Goal: Task Accomplishment & Management: Manage account settings

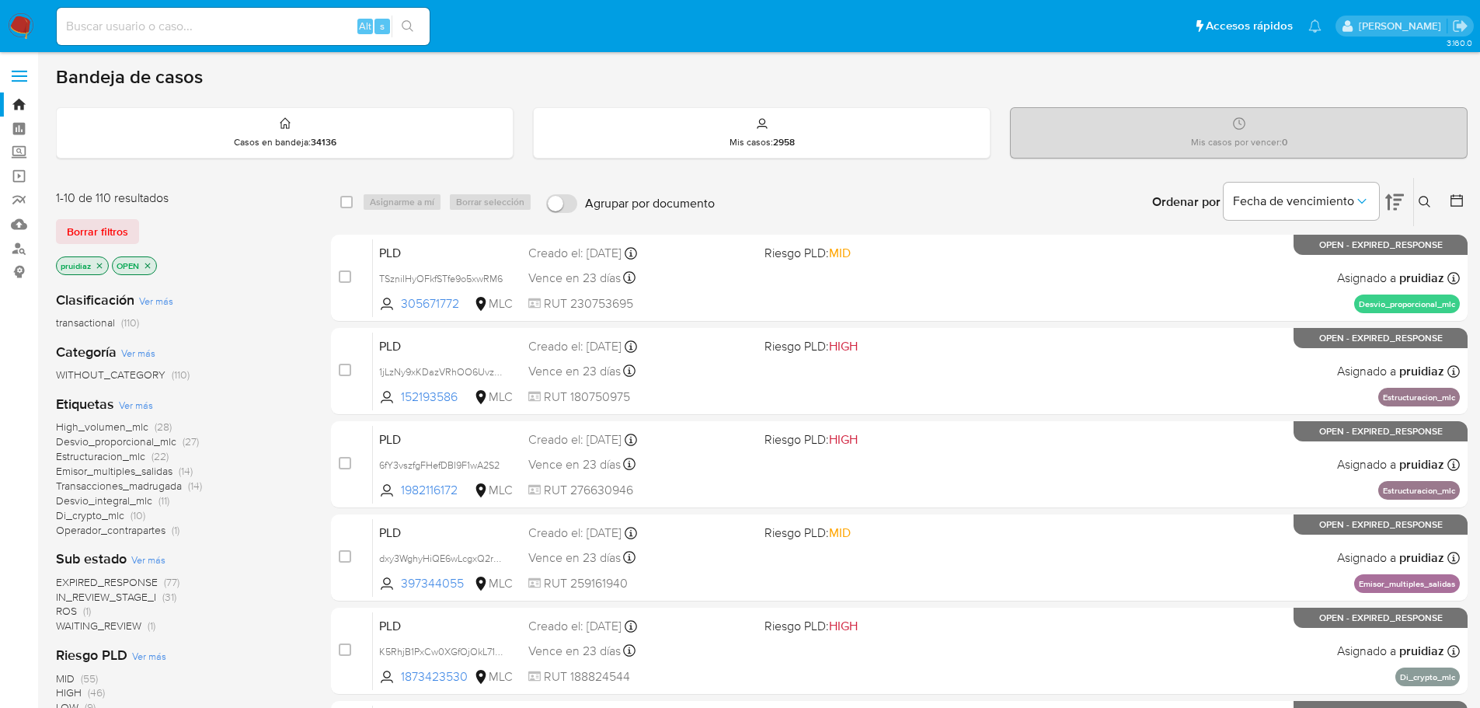
click at [1395, 208] on icon at bounding box center [1394, 202] width 19 height 16
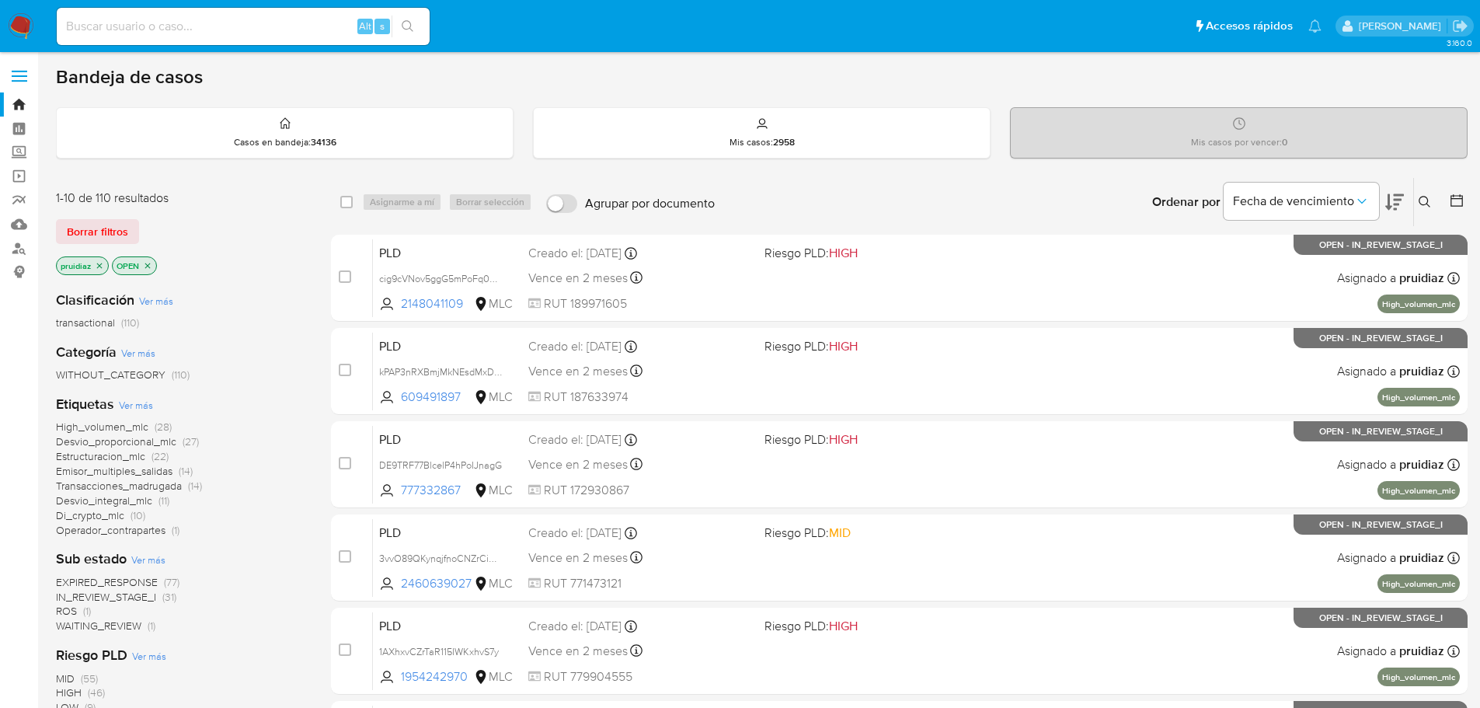
click at [1398, 201] on icon at bounding box center [1394, 202] width 19 height 19
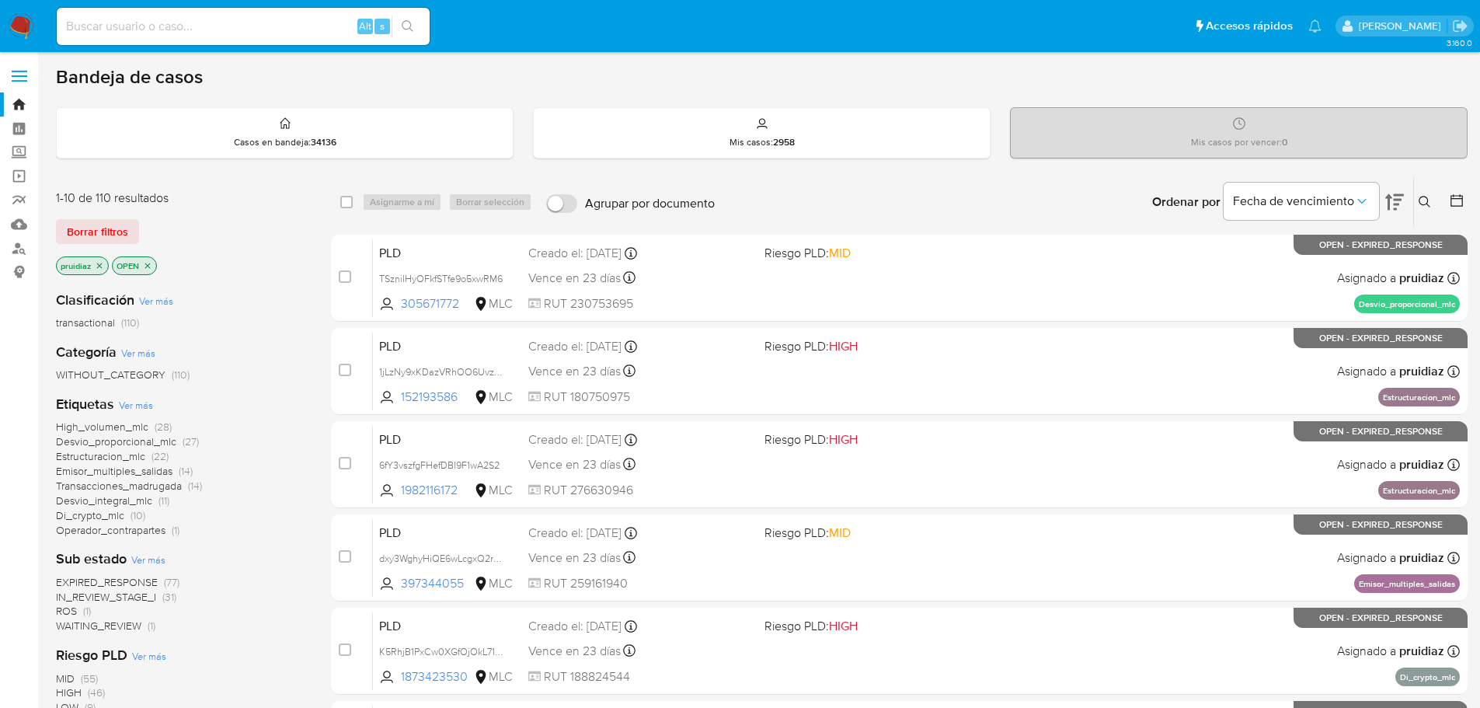
click at [97, 24] on input at bounding box center [243, 26] width 373 height 20
paste input "1947873412"
type input "1947873412"
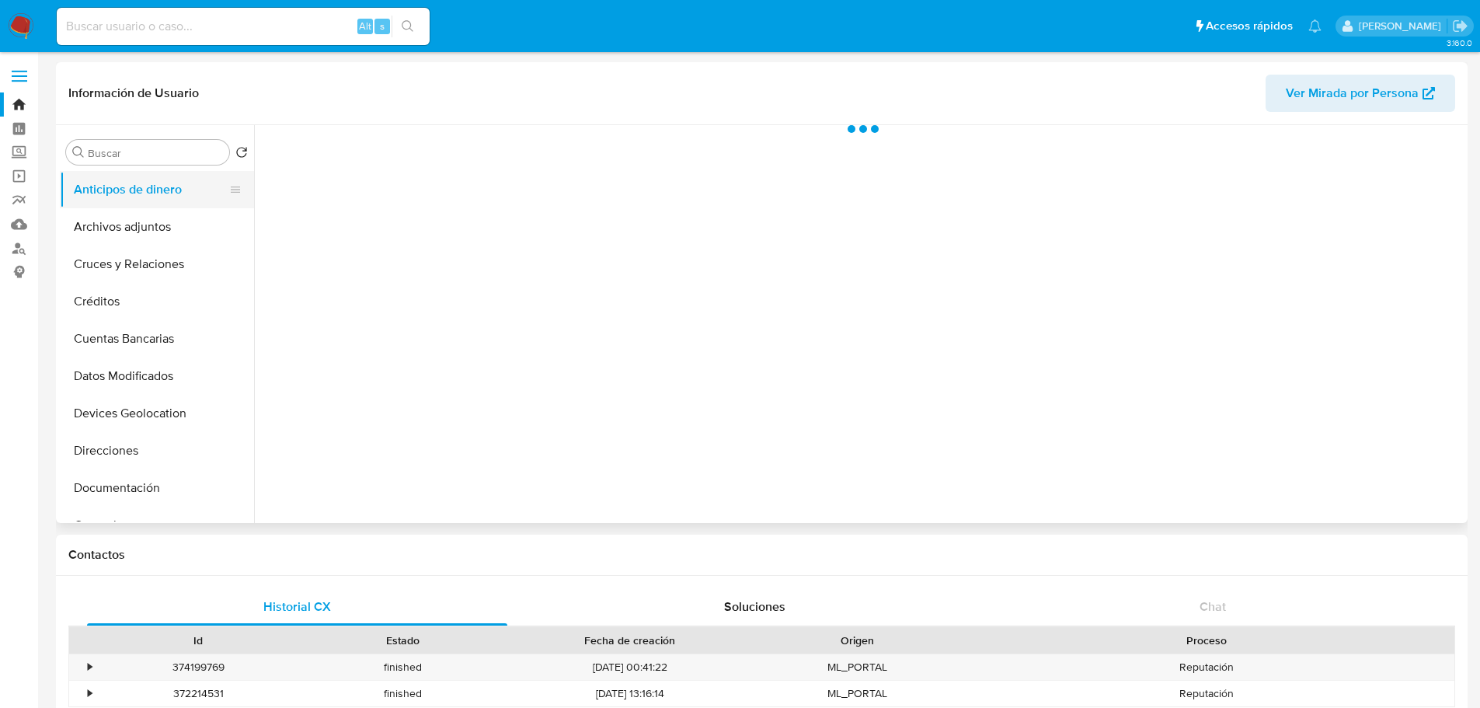
select select "10"
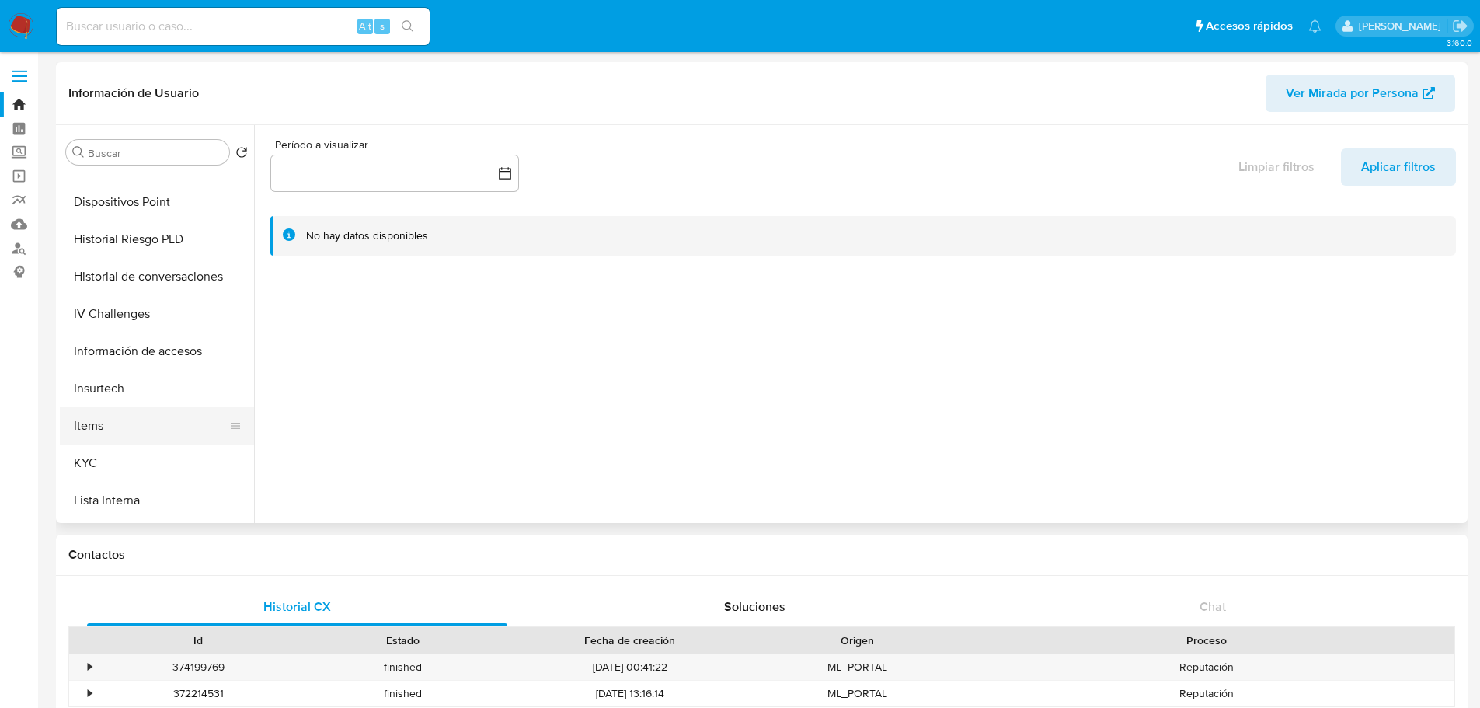
scroll to position [544, 0]
click at [117, 314] on button "KYC" at bounding box center [151, 316] width 182 height 37
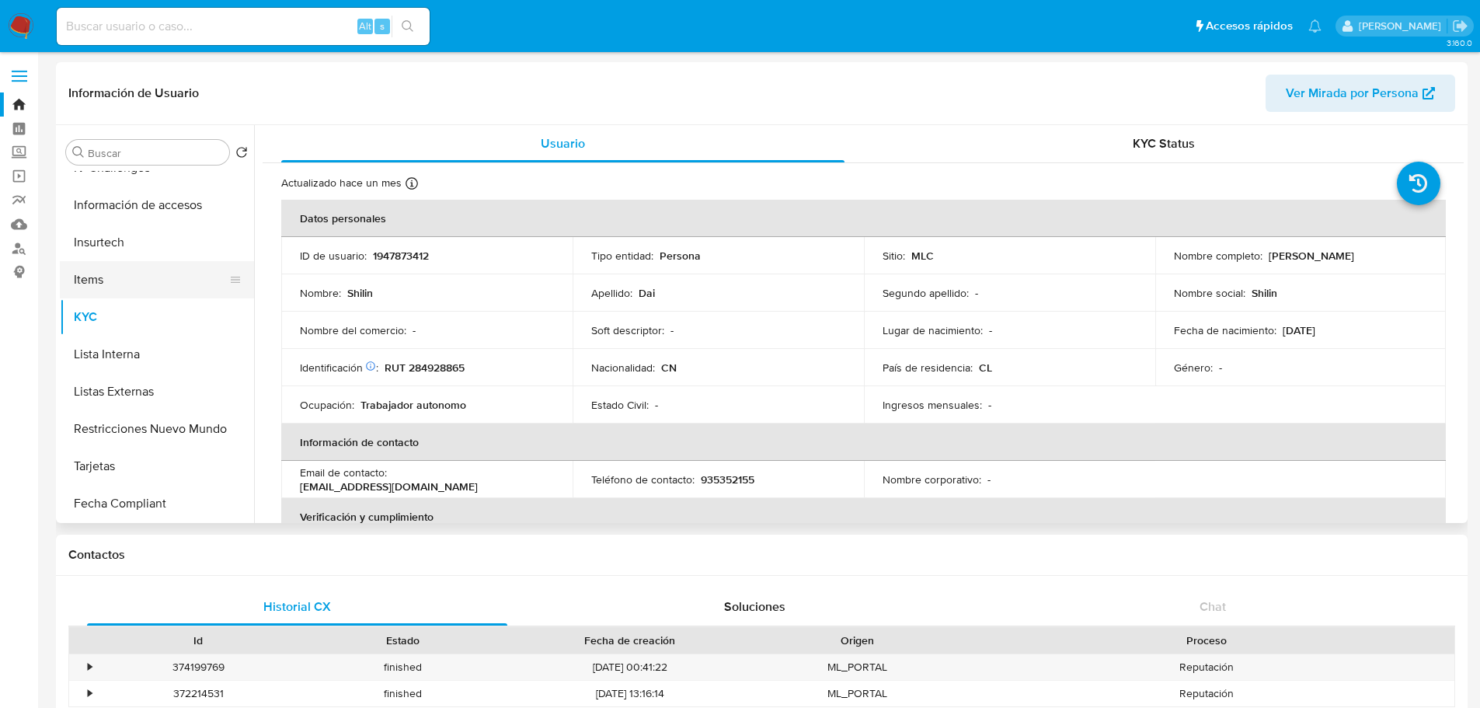
scroll to position [311, 0]
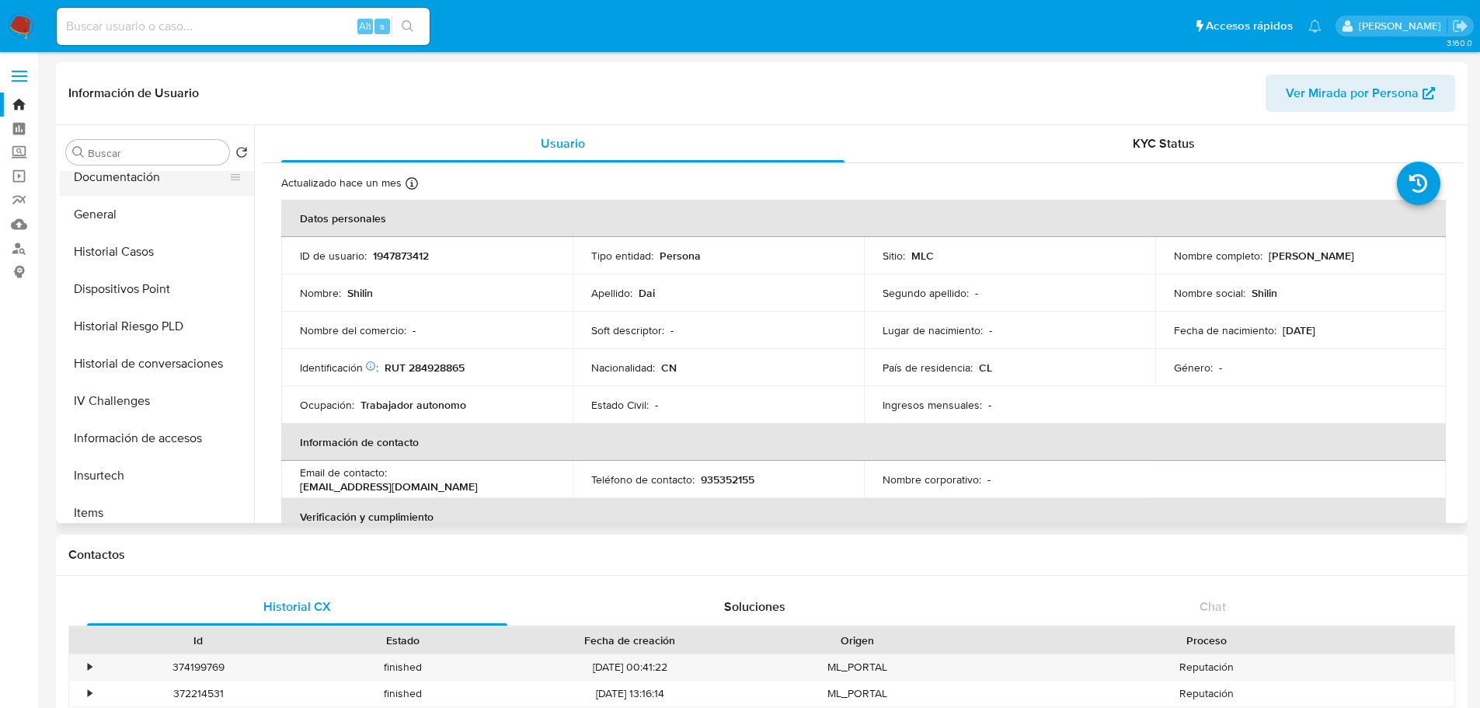
click at [102, 175] on button "Documentación" at bounding box center [151, 176] width 182 height 37
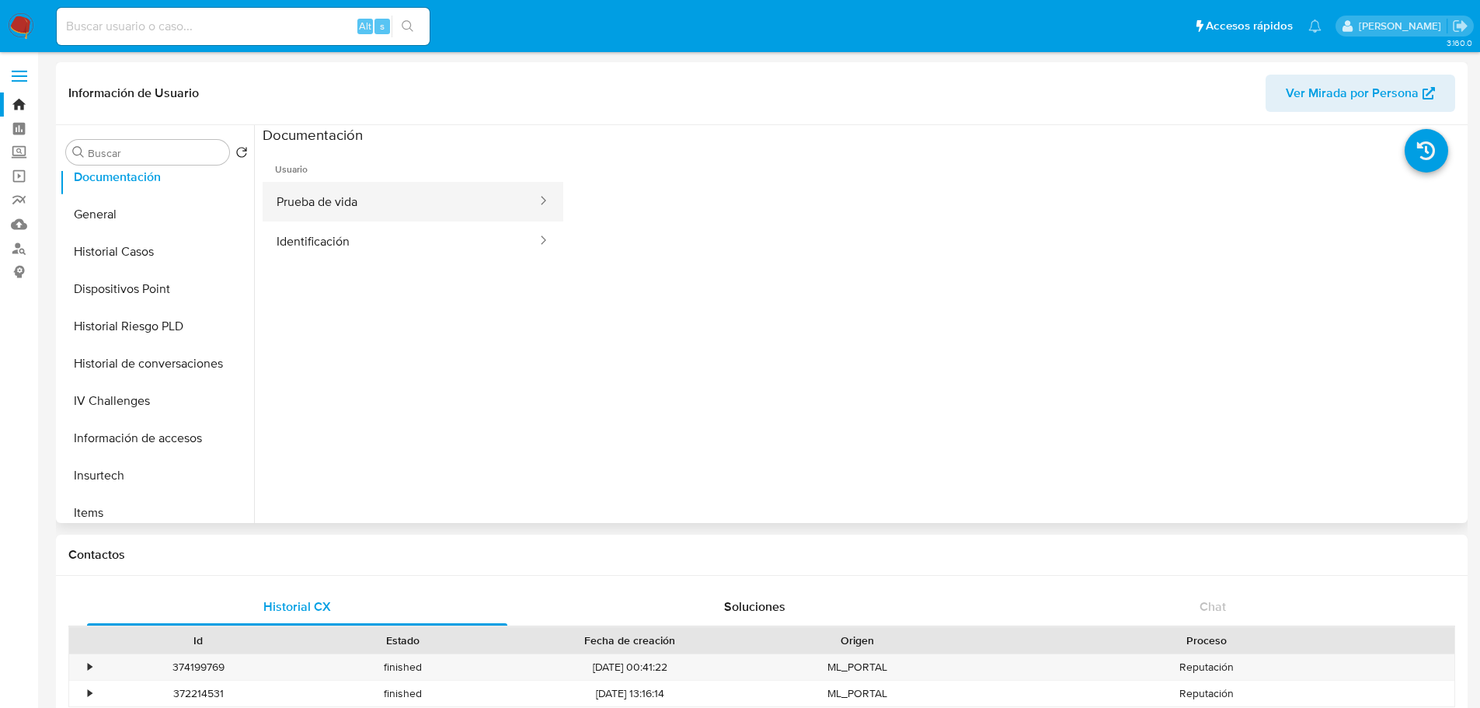
click at [385, 194] on button "Prueba de vida" at bounding box center [401, 202] width 276 height 40
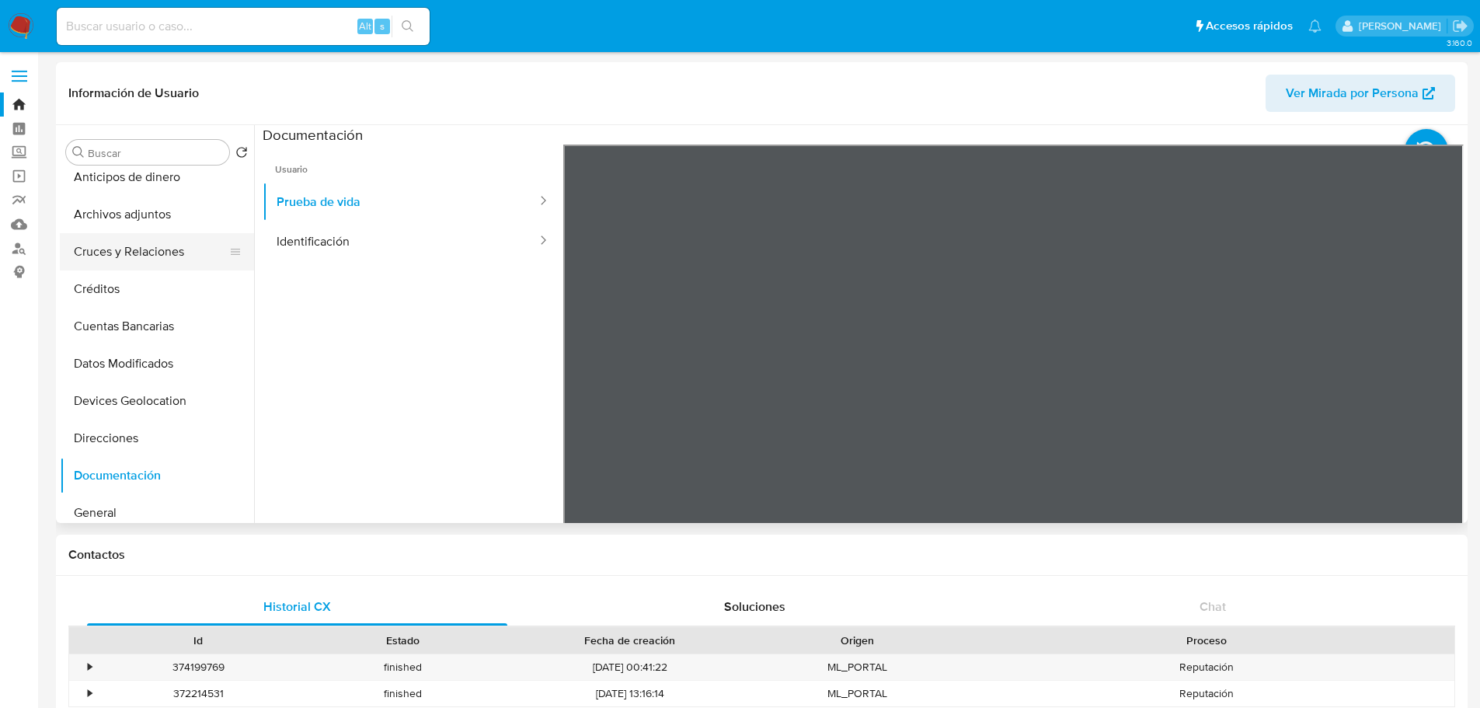
scroll to position [0, 0]
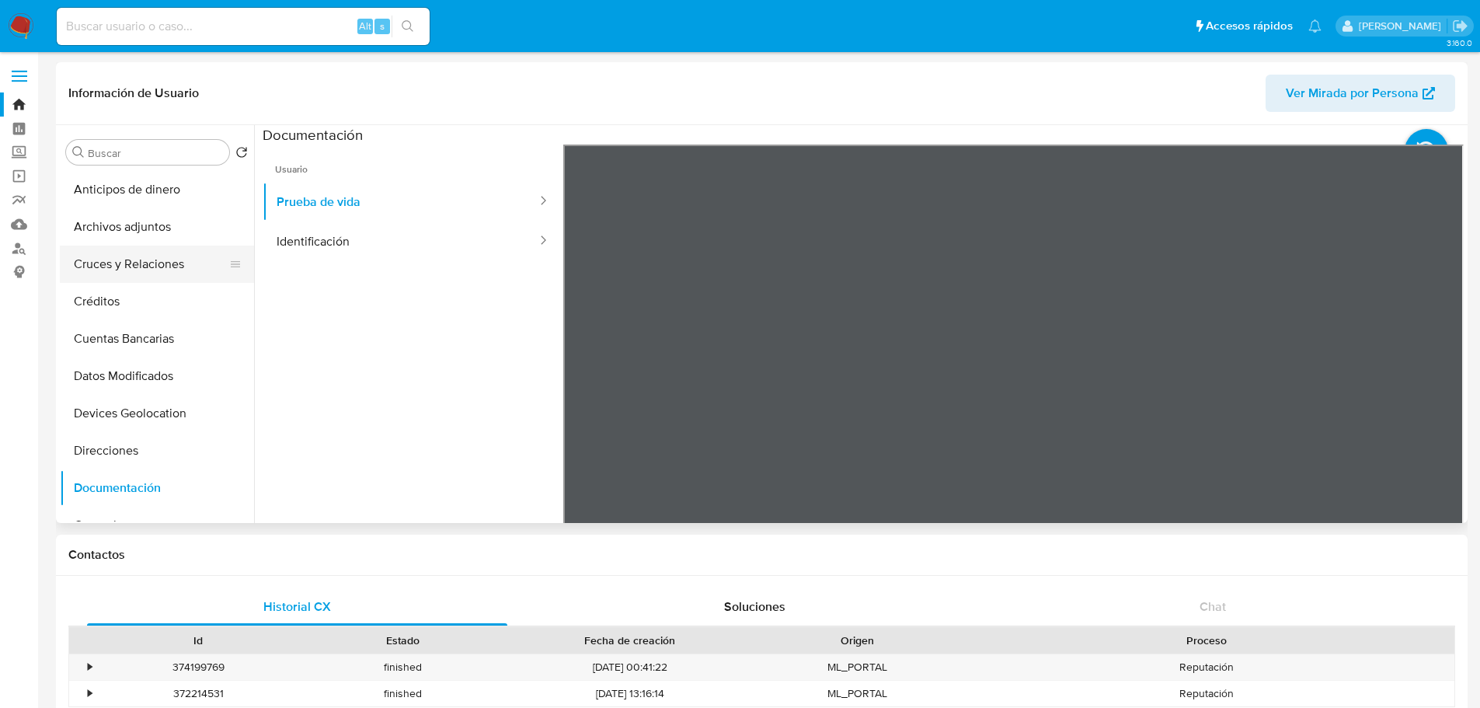
click at [138, 257] on button "Cruces y Relaciones" at bounding box center [151, 264] width 182 height 37
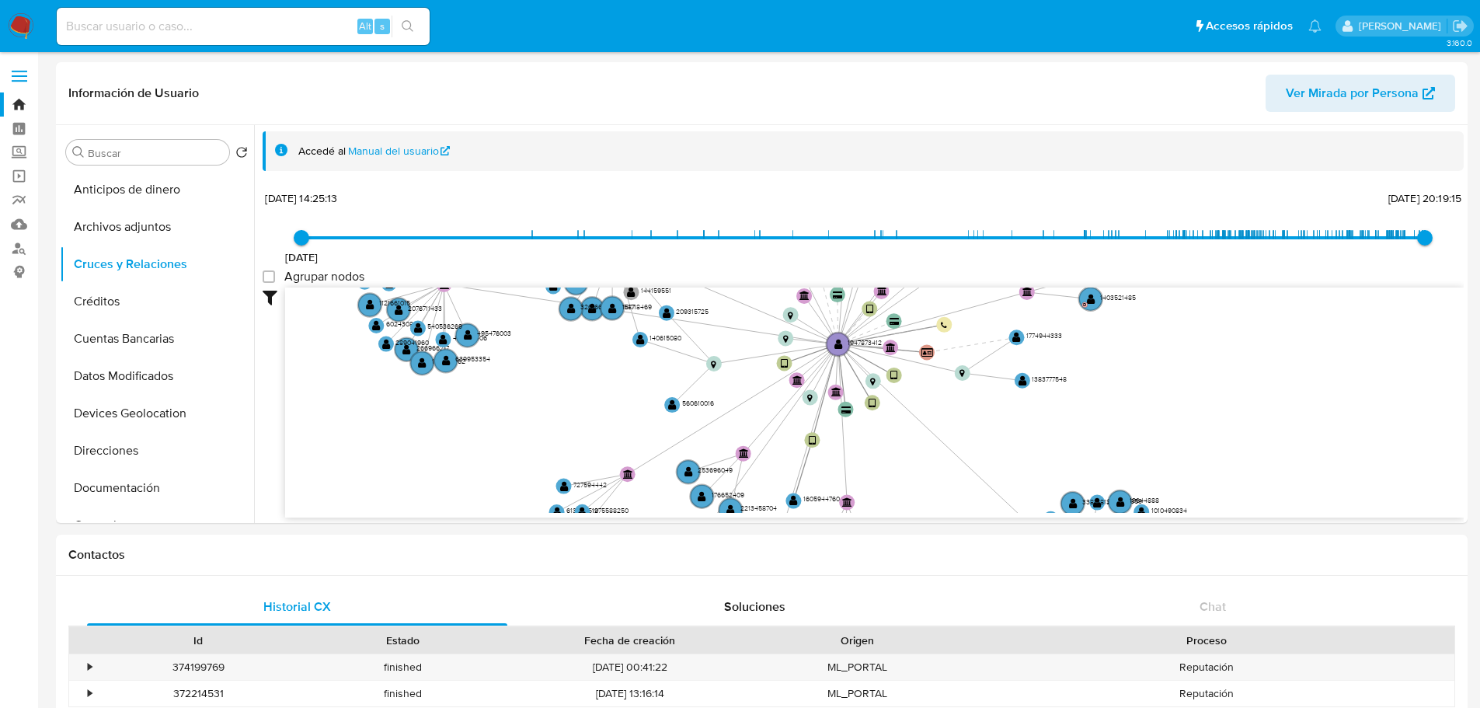
click at [27, 30] on img at bounding box center [21, 26] width 26 height 26
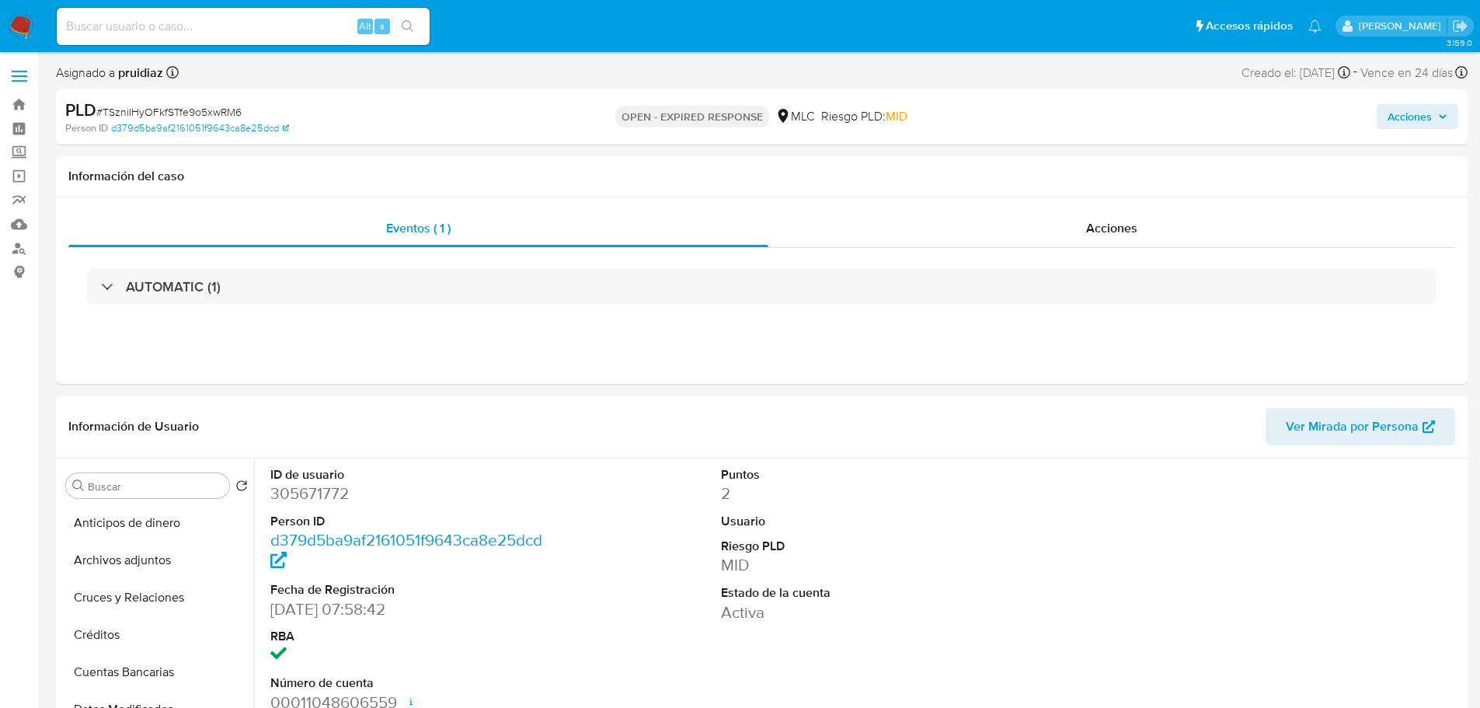
select select "10"
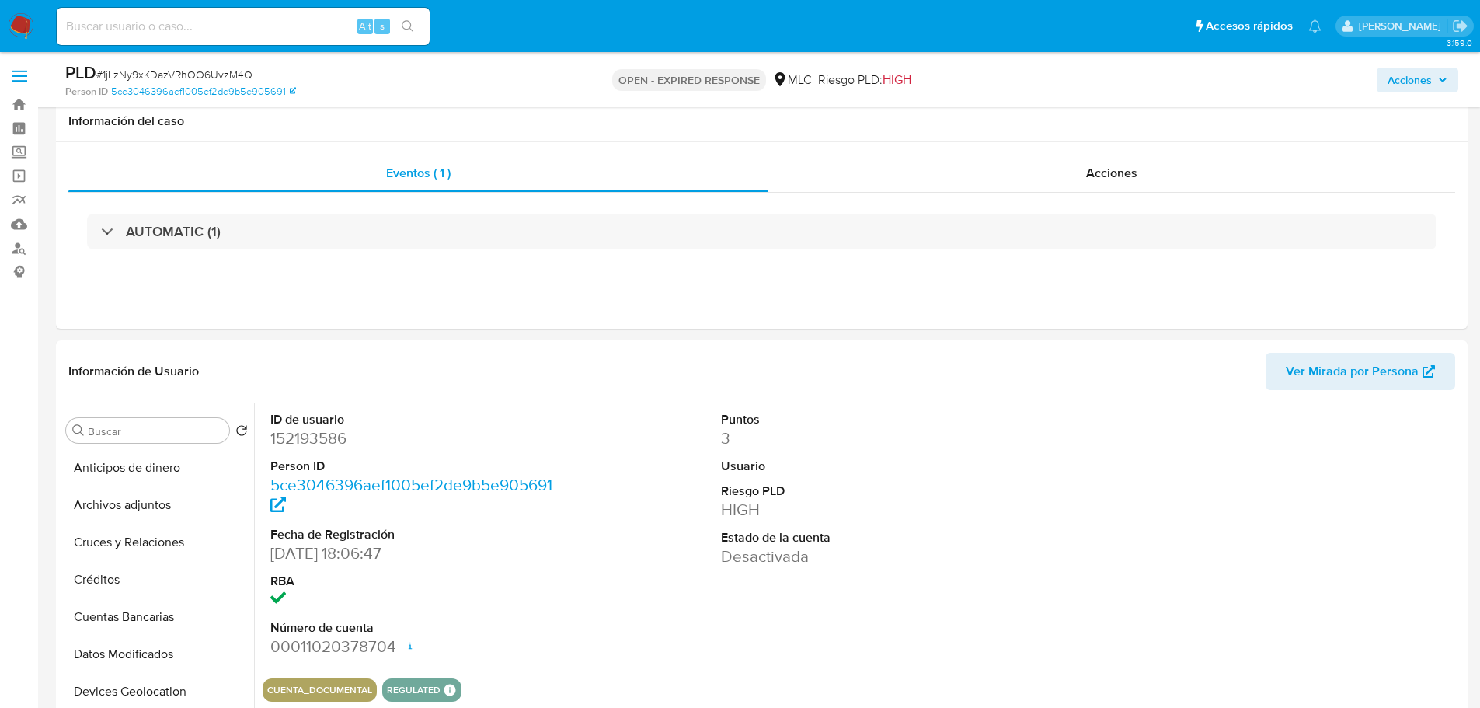
select select "10"
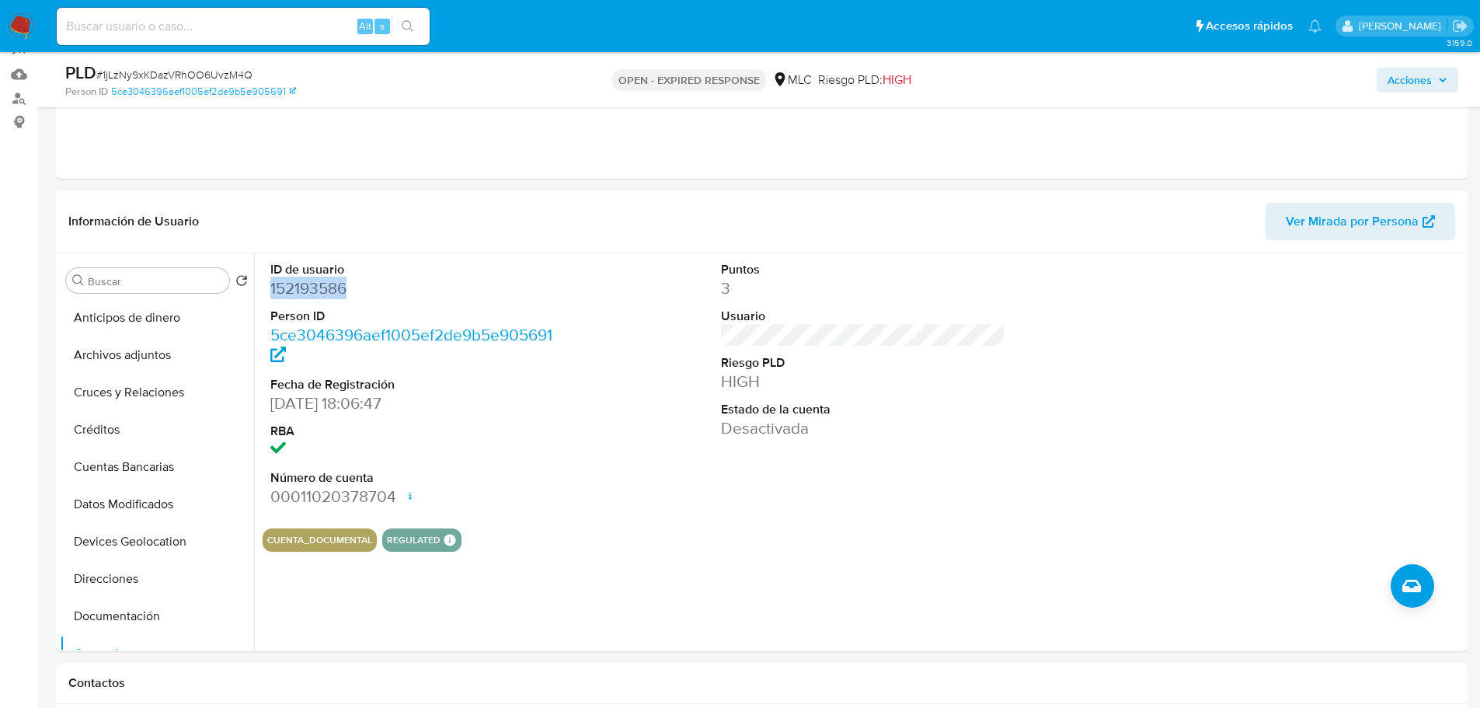
scroll to position [188, 0]
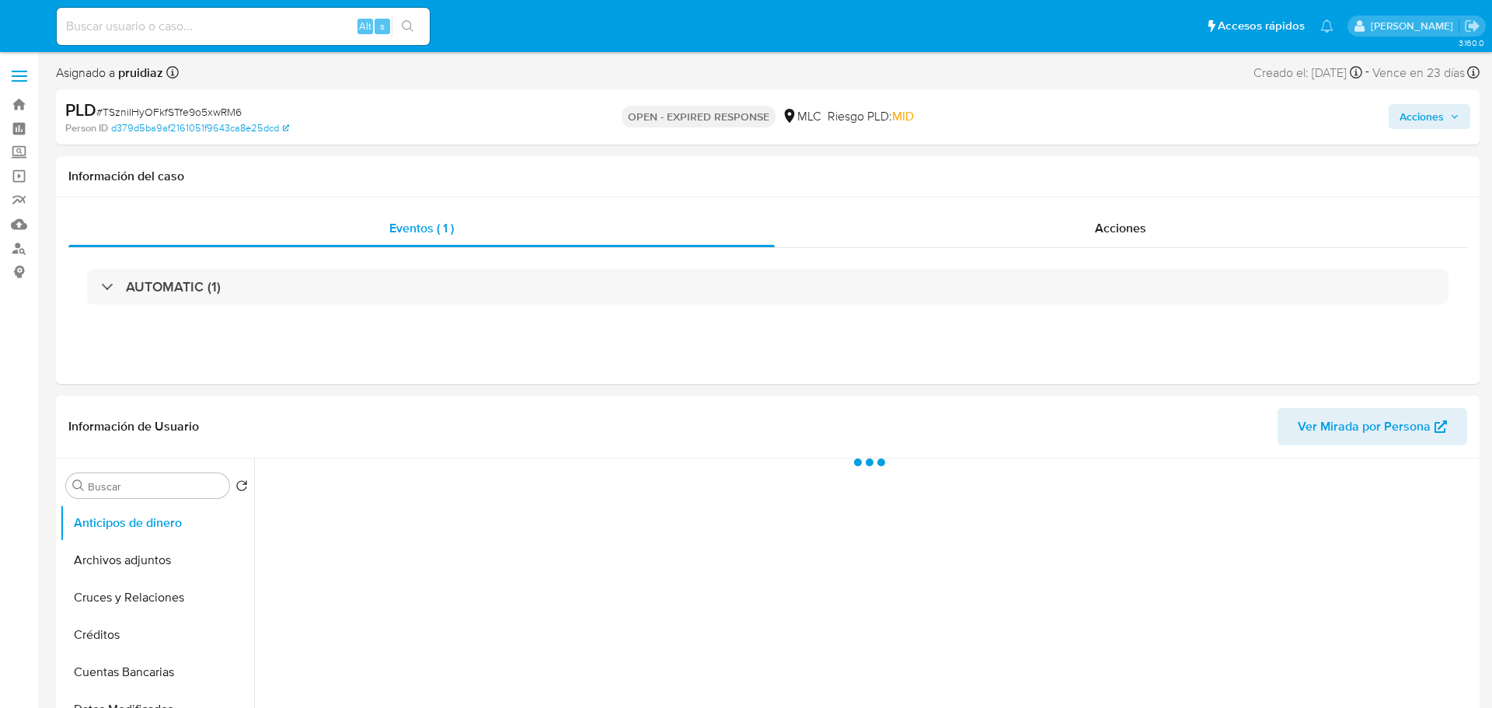
select select "10"
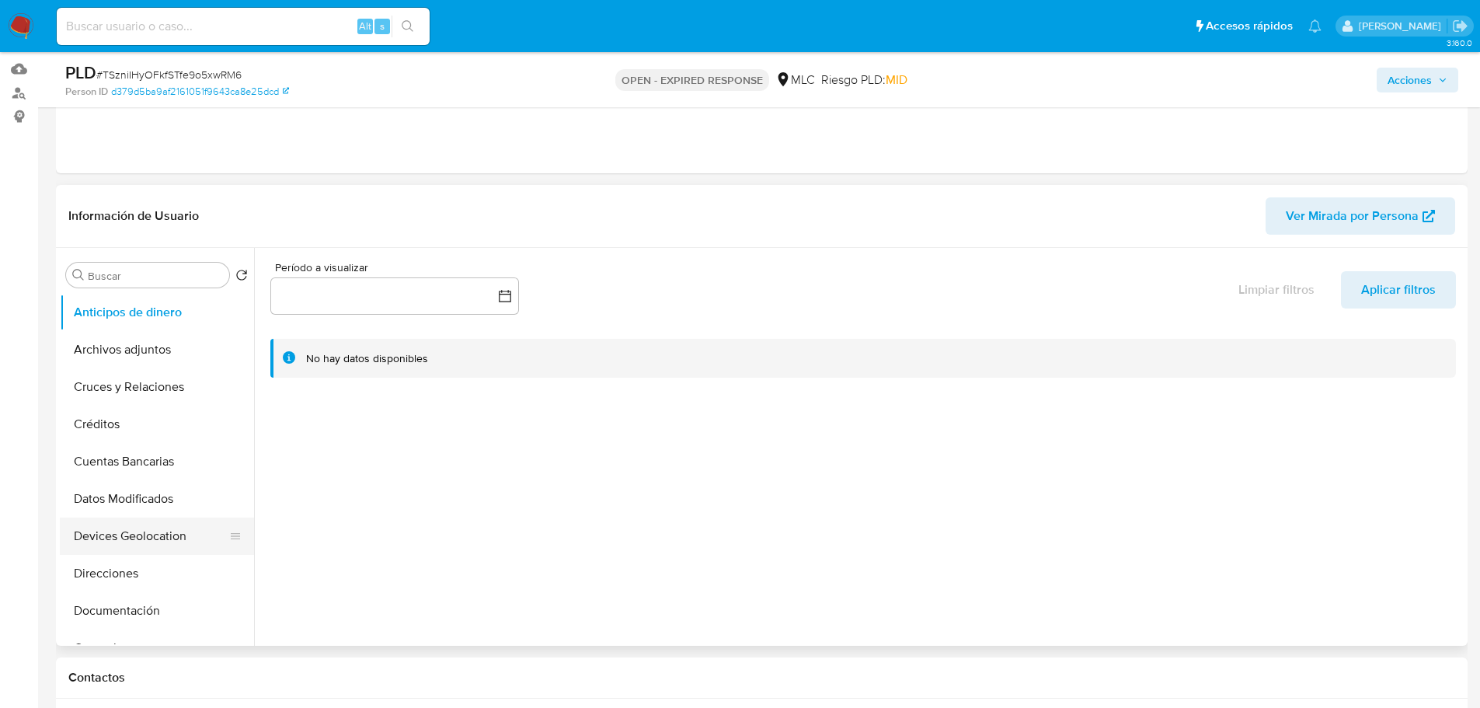
scroll to position [155, 0]
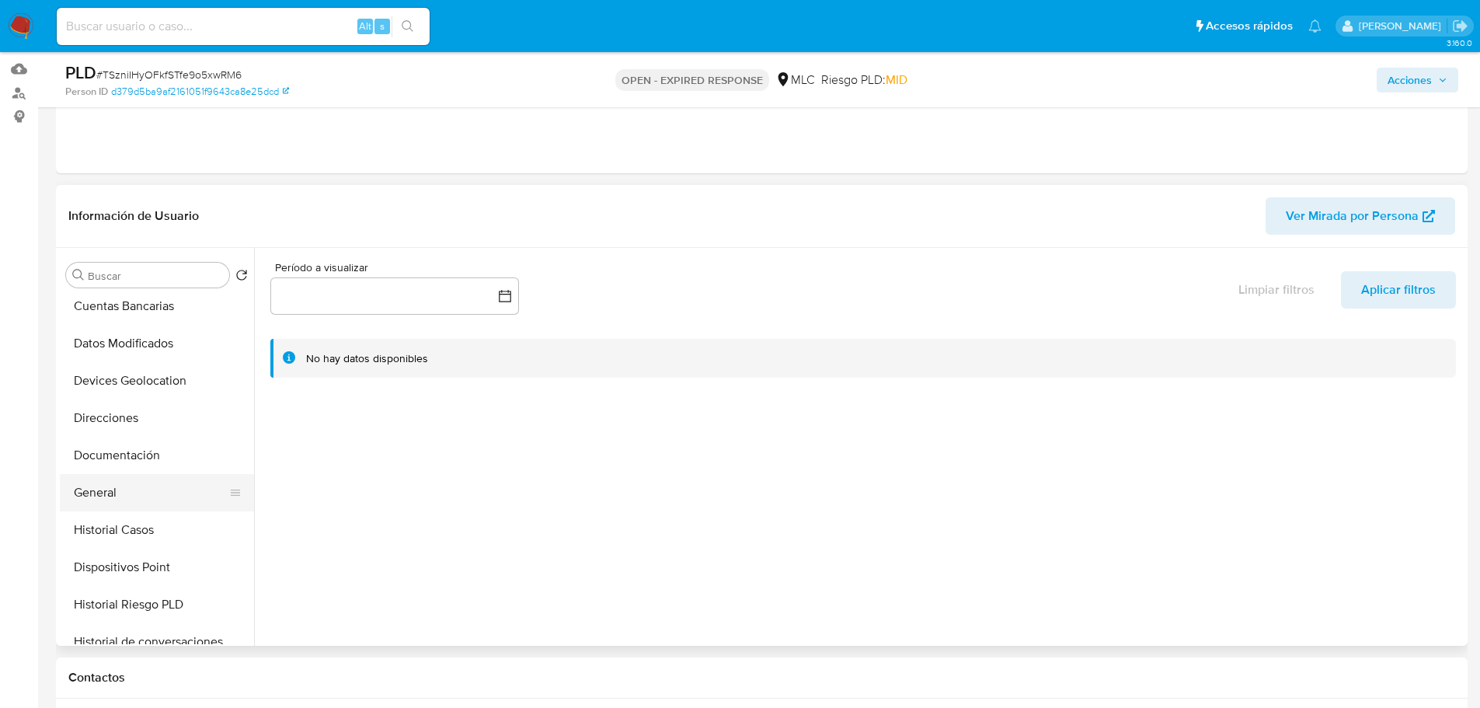
click at [113, 494] on button "General" at bounding box center [151, 492] width 182 height 37
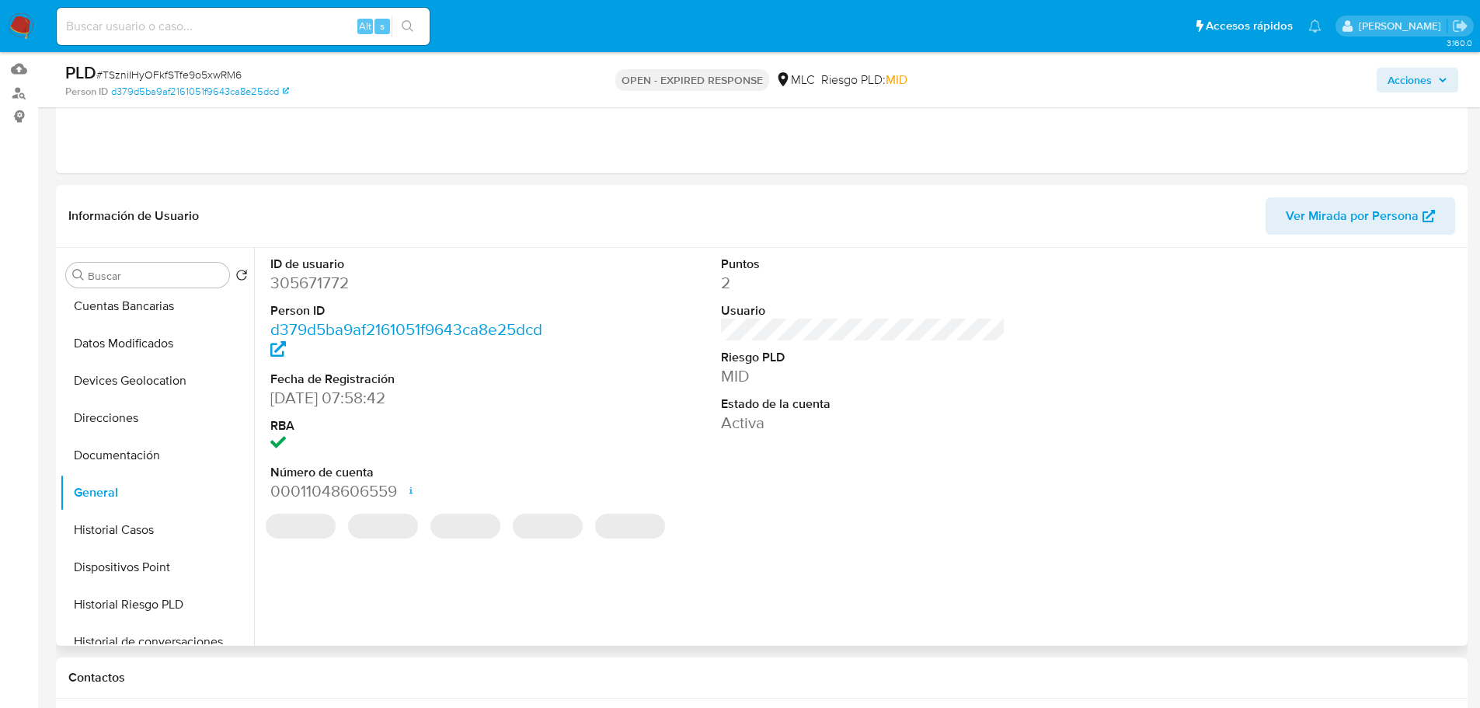
click at [320, 278] on dd "305671772" at bounding box center [412, 283] width 285 height 22
copy dd "305671772"
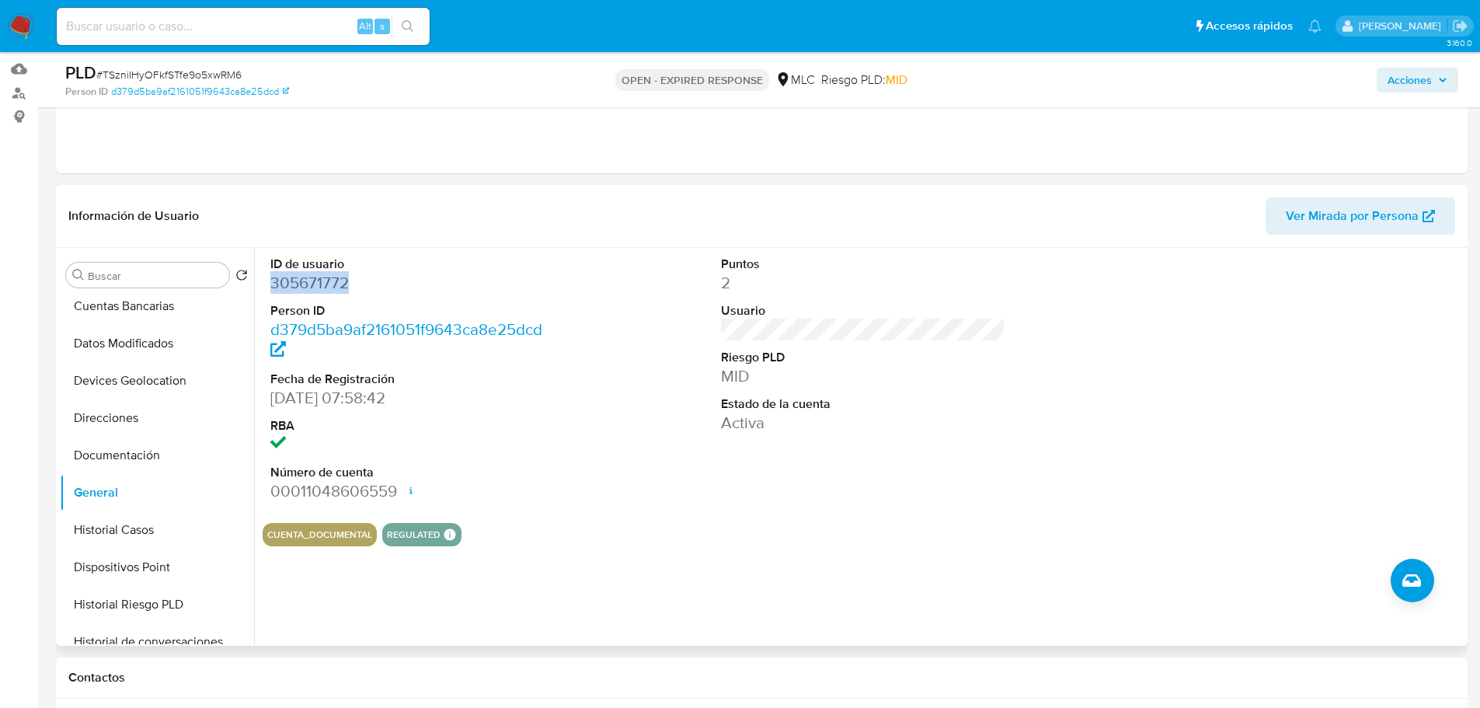
click at [318, 286] on dd "305671772" at bounding box center [412, 283] width 285 height 22
click at [311, 287] on dd "305671772" at bounding box center [412, 283] width 285 height 22
click at [176, 70] on span "# TSzniIHyOFkfSTfe9o5xwRM6" at bounding box center [168, 75] width 145 height 16
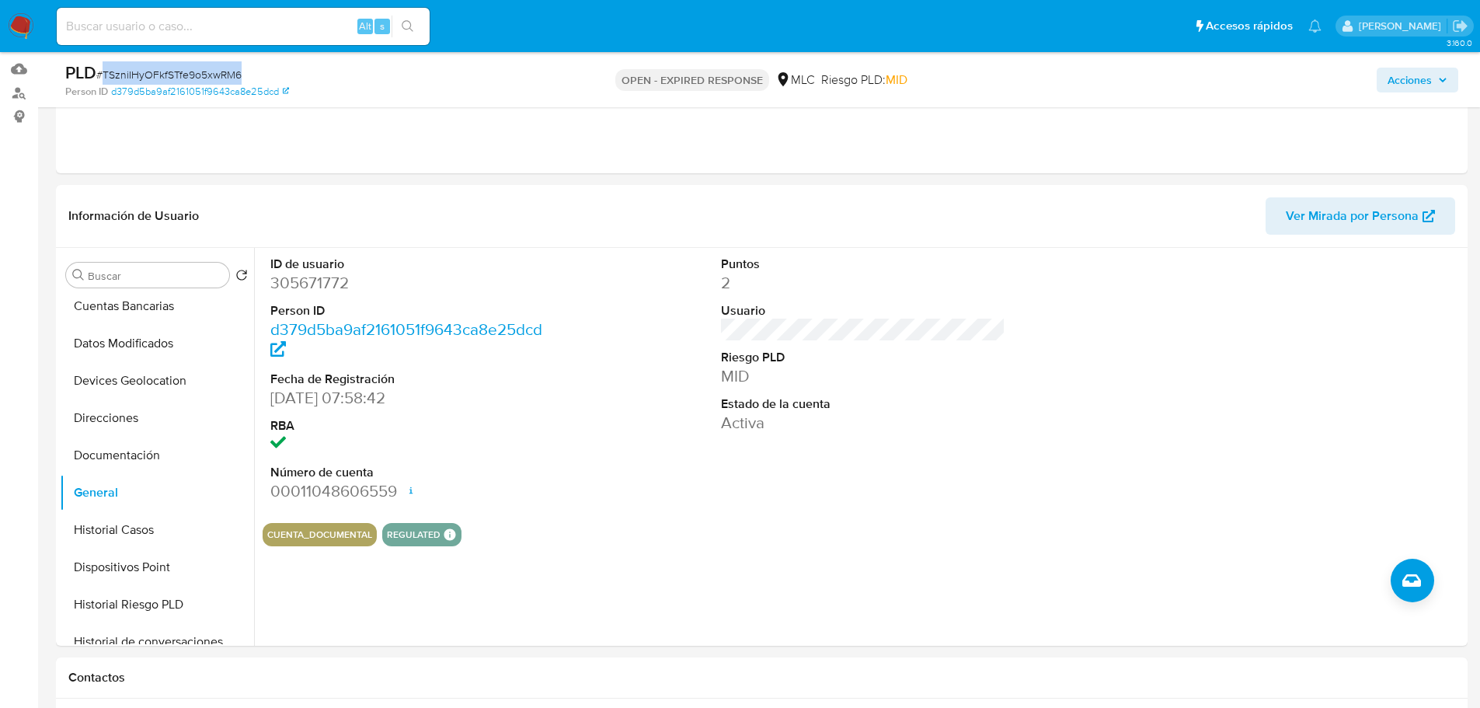
click at [176, 70] on span "# TSzniIHyOFkfSTfe9o5xwRM6" at bounding box center [168, 75] width 145 height 16
copy span "TSzniIHyOFkfSTfe9o5xwRM6"
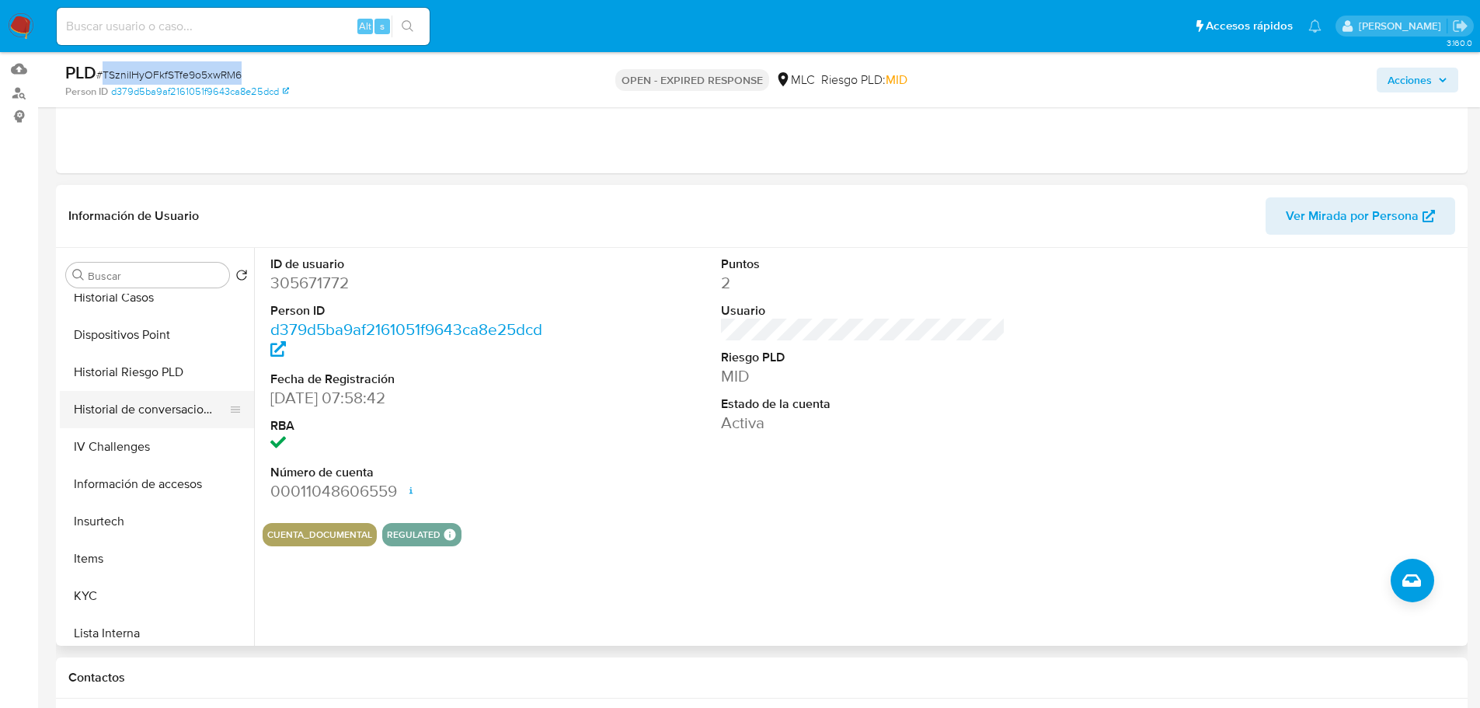
scroll to position [388, 0]
click at [100, 600] on button "KYC" at bounding box center [151, 594] width 182 height 37
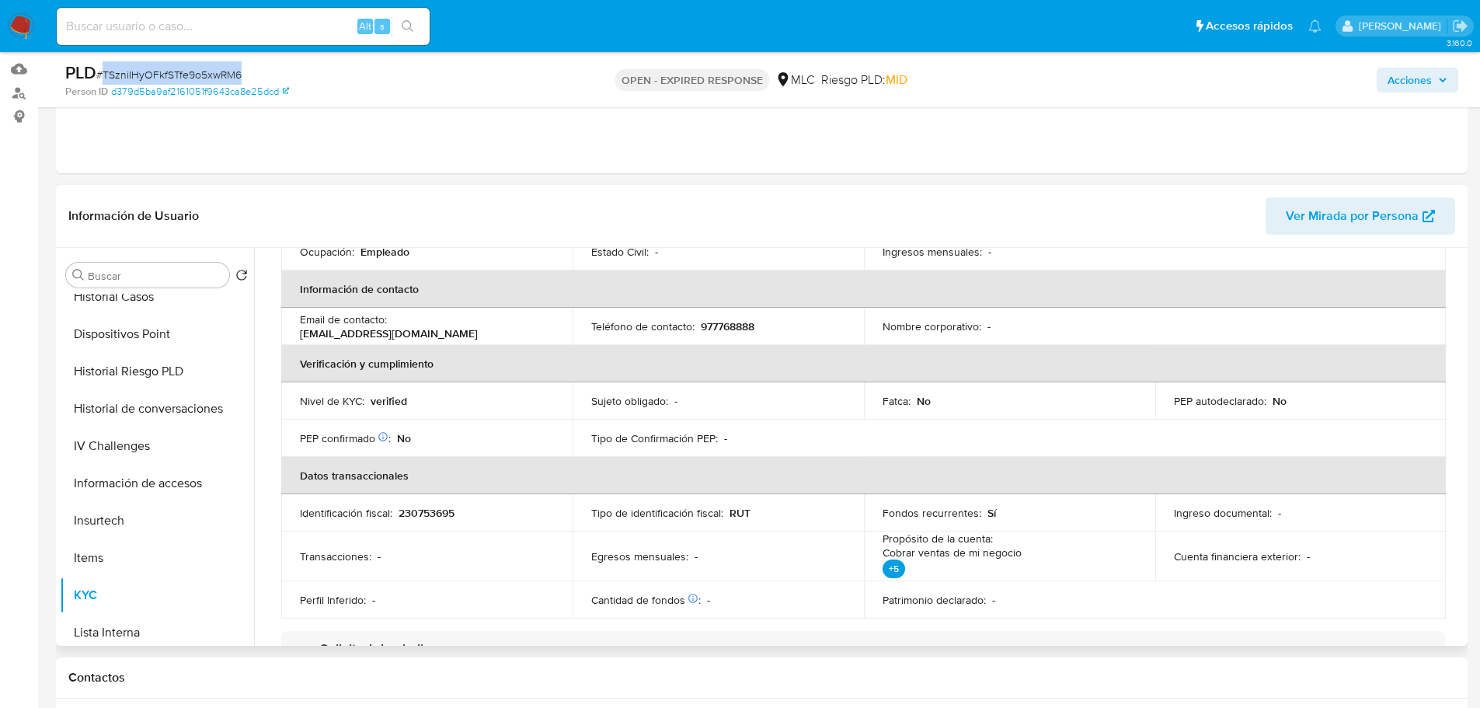
scroll to position [0, 0]
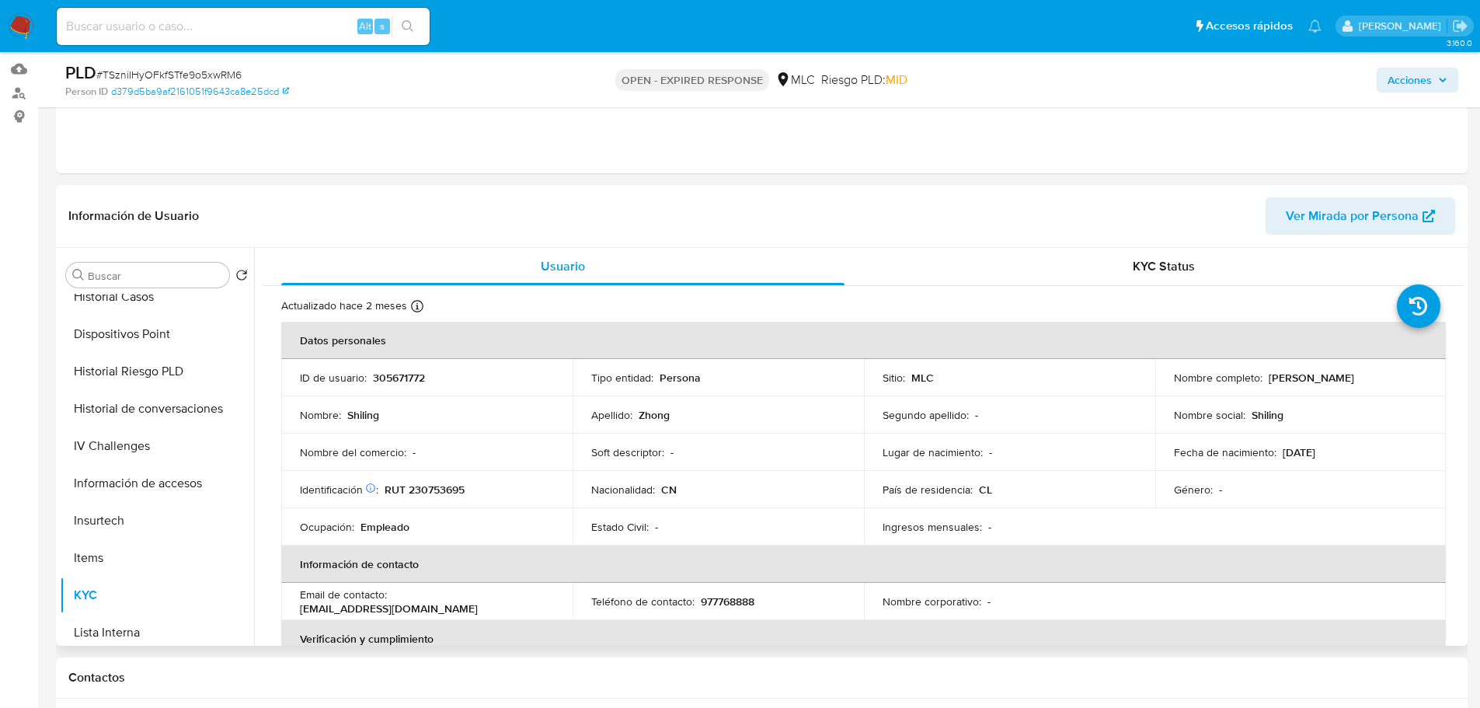
click at [444, 492] on p "RUT 230753695" at bounding box center [425, 489] width 80 height 14
copy p "230753695"
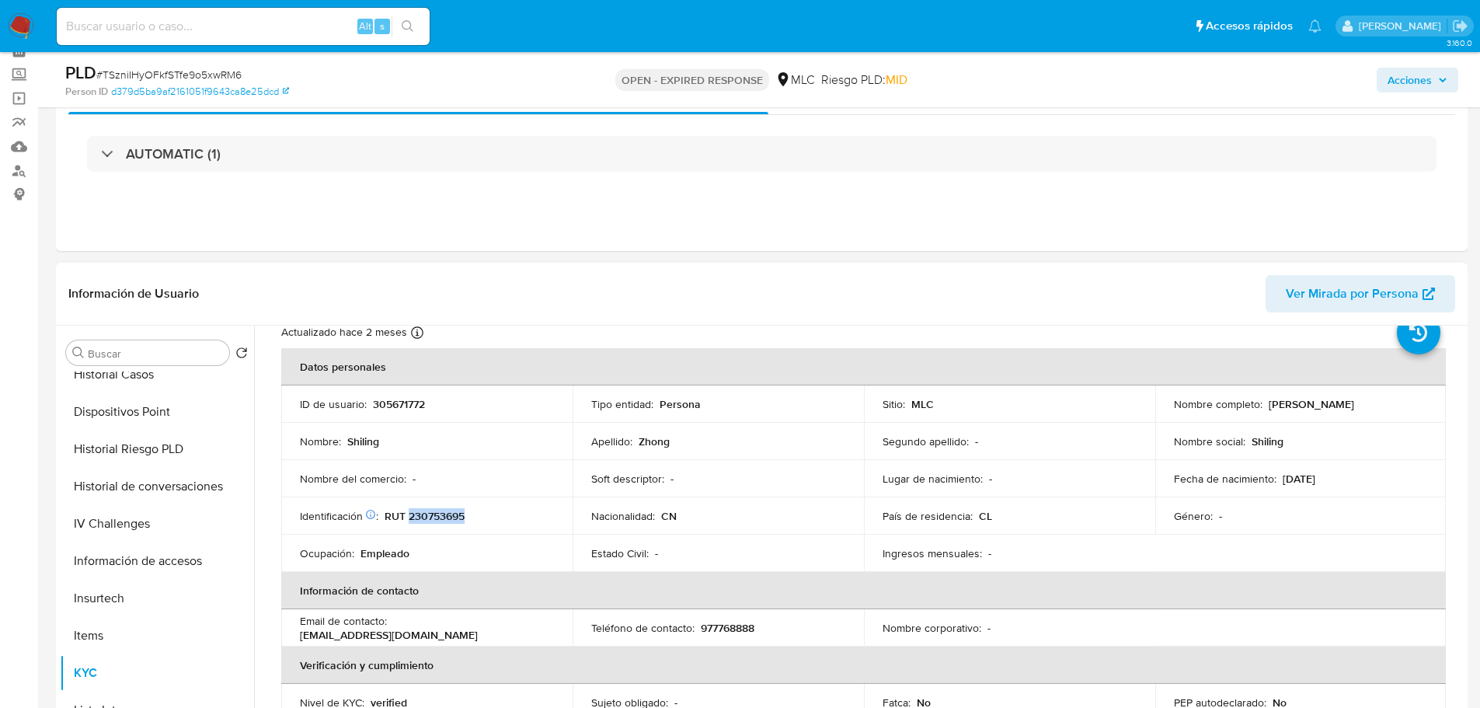
scroll to position [78, 0]
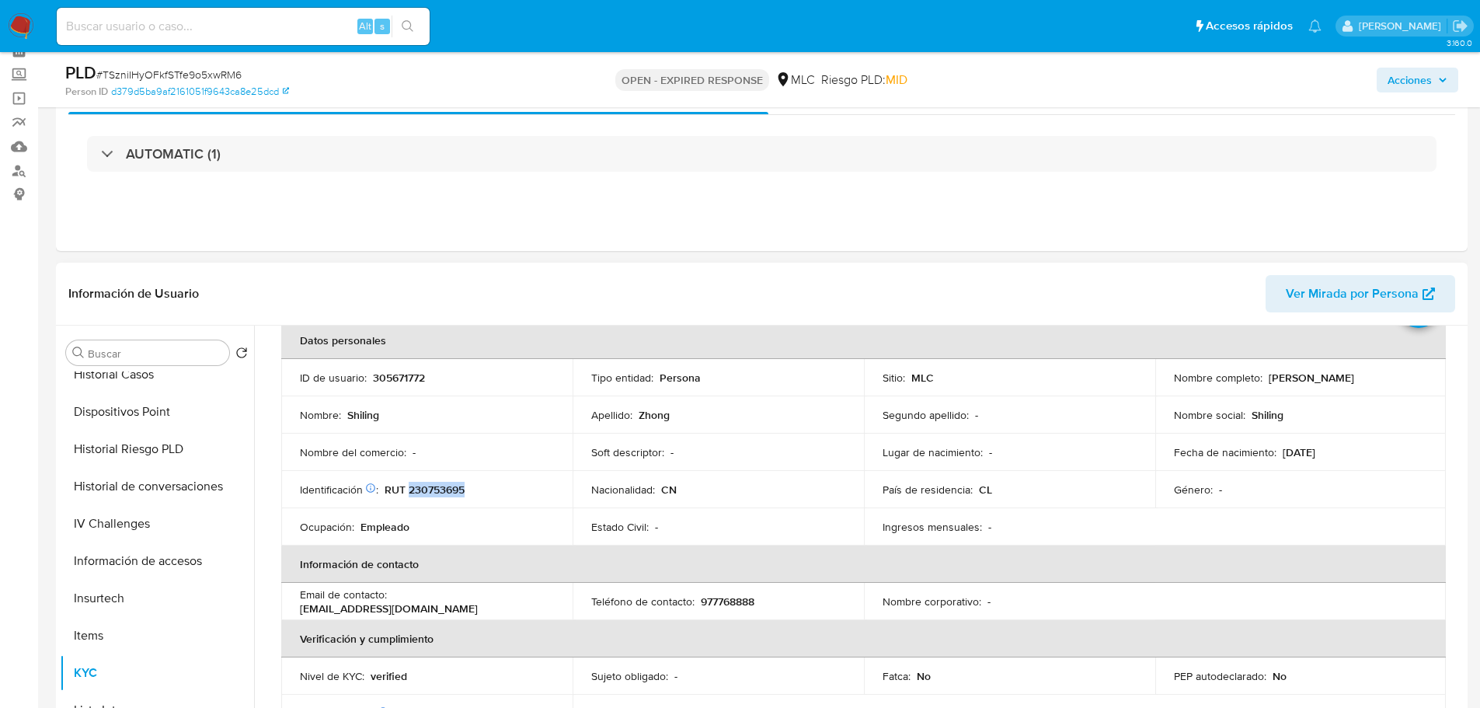
copy p "230753695"
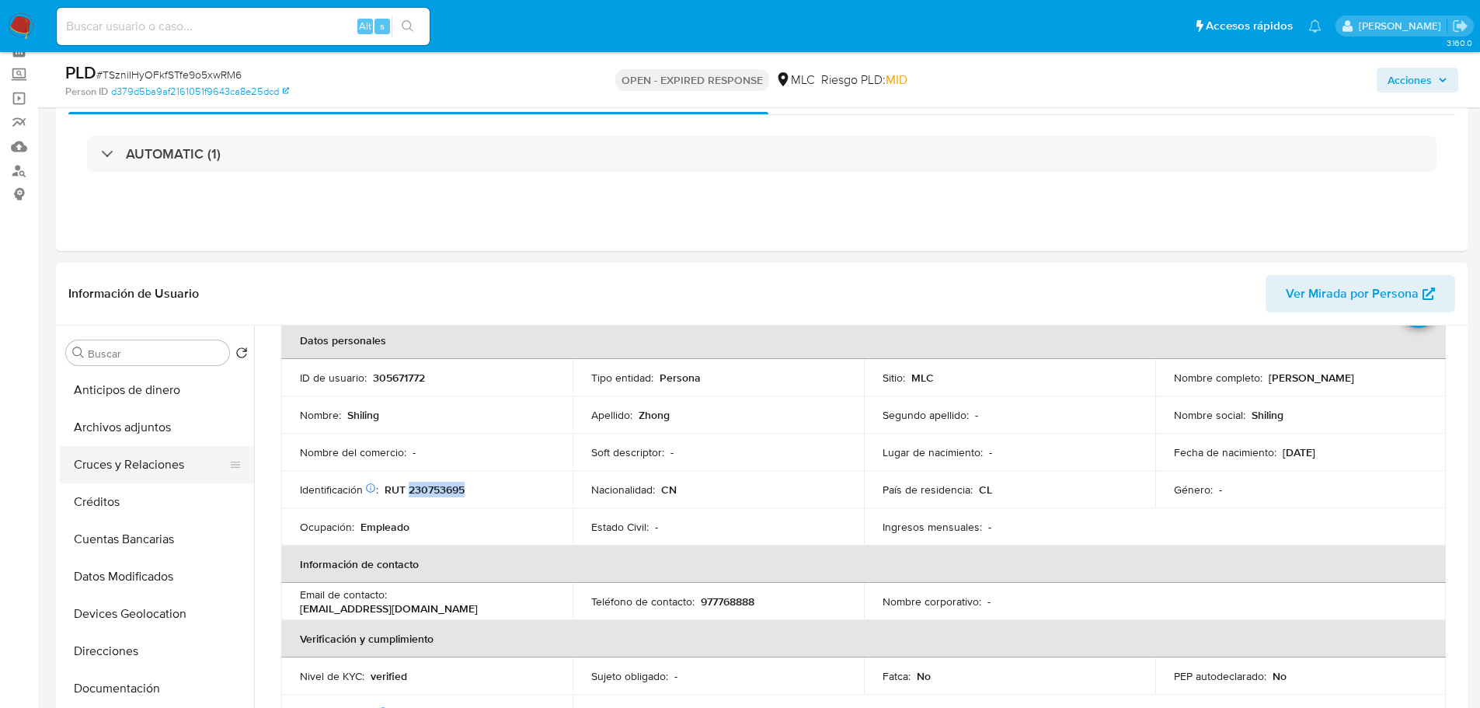
click at [155, 458] on button "Cruces y Relaciones" at bounding box center [151, 464] width 182 height 37
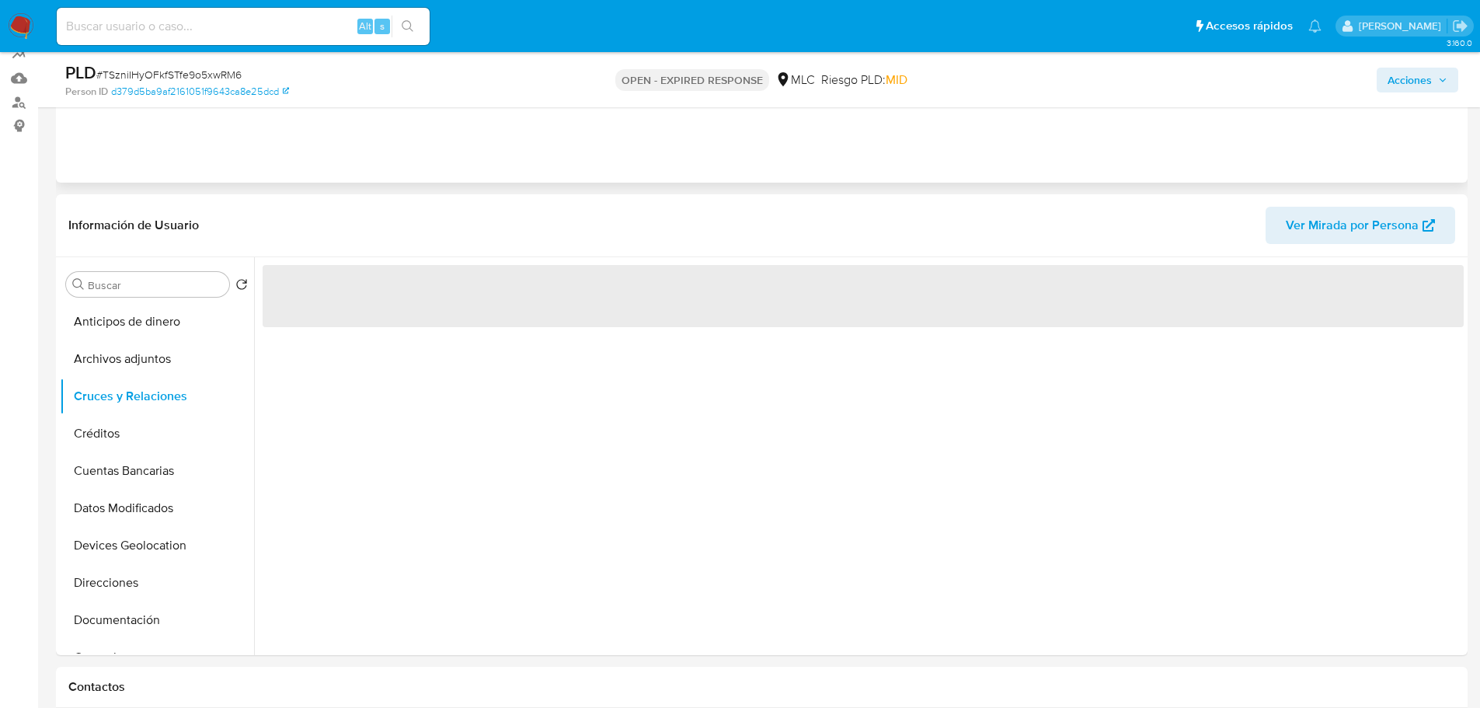
scroll to position [233, 0]
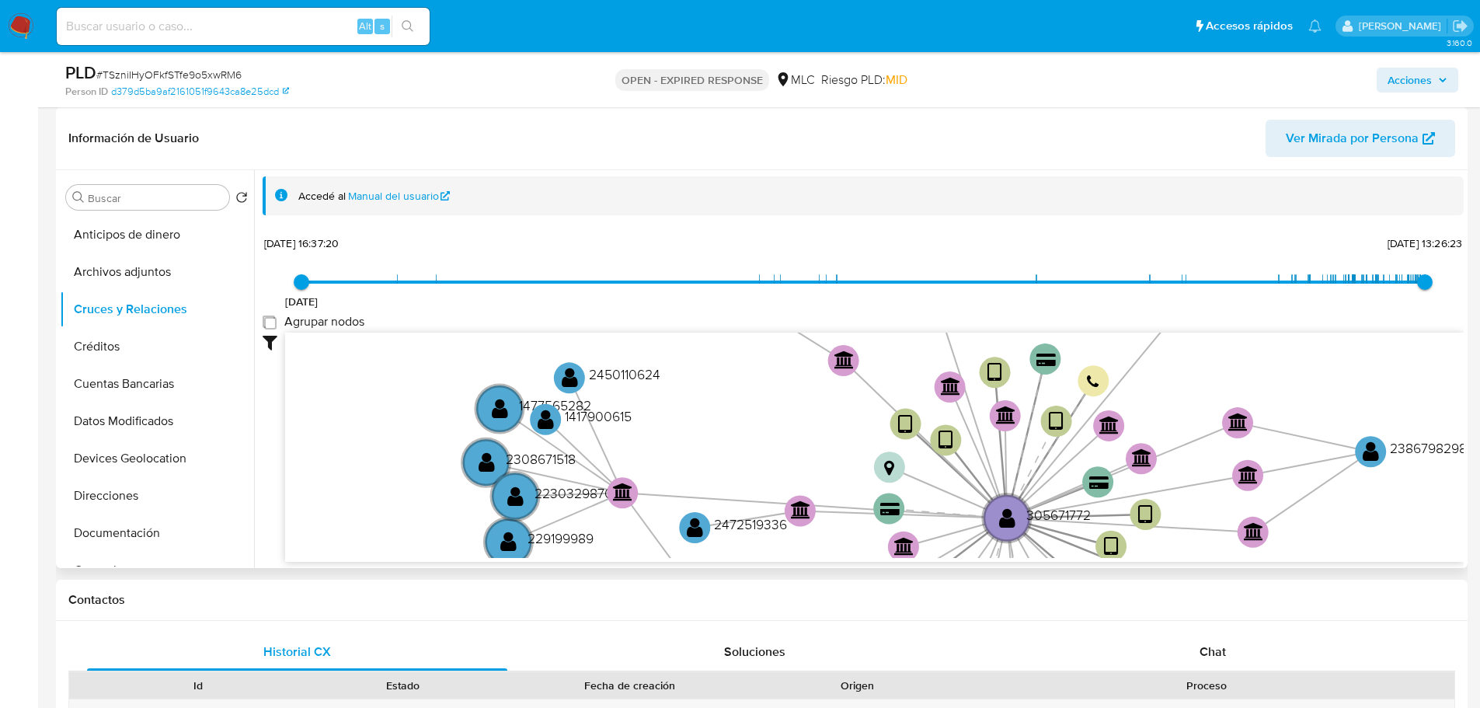
click at [270, 323] on group_nodes "Agrupar nodos" at bounding box center [269, 321] width 12 height 12
checkbox group_nodes "true"
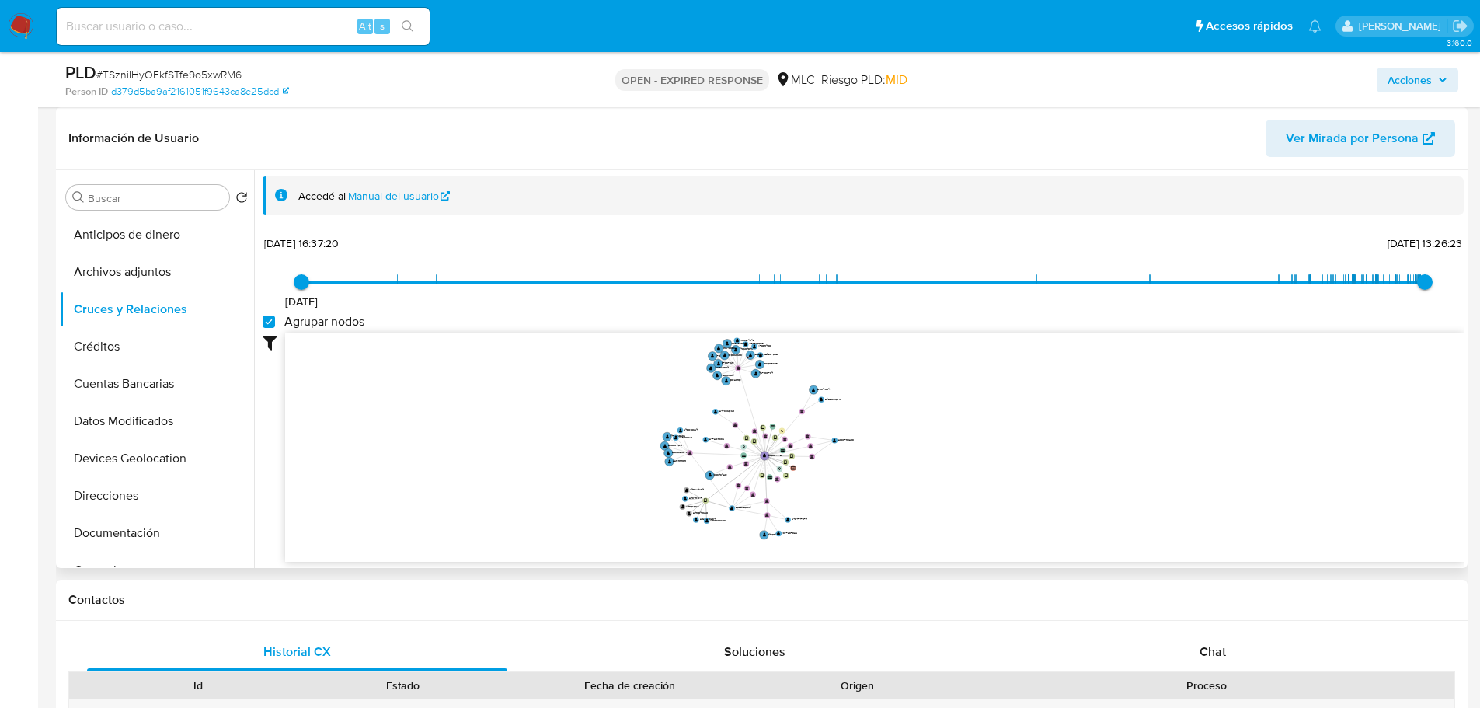
click at [898, 423] on icon "device-649e00491ff1617d77d85613  user-305671772  305671772 user-2484910117  …" at bounding box center [874, 445] width 1179 height 225
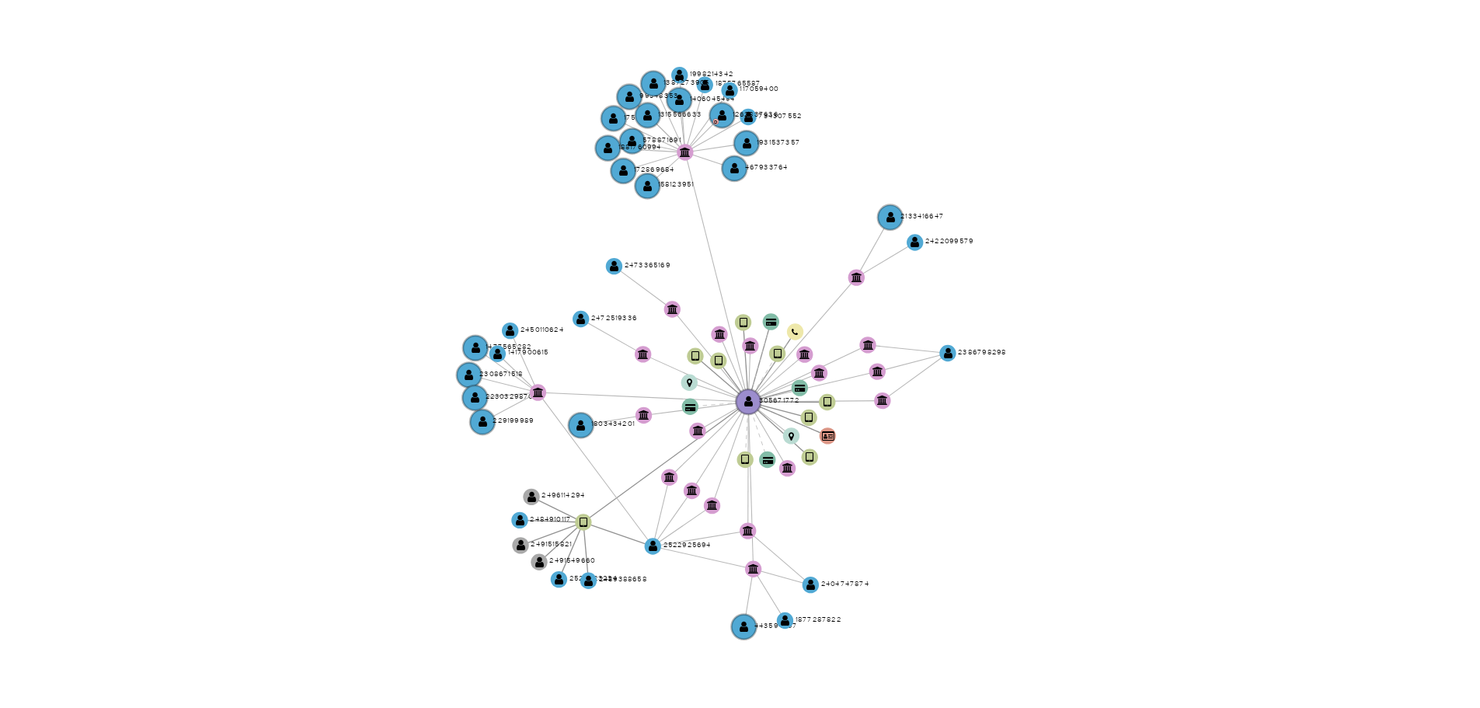
drag, startPoint x: 865, startPoint y: 416, endPoint x: 878, endPoint y: 425, distance: 15.1
click at [878, 425] on icon "device-649e00491ff1617d77d85613  user-305671772  305671772 user-2484910117  …" at bounding box center [874, 445] width 1179 height 225
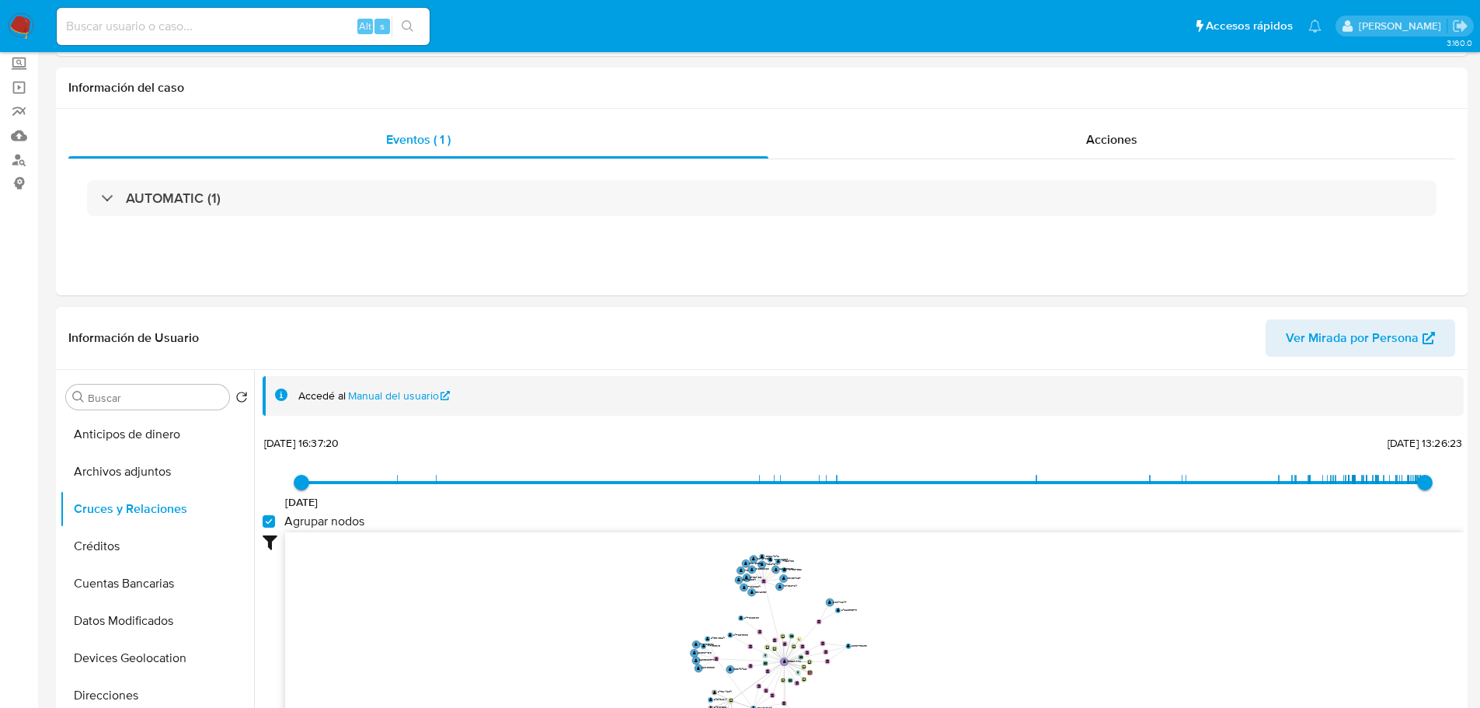
scroll to position [311, 0]
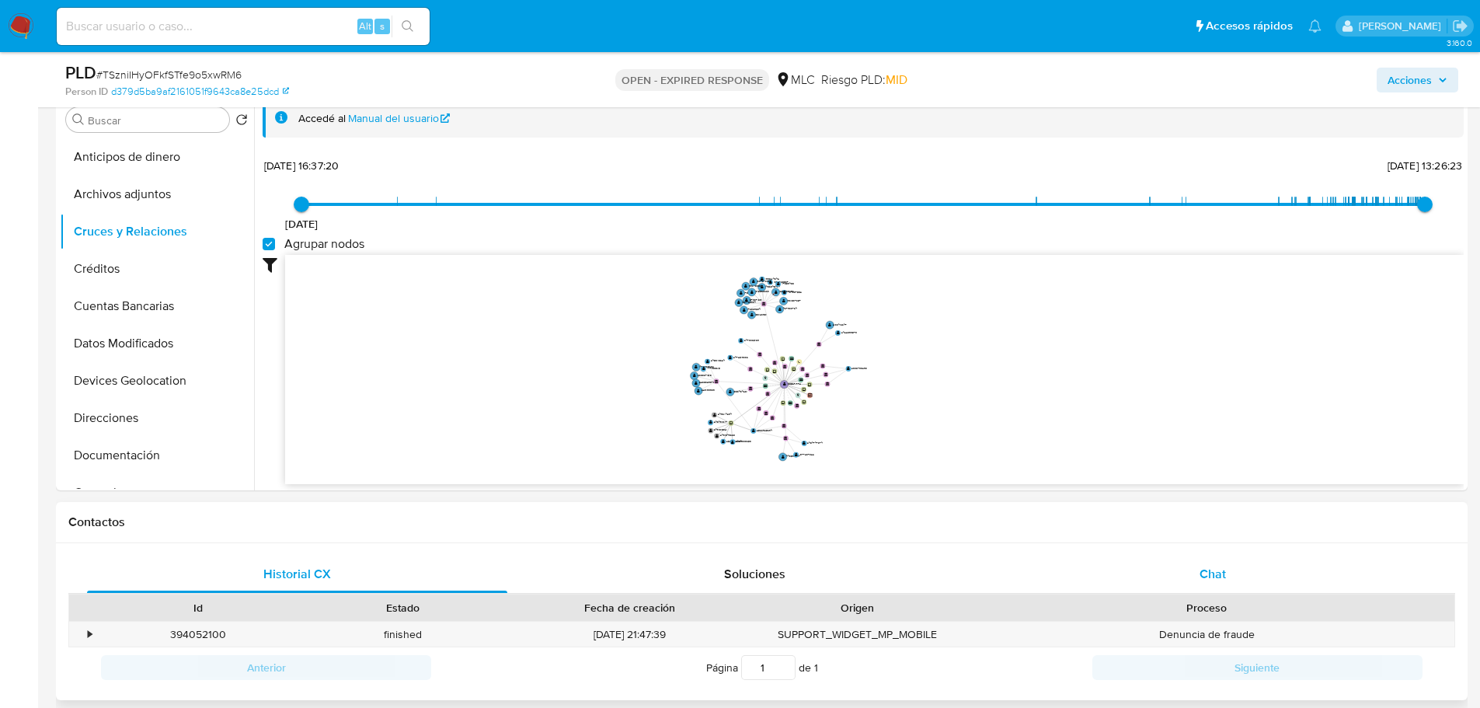
click at [1188, 555] on div "Chat" at bounding box center [1212, 573] width 420 height 37
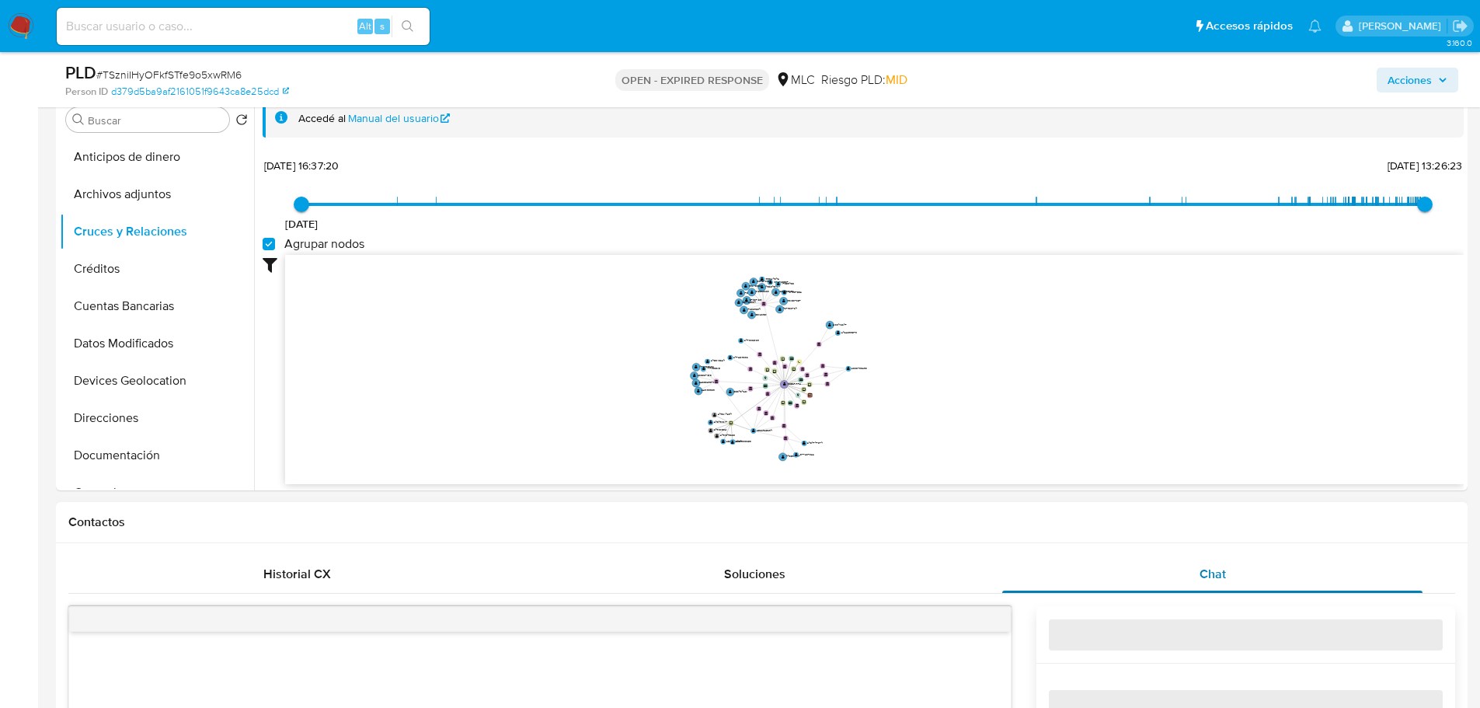
click at [1196, 569] on div "Chat" at bounding box center [1212, 573] width 420 height 37
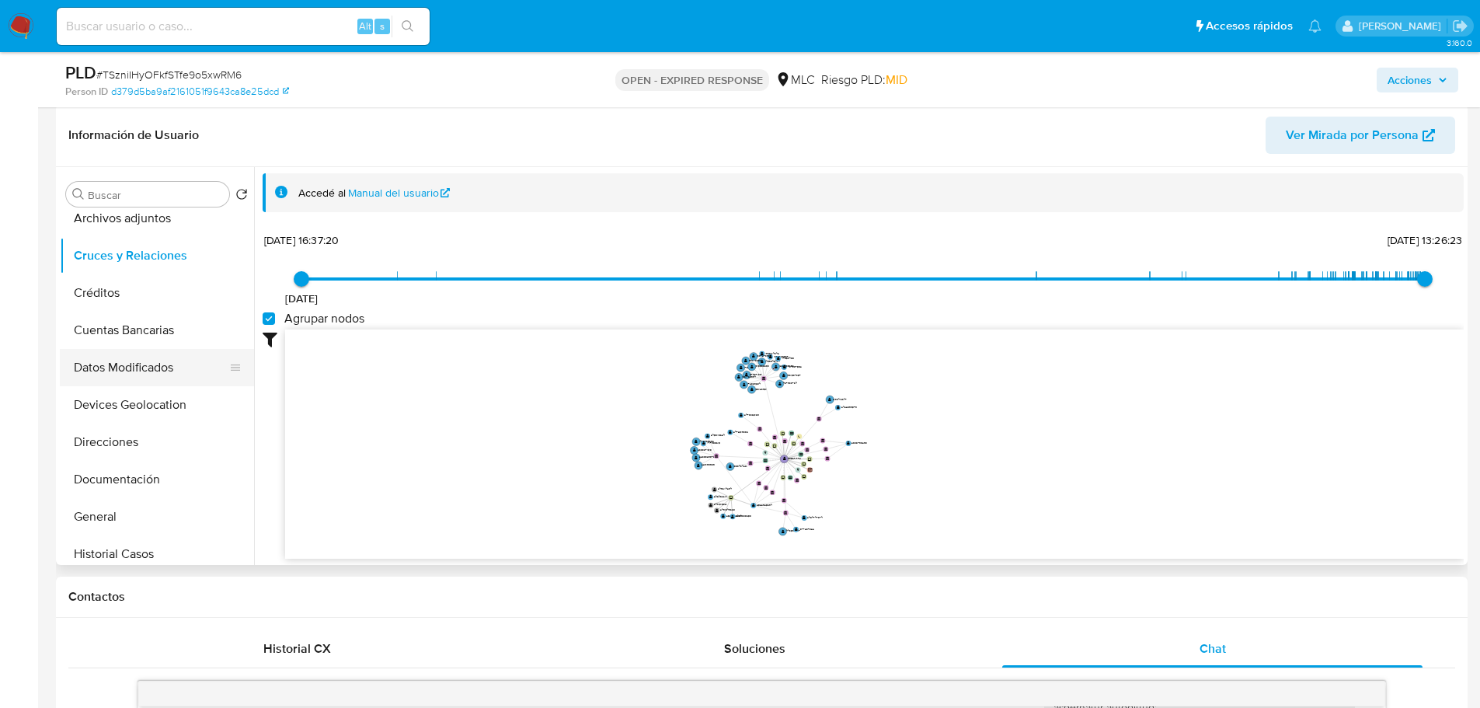
scroll to position [78, 0]
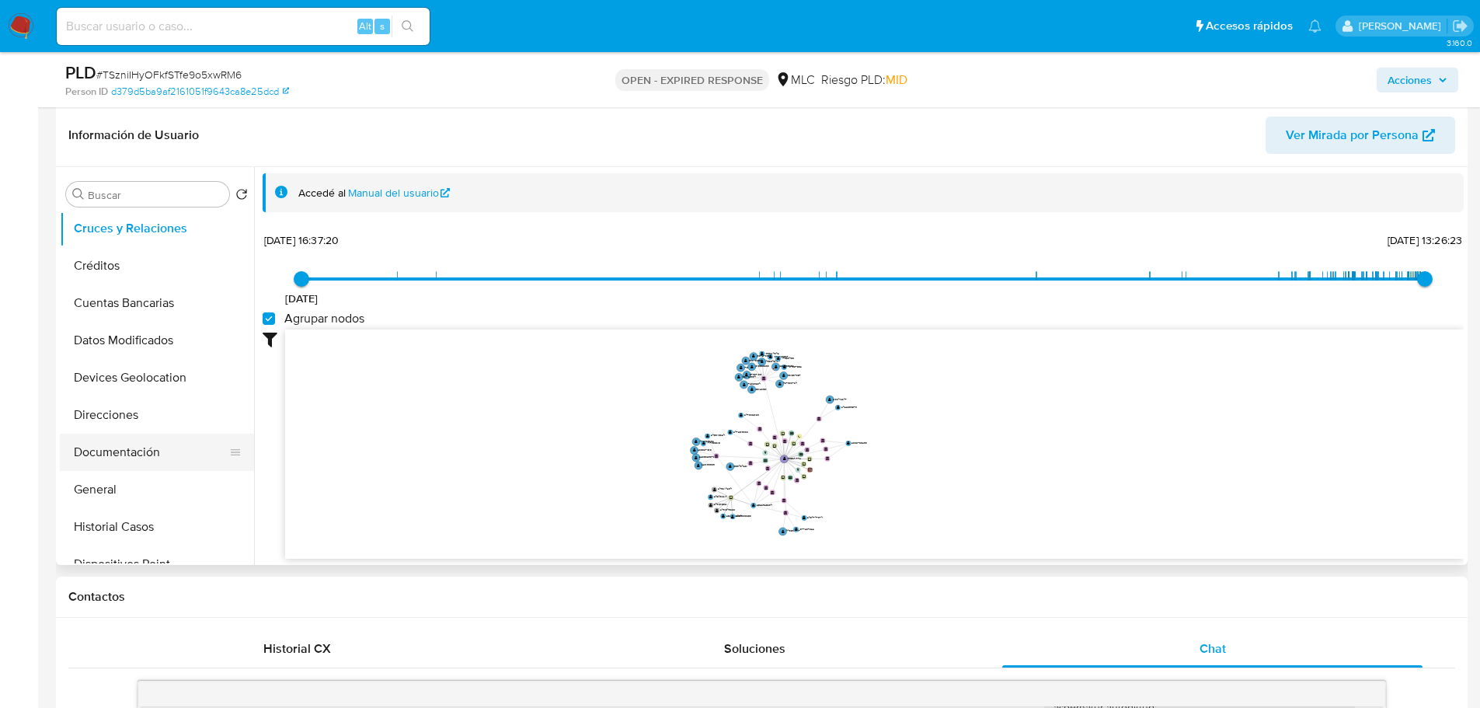
click at [135, 462] on button "Documentación" at bounding box center [151, 452] width 182 height 37
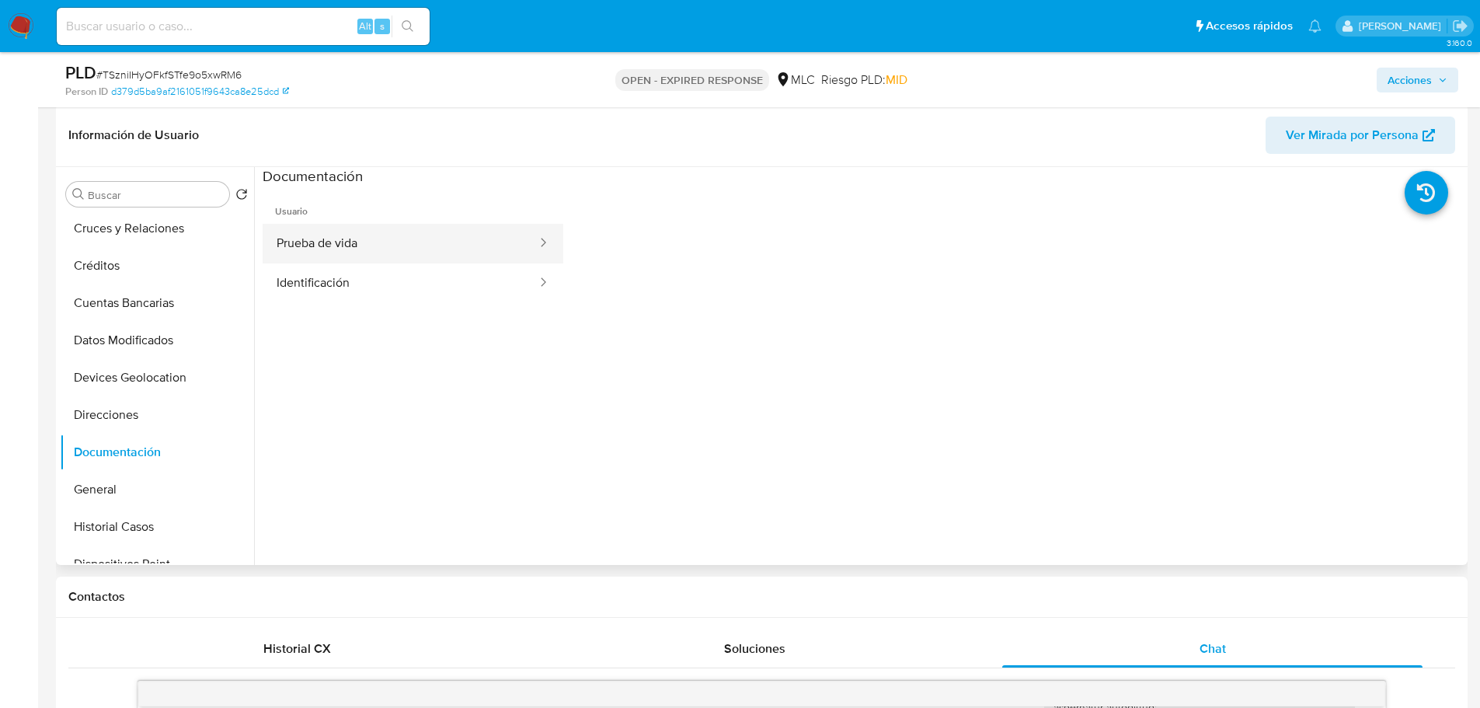
click at [373, 232] on button "Prueba de vida" at bounding box center [401, 244] width 276 height 40
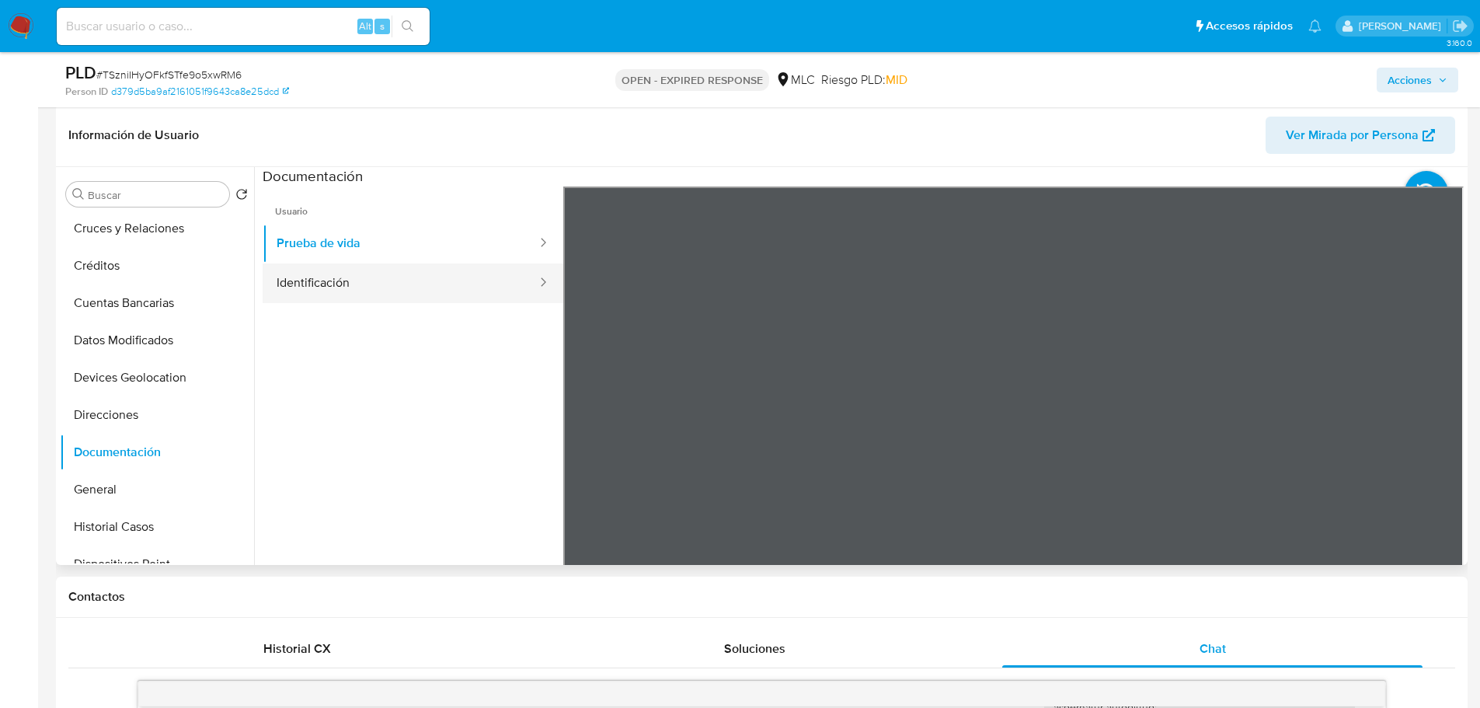
click at [413, 291] on button "Identificación" at bounding box center [401, 283] width 276 height 40
click at [1449, 444] on icon at bounding box center [1444, 438] width 31 height 31
click at [347, 228] on button "Prueba de vida" at bounding box center [401, 244] width 276 height 40
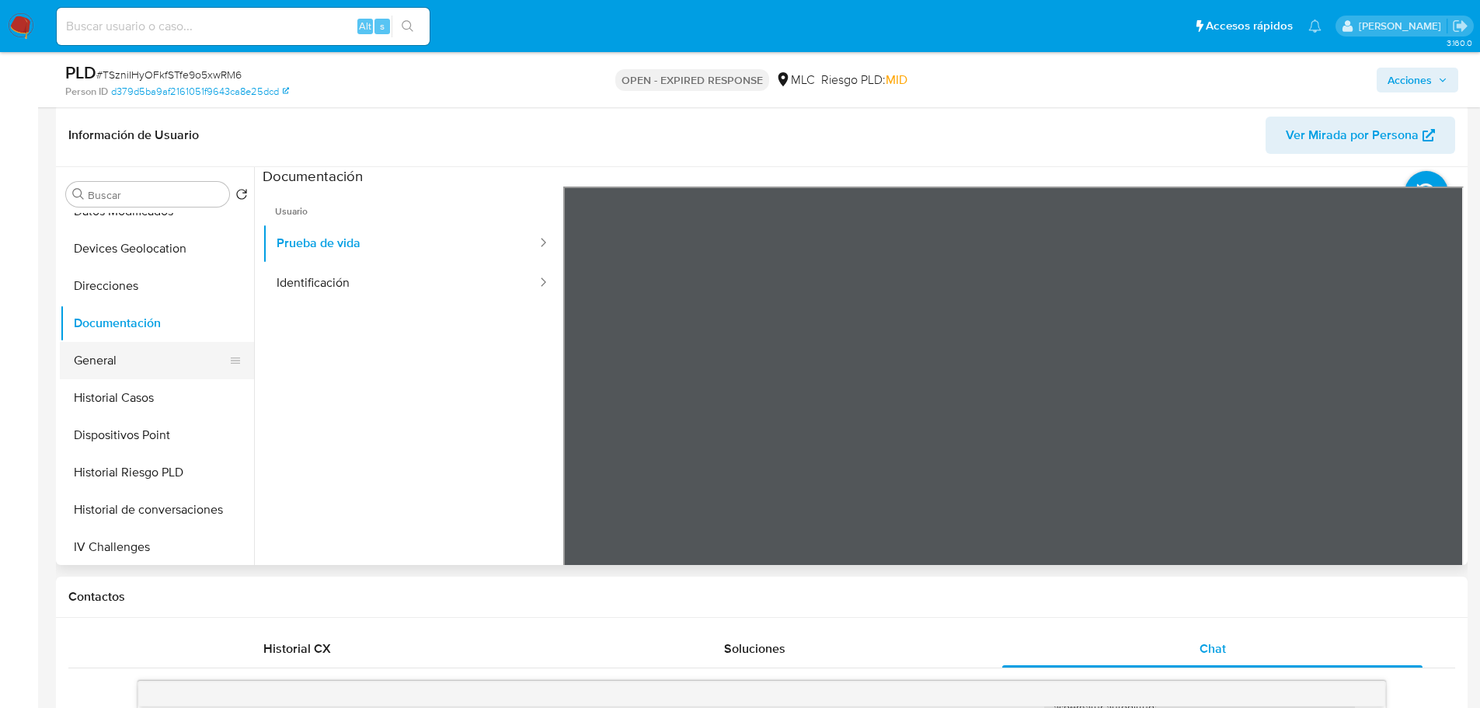
scroll to position [388, 0]
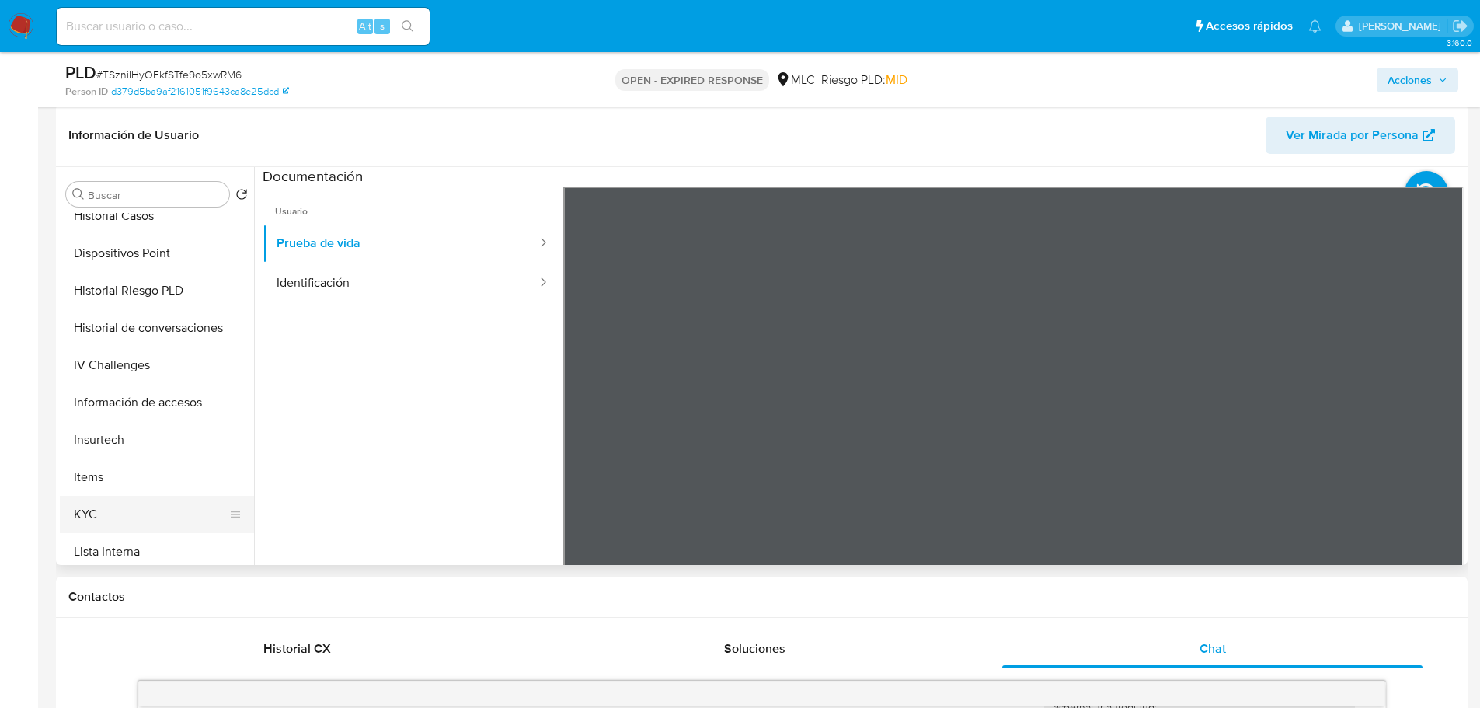
click at [110, 507] on button "KYC" at bounding box center [151, 514] width 182 height 37
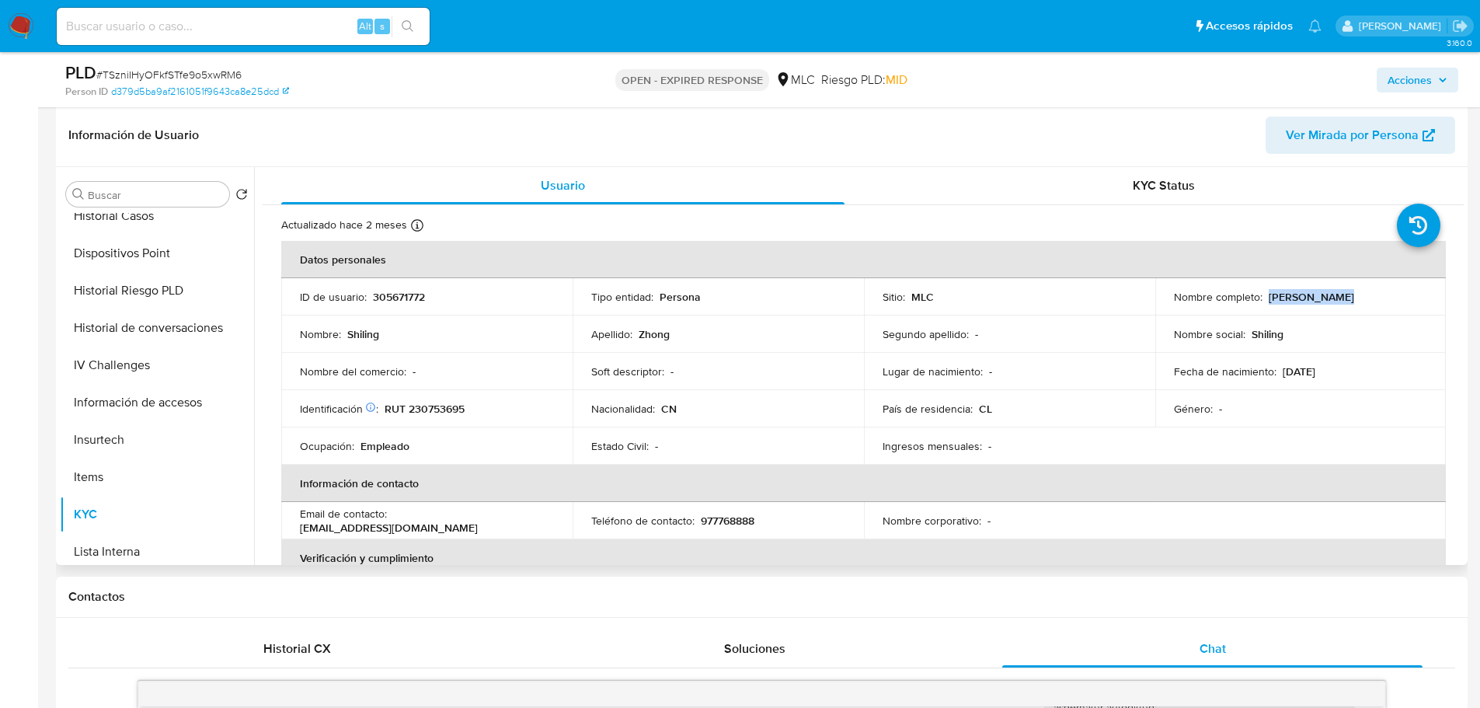
drag, startPoint x: 1338, startPoint y: 301, endPoint x: 1262, endPoint y: 295, distance: 75.6
click at [1262, 295] on div "Nombre completo : Shiling Zhong" at bounding box center [1301, 297] width 254 height 14
copy p "Shiling Zhong"
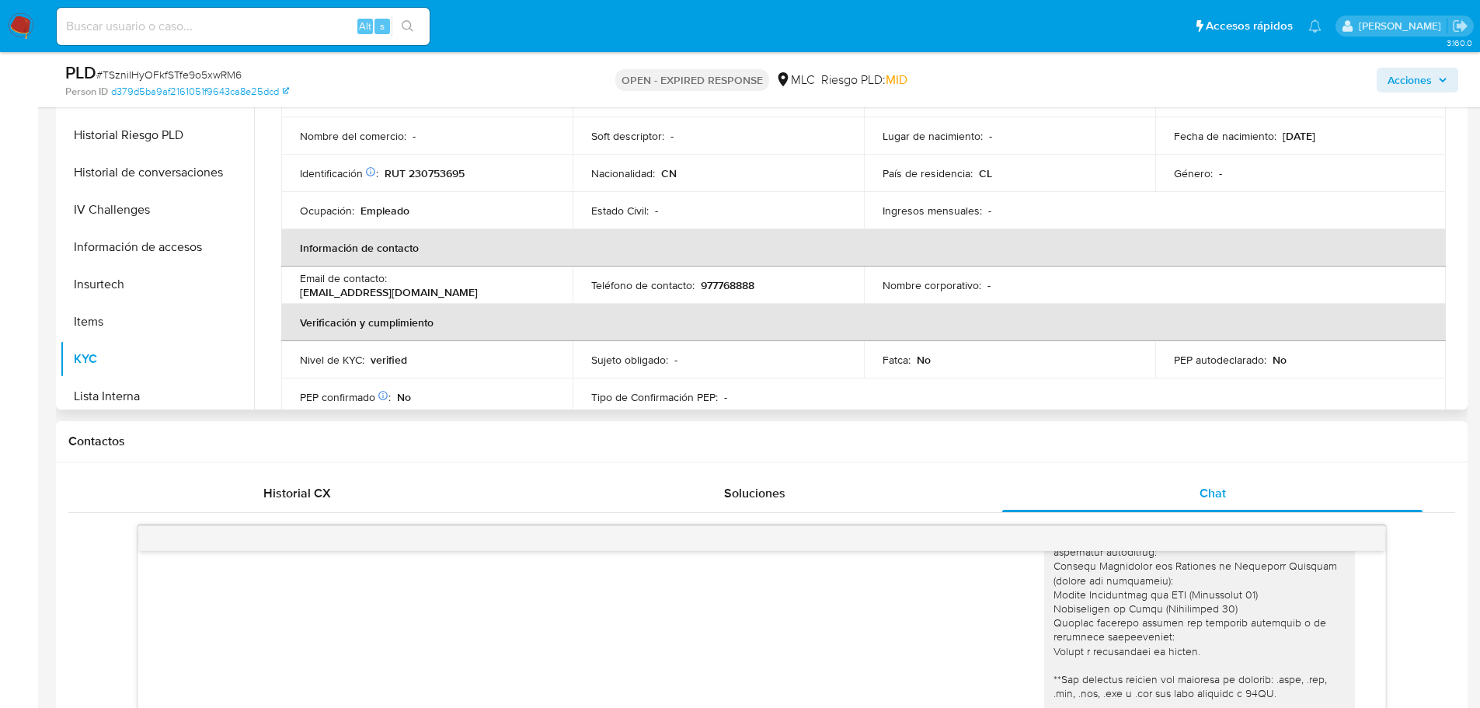
scroll to position [0, 0]
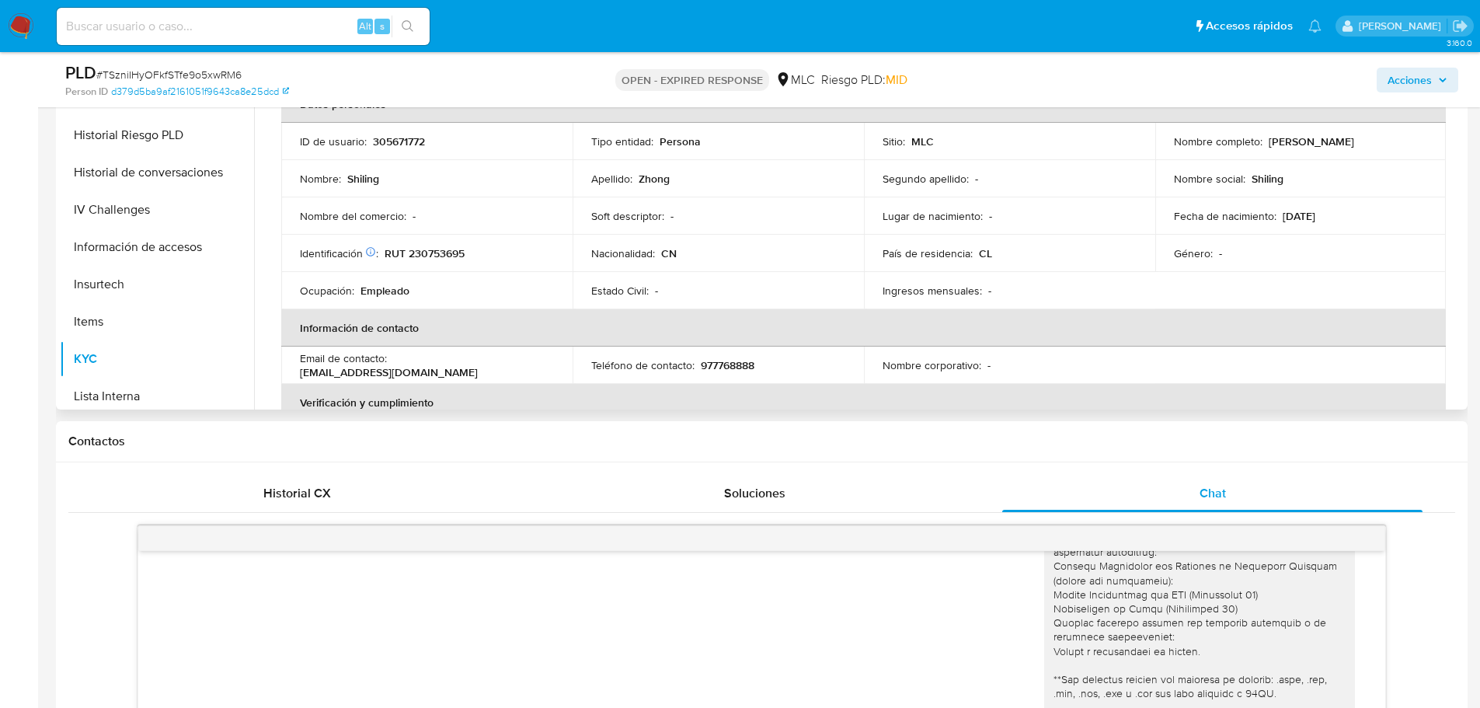
click at [391, 140] on p "305671772" at bounding box center [399, 141] width 52 height 14
copy p "305671772"
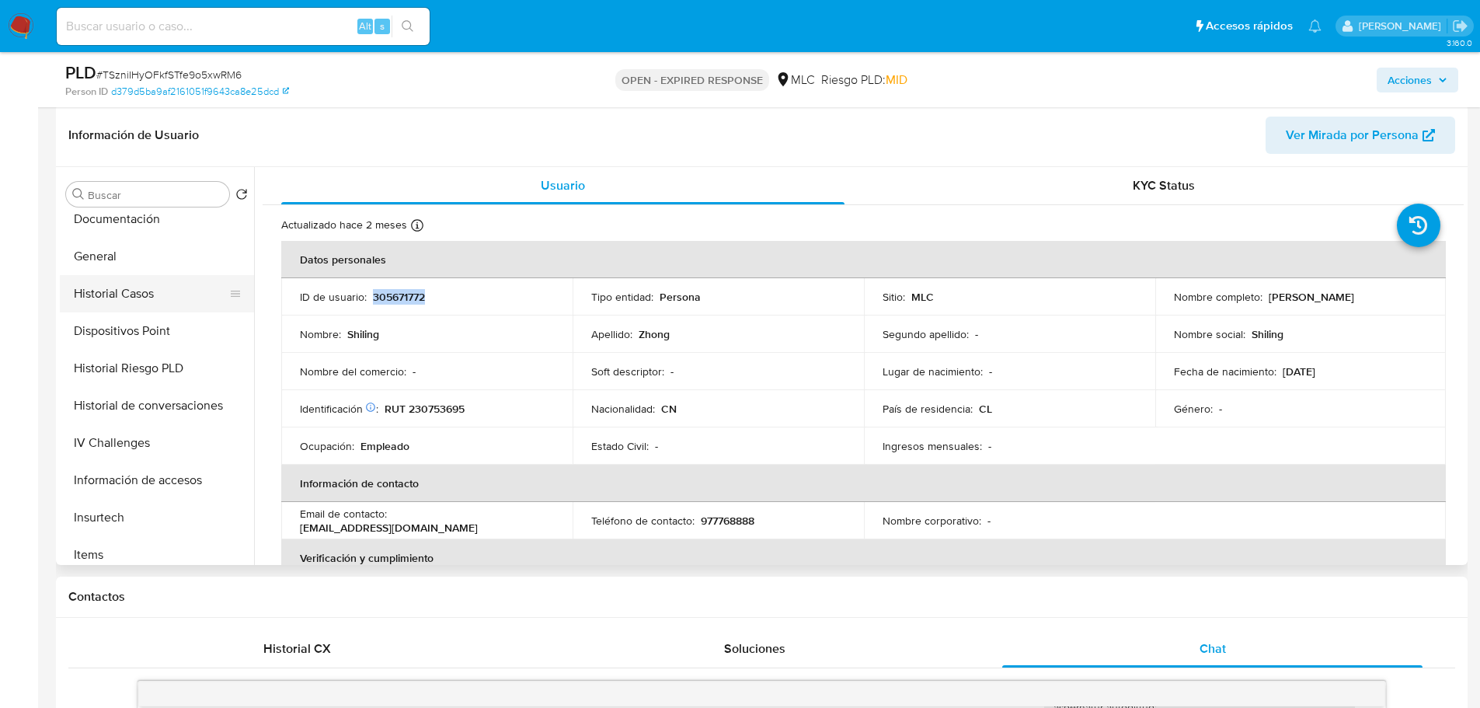
scroll to position [233, 0]
click at [131, 298] on button "Documentación" at bounding box center [151, 296] width 182 height 37
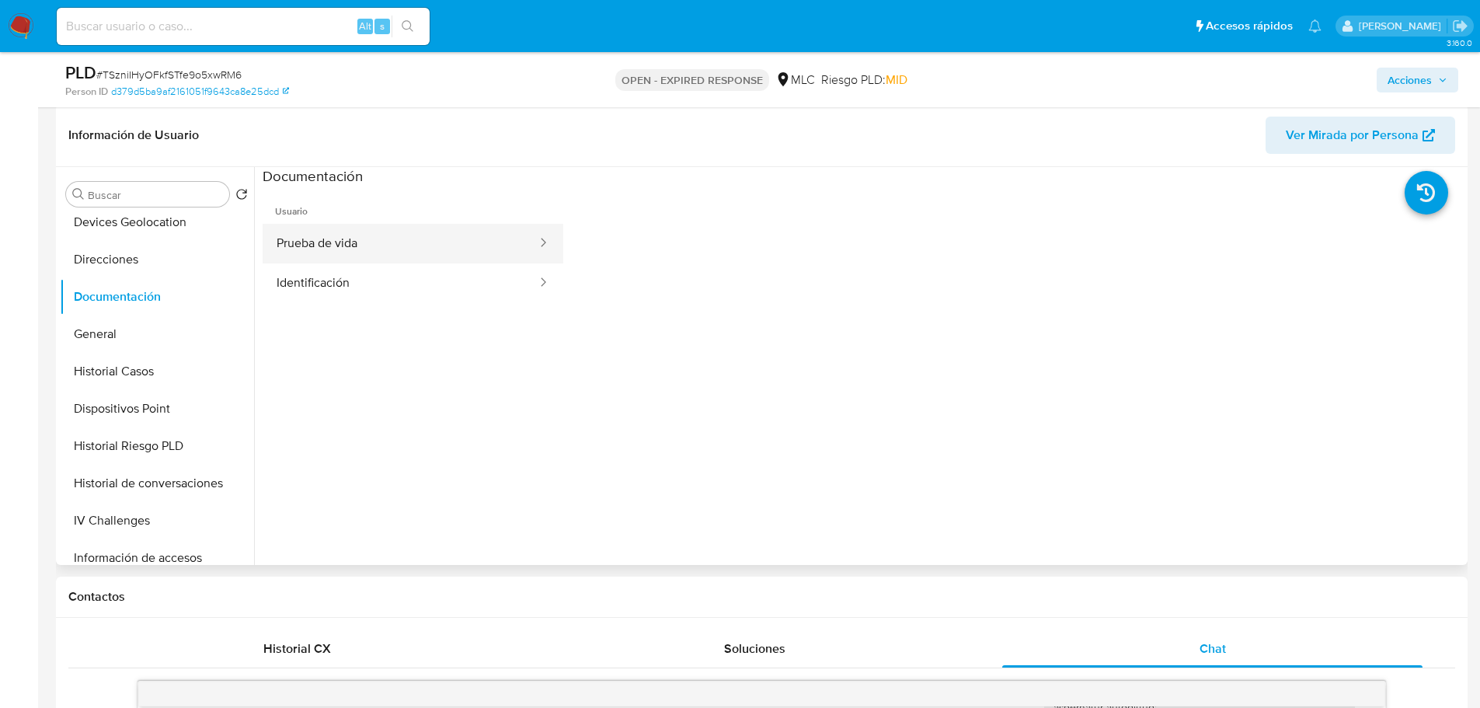
click at [350, 259] on button "Prueba de vida" at bounding box center [401, 244] width 276 height 40
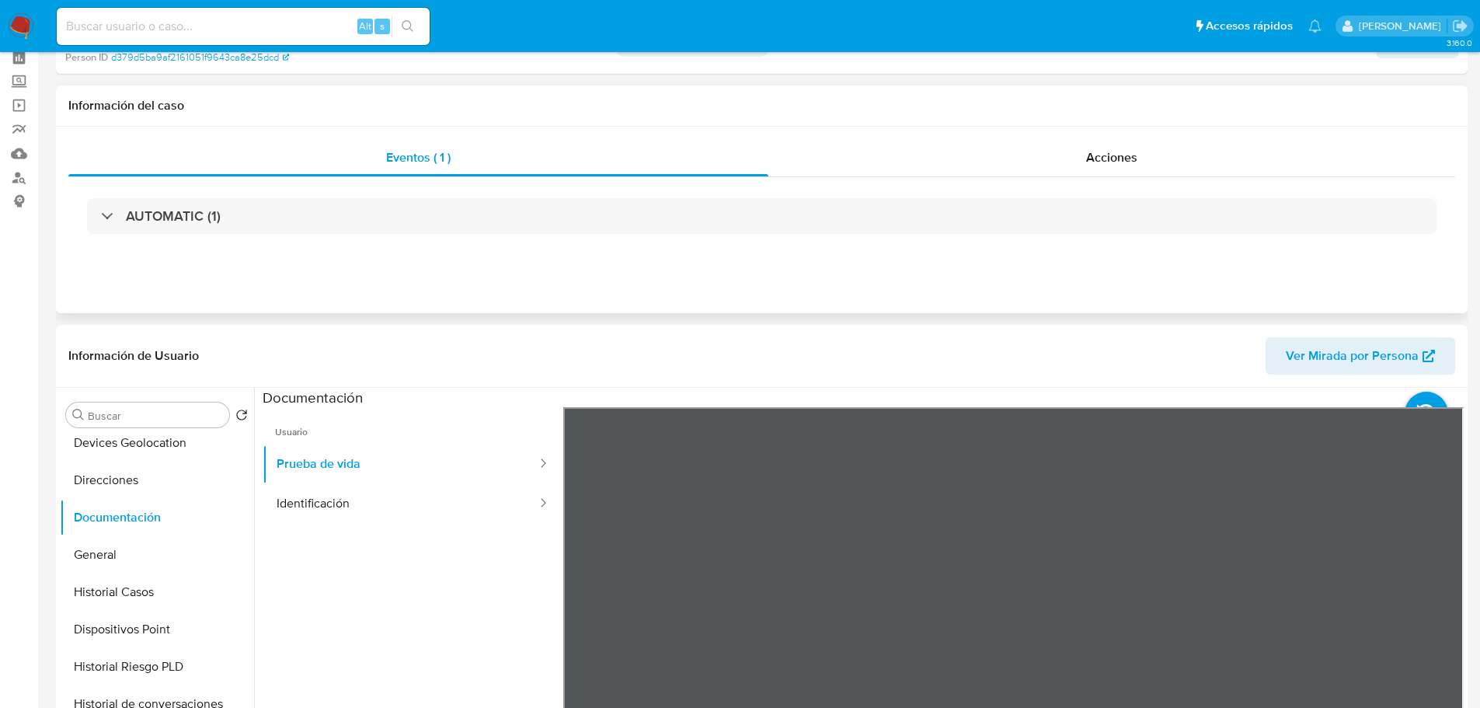
scroll to position [0, 0]
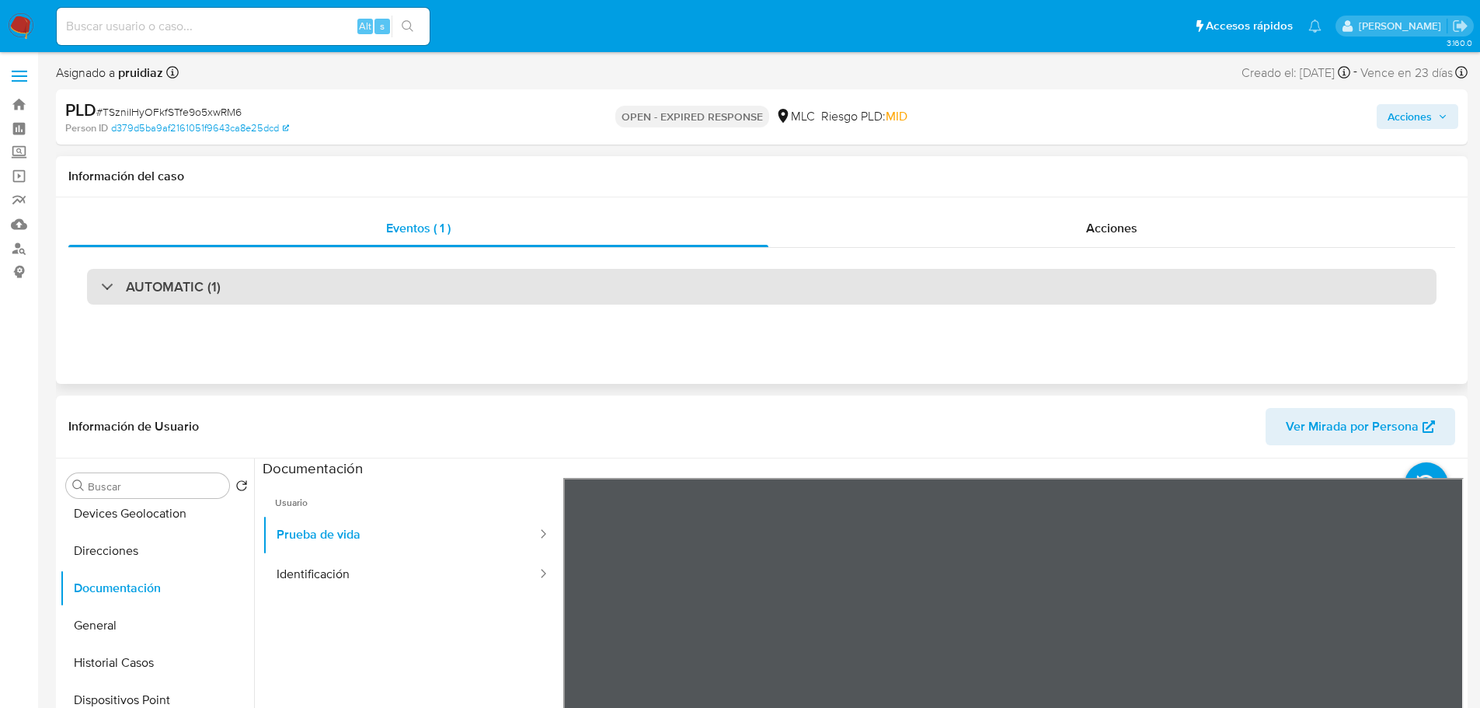
click at [157, 275] on div "AUTOMATIC (1)" at bounding box center [761, 287] width 1349 height 36
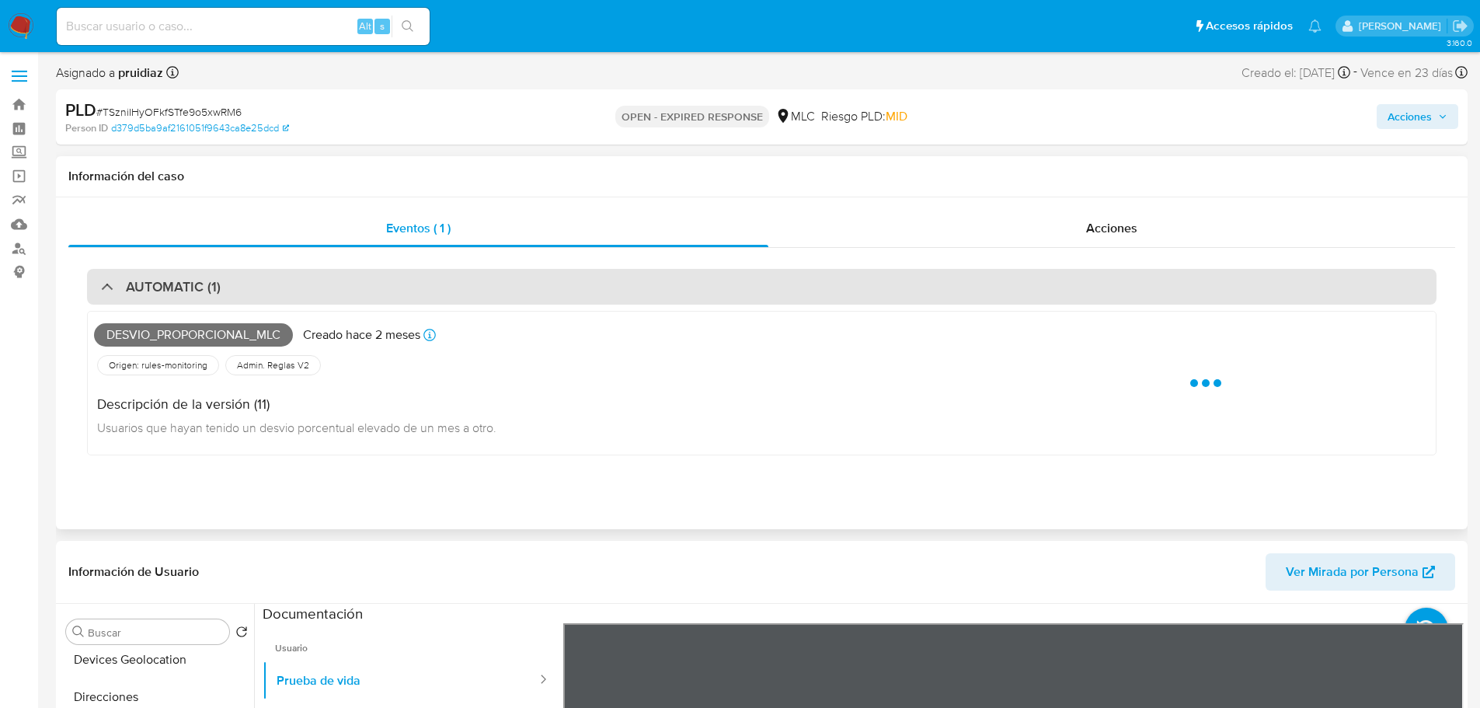
click at [157, 279] on h3 "AUTOMATIC (1)" at bounding box center [173, 286] width 95 height 17
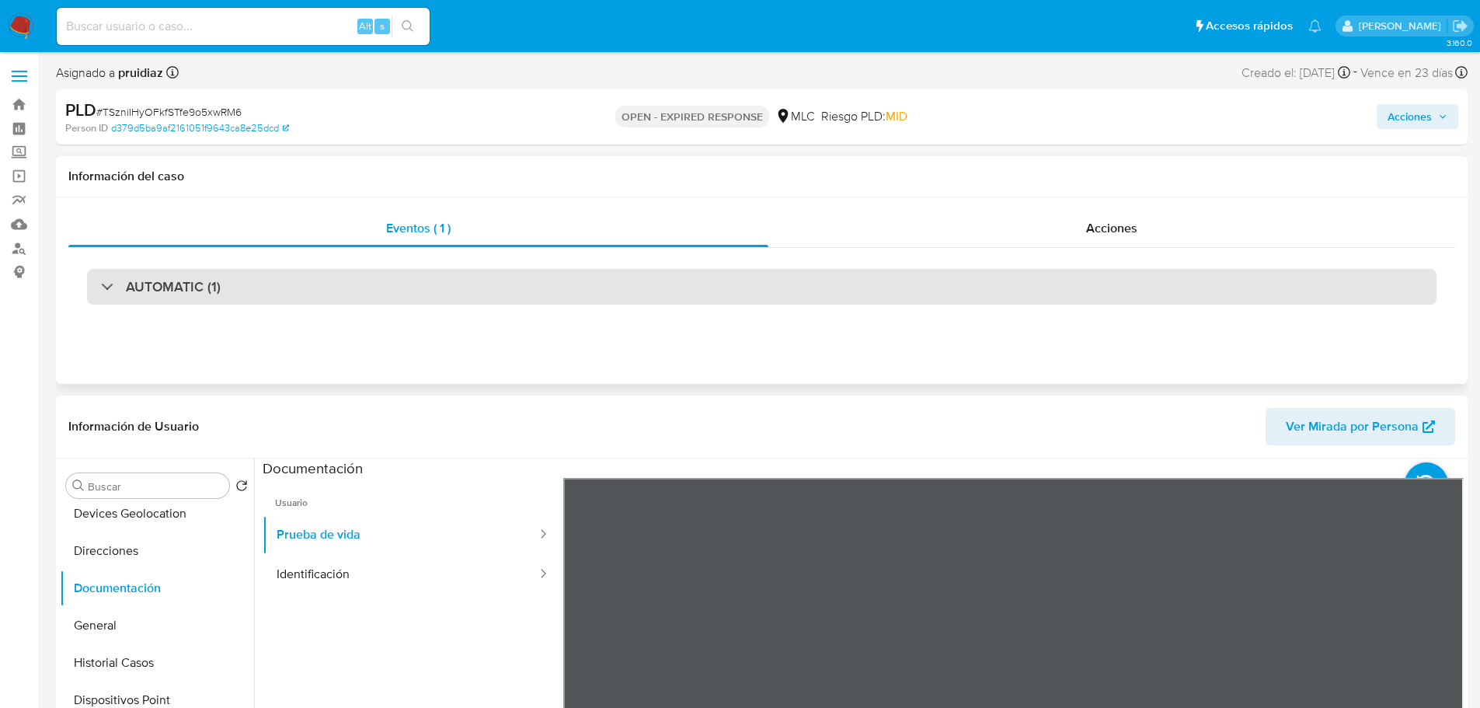
click at [225, 289] on div "AUTOMATIC (1)" at bounding box center [761, 287] width 1349 height 36
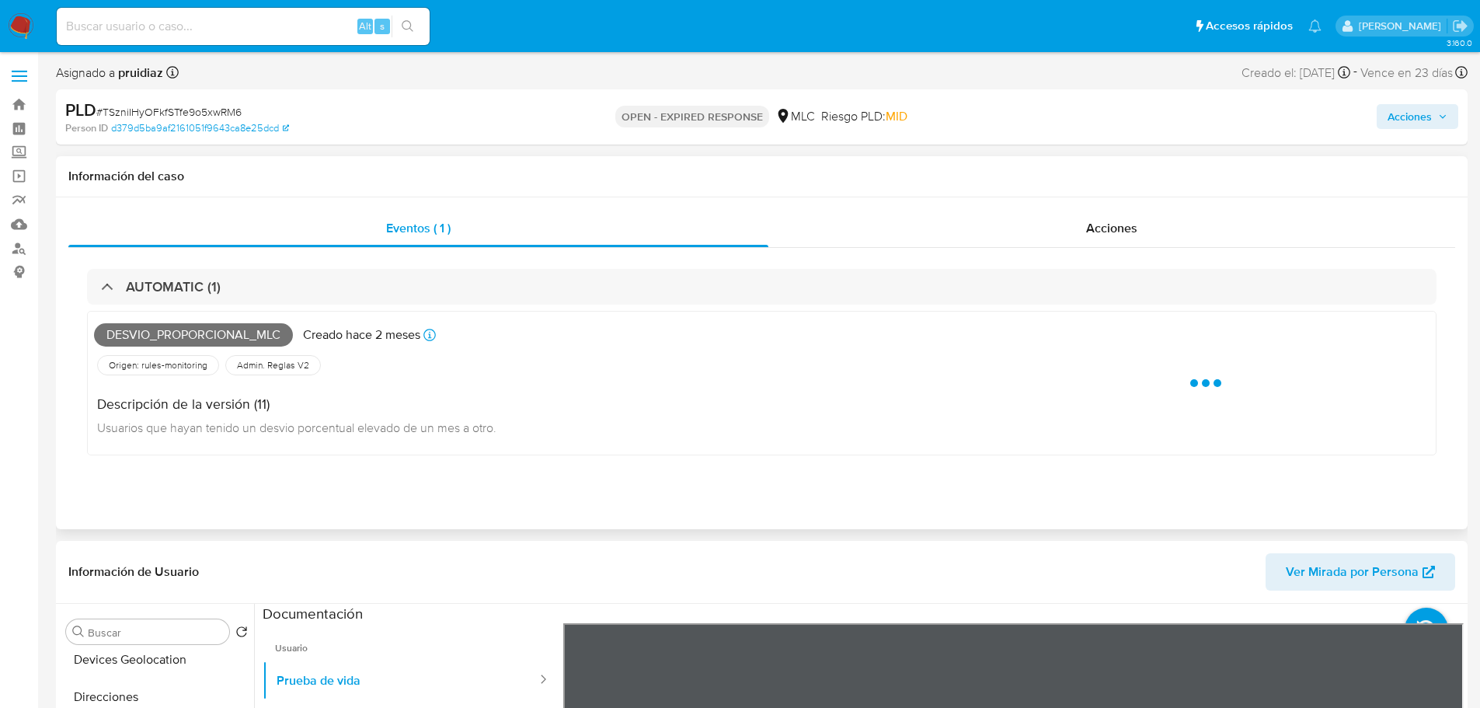
click at [182, 343] on span "Desvio_proporcional_mlc" at bounding box center [193, 334] width 199 height 23
click at [183, 341] on span "Desvio_proporcional_mlc" at bounding box center [193, 334] width 199 height 23
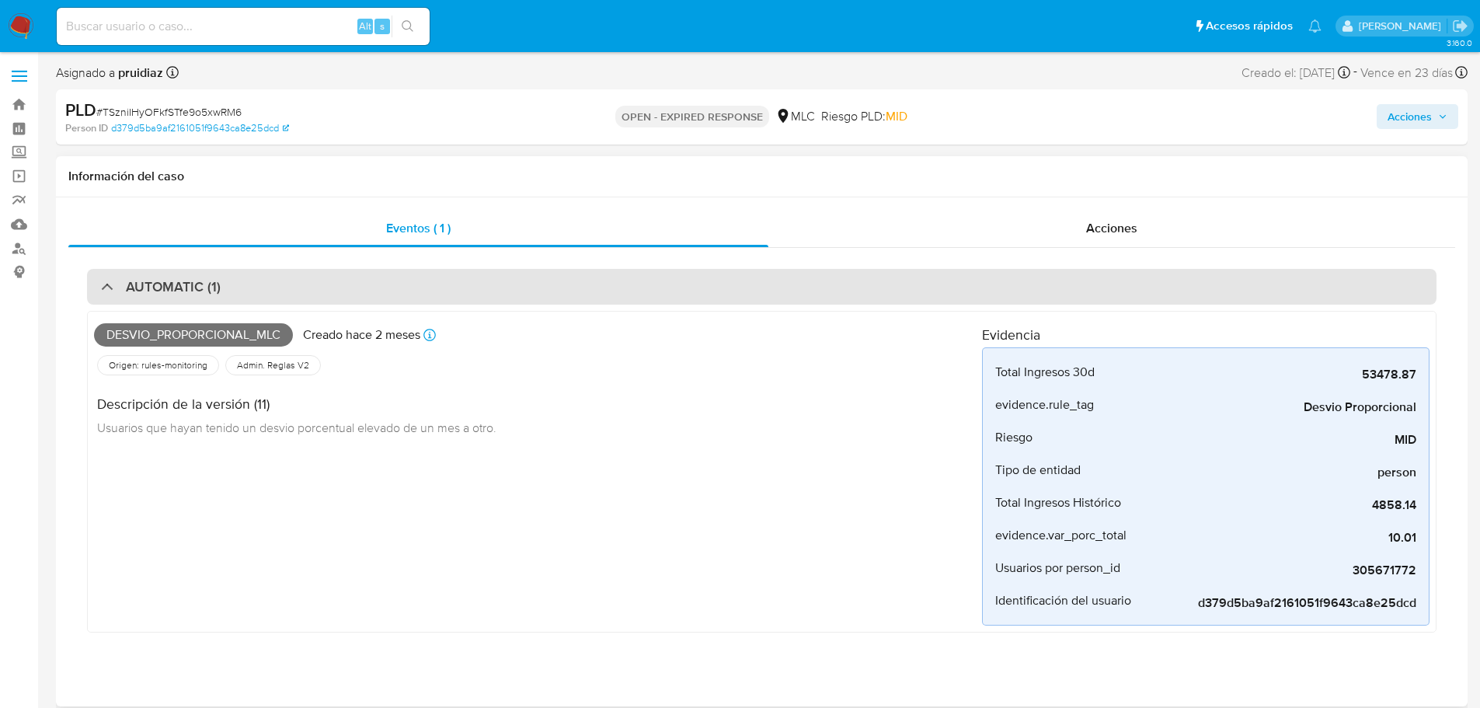
click at [147, 276] on div "AUTOMATIC (1)" at bounding box center [761, 287] width 1349 height 36
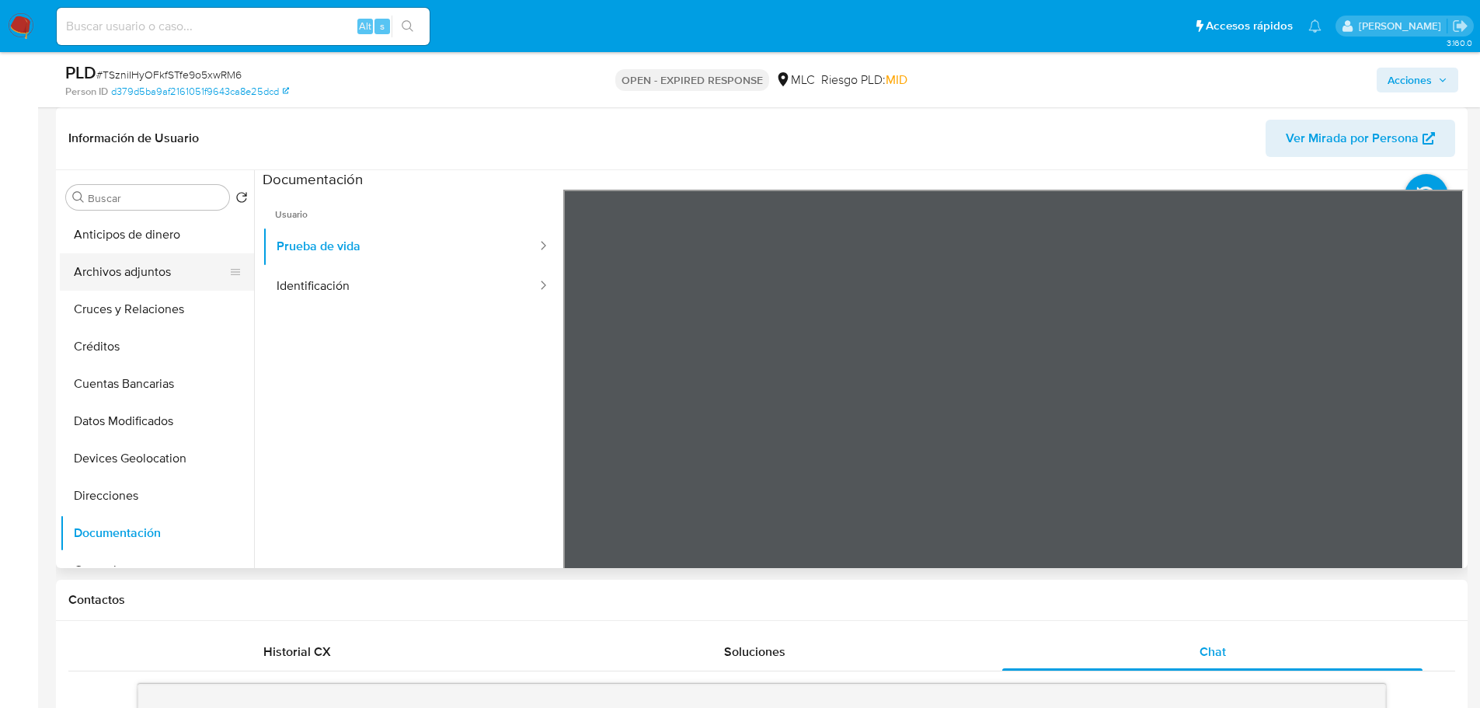
click at [116, 271] on button "Archivos adjuntos" at bounding box center [151, 271] width 182 height 37
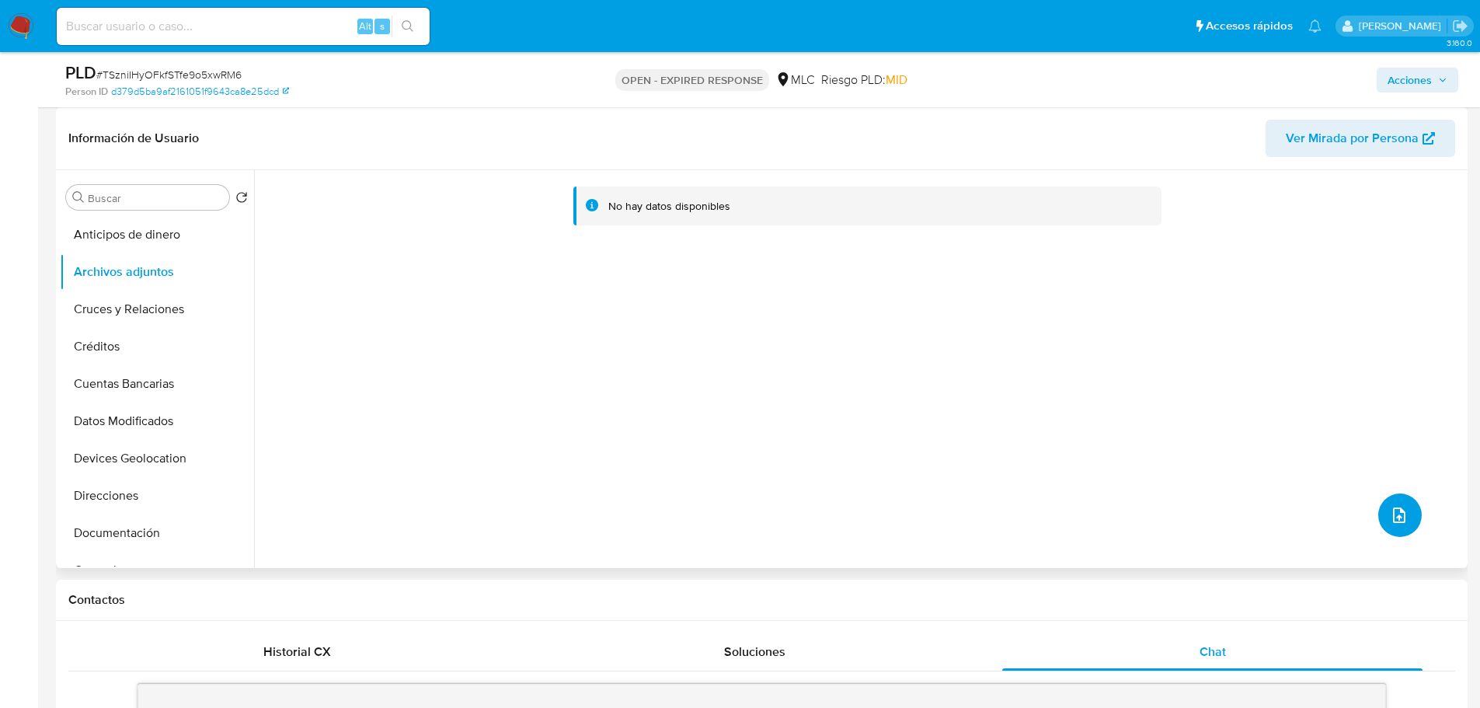
click at [1396, 517] on icon "upload-file" at bounding box center [1399, 515] width 19 height 19
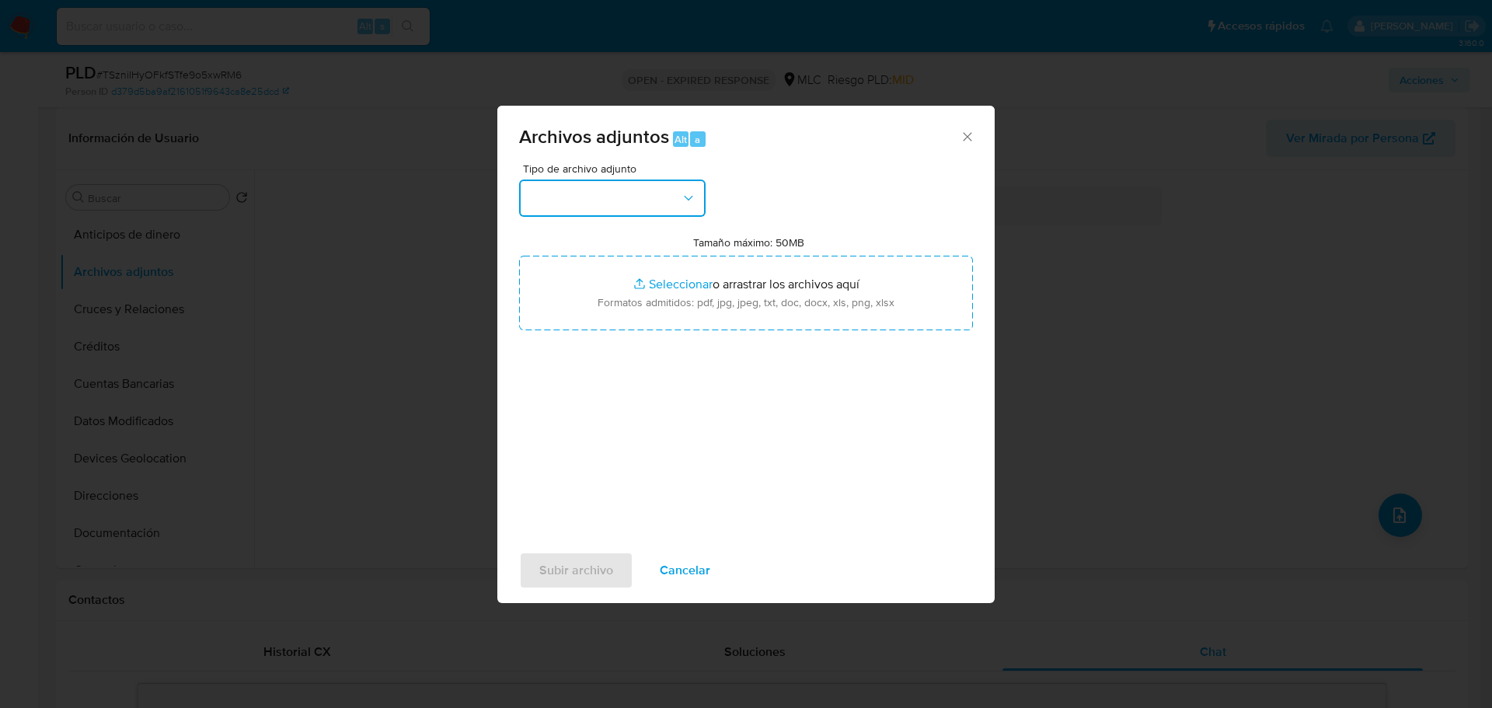
drag, startPoint x: 672, startPoint y: 191, endPoint x: 663, endPoint y: 199, distance: 12.1
click at [671, 191] on button "button" at bounding box center [612, 197] width 186 height 37
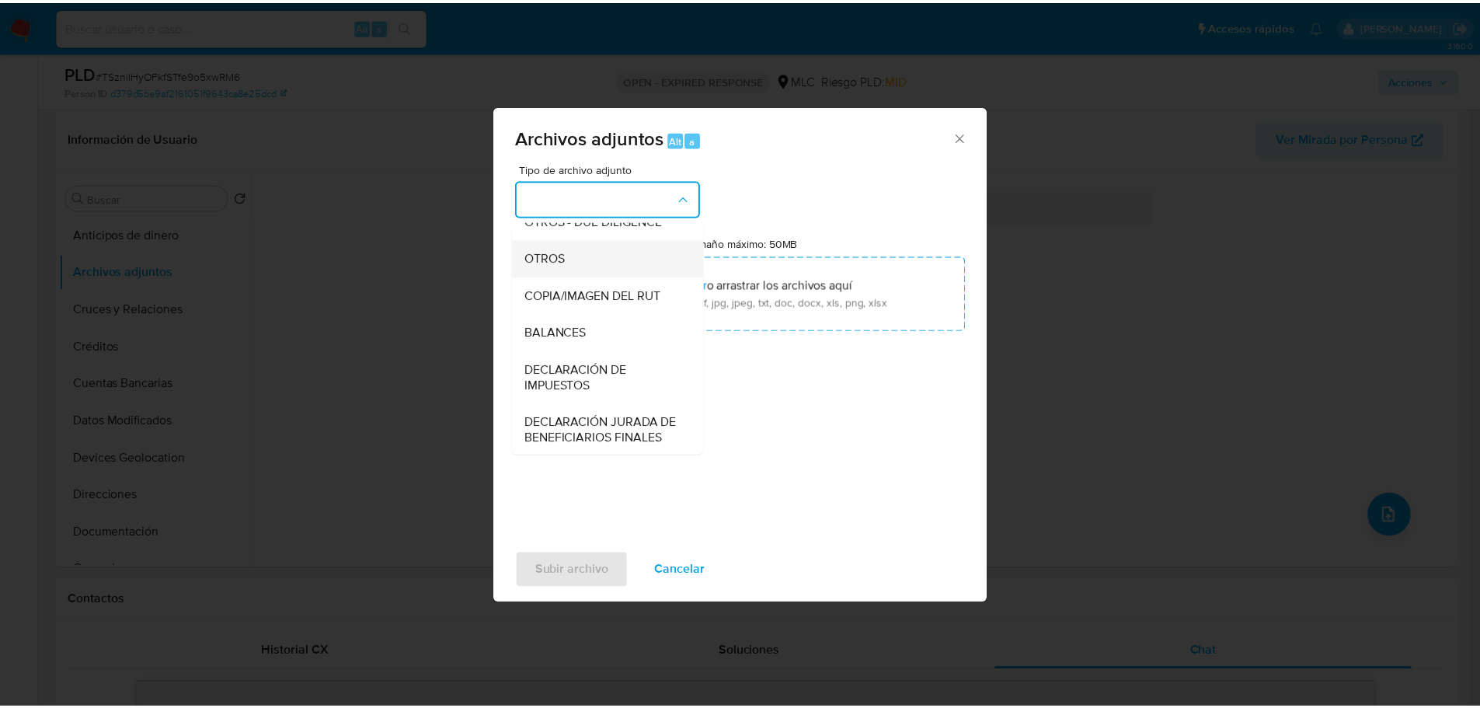
scroll to position [242, 0]
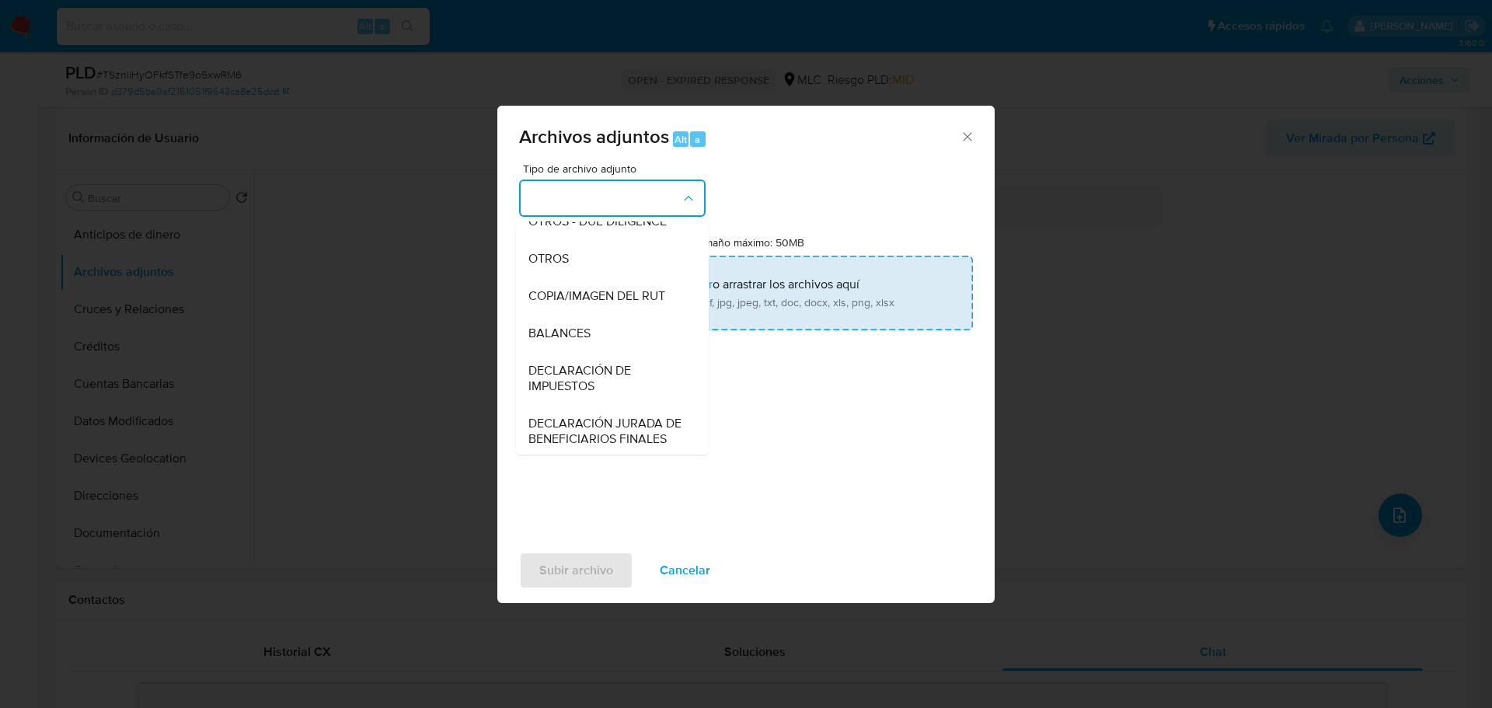
drag, startPoint x: 570, startPoint y: 268, endPoint x: 628, endPoint y: 270, distance: 57.5
click at [572, 267] on div "OTROS" at bounding box center [607, 258] width 158 height 37
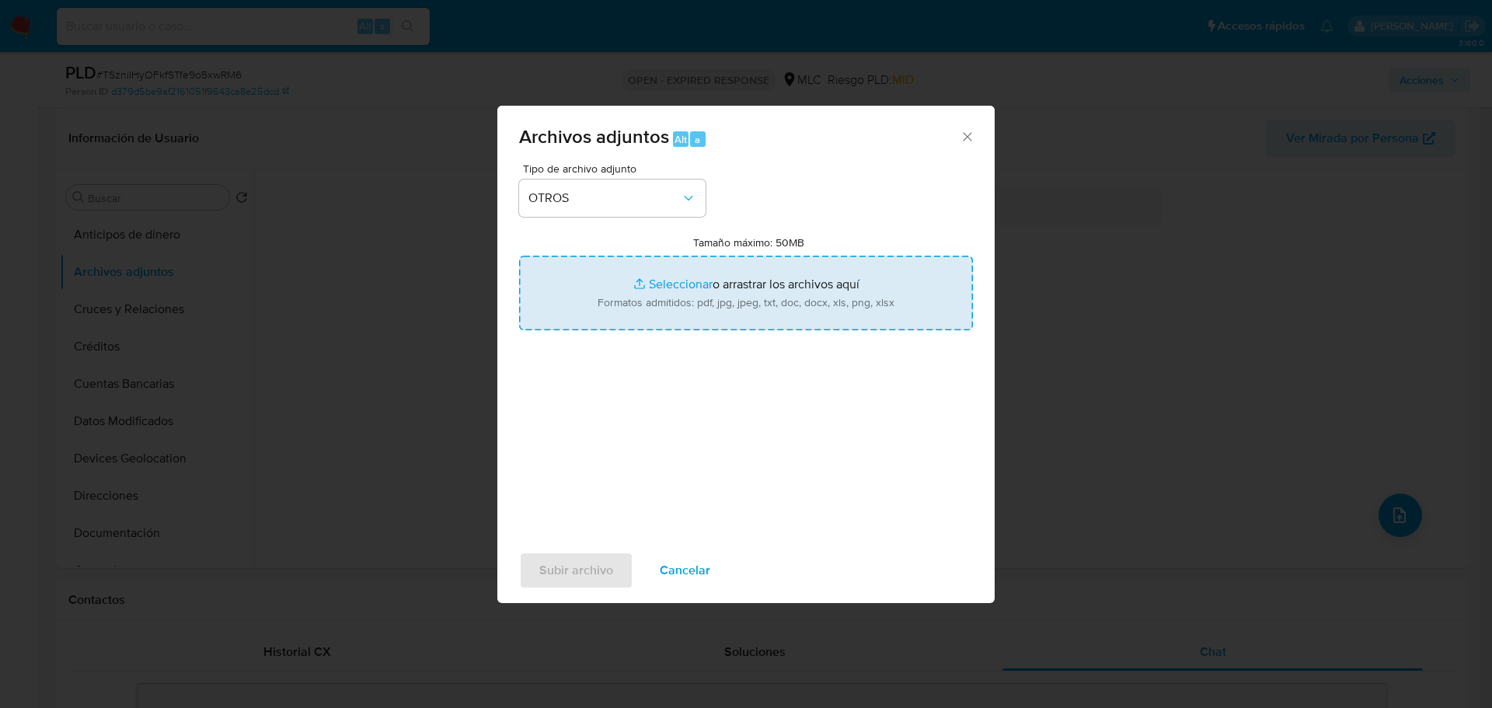
click at [712, 273] on input "Tamaño máximo: 50MB Seleccionar archivos" at bounding box center [746, 293] width 454 height 75
type input "C:\fakepath\305671772 - 17_09_2025.xlsx"
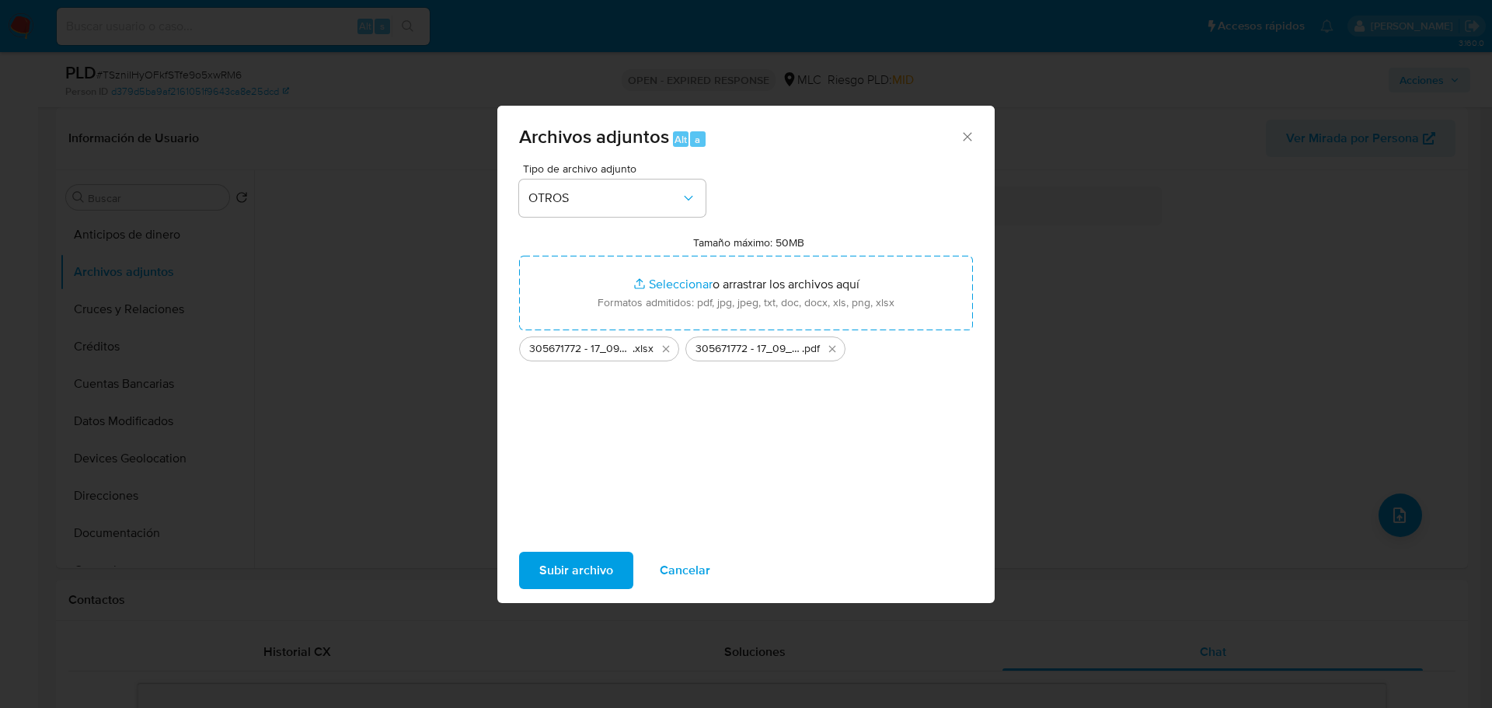
click at [595, 565] on span "Subir archivo" at bounding box center [576, 570] width 74 height 34
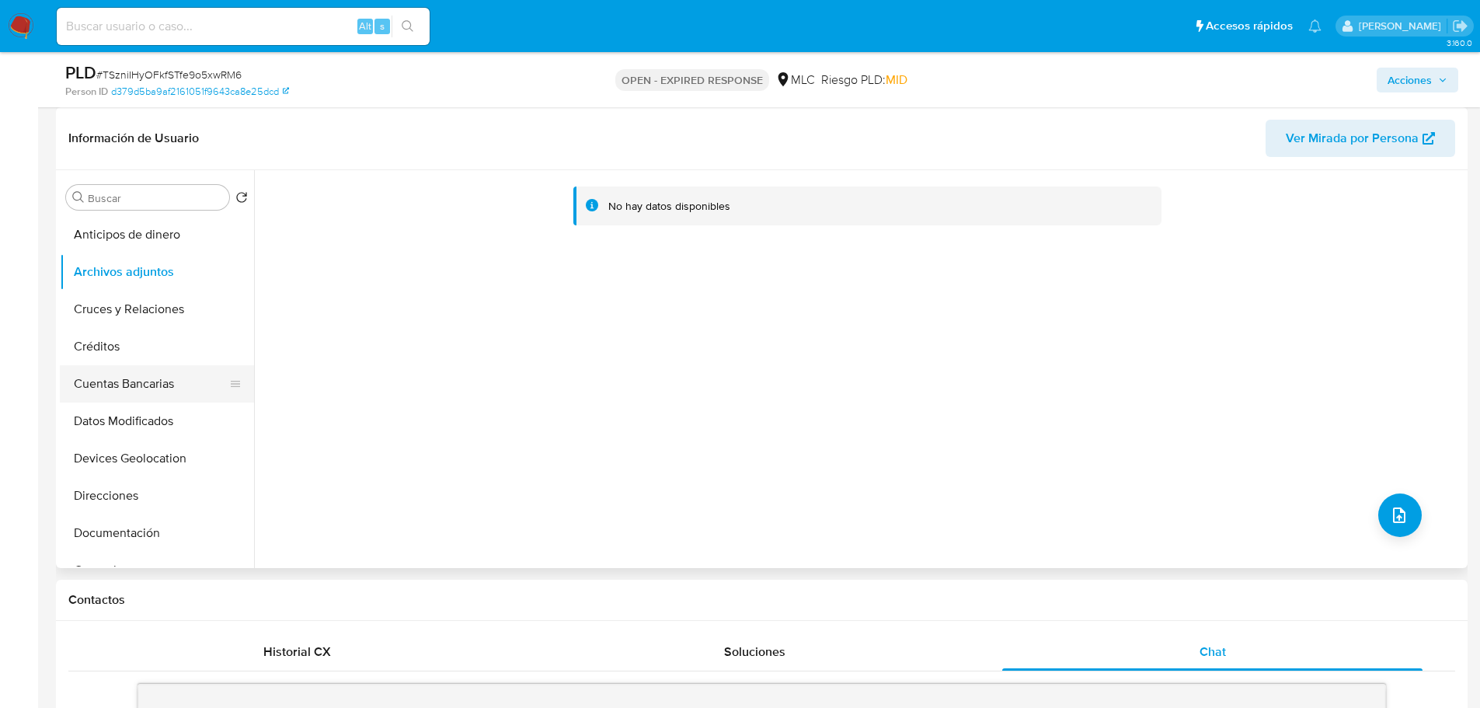
click at [142, 378] on button "Cuentas Bancarias" at bounding box center [151, 383] width 182 height 37
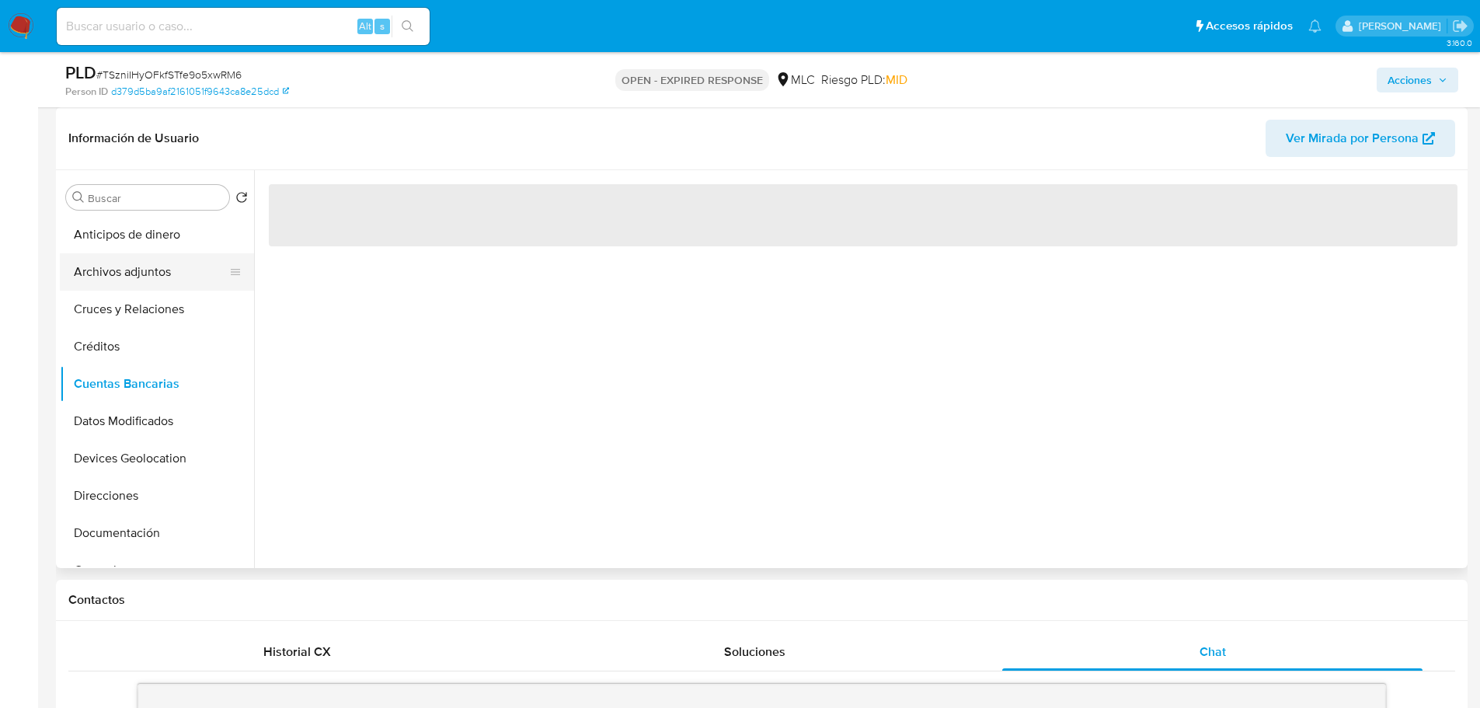
click at [140, 278] on button "Archivos adjuntos" at bounding box center [151, 271] width 182 height 37
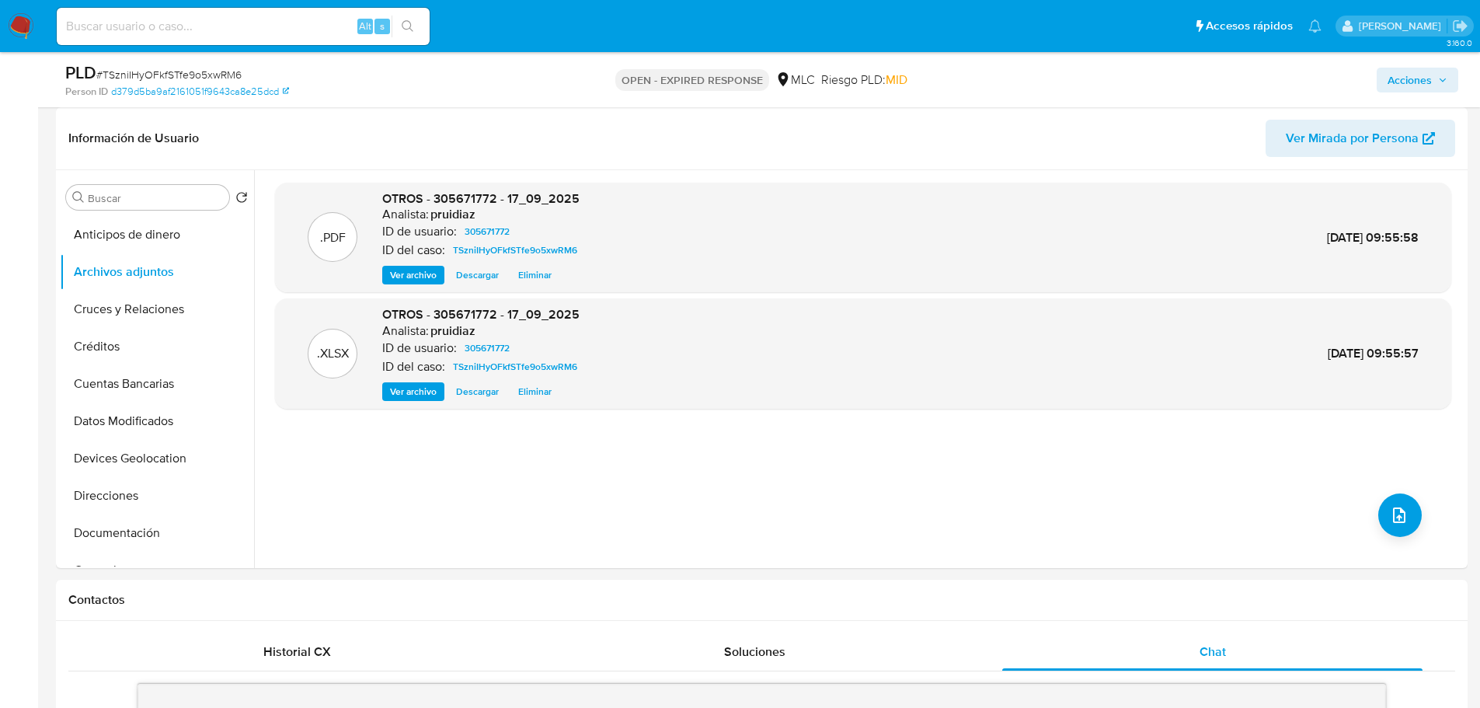
click at [1397, 75] on span "Acciones" at bounding box center [1410, 80] width 44 height 25
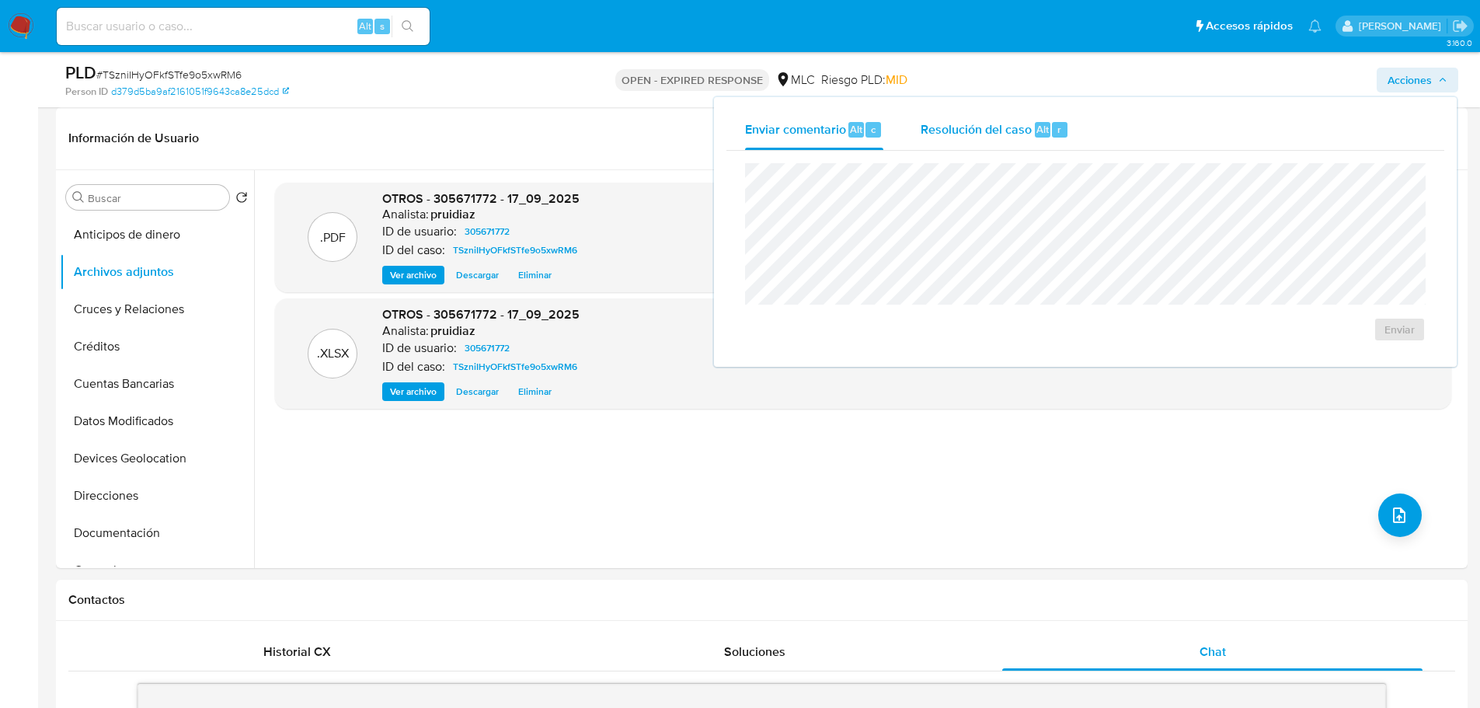
drag, startPoint x: 995, startPoint y: 120, endPoint x: 994, endPoint y: 130, distance: 9.5
click at [994, 120] on span "Resolución del caso" at bounding box center [976, 129] width 111 height 18
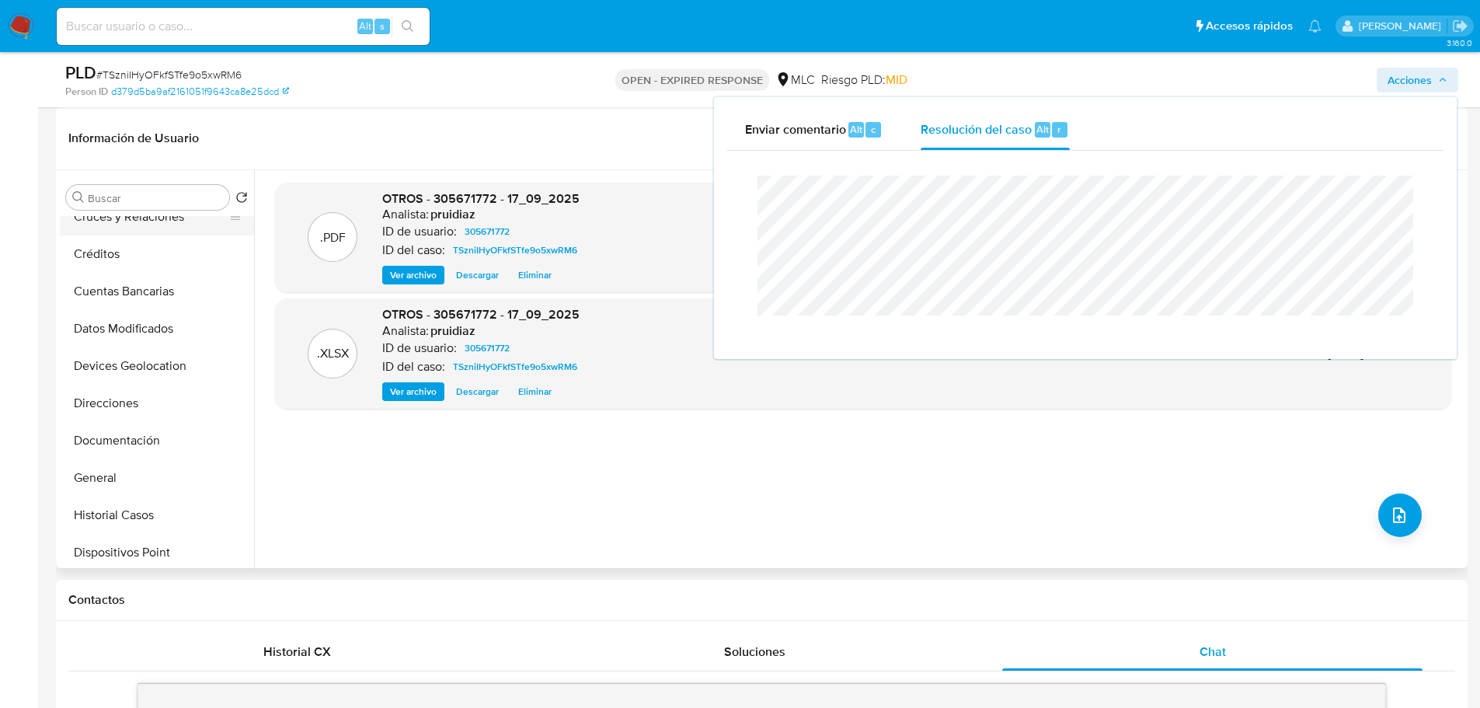
scroll to position [233, 0]
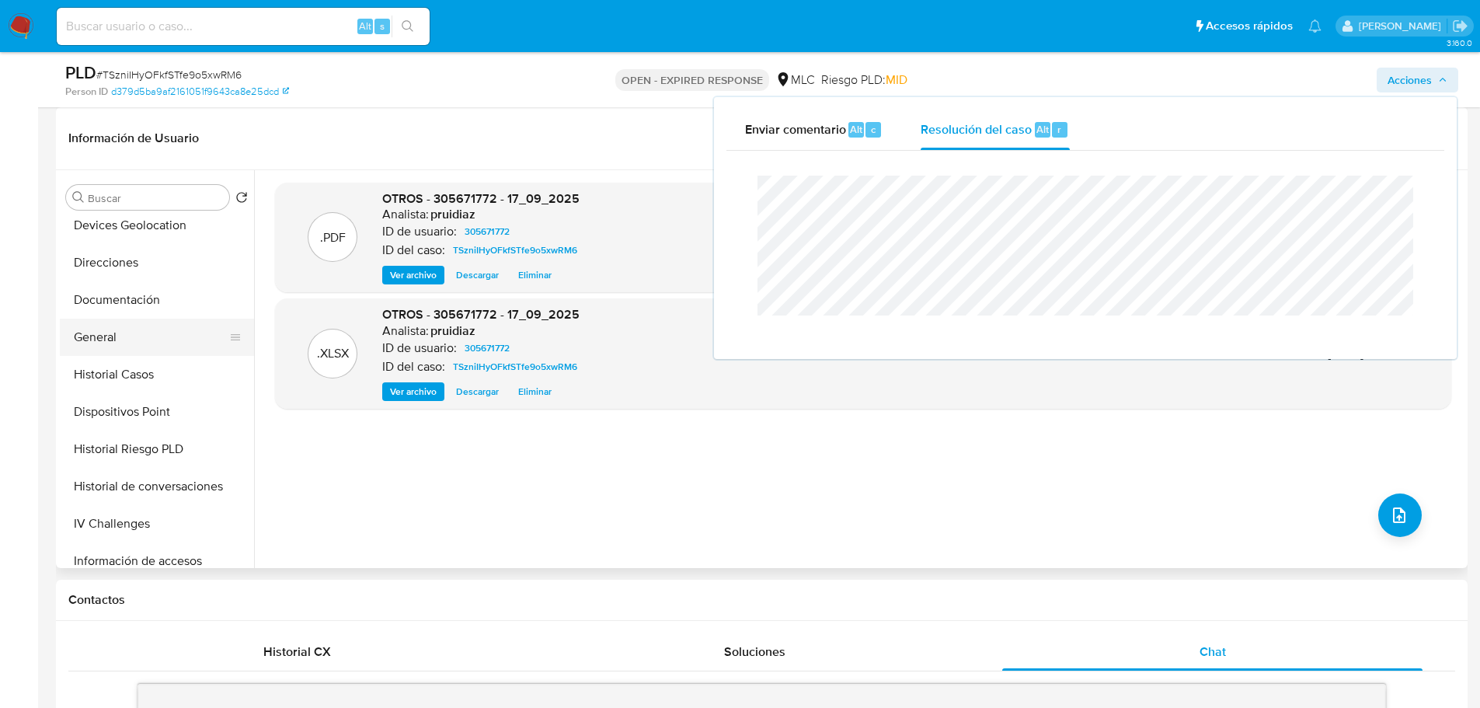
click at [101, 349] on button "General" at bounding box center [151, 337] width 182 height 37
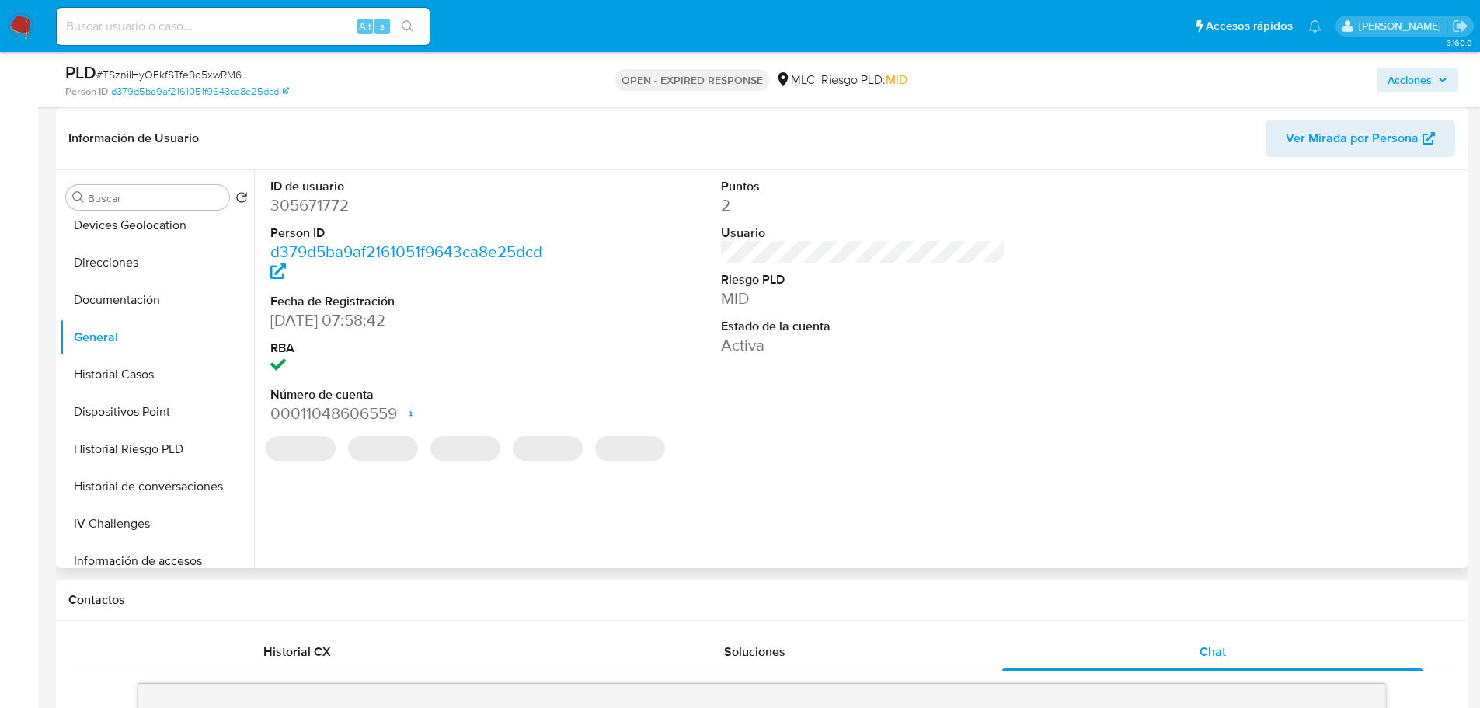
click at [334, 206] on dd "305671772" at bounding box center [412, 205] width 285 height 22
click at [333, 206] on dd "305671772" at bounding box center [412, 205] width 285 height 22
copy dd "305671772"
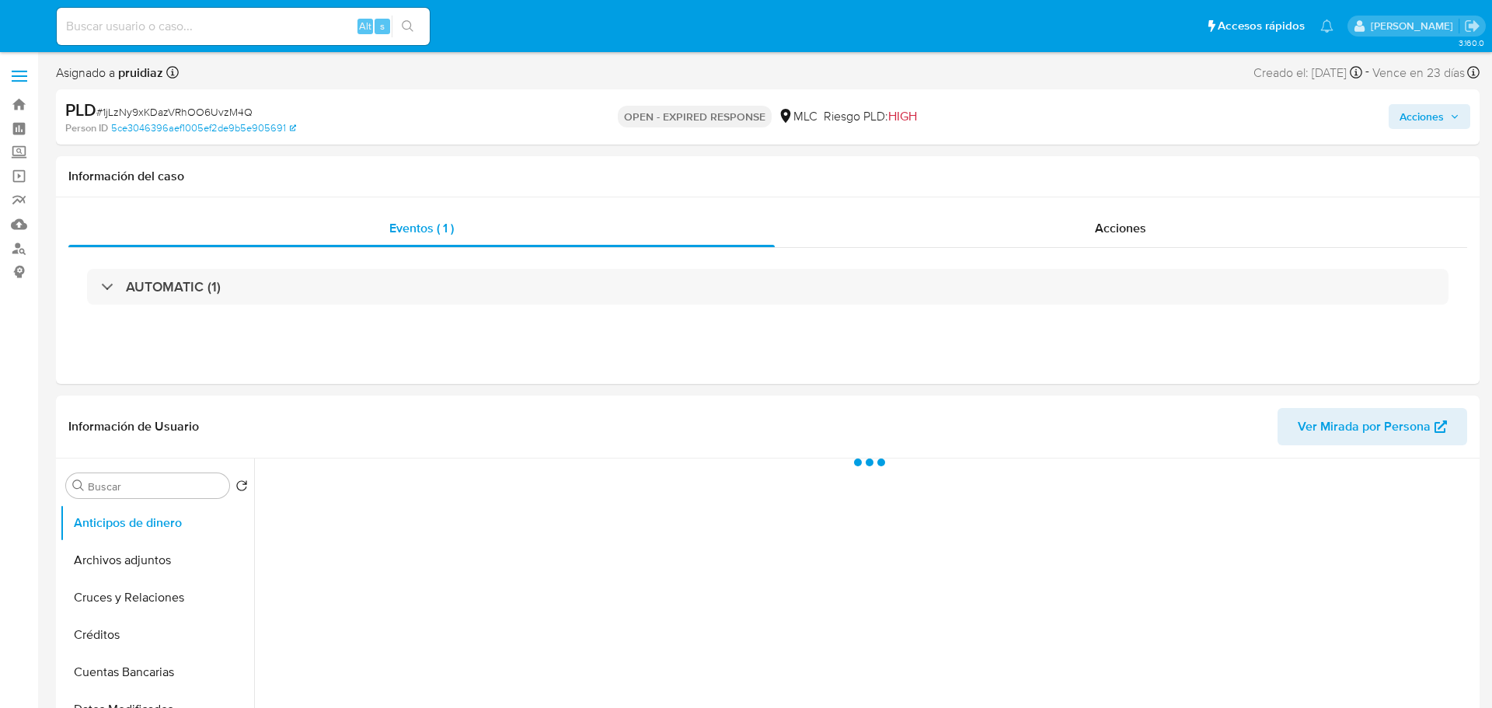
select select "10"
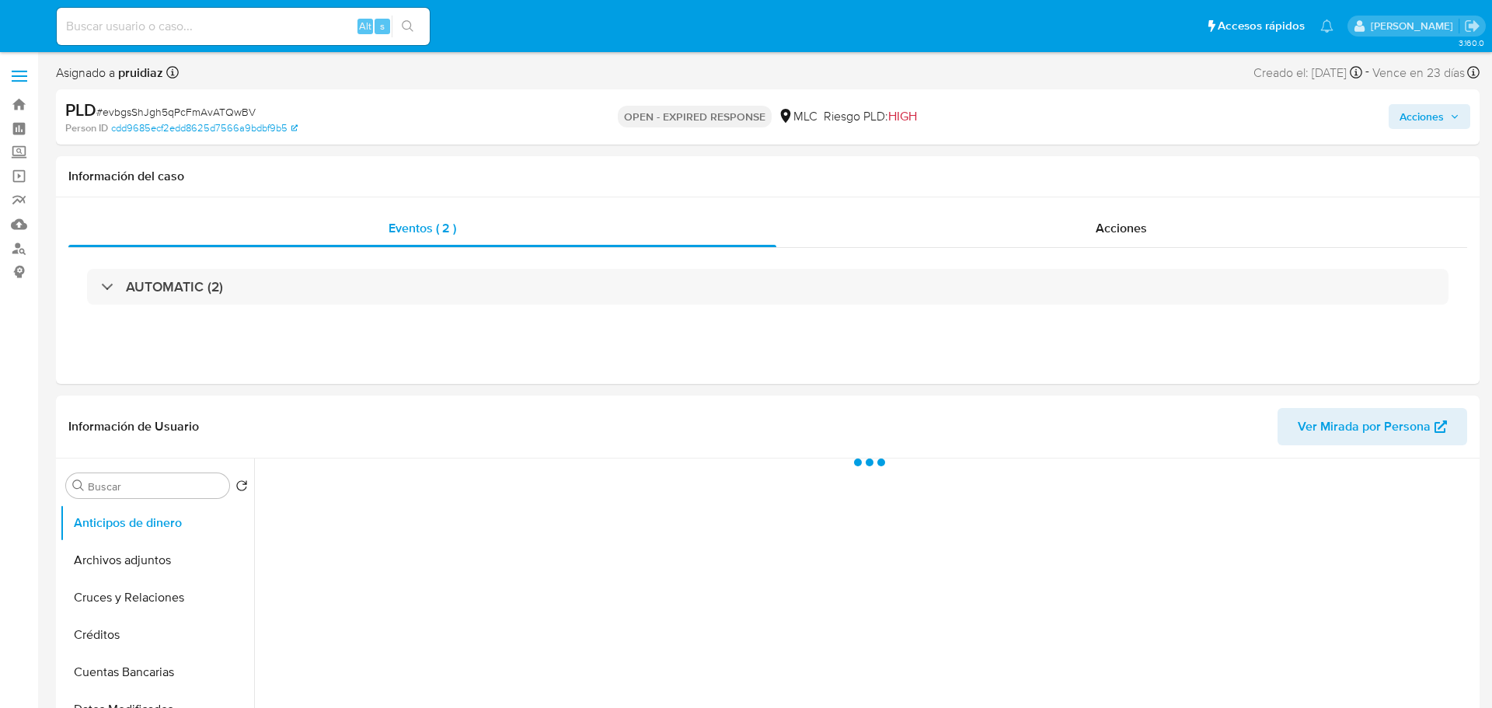
select select "10"
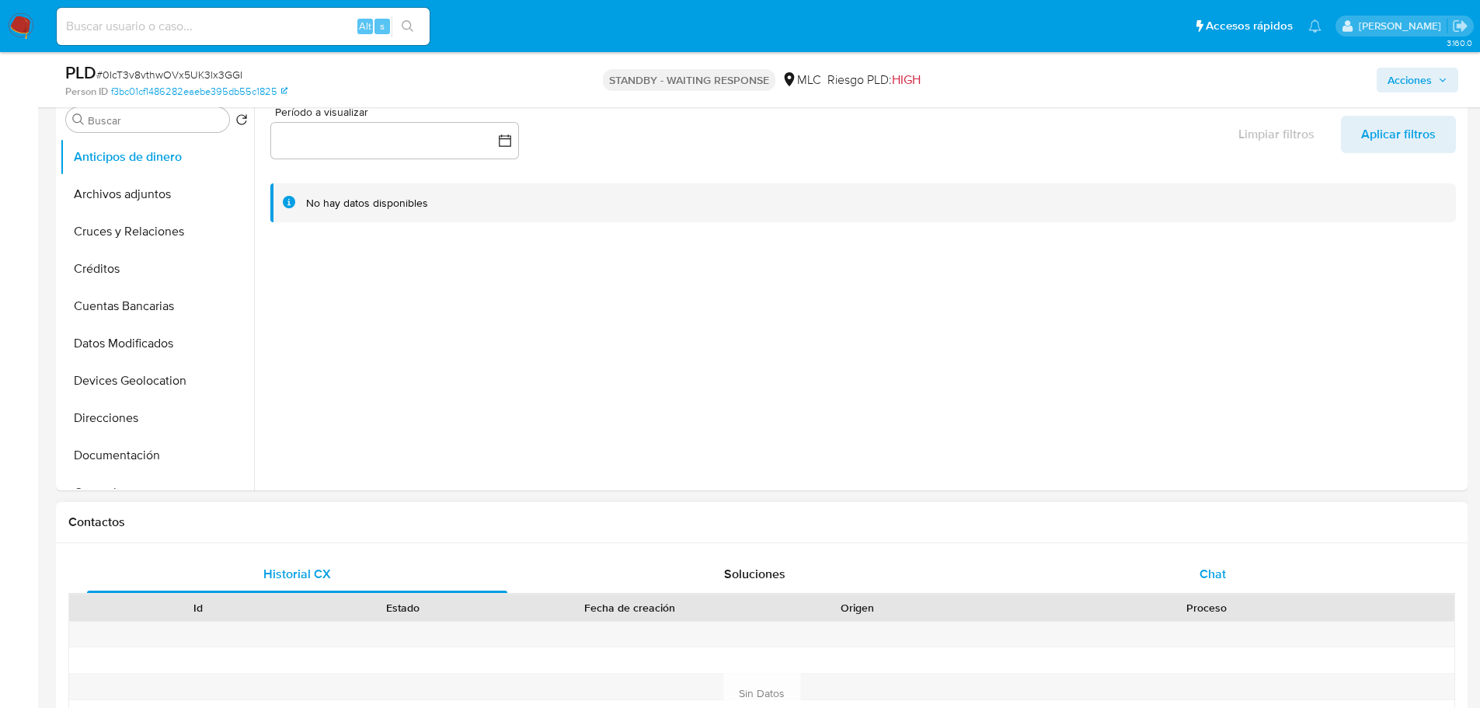
click at [1235, 569] on div "Chat" at bounding box center [1212, 573] width 420 height 37
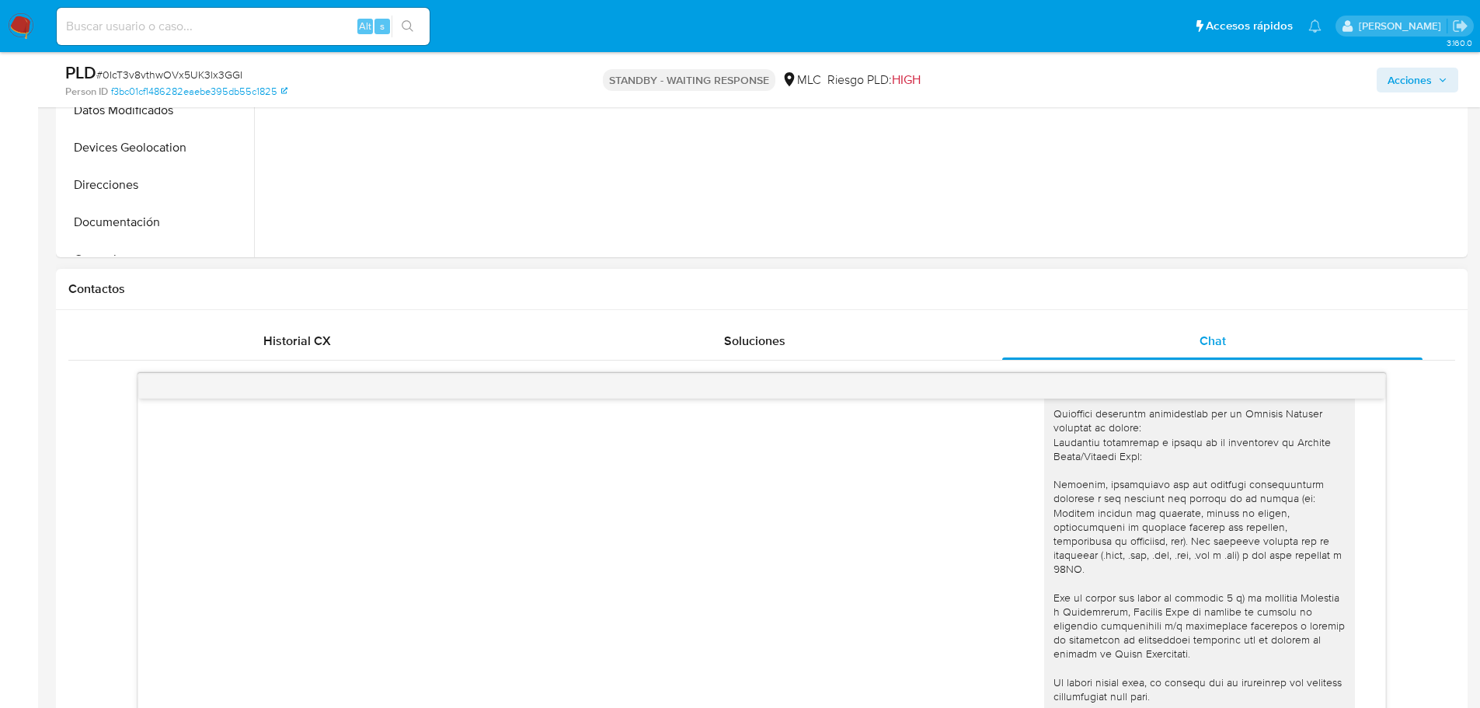
scroll to position [699, 0]
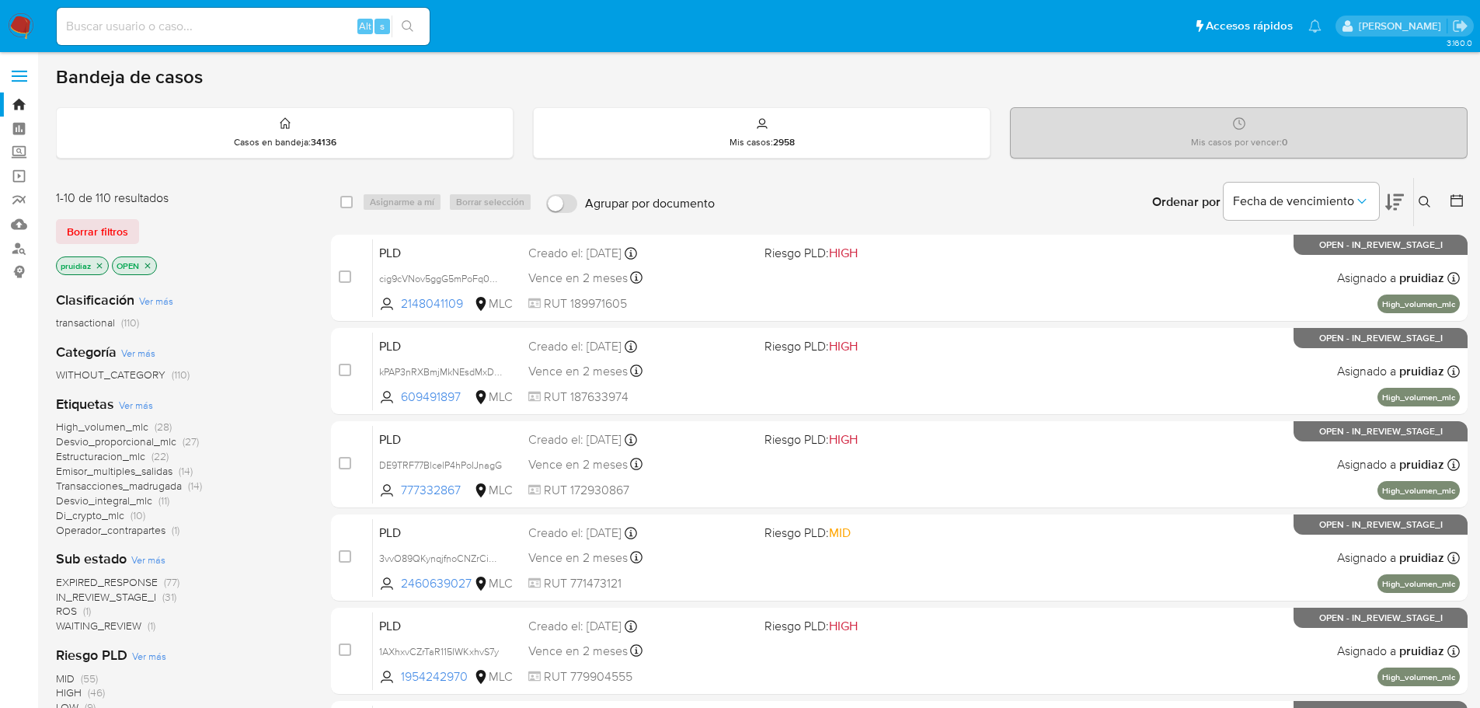
click at [1431, 196] on button at bounding box center [1427, 202] width 26 height 19
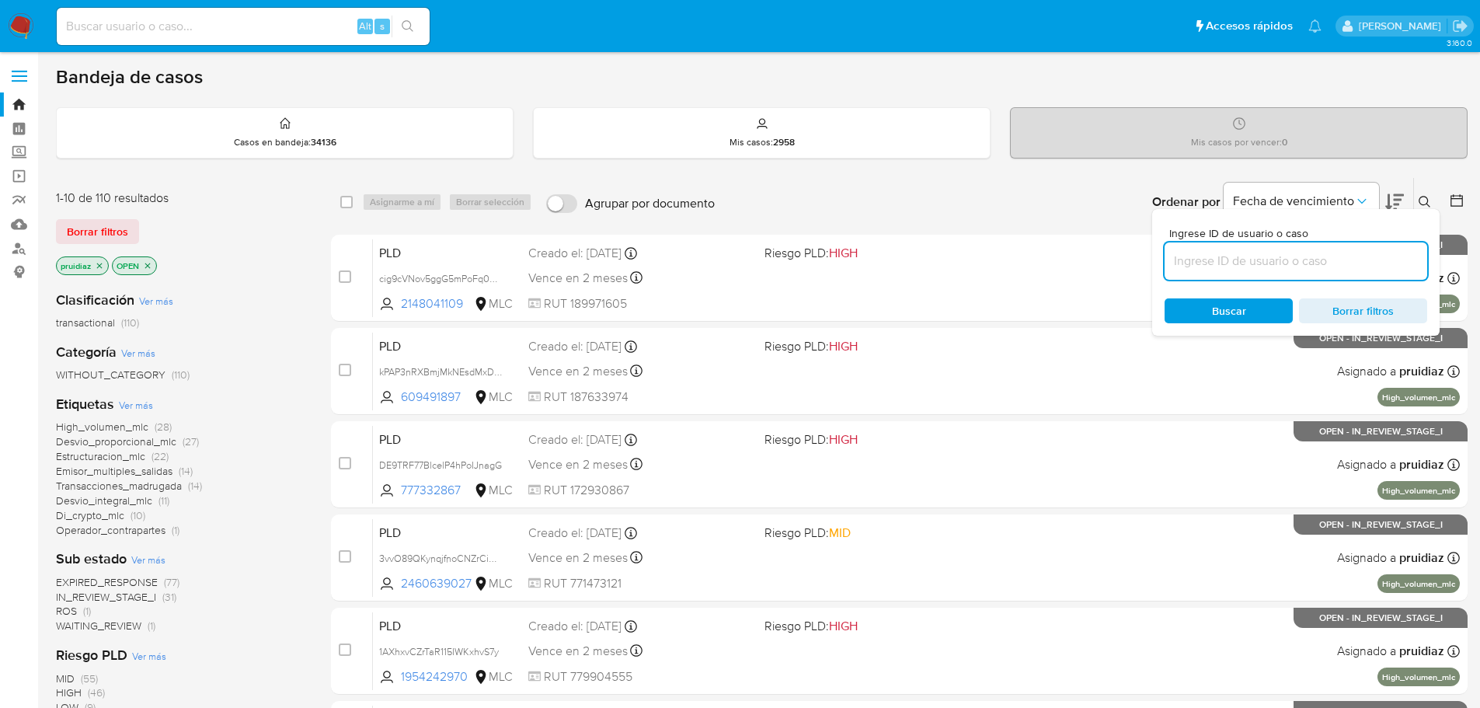
drag, startPoint x: 1328, startPoint y: 256, endPoint x: 1308, endPoint y: 246, distance: 21.9
click at [1321, 250] on div at bounding box center [1296, 260] width 263 height 37
type input "305671772"
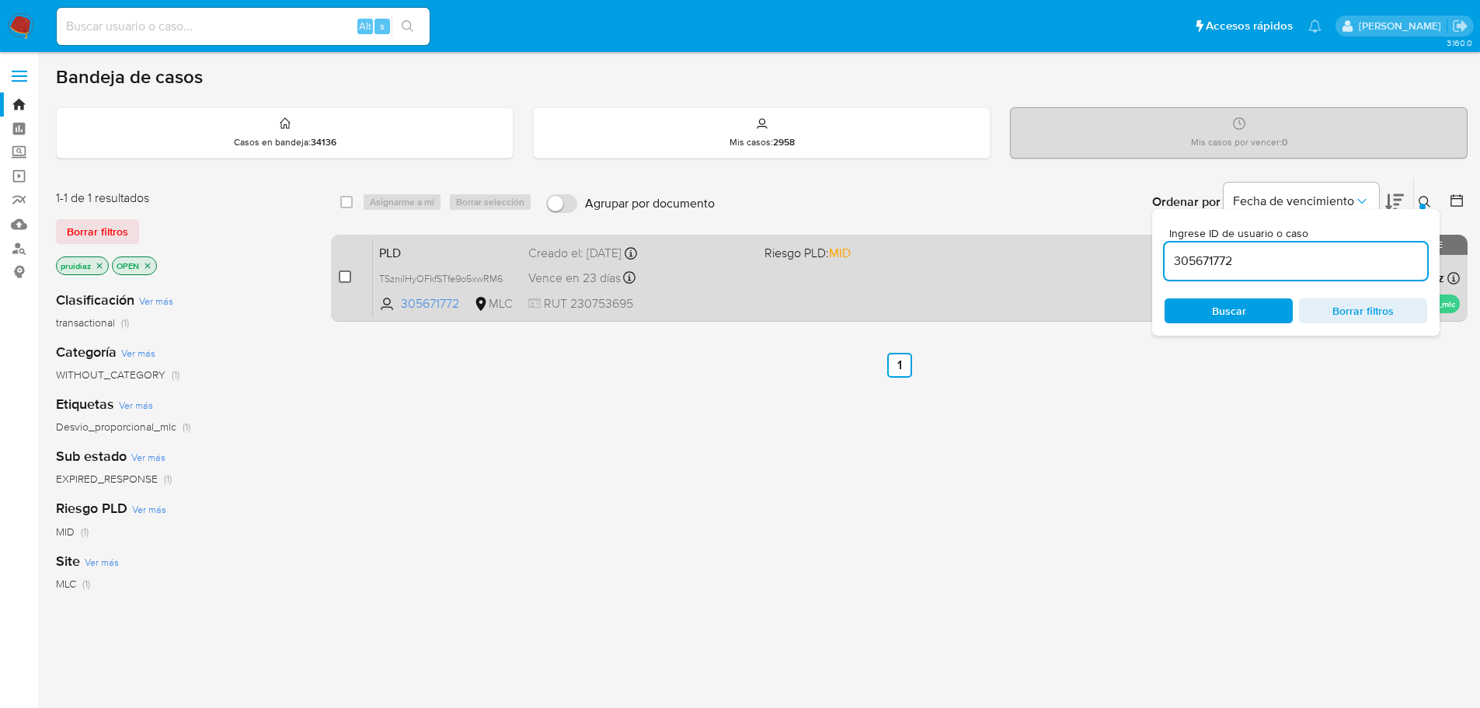
click at [348, 277] on input "checkbox" at bounding box center [345, 276] width 12 height 12
checkbox input "true"
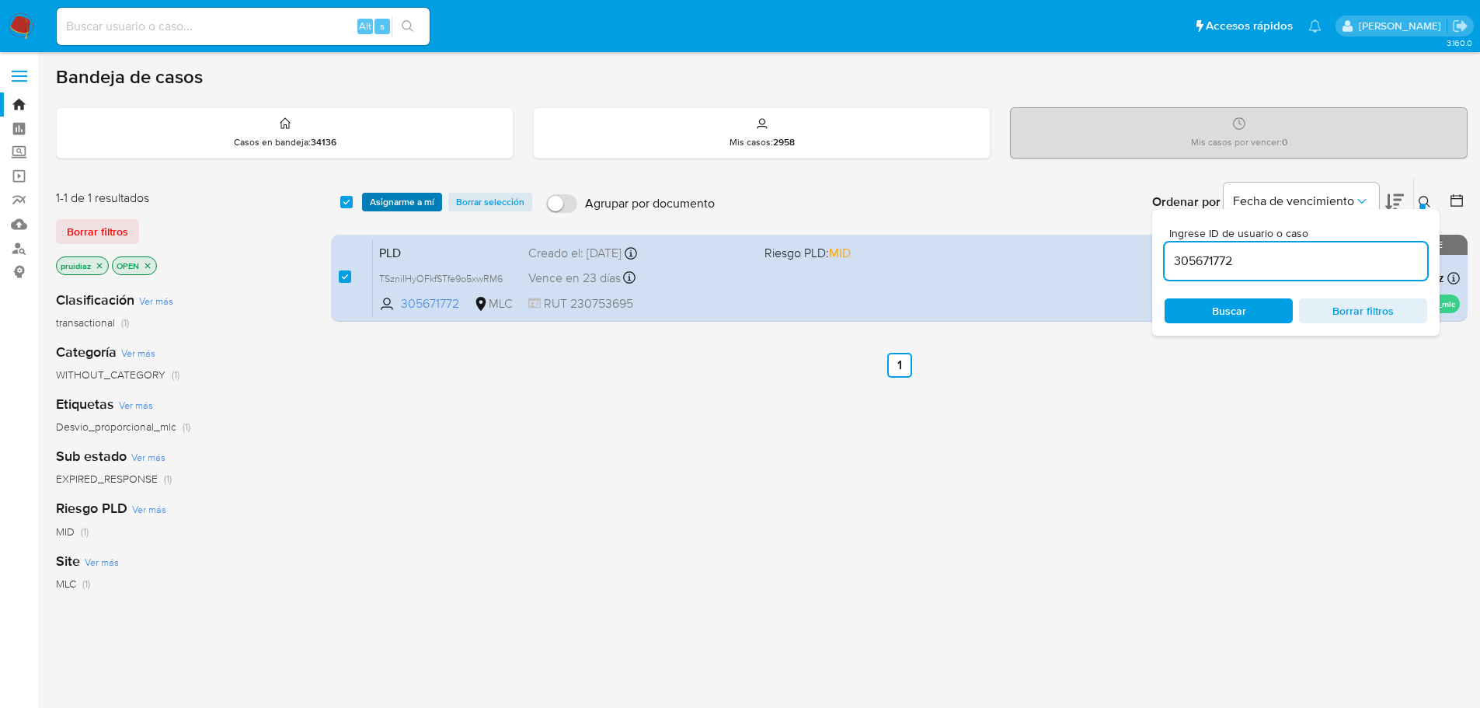
click at [395, 207] on span "Asignarme a mí" at bounding box center [402, 202] width 64 height 16
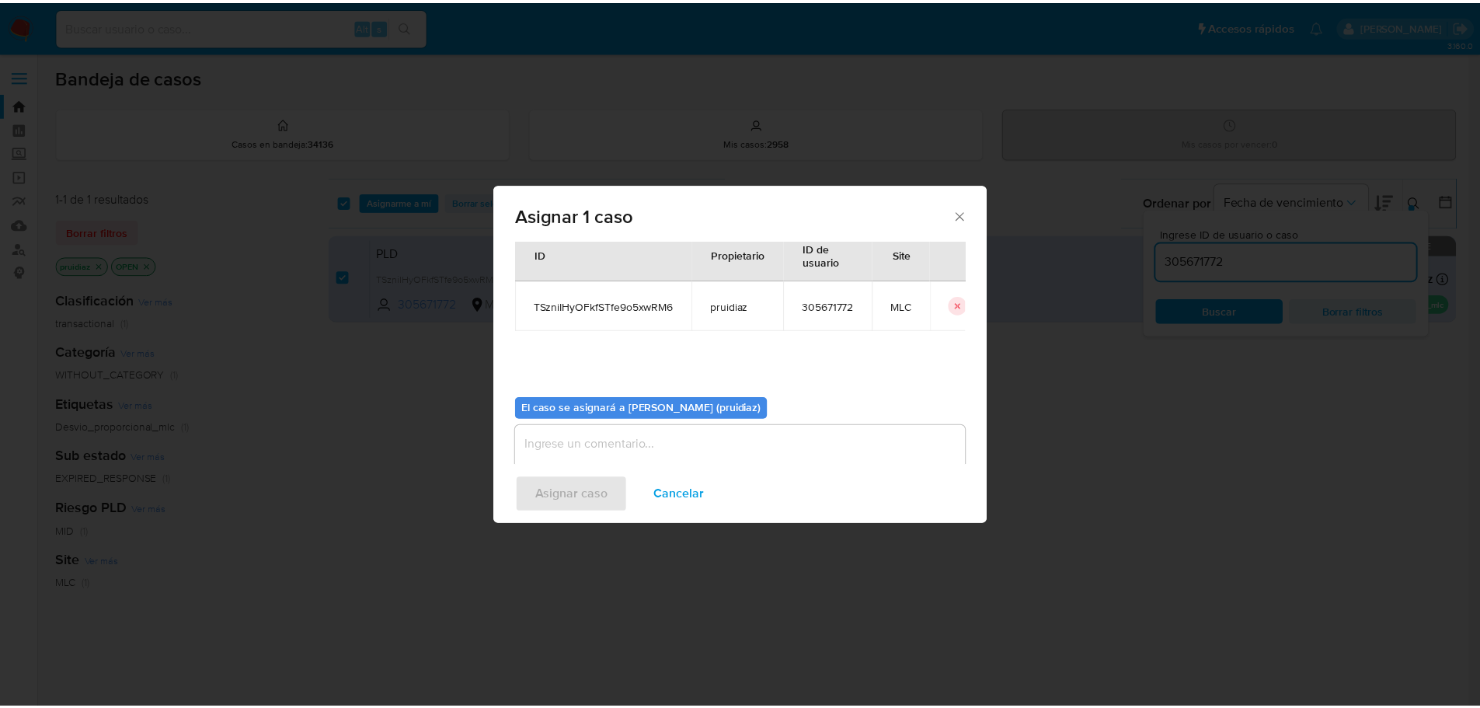
scroll to position [81, 0]
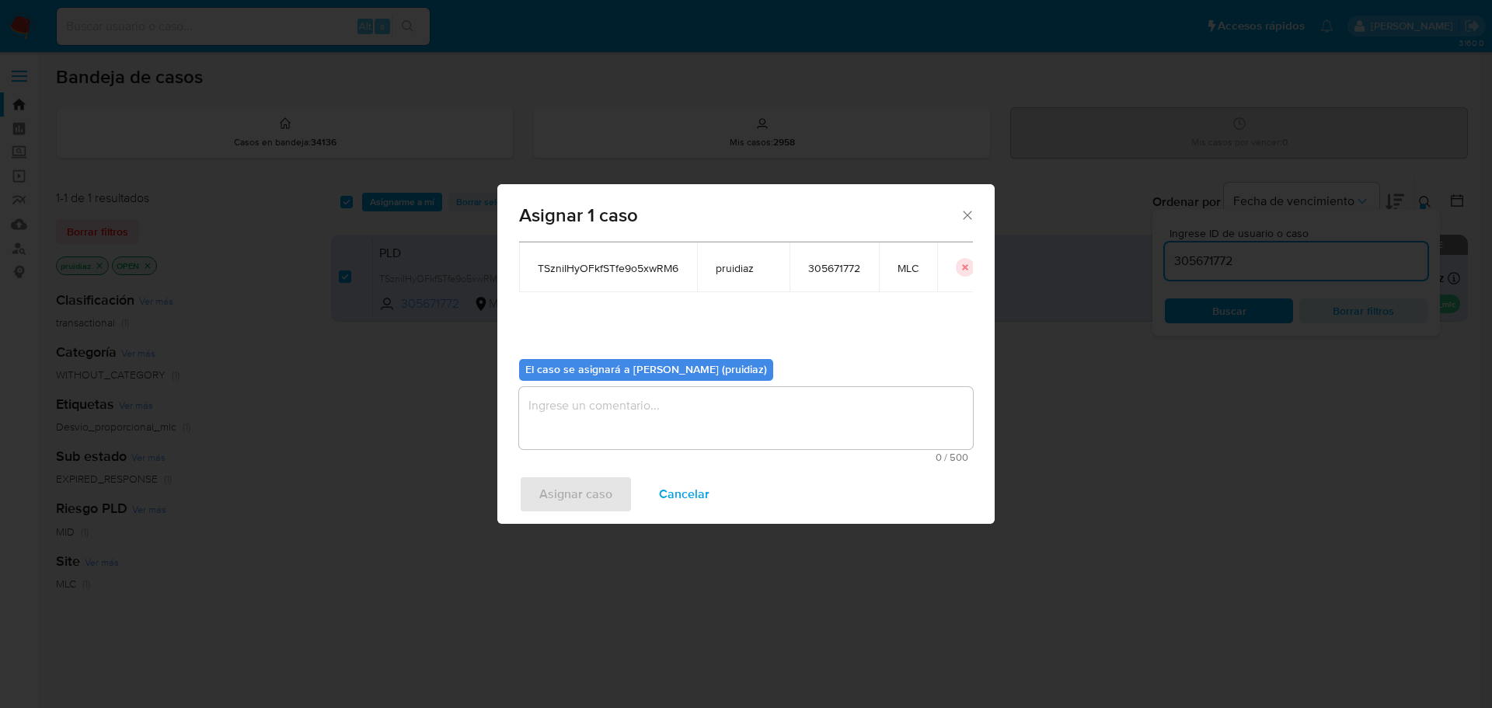
click at [601, 402] on textarea "assign-modal" at bounding box center [746, 418] width 454 height 62
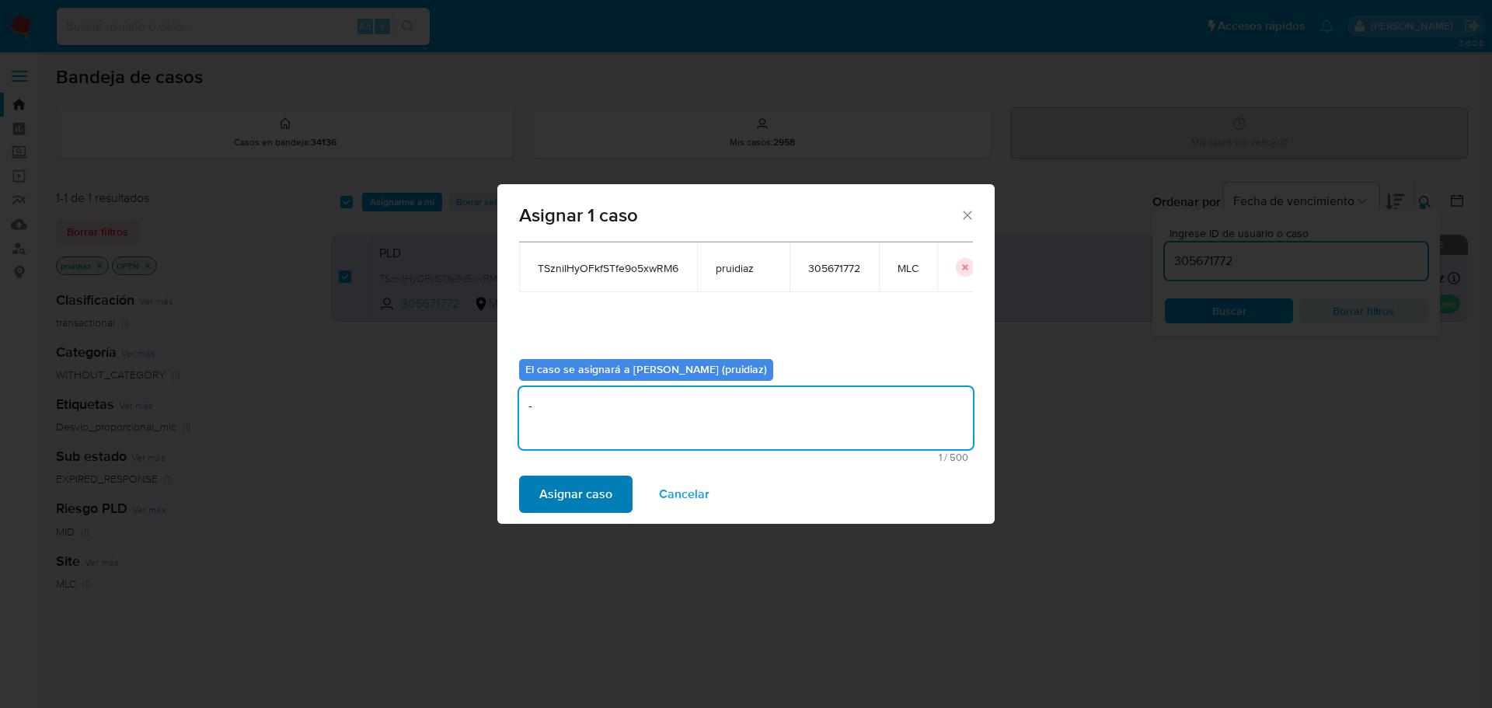
type textarea "-"
click at [573, 486] on span "Asignar caso" at bounding box center [575, 494] width 73 height 34
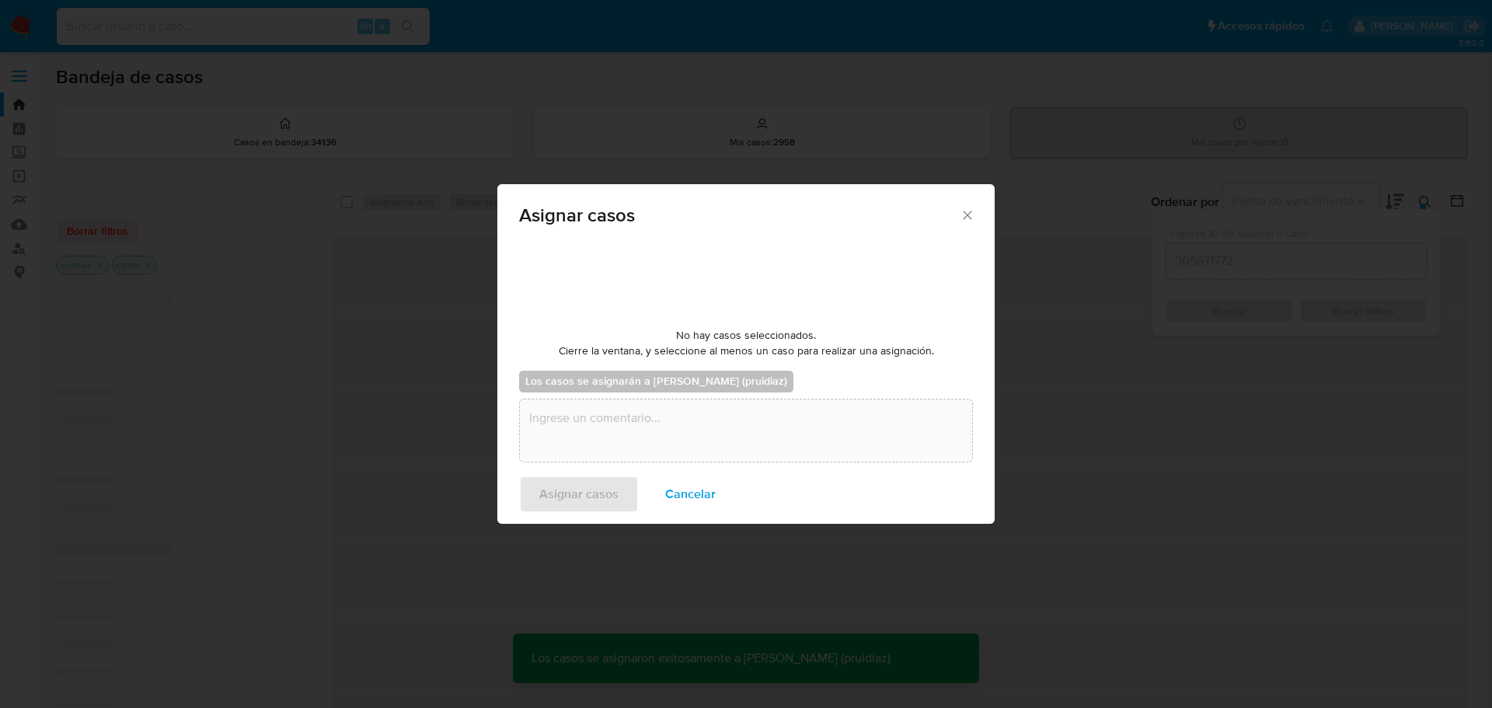
checkbox input "false"
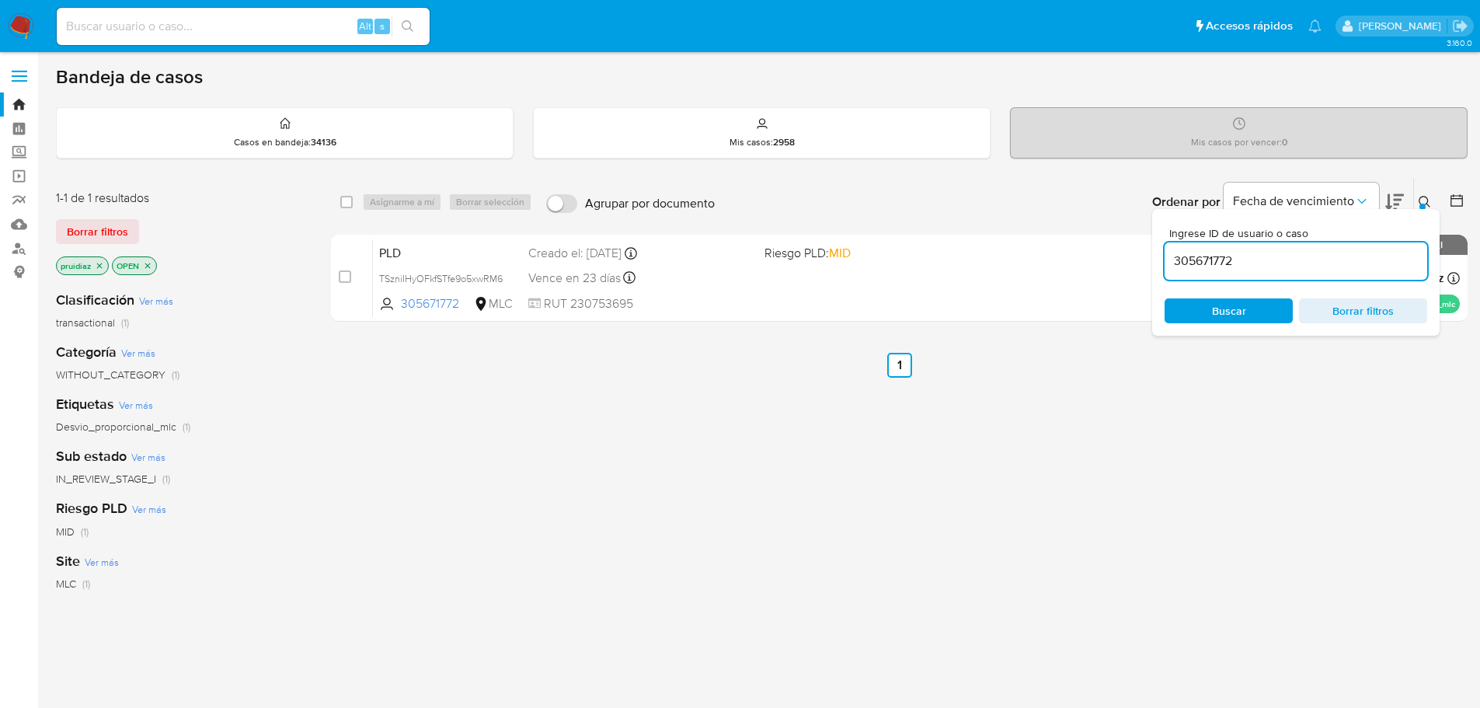
click at [16, 30] on img at bounding box center [21, 26] width 26 height 26
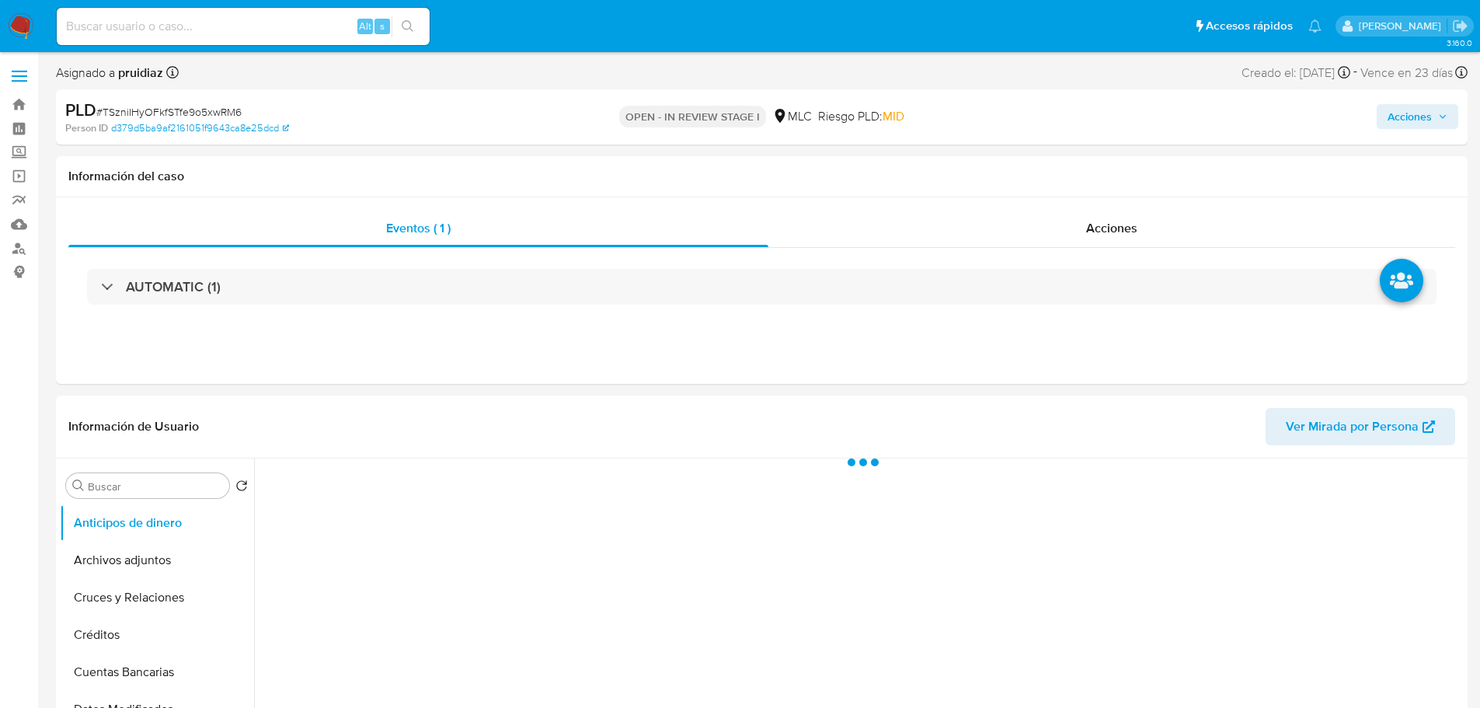
click at [1399, 101] on div "Acciones" at bounding box center [1228, 117] width 460 height 37
click at [1393, 117] on span "Acciones" at bounding box center [1410, 116] width 44 height 25
select select "10"
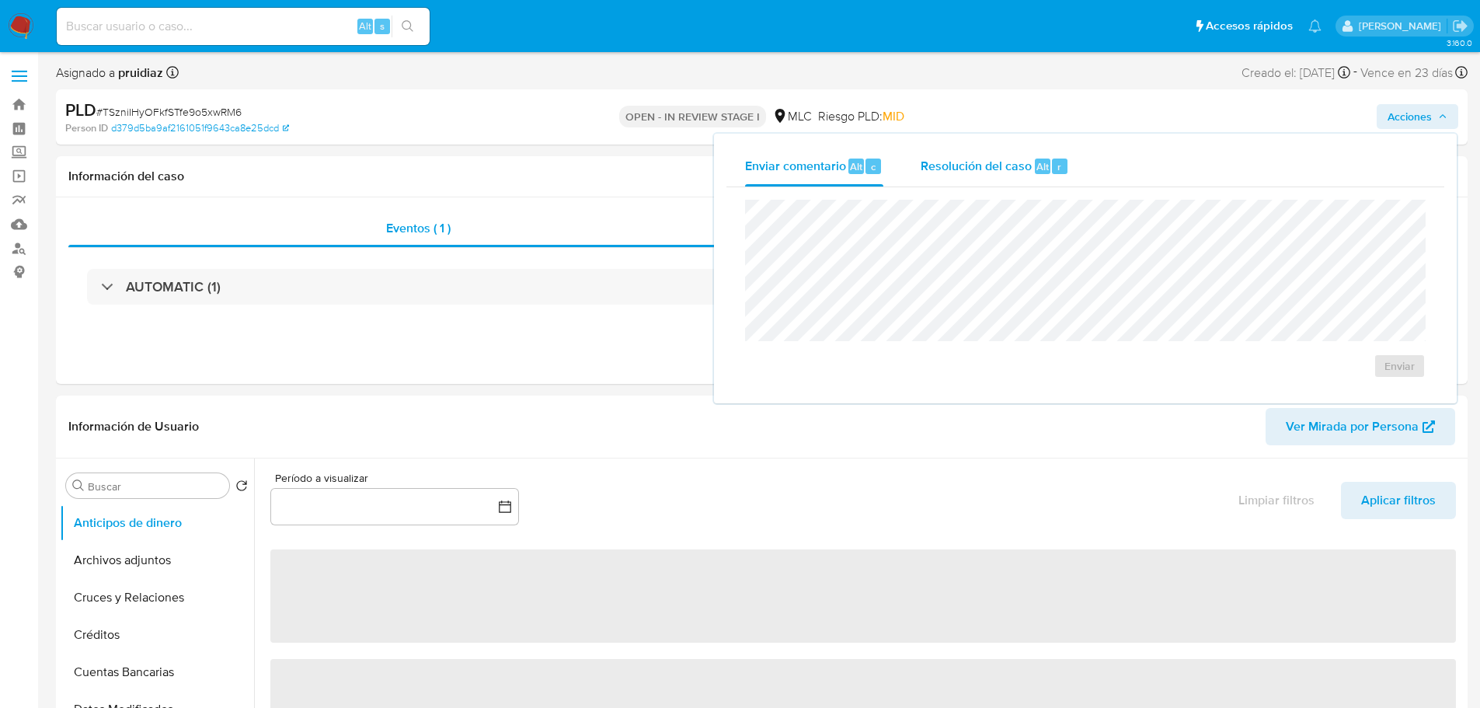
click at [910, 170] on button "Resolución del caso Alt r" at bounding box center [995, 166] width 186 height 40
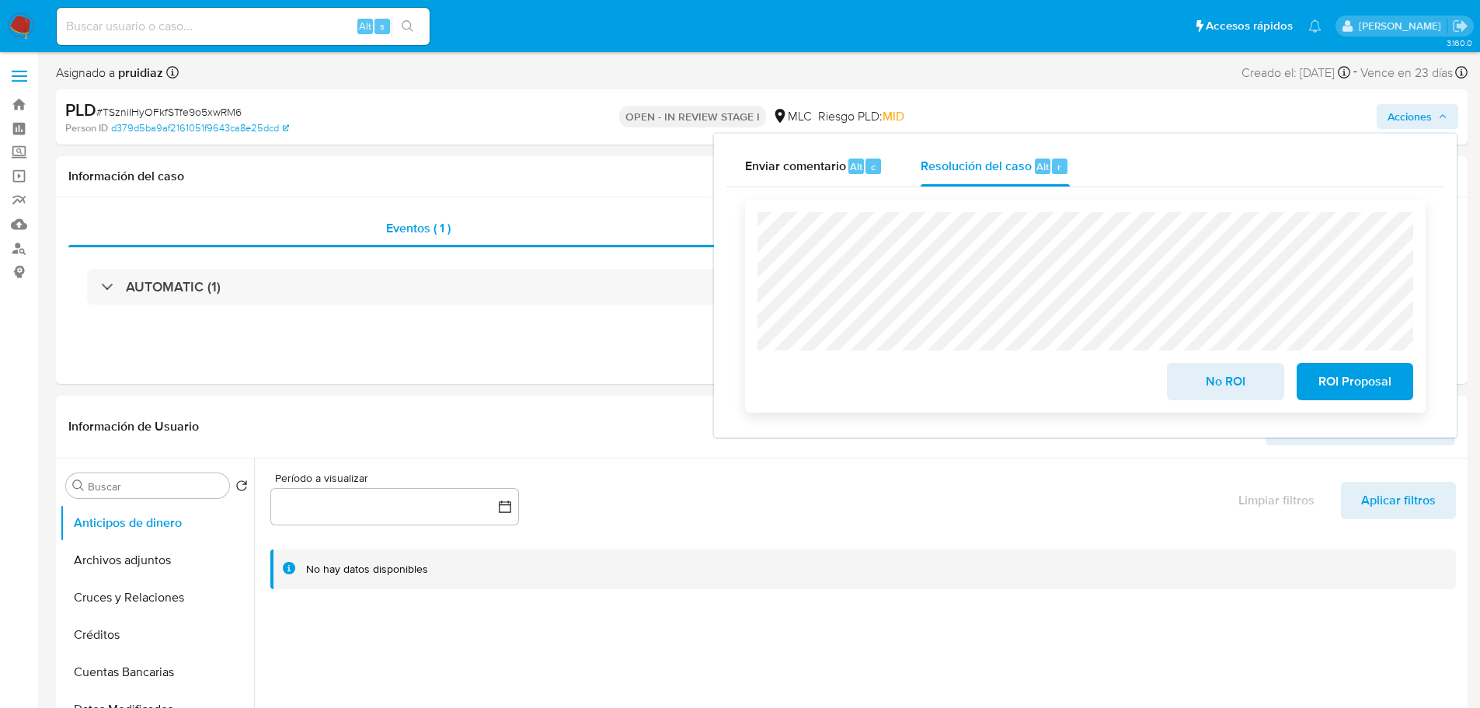
click at [1207, 387] on span "No ROI" at bounding box center [1225, 381] width 76 height 34
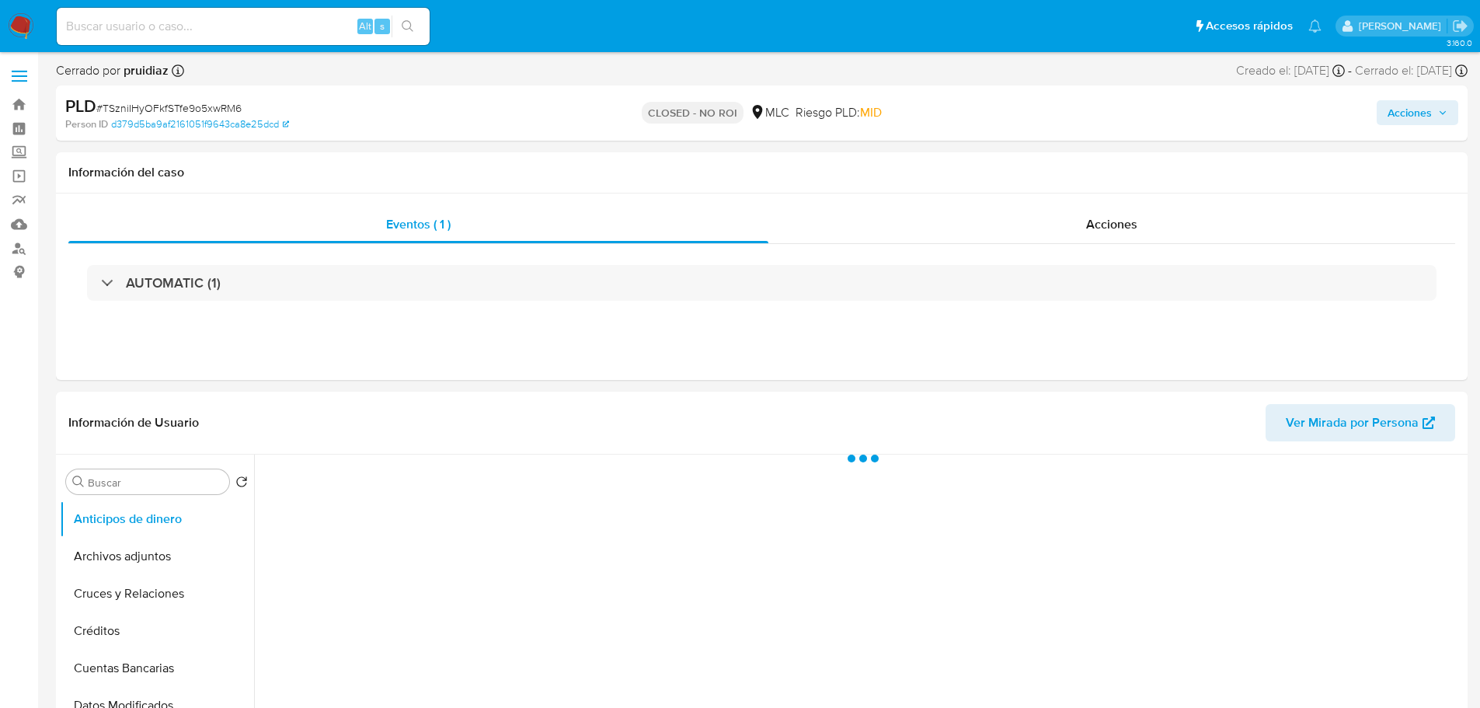
select select "10"
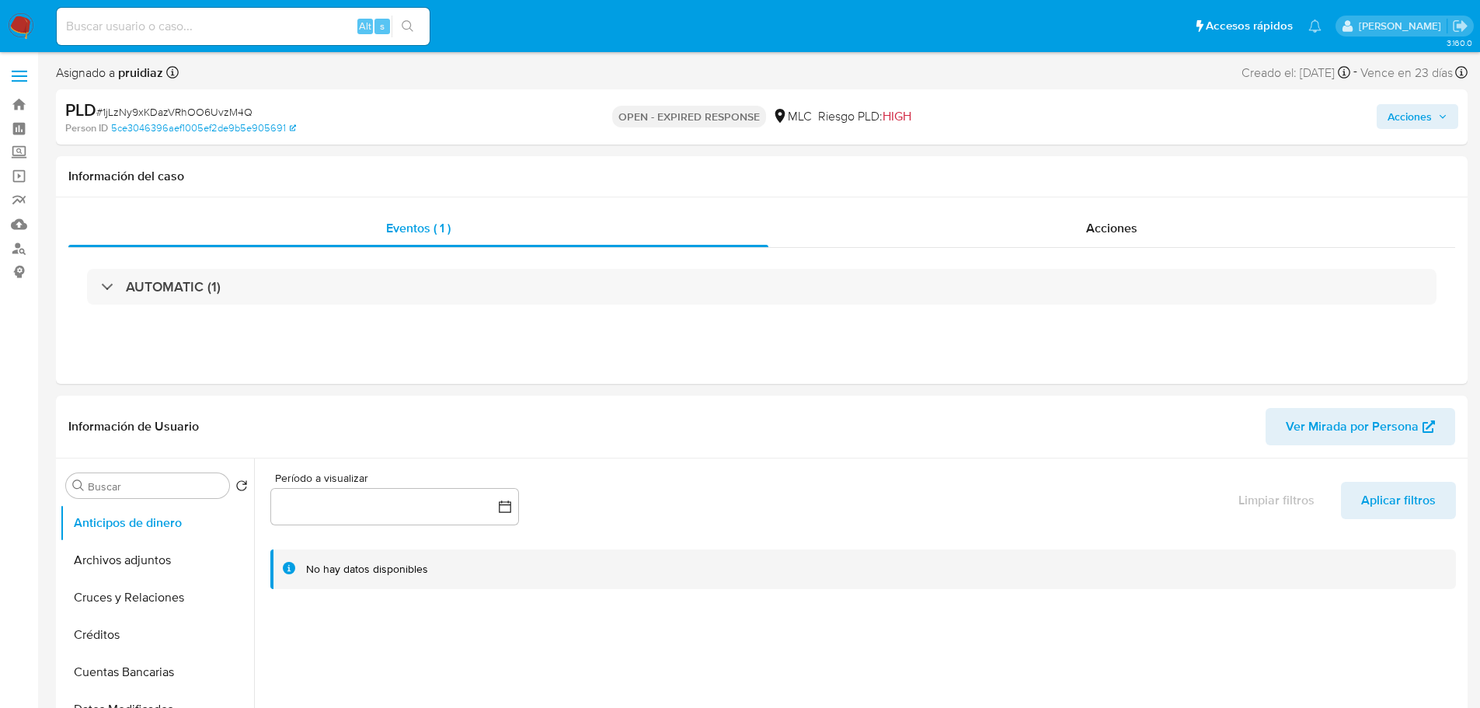
select select "10"
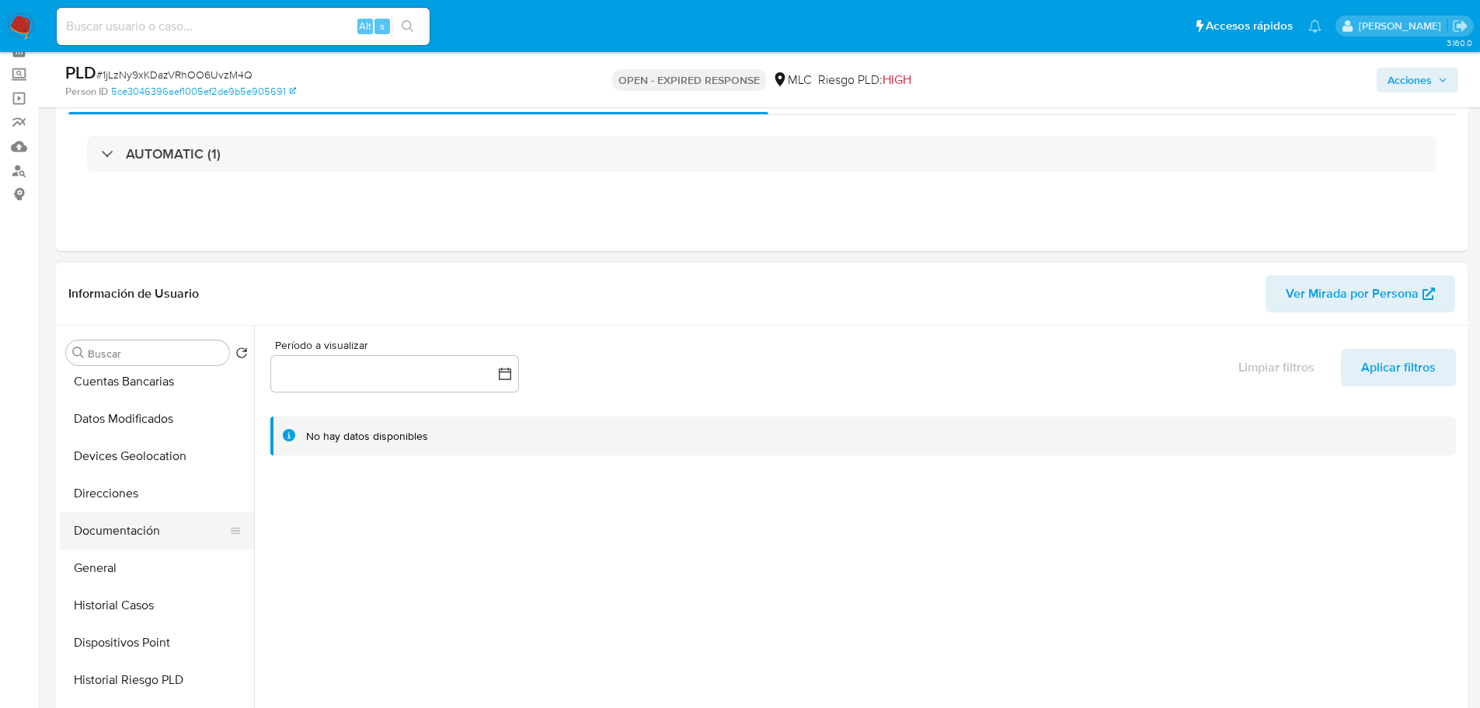
scroll to position [233, 0]
click at [148, 523] on button "Historial Casos" at bounding box center [151, 529] width 182 height 37
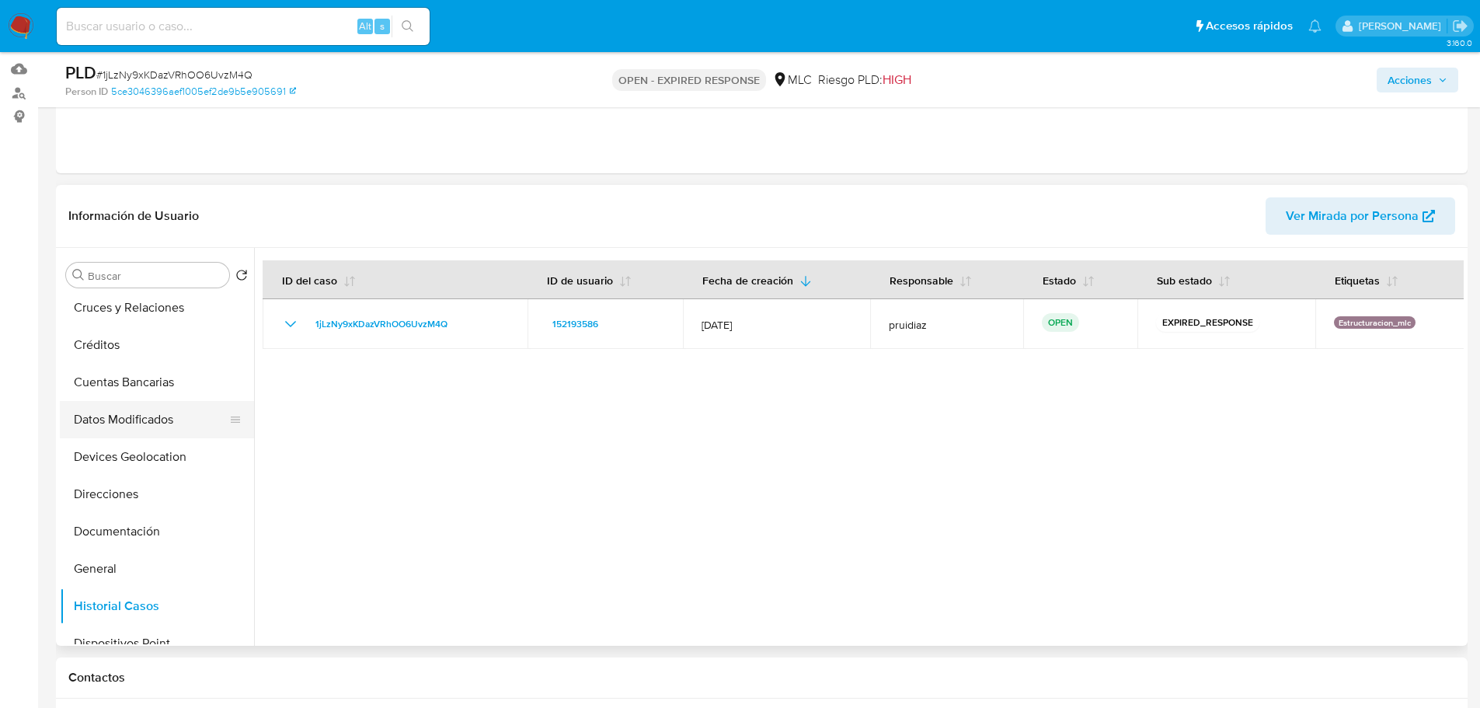
scroll to position [78, 0]
click at [86, 563] on button "General" at bounding box center [151, 570] width 182 height 37
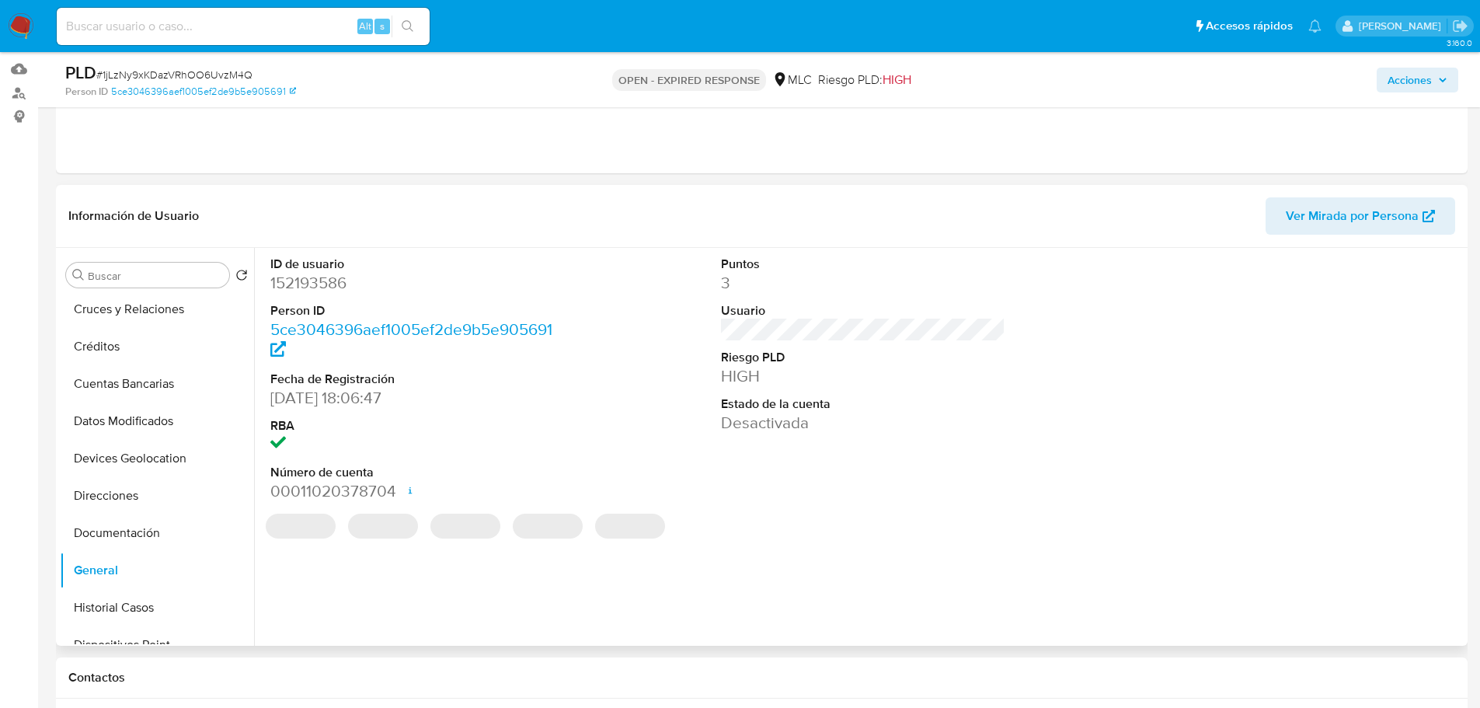
click at [322, 282] on dd "152193586" at bounding box center [412, 283] width 285 height 22
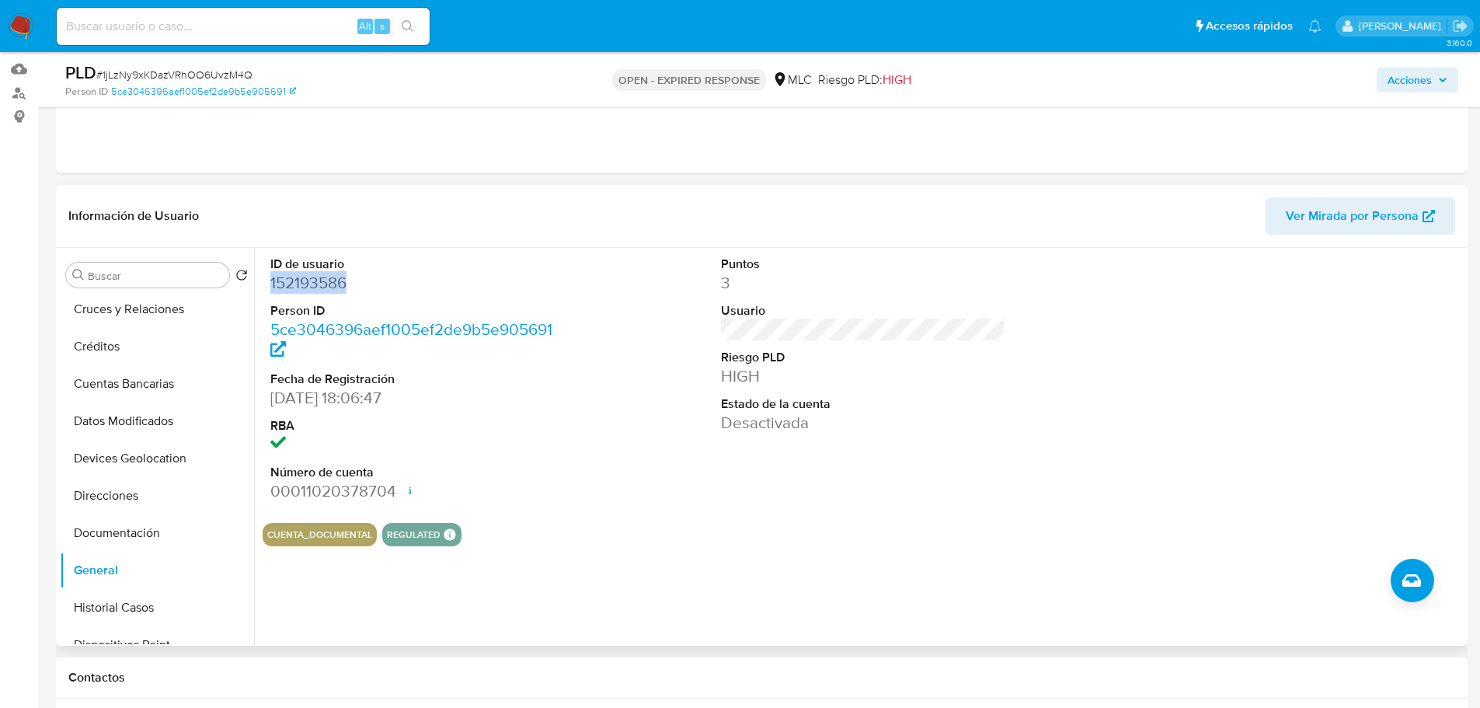
copy dd "152193586"
click at [182, 70] on span "# 1jLzNy9xKDazVRhOO6UvzM4Q" at bounding box center [174, 75] width 156 height 16
copy span "1jLzNy9xKDazVRhOO6UvzM4Q"
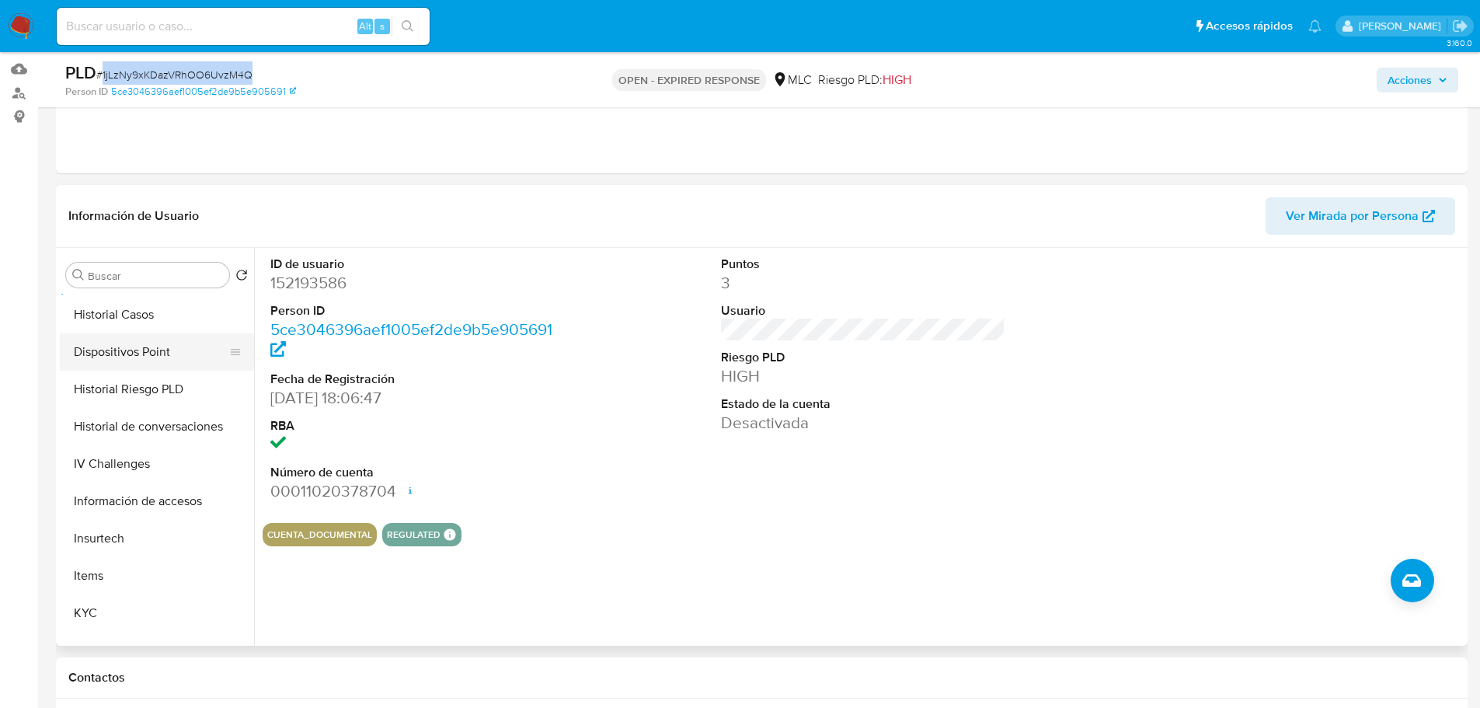
scroll to position [466, 0]
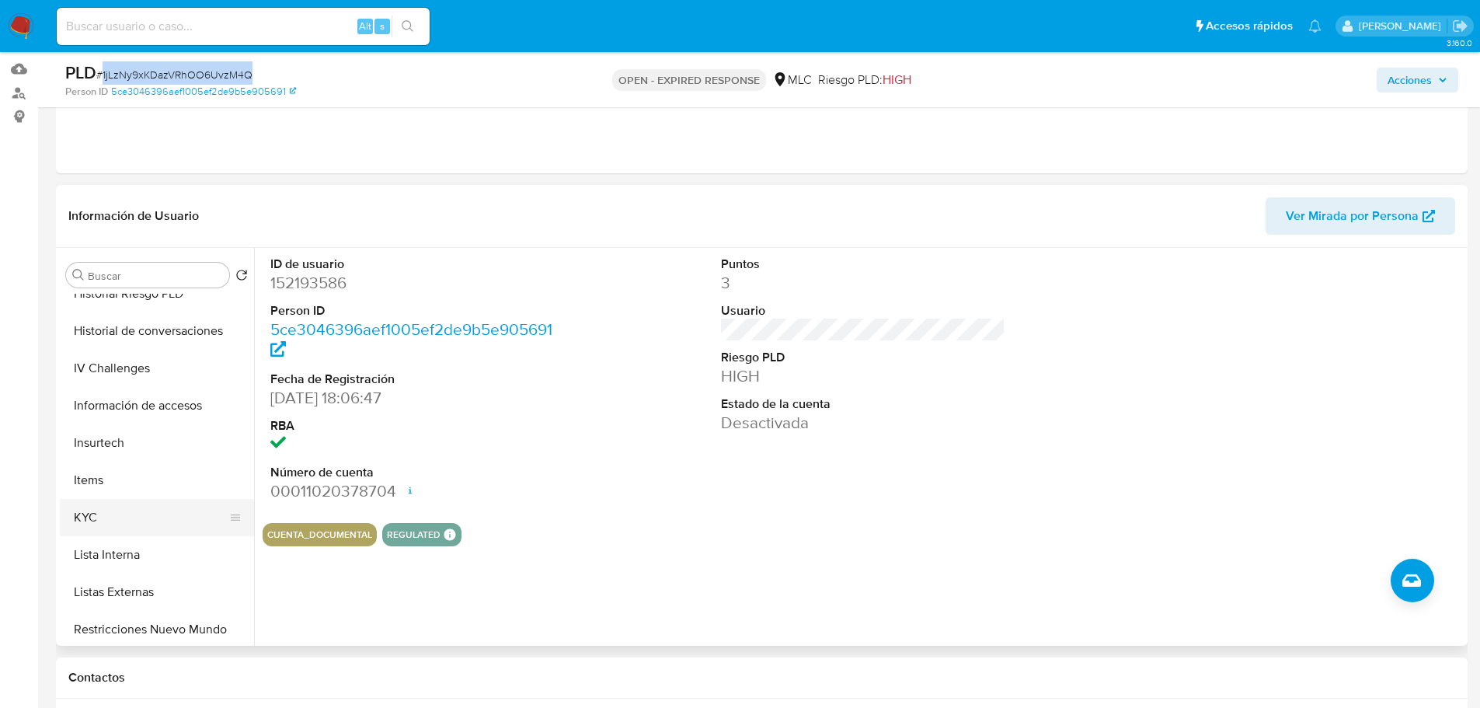
click at [121, 514] on button "KYC" at bounding box center [151, 517] width 182 height 37
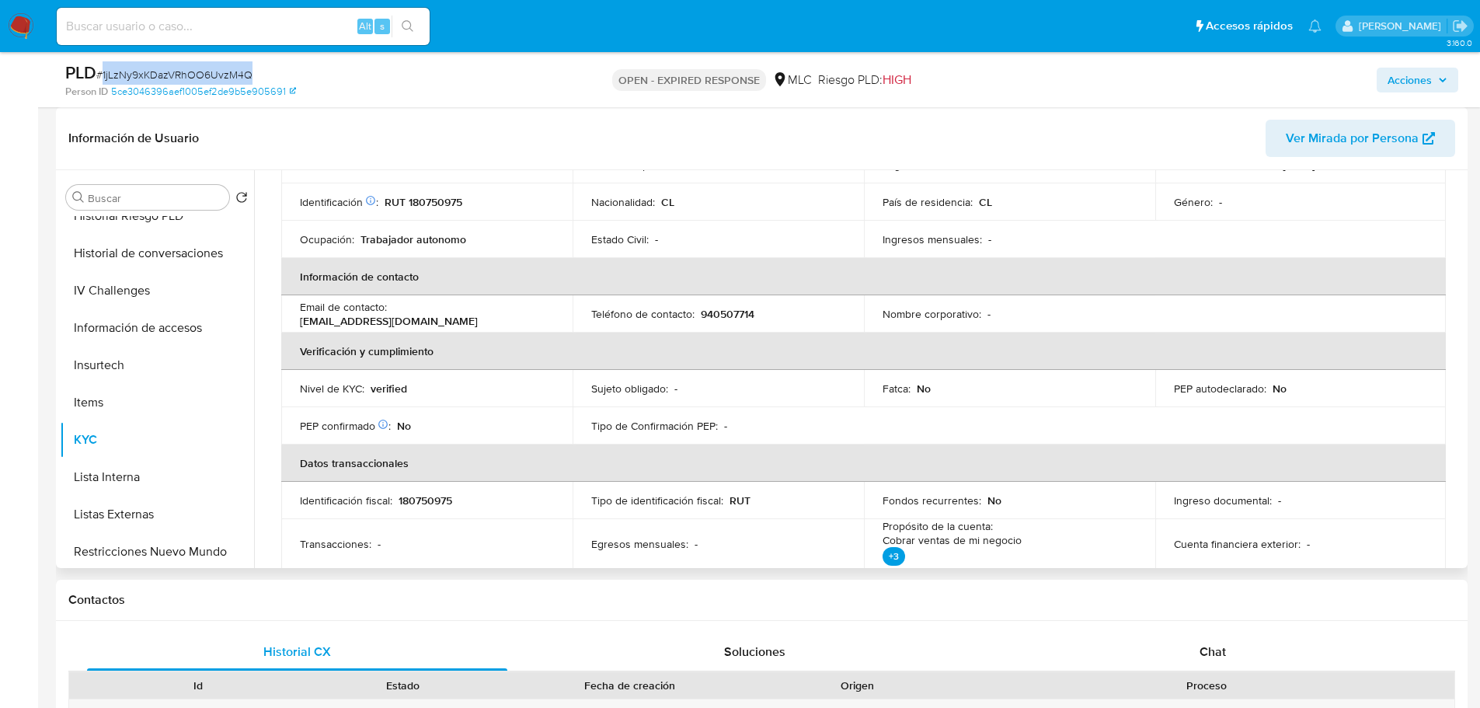
scroll to position [0, 0]
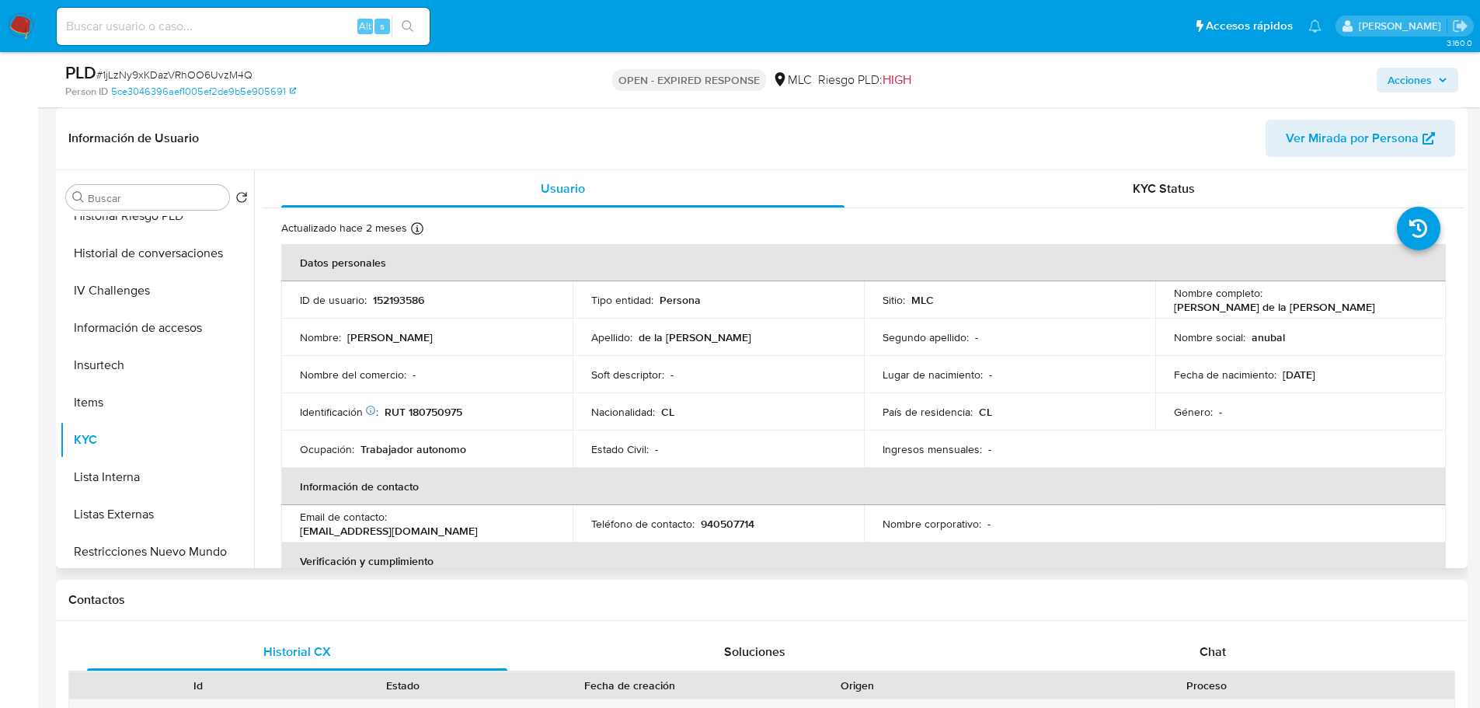
click at [427, 413] on p "RUT 180750975" at bounding box center [424, 412] width 78 height 14
copy p "180750975"
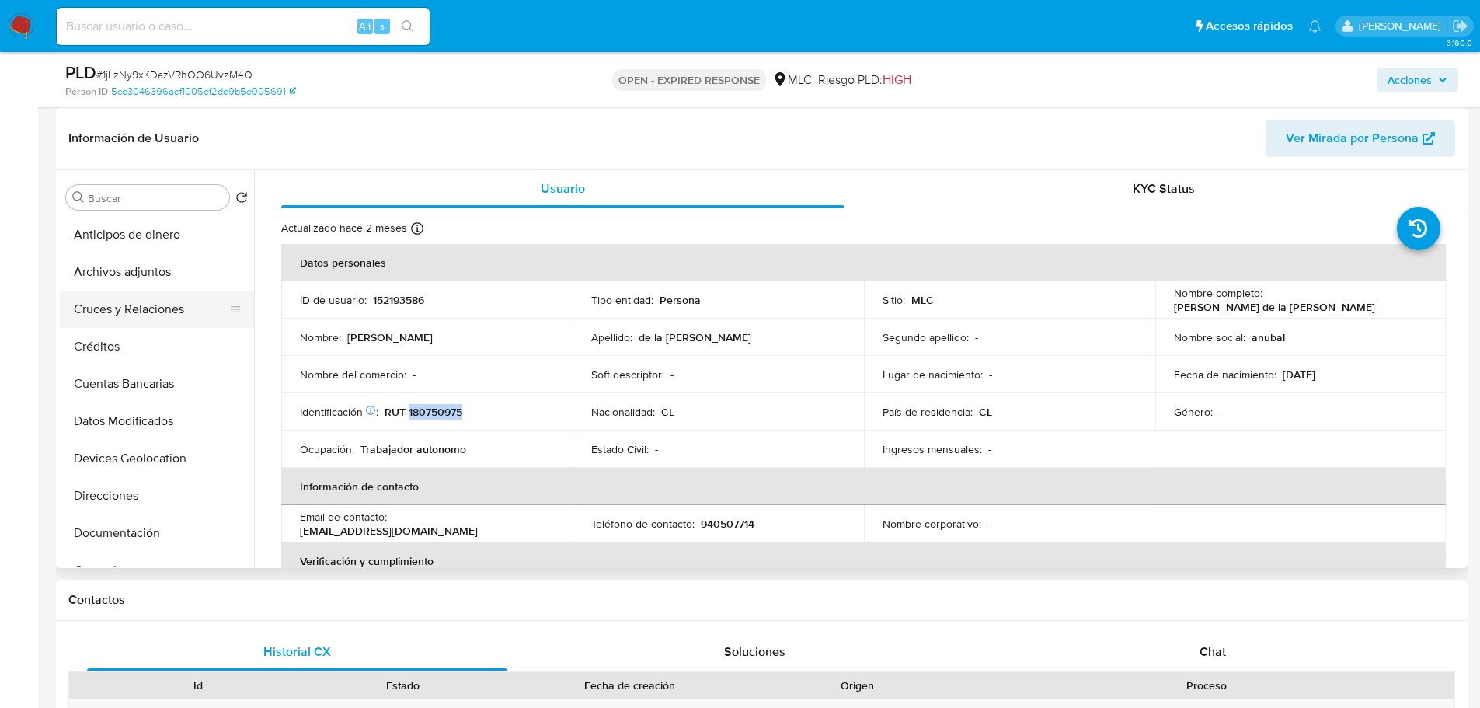
click at [148, 298] on button "Cruces y Relaciones" at bounding box center [151, 309] width 182 height 37
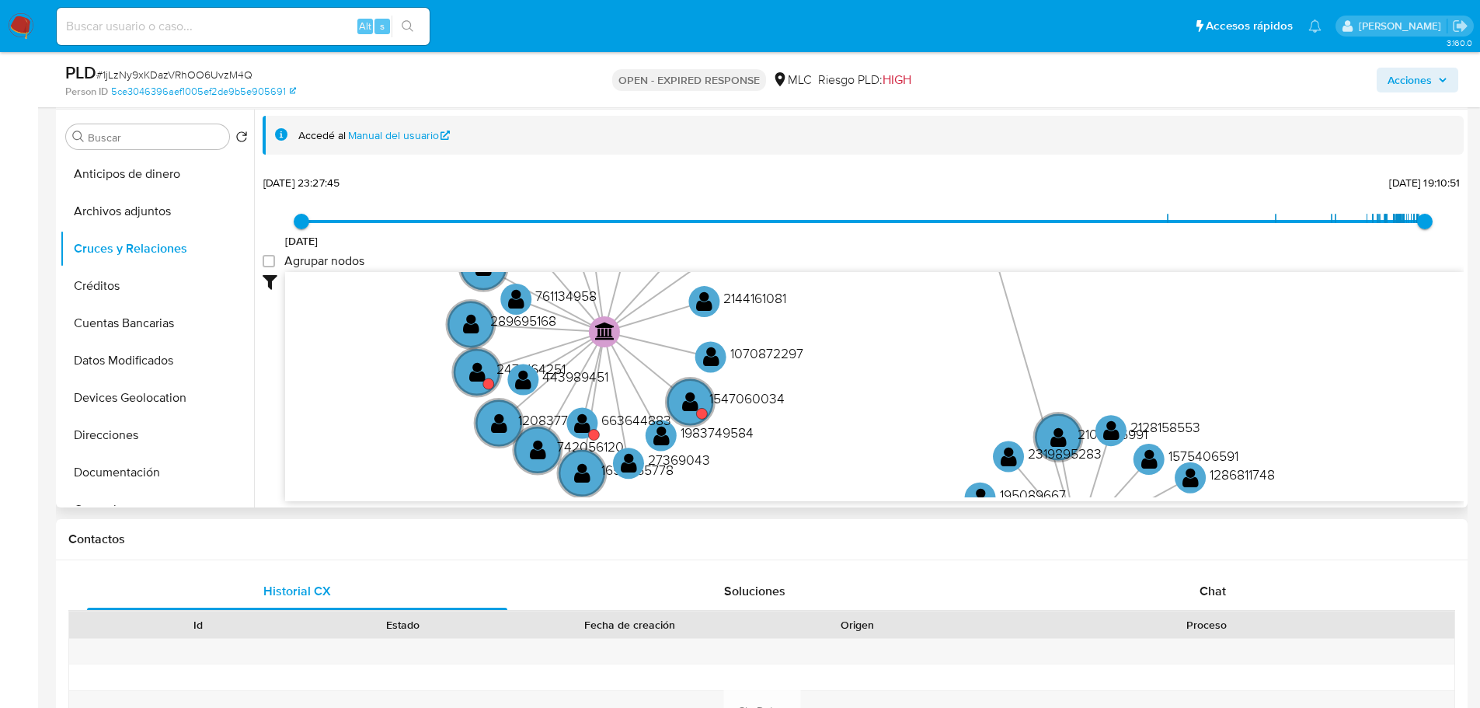
scroll to position [311, 0]
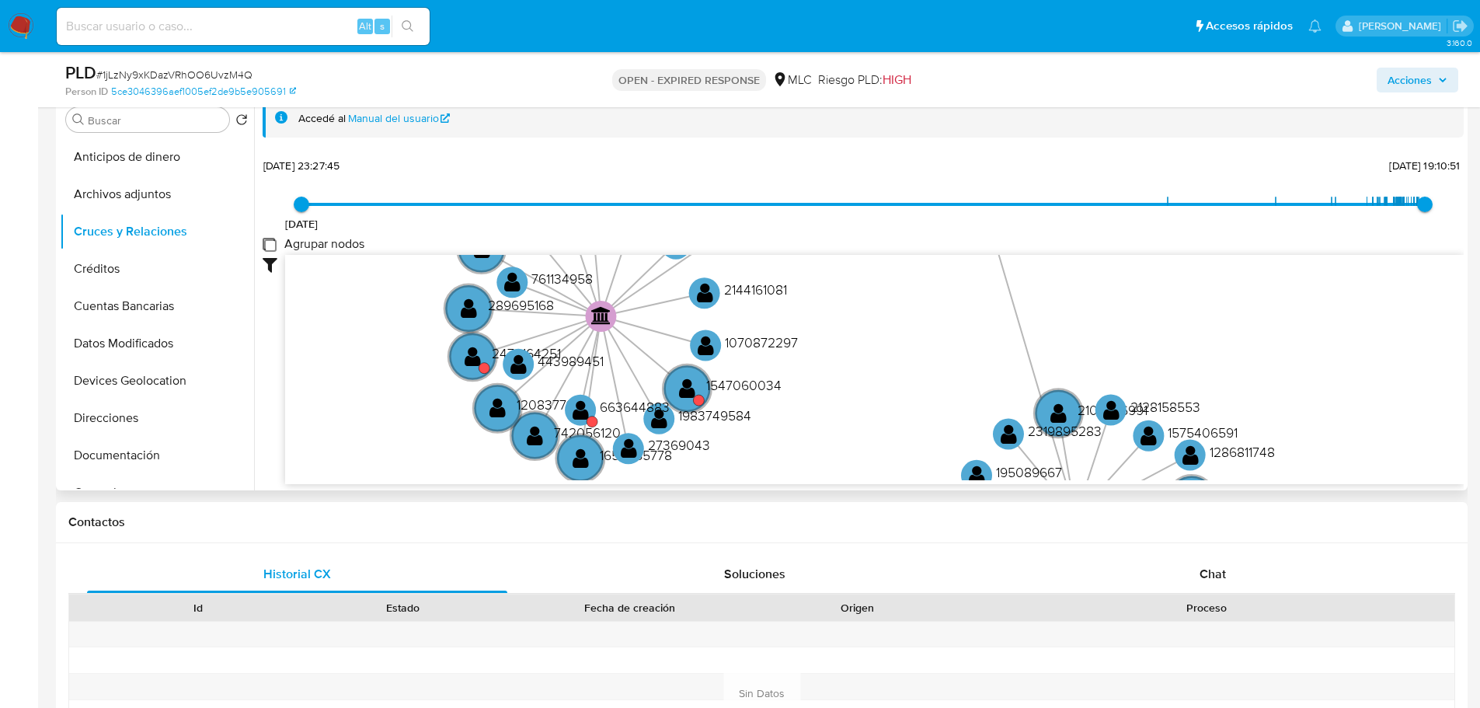
click at [273, 242] on group_nodes "Agrupar nodos" at bounding box center [269, 244] width 12 height 12
checkbox group_nodes "true"
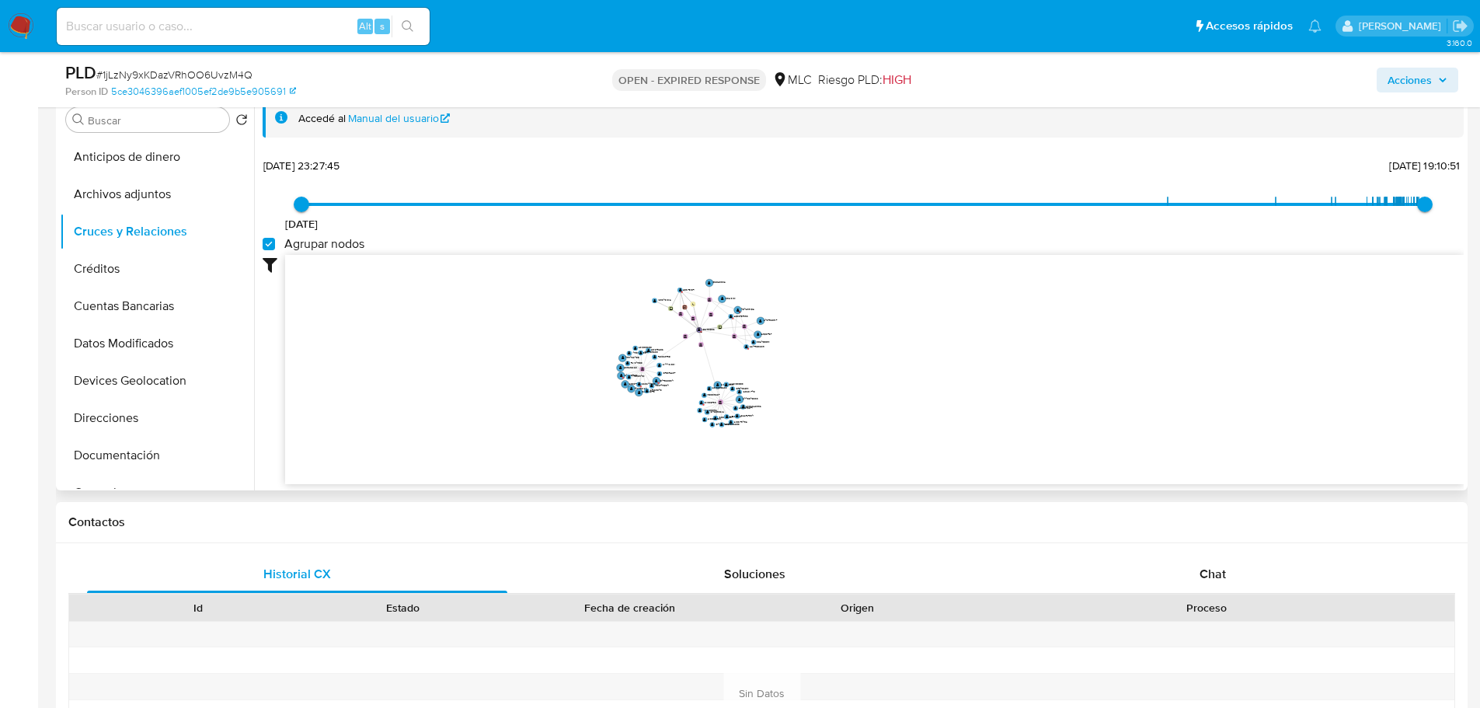
drag, startPoint x: 778, startPoint y: 345, endPoint x: 808, endPoint y: 390, distance: 54.3
click at [808, 390] on icon "user-1693481012  1693481012 device-685041be44f012292999cd9b  user-2531751571 …" at bounding box center [874, 367] width 1179 height 225
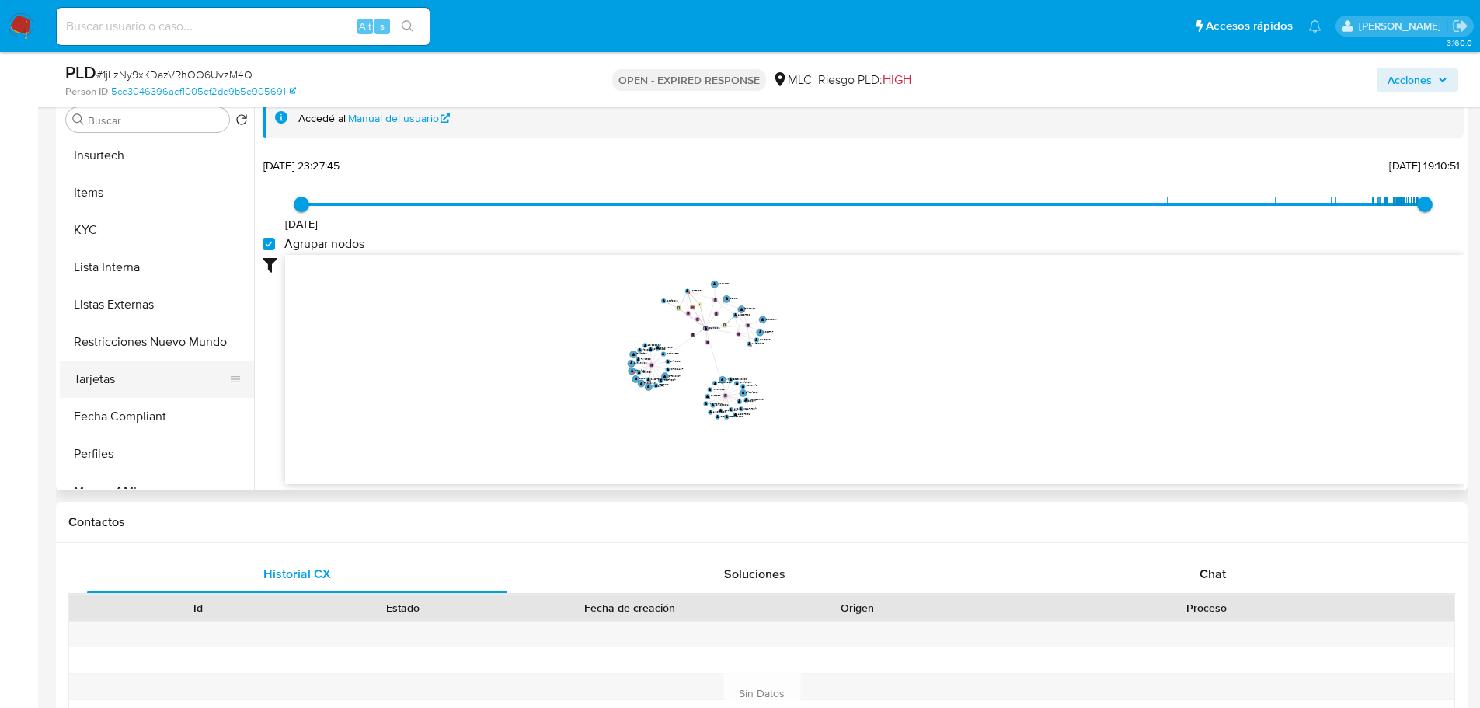
scroll to position [622, 0]
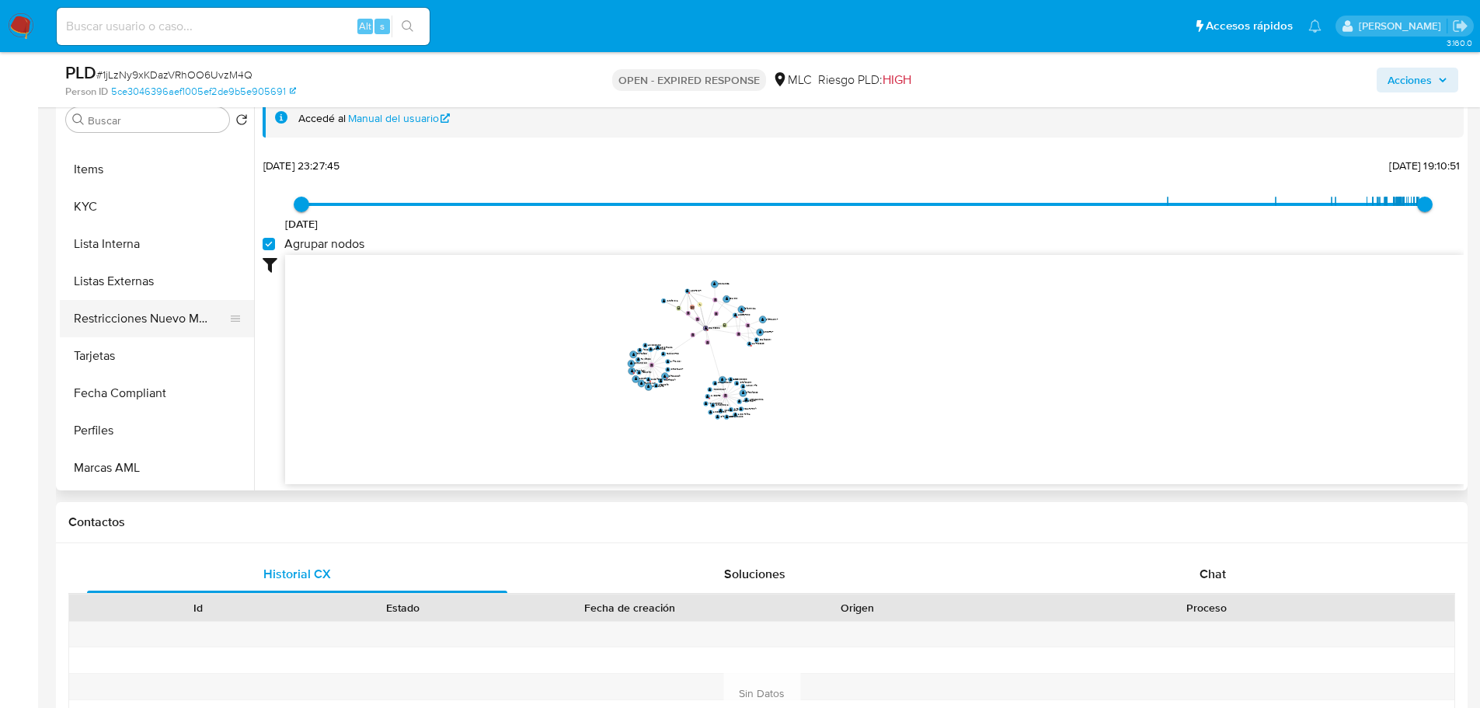
click at [151, 315] on button "Restricciones Nuevo Mundo" at bounding box center [151, 318] width 182 height 37
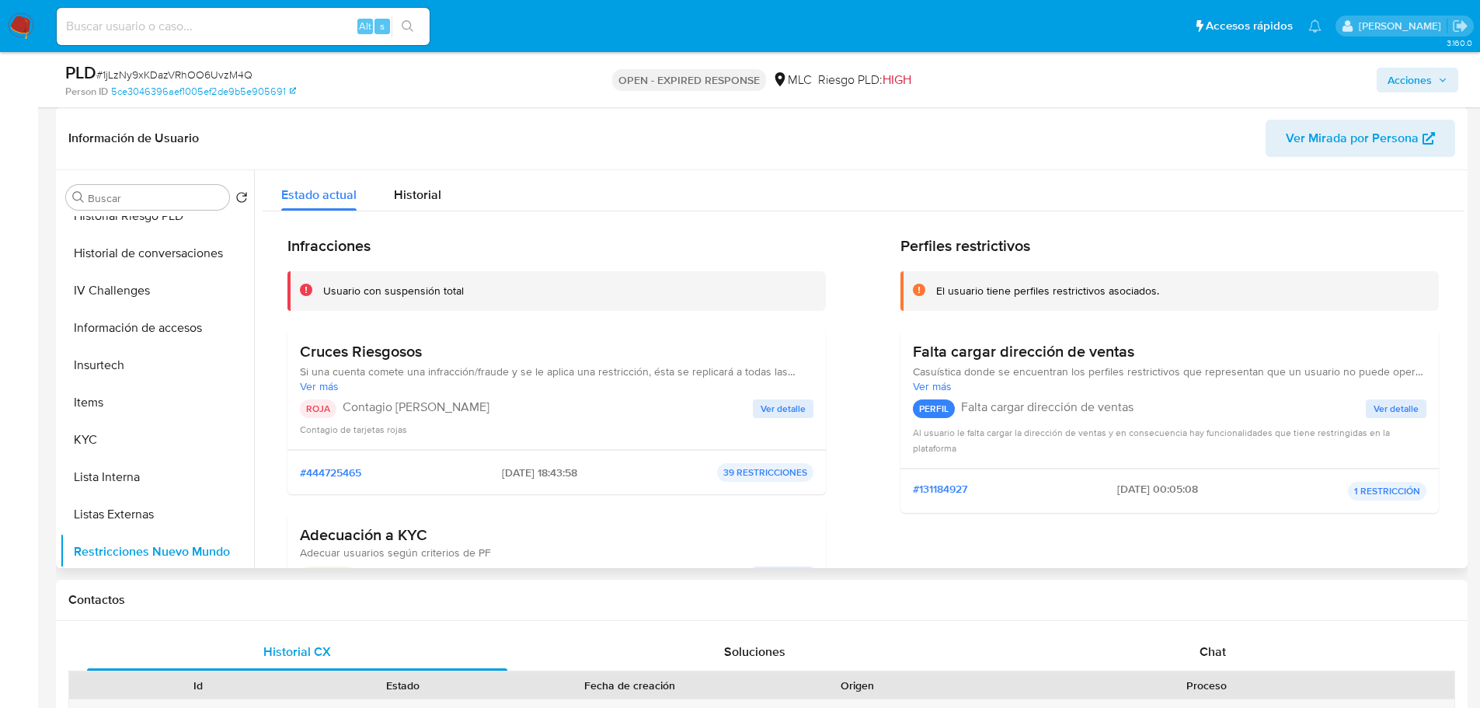
scroll to position [311, 0]
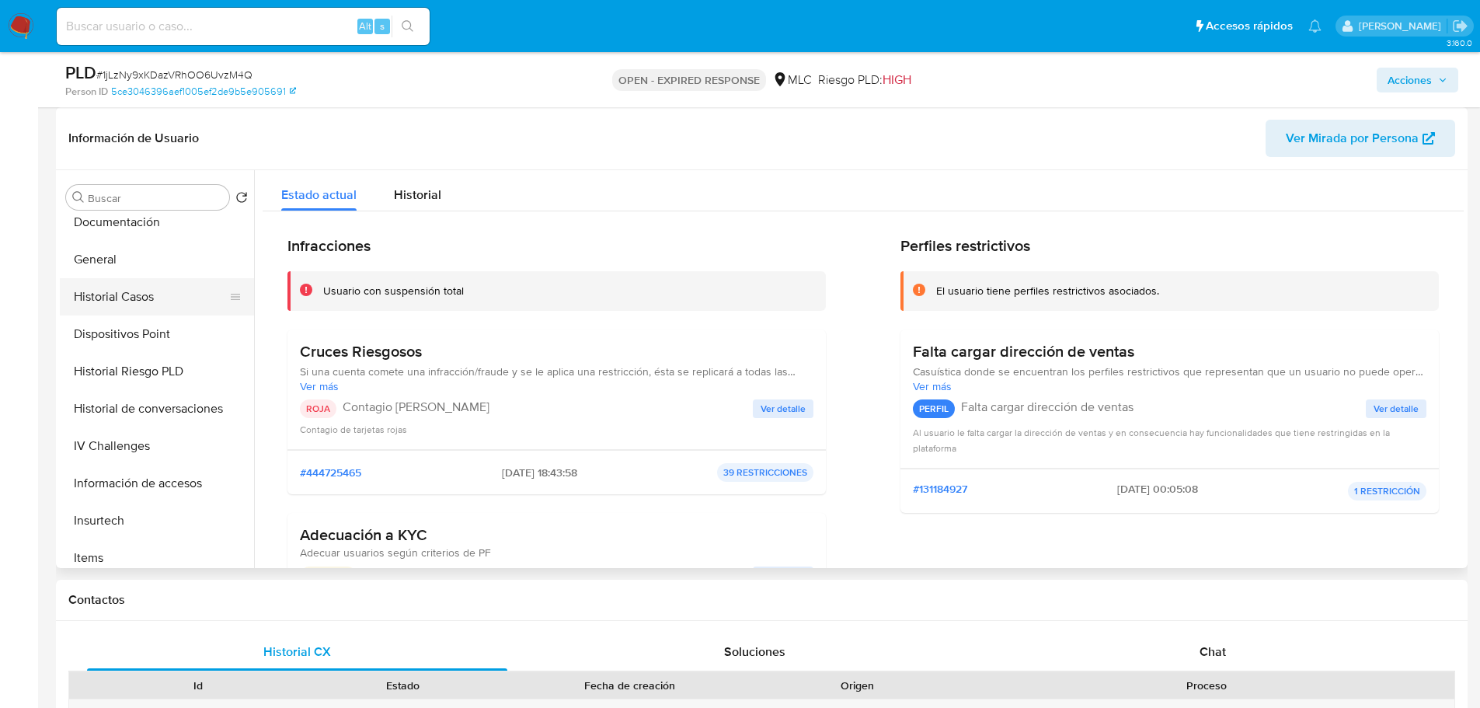
click at [142, 289] on button "Historial Casos" at bounding box center [151, 296] width 182 height 37
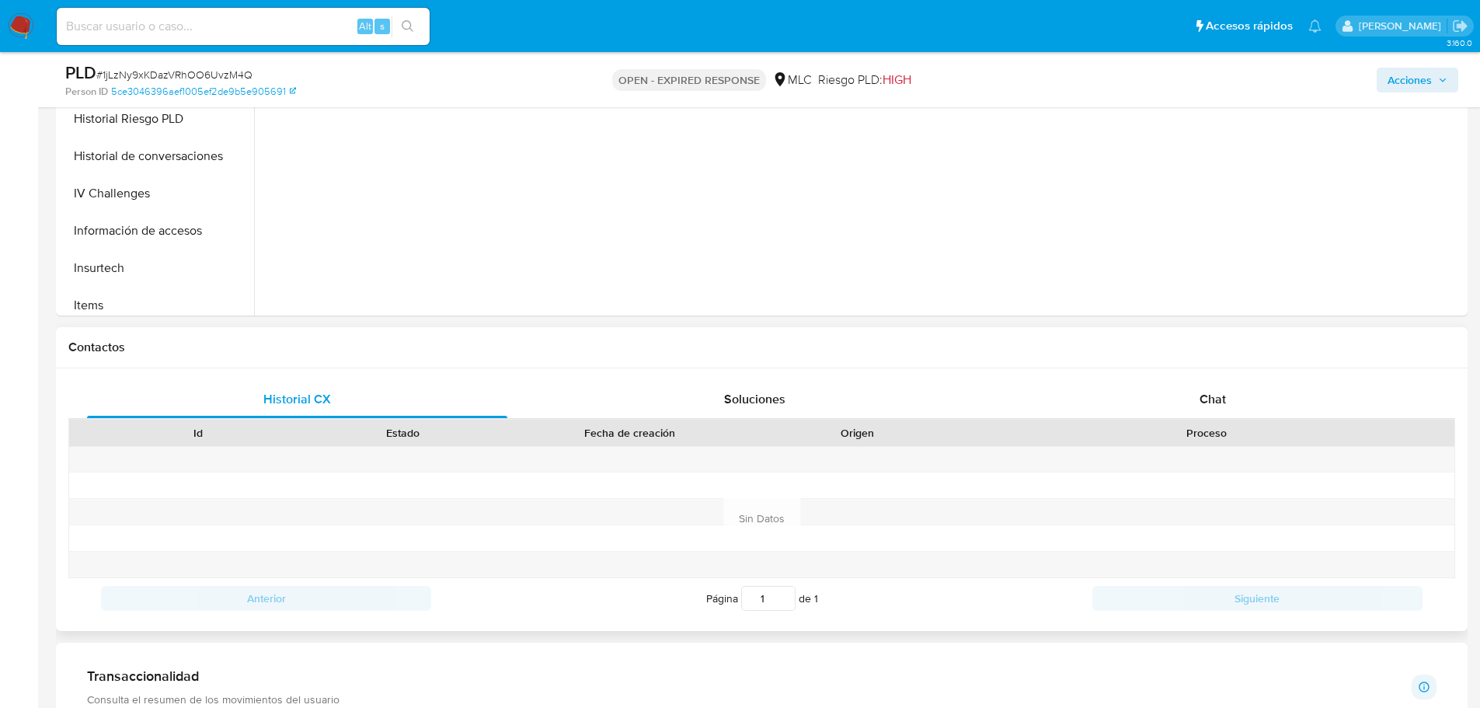
scroll to position [544, 0]
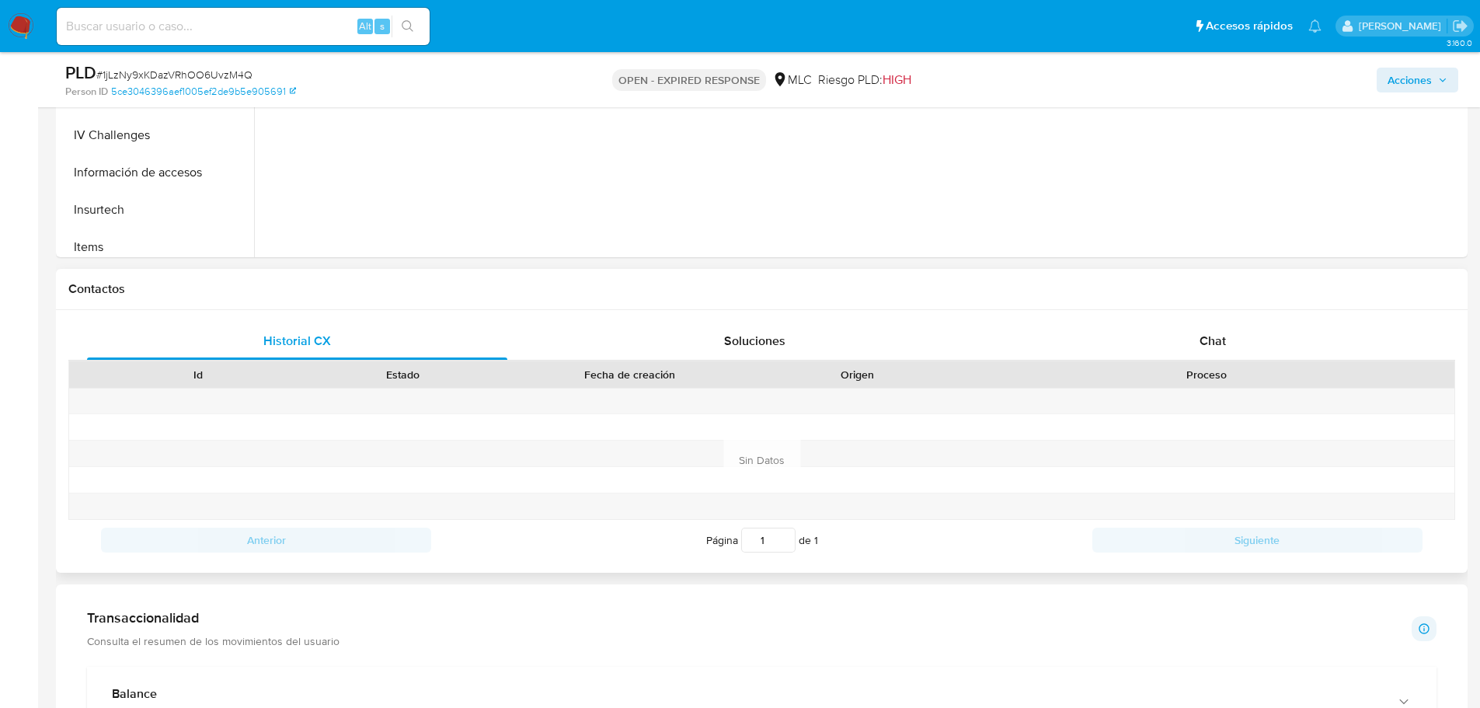
click at [1205, 319] on div "Historial CX Soluciones Chat Id Estado Fecha de creación Origen Proceso Anterio…" at bounding box center [762, 441] width 1412 height 263
click at [1207, 340] on span "Chat" at bounding box center [1213, 341] width 26 height 18
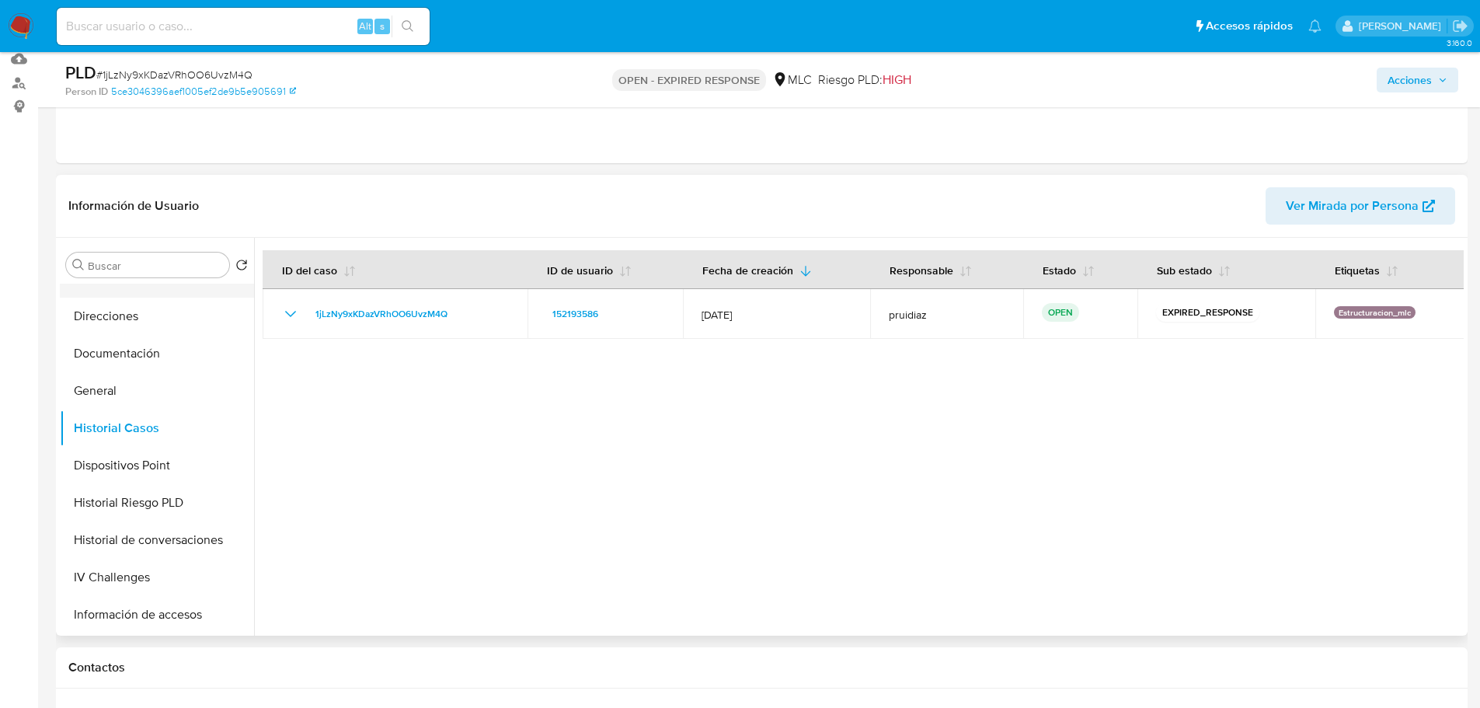
scroll to position [155, 0]
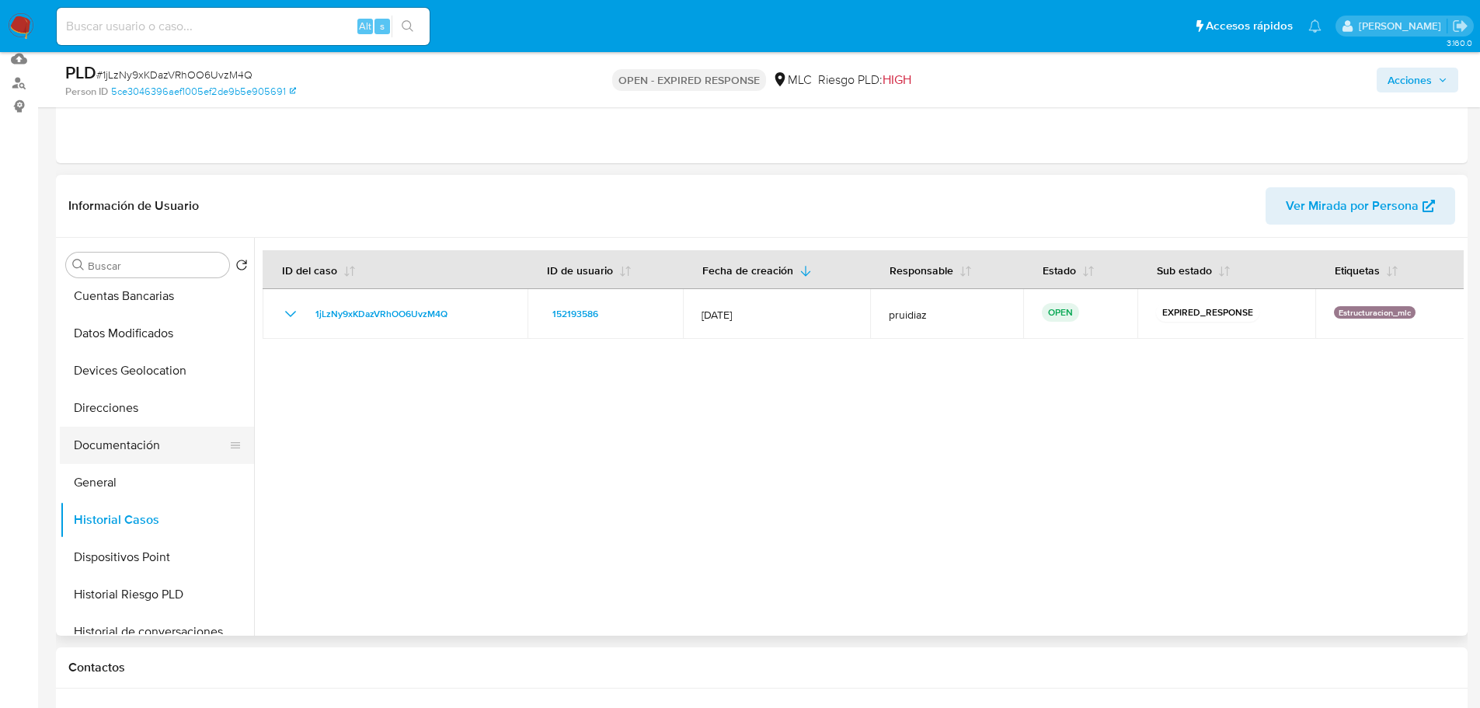
click at [126, 441] on button "Documentación" at bounding box center [151, 445] width 182 height 37
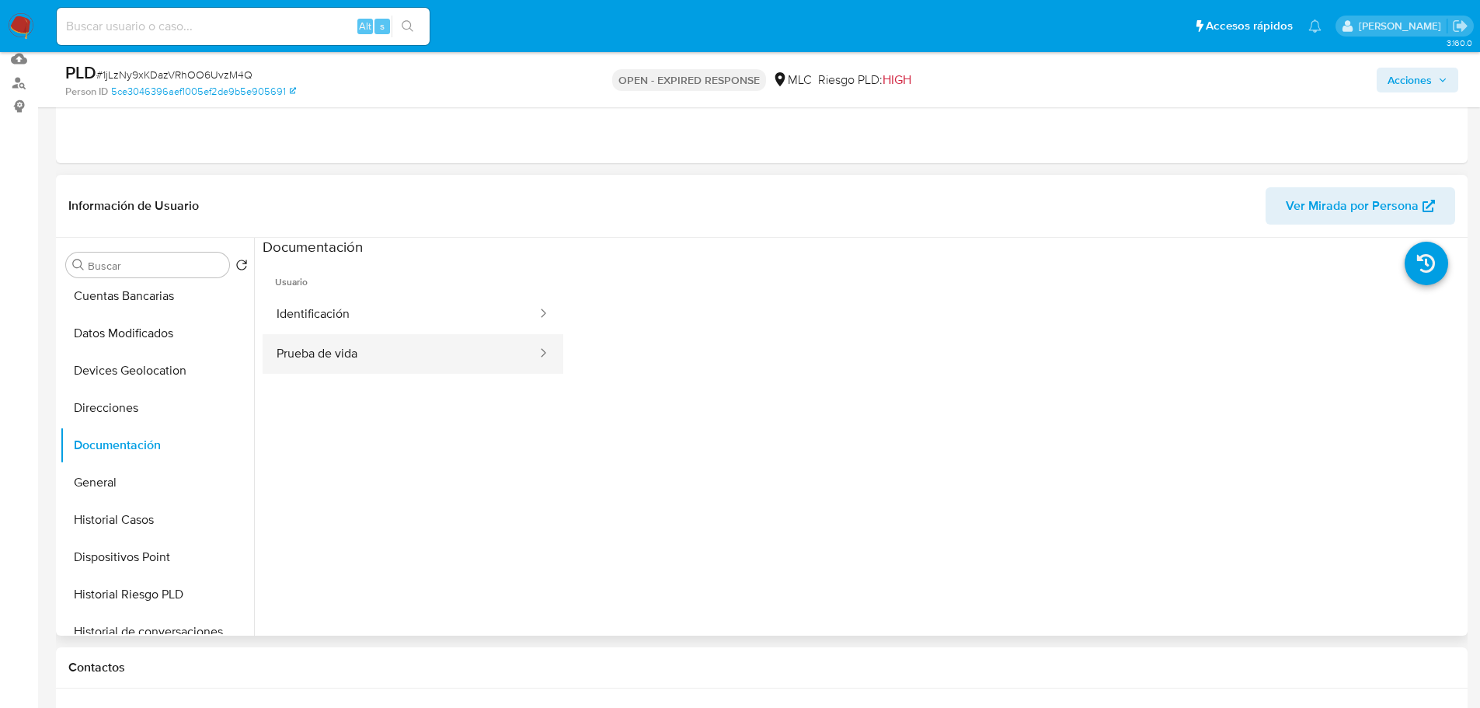
click at [326, 360] on button "Prueba de vida" at bounding box center [401, 354] width 276 height 40
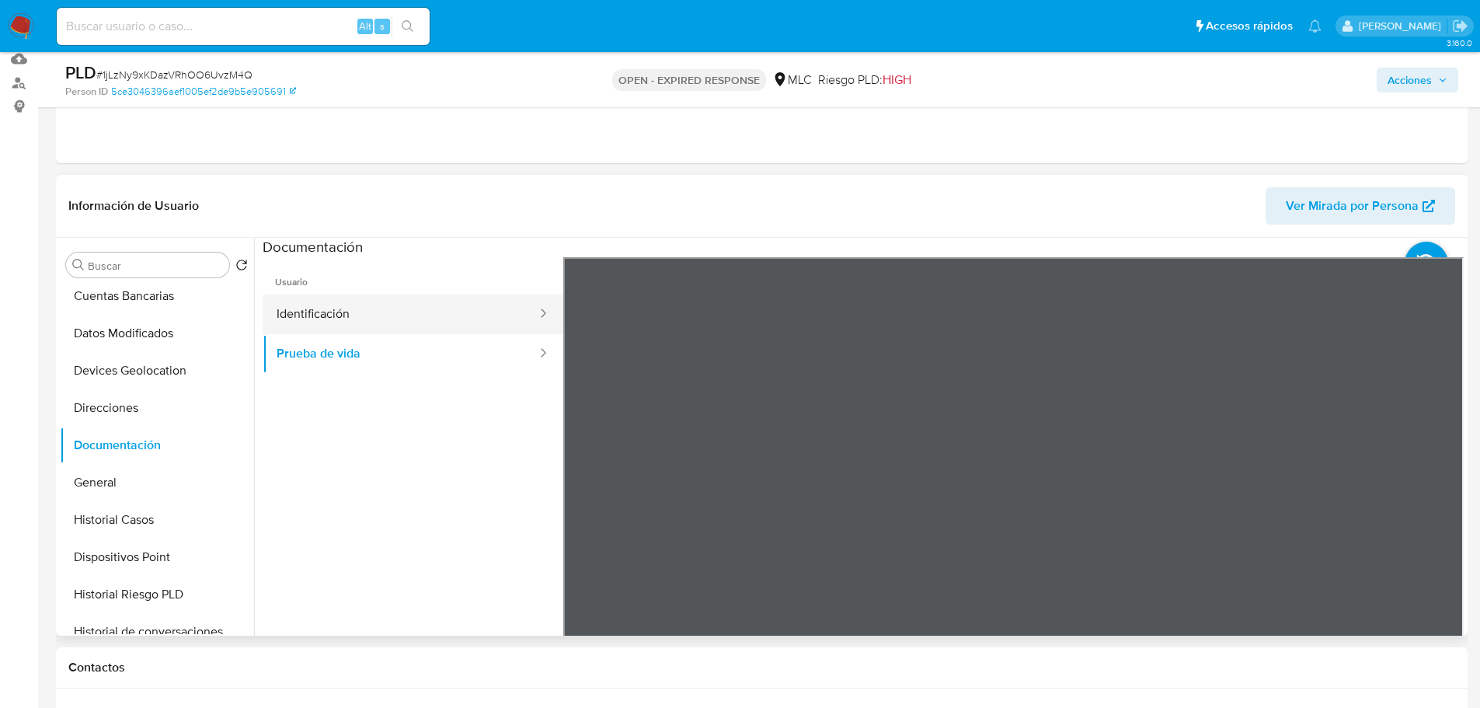
click at [434, 315] on button "Identificación" at bounding box center [401, 314] width 276 height 40
click at [1436, 507] on icon at bounding box center [1444, 509] width 31 height 31
click at [585, 513] on icon at bounding box center [582, 509] width 31 height 31
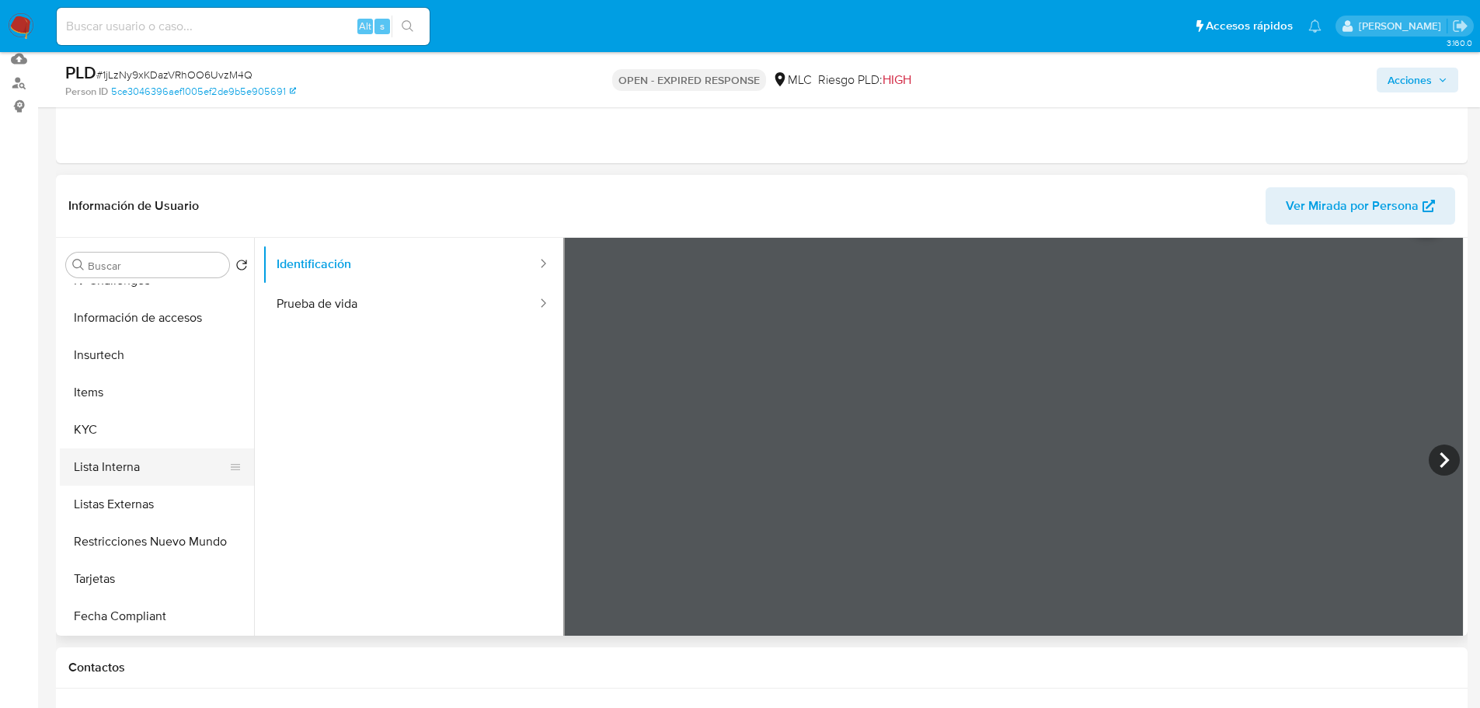
scroll to position [131, 0]
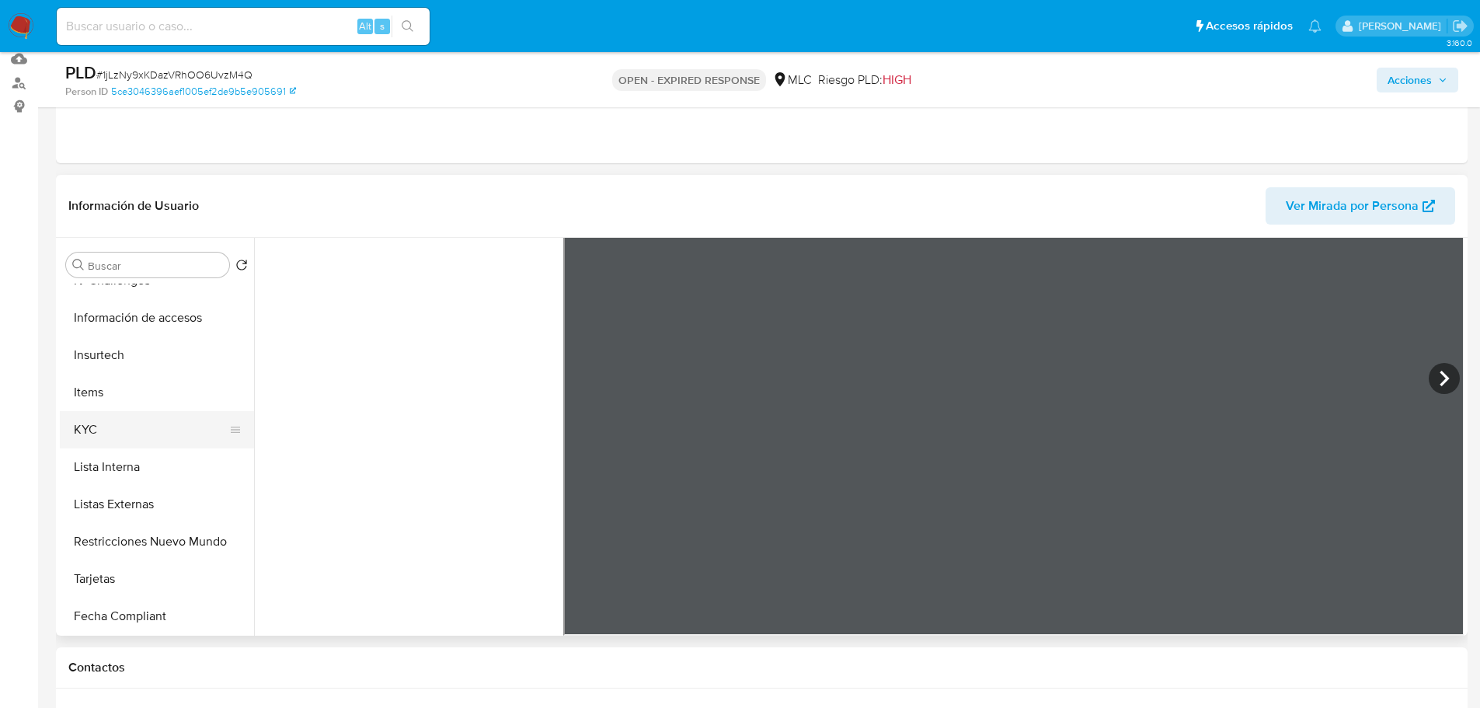
click at [126, 426] on button "KYC" at bounding box center [151, 429] width 182 height 37
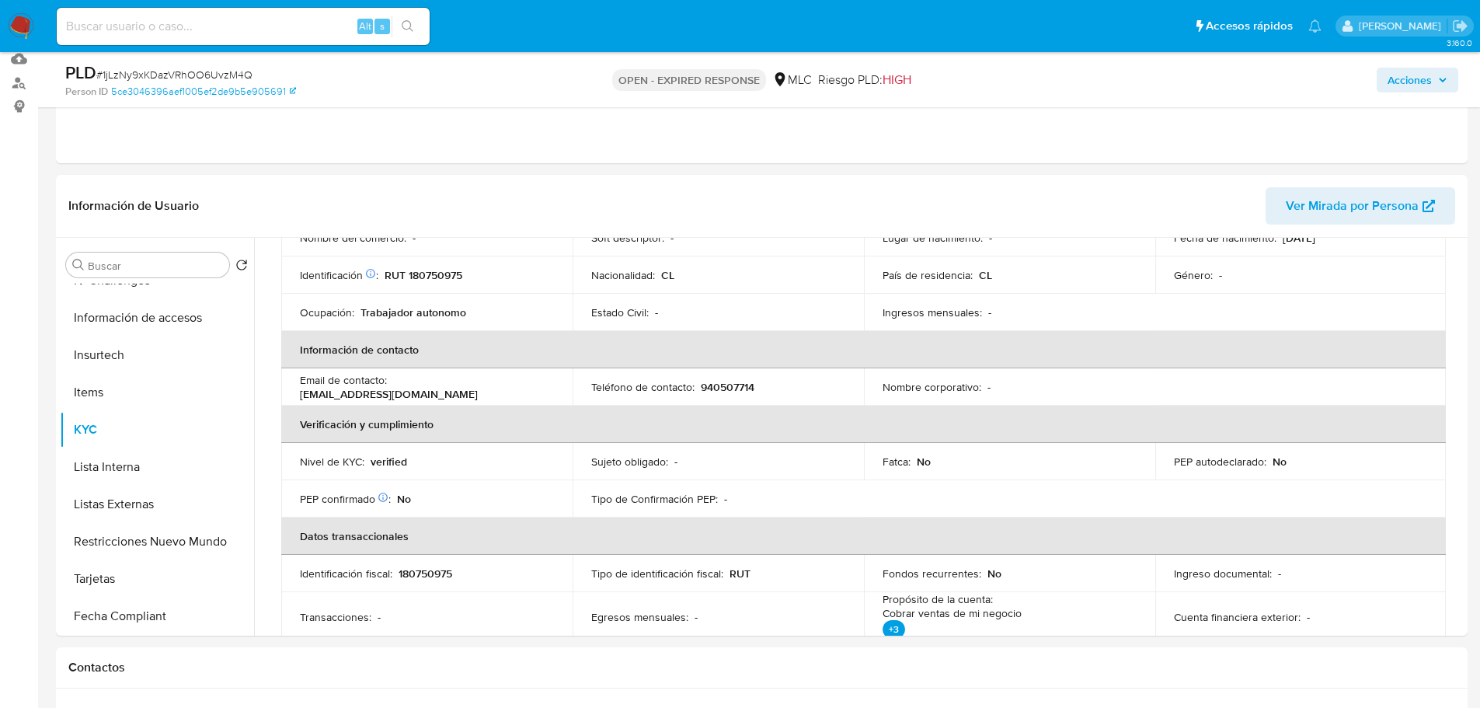
scroll to position [0, 0]
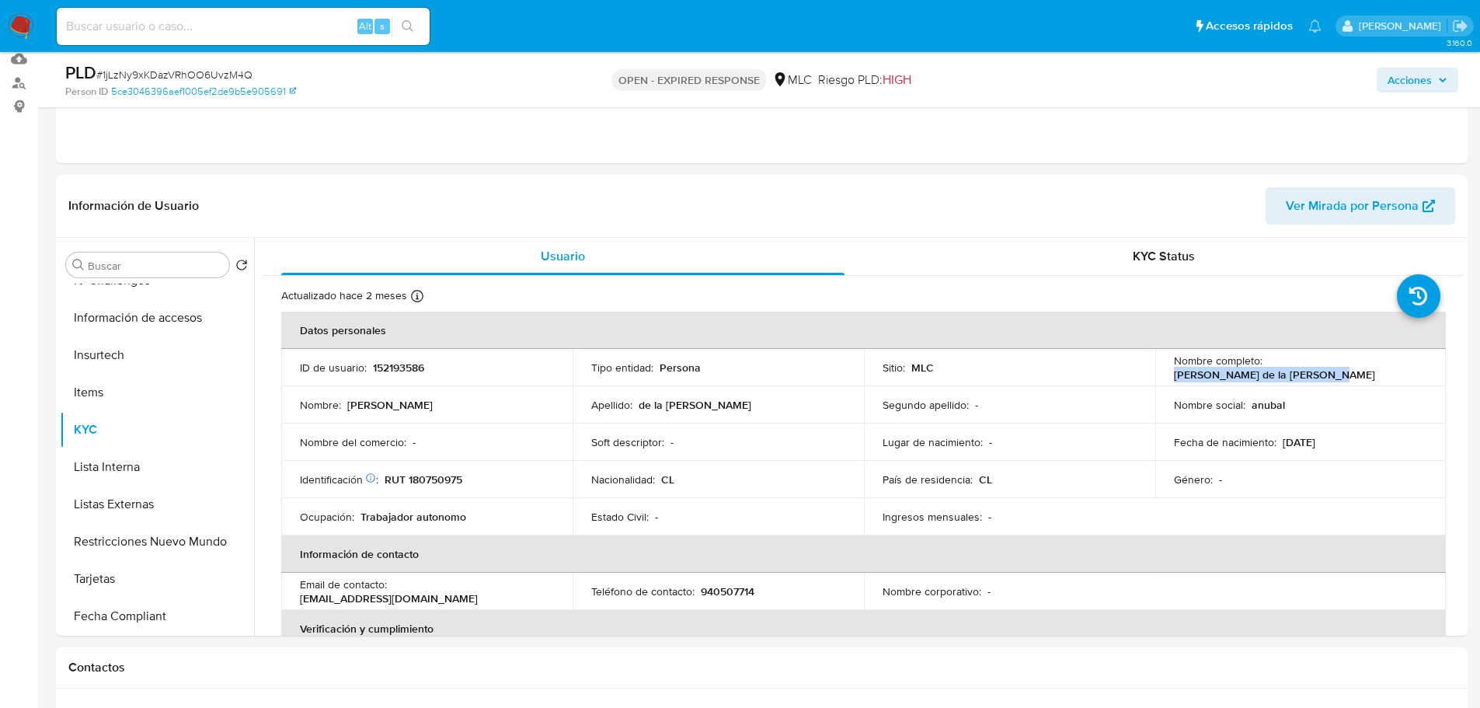
drag, startPoint x: 1423, startPoint y: 374, endPoint x: 1264, endPoint y: 370, distance: 159.3
click at [1264, 370] on td "Nombre completo : Aníbal Alonso de la Jara Jara" at bounding box center [1300, 367] width 291 height 37
copy p "Aníbal Alonso de la Jara Jara"
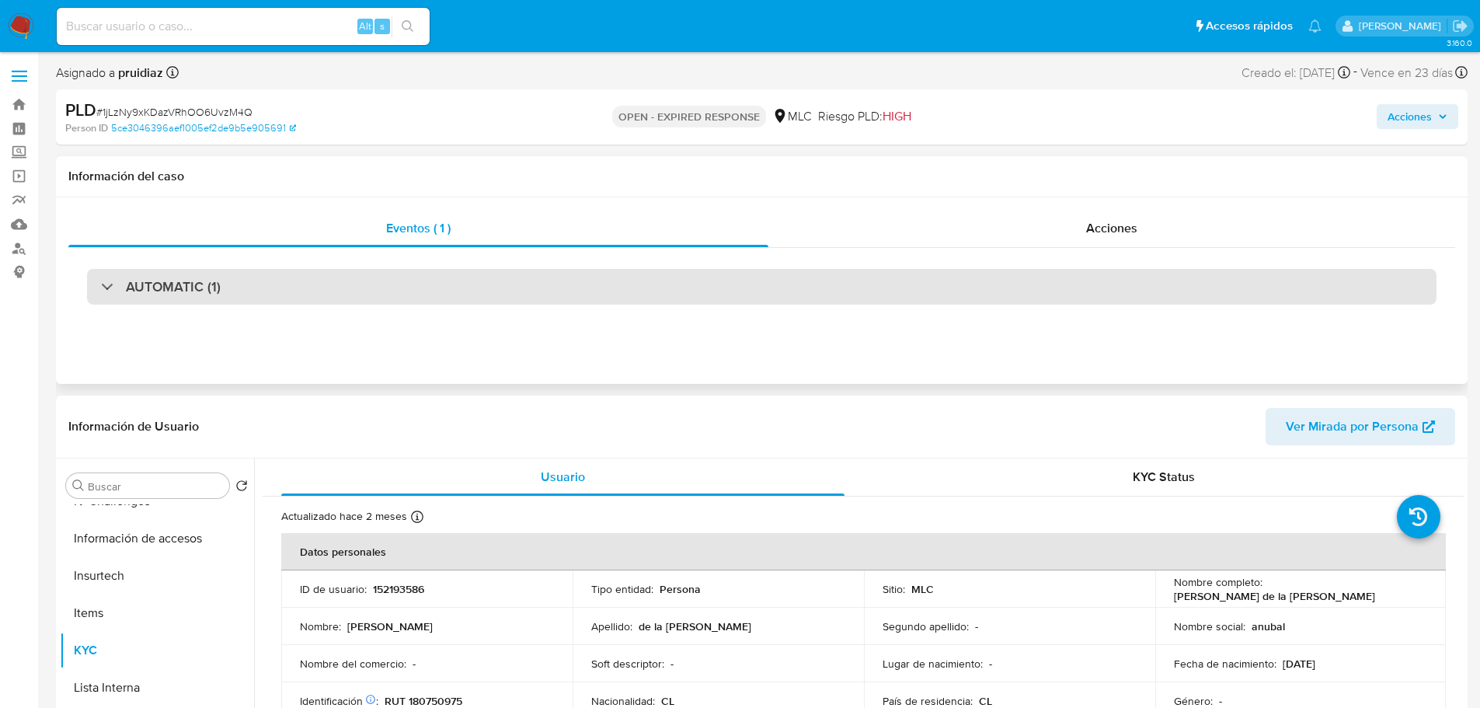
click at [164, 290] on h3 "AUTOMATIC (1)" at bounding box center [173, 286] width 95 height 17
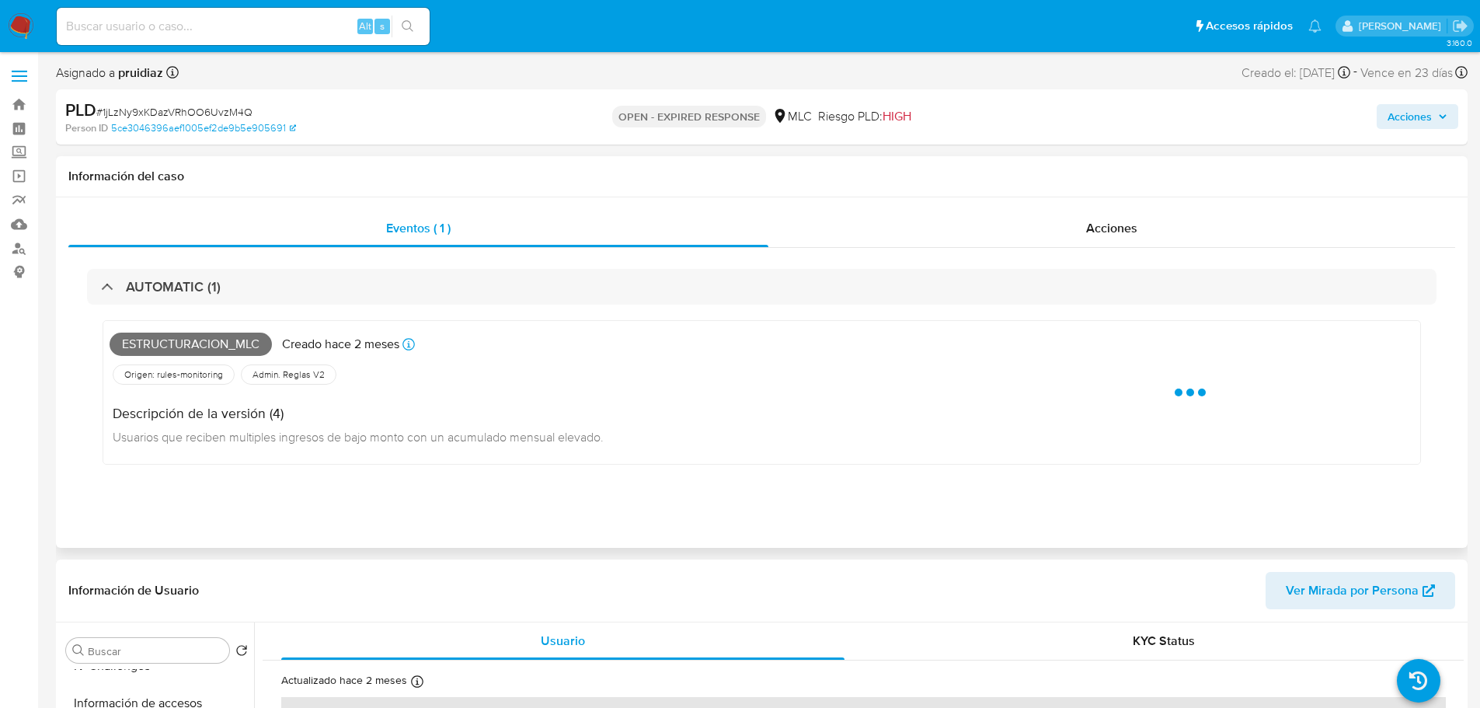
click at [148, 340] on span "Estructuracion_mlc" at bounding box center [191, 344] width 162 height 23
copy span "Estructuracion_mlc"
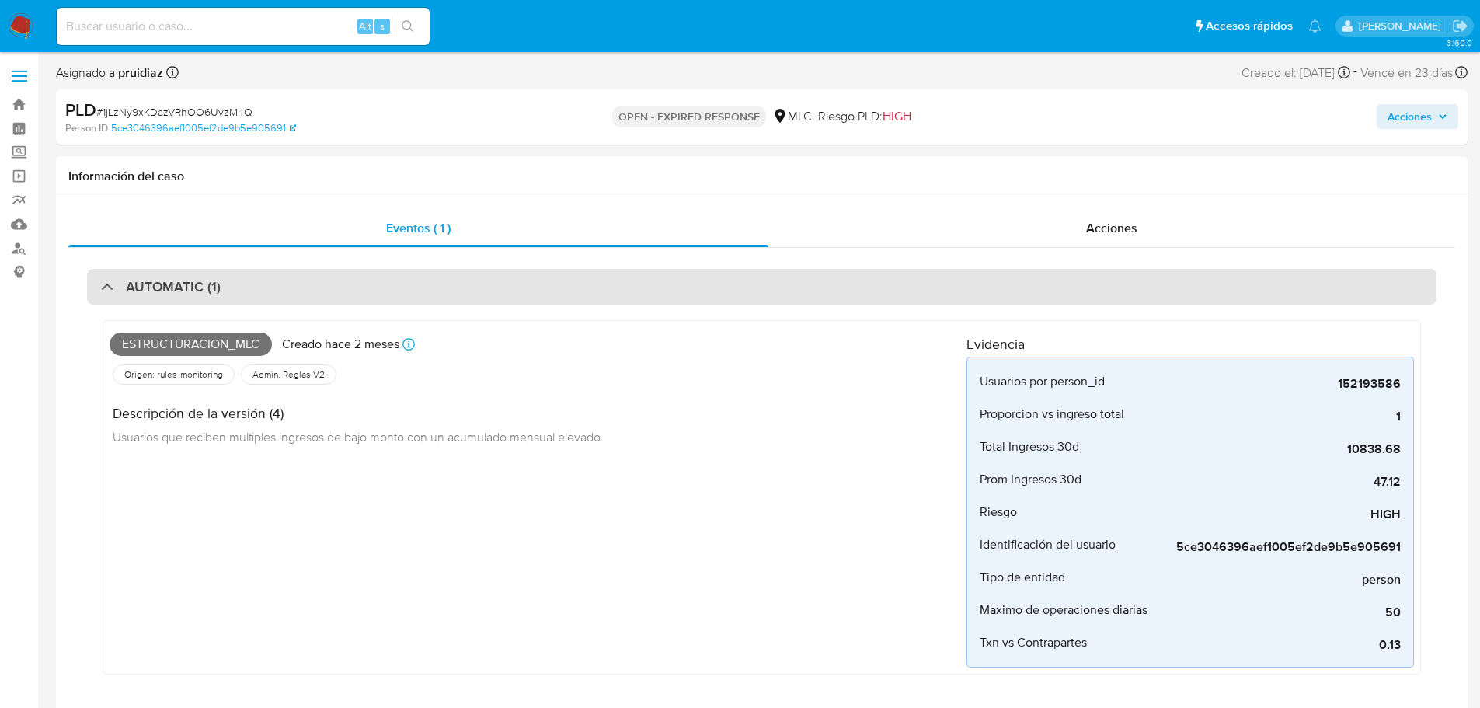
click at [282, 291] on div "AUTOMATIC (1)" at bounding box center [761, 287] width 1349 height 36
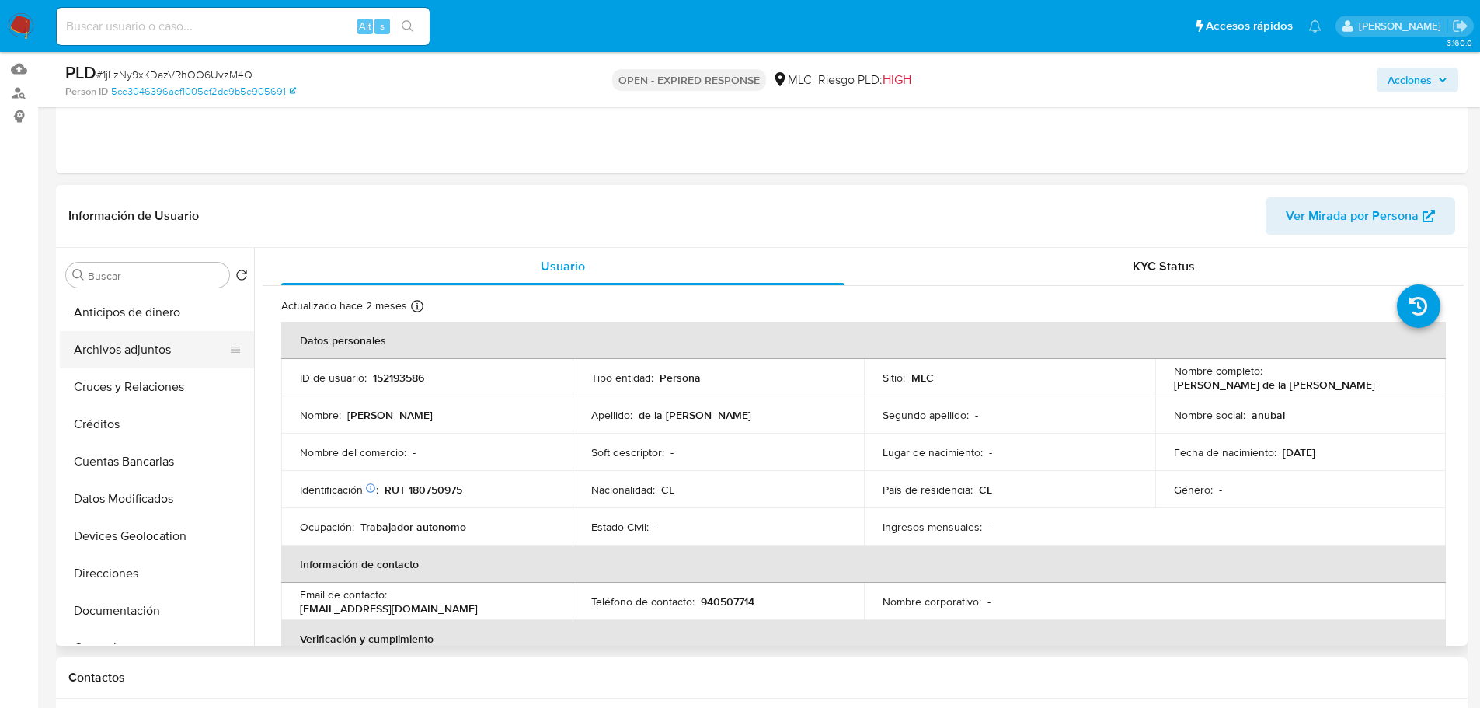
click at [109, 352] on button "Archivos adjuntos" at bounding box center [151, 349] width 182 height 37
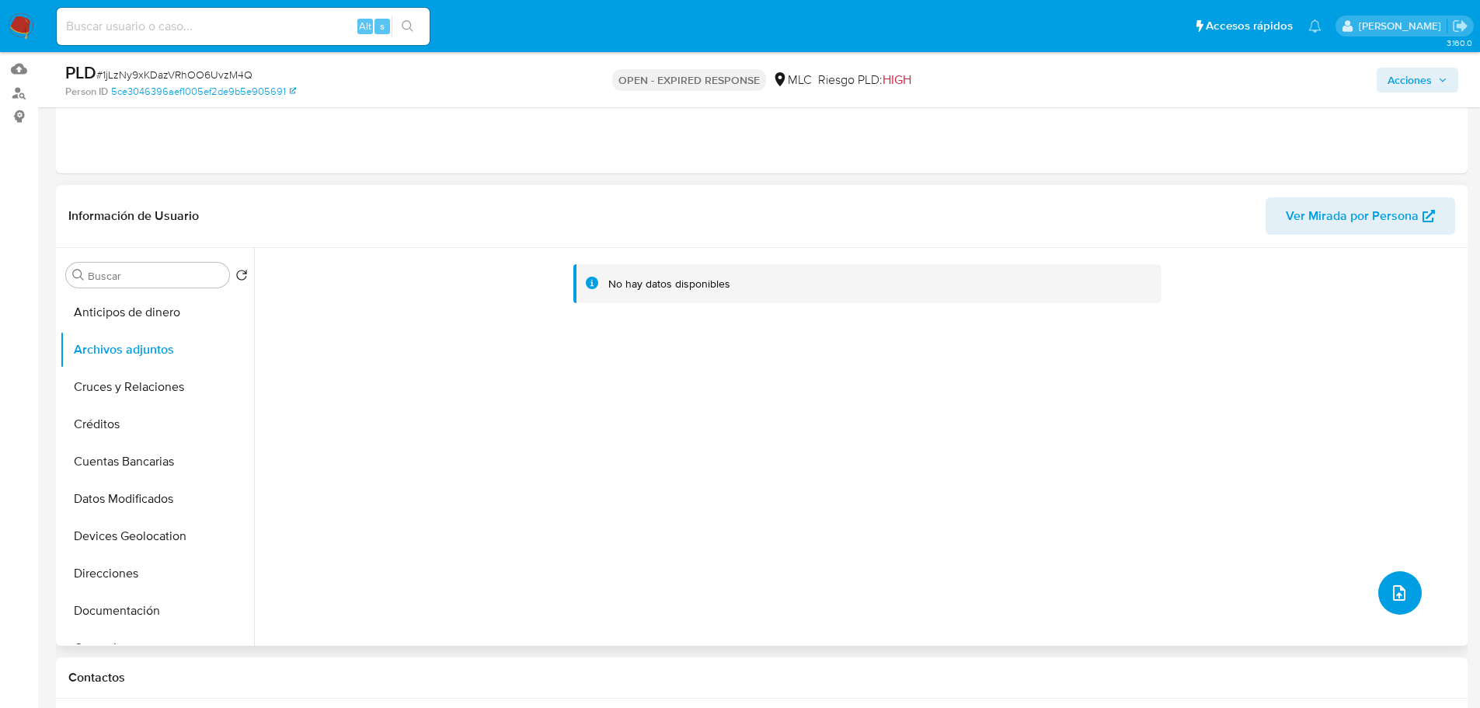
click at [1379, 594] on button "upload-file" at bounding box center [1400, 593] width 44 height 44
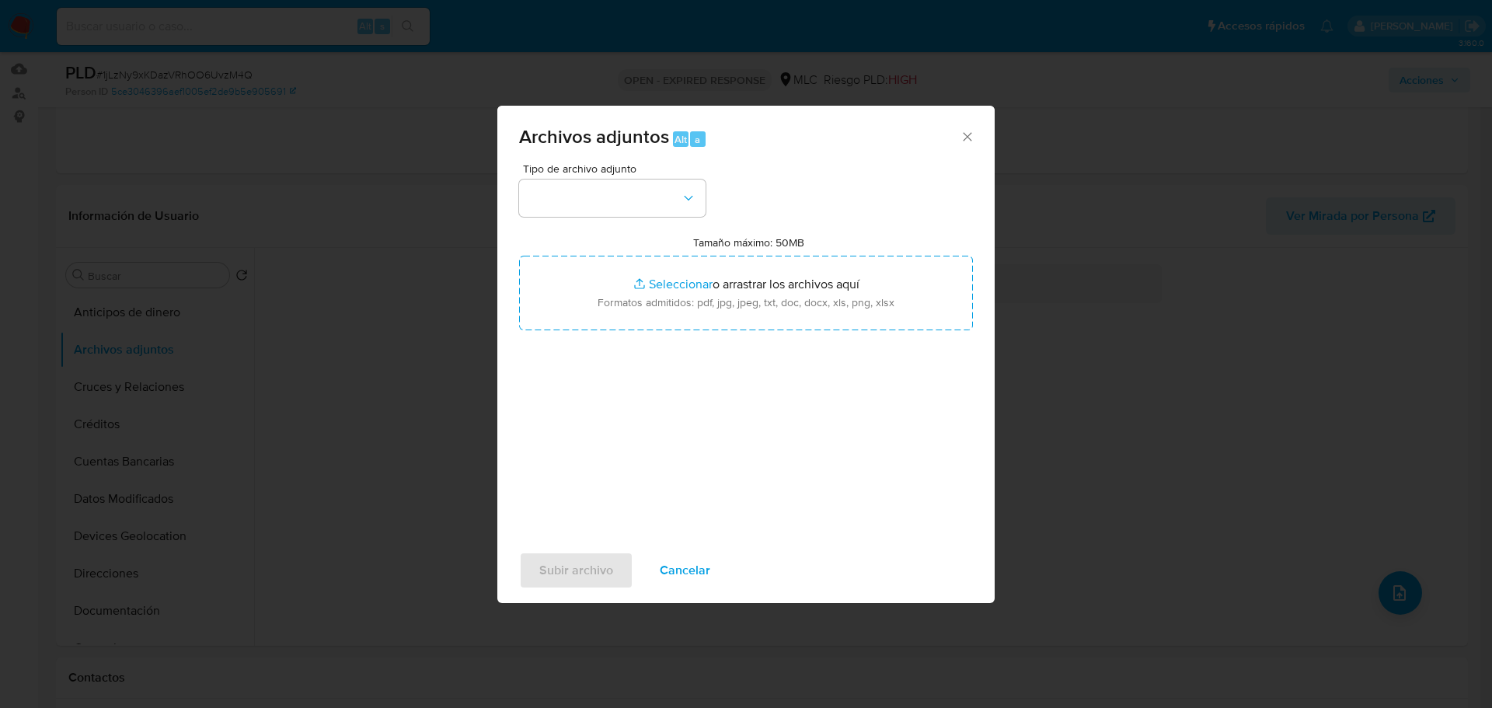
click at [591, 218] on div "Tipo de archivo adjunto Tamaño máximo: 50MB Seleccionar archivos Seleccionar o …" at bounding box center [746, 346] width 454 height 367
click at [594, 214] on button "button" at bounding box center [612, 197] width 186 height 37
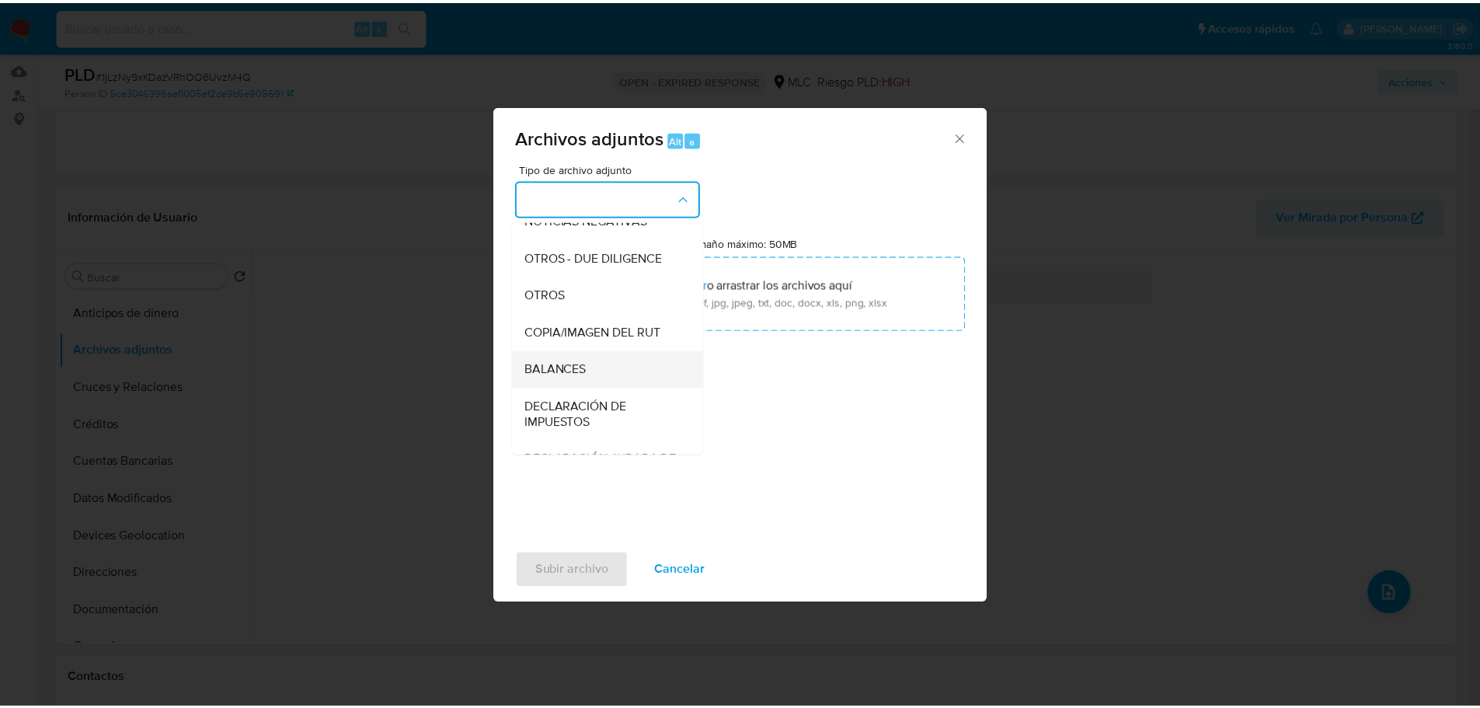
scroll to position [242, 0]
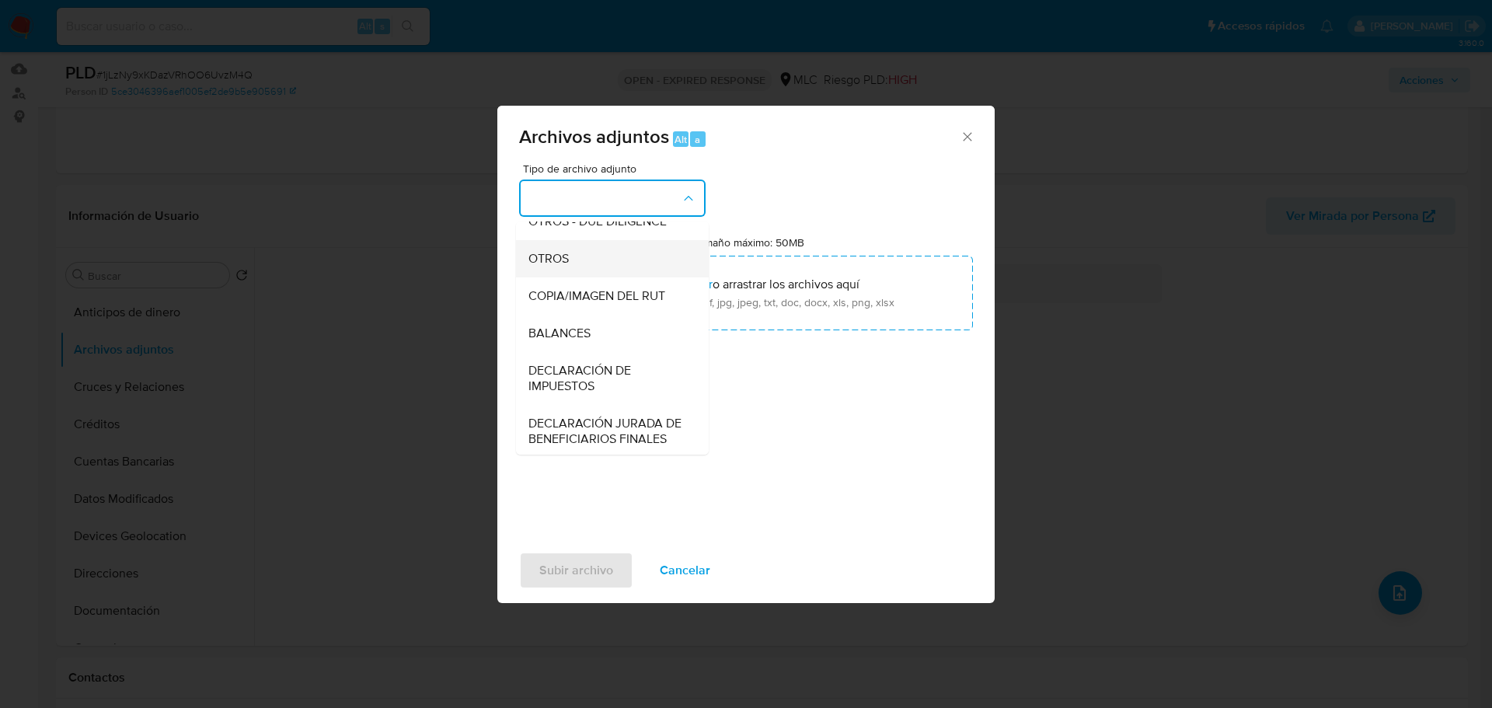
click at [561, 266] on span "OTROS" at bounding box center [548, 259] width 40 height 16
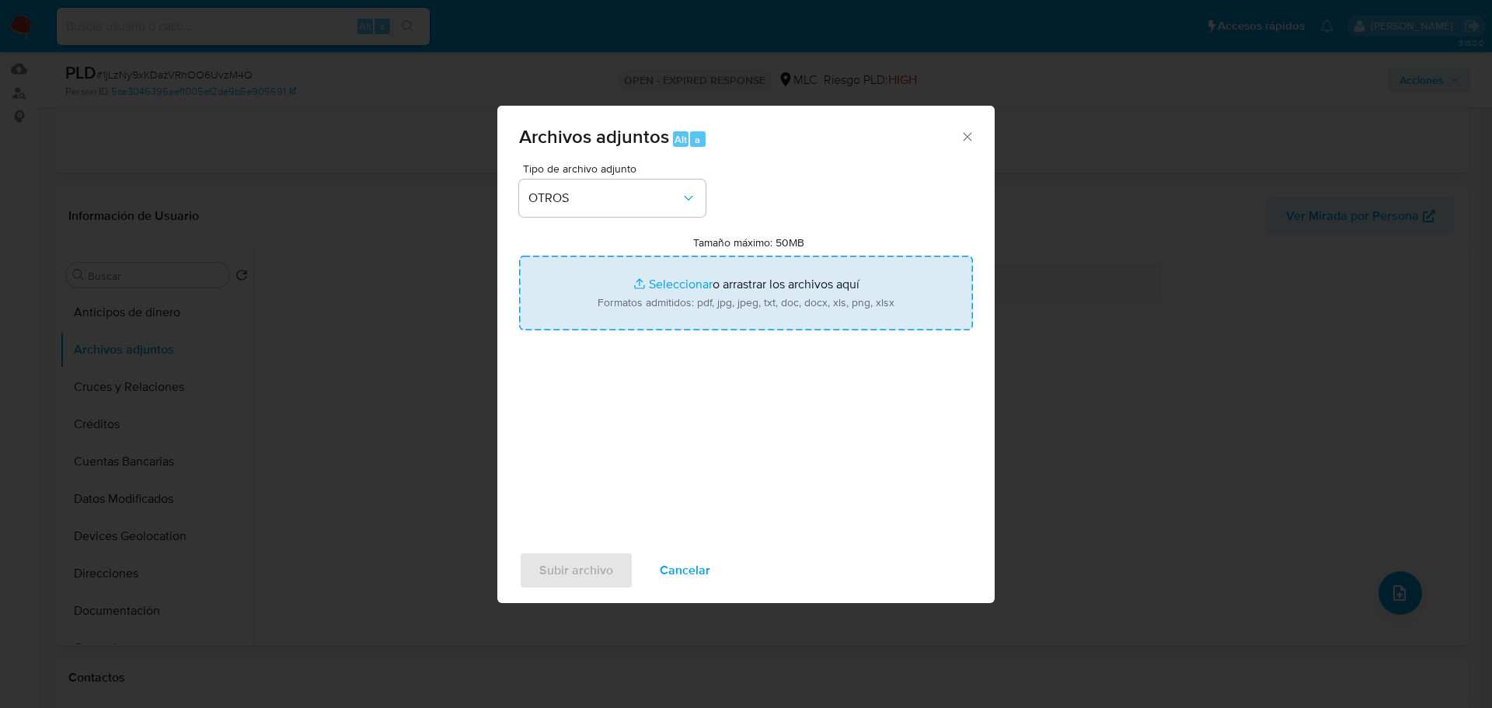
click at [785, 299] on input "Tamaño máximo: 50MB Seleccionar archivos" at bounding box center [746, 293] width 454 height 75
type input "C:\fakepath\152193586 - 17_09_2025.xlsx"
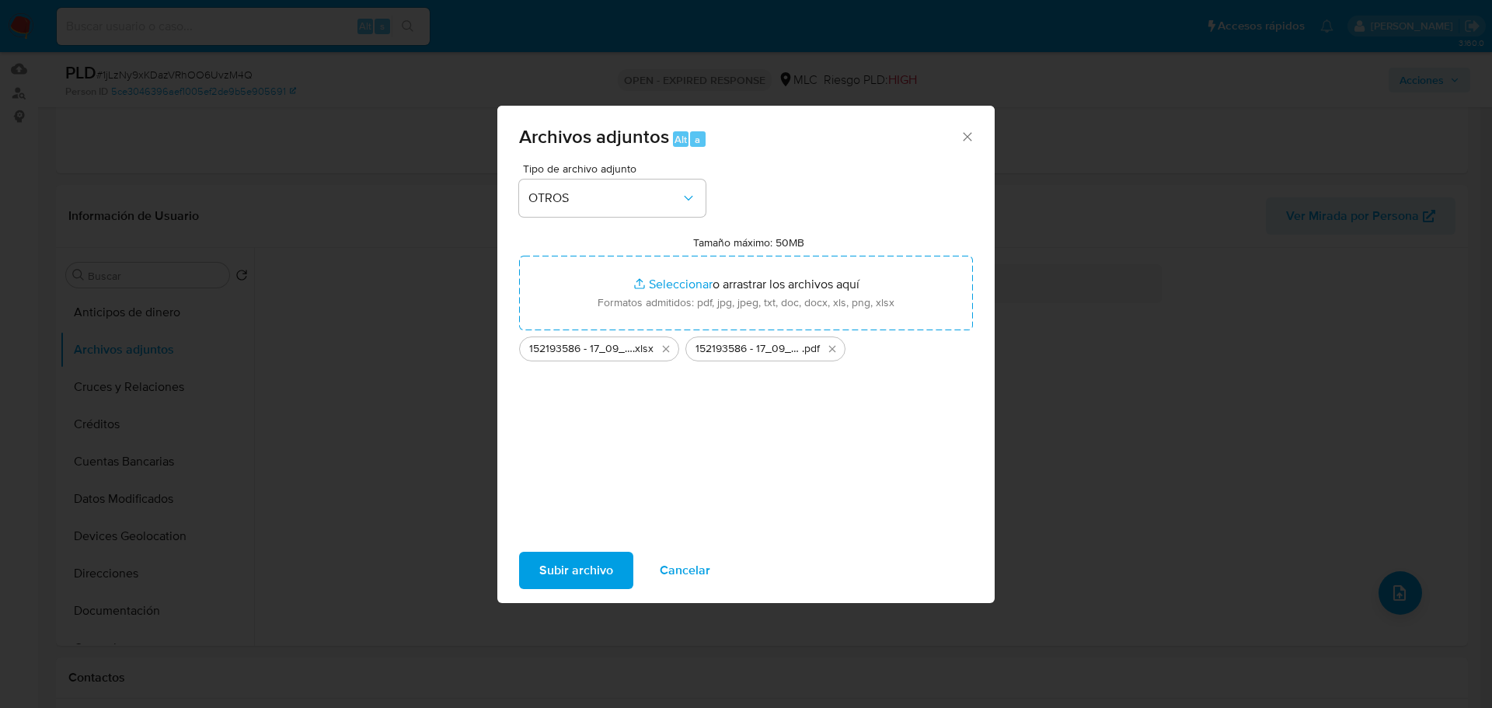
click at [585, 573] on span "Subir archivo" at bounding box center [576, 570] width 74 height 34
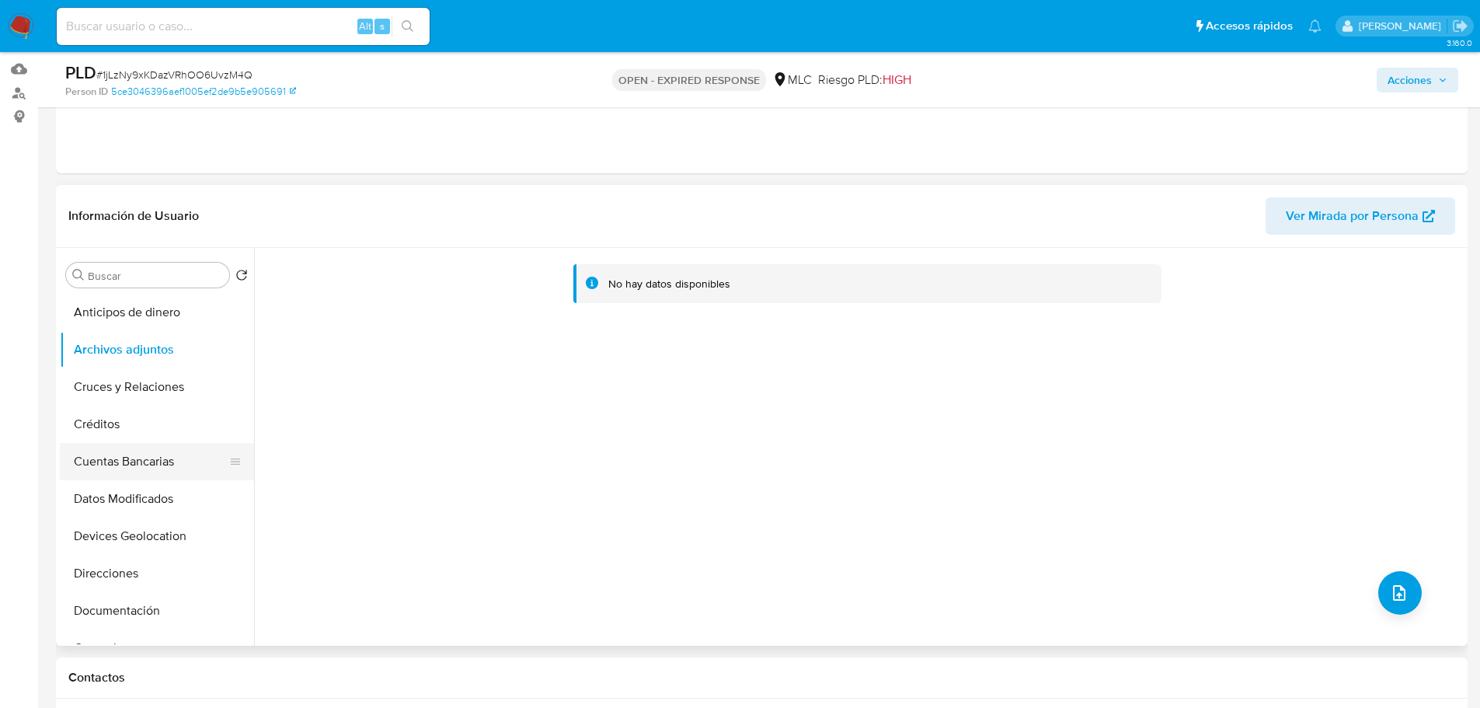
click at [123, 472] on button "Cuentas Bancarias" at bounding box center [151, 461] width 182 height 37
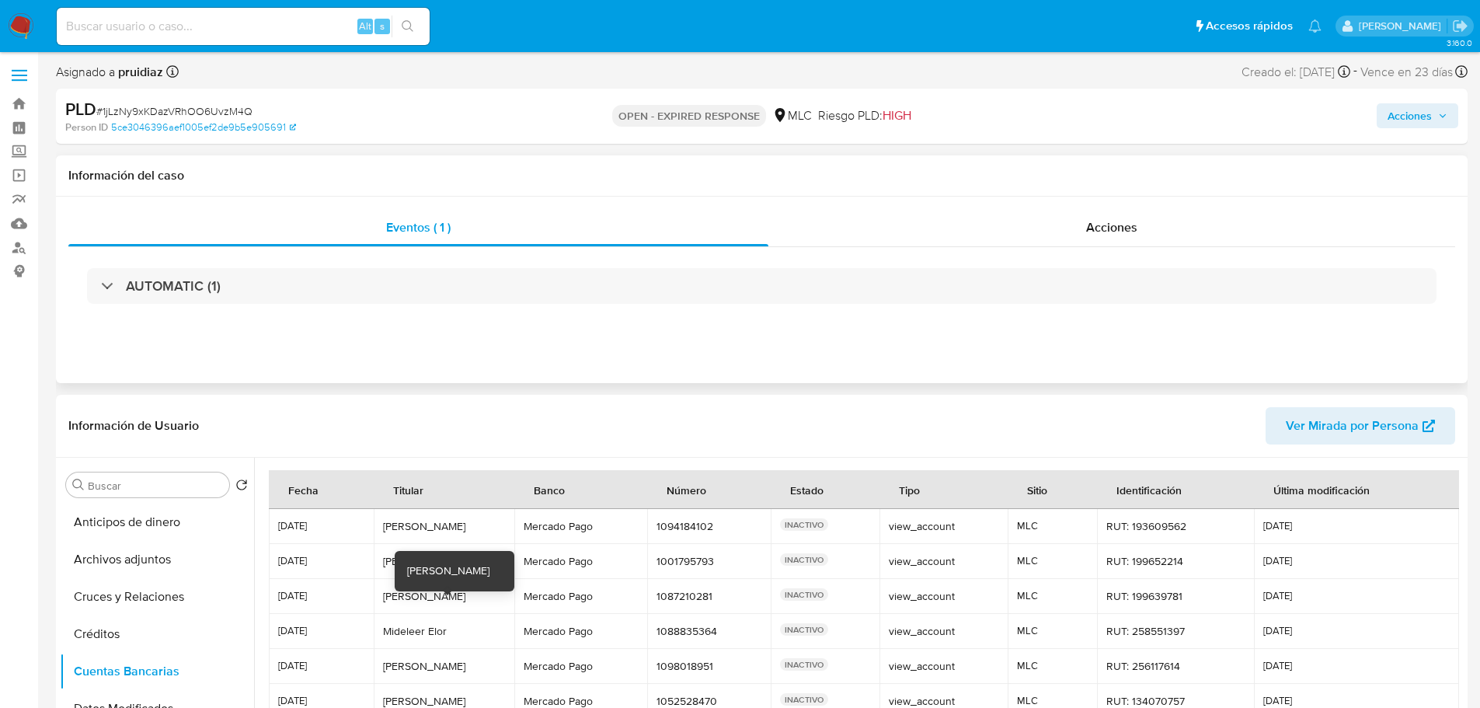
scroll to position [0, 0]
click at [111, 560] on button "Archivos adjuntos" at bounding box center [151, 560] width 182 height 37
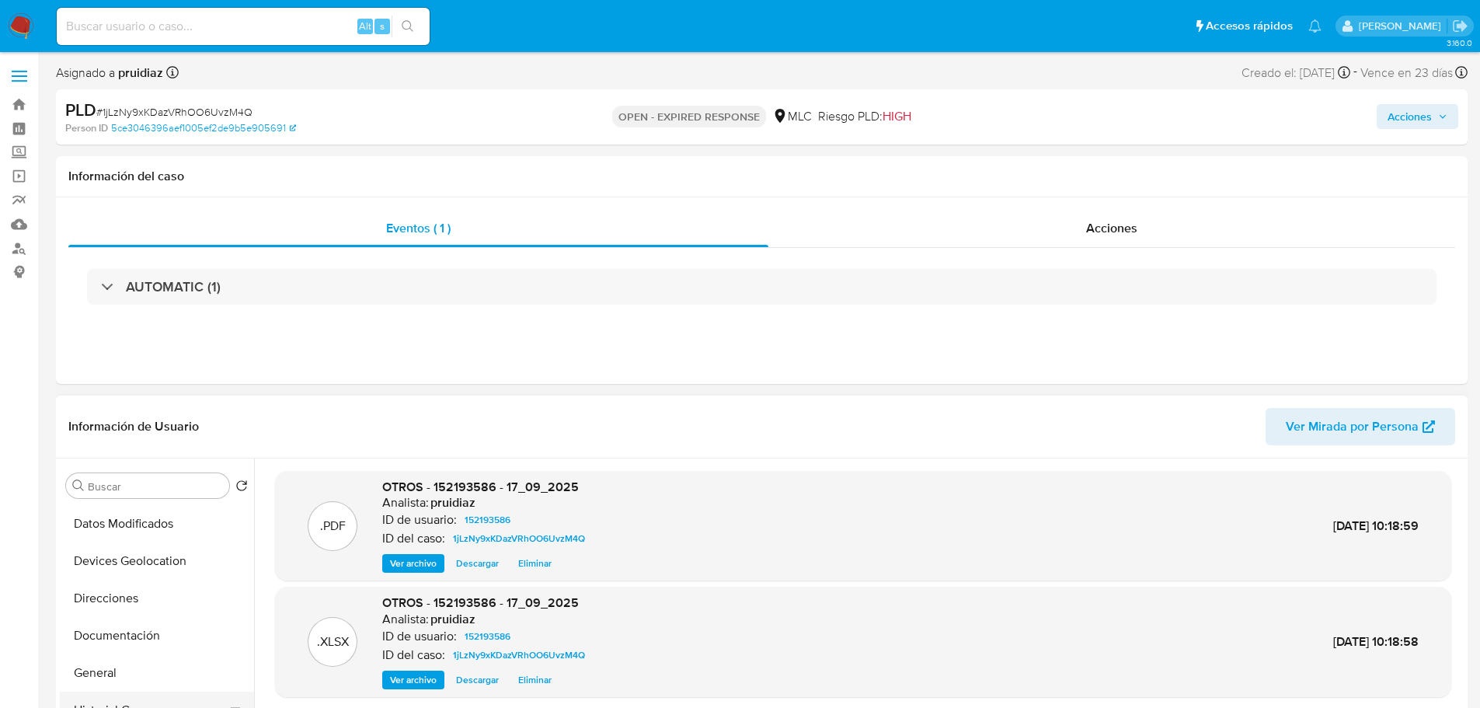
scroll to position [311, 0]
click at [117, 552] on button "General" at bounding box center [151, 547] width 182 height 37
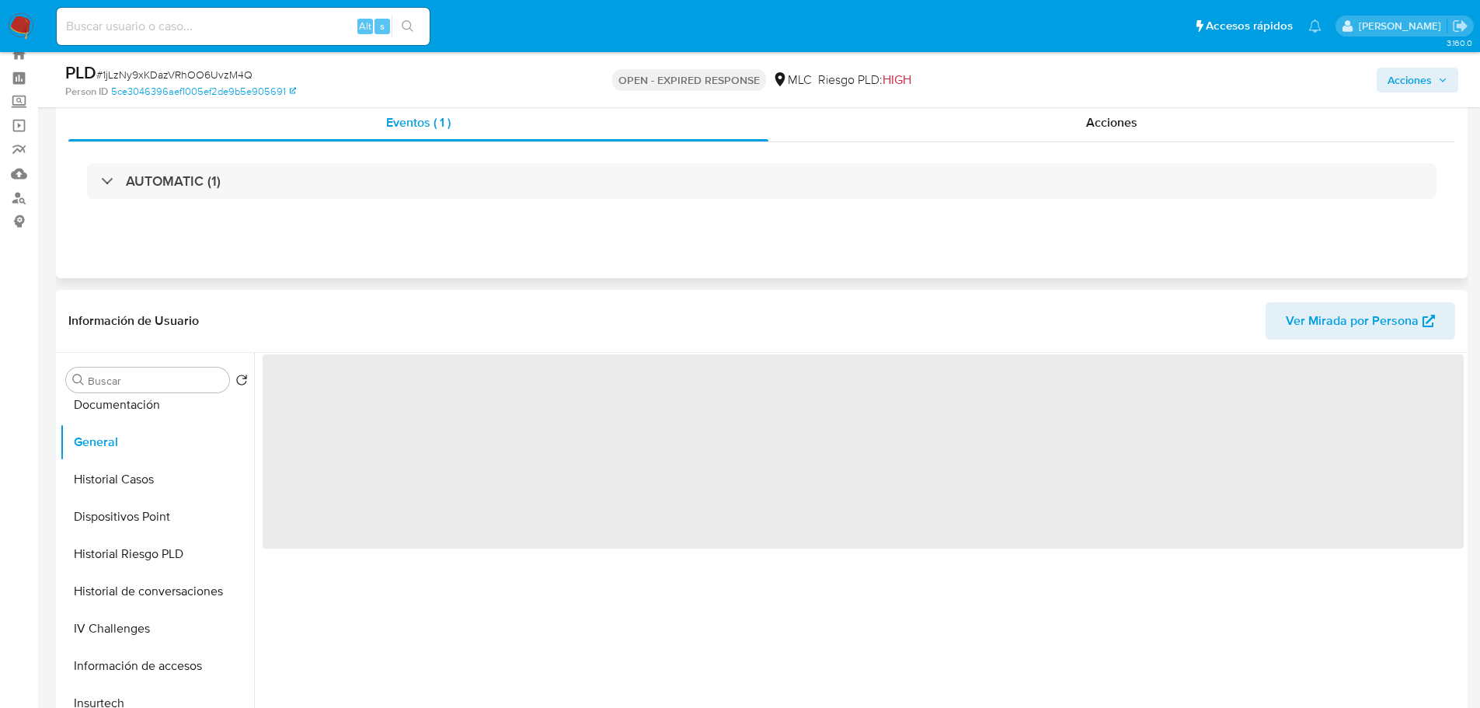
scroll to position [78, 0]
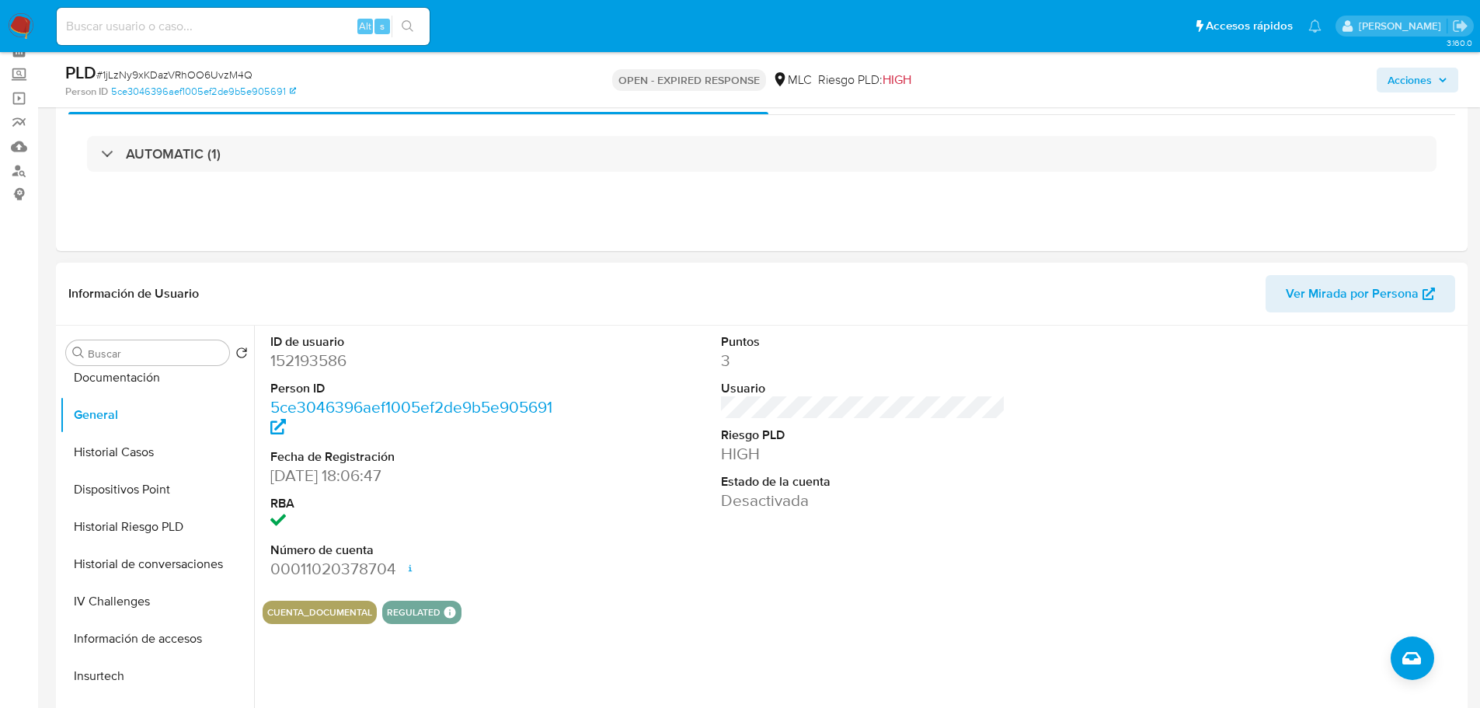
click at [325, 367] on dd "152193586" at bounding box center [412, 361] width 285 height 22
click at [324, 365] on dd "152193586" at bounding box center [412, 361] width 285 height 22
copy dd "152193586"
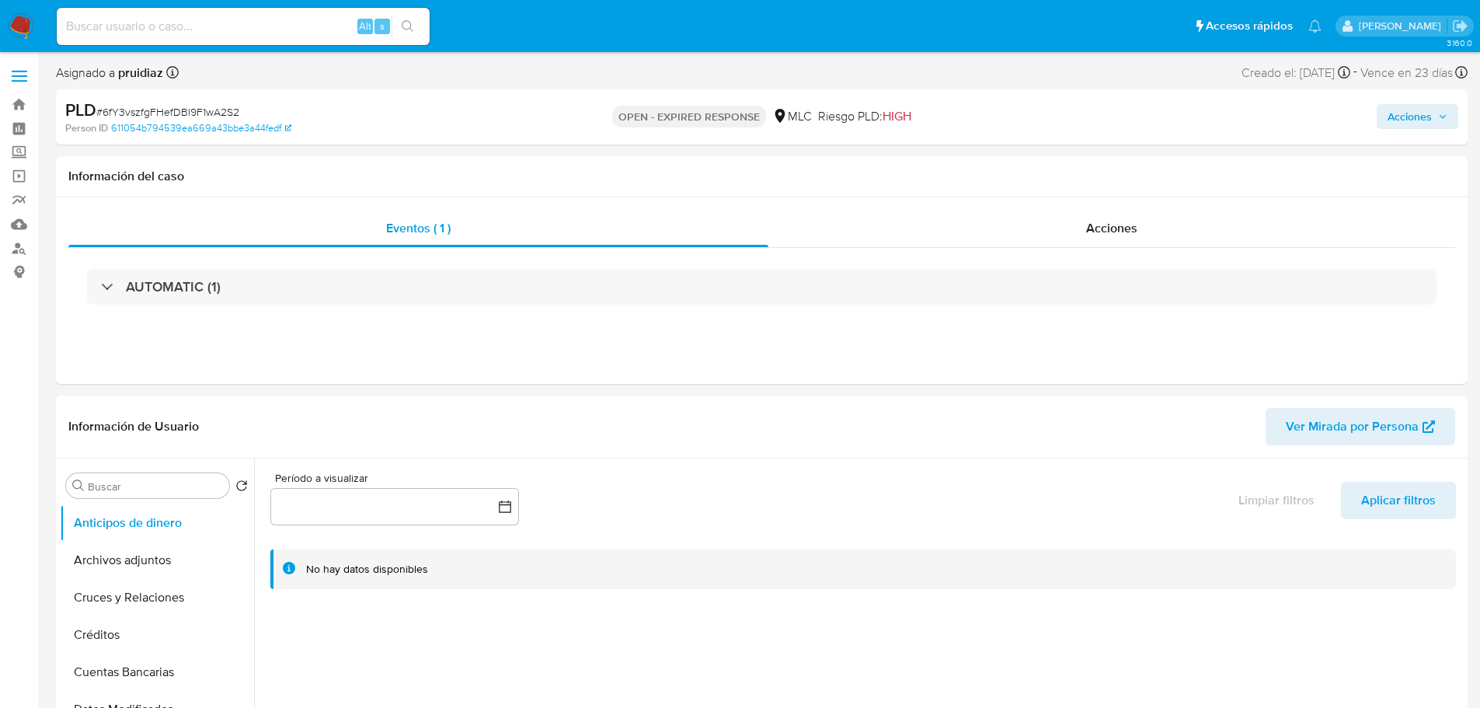
select select "10"
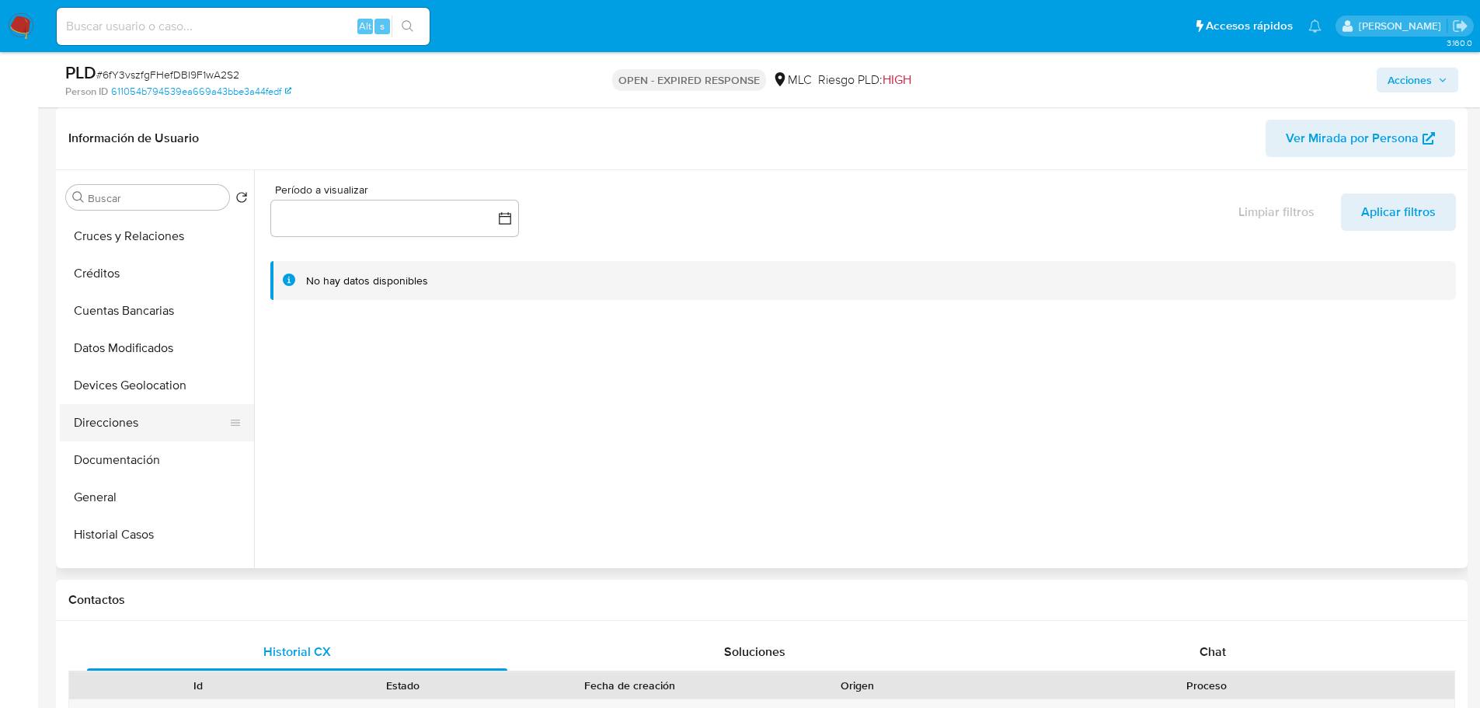
scroll to position [155, 0]
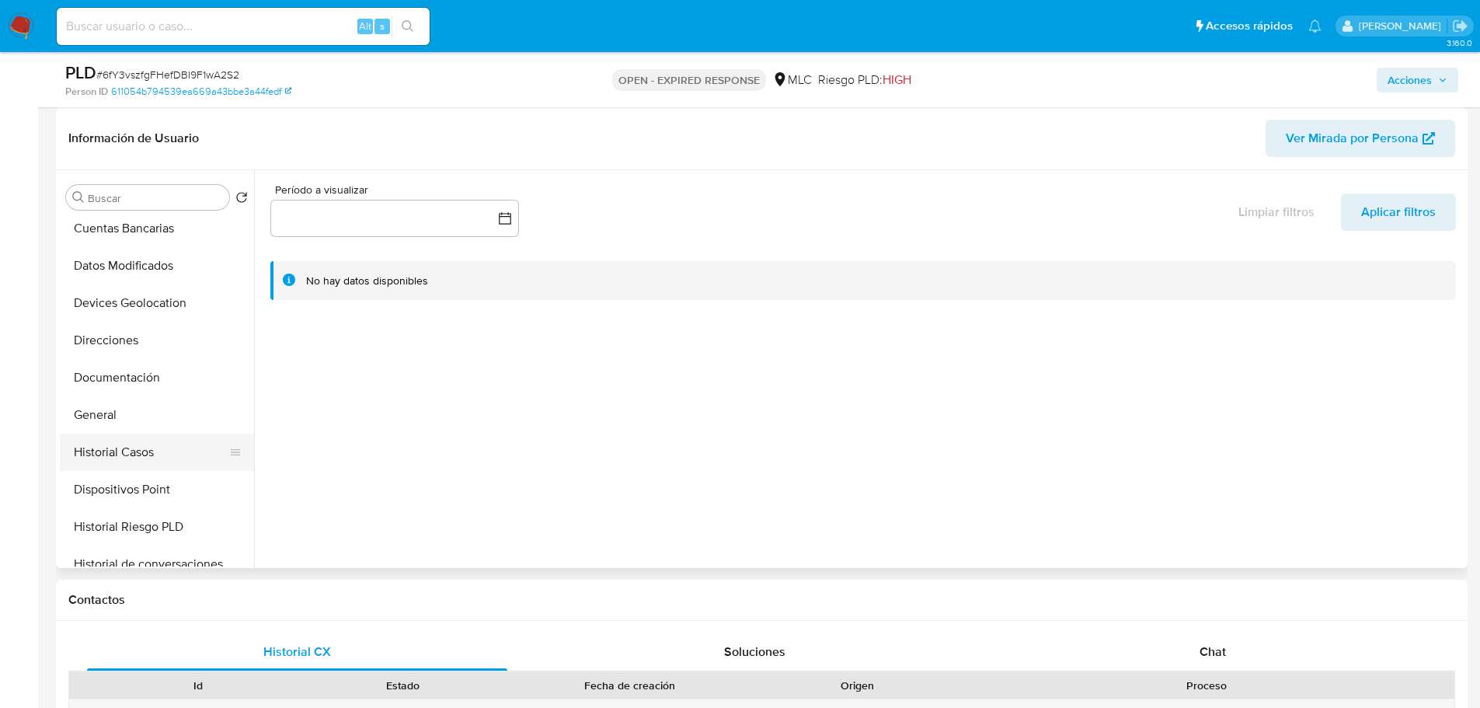
click at [117, 447] on button "Historial Casos" at bounding box center [151, 452] width 182 height 37
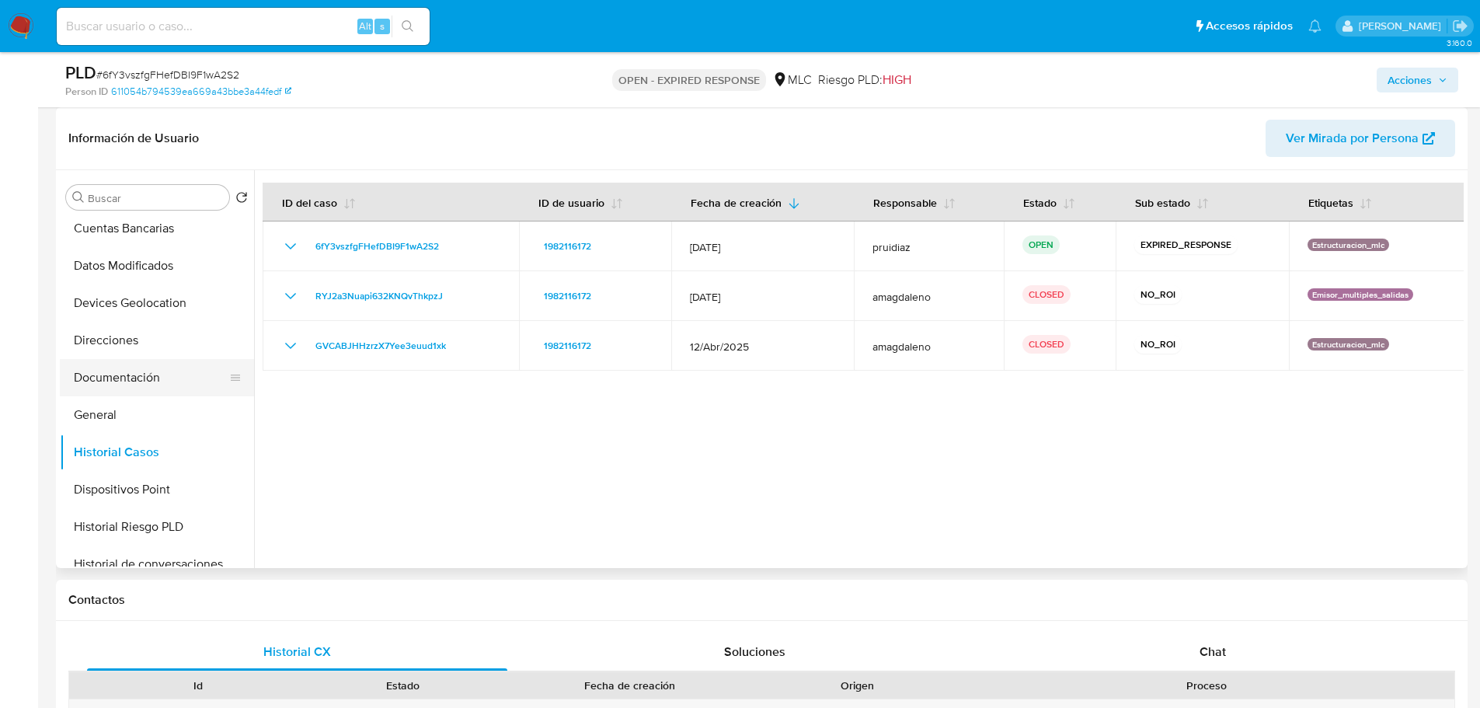
click at [126, 390] on button "Documentación" at bounding box center [151, 377] width 182 height 37
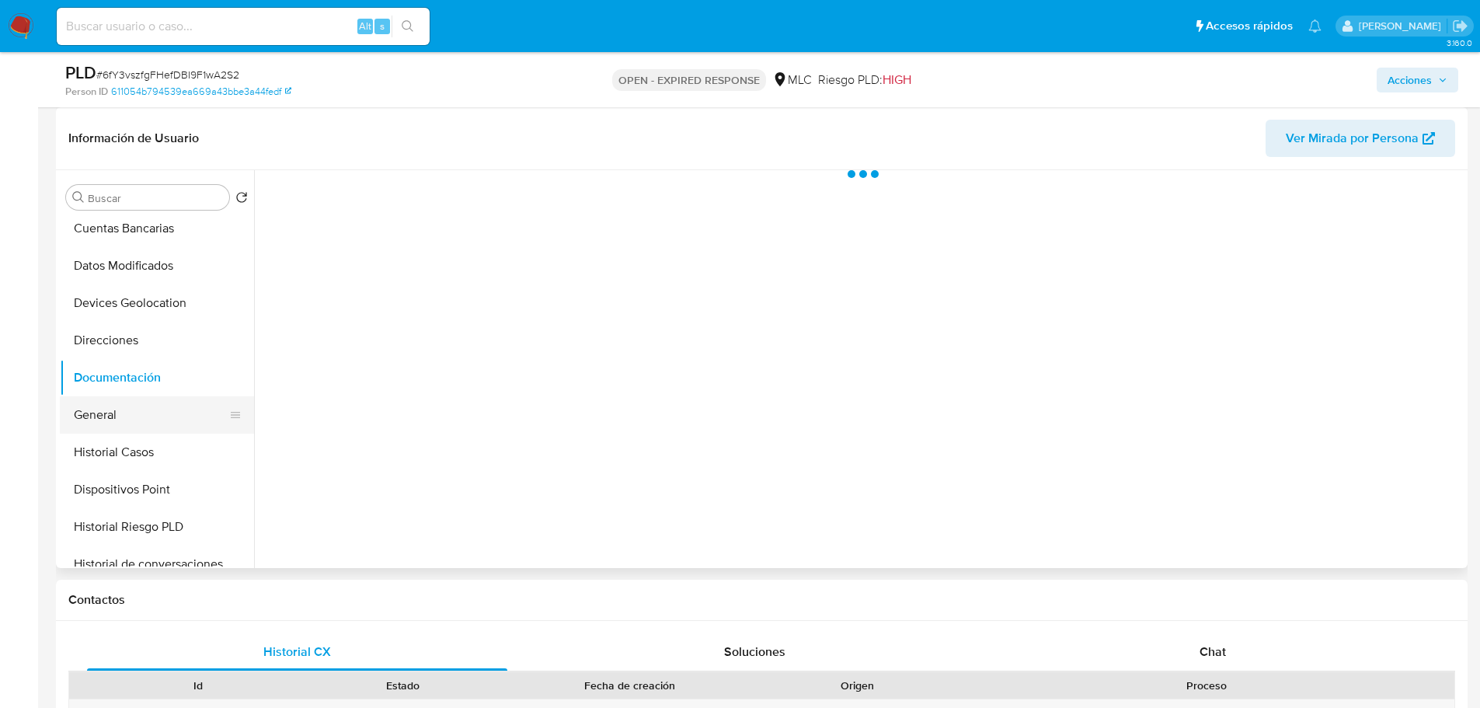
click at [124, 399] on button "General" at bounding box center [151, 414] width 182 height 37
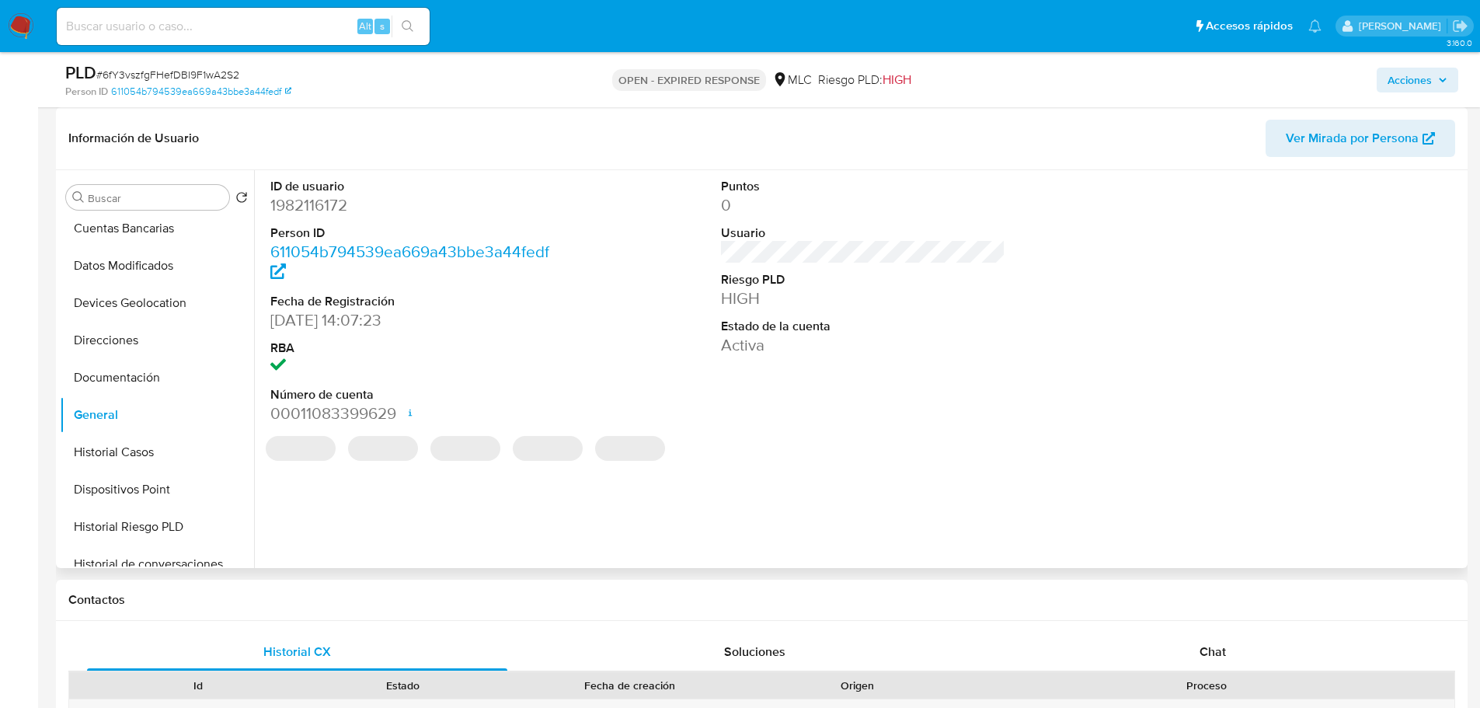
click at [322, 196] on dd "1982116172" at bounding box center [412, 205] width 285 height 22
click at [314, 207] on dd "1982116172" at bounding box center [412, 205] width 285 height 22
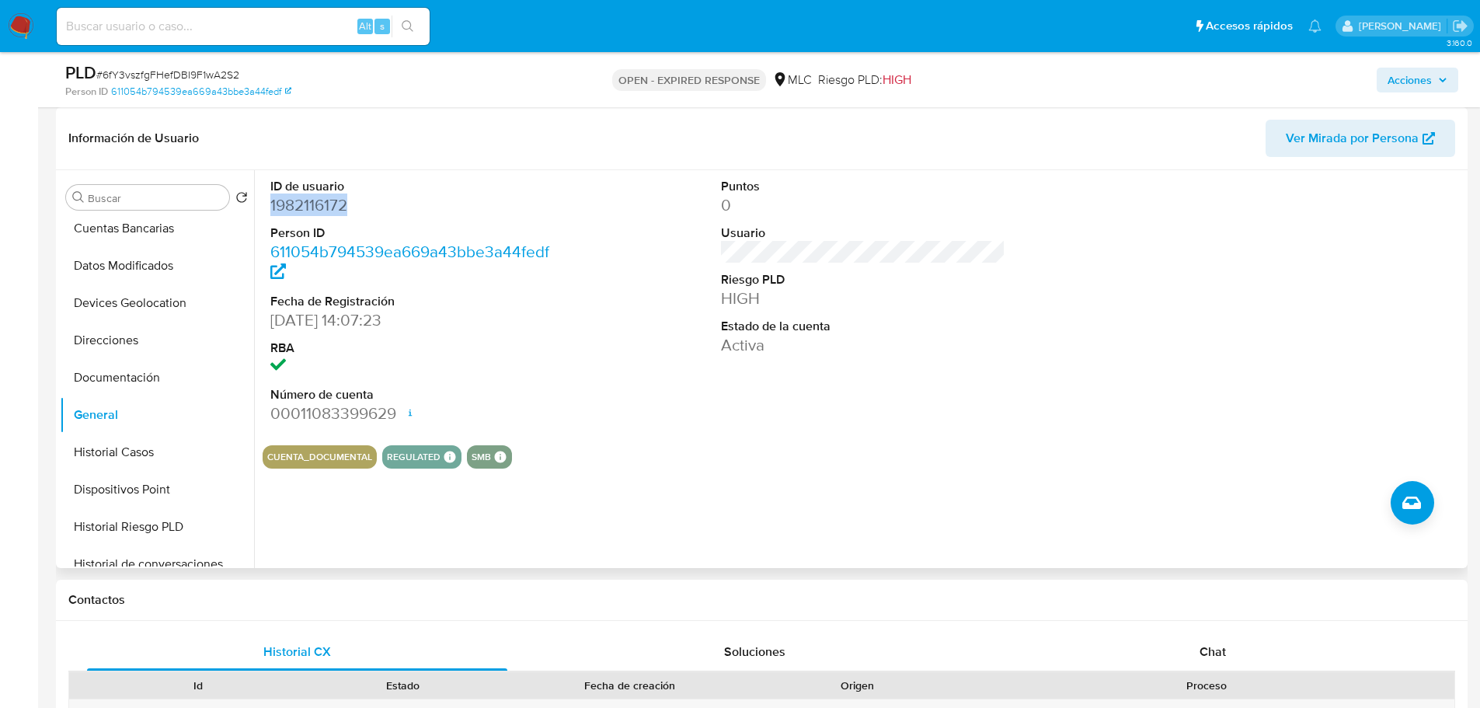
copy dd "1982116172"
click at [295, 207] on dd "1982116172" at bounding box center [412, 205] width 285 height 22
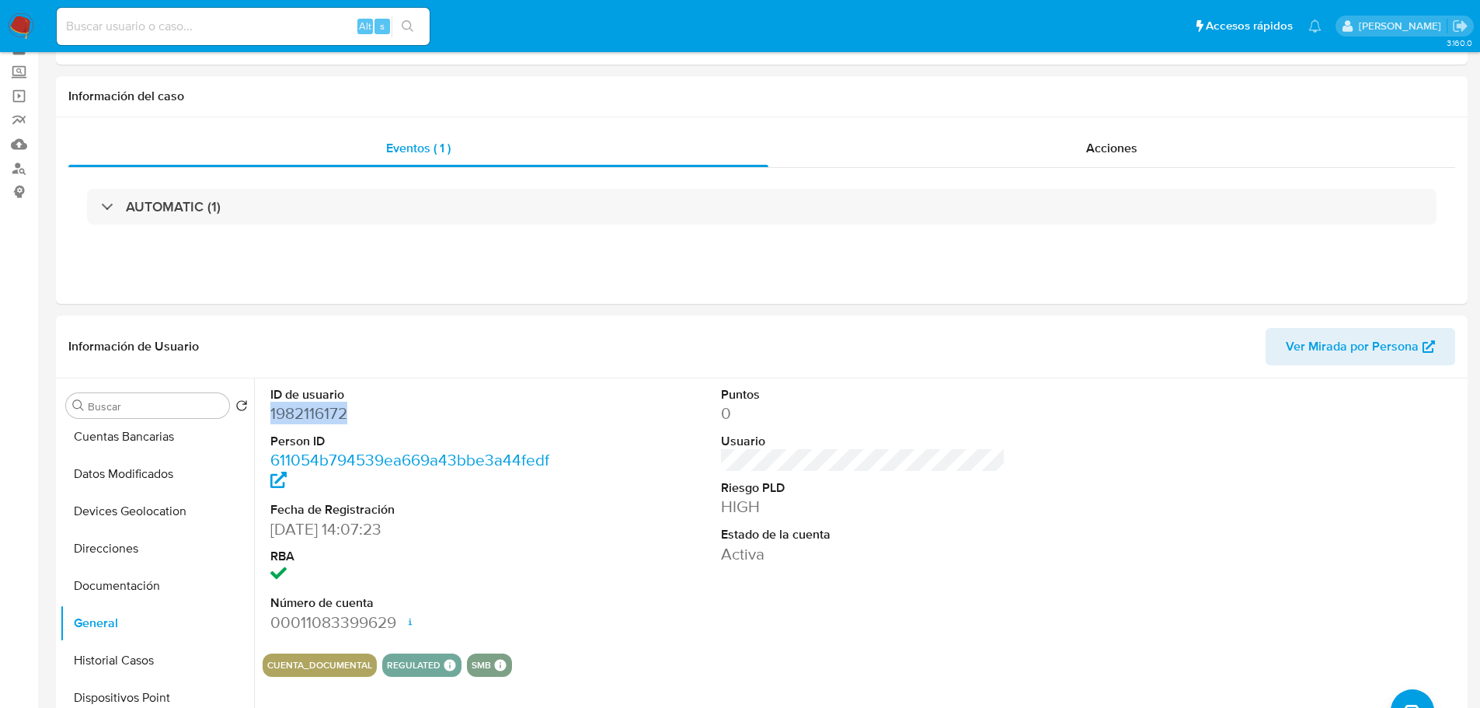
scroll to position [0, 0]
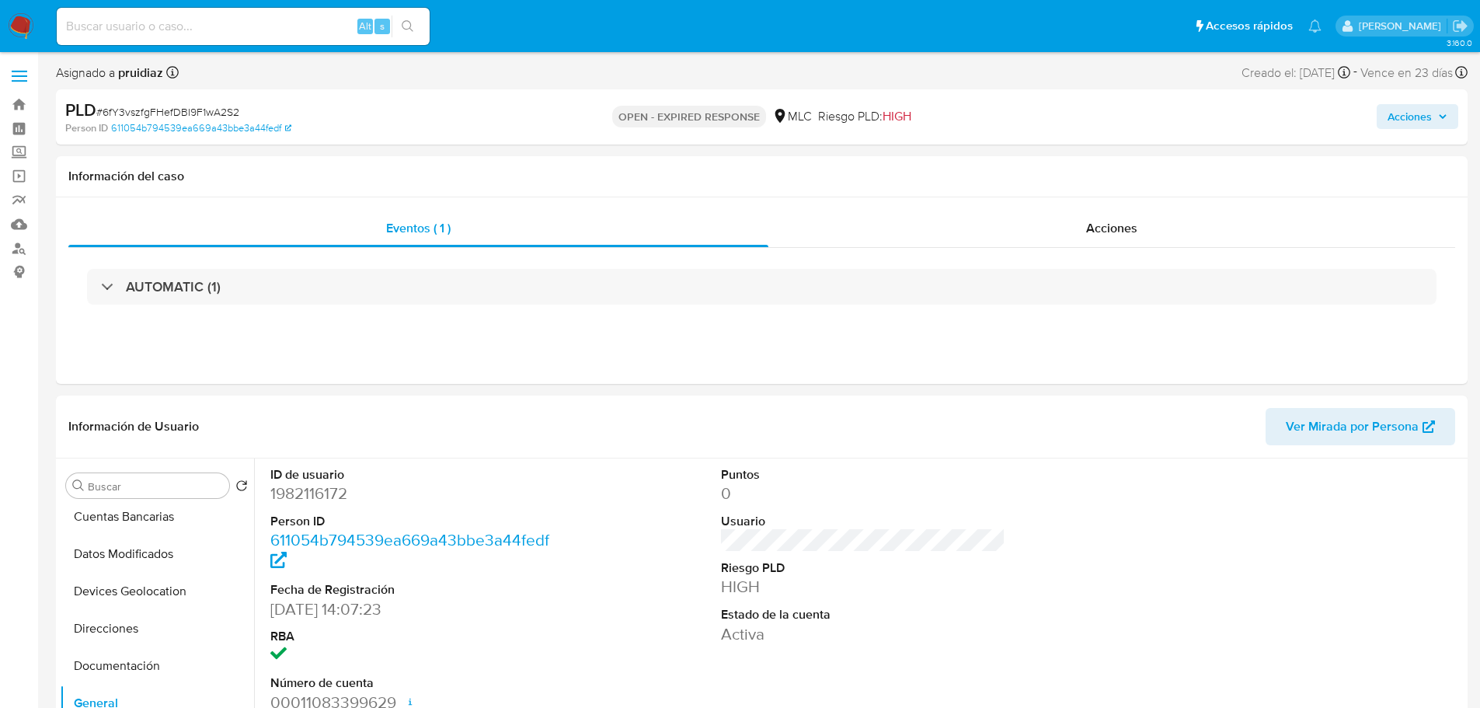
click at [186, 110] on span "# 6fY3vszfgFHefDBI9F1wA2S2" at bounding box center [167, 112] width 143 height 16
copy span "6fY3vszfgFHefDBI9F1wA2S2"
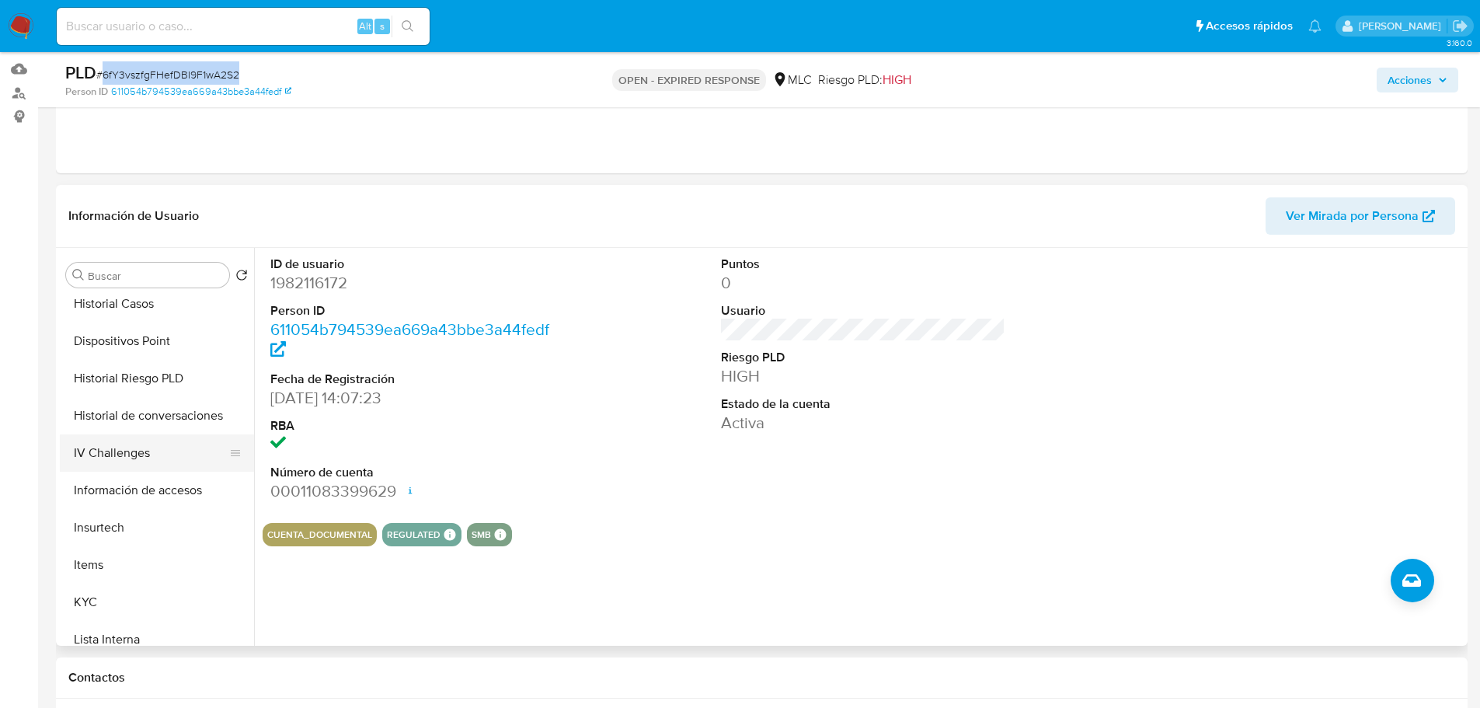
scroll to position [388, 0]
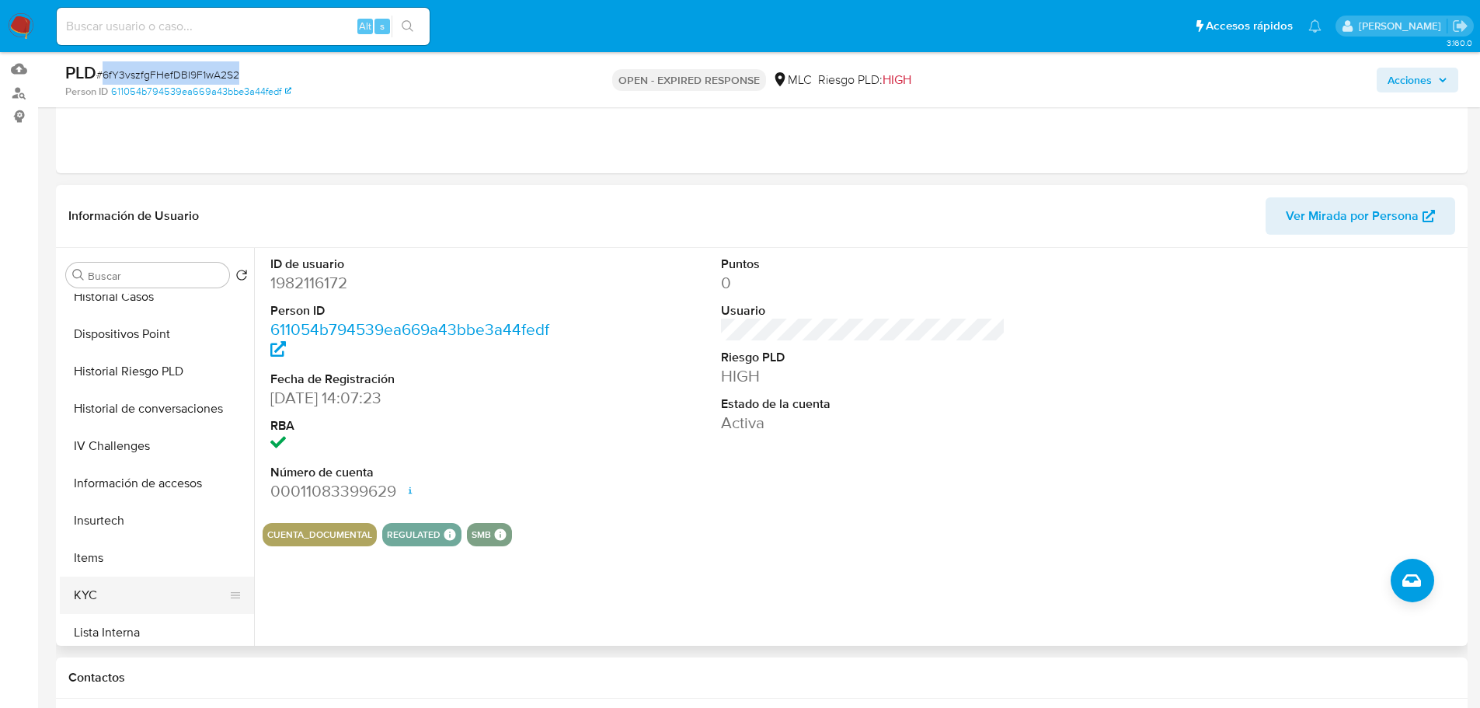
click at [105, 594] on button "KYC" at bounding box center [151, 594] width 182 height 37
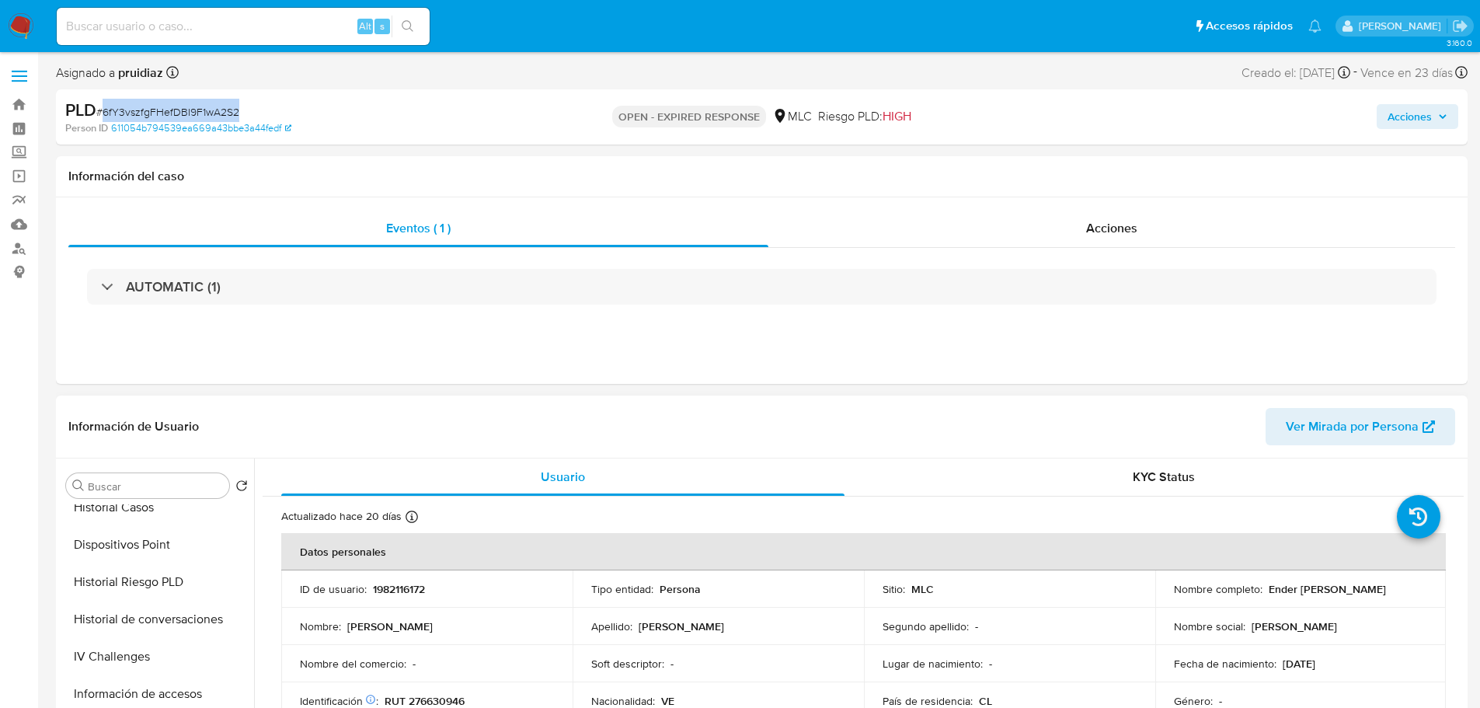
scroll to position [155, 0]
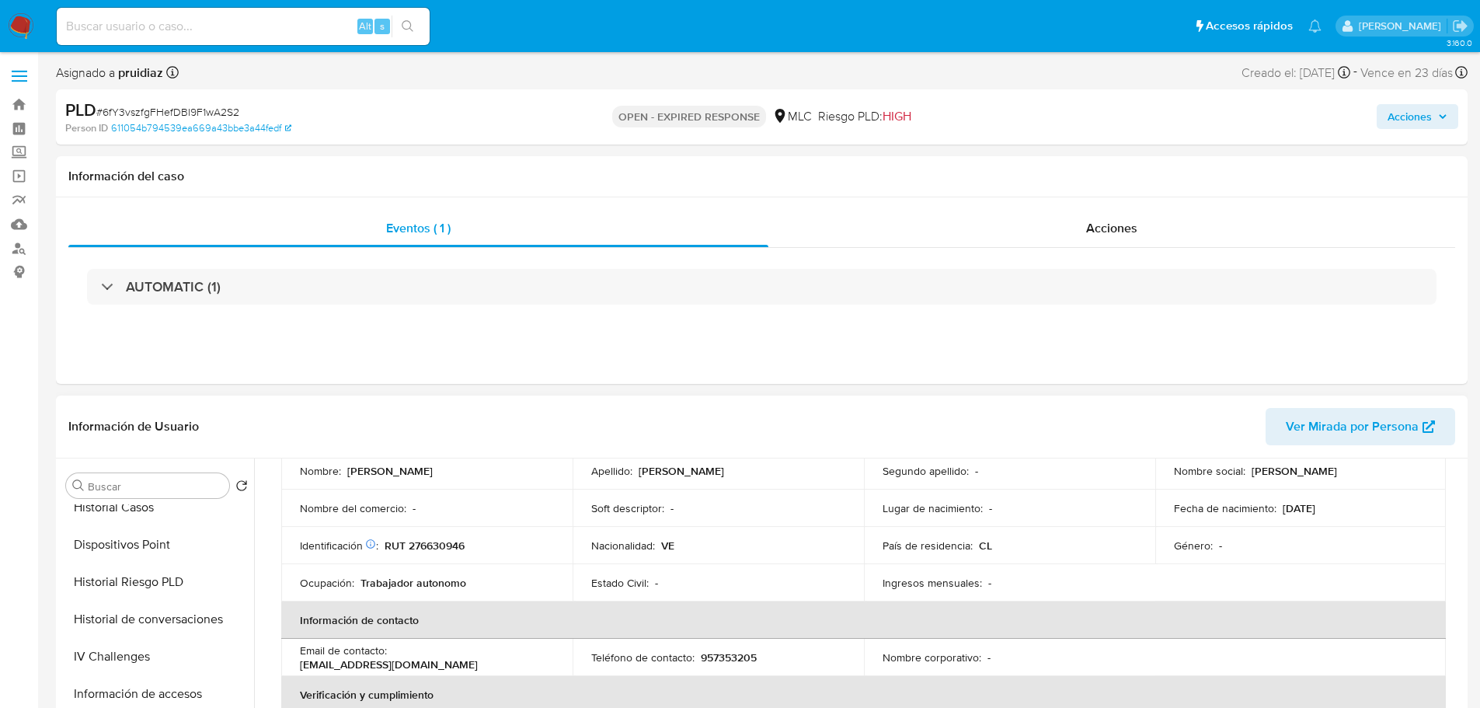
click at [441, 547] on p "RUT 276630946" at bounding box center [425, 545] width 80 height 14
copy p "276630946"
click at [450, 544] on p "RUT 276630946" at bounding box center [425, 545] width 80 height 14
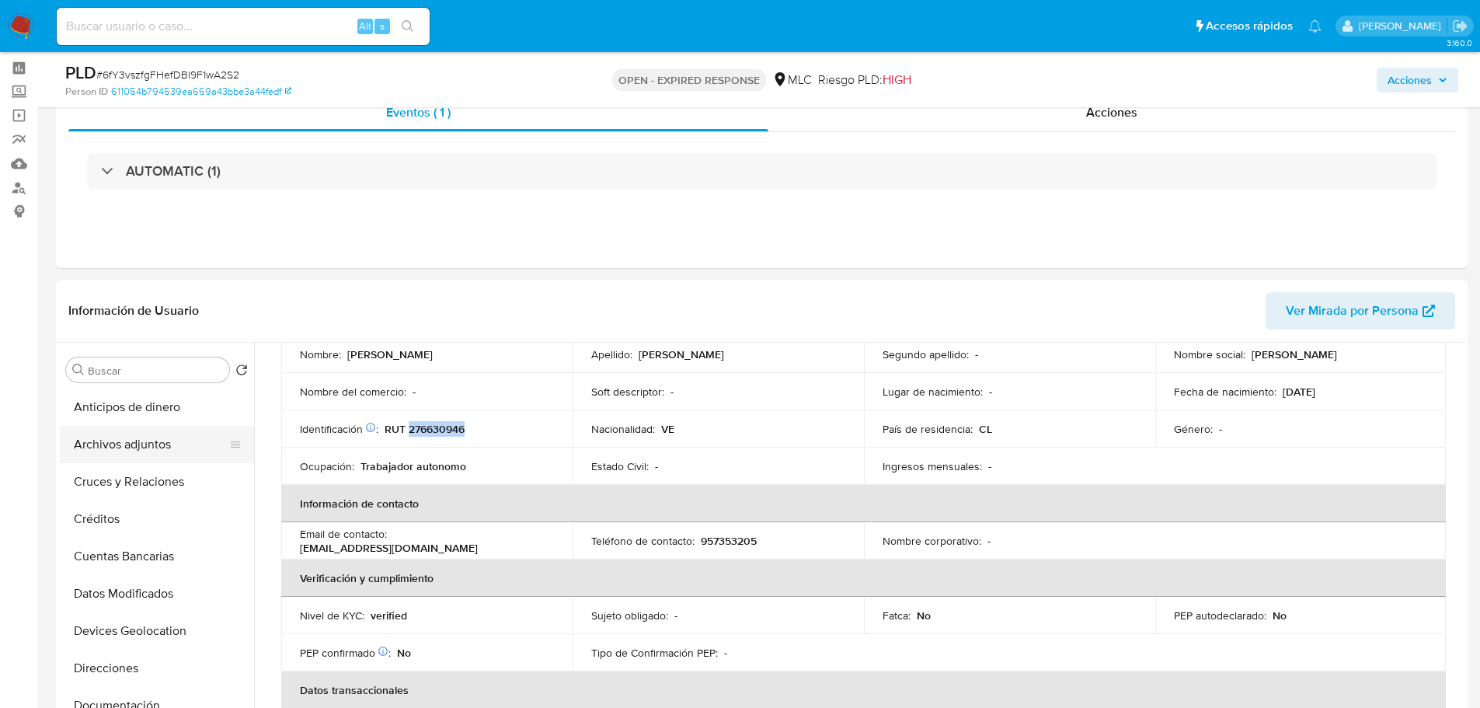
scroll to position [78, 0]
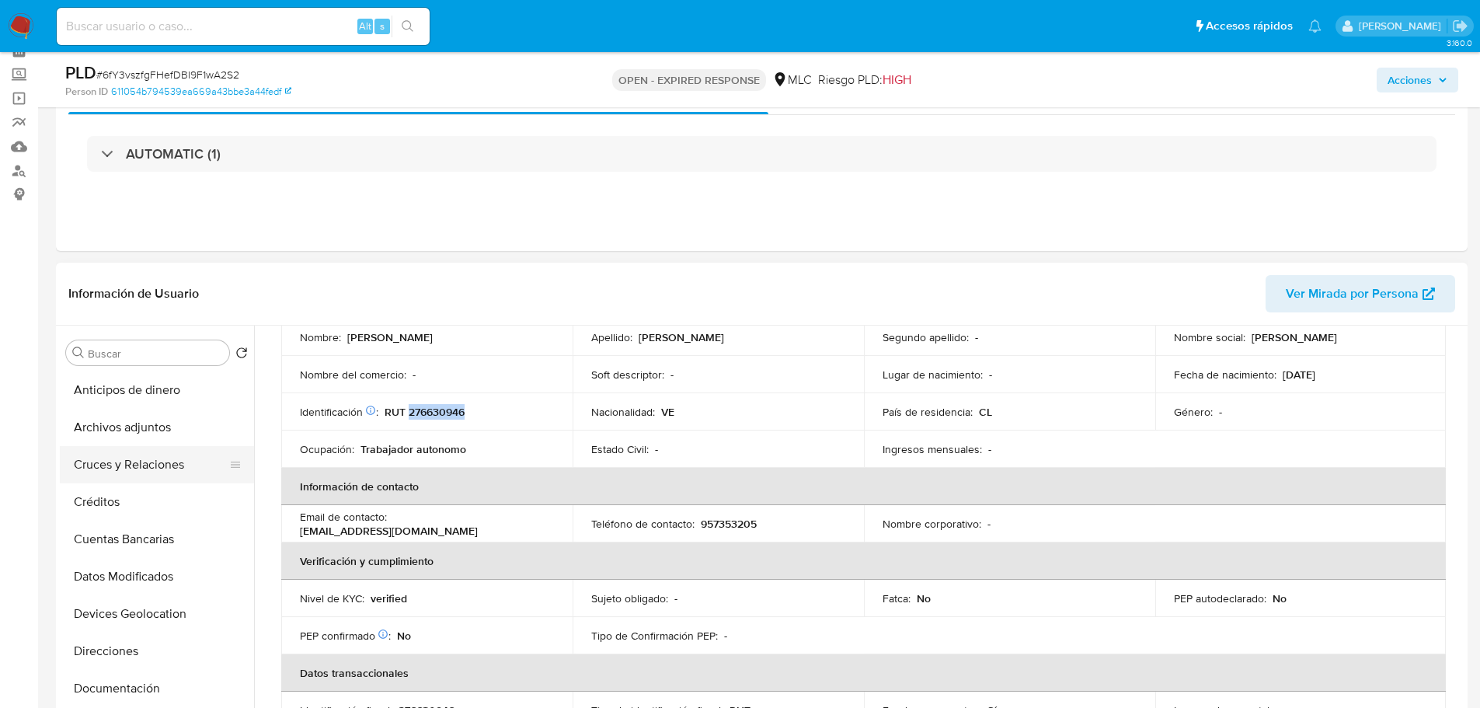
click at [122, 475] on button "Cruces y Relaciones" at bounding box center [151, 464] width 182 height 37
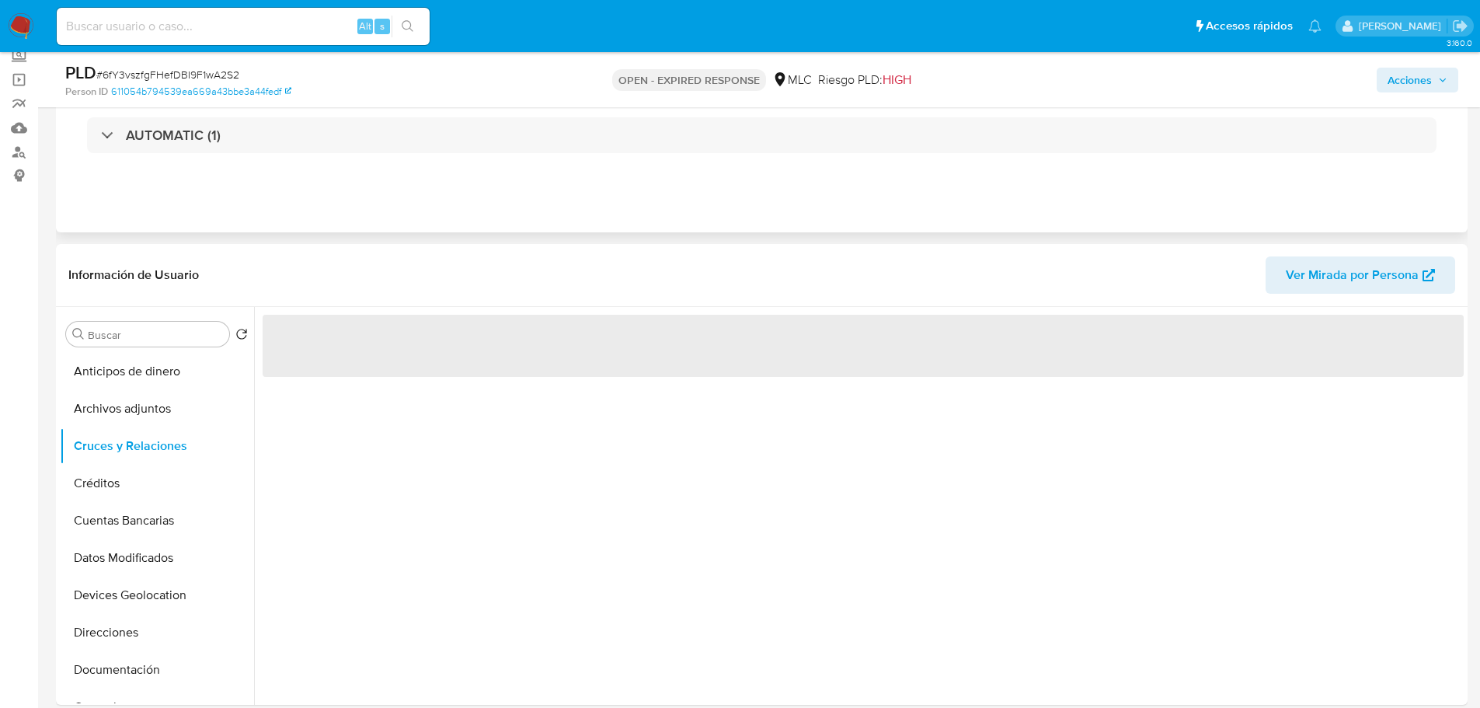
scroll to position [233, 0]
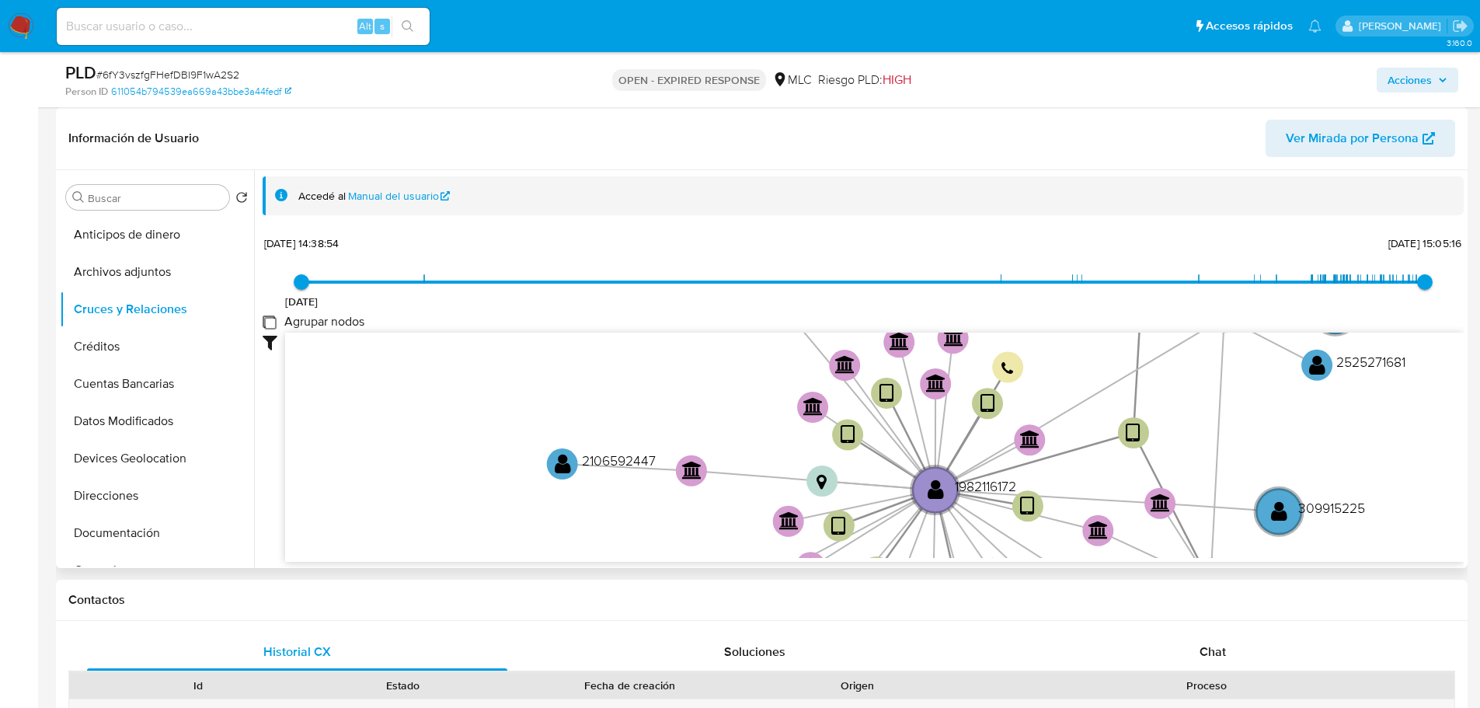
click at [270, 316] on group_nodes "Agrupar nodos" at bounding box center [269, 321] width 12 height 12
checkbox group_nodes "true"
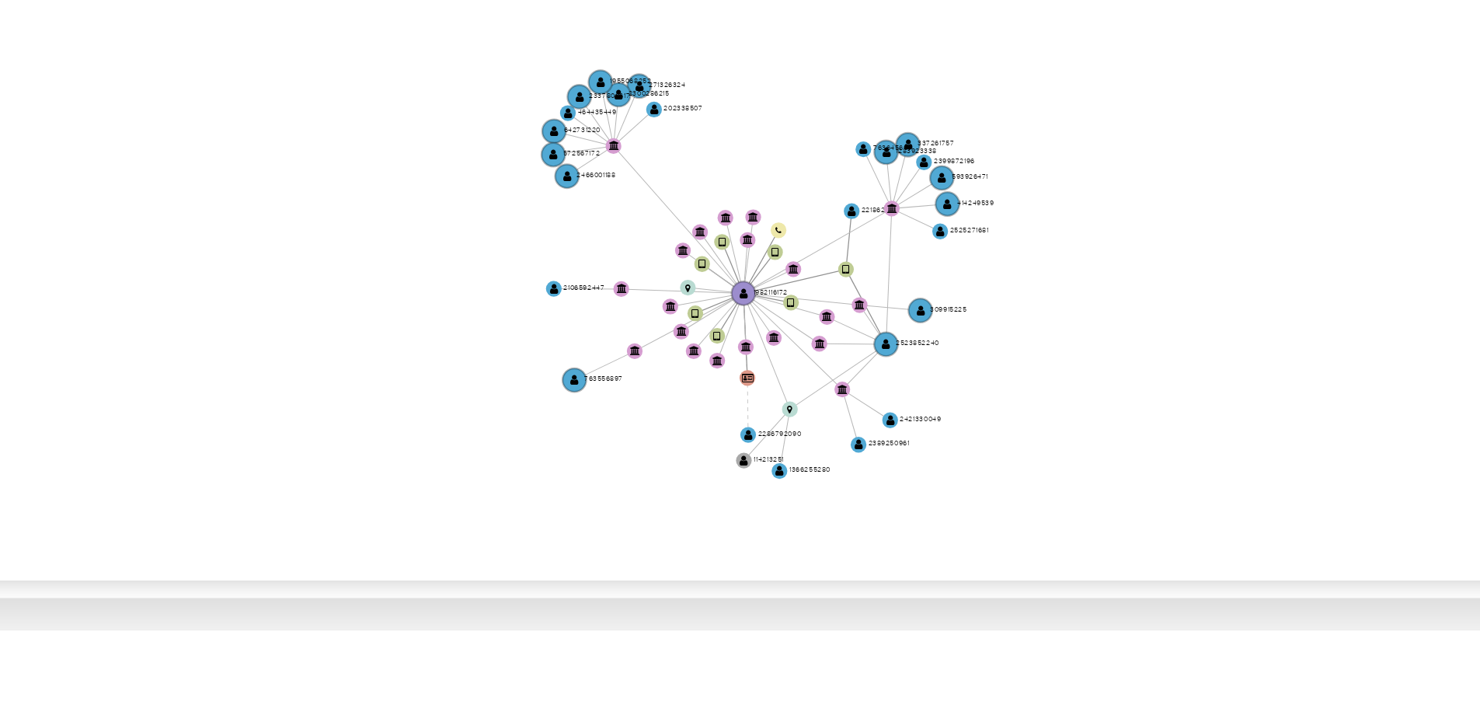
drag, startPoint x: 974, startPoint y: 441, endPoint x: 951, endPoint y: 459, distance: 29.4
click at [951, 459] on icon "device-68011d04be6d0b2de04aaf02  user-1982116172  1982116172 device-63c82eae0…" at bounding box center [874, 445] width 1179 height 225
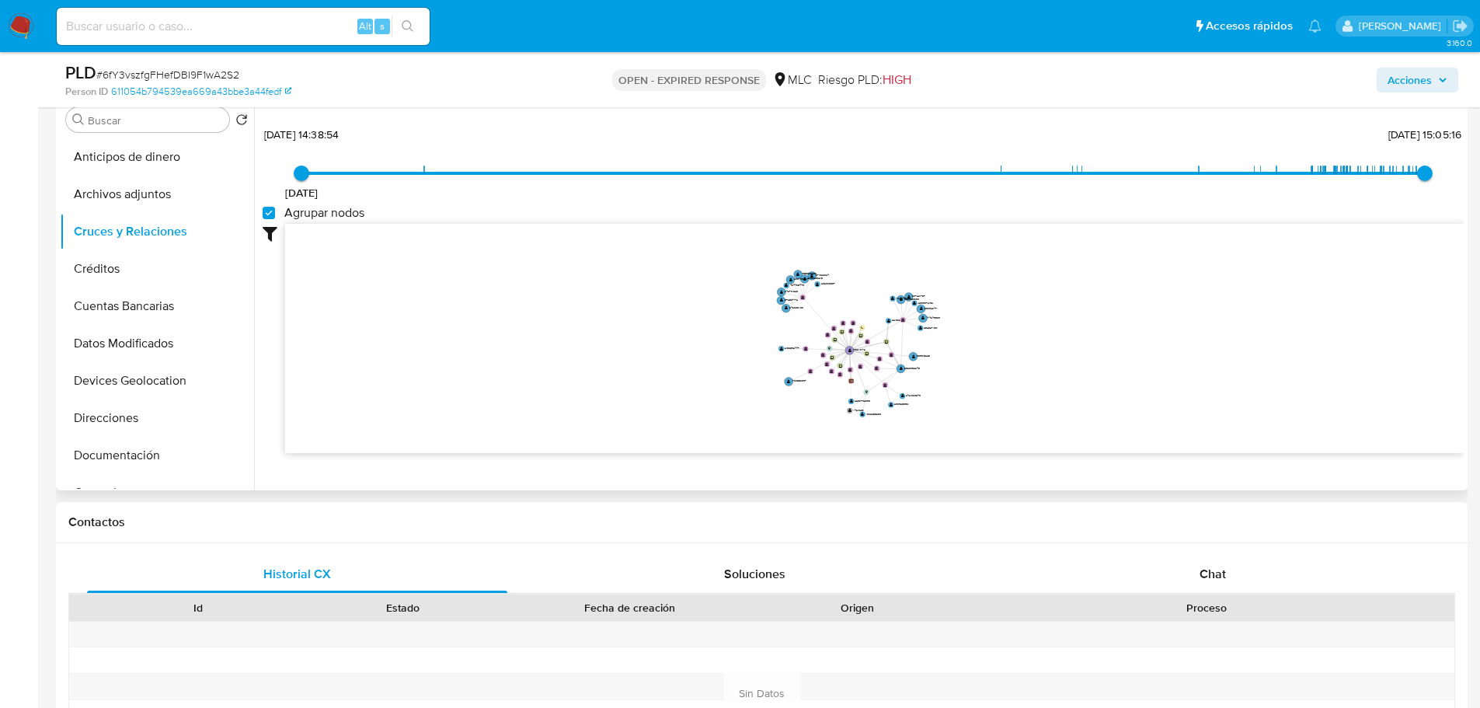
scroll to position [57, 0]
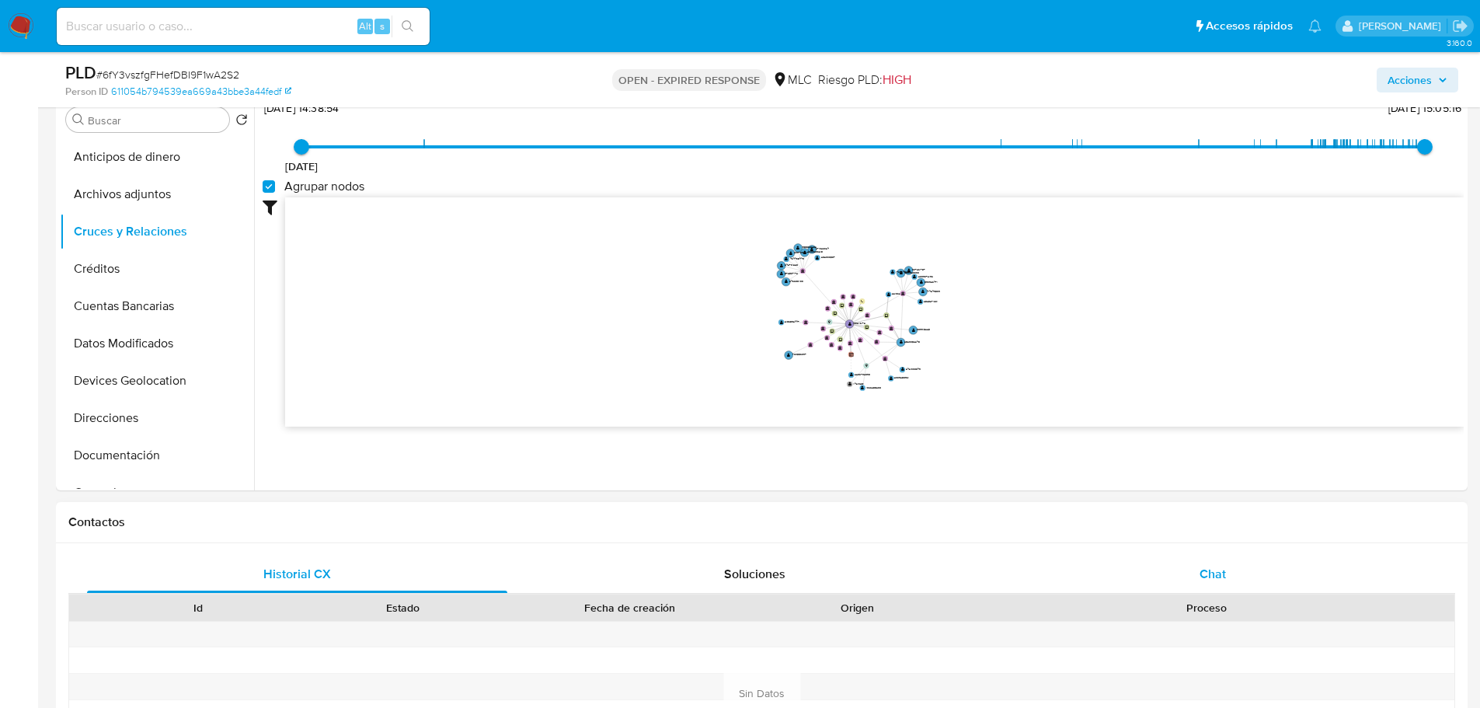
click at [1305, 588] on div "Chat" at bounding box center [1212, 573] width 420 height 37
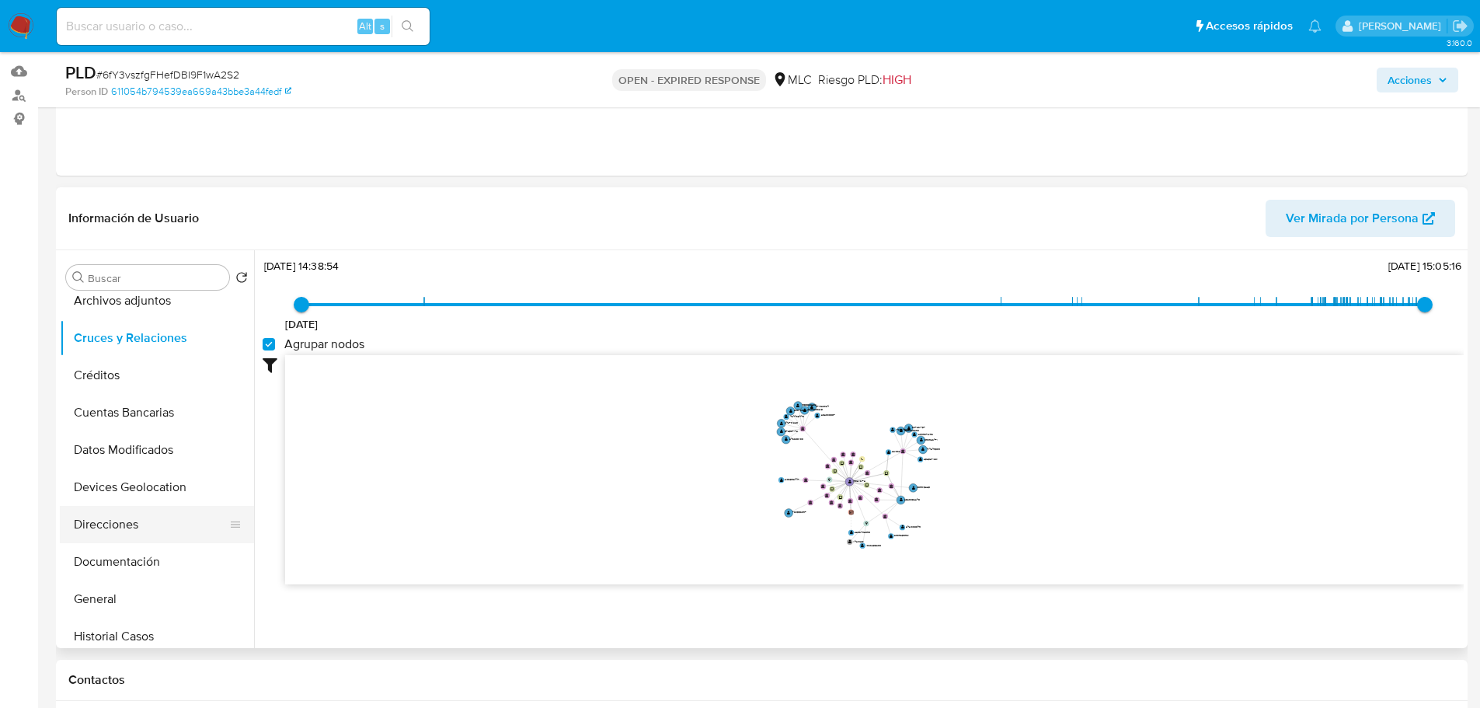
scroll to position [78, 0]
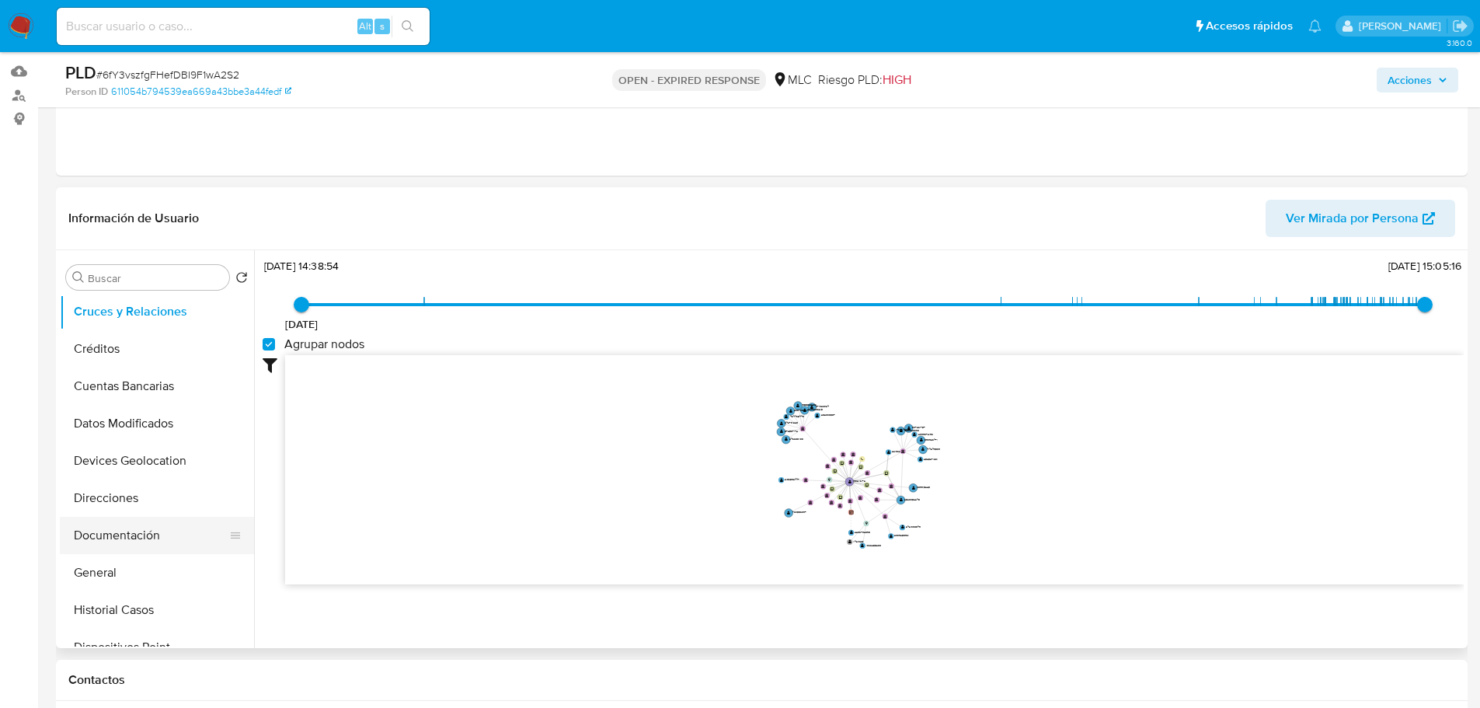
click at [110, 538] on button "Documentación" at bounding box center [151, 535] width 182 height 37
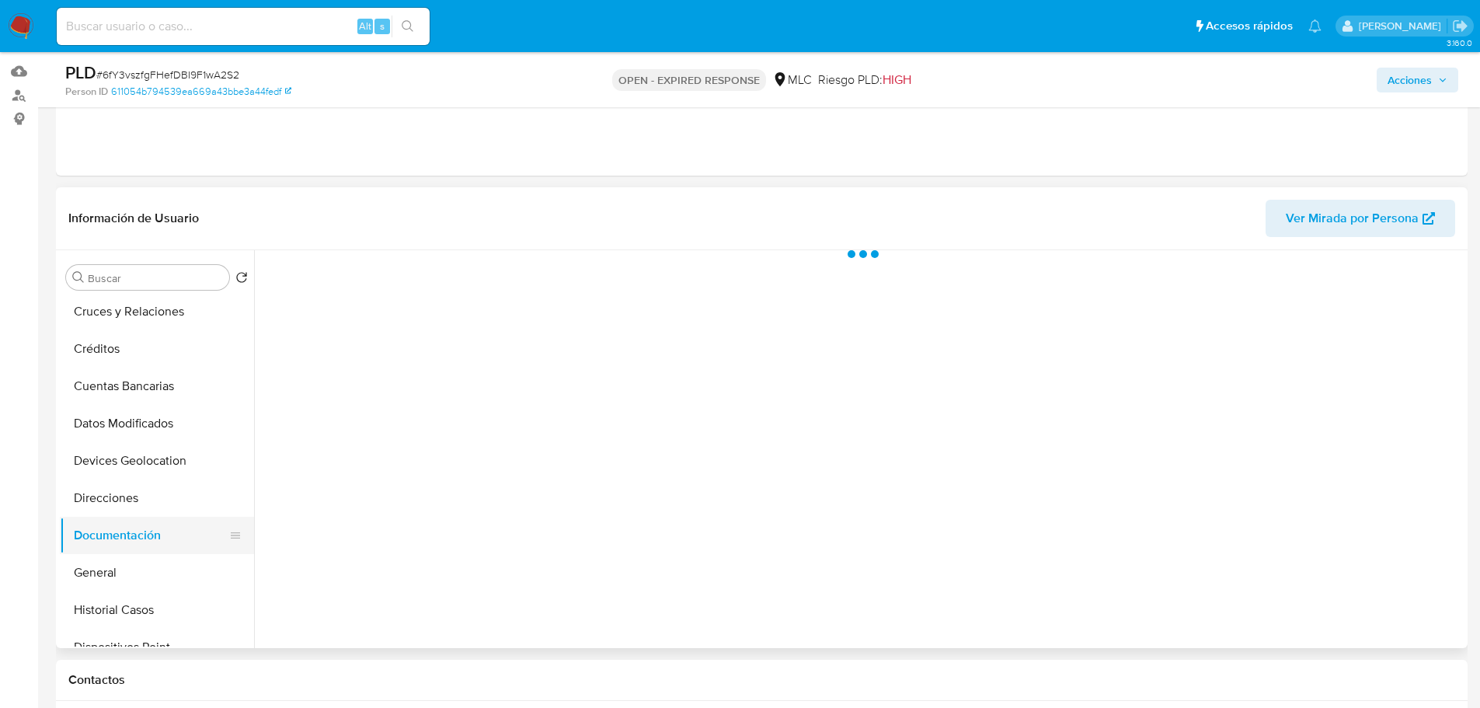
scroll to position [0, 0]
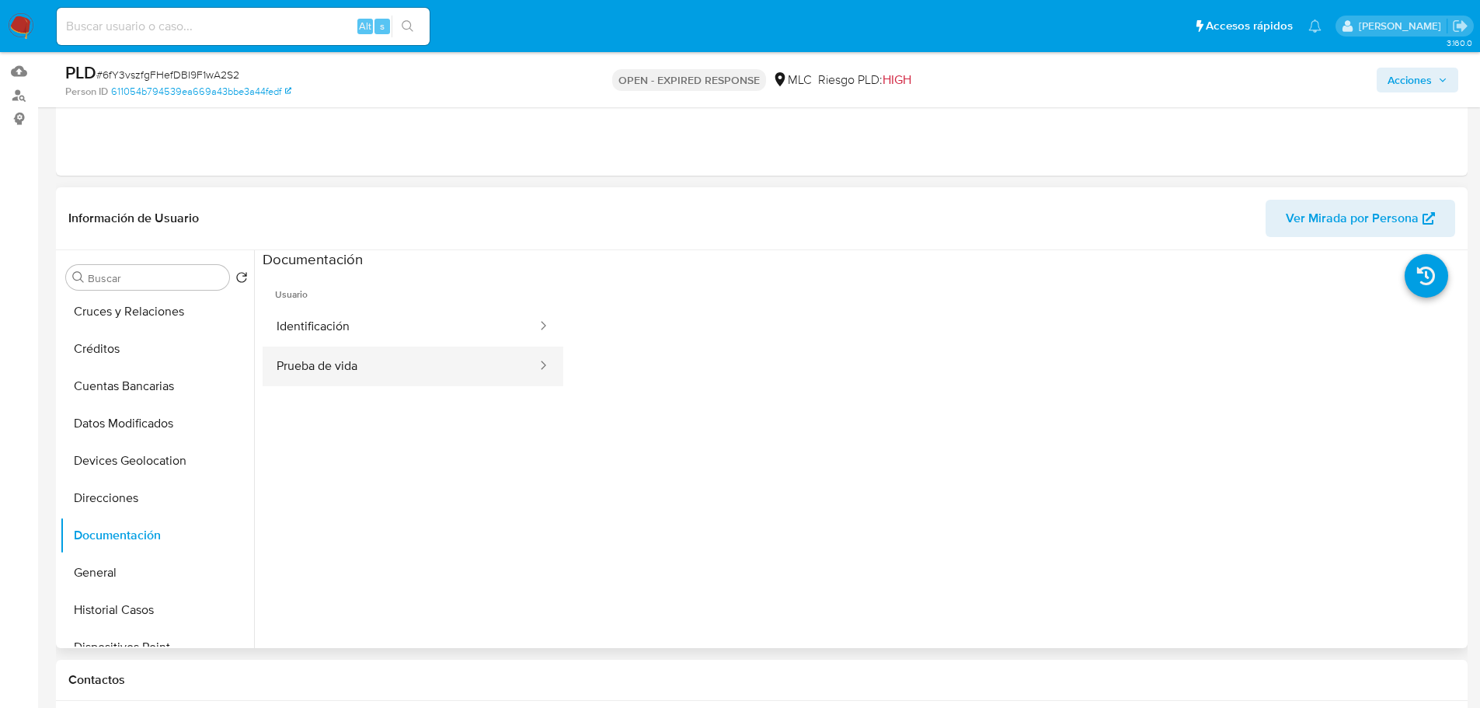
click at [344, 370] on button "Prueba de vida" at bounding box center [401, 366] width 276 height 40
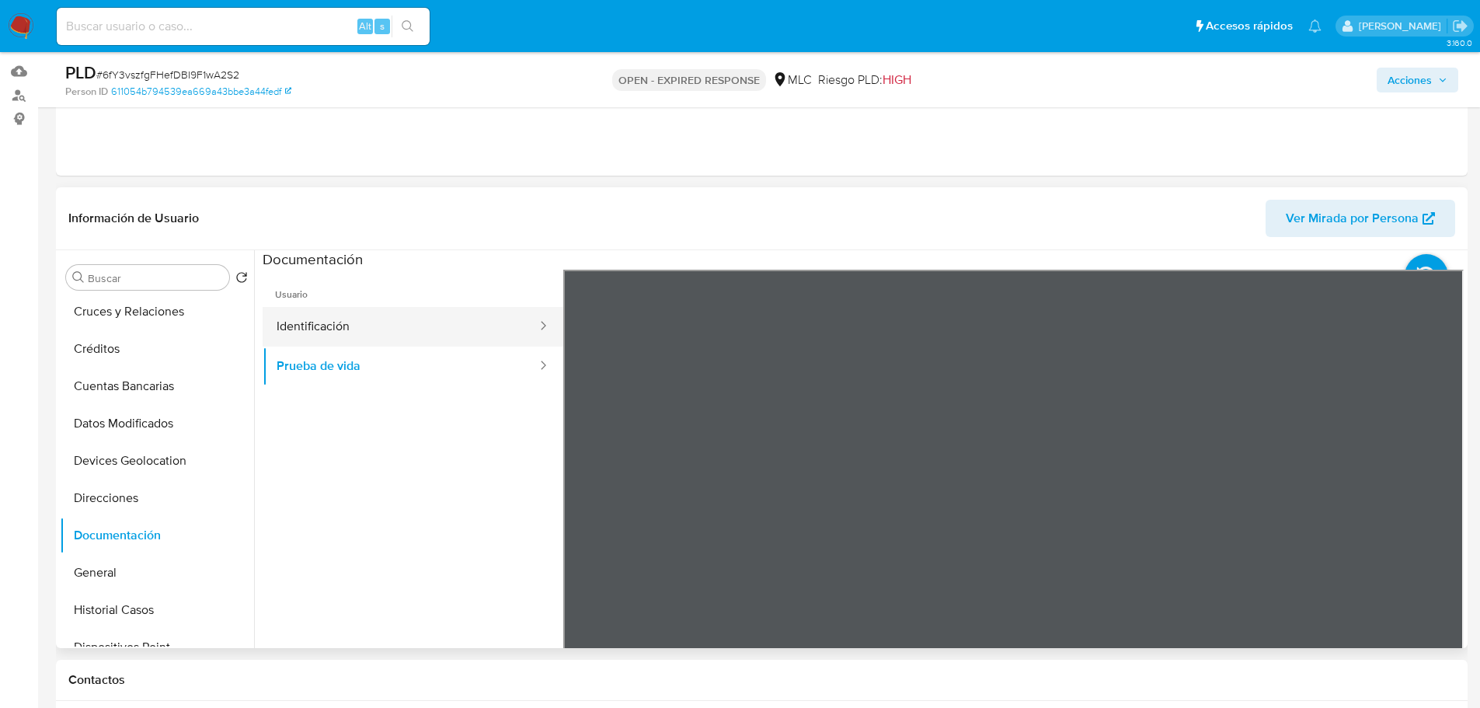
click at [371, 335] on button "Identificación" at bounding box center [401, 327] width 276 height 40
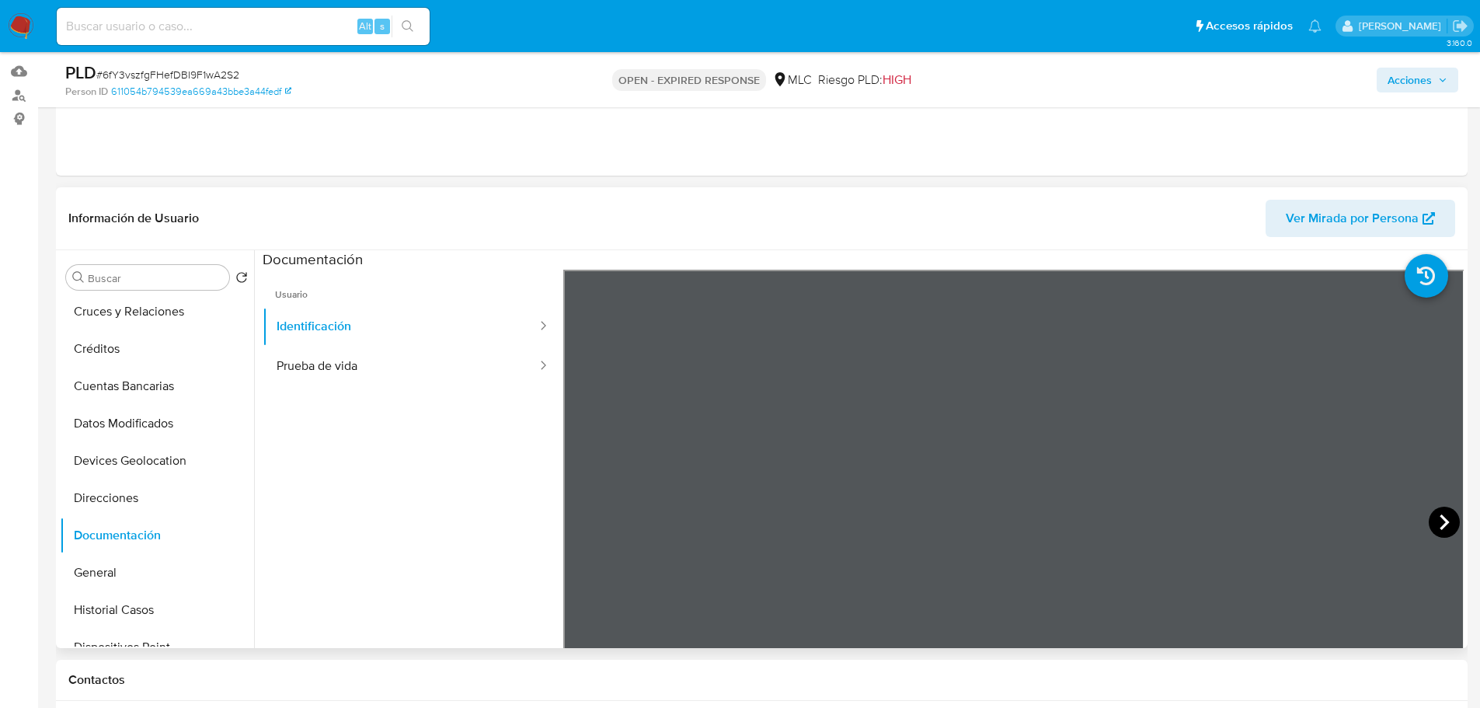
click at [1440, 517] on icon at bounding box center [1444, 522] width 9 height 16
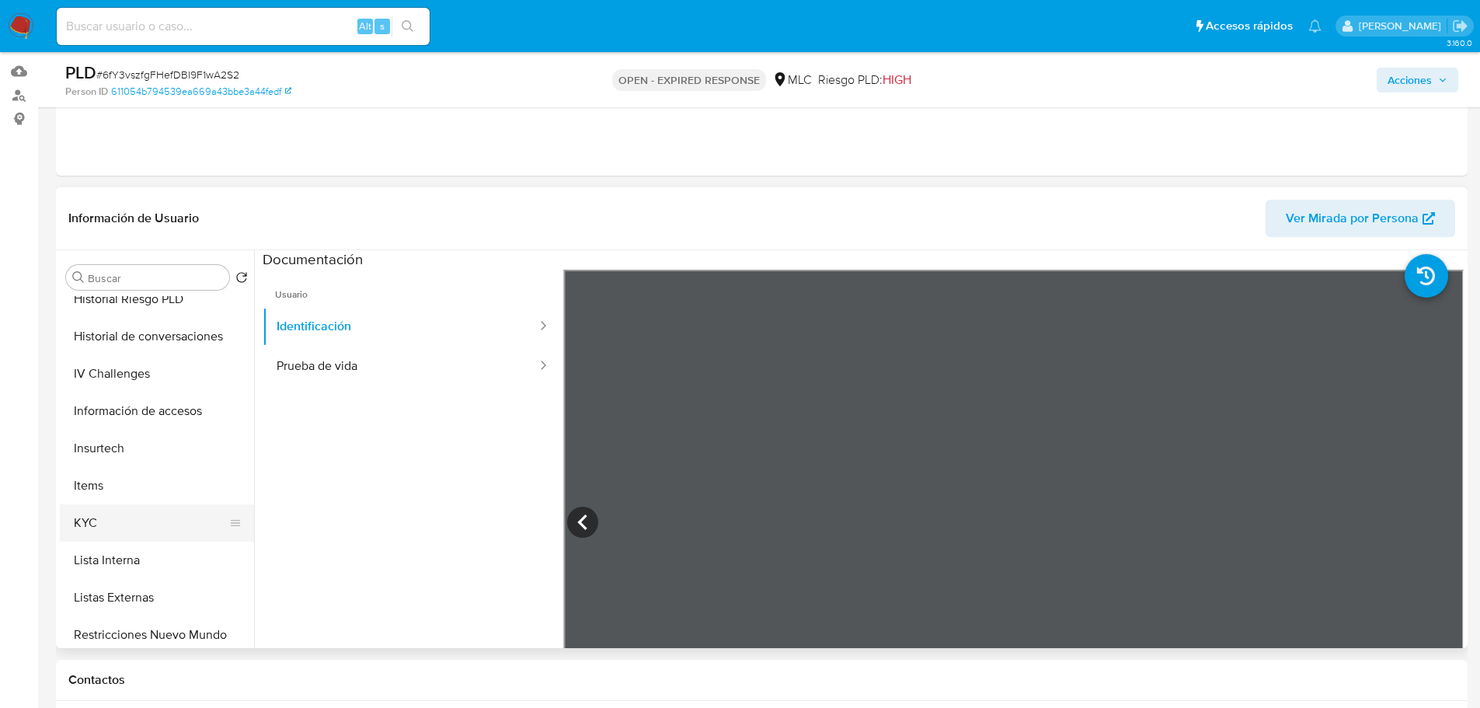
scroll to position [466, 0]
click at [88, 508] on button "KYC" at bounding box center [151, 519] width 182 height 37
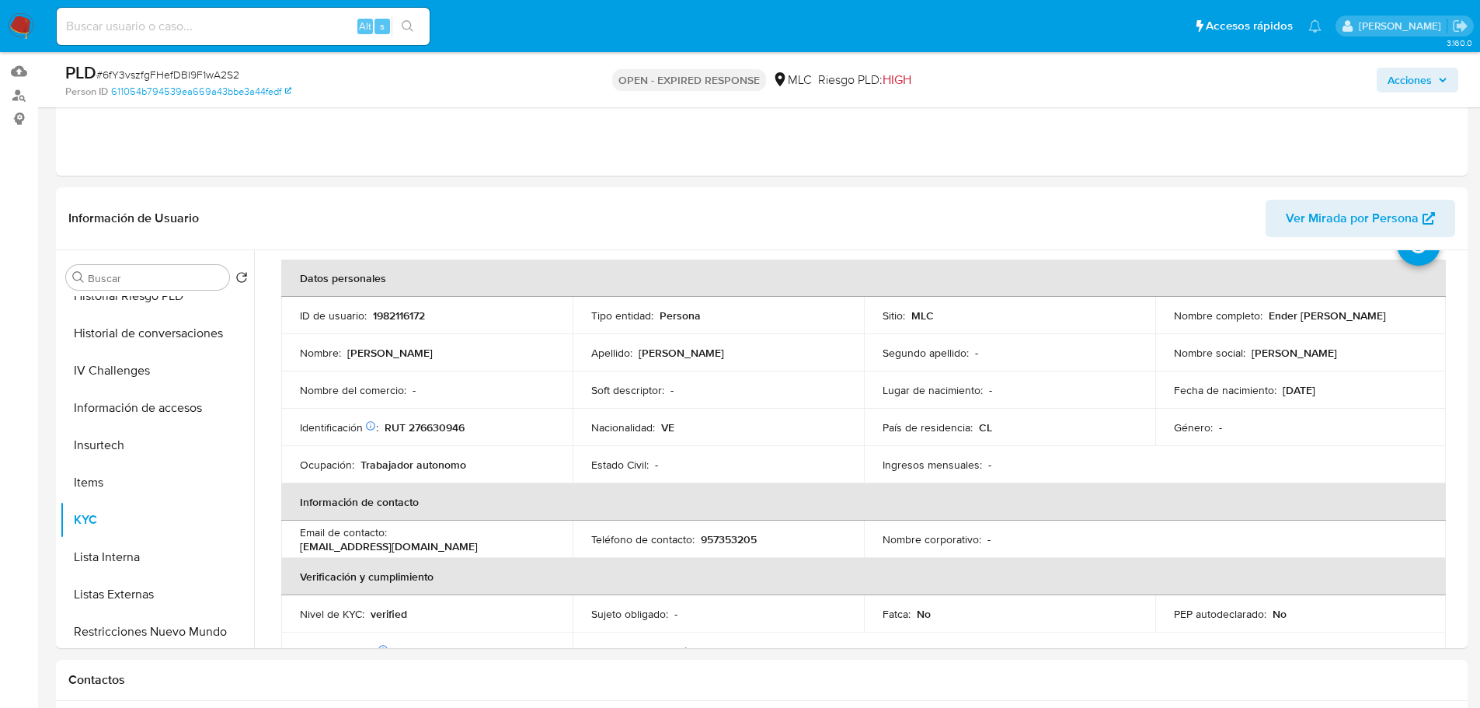
scroll to position [0, 0]
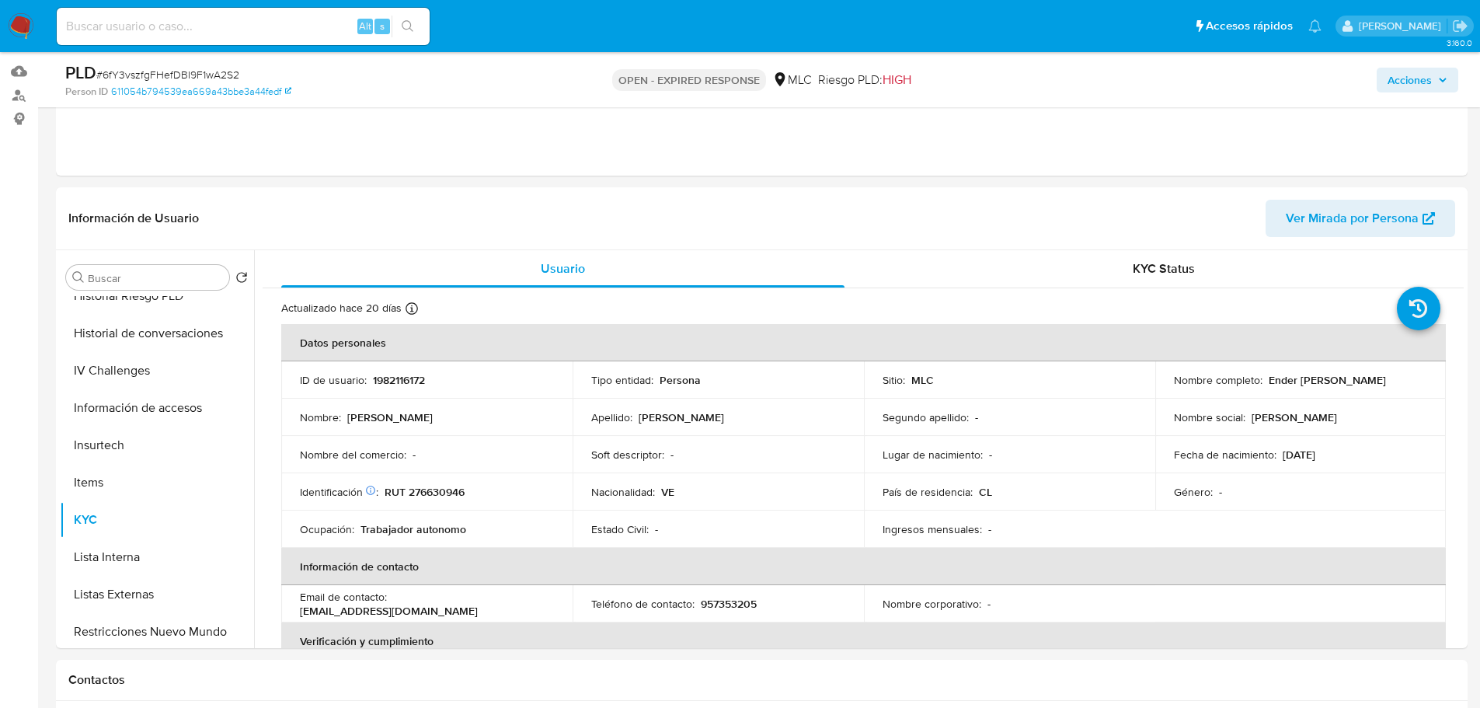
drag, startPoint x: 1398, startPoint y: 374, endPoint x: 1266, endPoint y: 381, distance: 133.1
click at [1266, 381] on div "Nombre completo : Ender Jose Torres Freitez" at bounding box center [1301, 380] width 254 height 14
copy p "Ender Jose Torres Freitez"
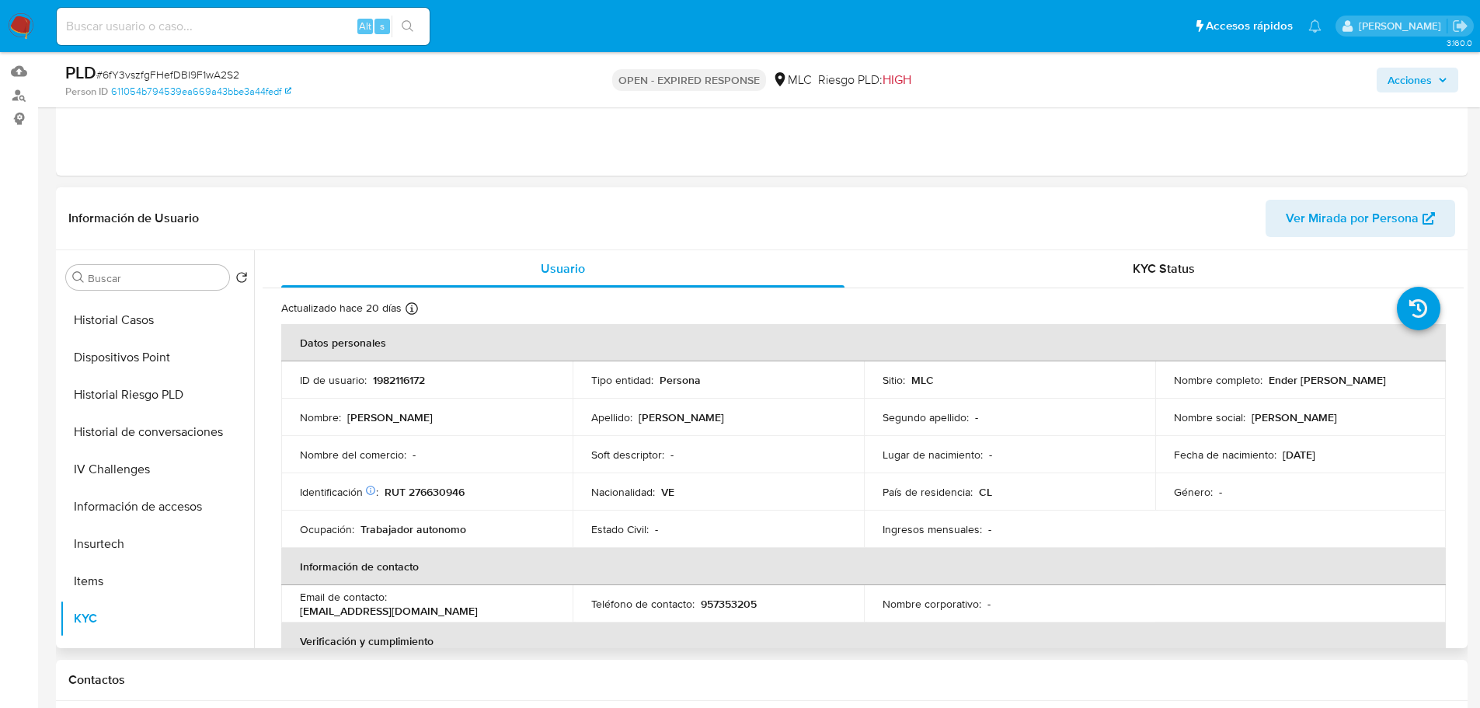
scroll to position [155, 0]
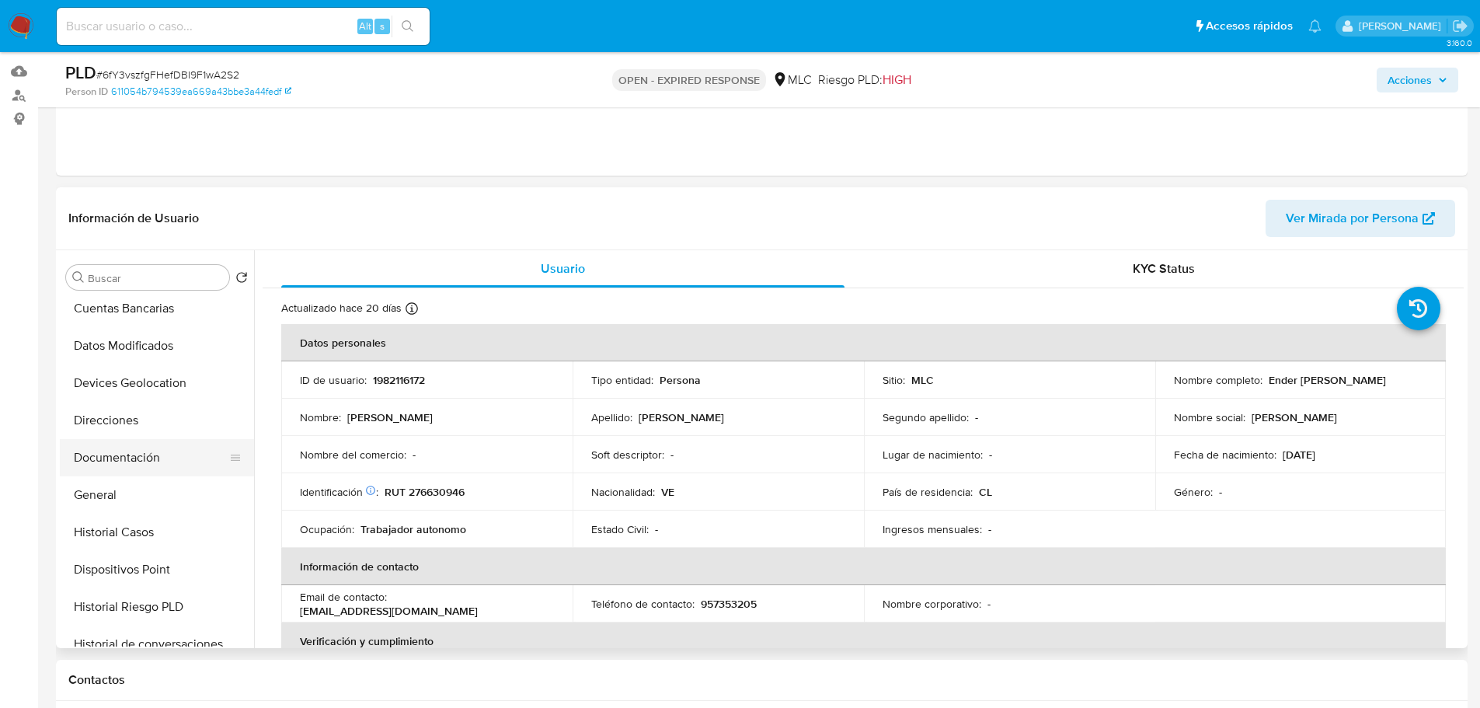
click at [115, 461] on button "Documentación" at bounding box center [151, 457] width 182 height 37
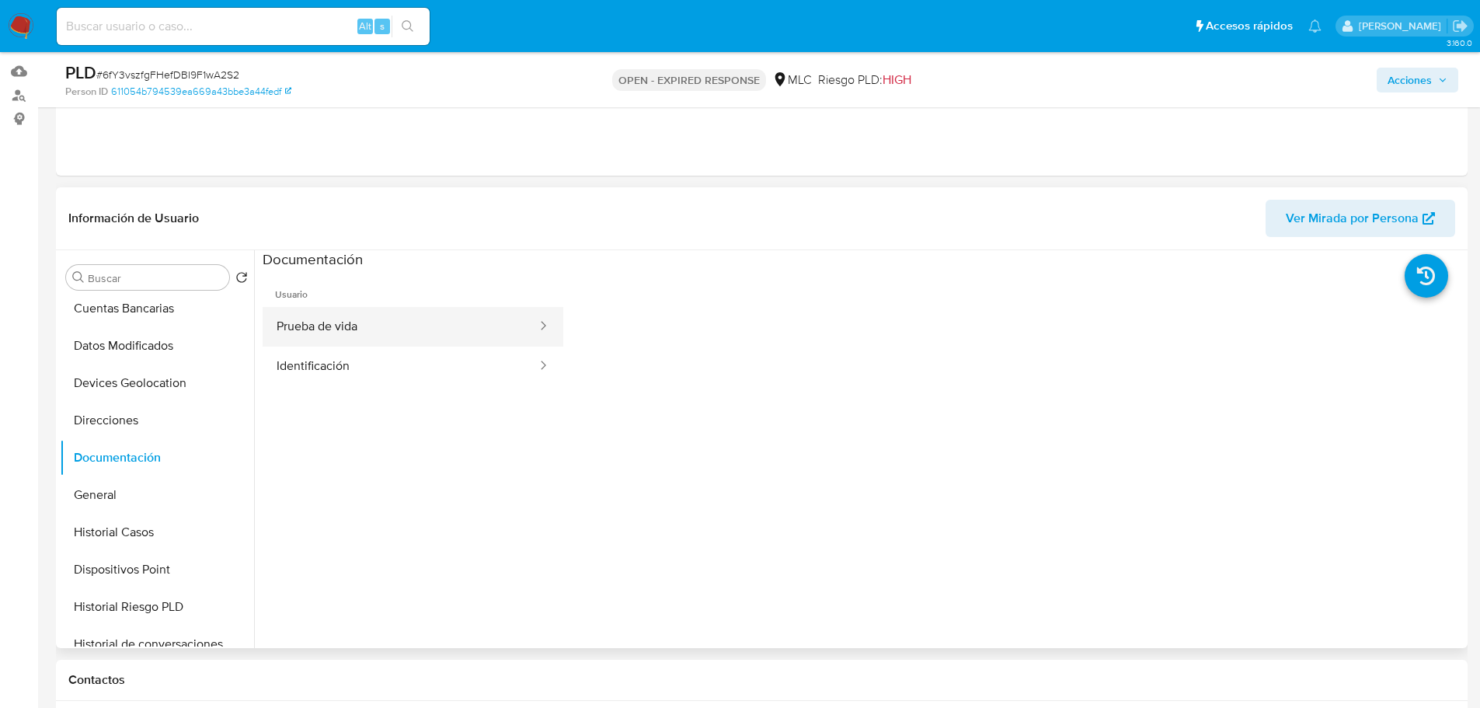
click at [320, 319] on button "Prueba de vida" at bounding box center [401, 327] width 276 height 40
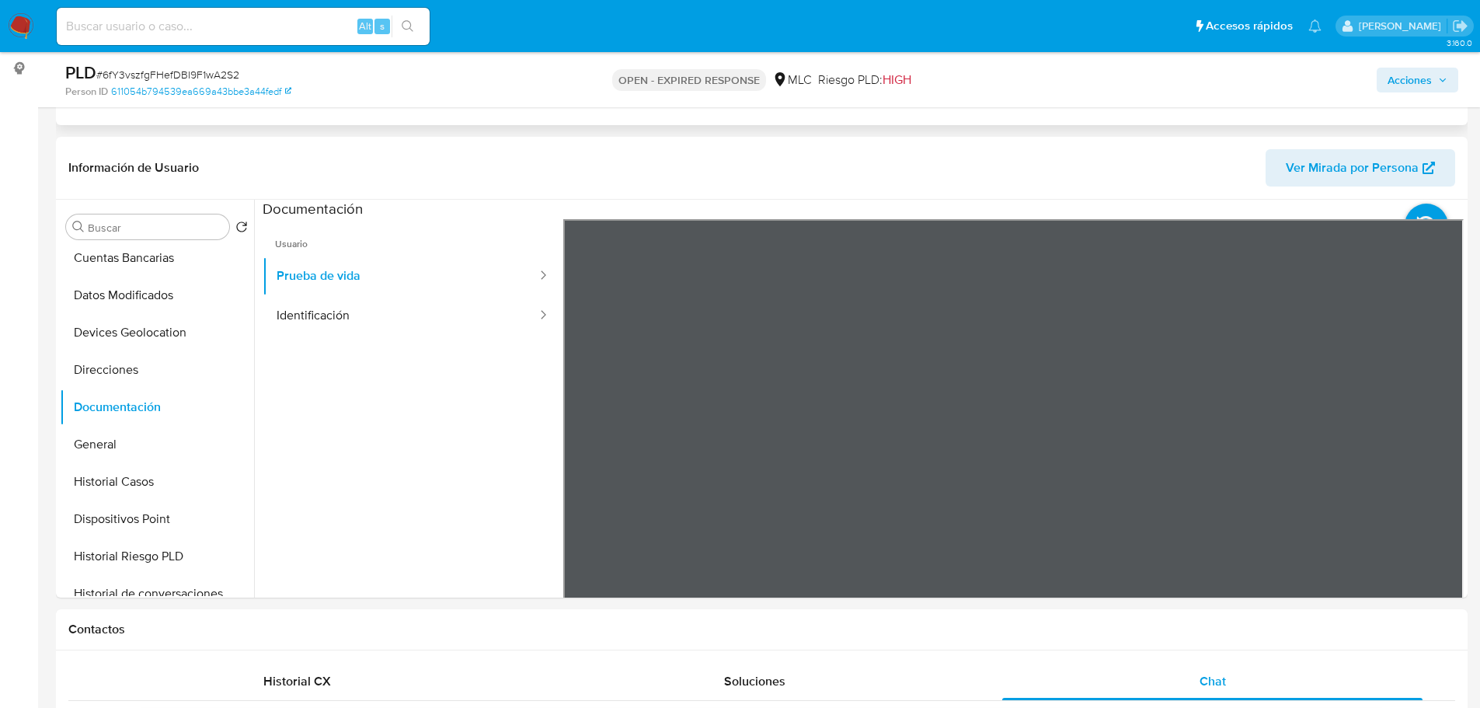
scroll to position [231, 0]
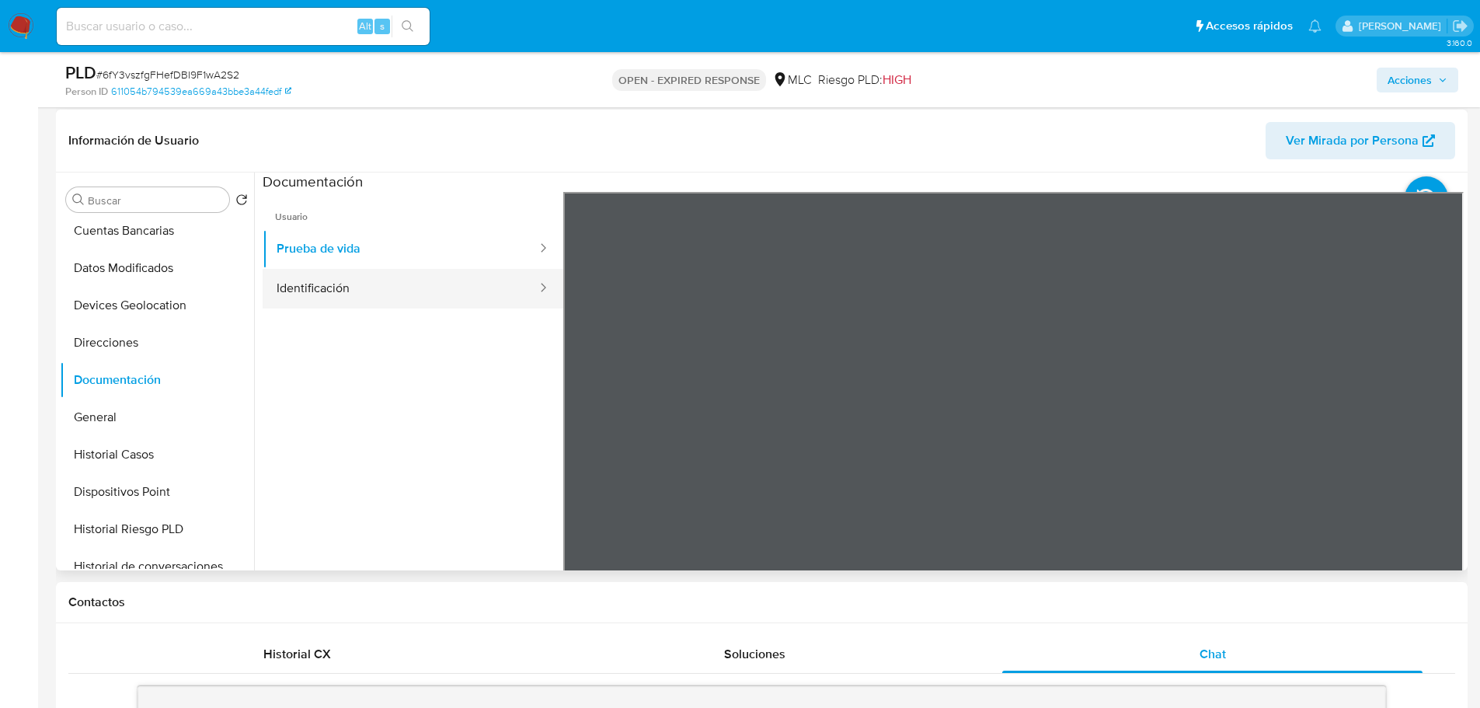
click at [401, 289] on button "Identificación" at bounding box center [401, 289] width 276 height 40
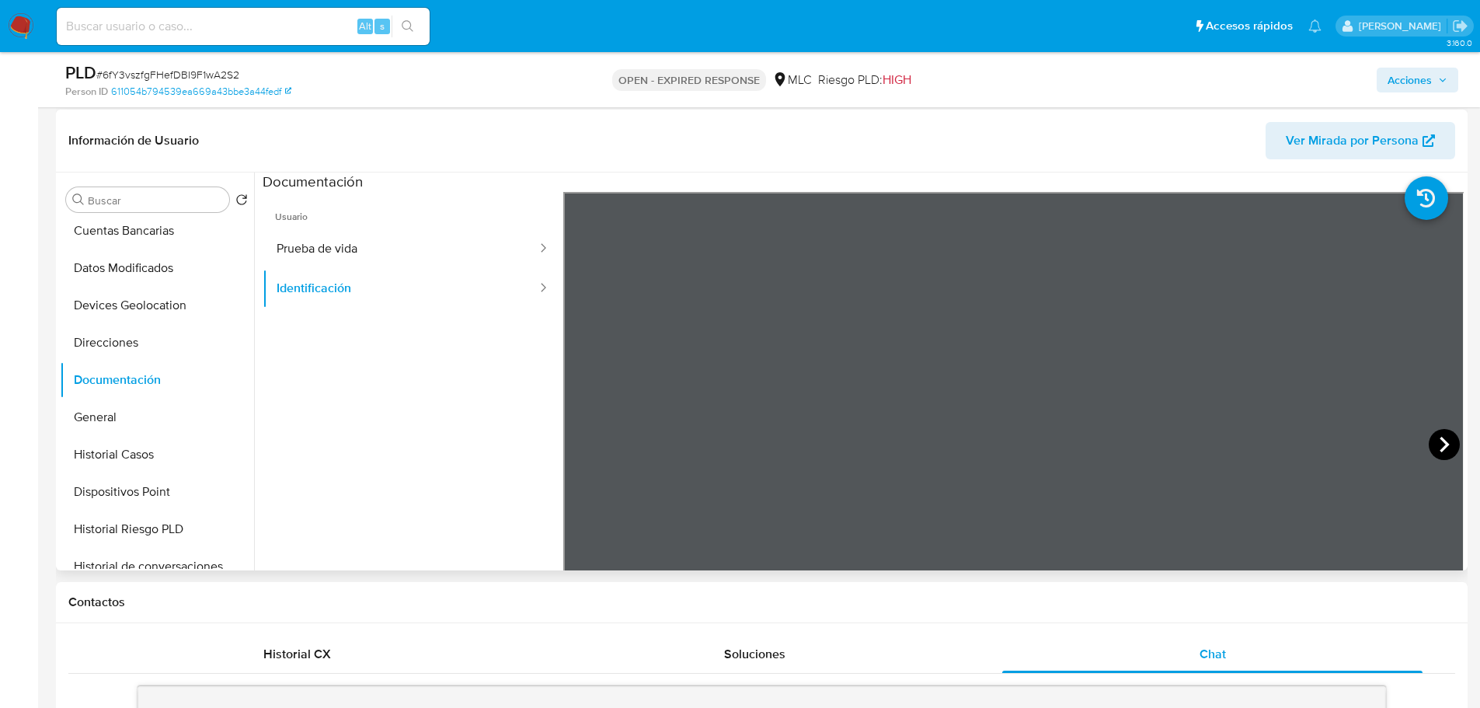
click at [1430, 444] on icon at bounding box center [1444, 444] width 31 height 31
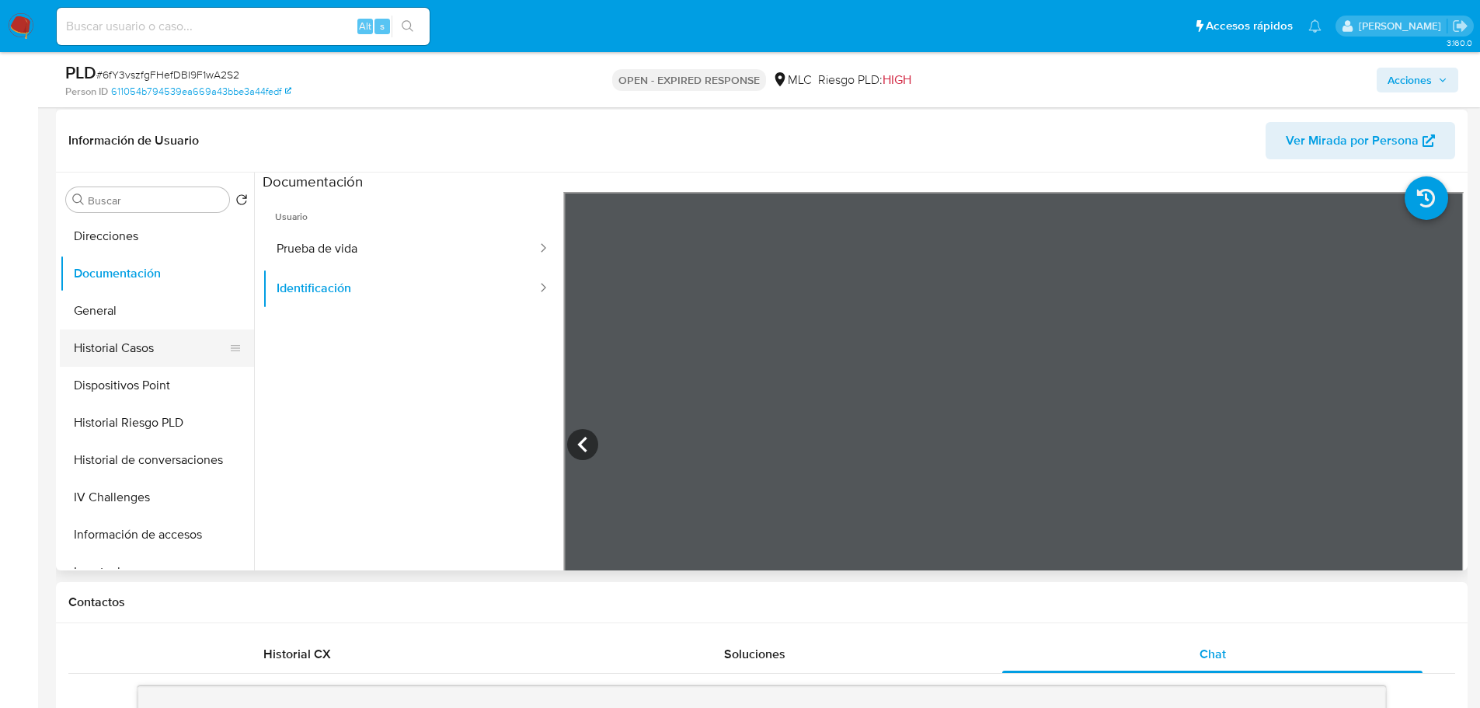
scroll to position [388, 0]
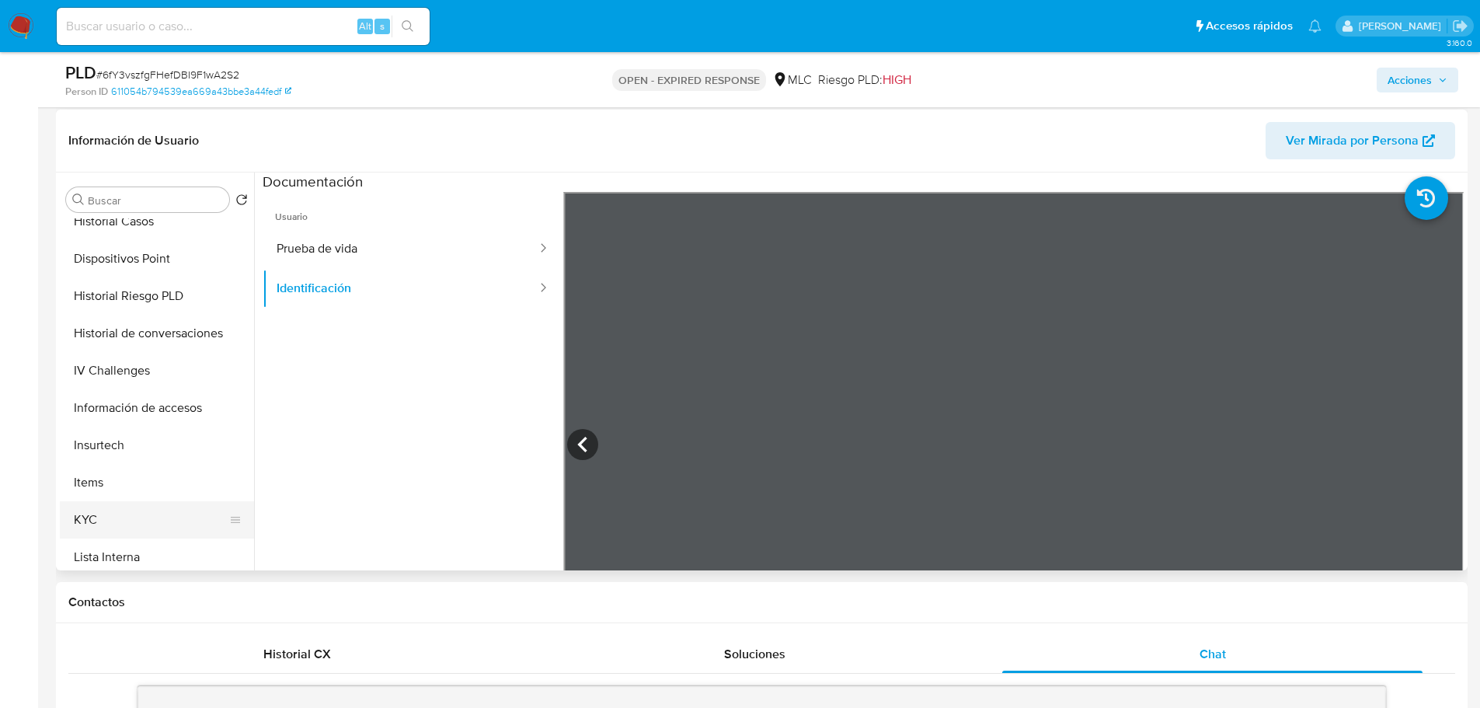
click at [97, 517] on button "KYC" at bounding box center [151, 519] width 182 height 37
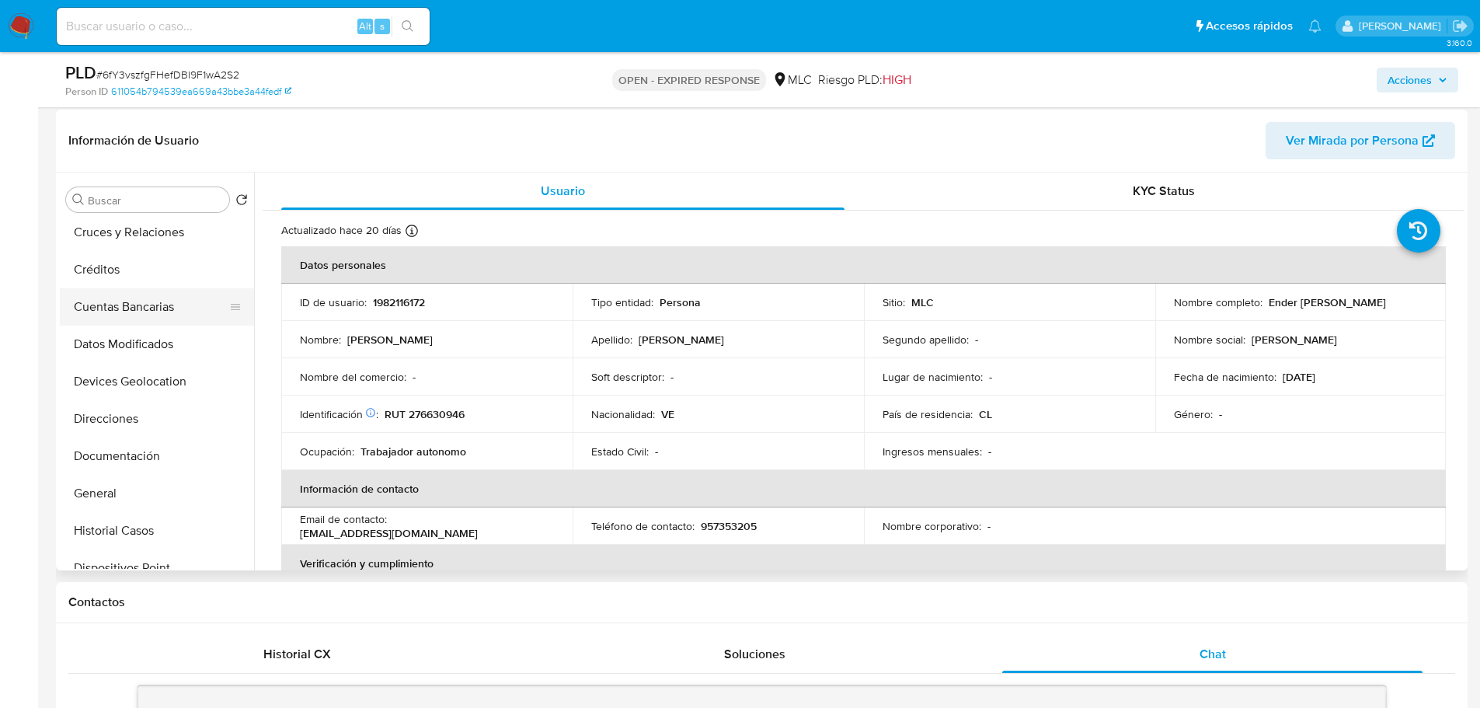
scroll to position [78, 0]
click at [130, 240] on button "Cruces y Relaciones" at bounding box center [151, 233] width 182 height 37
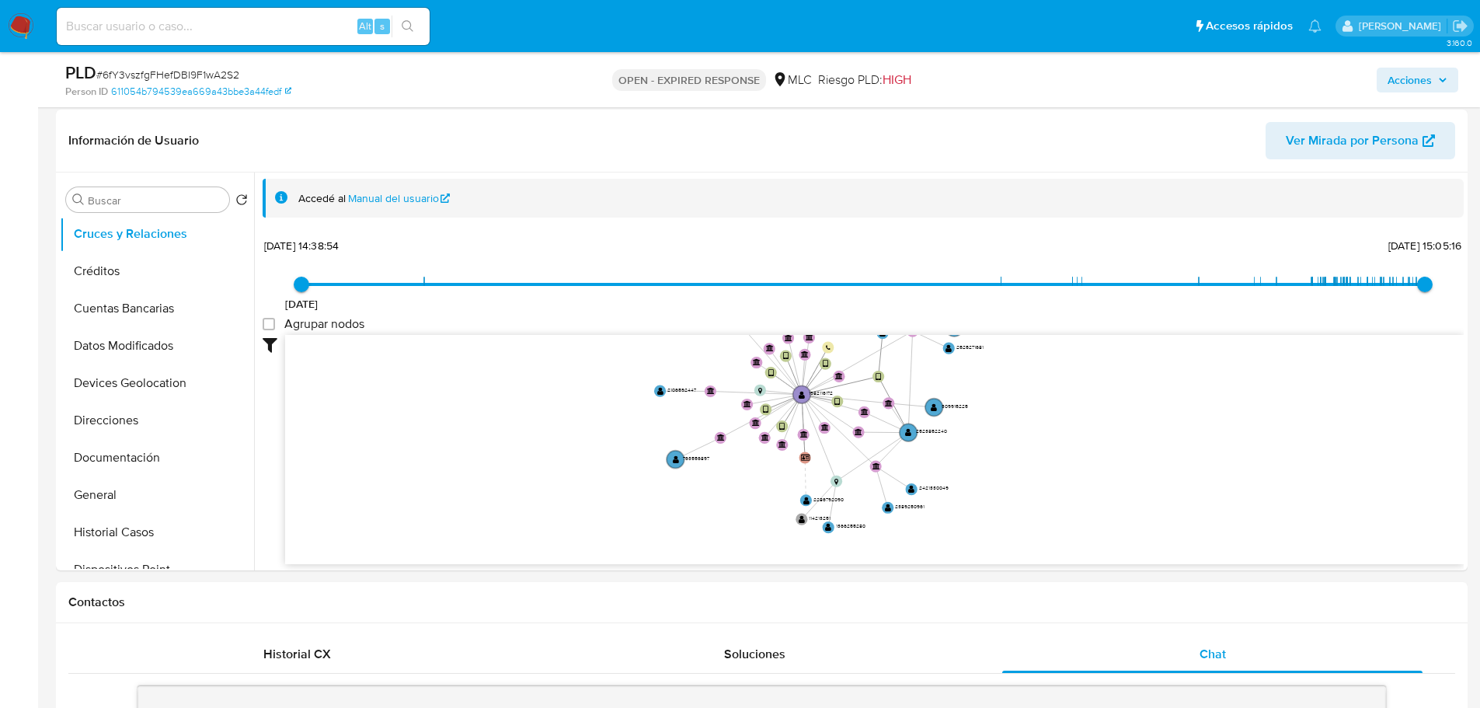
drag, startPoint x: 1039, startPoint y: 414, endPoint x: 1039, endPoint y: 301, distance: 113.4
click at [1039, 301] on div "18/1/2023 18/1/2023, 14:38:54 4/9/2025, 15:05:16 Agrupar nodos Filtros Confianz…" at bounding box center [863, 427] width 1201 height 386
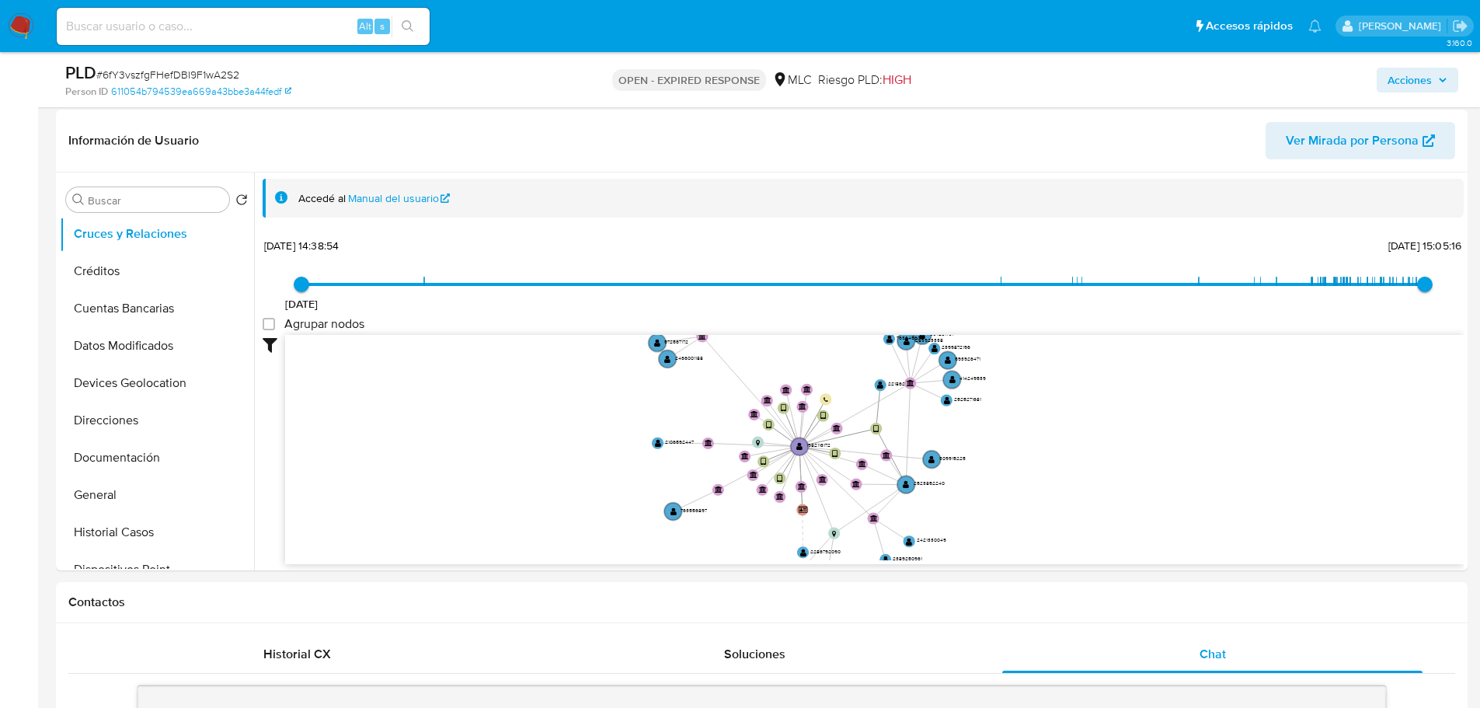
drag, startPoint x: 1043, startPoint y: 504, endPoint x: 1038, endPoint y: 562, distance: 58.5
click at [1038, 562] on div "device-68011d04be6d0b2de04aaf02  user-1982116172  1982116172 device-63c82eae0…" at bounding box center [874, 450] width 1179 height 230
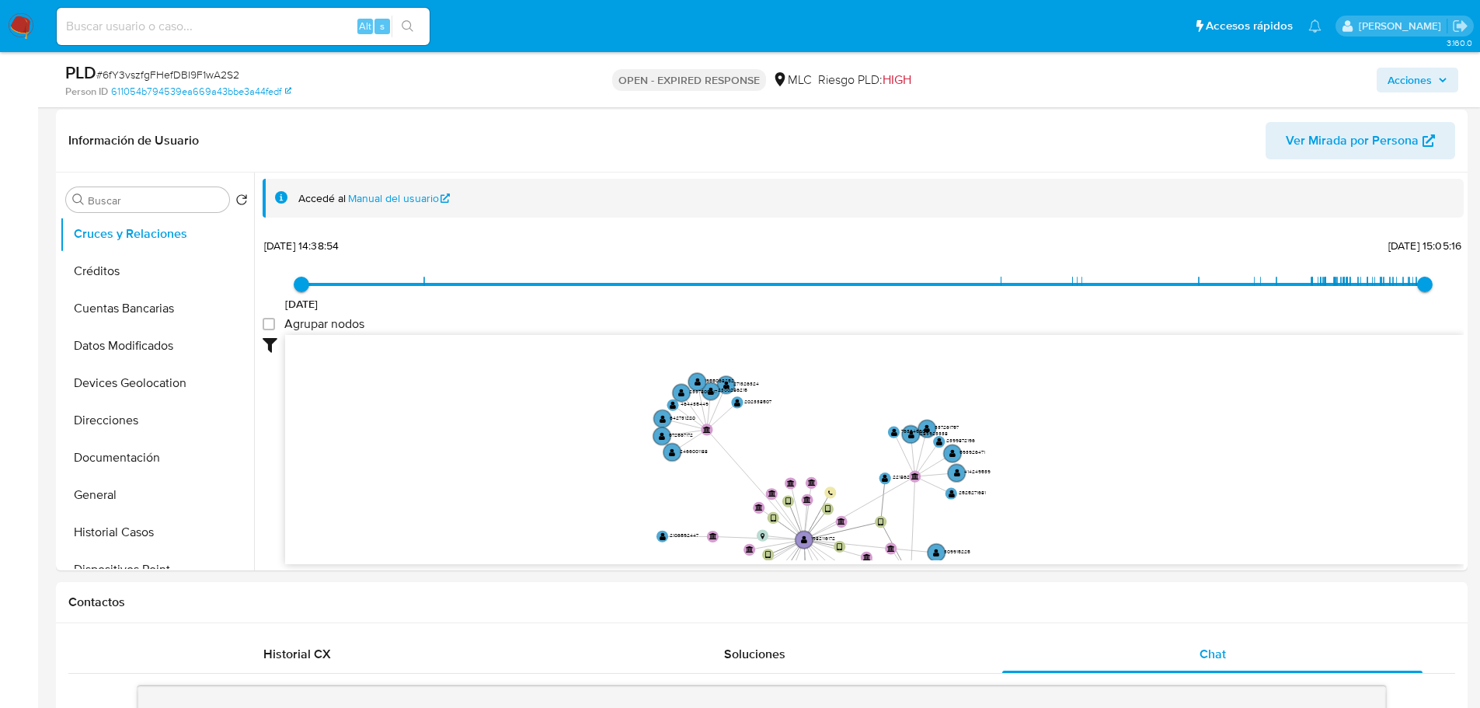
drag, startPoint x: 1058, startPoint y: 437, endPoint x: 1065, endPoint y: 498, distance: 61.0
click at [1065, 498] on icon "device-68011d04be6d0b2de04aaf02  user-1982116172  1982116172 device-63c82eae0…" at bounding box center [874, 447] width 1179 height 225
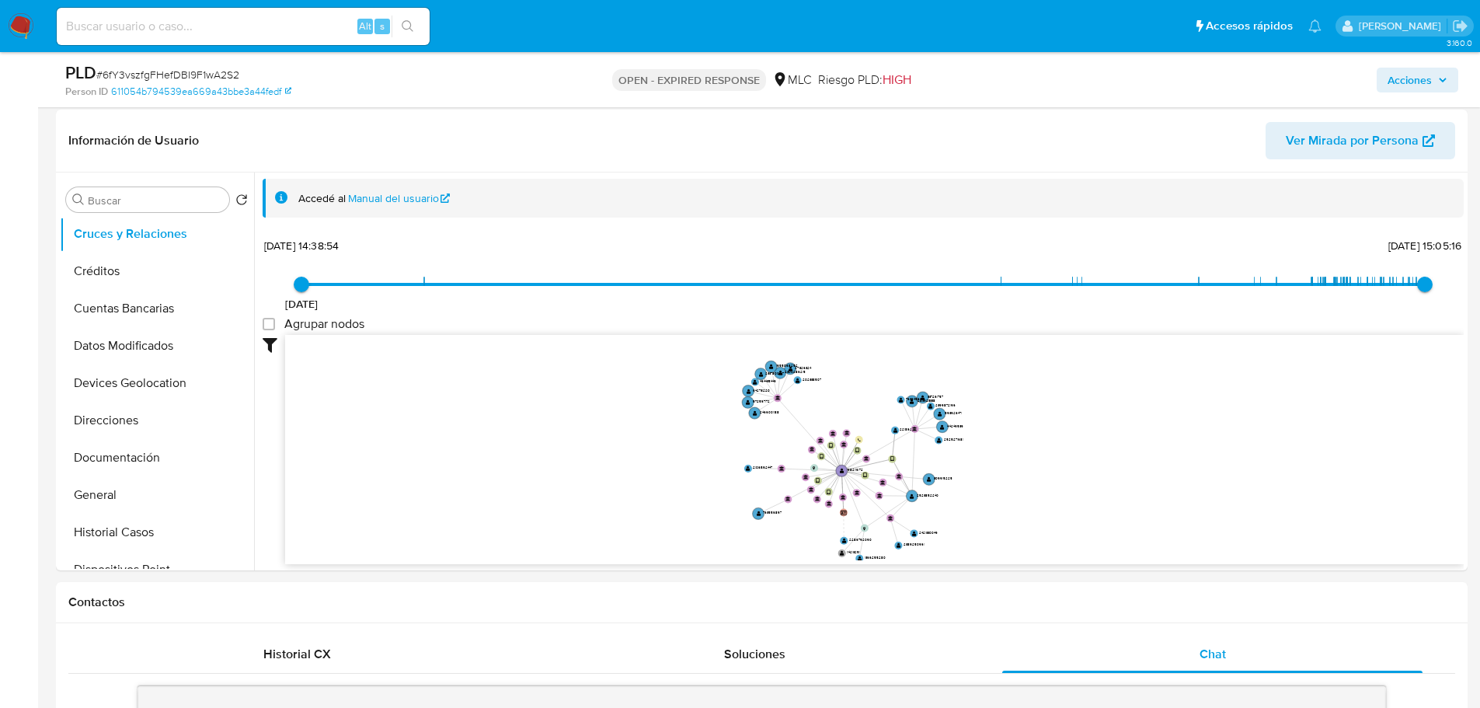
drag, startPoint x: 1015, startPoint y: 454, endPoint x: 1018, endPoint y: 382, distance: 71.5
click at [1012, 405] on icon "device-68011d04be6d0b2de04aaf02  user-1982116172  1982116172 device-63c82eae0…" at bounding box center [874, 447] width 1179 height 225
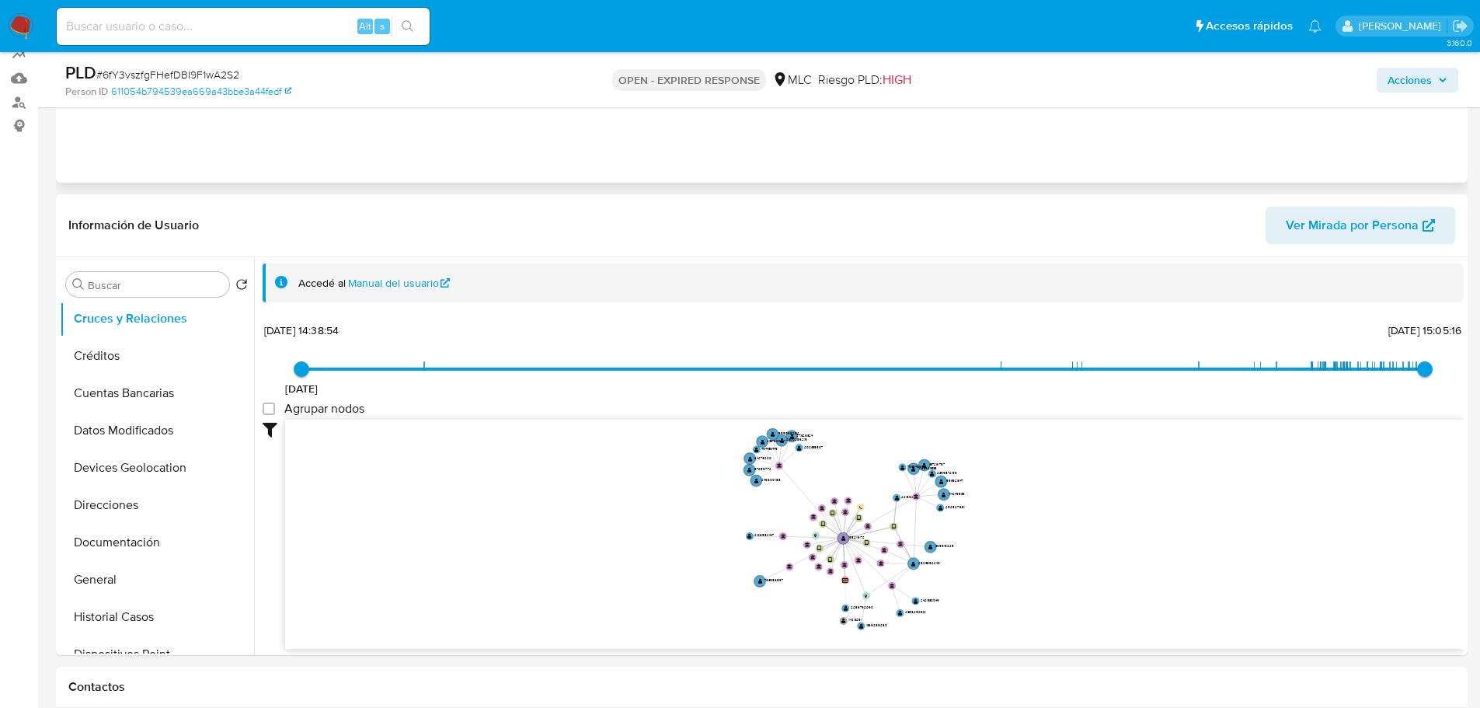
scroll to position [0, 0]
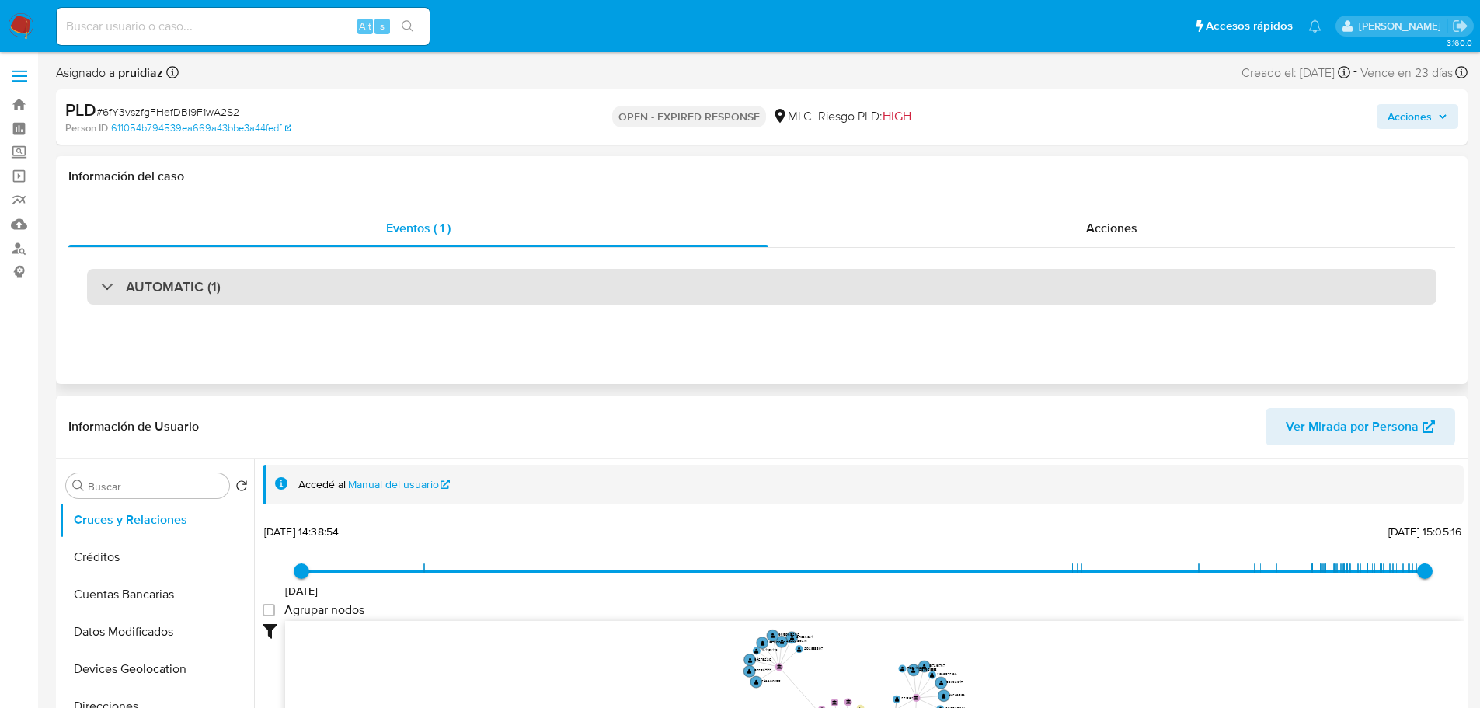
click at [212, 294] on h3 "AUTOMATIC (1)" at bounding box center [173, 286] width 95 height 17
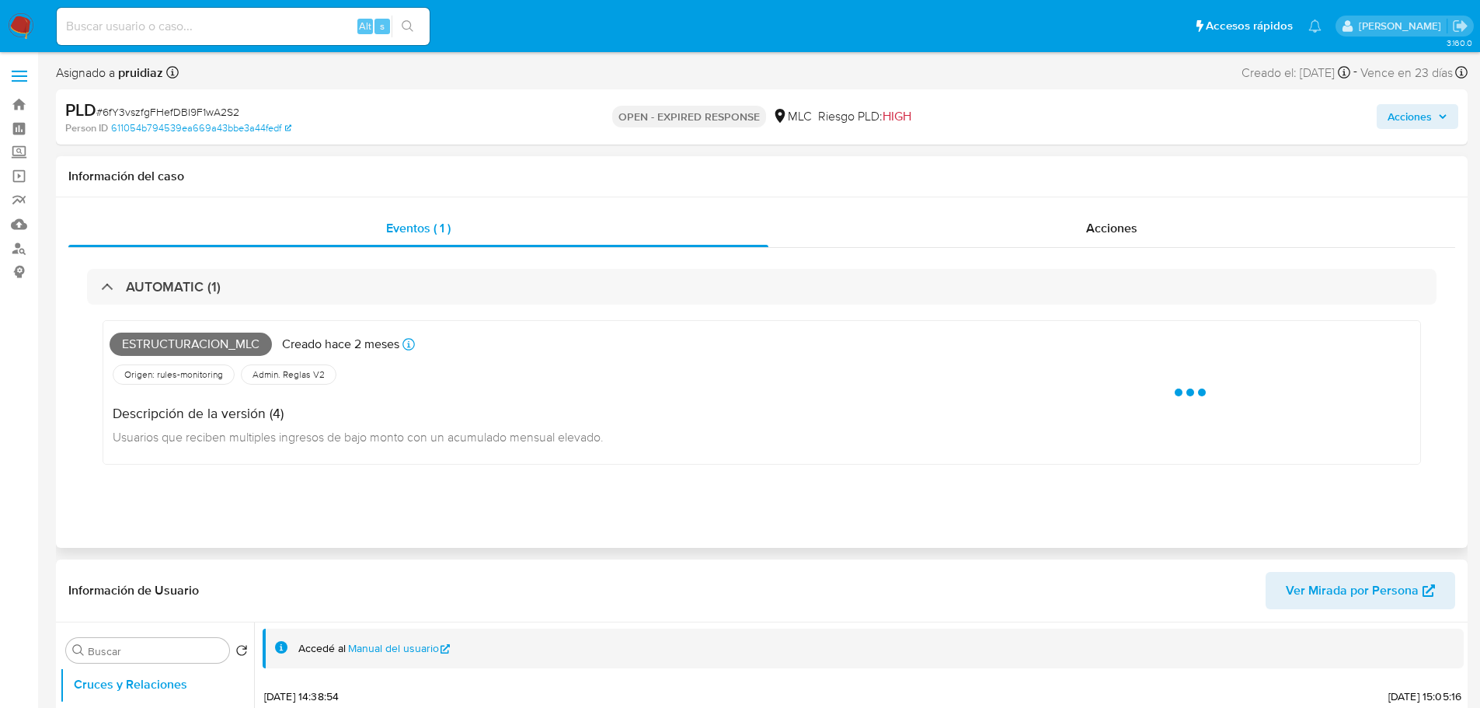
click at [181, 344] on span "Estructuracion_mlc" at bounding box center [191, 344] width 162 height 23
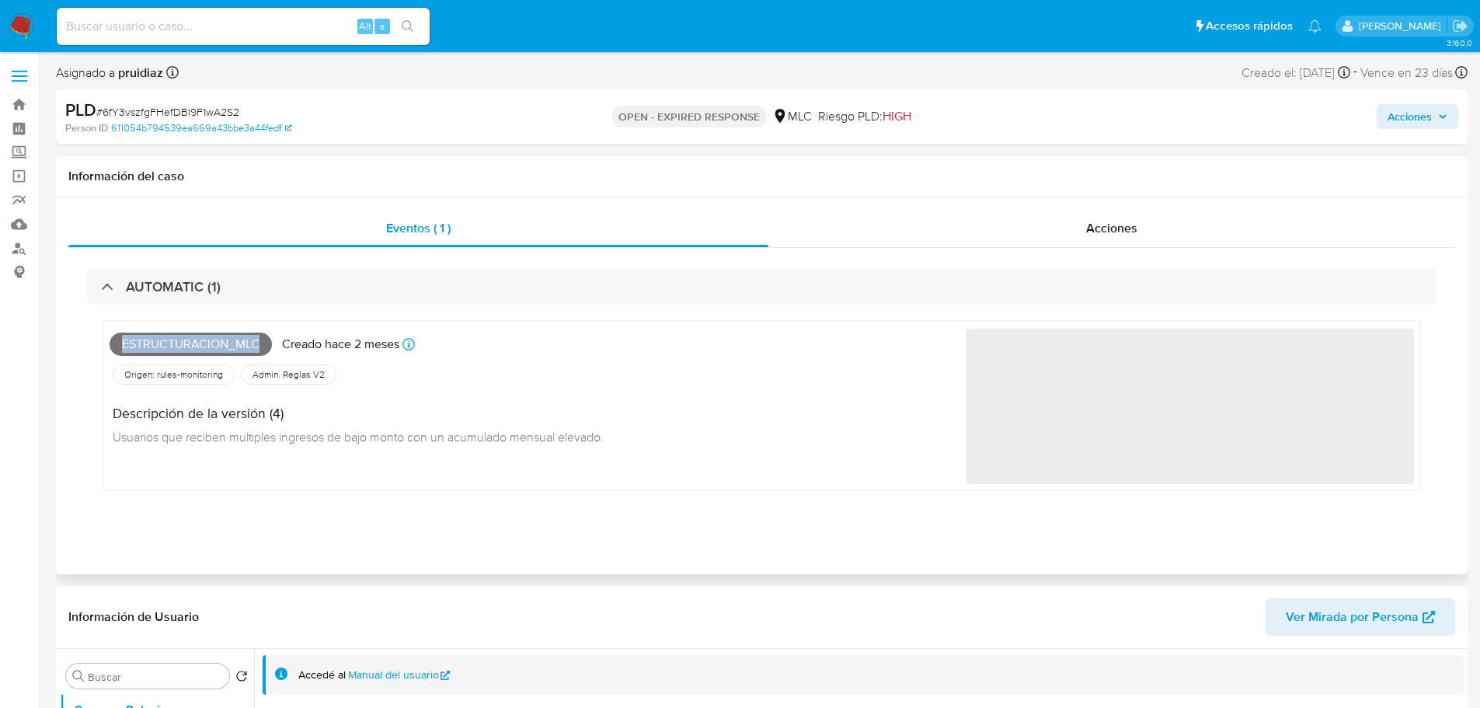
copy span "Estructuracion_mlc"
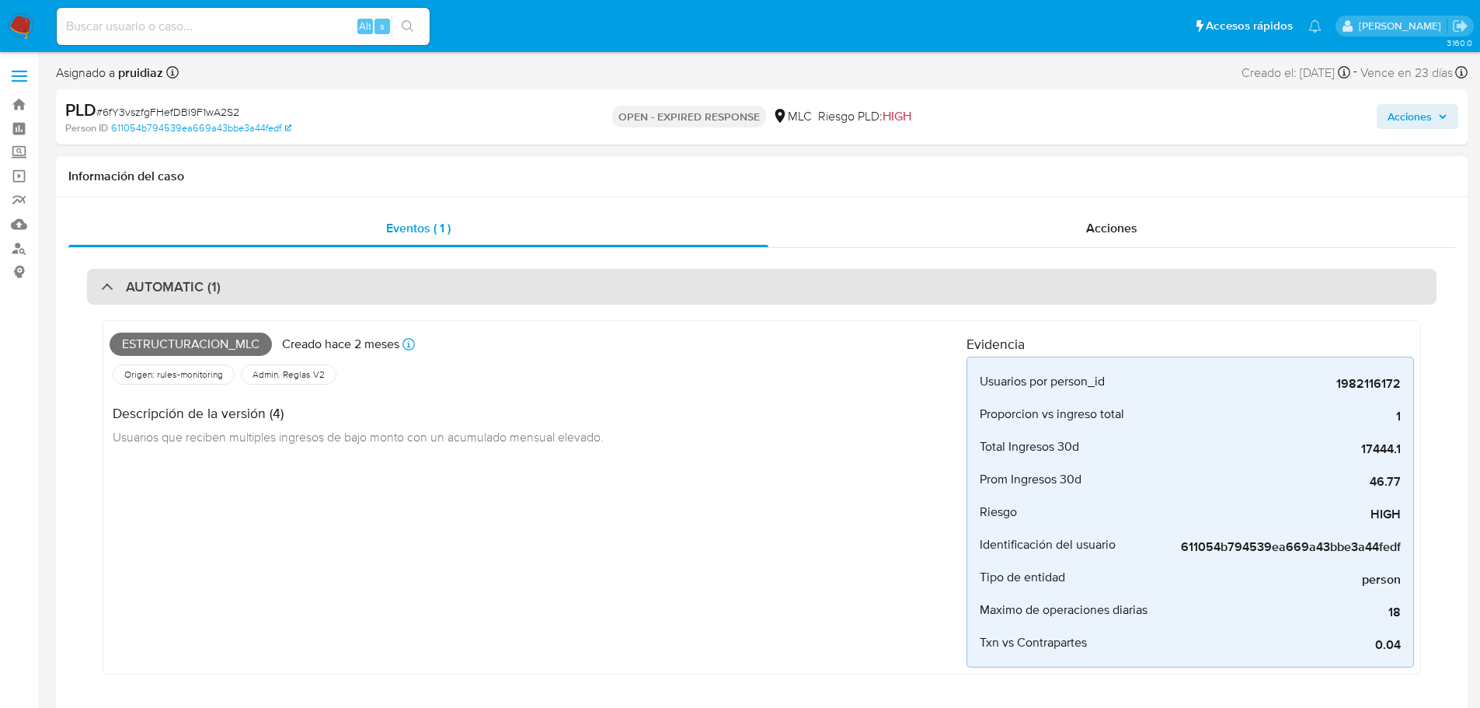
click at [248, 289] on div "AUTOMATIC (1)" at bounding box center [761, 287] width 1349 height 36
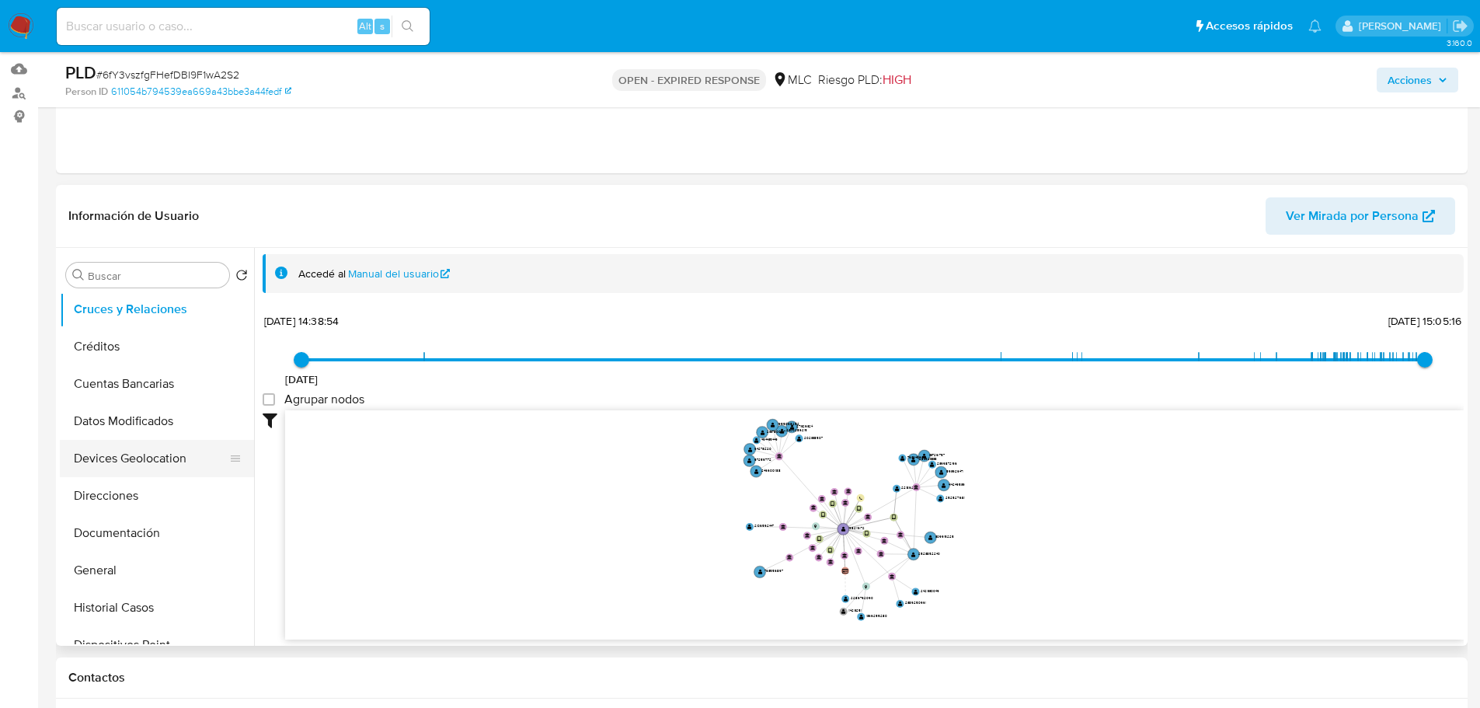
scroll to position [311, 0]
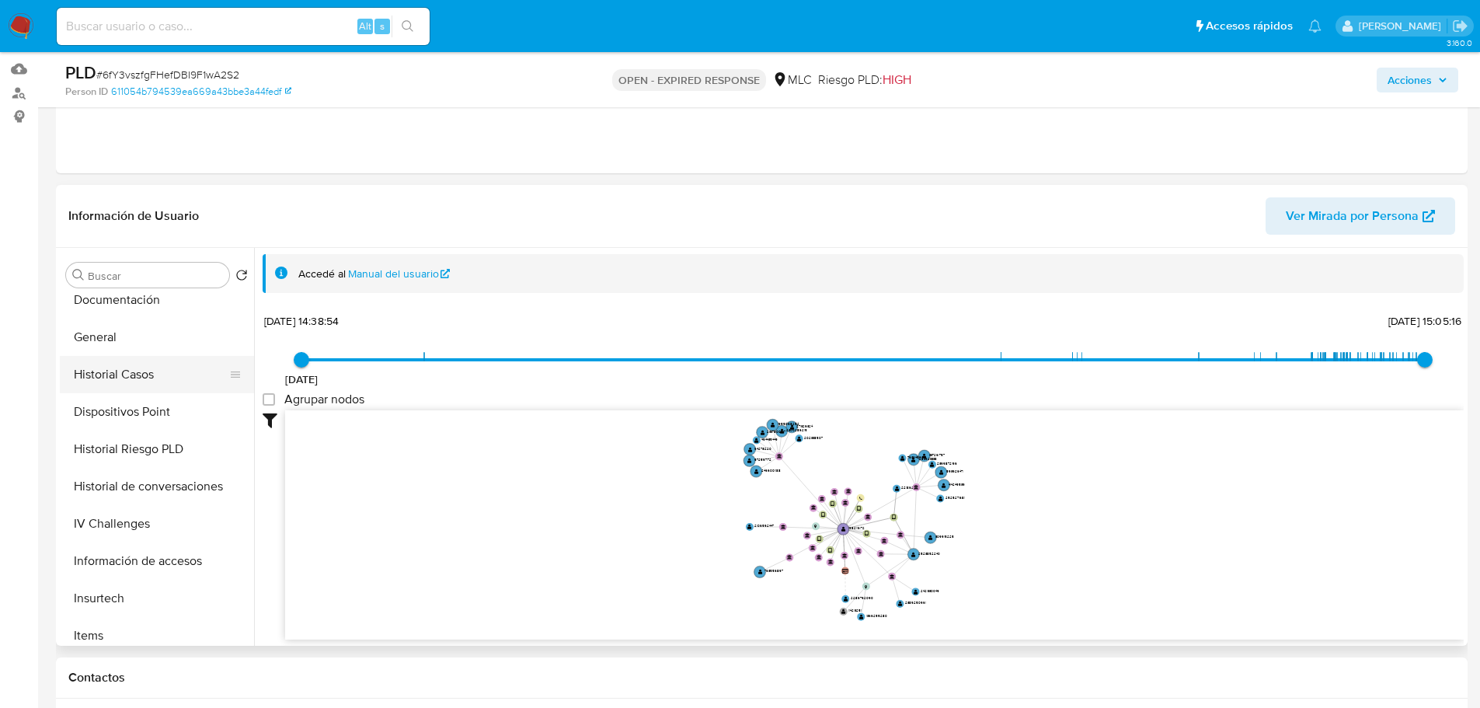
click at [132, 378] on button "Historial Casos" at bounding box center [151, 374] width 182 height 37
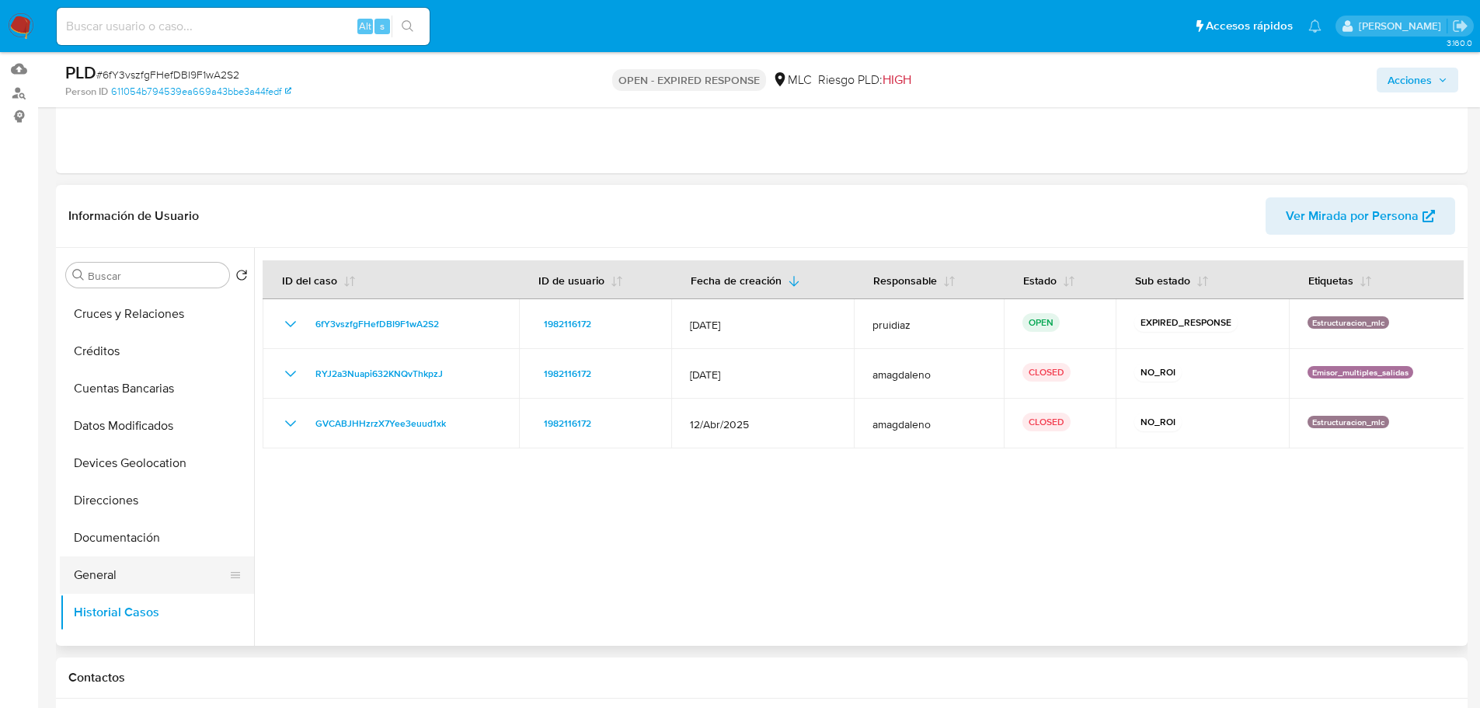
scroll to position [0, 0]
click at [128, 348] on button "Archivos adjuntos" at bounding box center [151, 349] width 182 height 37
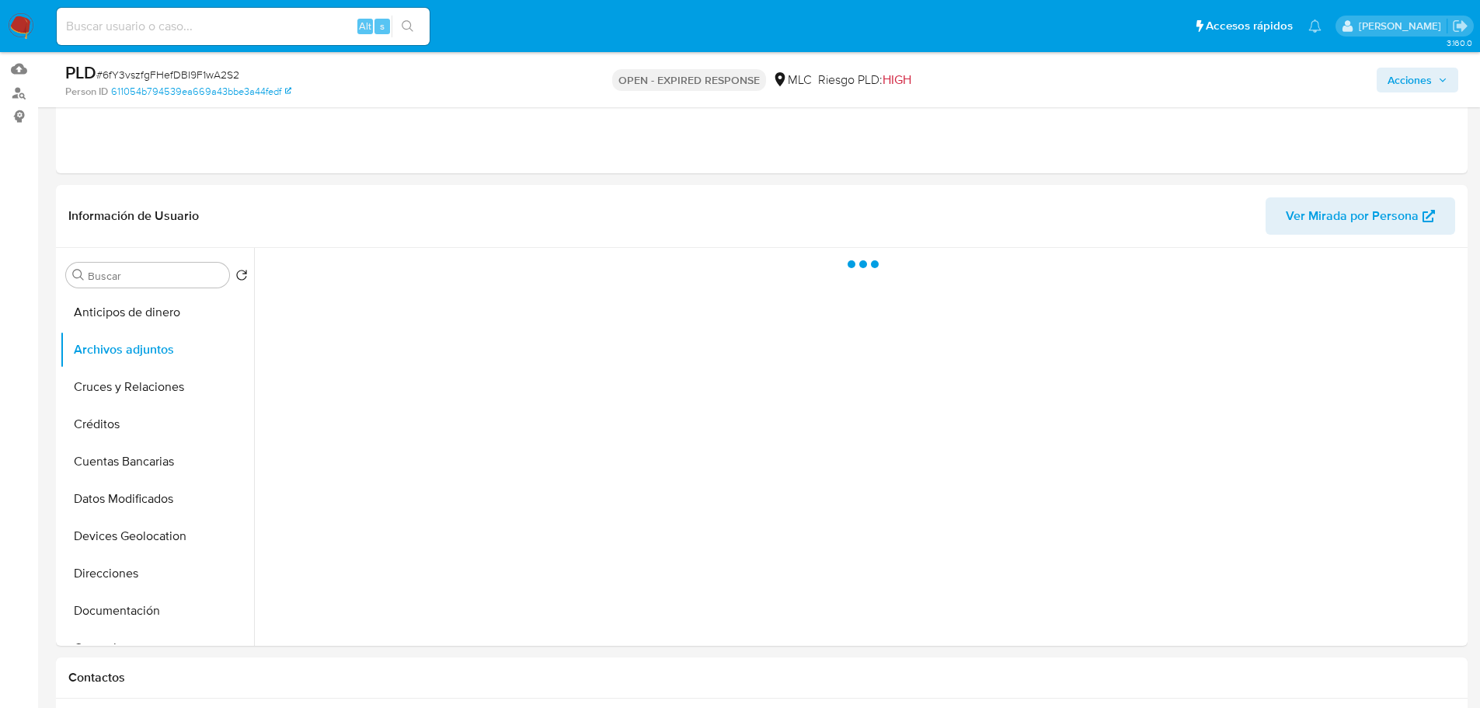
click at [214, 71] on span "# 6fY3vszfgFHefDBI9F1wA2S2" at bounding box center [167, 75] width 143 height 16
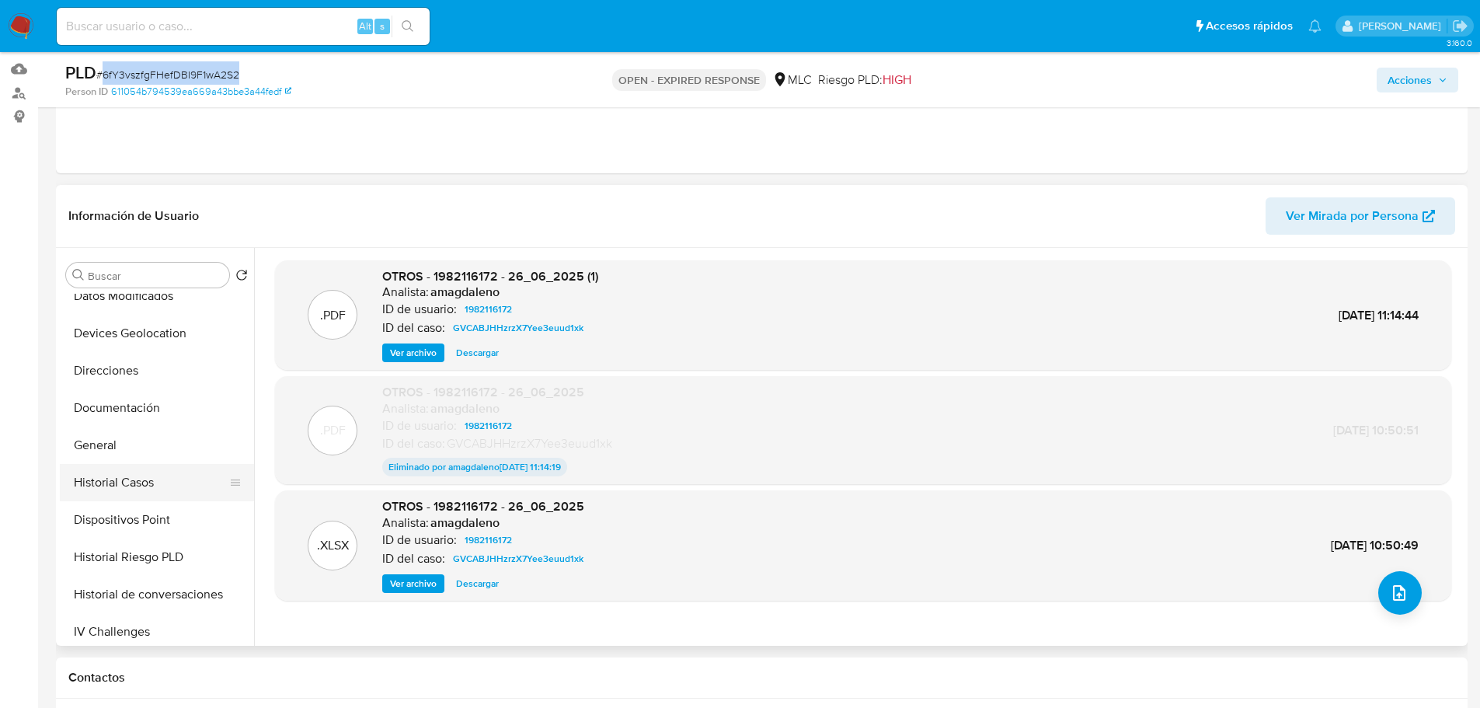
scroll to position [233, 0]
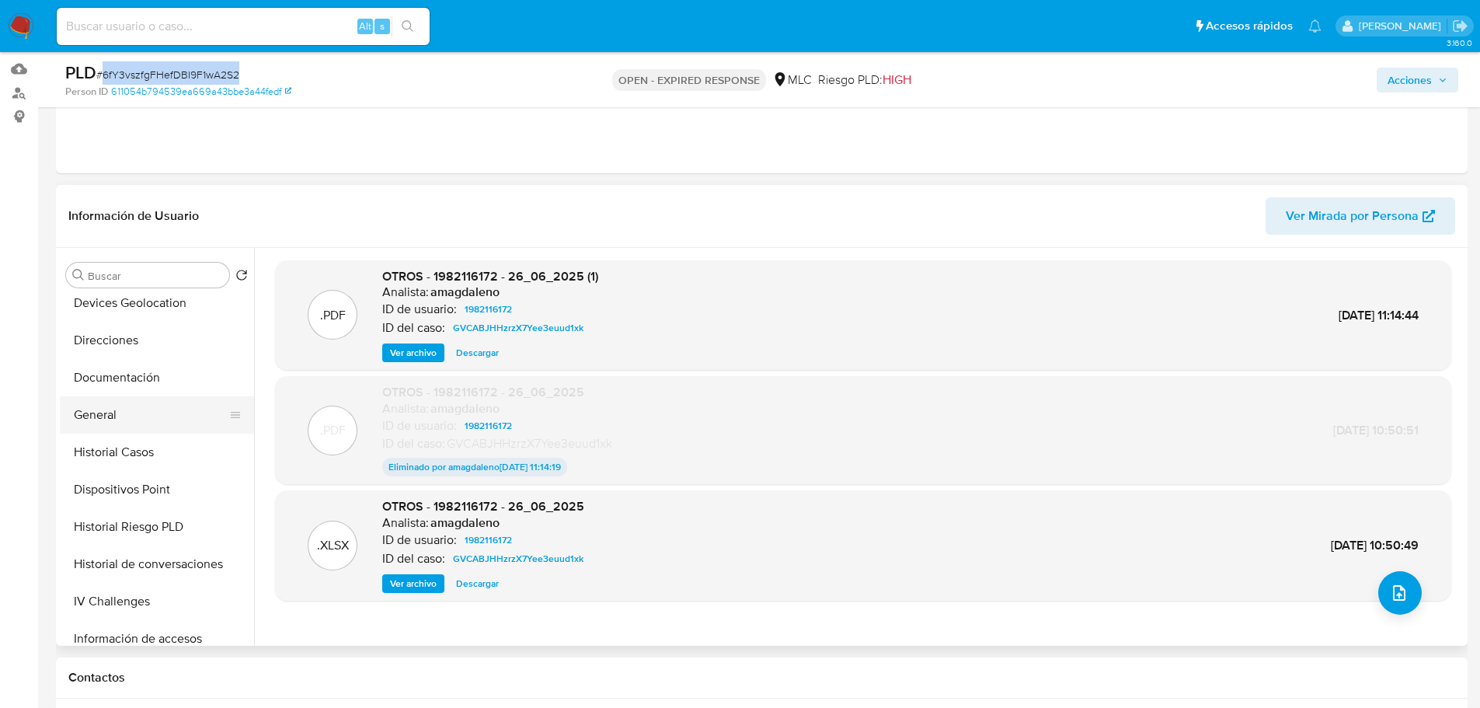
click at [104, 422] on button "General" at bounding box center [151, 414] width 182 height 37
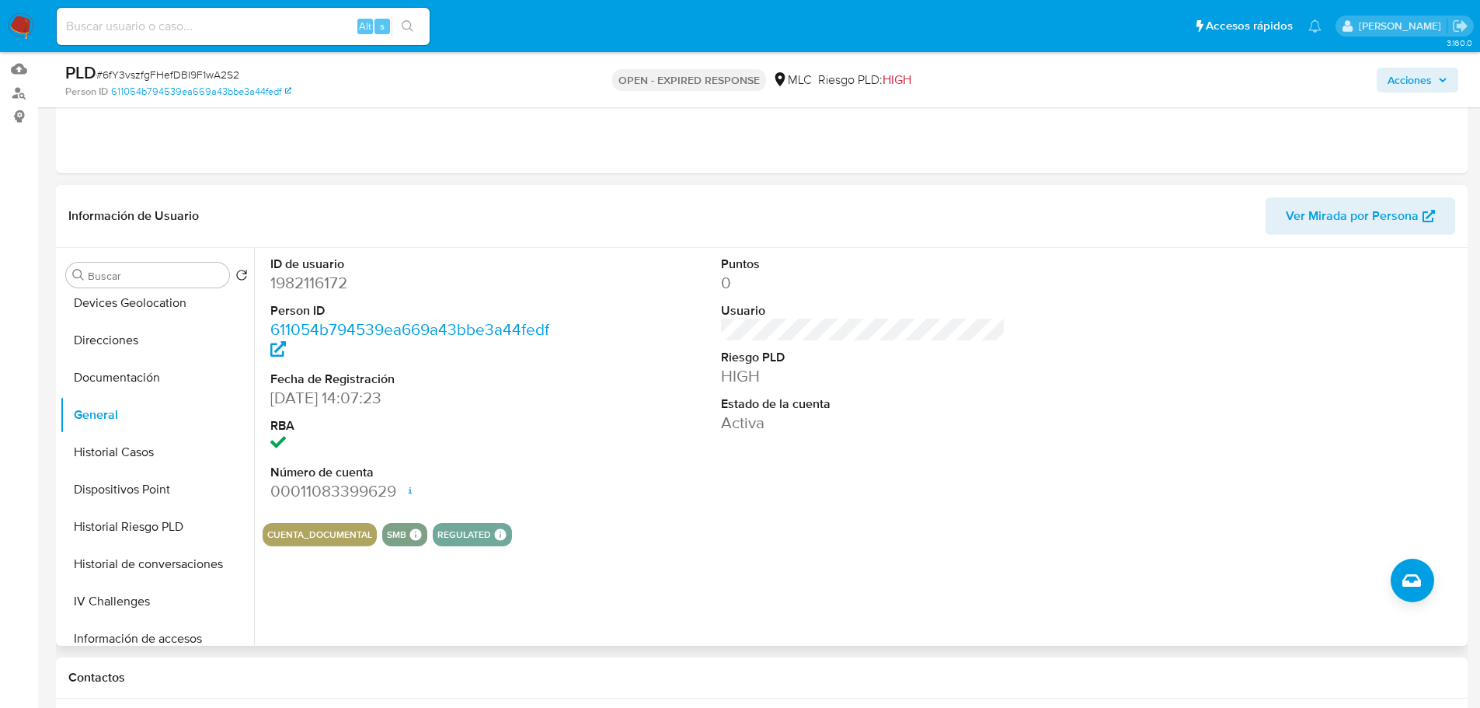
click at [318, 285] on dd "1982116172" at bounding box center [412, 283] width 285 height 22
copy dd "1982116172"
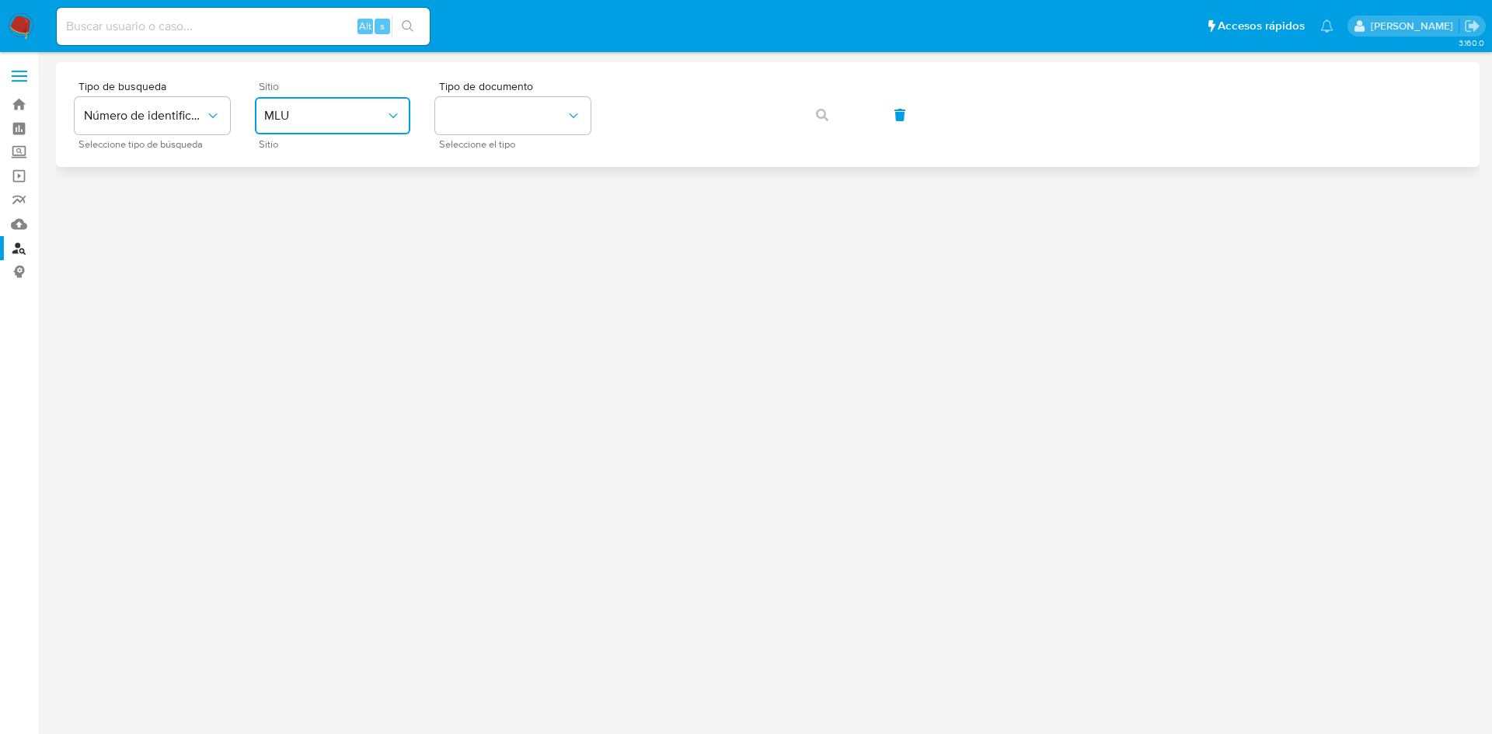
click at [352, 110] on span "MLU" at bounding box center [324, 116] width 121 height 16
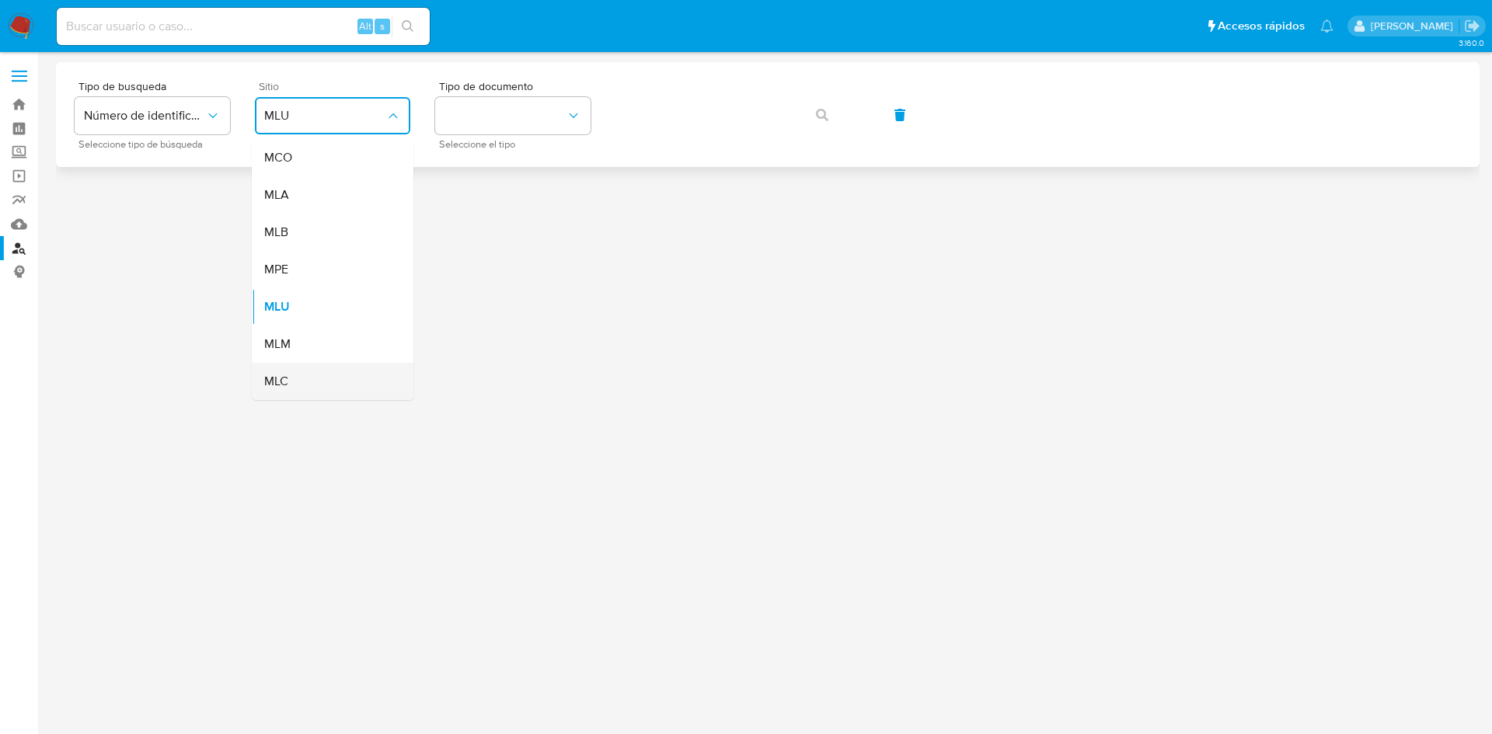
click at [296, 375] on div "MLC" at bounding box center [327, 381] width 127 height 37
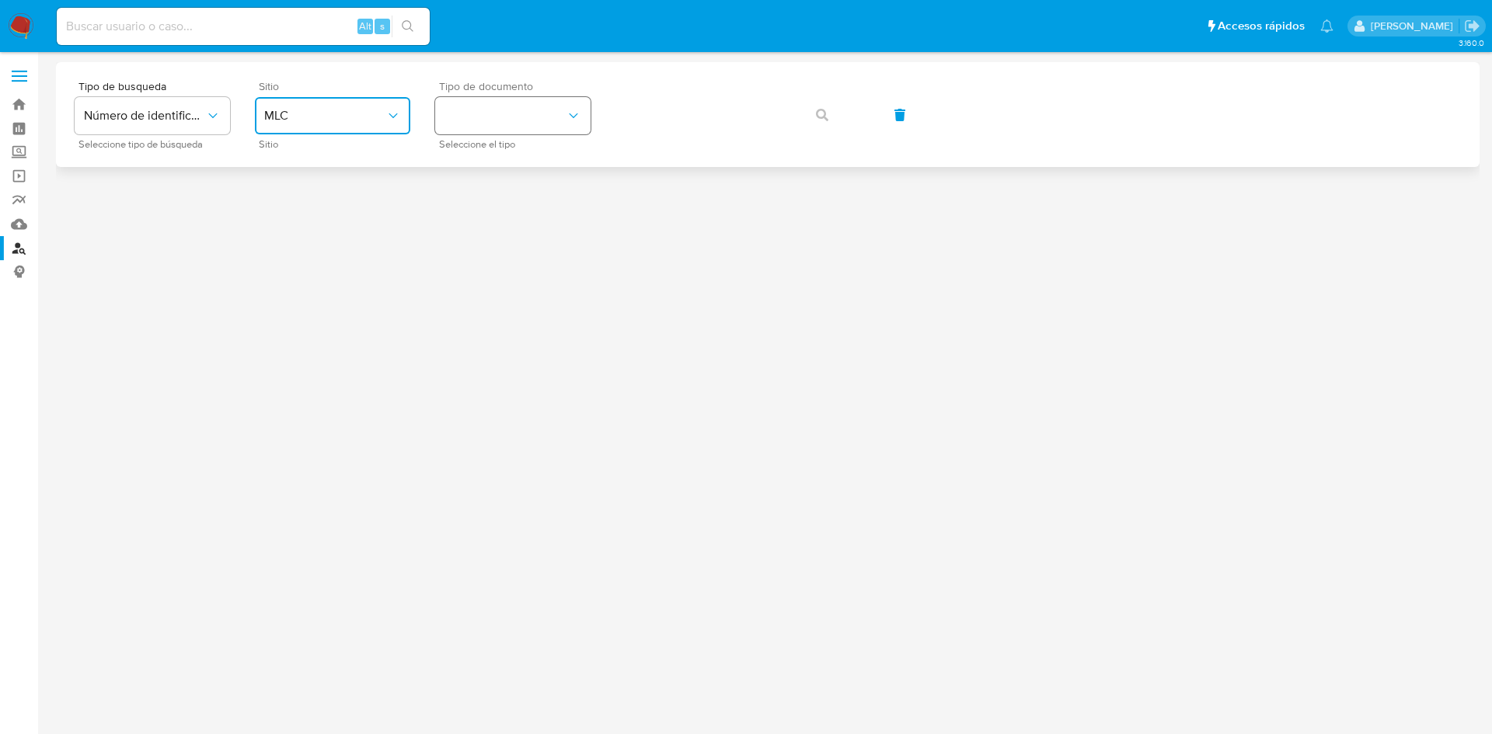
click at [486, 124] on button "identificationType" at bounding box center [512, 115] width 155 height 37
click at [475, 176] on div "RUT RUT" at bounding box center [507, 165] width 127 height 53
click at [831, 117] on button "button" at bounding box center [822, 114] width 53 height 37
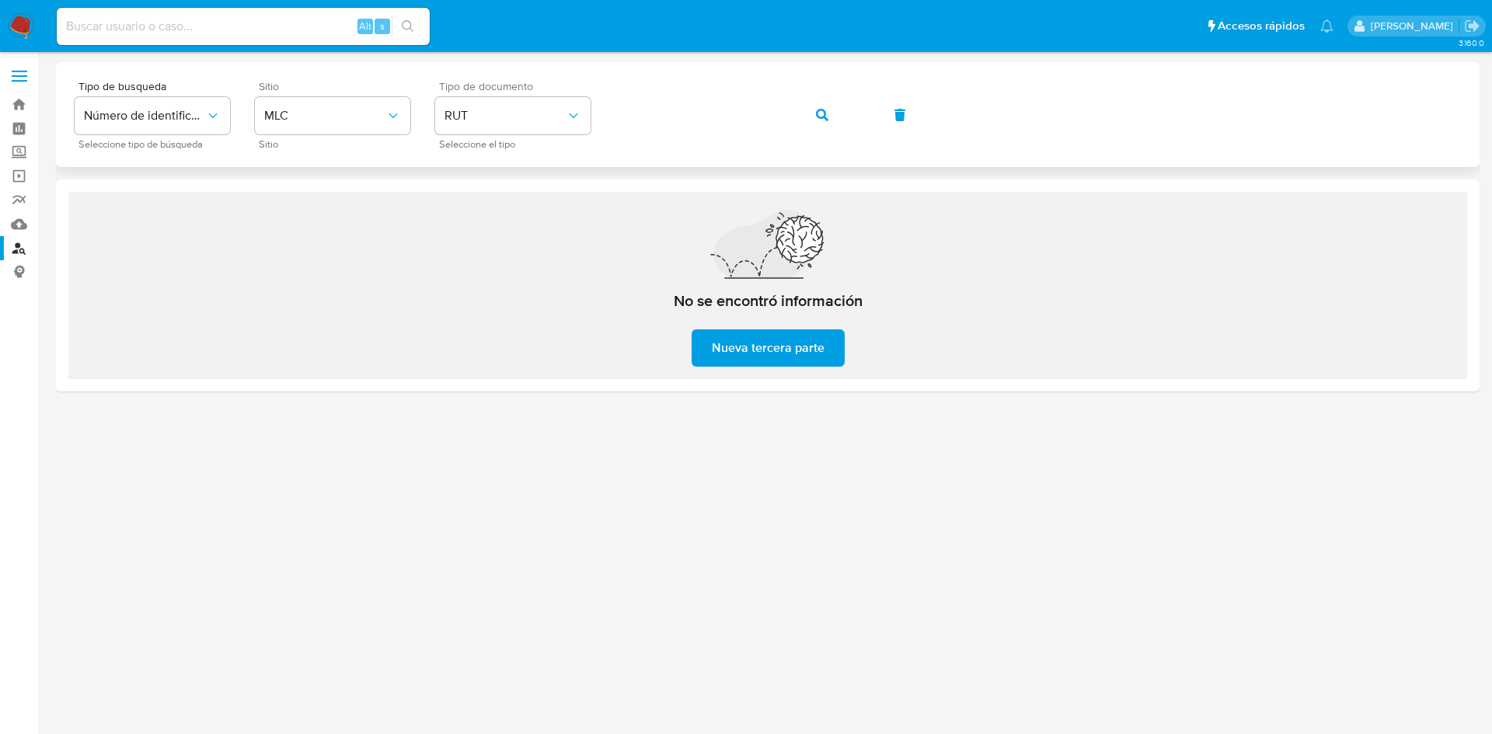
click at [823, 111] on icon "button" at bounding box center [822, 115] width 12 height 12
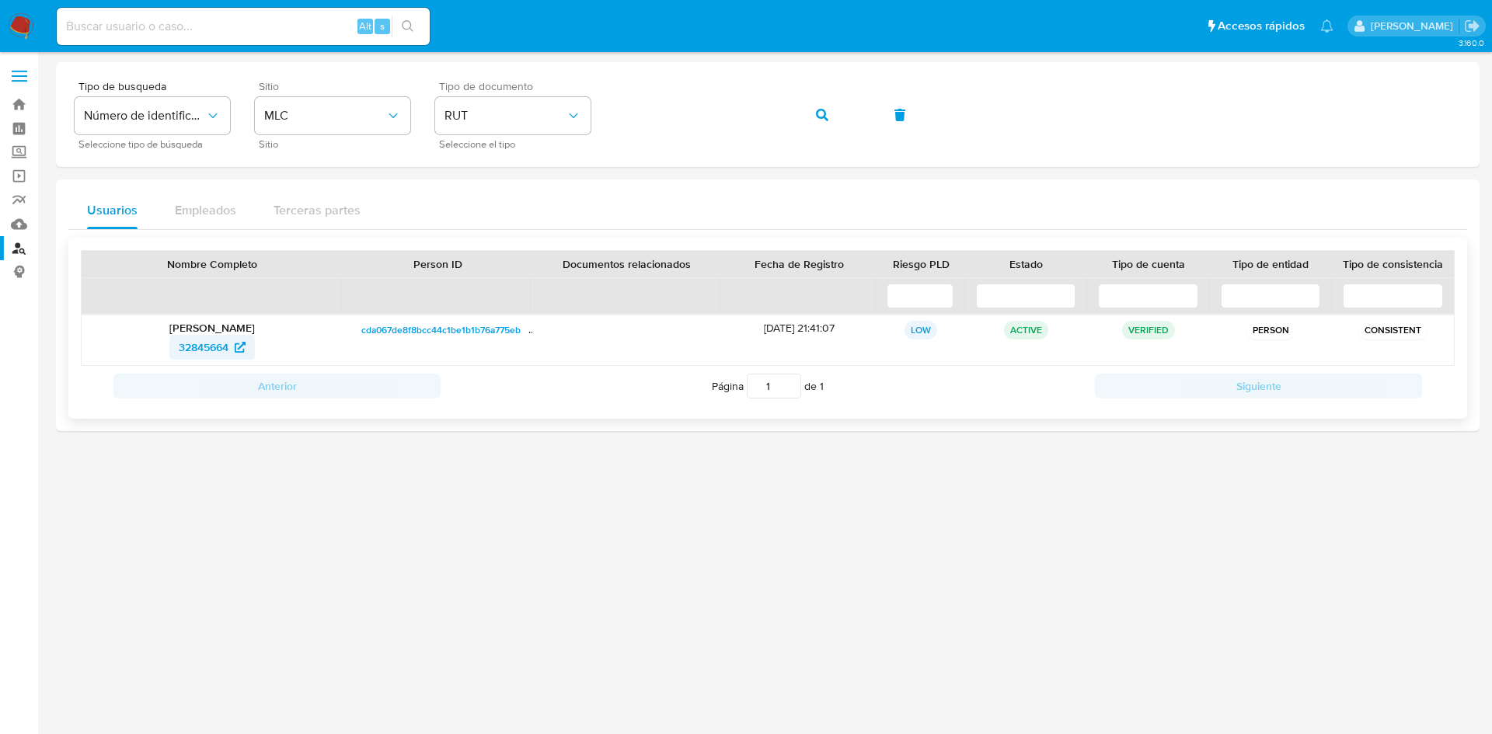
click at [209, 353] on span "32845664" at bounding box center [204, 347] width 50 height 25
drag, startPoint x: 290, startPoint y: 325, endPoint x: 123, endPoint y: 325, distance: 167.0
click at [123, 325] on p "[PERSON_NAME]" at bounding box center [211, 328] width 239 height 14
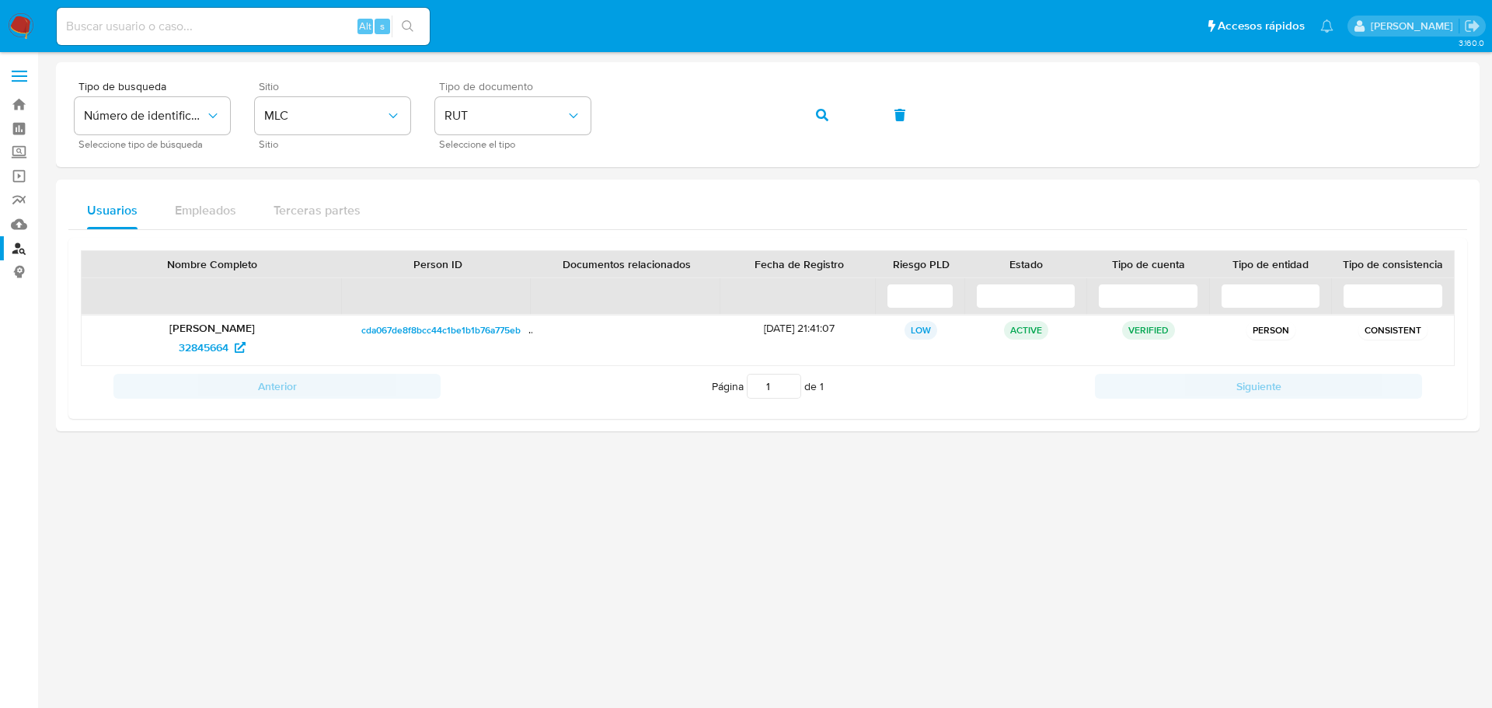
click at [26, 28] on img at bounding box center [21, 26] width 26 height 26
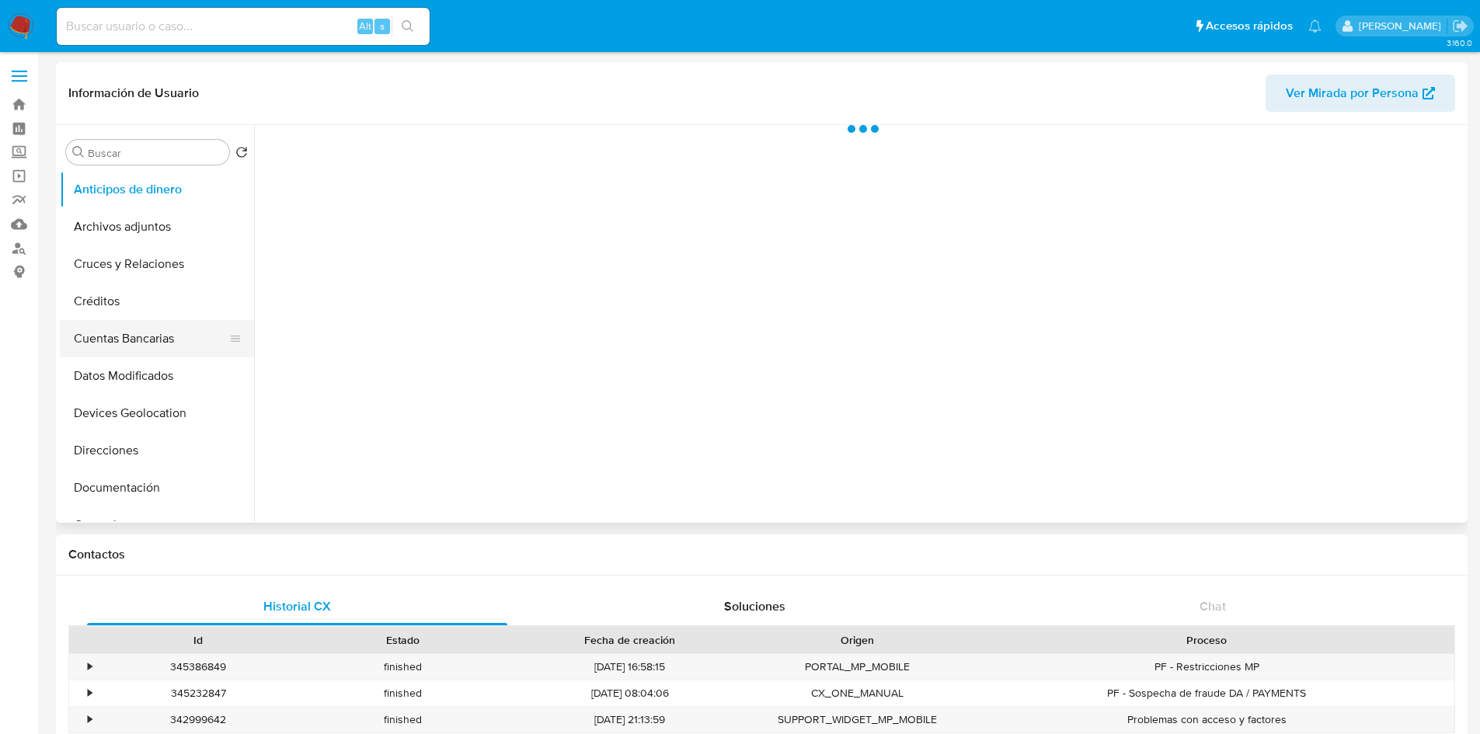
select select "10"
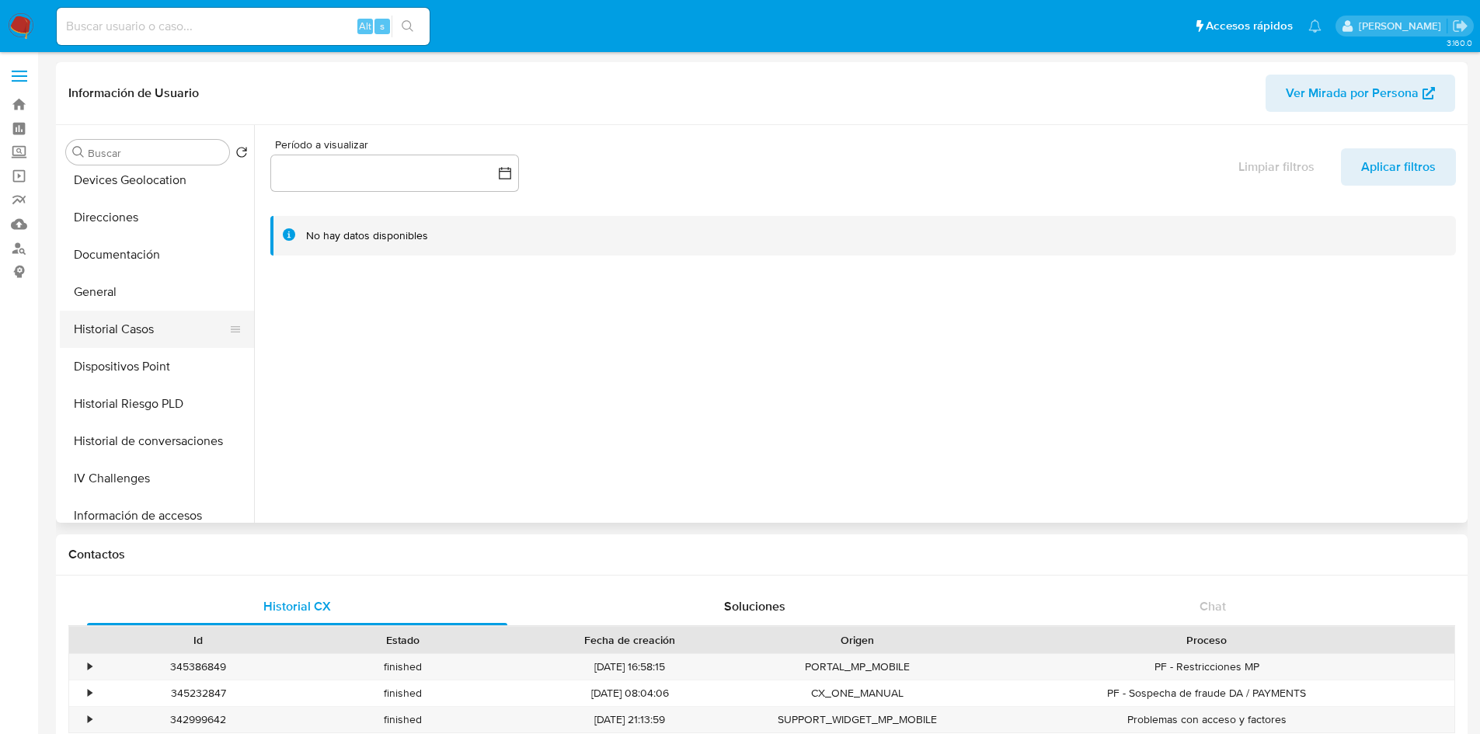
click at [109, 321] on button "Historial Casos" at bounding box center [151, 329] width 182 height 37
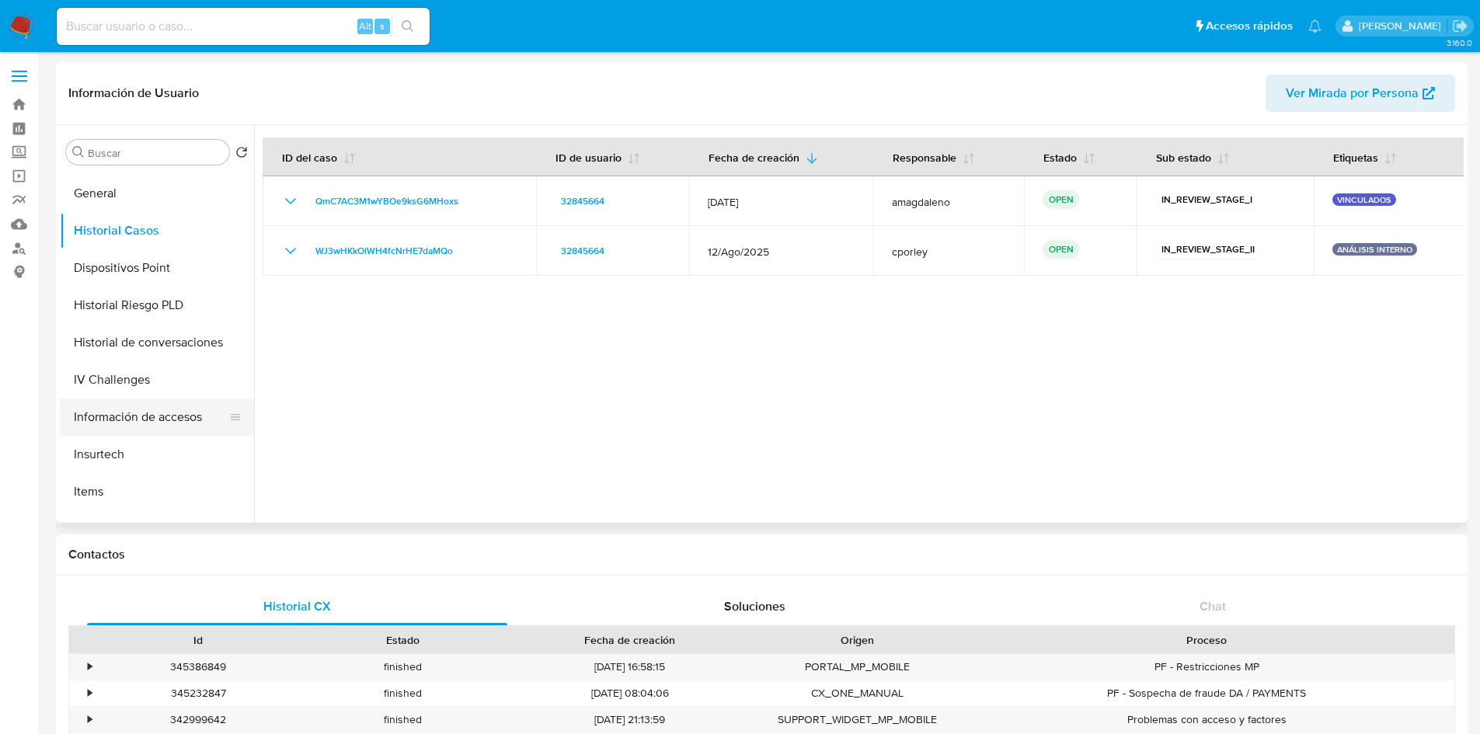
scroll to position [388, 0]
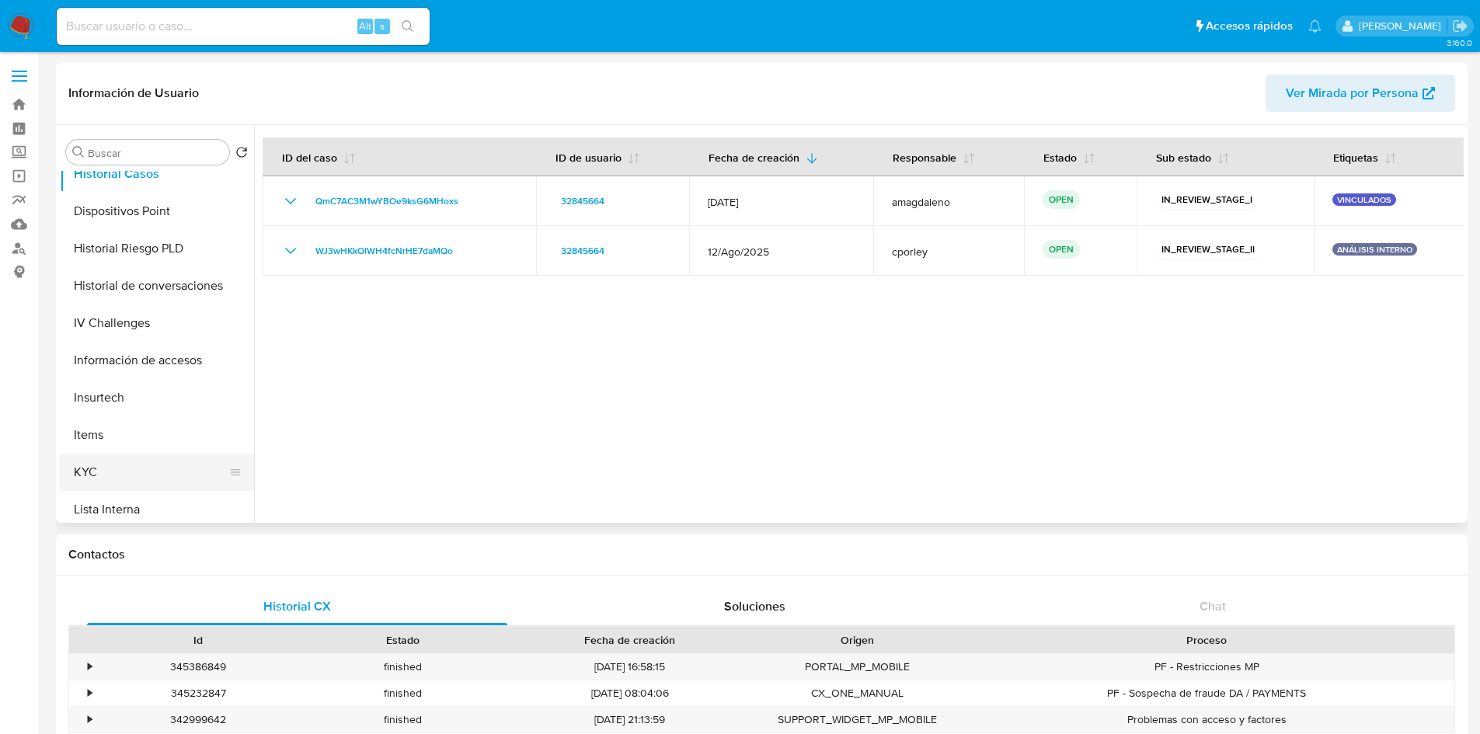
click at [89, 474] on button "KYC" at bounding box center [151, 472] width 182 height 37
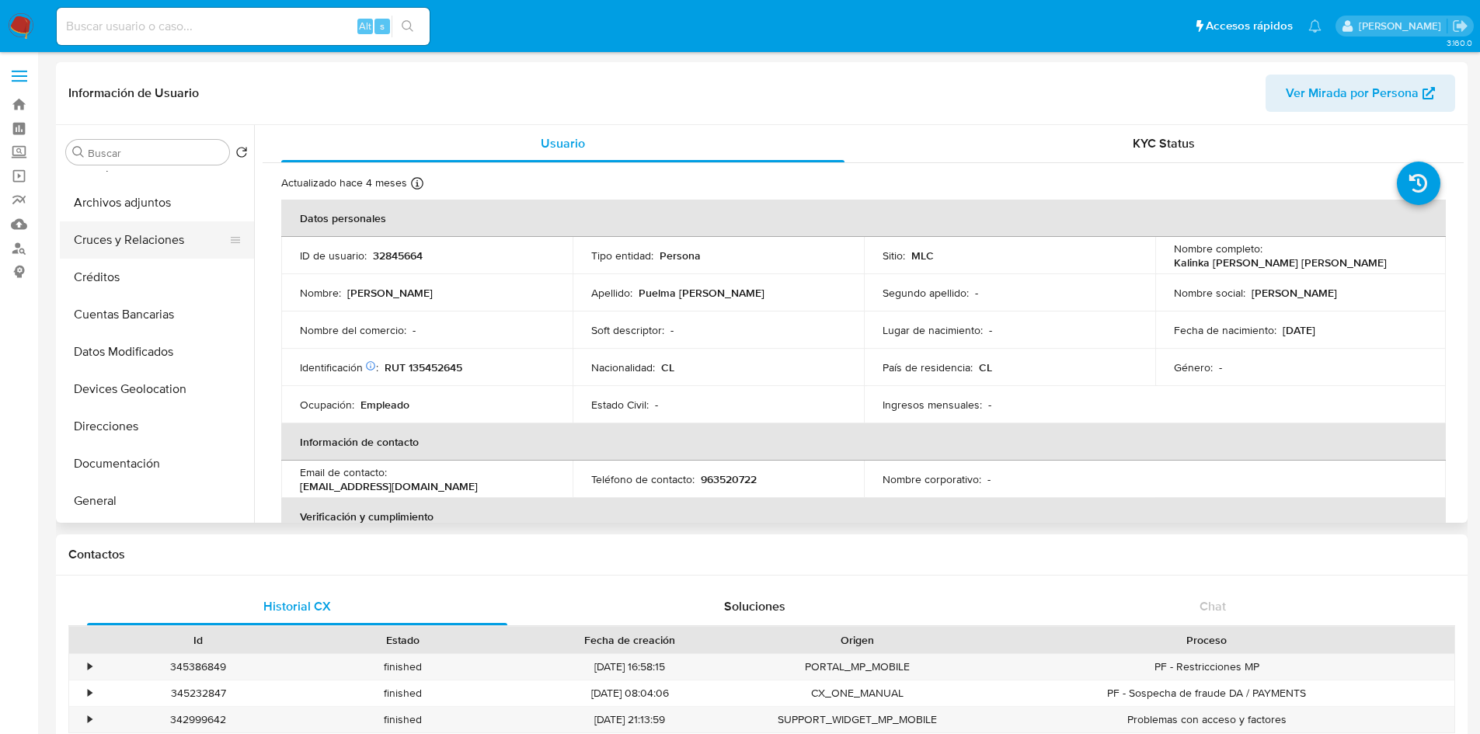
scroll to position [0, 0]
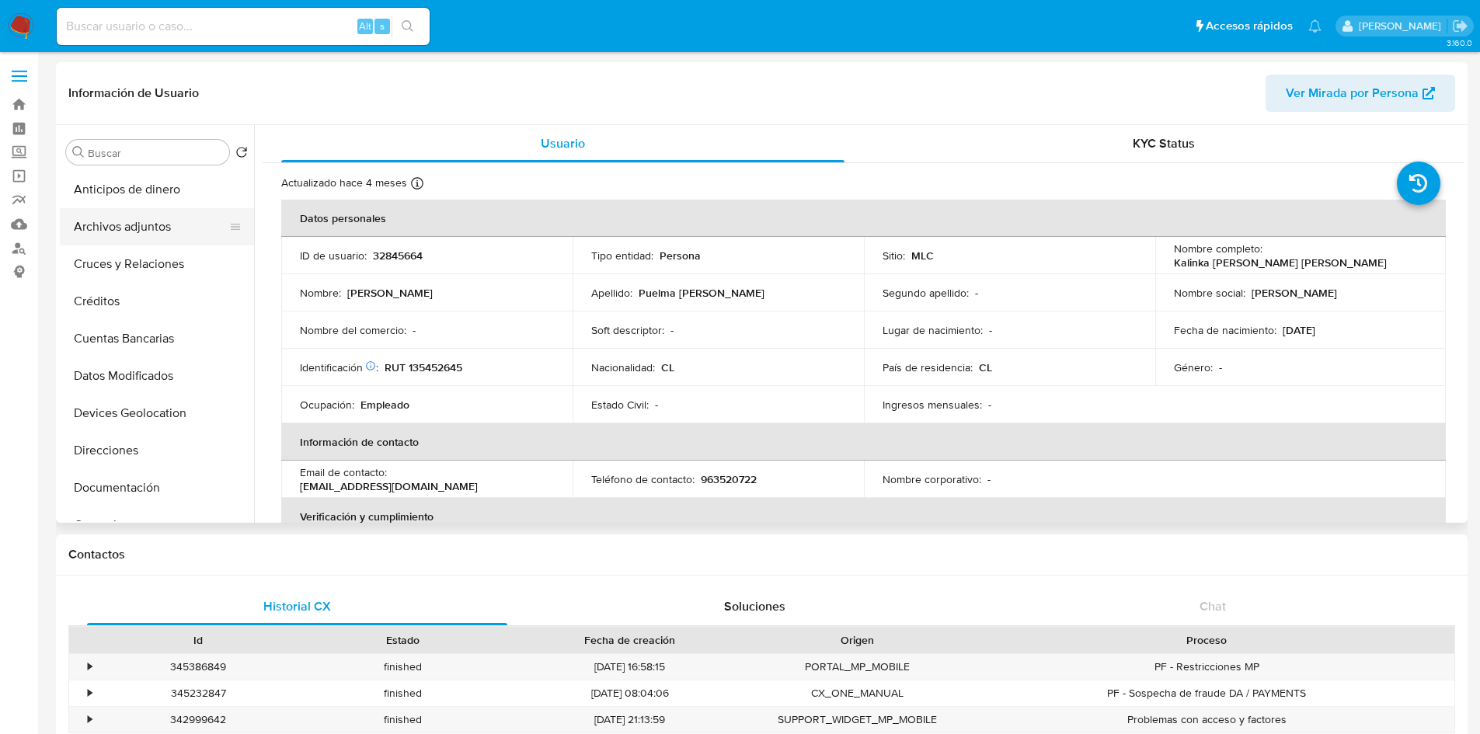
click at [127, 228] on button "Archivos adjuntos" at bounding box center [151, 226] width 182 height 37
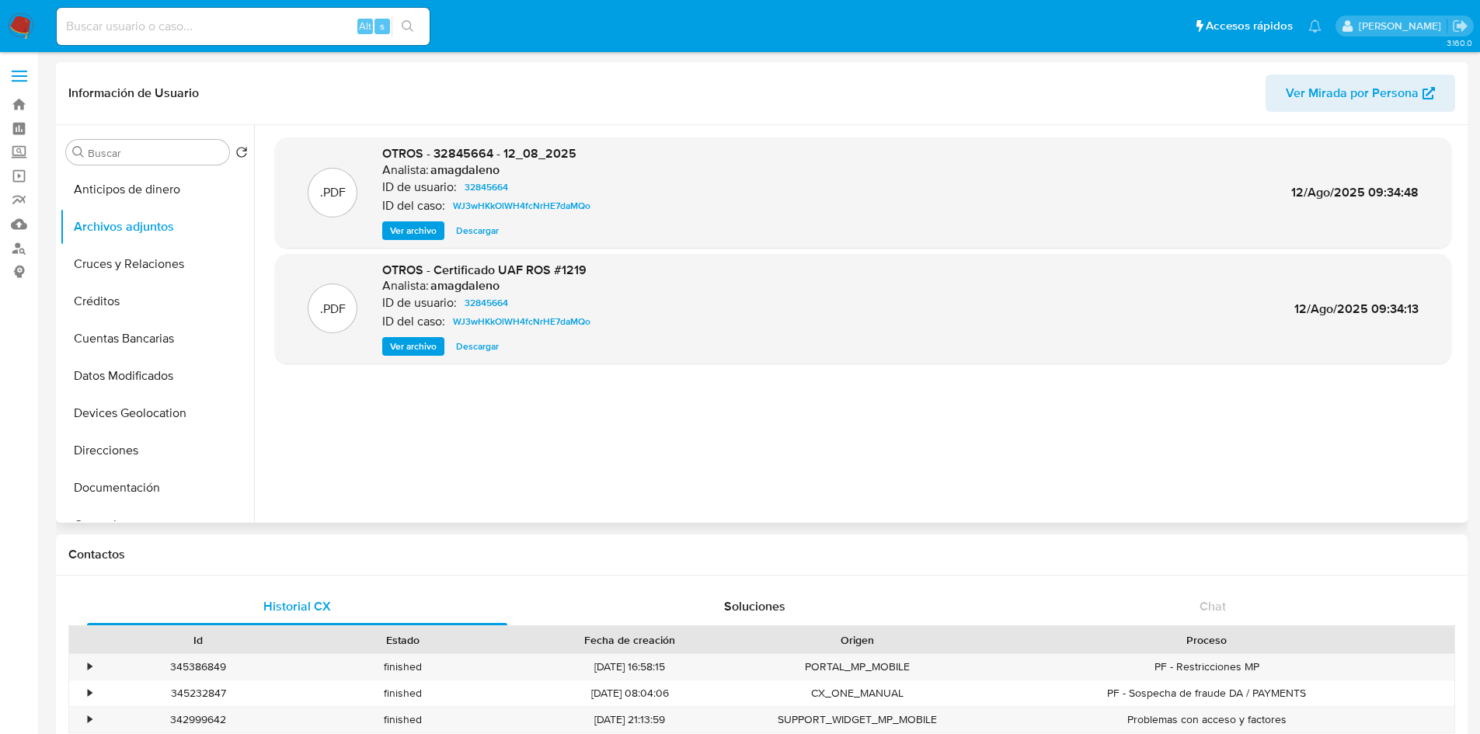
click at [403, 228] on span "Ver archivo" at bounding box center [413, 231] width 47 height 16
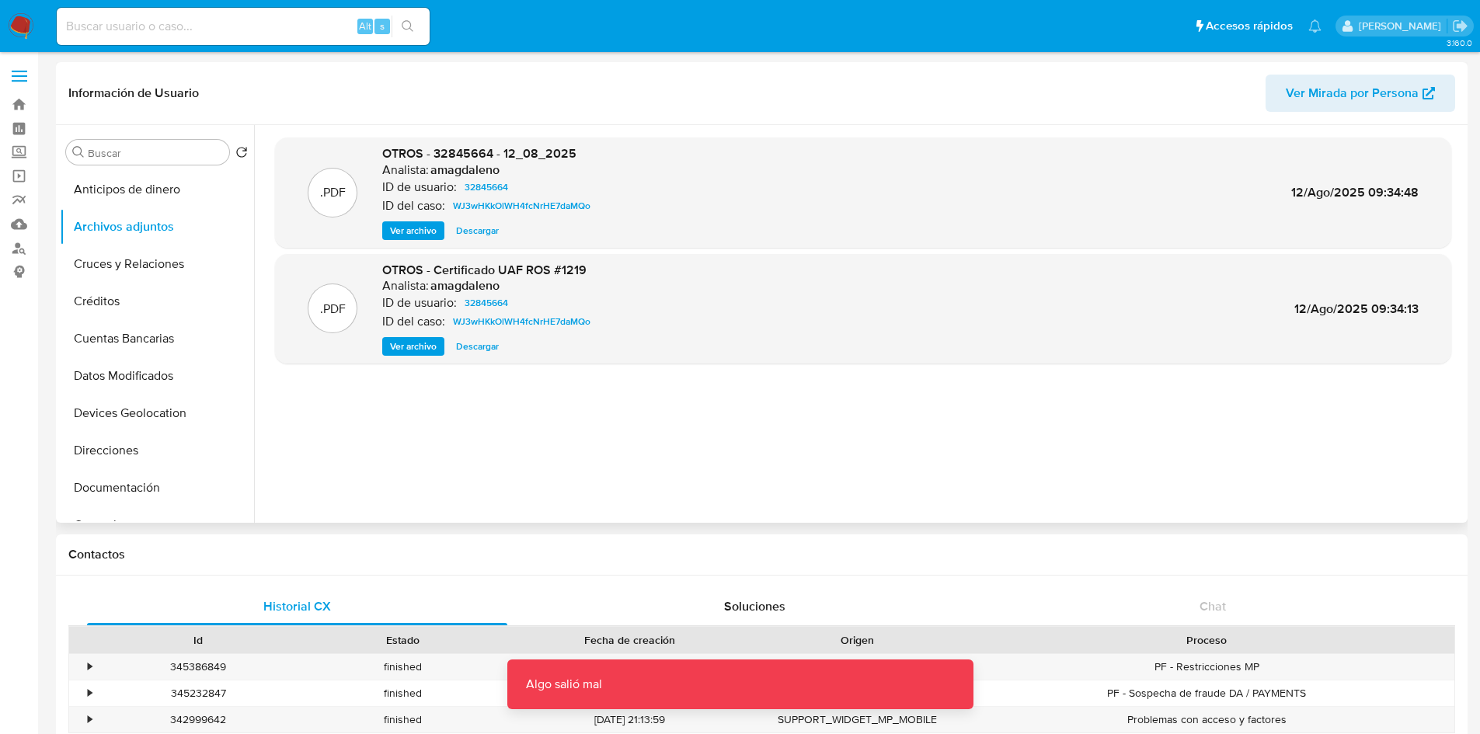
click at [401, 236] on span "Ver archivo" at bounding box center [413, 231] width 47 height 16
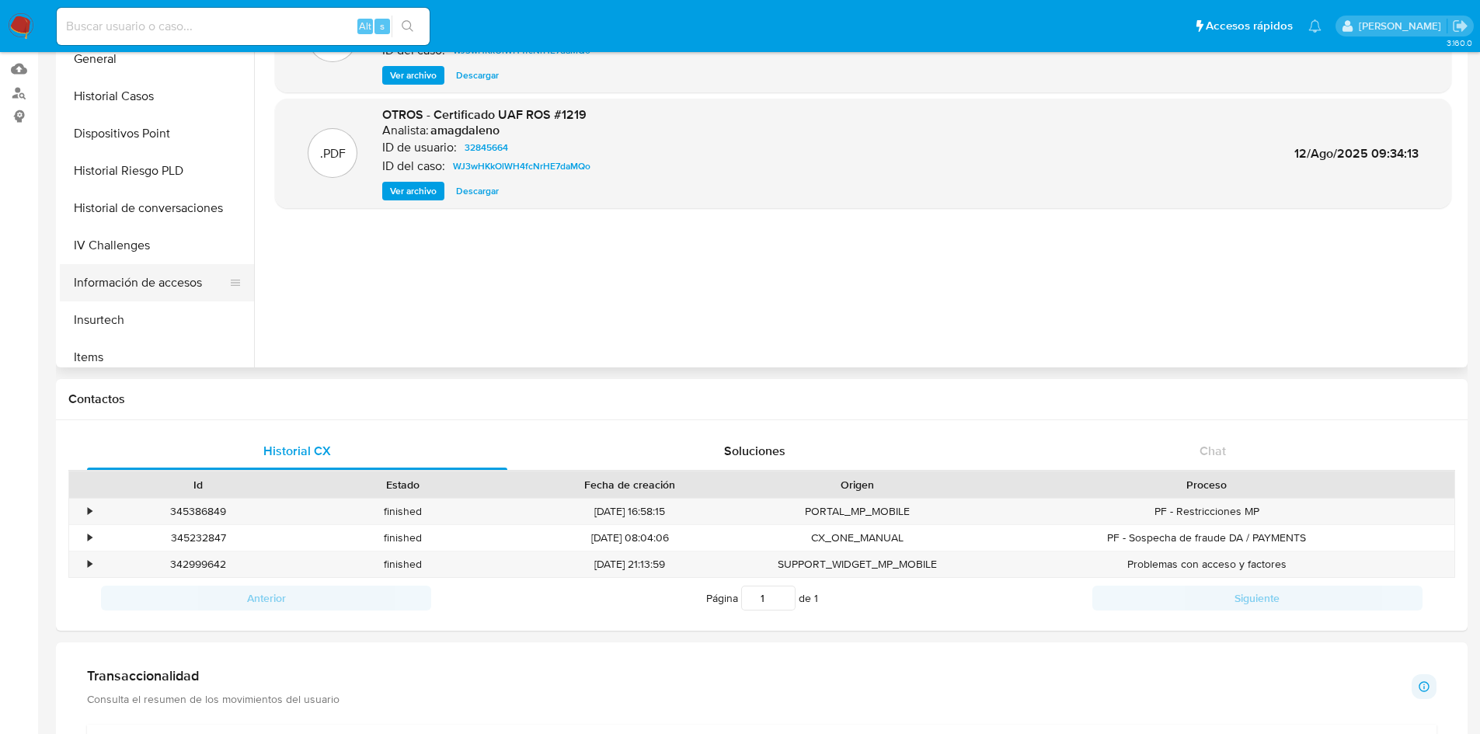
scroll to position [78, 0]
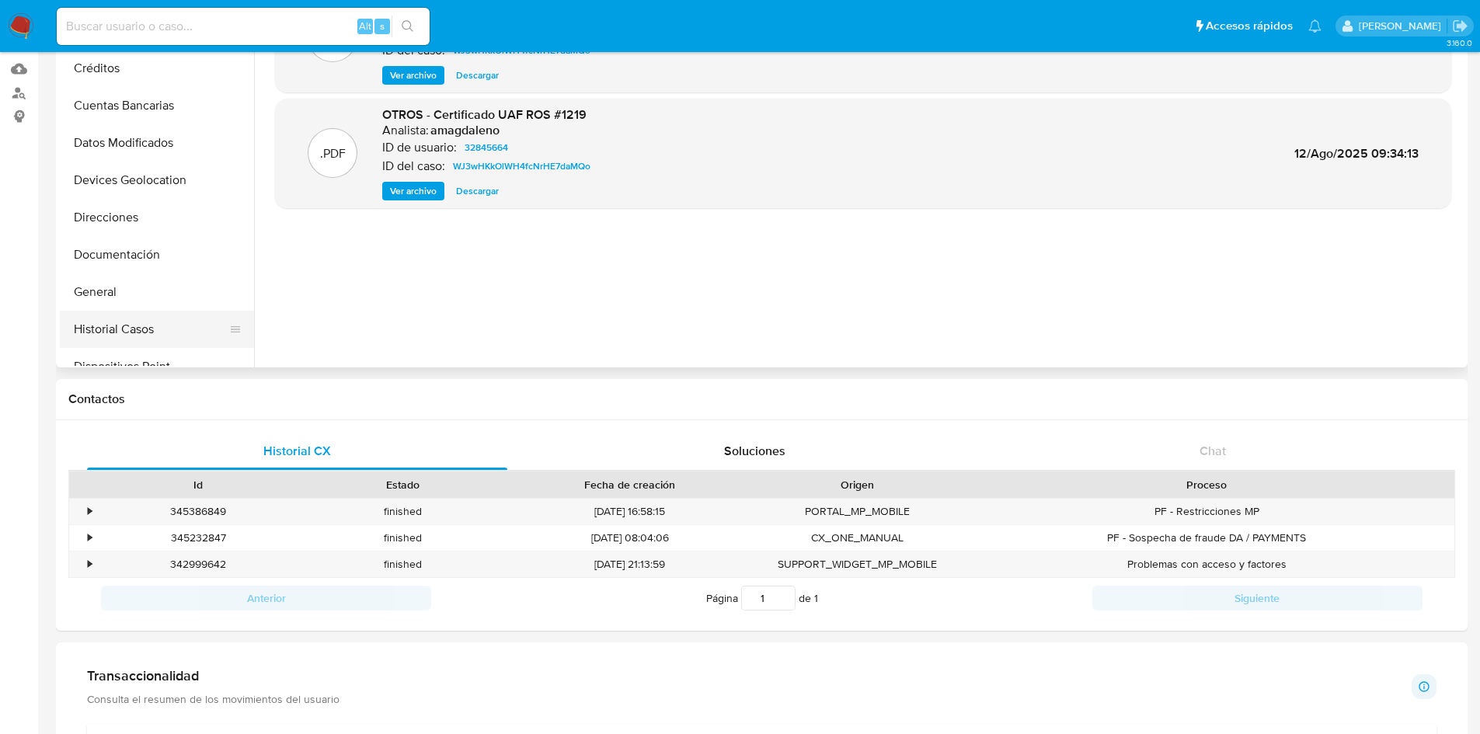
click at [132, 322] on button "Historial Casos" at bounding box center [151, 329] width 182 height 37
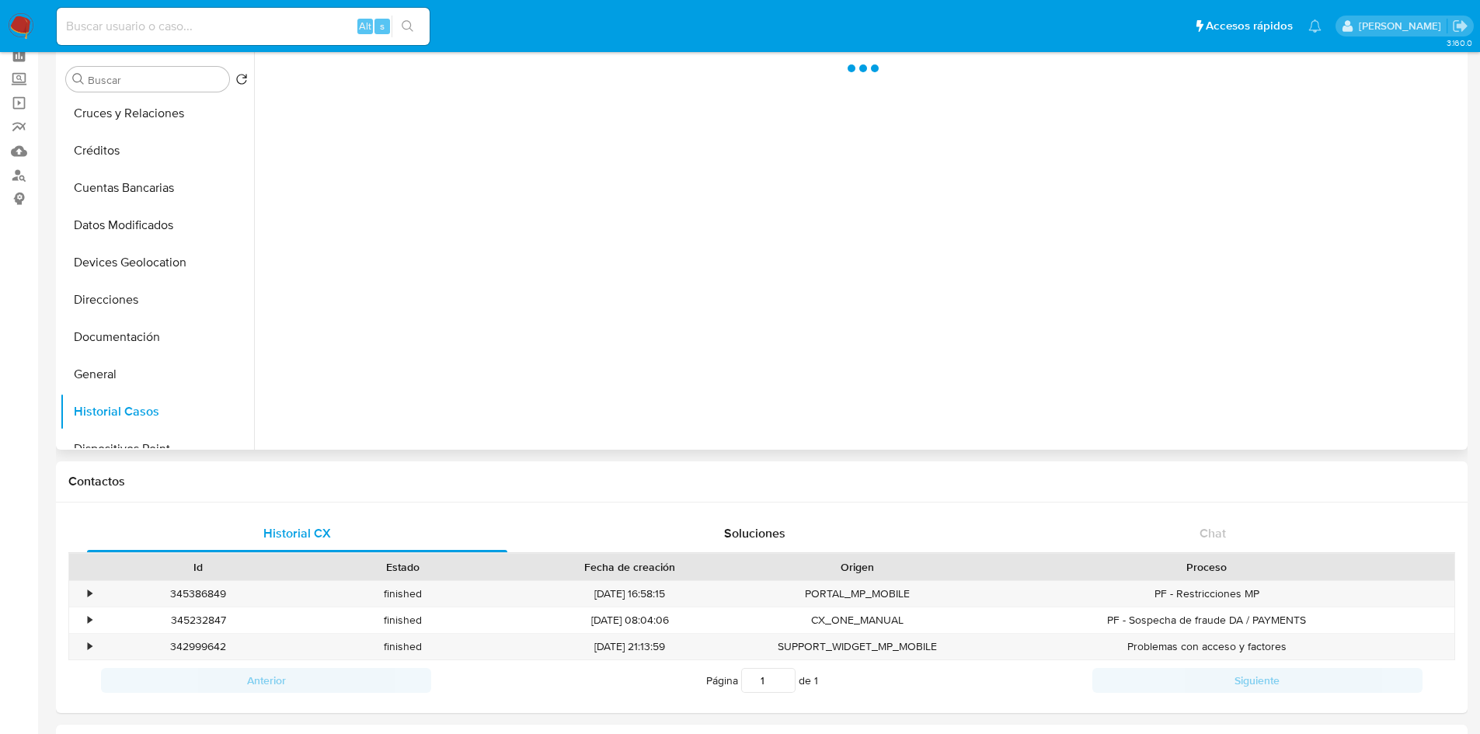
scroll to position [0, 0]
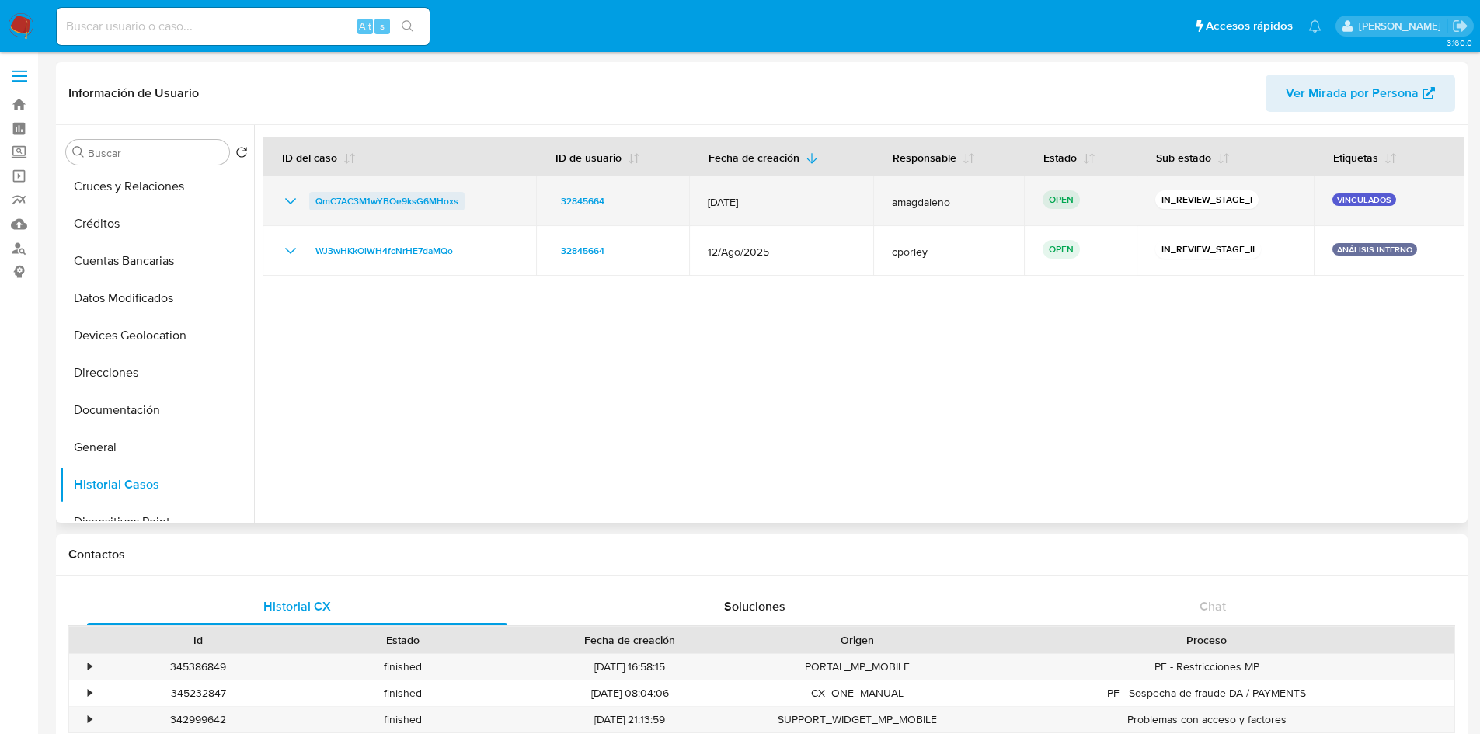
click at [362, 198] on span "QmC7AC3M1wYBOe9ksG6MHoxs" at bounding box center [386, 201] width 143 height 19
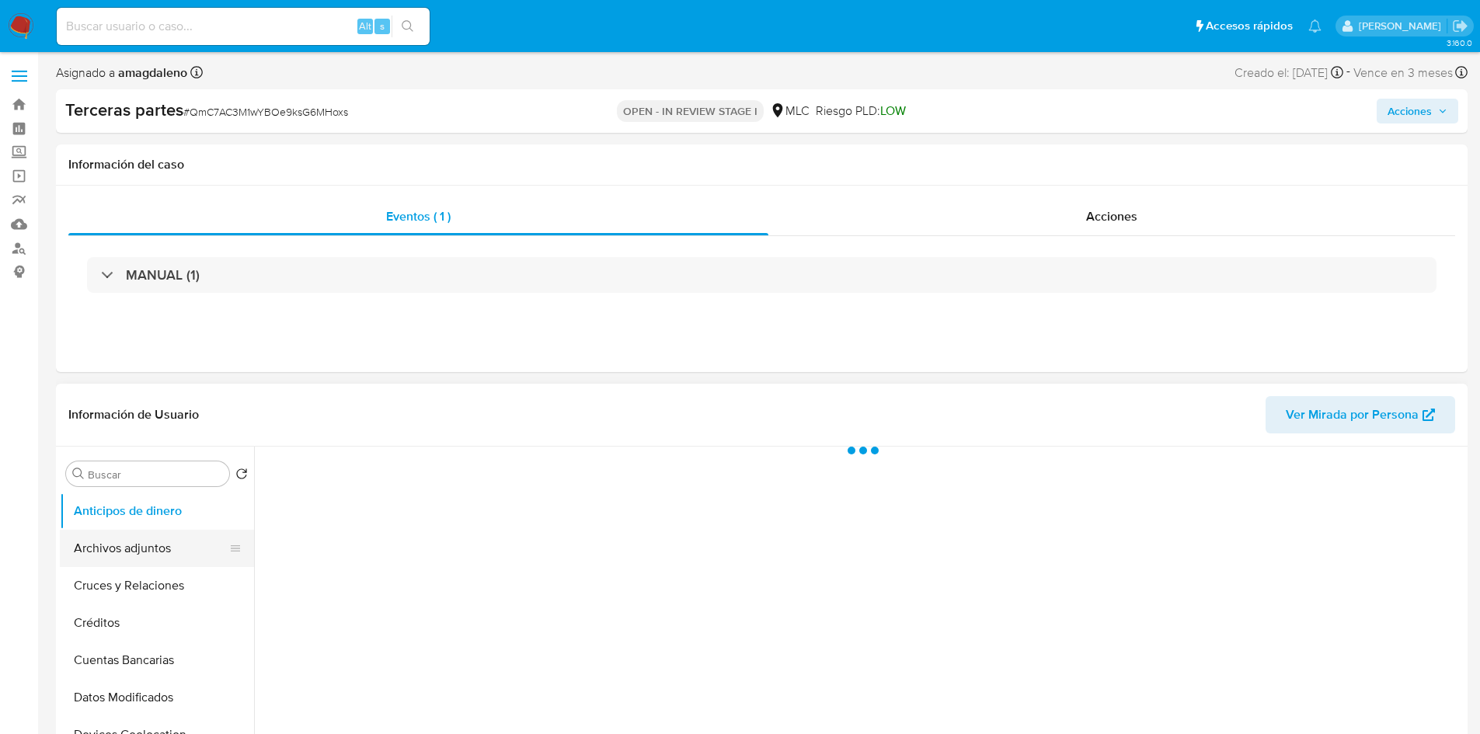
select select "10"
click at [141, 552] on button "Archivos adjuntos" at bounding box center [151, 548] width 182 height 37
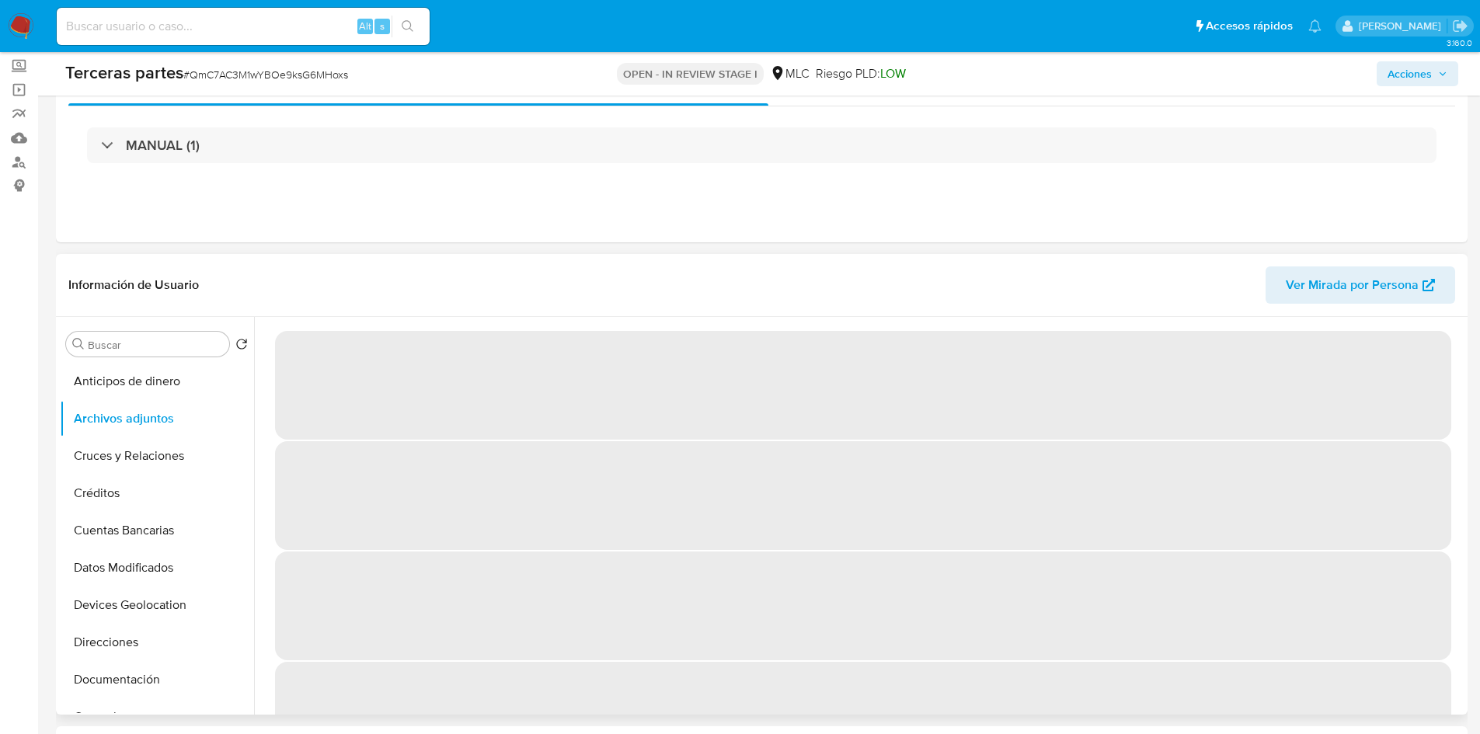
scroll to position [155, 0]
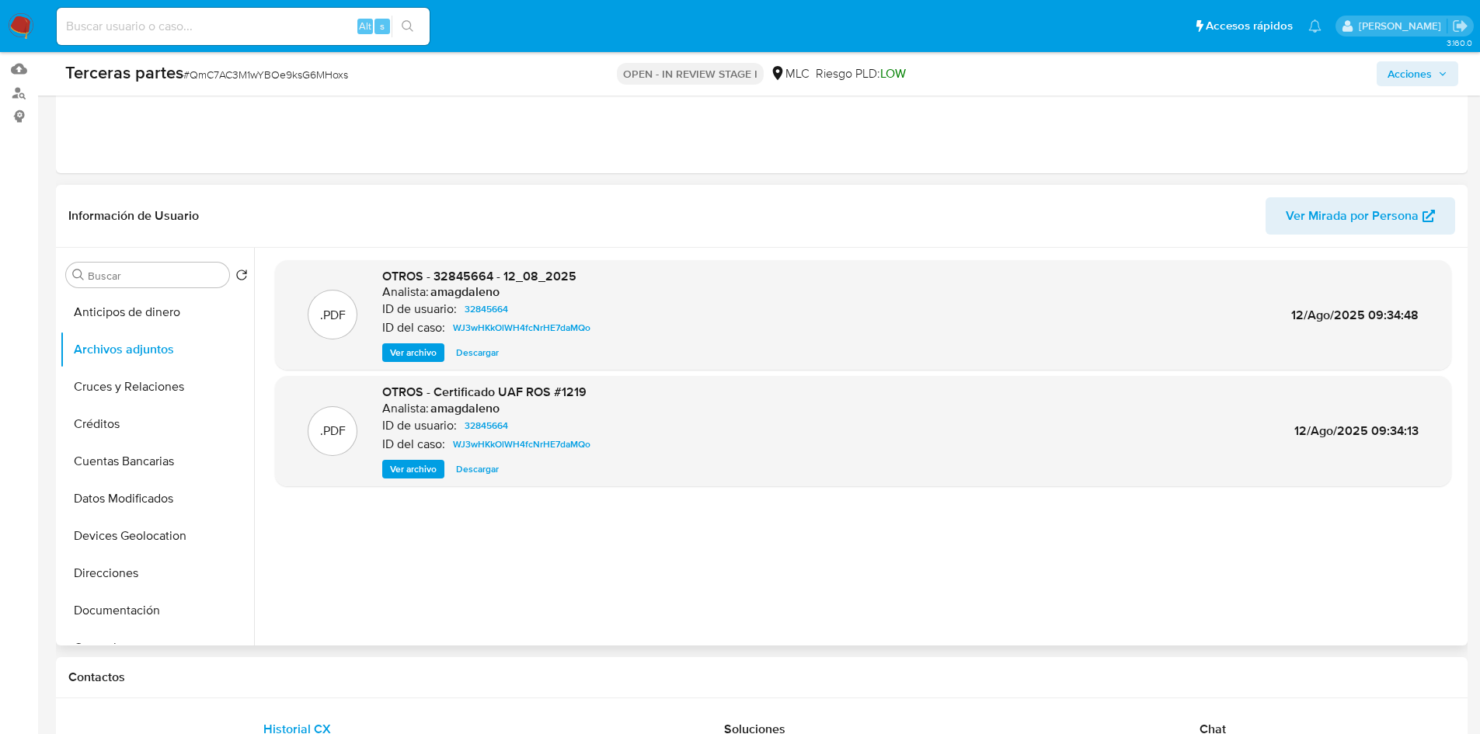
click at [425, 359] on span "Ver archivo" at bounding box center [413, 353] width 47 height 16
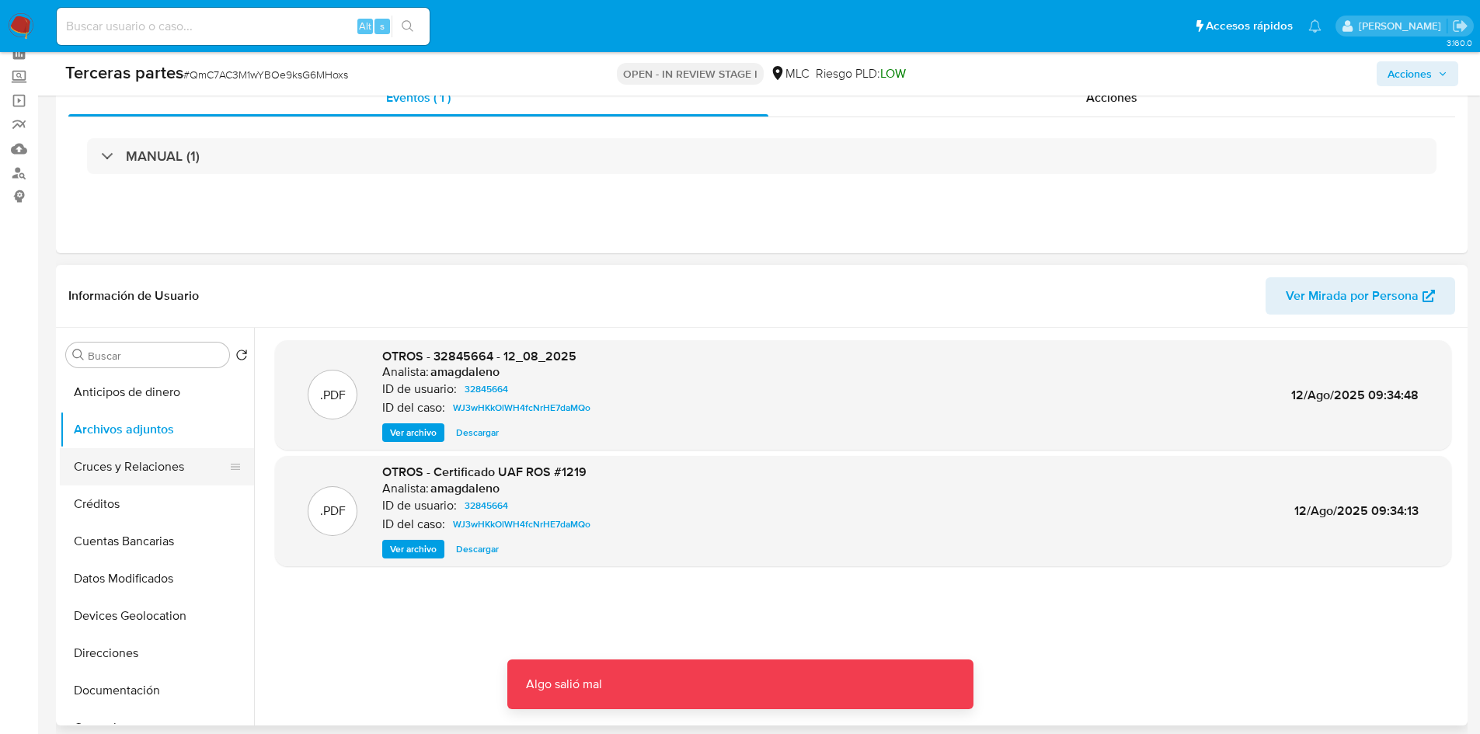
scroll to position [0, 0]
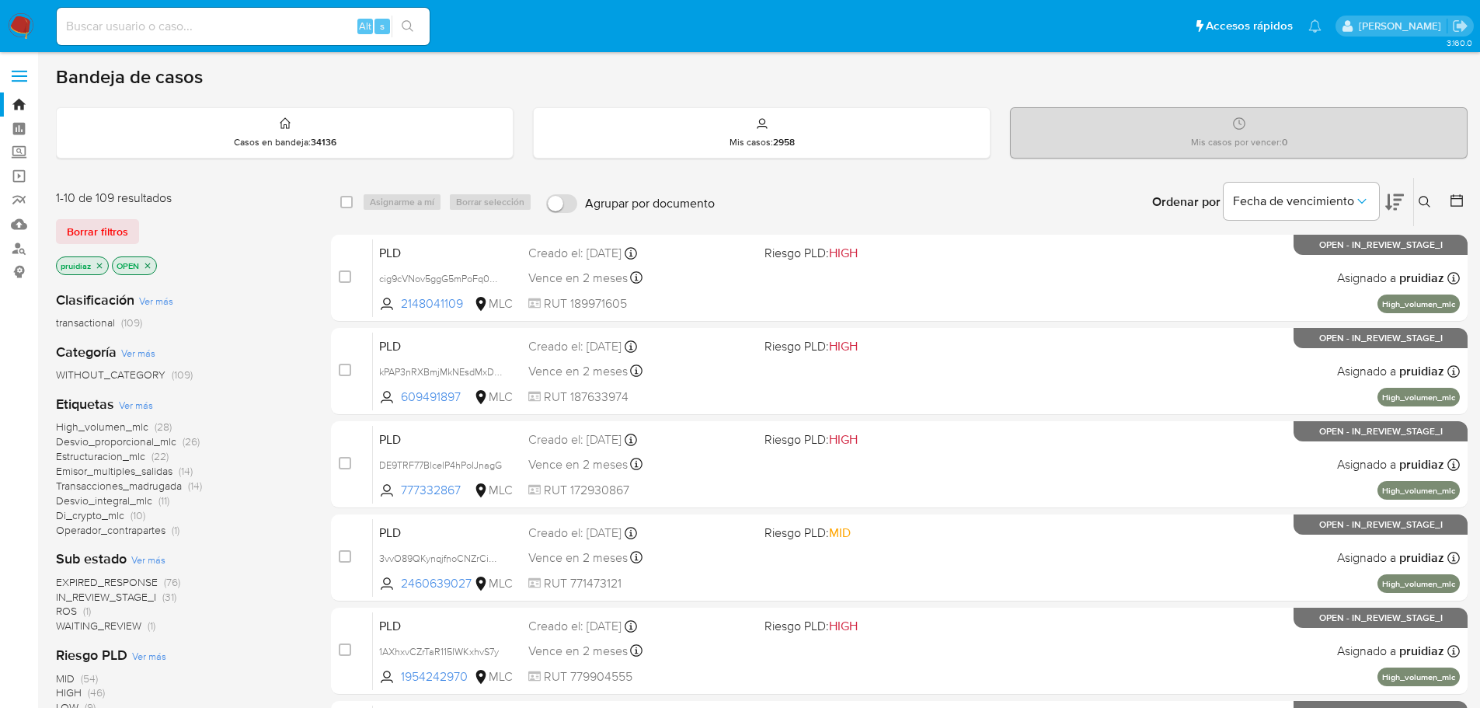
click at [1433, 213] on div "Ingrese ID de usuario o caso Buscar Borrar filtros" at bounding box center [1426, 202] width 26 height 48
click at [1423, 203] on icon at bounding box center [1425, 202] width 12 height 12
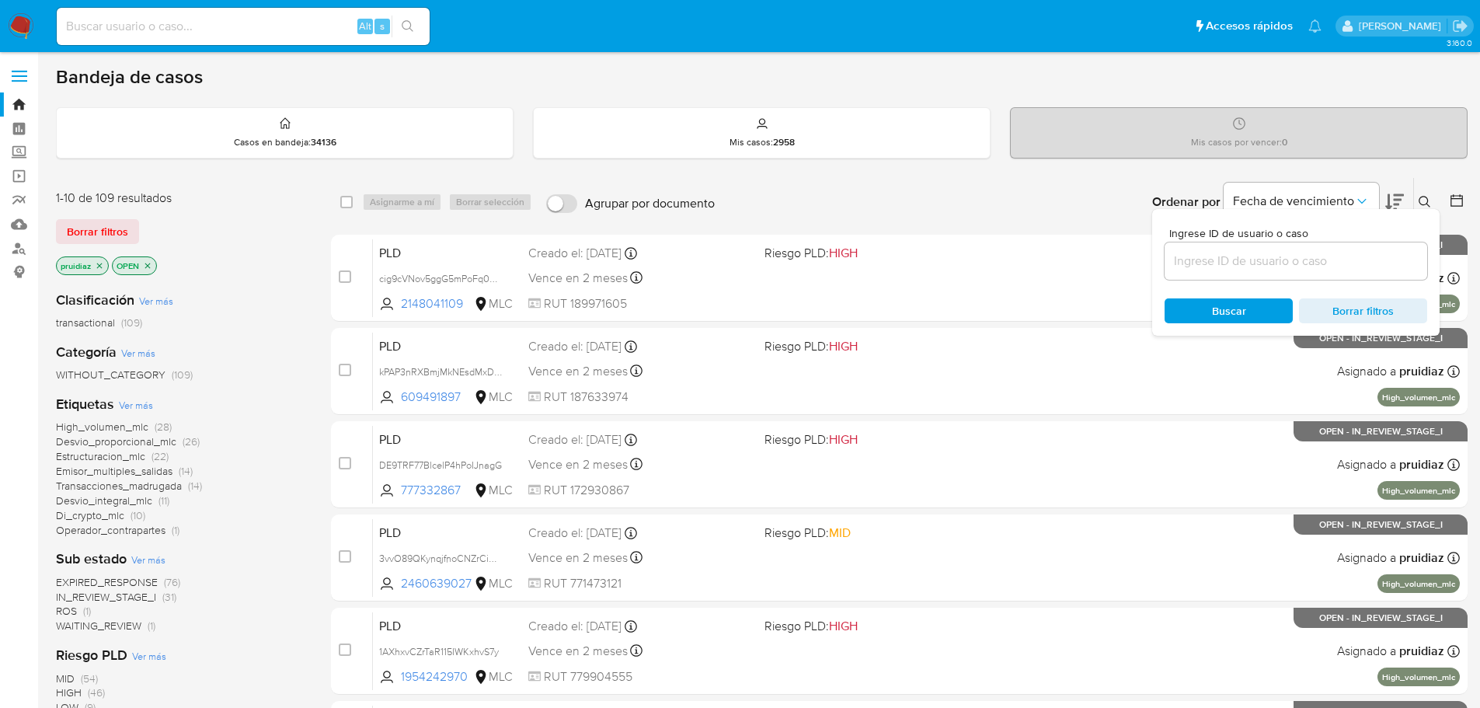
click at [1259, 255] on input at bounding box center [1296, 261] width 263 height 20
type input "152193586"
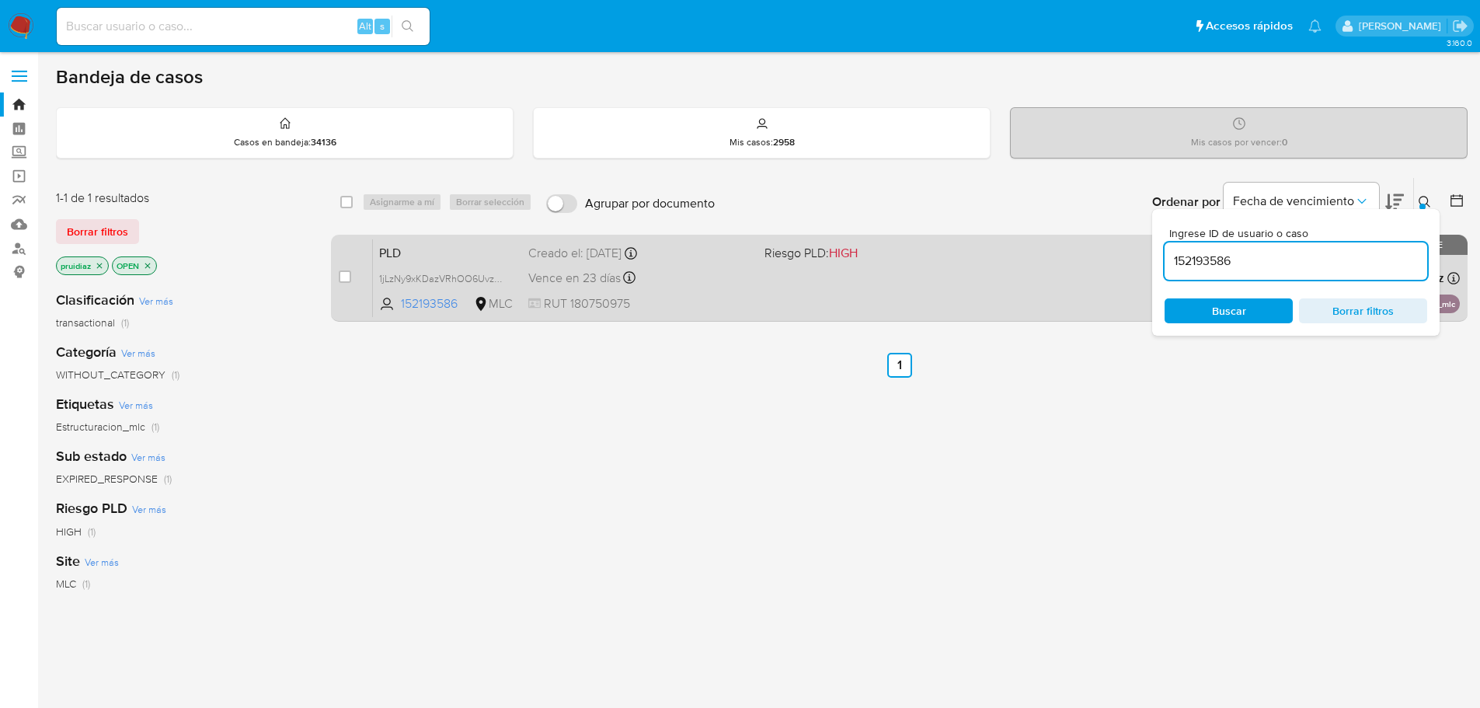
click at [335, 273] on div "case-item-checkbox No es posible asignar el caso PLD 1jLzNy9xKDazVRhOO6UvzM4Q 1…" at bounding box center [899, 278] width 1137 height 87
click at [340, 273] on input "checkbox" at bounding box center [345, 276] width 12 height 12
checkbox input "true"
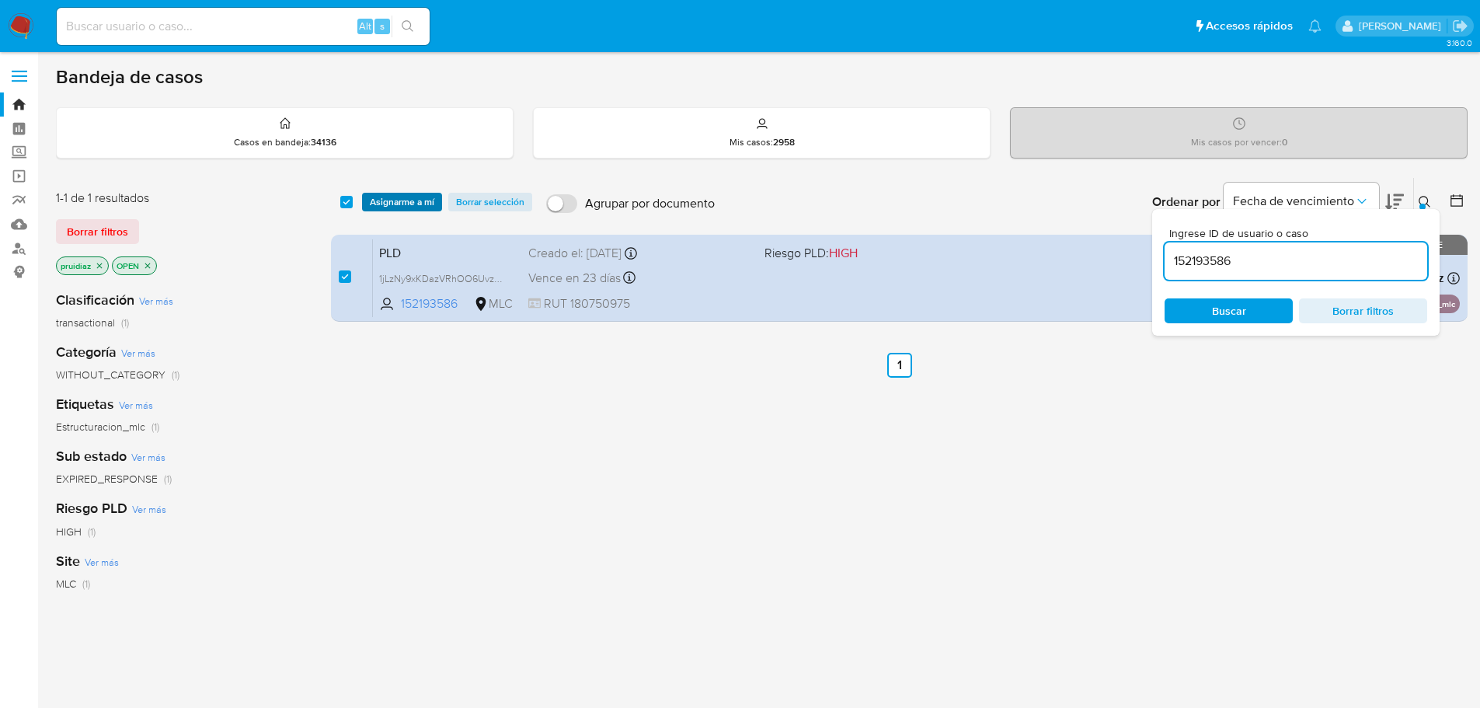
click at [396, 194] on span "Asignarme a mí" at bounding box center [402, 202] width 64 height 16
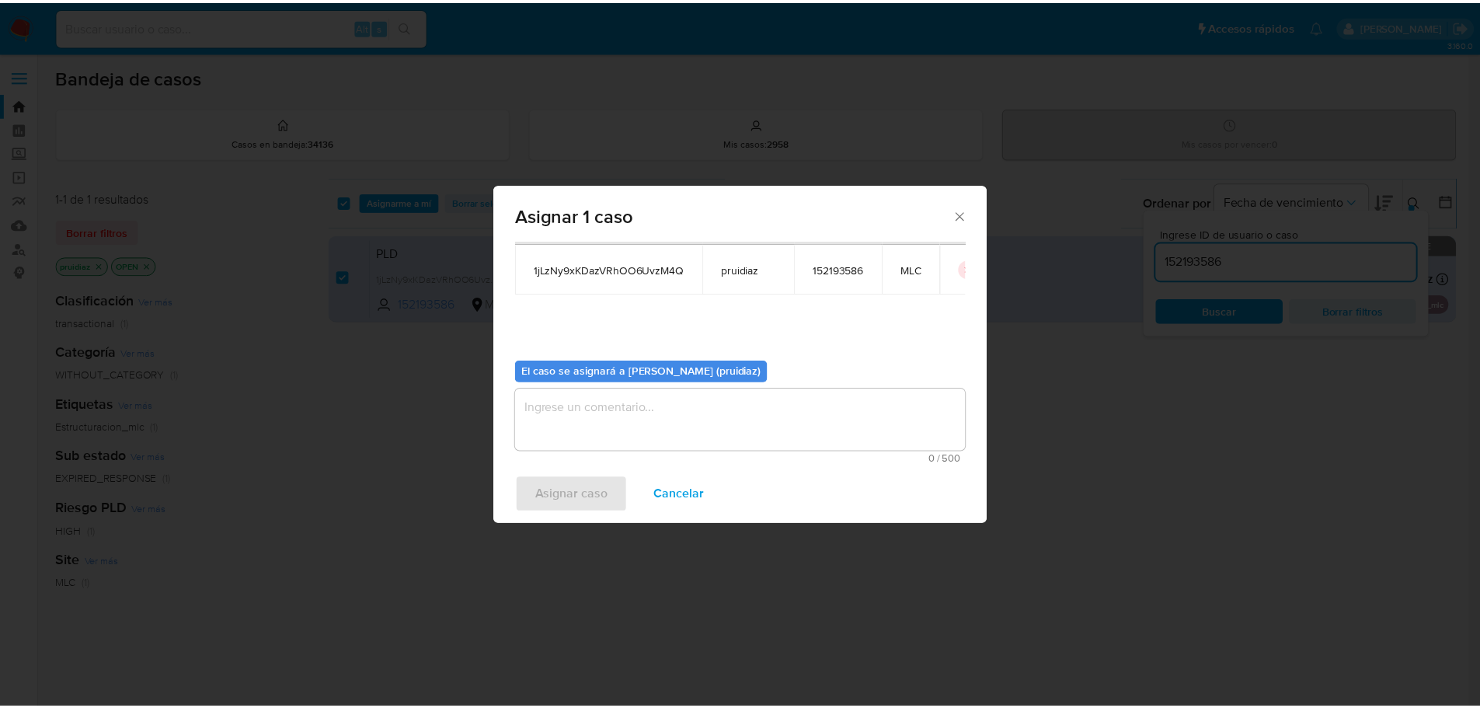
scroll to position [81, 0]
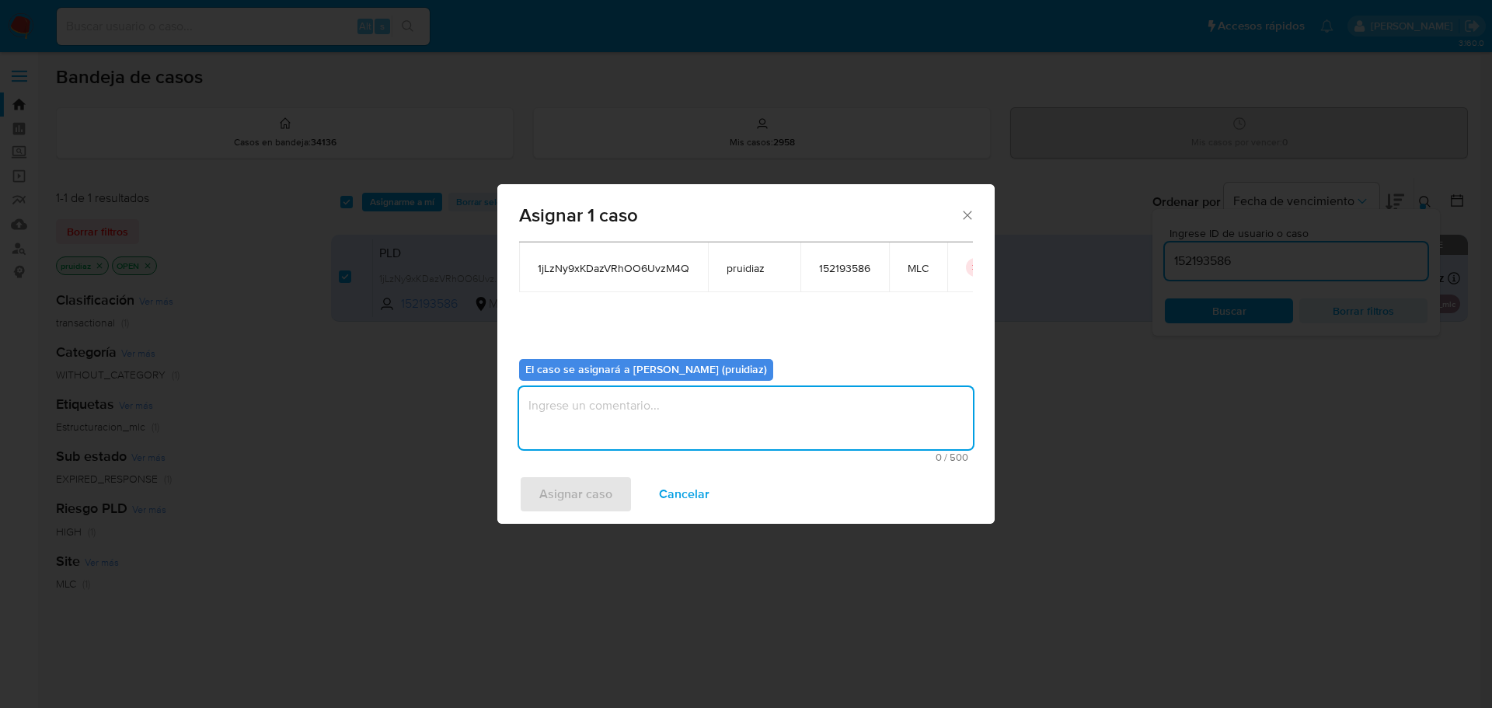
click at [655, 408] on textarea "assign-modal" at bounding box center [746, 418] width 454 height 62
type textarea "-"
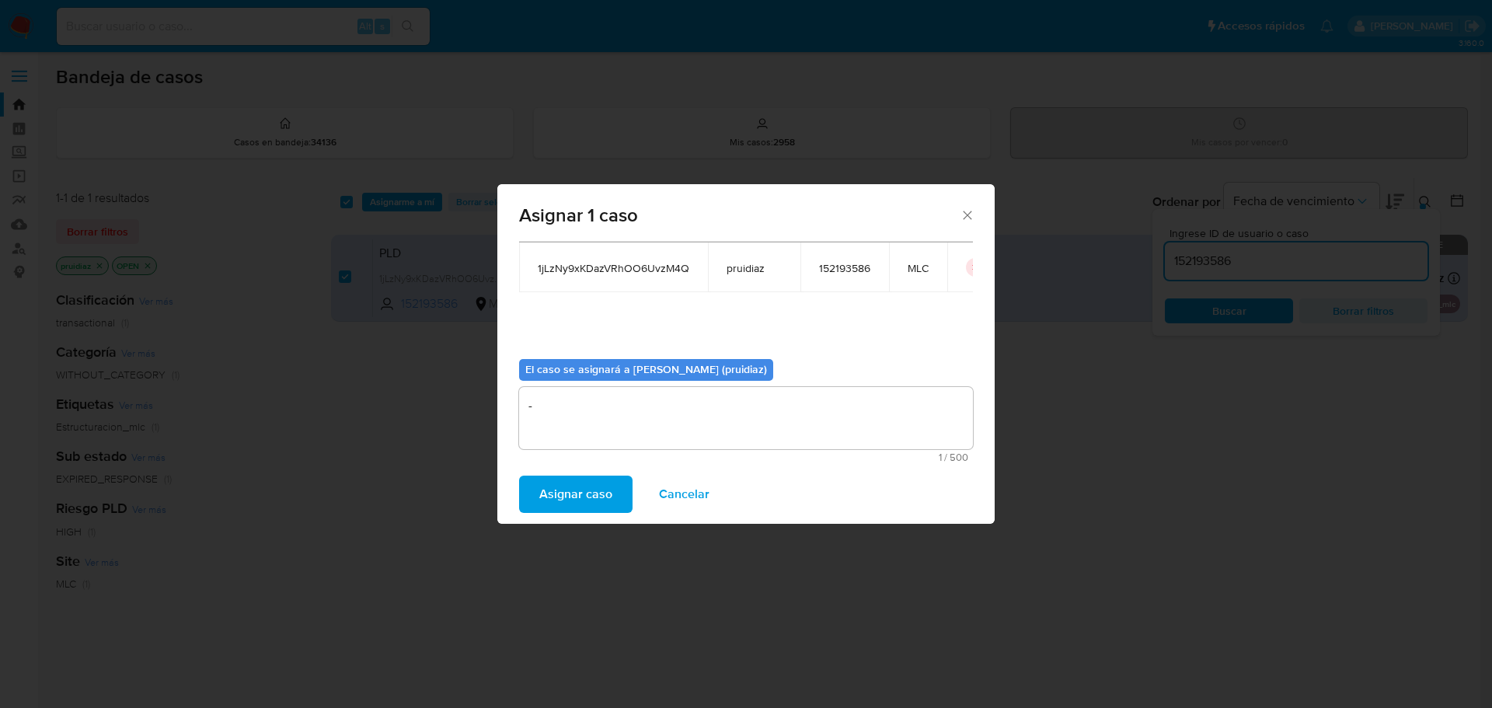
click at [579, 494] on span "Asignar caso" at bounding box center [575, 494] width 73 height 34
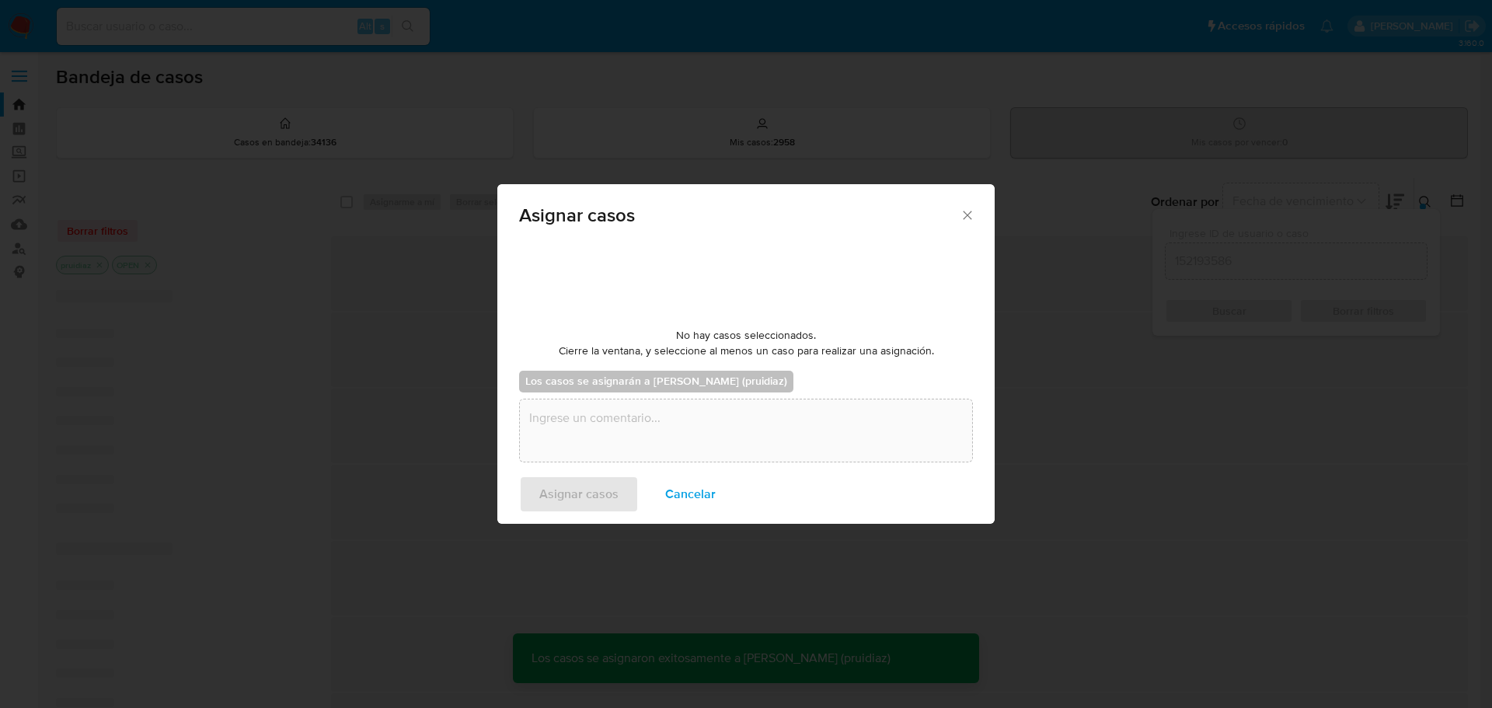
checkbox input "false"
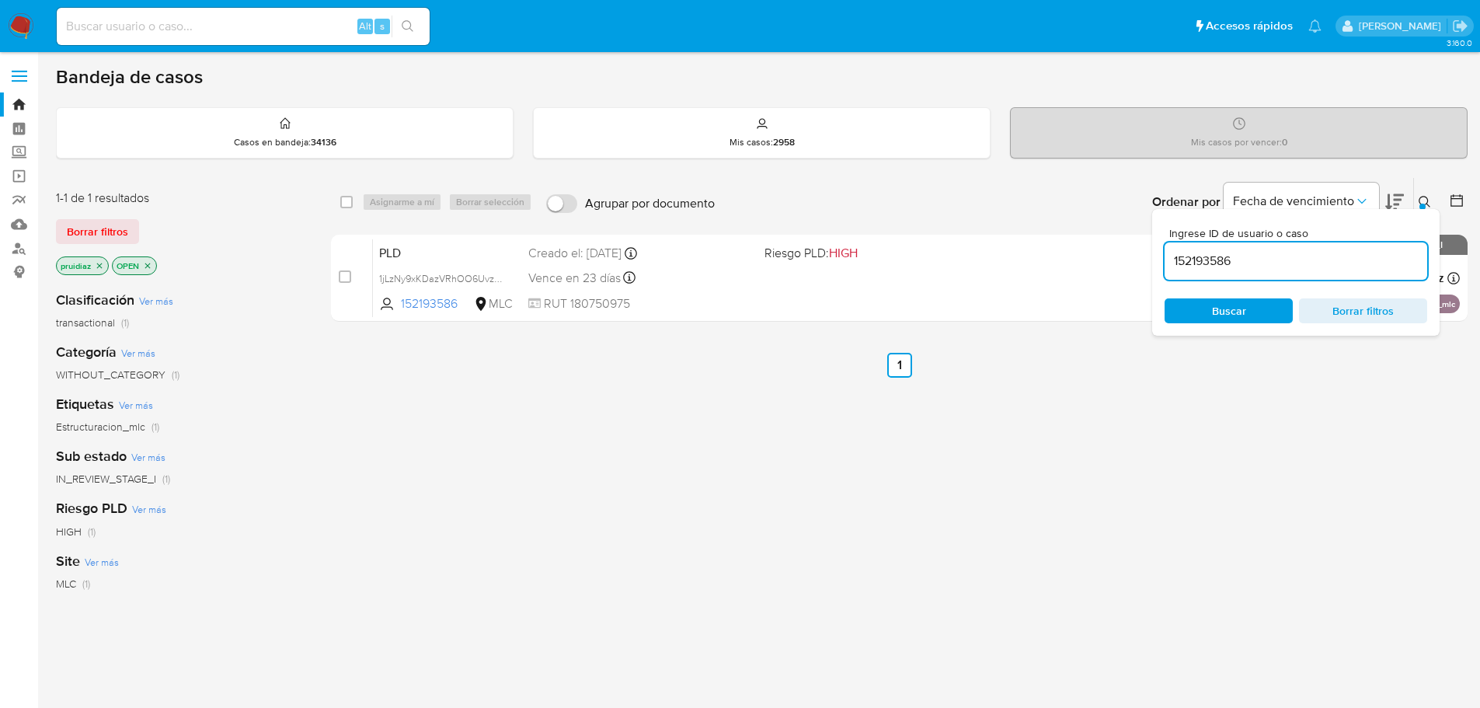
click at [30, 32] on img at bounding box center [21, 26] width 26 height 26
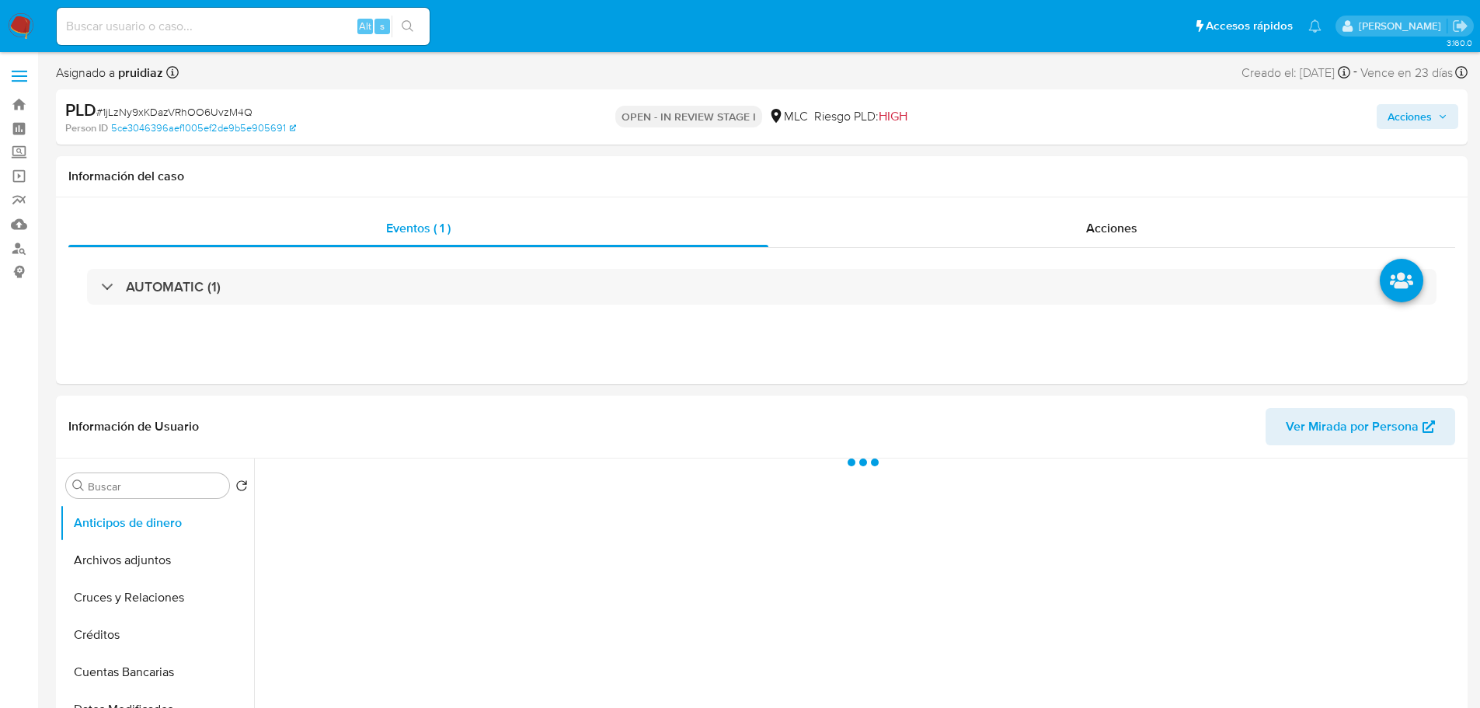
select select "10"
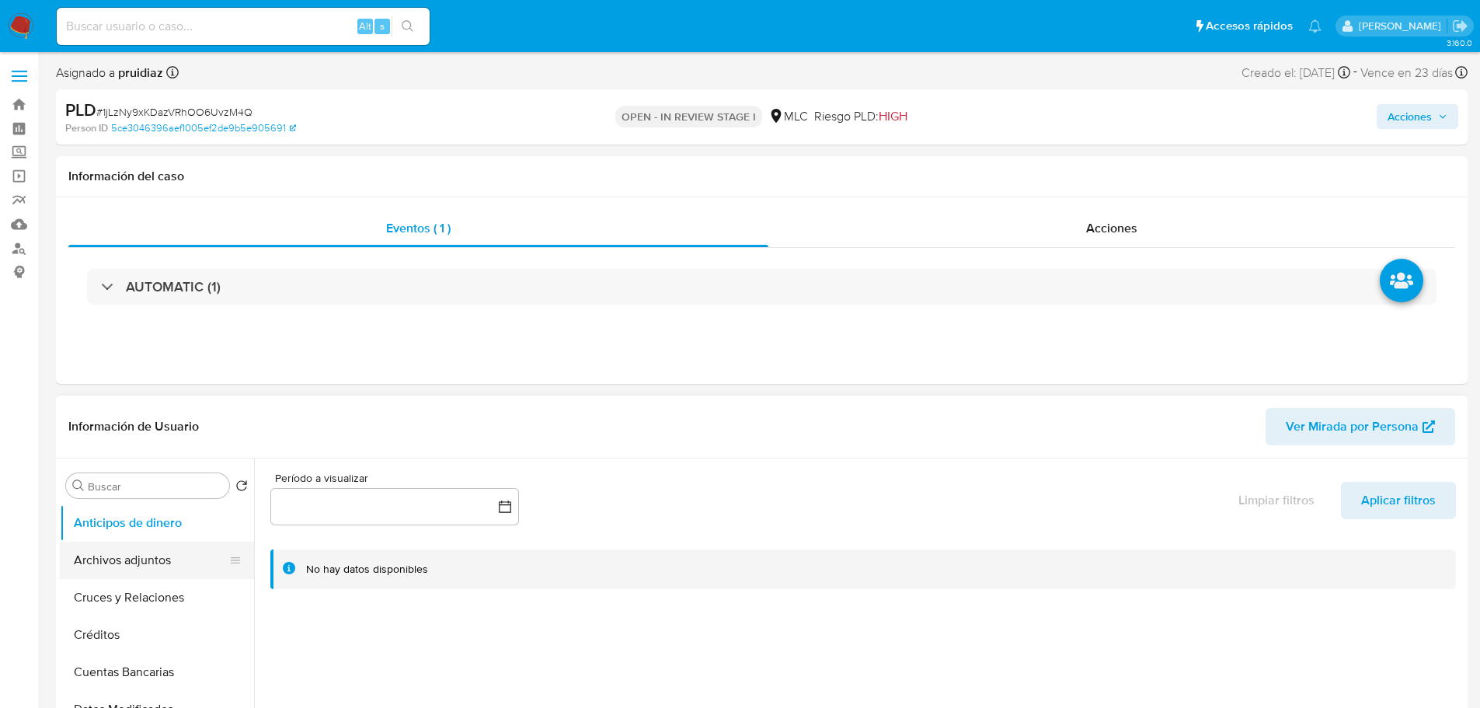
click at [136, 559] on button "Archivos adjuntos" at bounding box center [151, 560] width 182 height 37
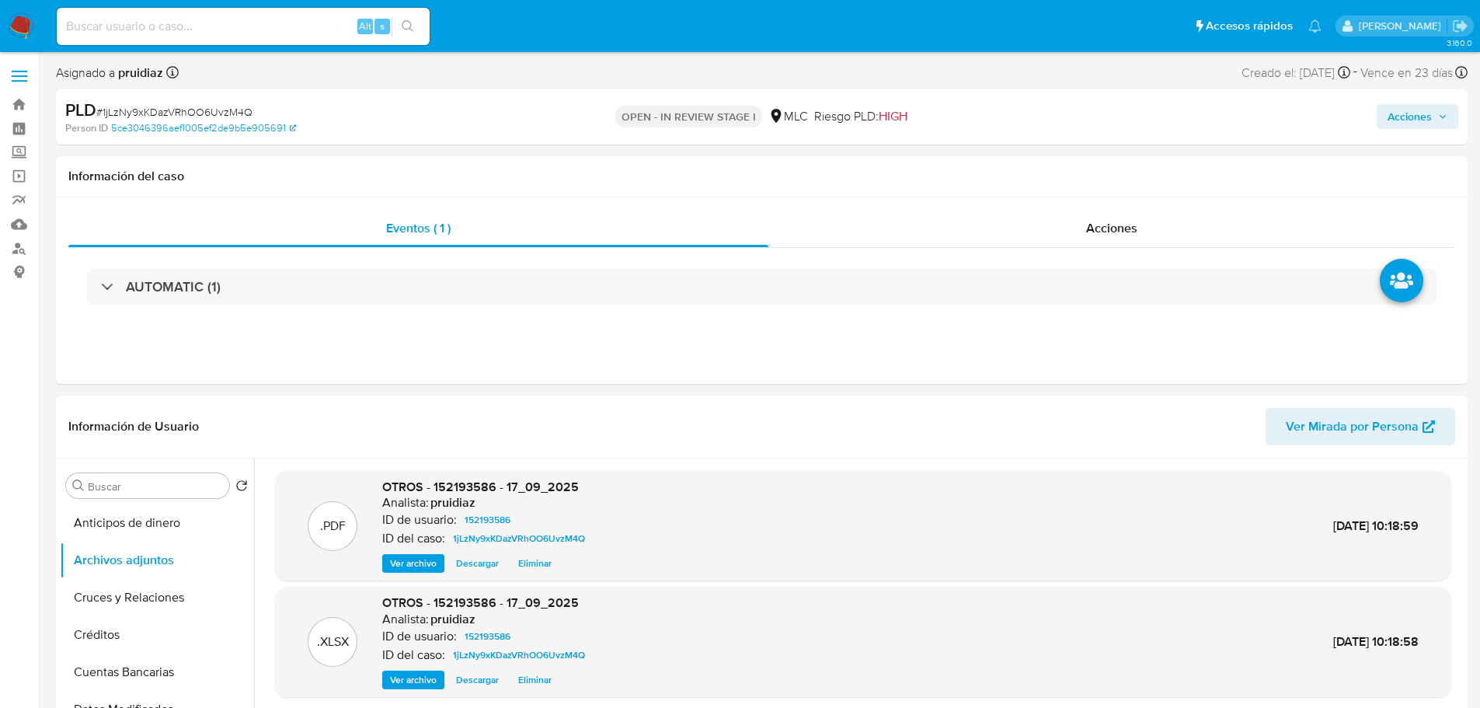
click at [1437, 113] on span "Acciones" at bounding box center [1418, 117] width 60 height 22
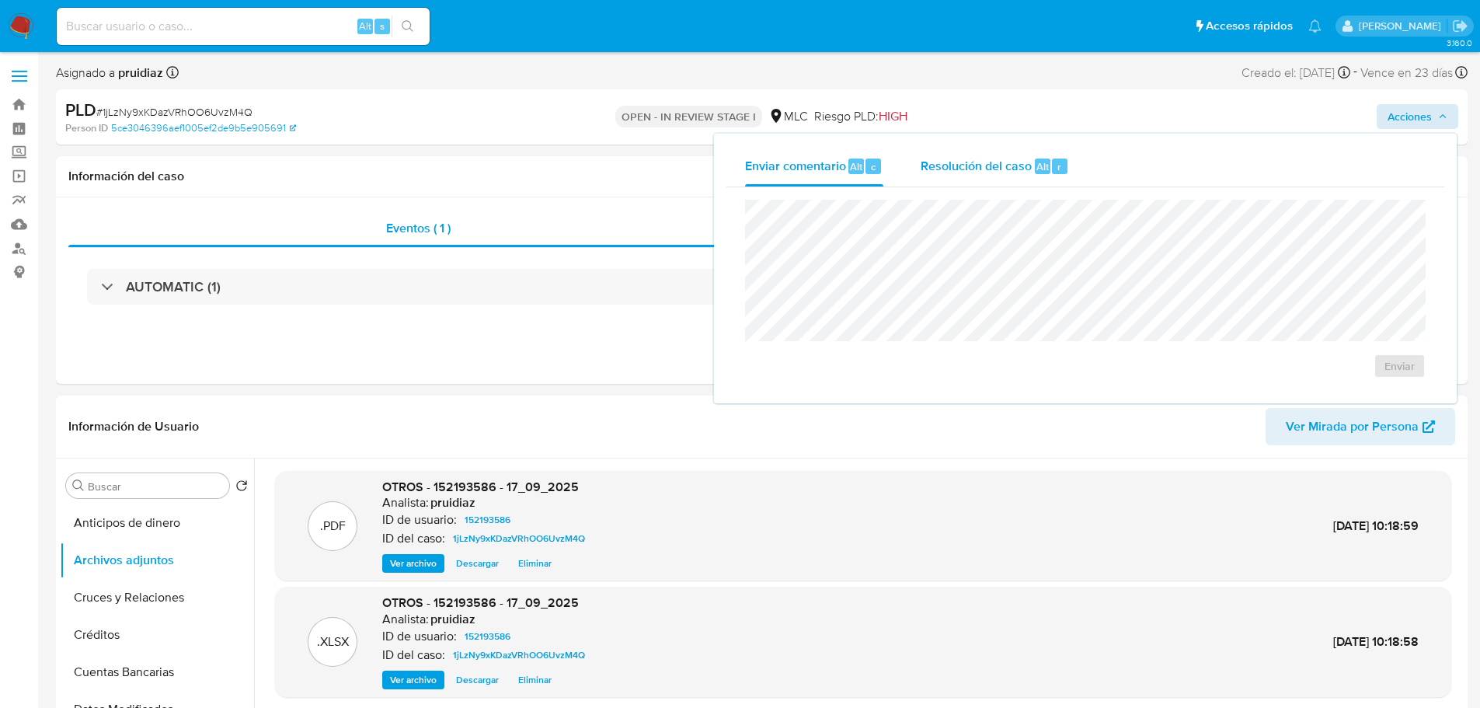
click at [1050, 158] on div "Resolución del caso Alt r" at bounding box center [995, 166] width 148 height 40
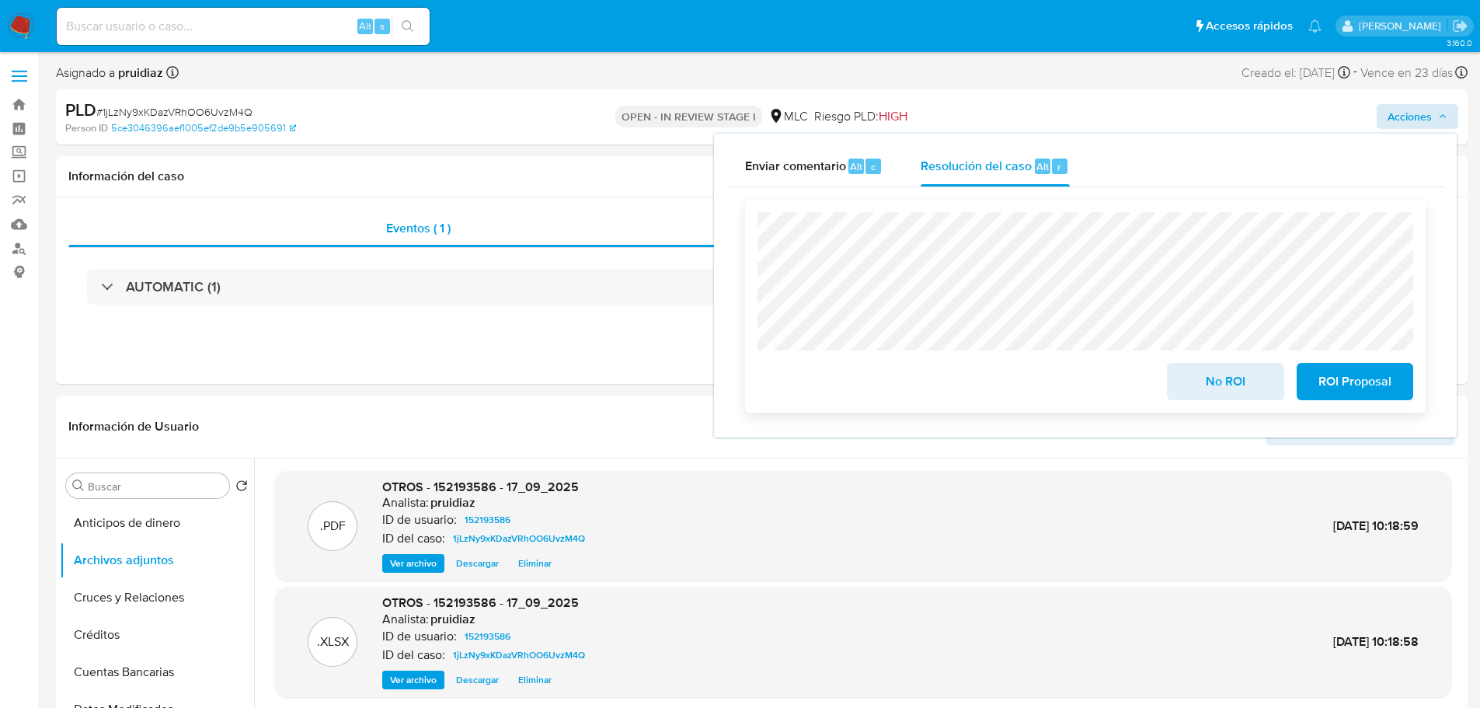
drag, startPoint x: 1349, startPoint y: 385, endPoint x: 1356, endPoint y: 374, distance: 12.9
click at [1356, 374] on span "ROI Proposal" at bounding box center [1355, 381] width 76 height 34
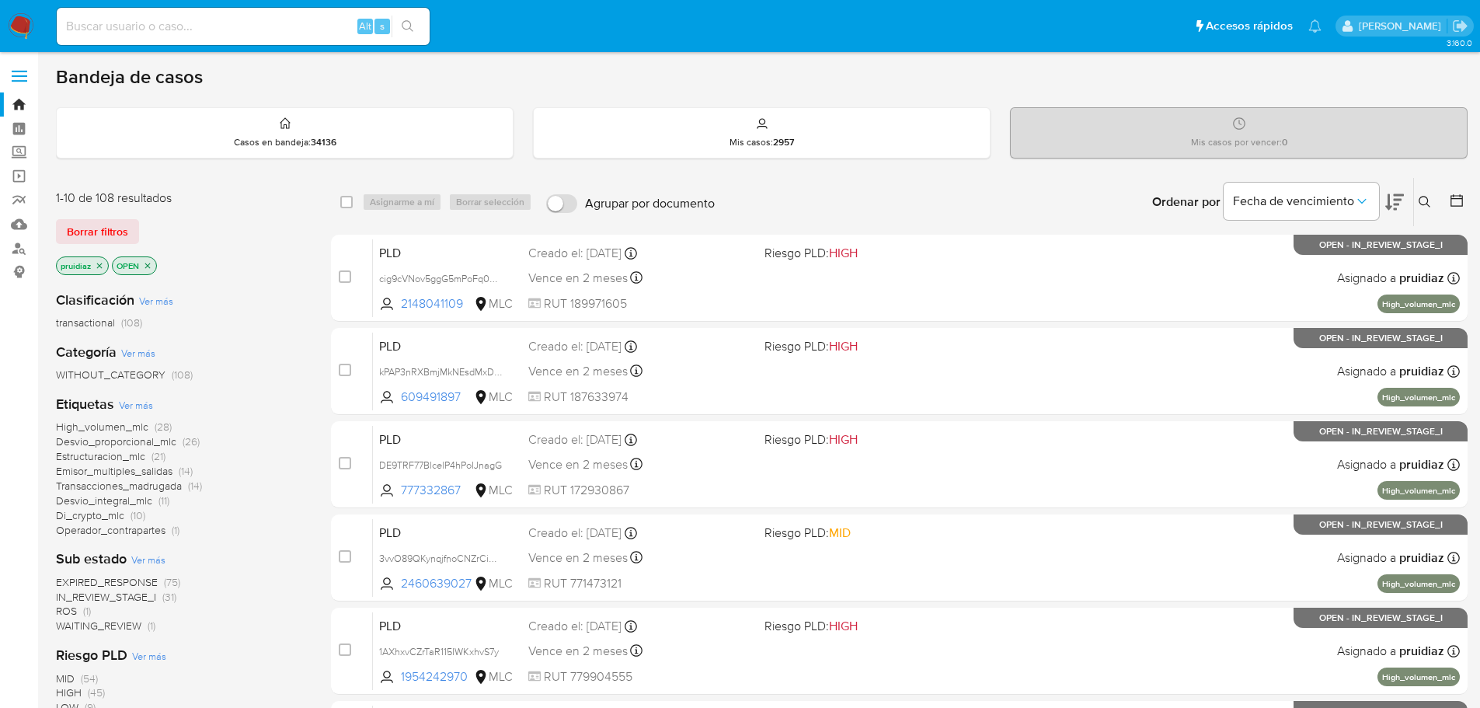
click at [1403, 213] on button at bounding box center [1394, 202] width 19 height 48
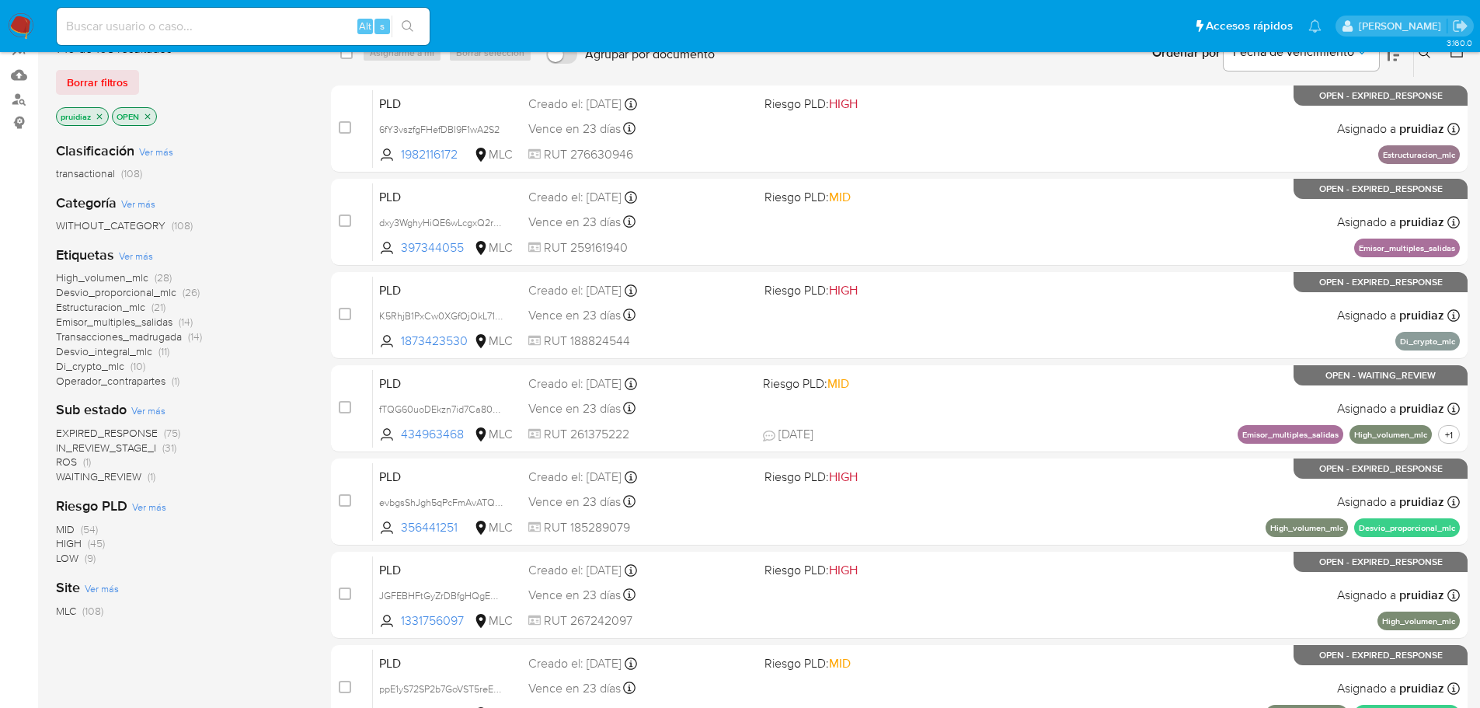
scroll to position [155, 0]
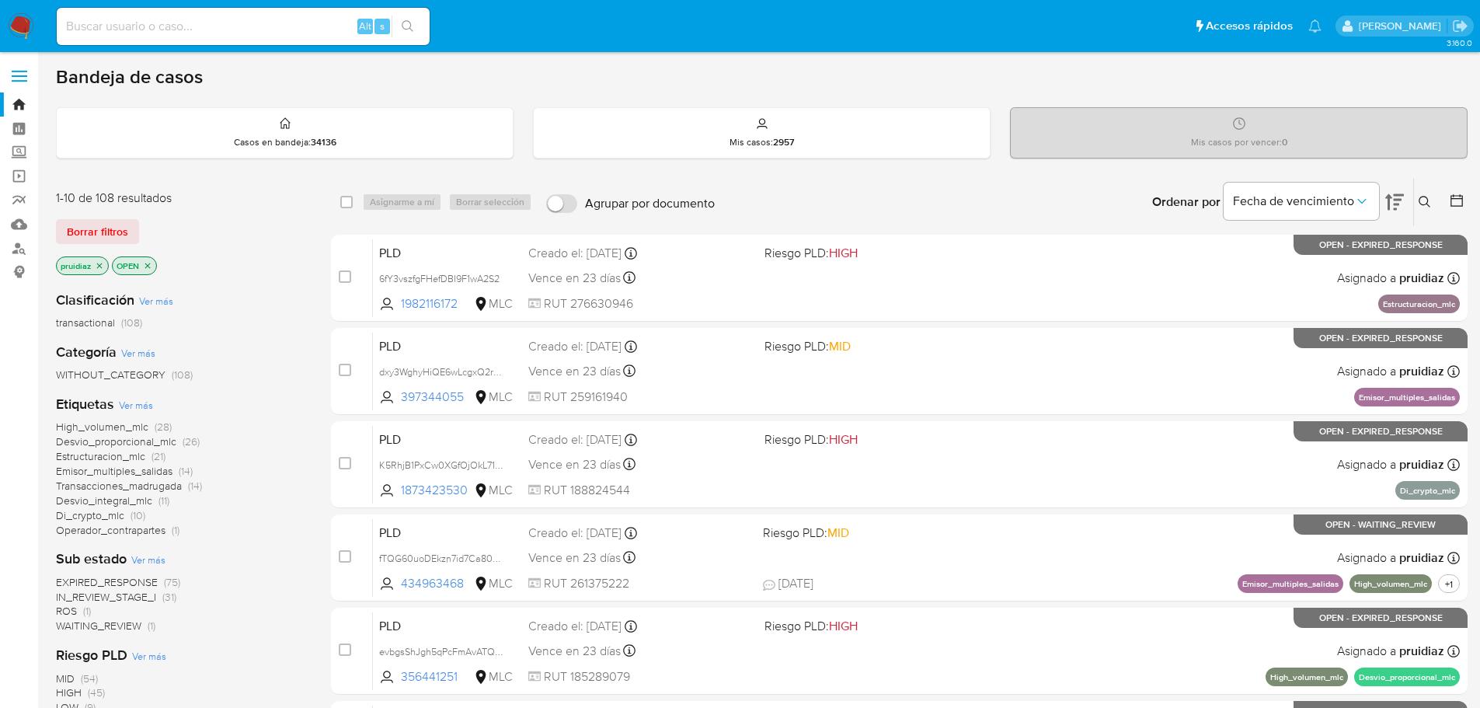
click at [1423, 198] on icon at bounding box center [1425, 202] width 12 height 12
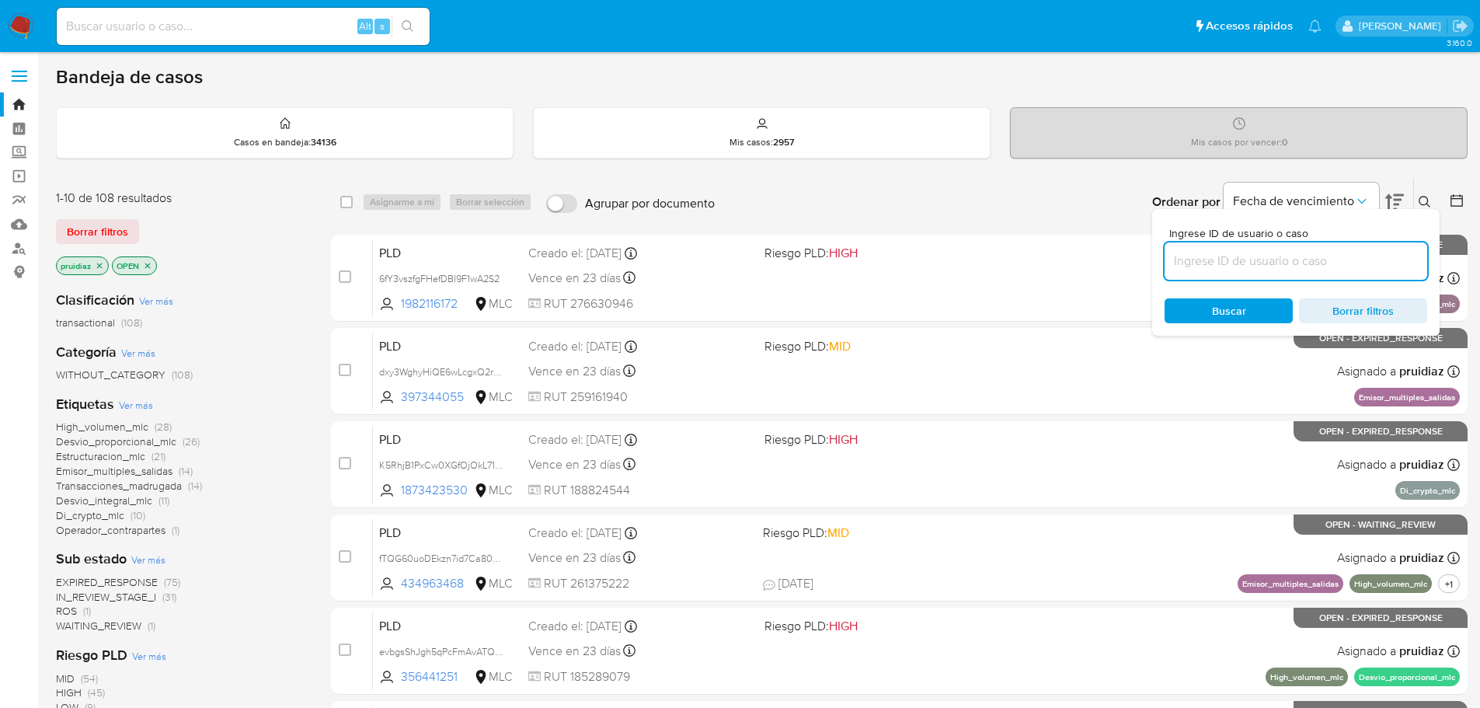
click at [1263, 261] on input at bounding box center [1296, 261] width 263 height 20
type input "Estructuracion_mlc"
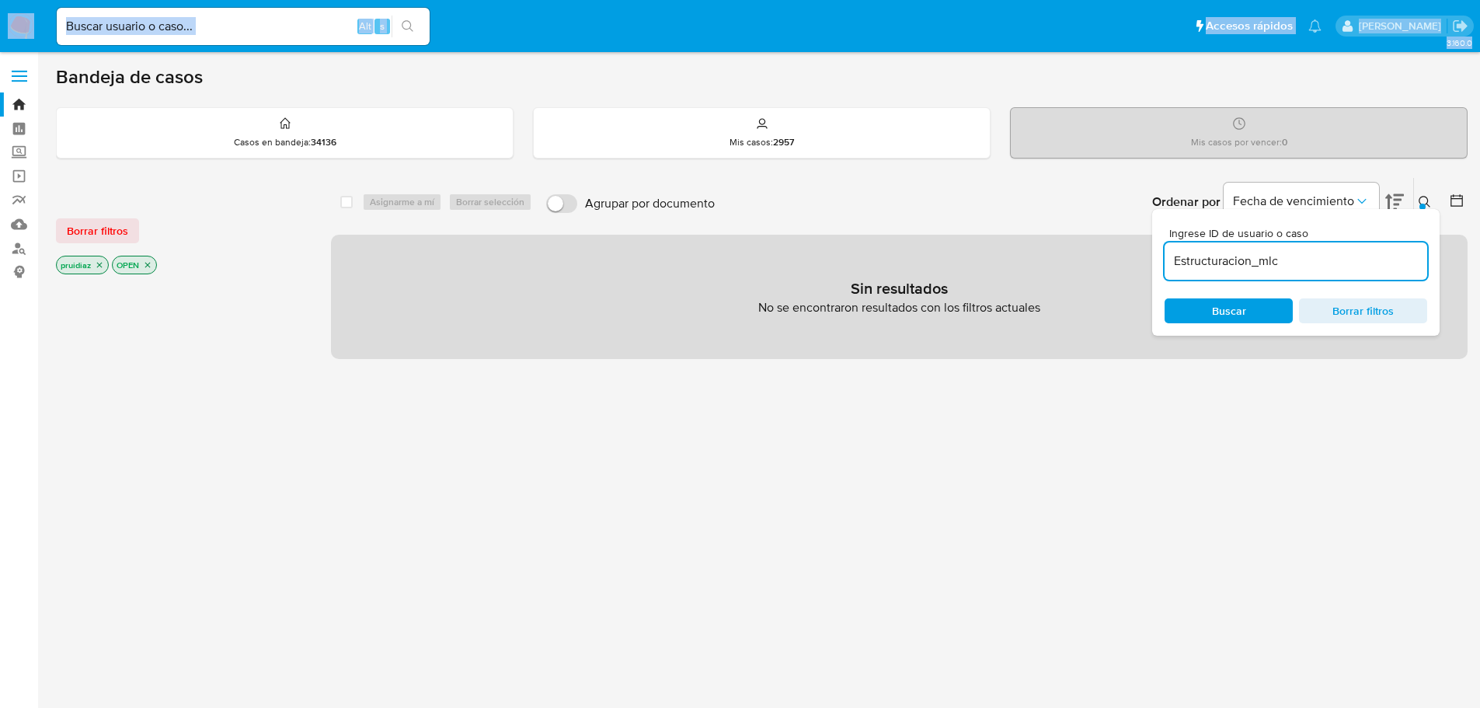
click at [1273, 257] on input "Estructuracion_mlc" at bounding box center [1296, 261] width 263 height 20
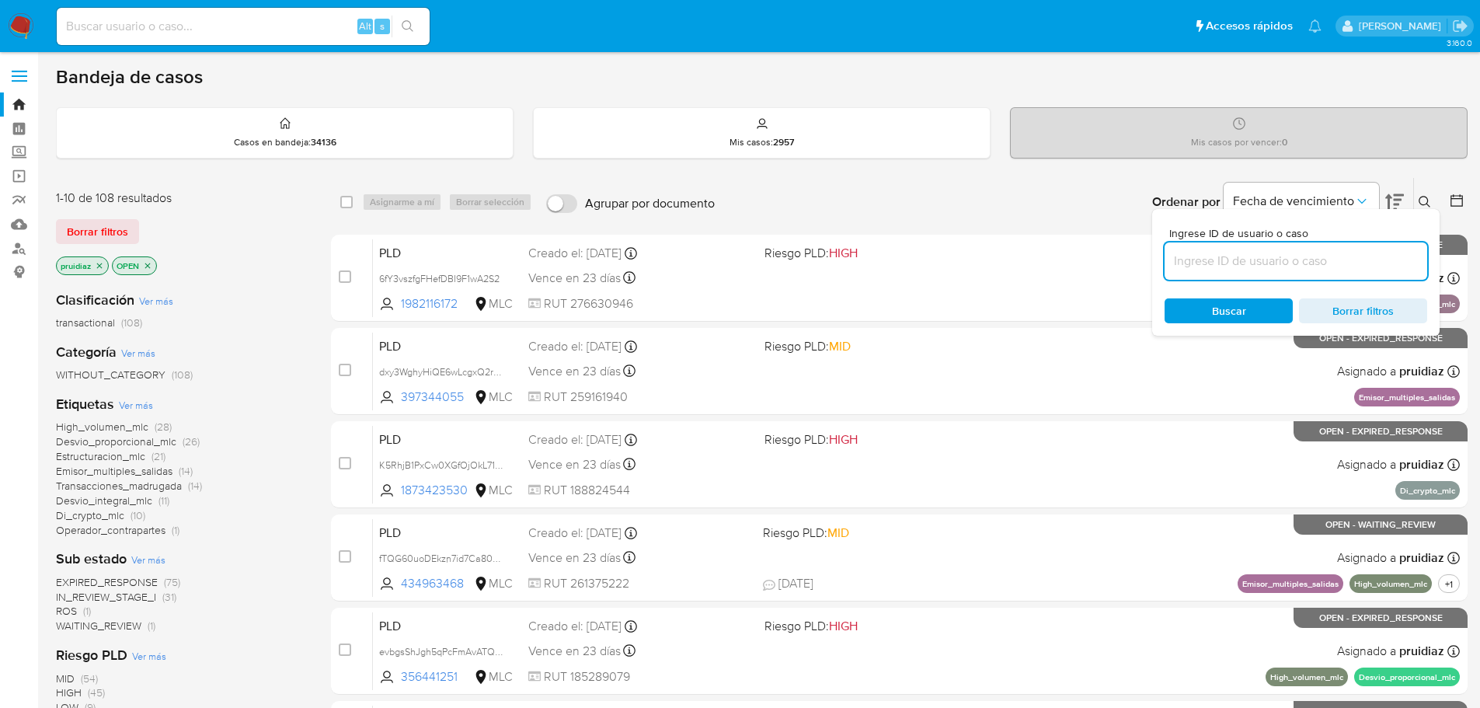
click at [1231, 266] on input at bounding box center [1296, 261] width 263 height 20
paste input "1982116172"
type input "1982116172"
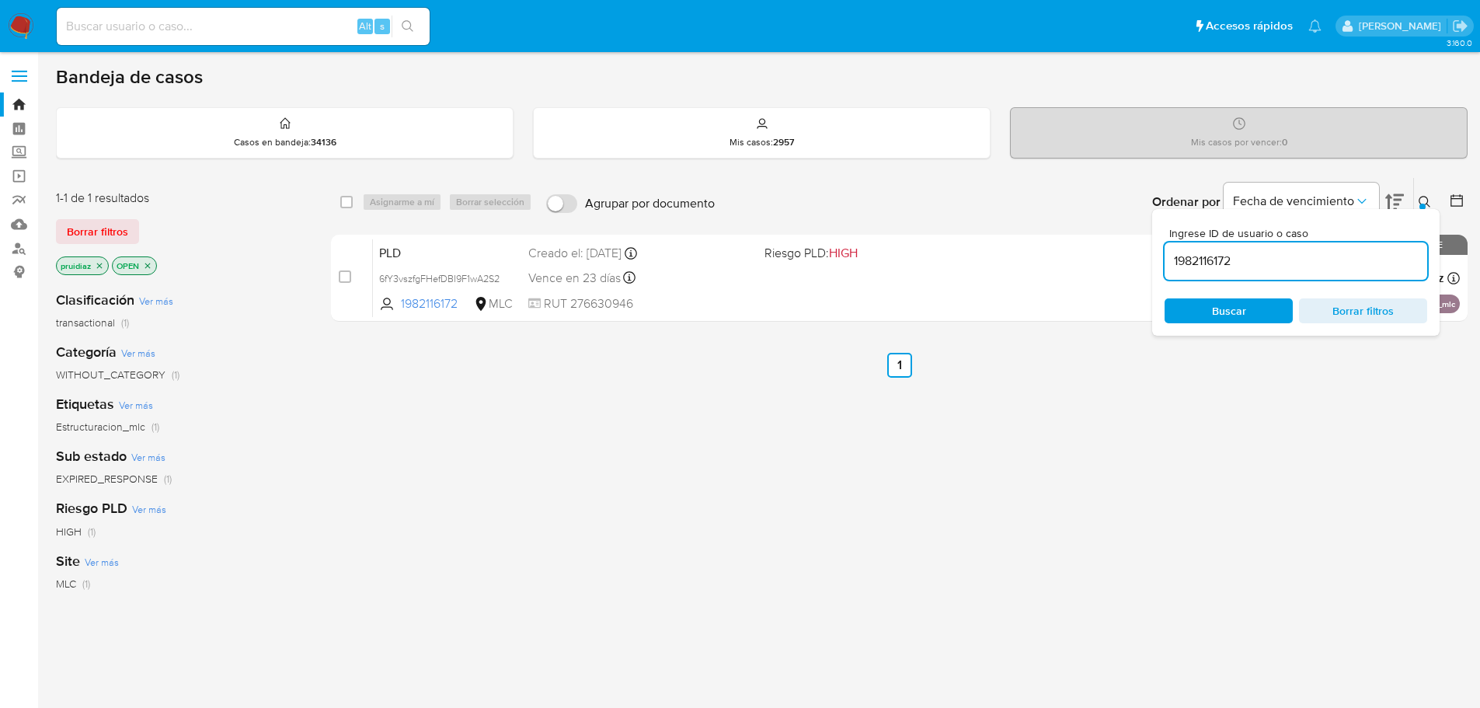
drag, startPoint x: 343, startPoint y: 277, endPoint x: 388, endPoint y: 233, distance: 62.6
click at [344, 277] on input "checkbox" at bounding box center [345, 276] width 12 height 12
checkbox input "true"
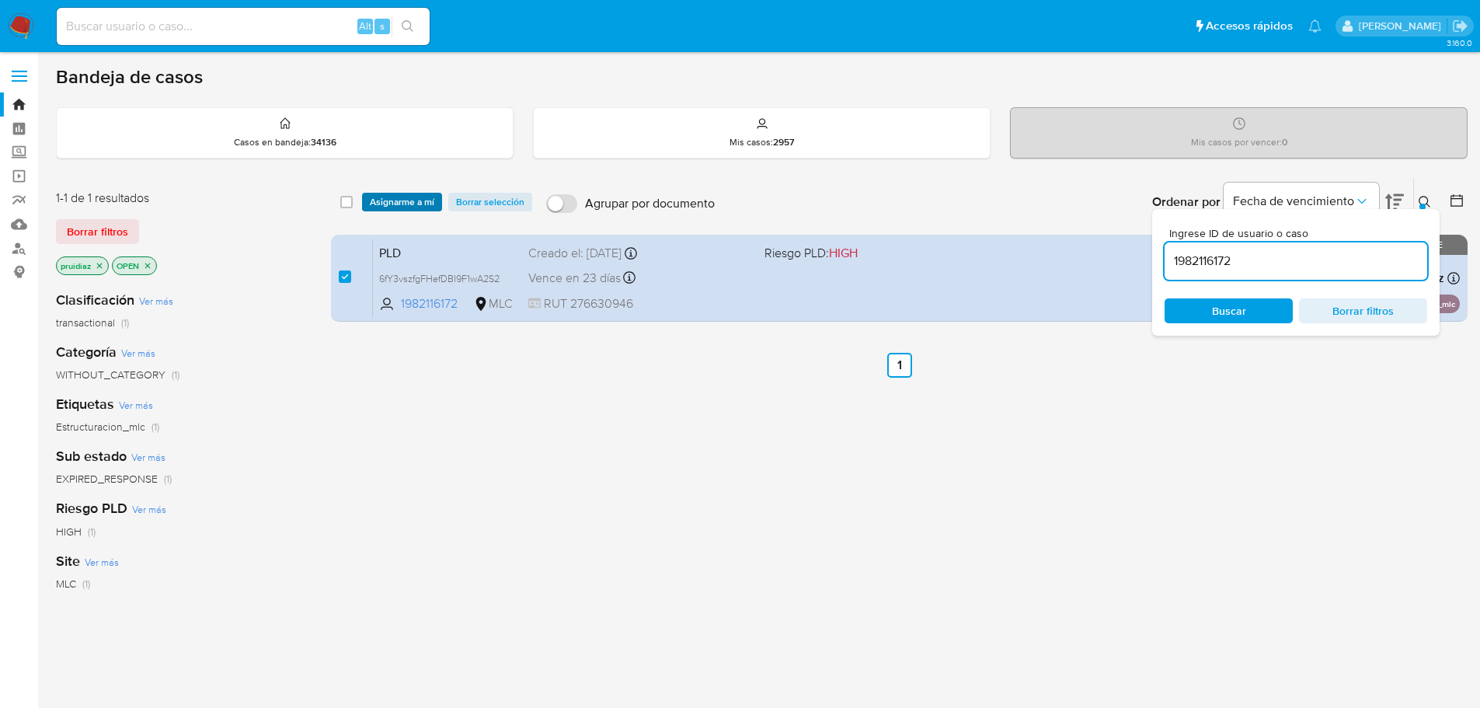
click at [400, 200] on span "Asignarme a mí" at bounding box center [402, 202] width 64 height 16
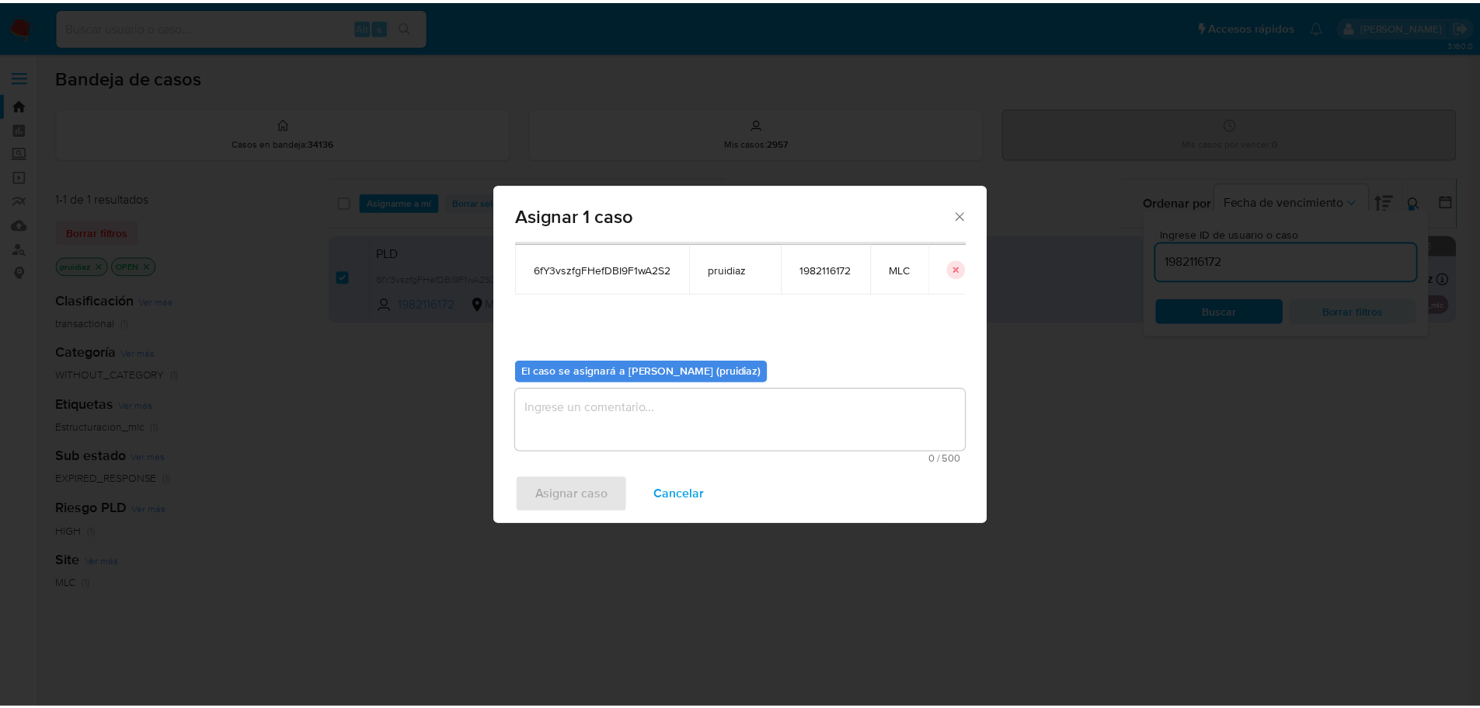
scroll to position [81, 0]
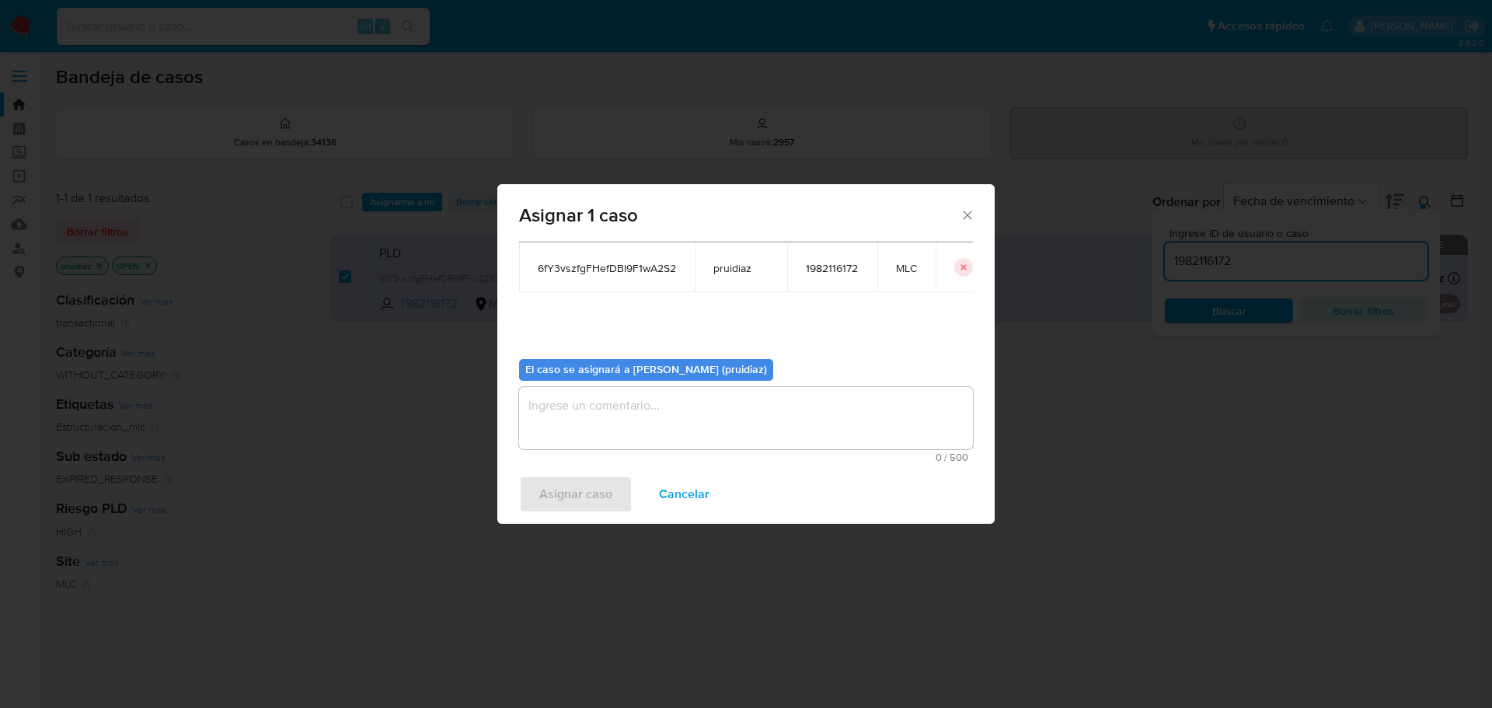
click at [679, 430] on textarea "assign-modal" at bounding box center [746, 418] width 454 height 62
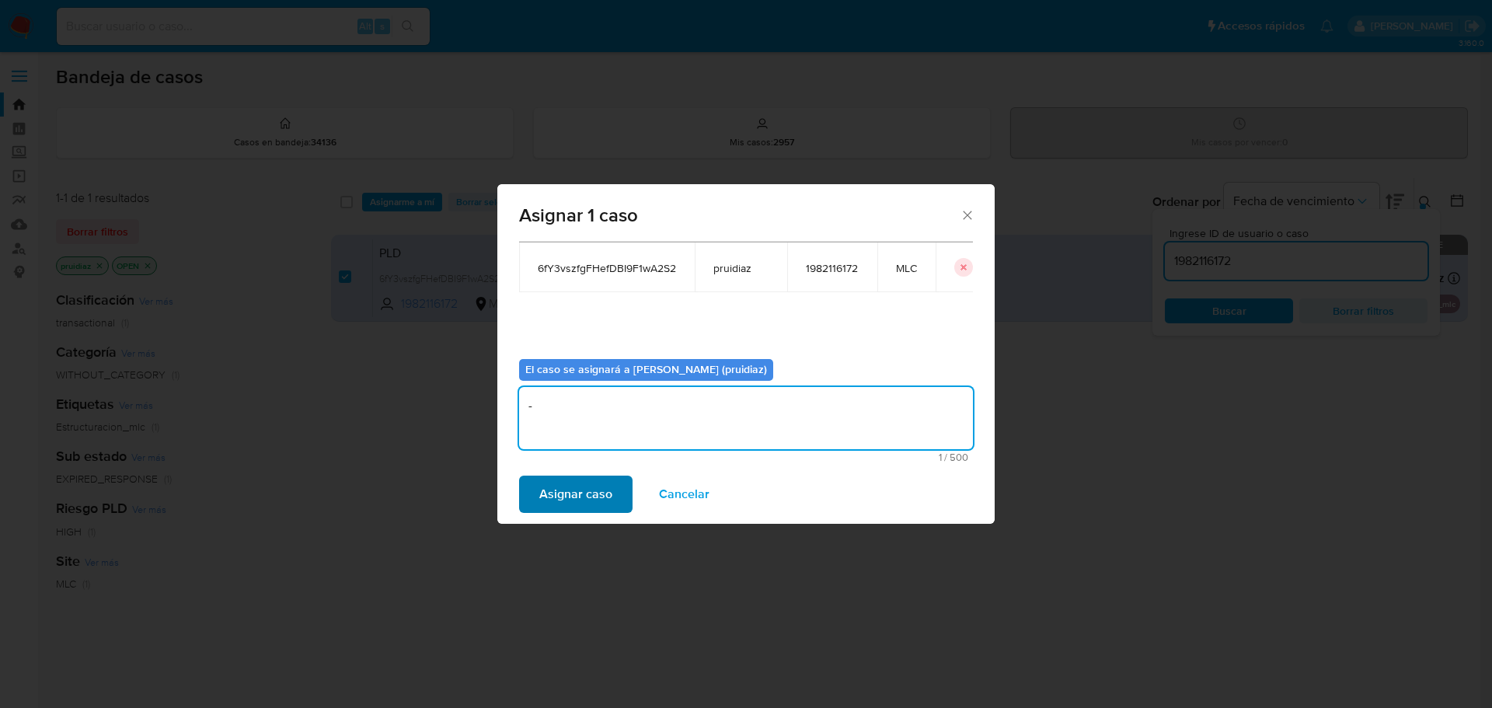
type textarea "-"
click at [565, 489] on span "Asignar caso" at bounding box center [575, 494] width 73 height 34
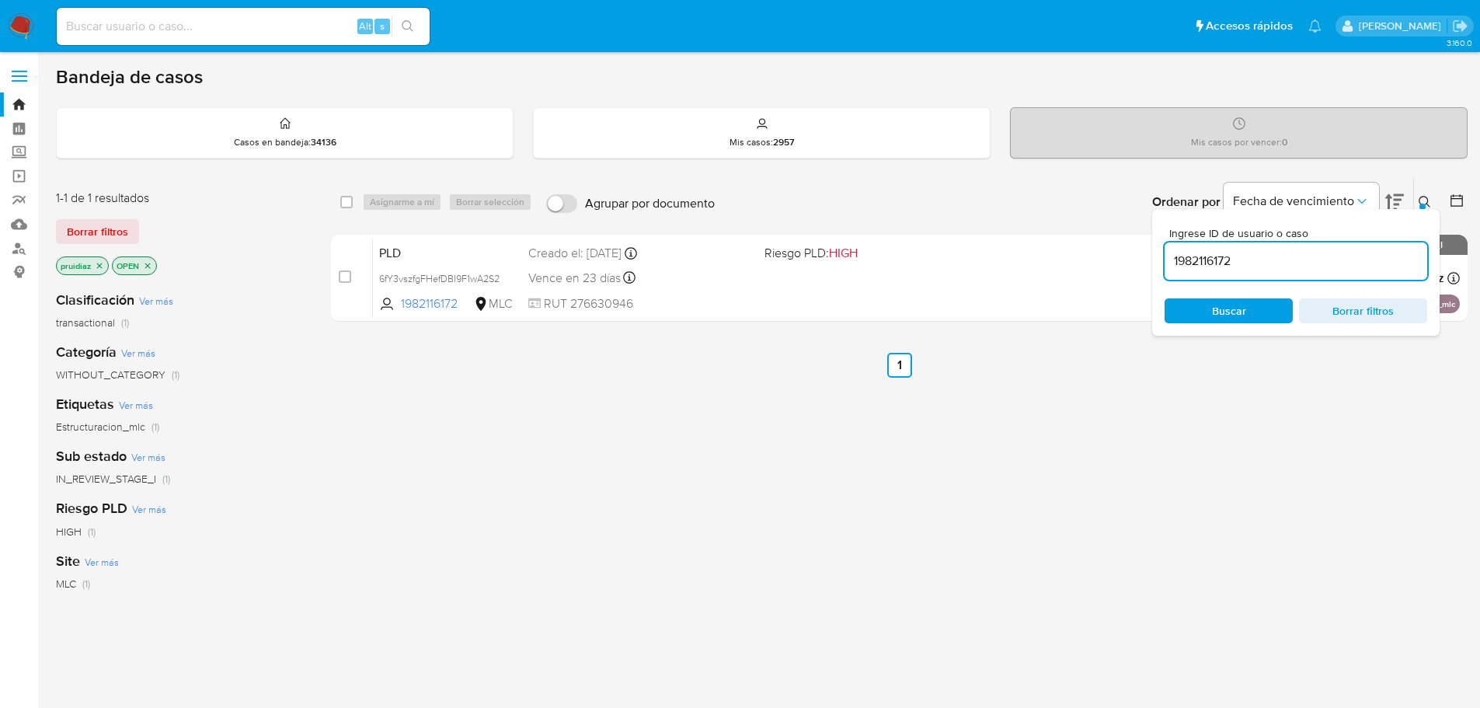
click at [24, 26] on img at bounding box center [21, 26] width 26 height 26
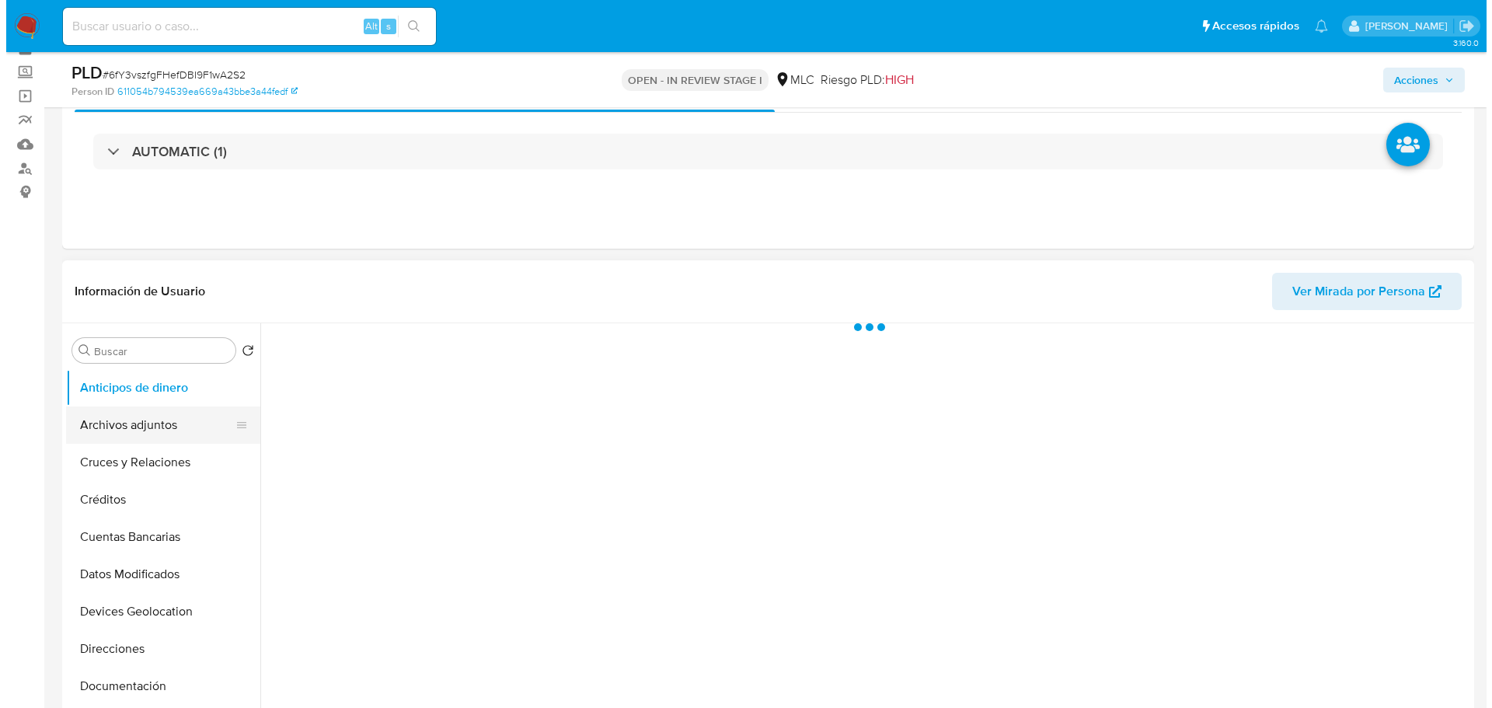
scroll to position [155, 0]
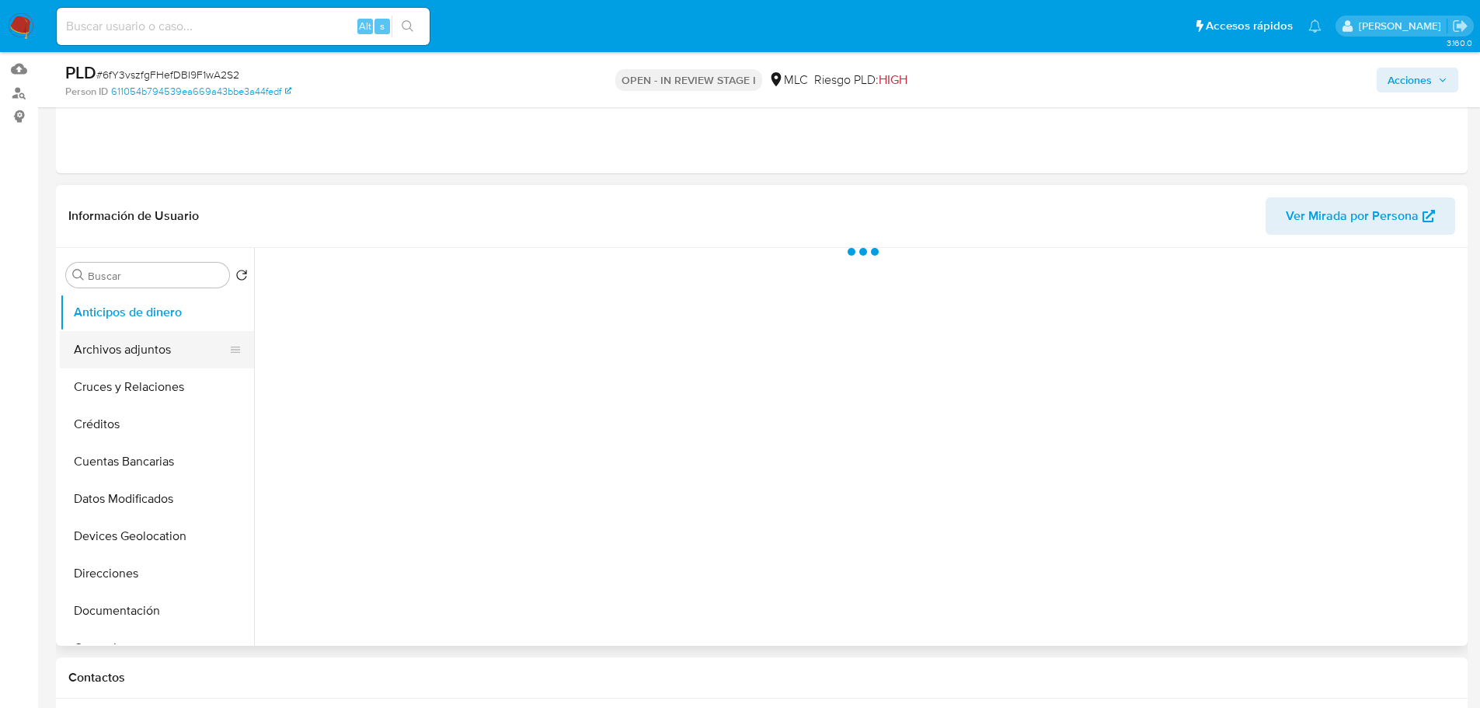
click at [130, 346] on button "Archivos adjuntos" at bounding box center [151, 349] width 182 height 37
select select "10"
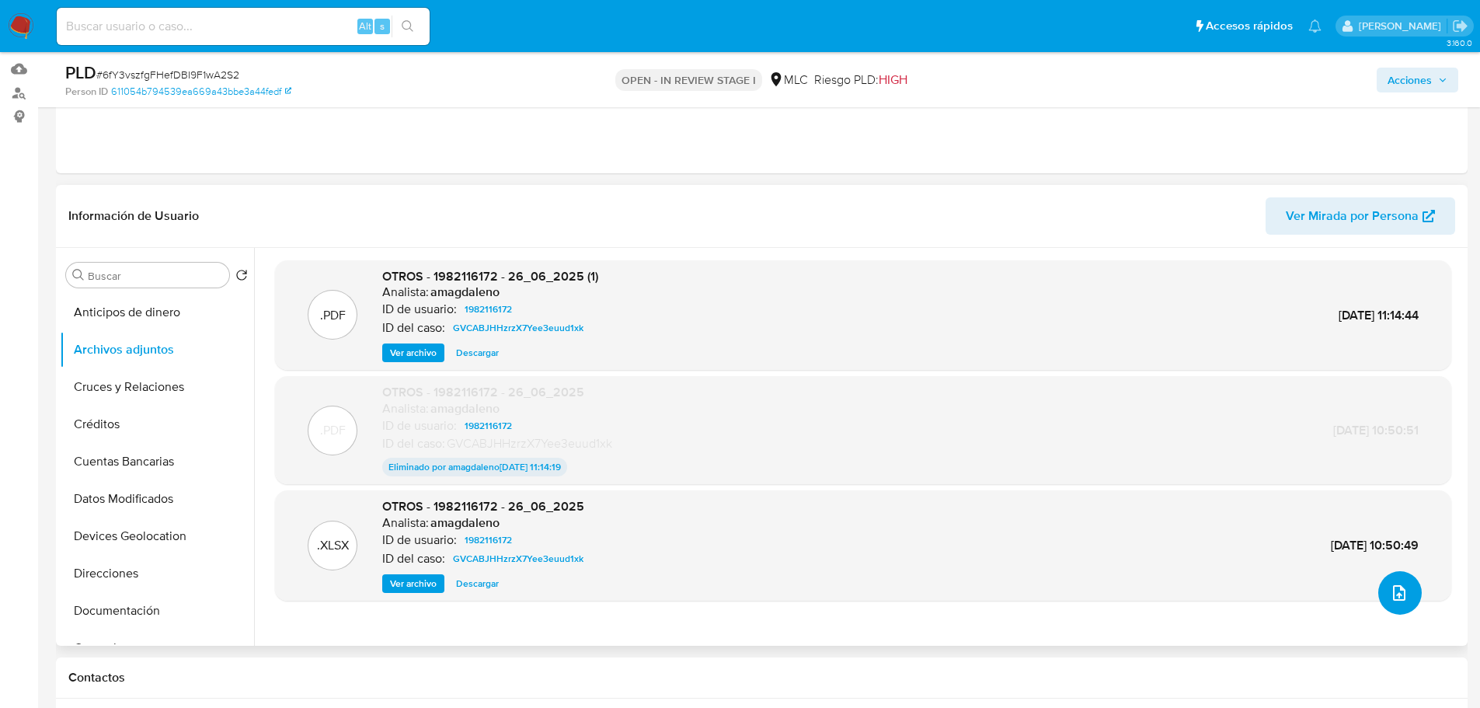
click at [1391, 589] on icon "upload-file" at bounding box center [1399, 592] width 19 height 19
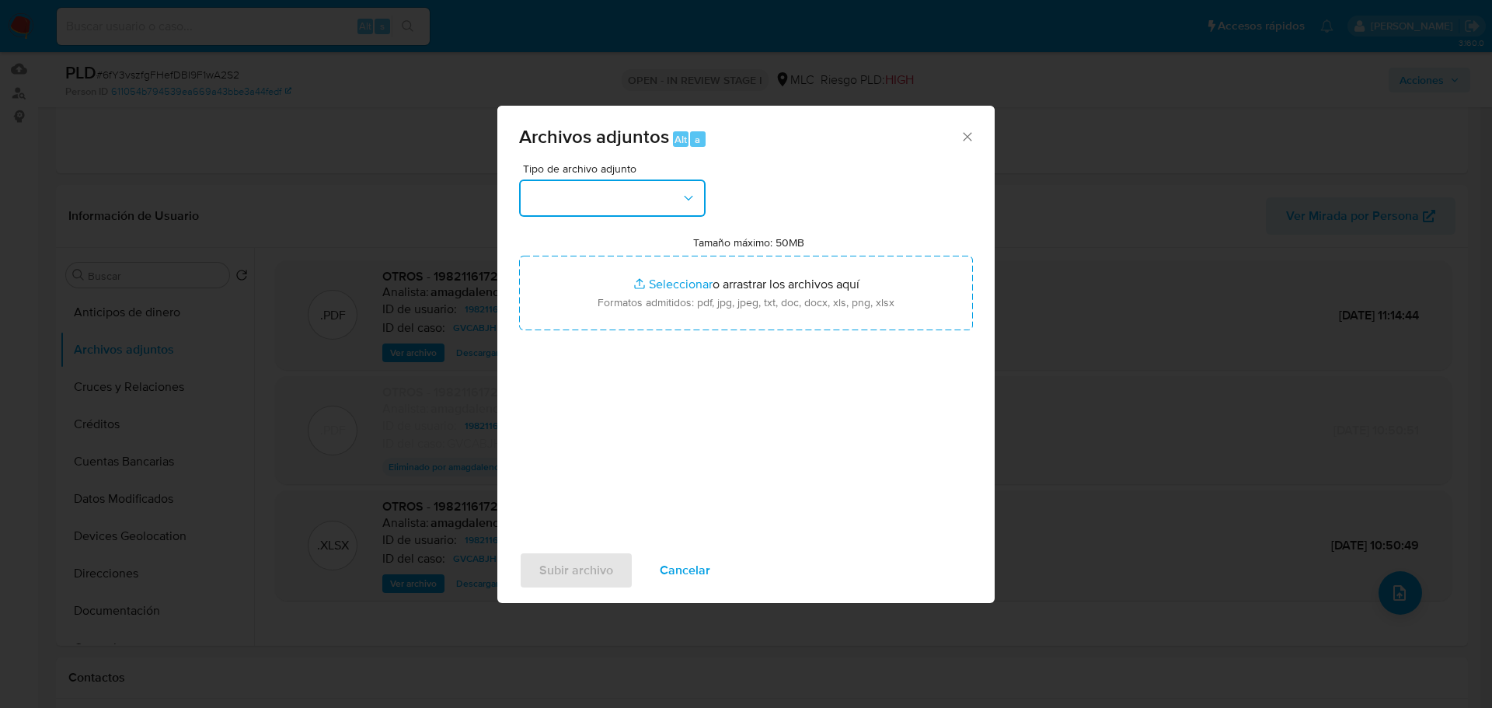
drag, startPoint x: 643, startPoint y: 202, endPoint x: 646, endPoint y: 218, distance: 15.8
click at [643, 201] on button "button" at bounding box center [612, 197] width 186 height 37
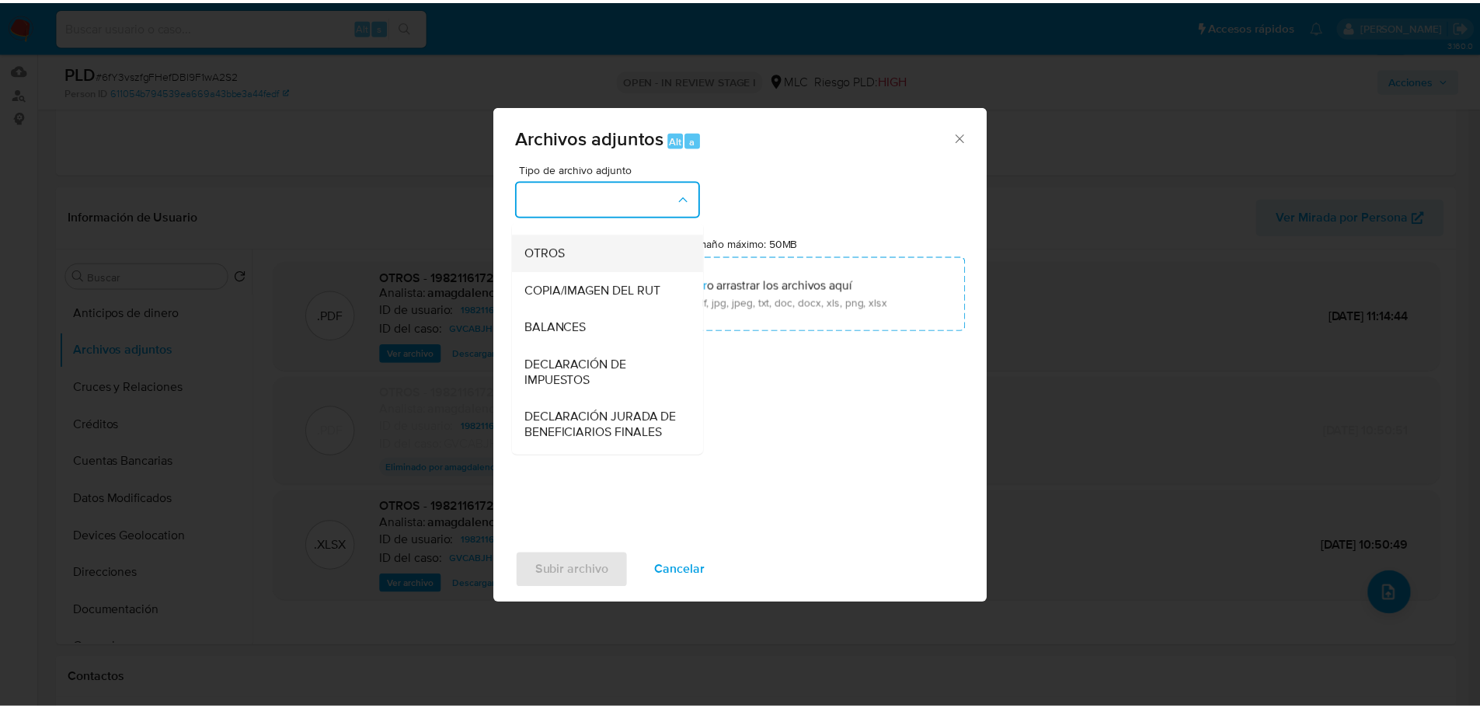
scroll to position [242, 0]
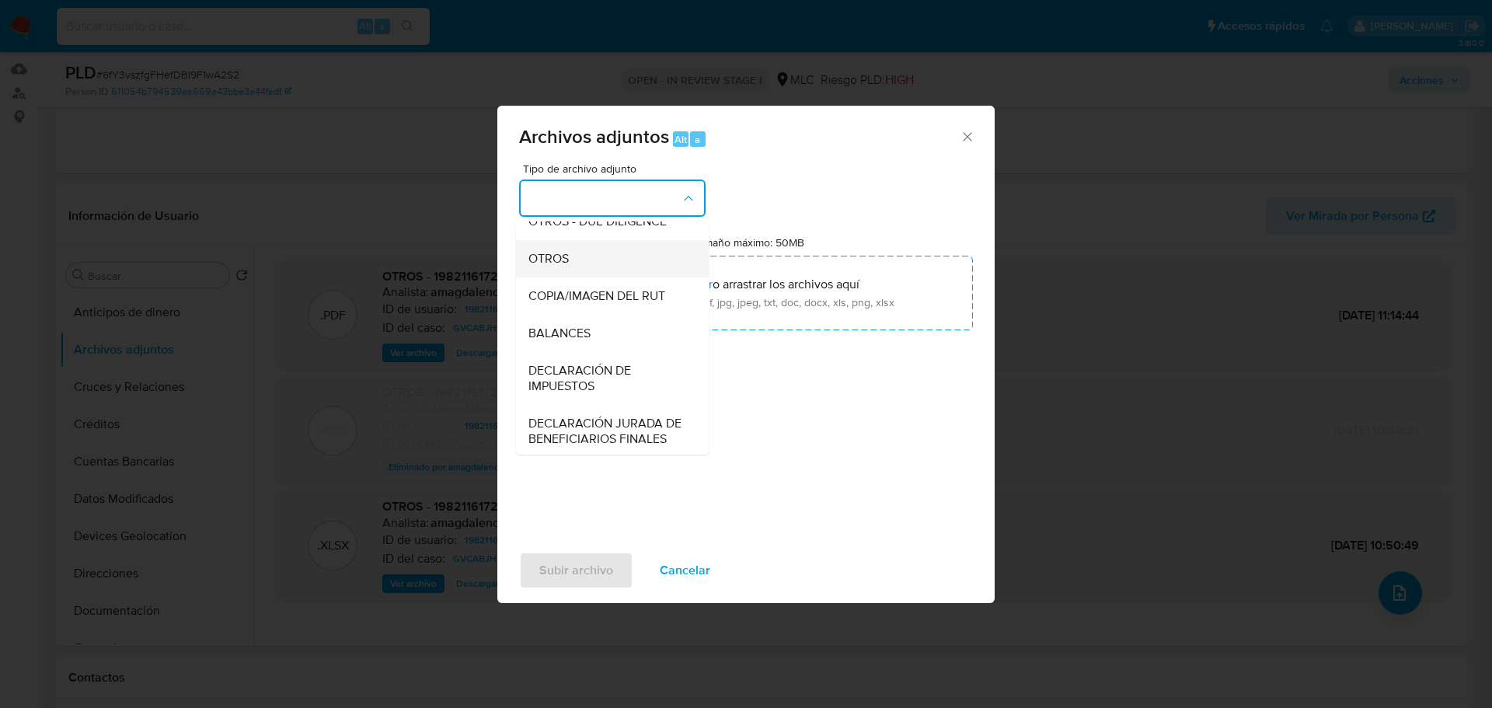
click at [560, 266] on span "OTROS" at bounding box center [548, 259] width 40 height 16
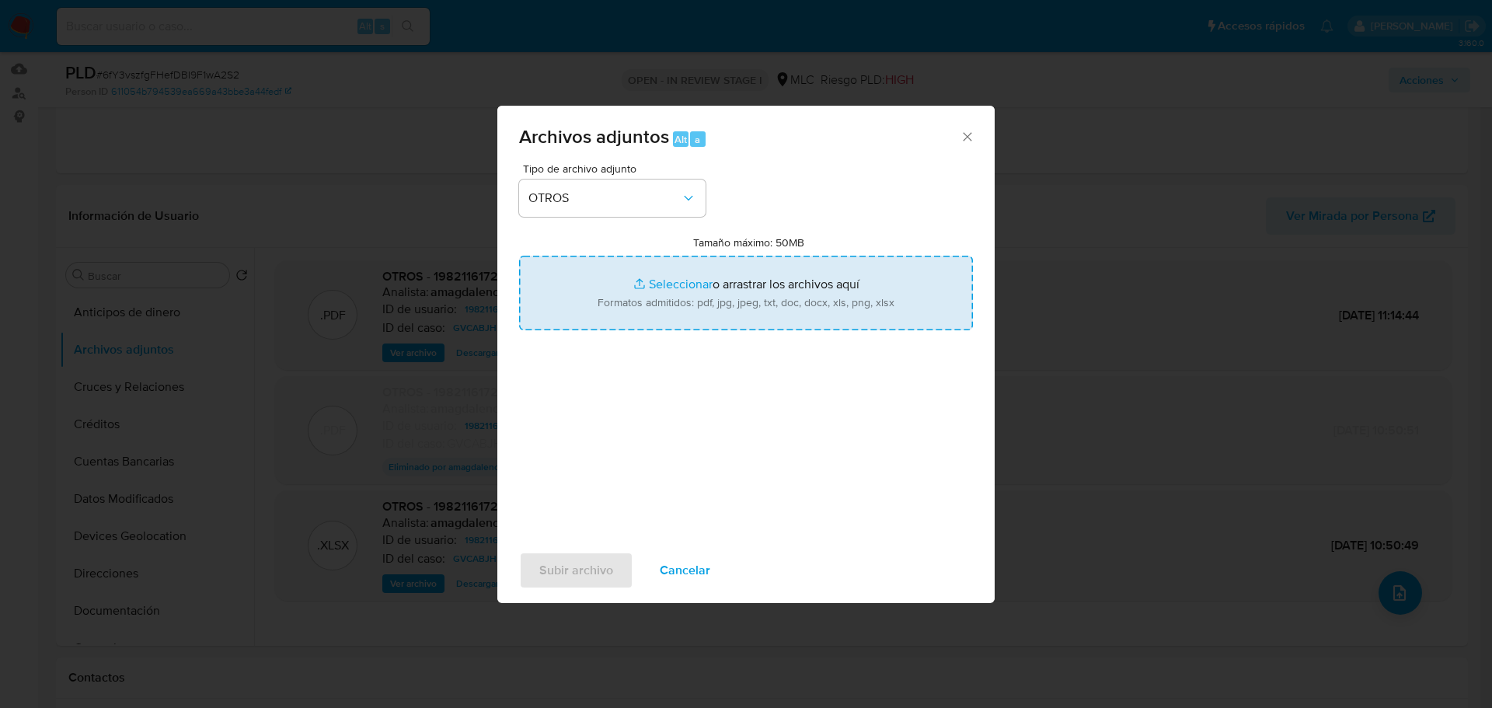
click at [733, 288] on input "Tamaño máximo: 50MB Seleccionar archivos" at bounding box center [746, 293] width 454 height 75
type input "C:\fakepath\1982116172 - 17_09_2025.xlsx"
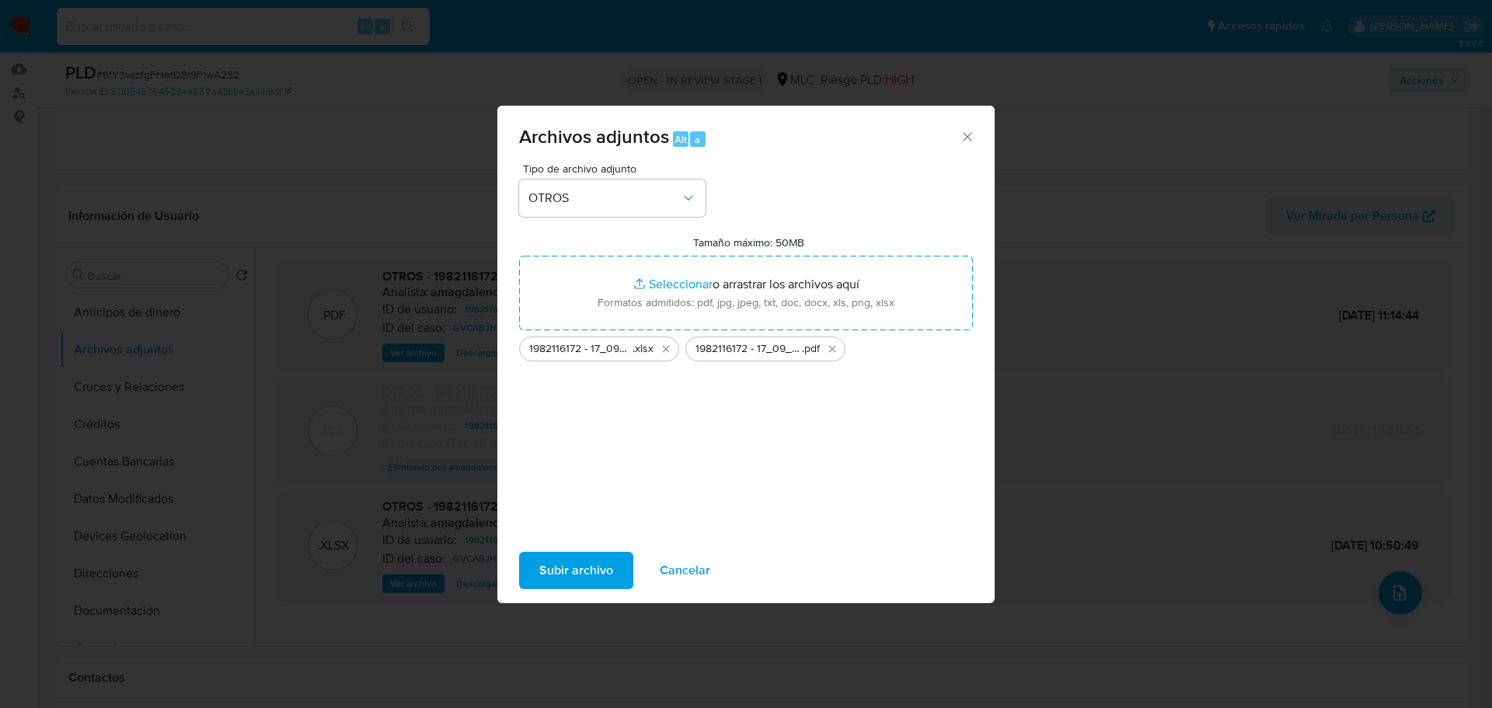
click at [587, 567] on span "Subir archivo" at bounding box center [576, 570] width 74 height 34
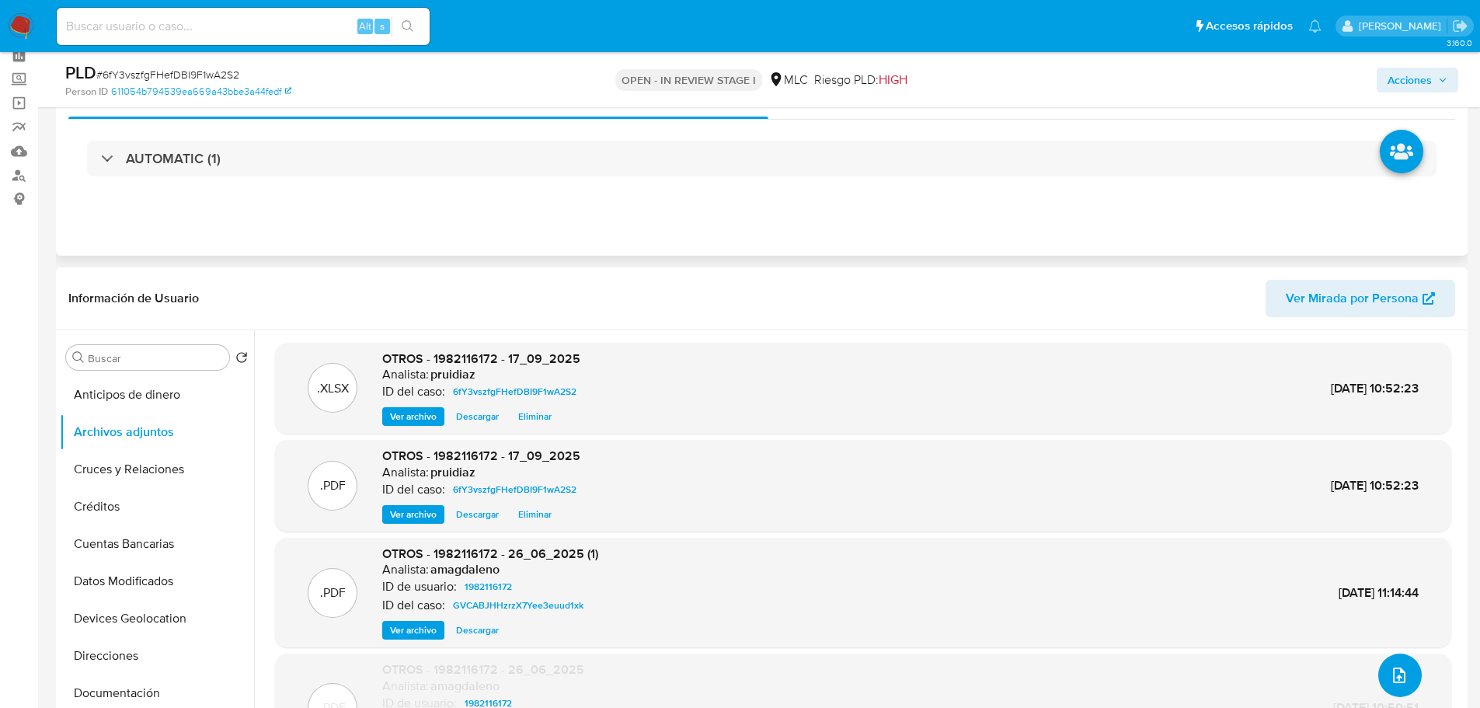
scroll to position [0, 0]
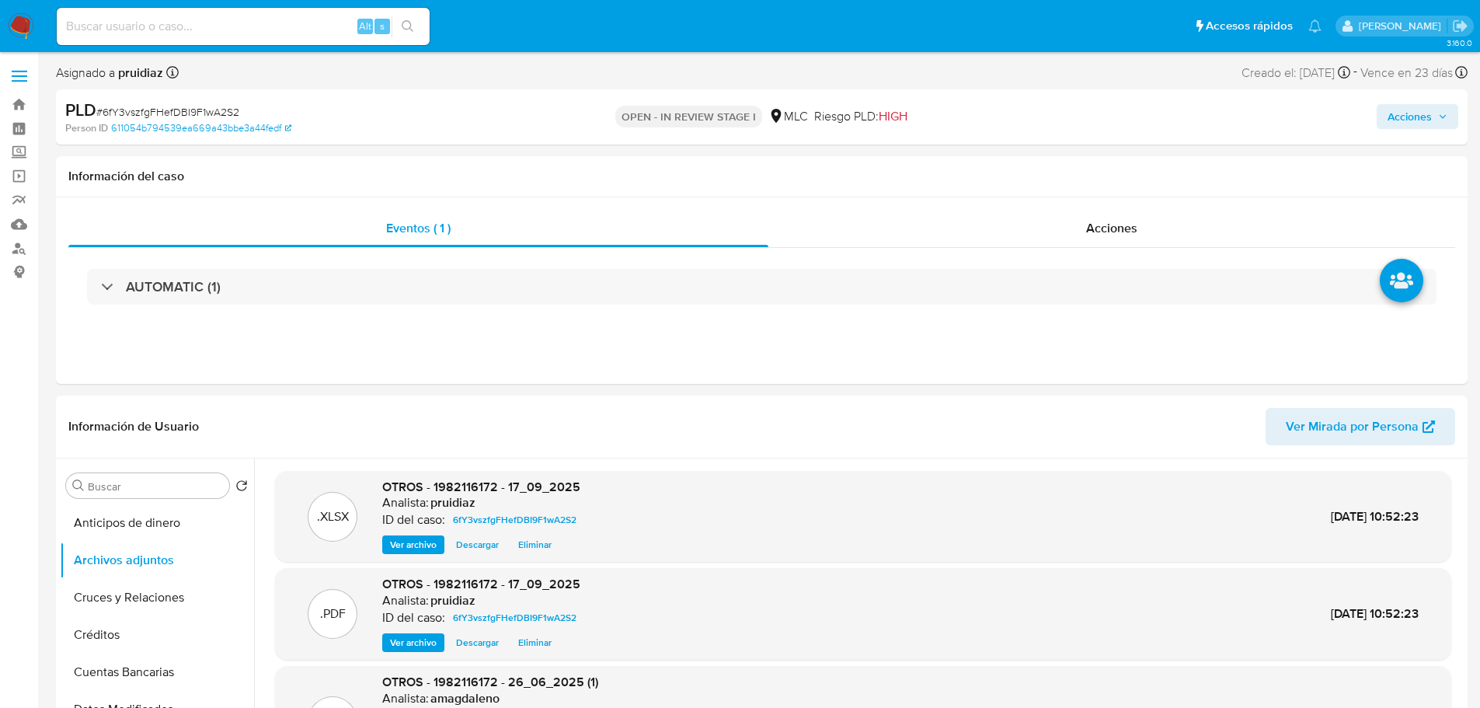
click at [1381, 114] on button "Acciones" at bounding box center [1418, 116] width 82 height 25
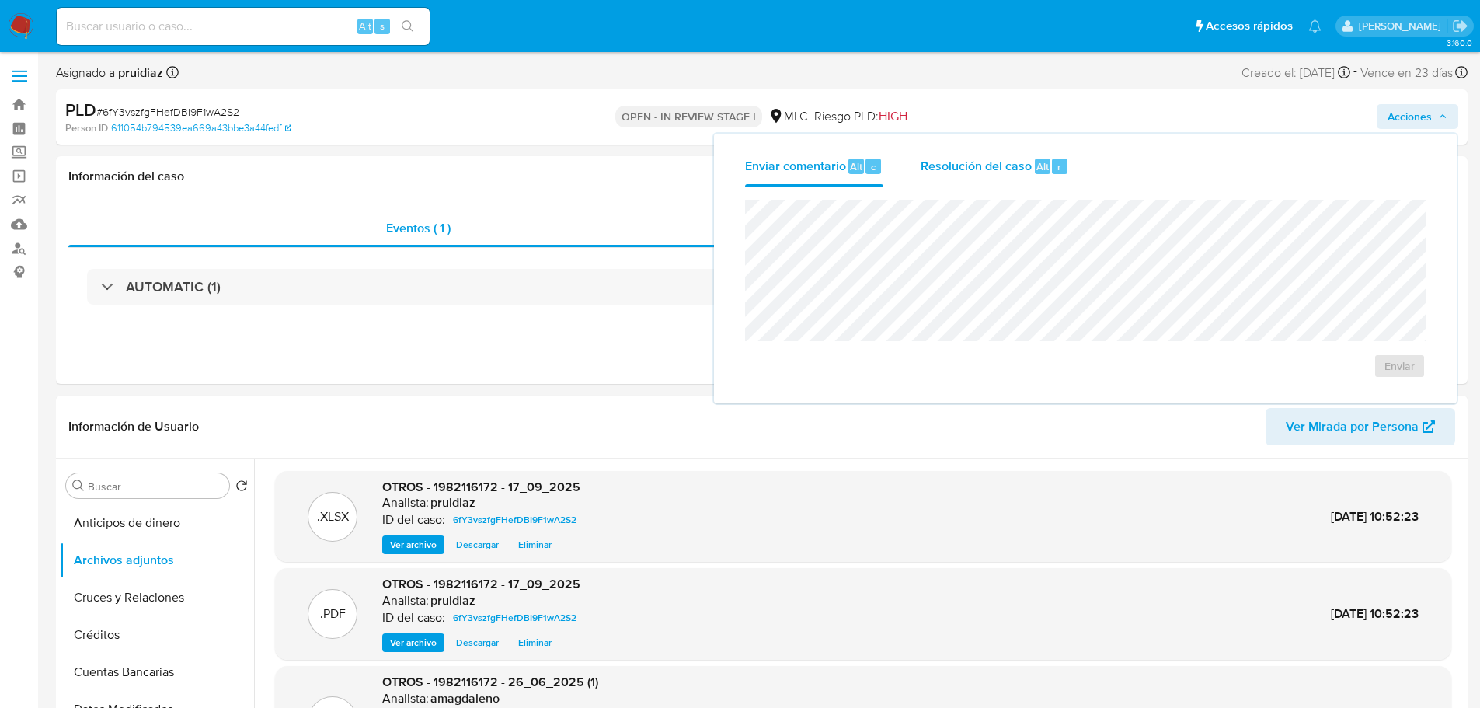
drag, startPoint x: 1011, startPoint y: 154, endPoint x: 1018, endPoint y: 173, distance: 20.6
click at [1012, 154] on div "Resolución del caso Alt r" at bounding box center [995, 166] width 148 height 40
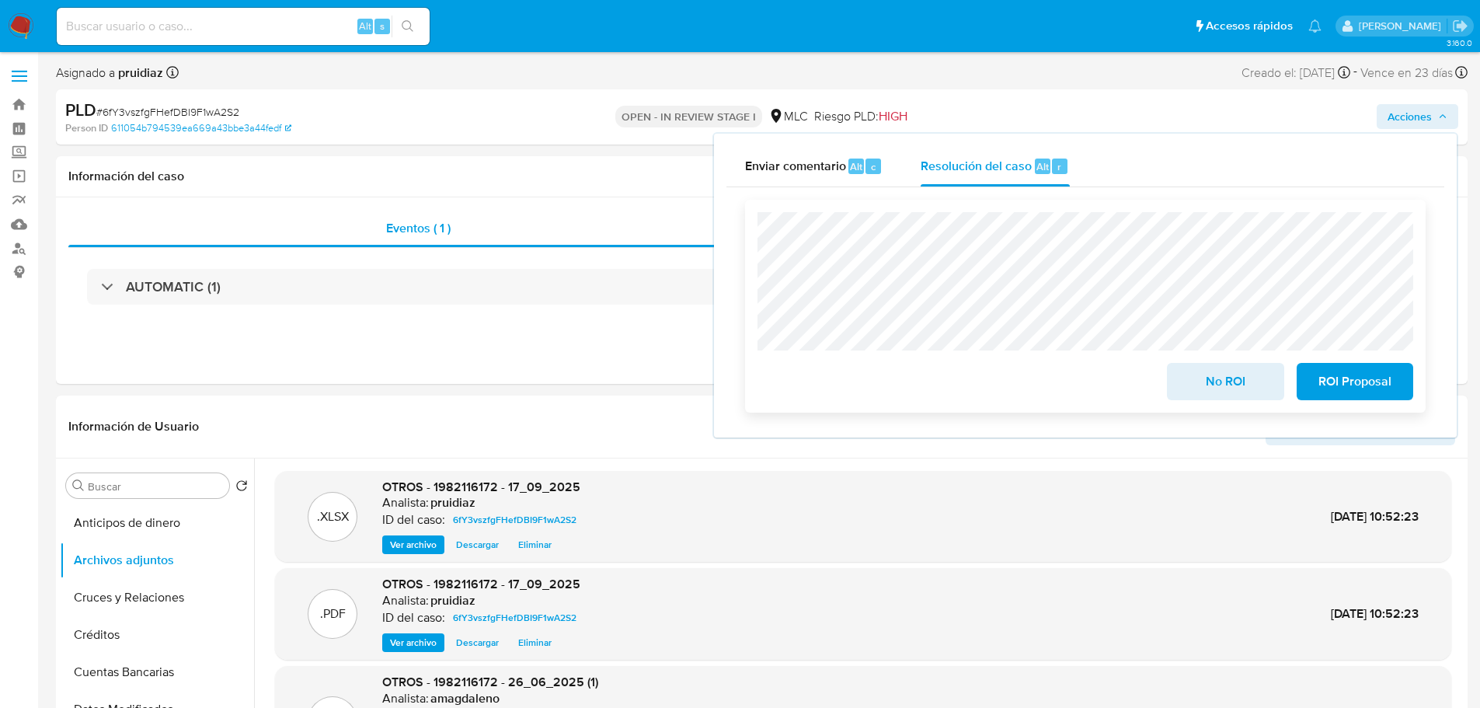
click at [1276, 388] on button "No ROI" at bounding box center [1225, 381] width 117 height 37
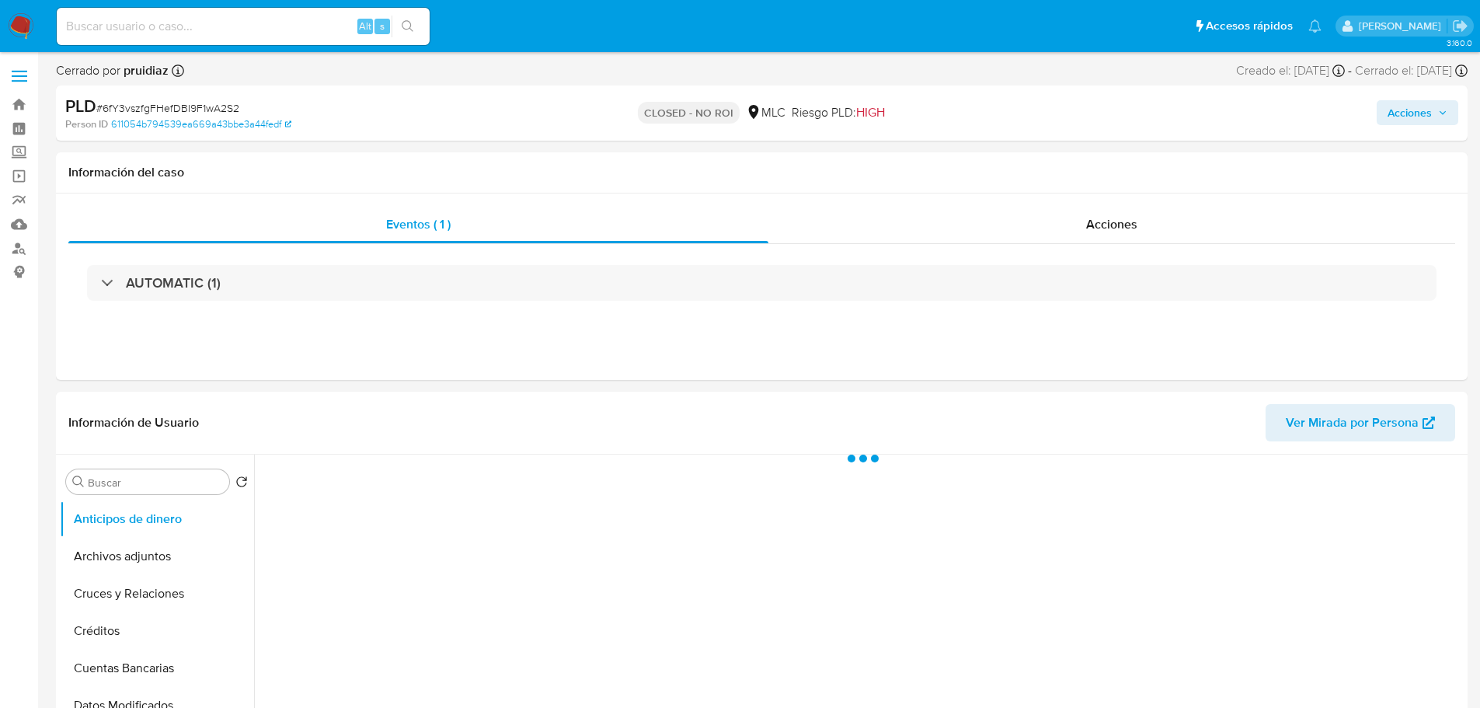
select select "10"
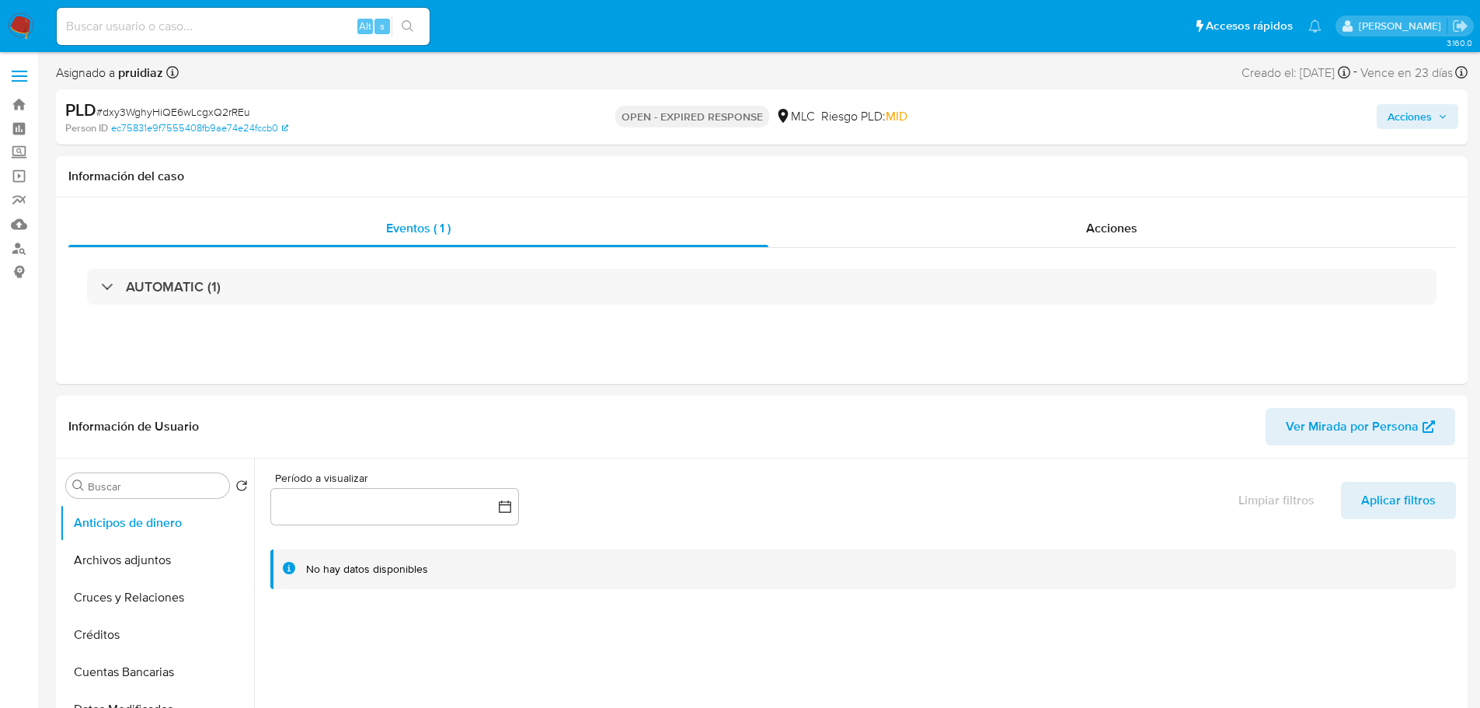
select select "10"
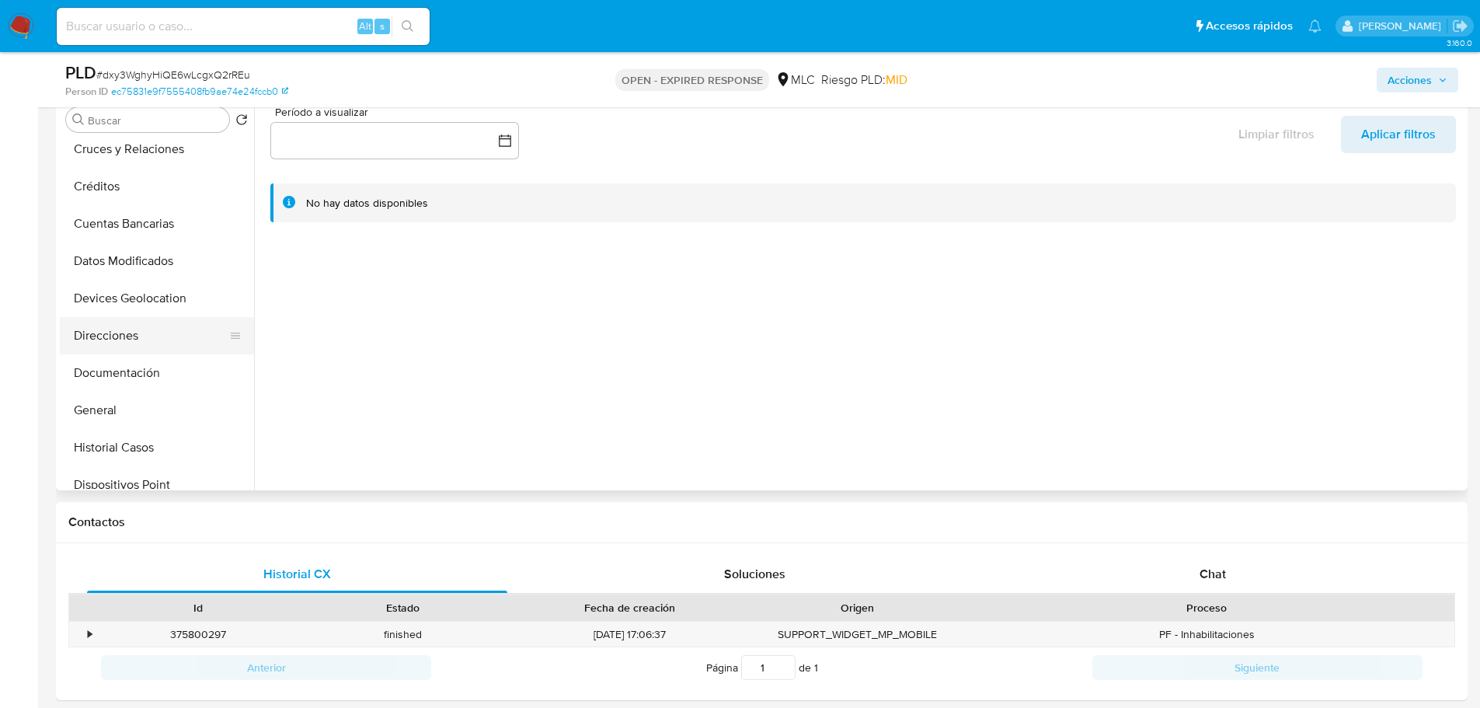
scroll to position [155, 0]
click at [136, 381] on button "Historial Casos" at bounding box center [151, 374] width 182 height 37
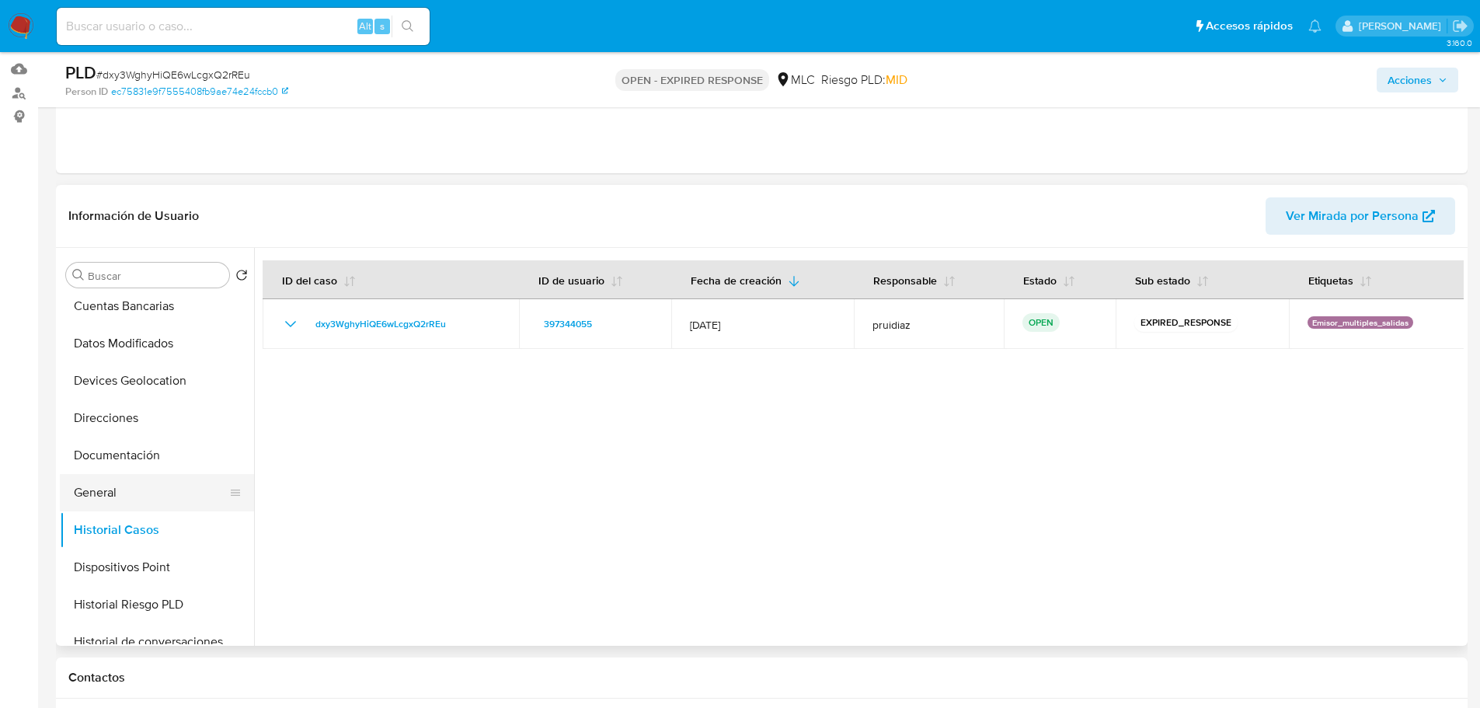
click at [103, 490] on button "General" at bounding box center [151, 492] width 182 height 37
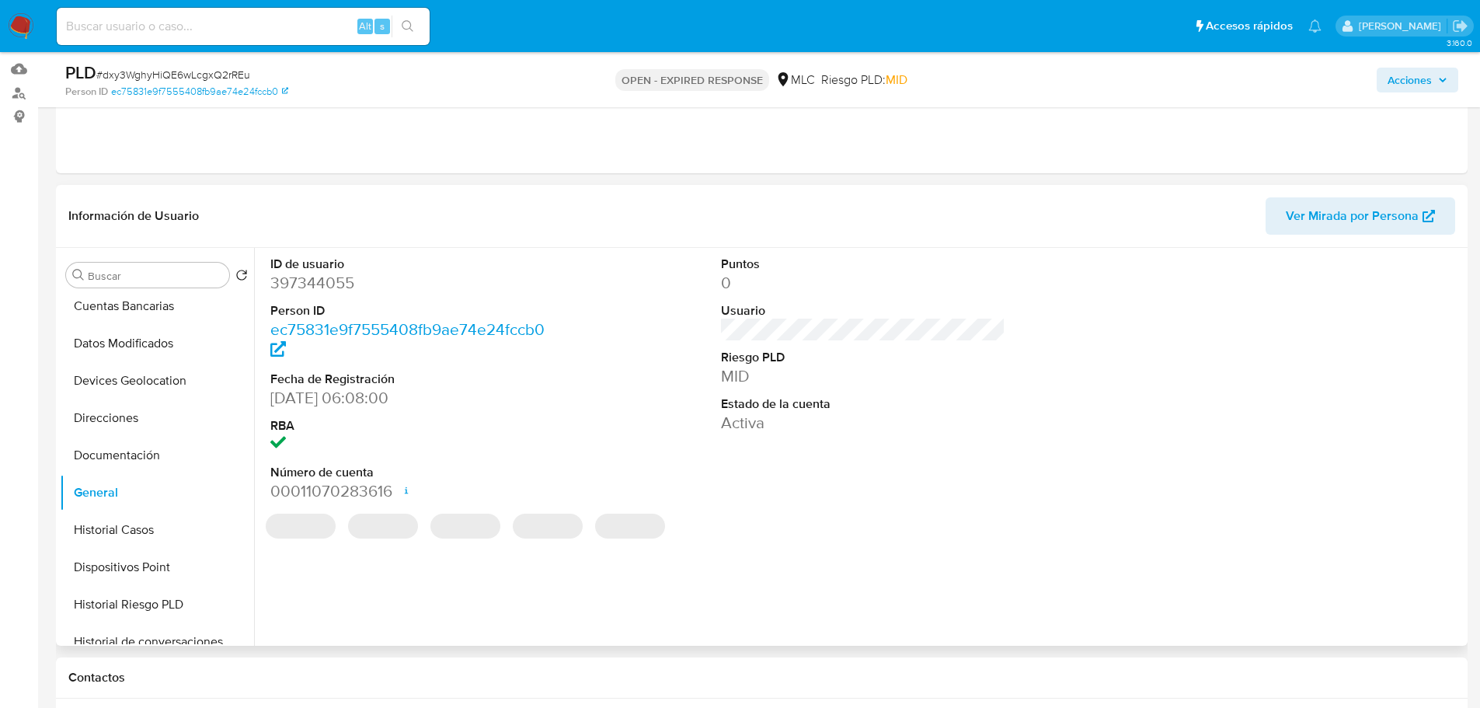
click at [332, 286] on dd "397344055" at bounding box center [412, 283] width 285 height 22
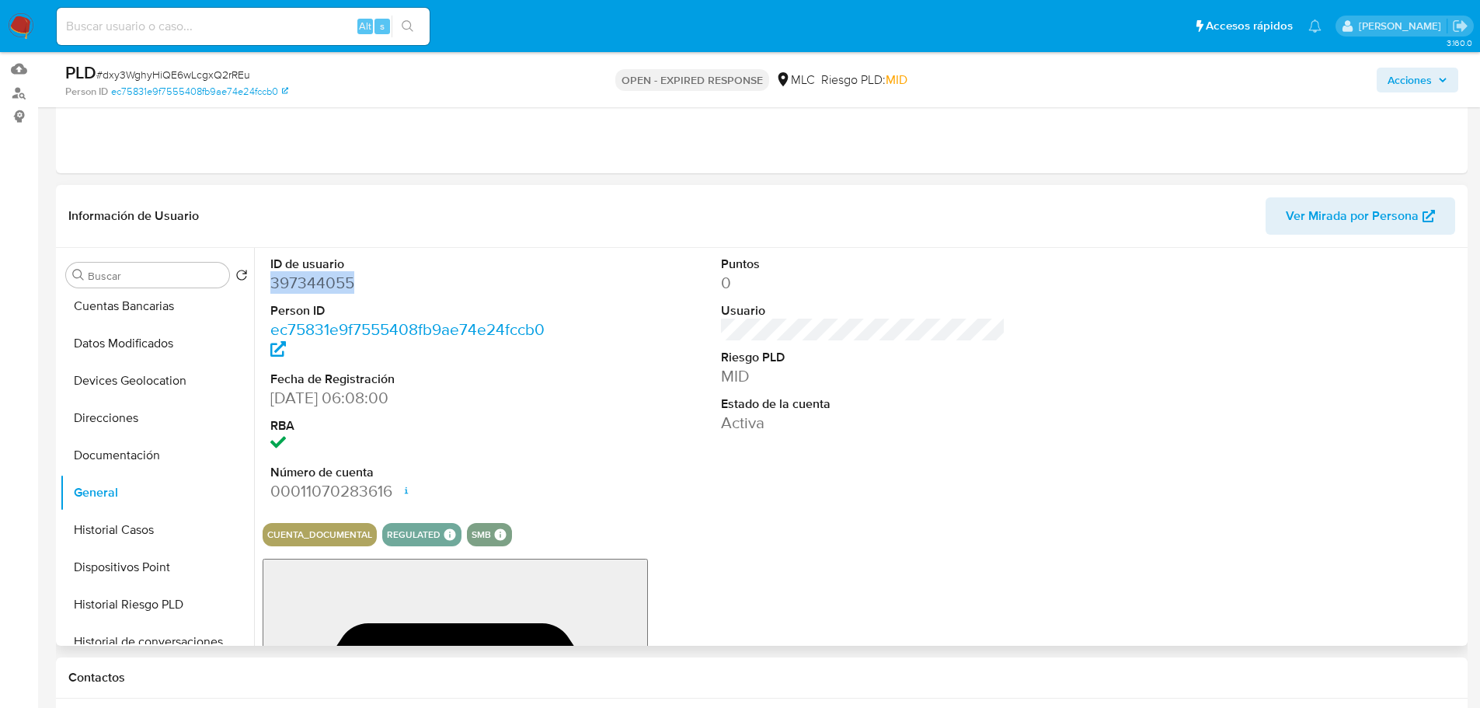
copy dd "397344055"
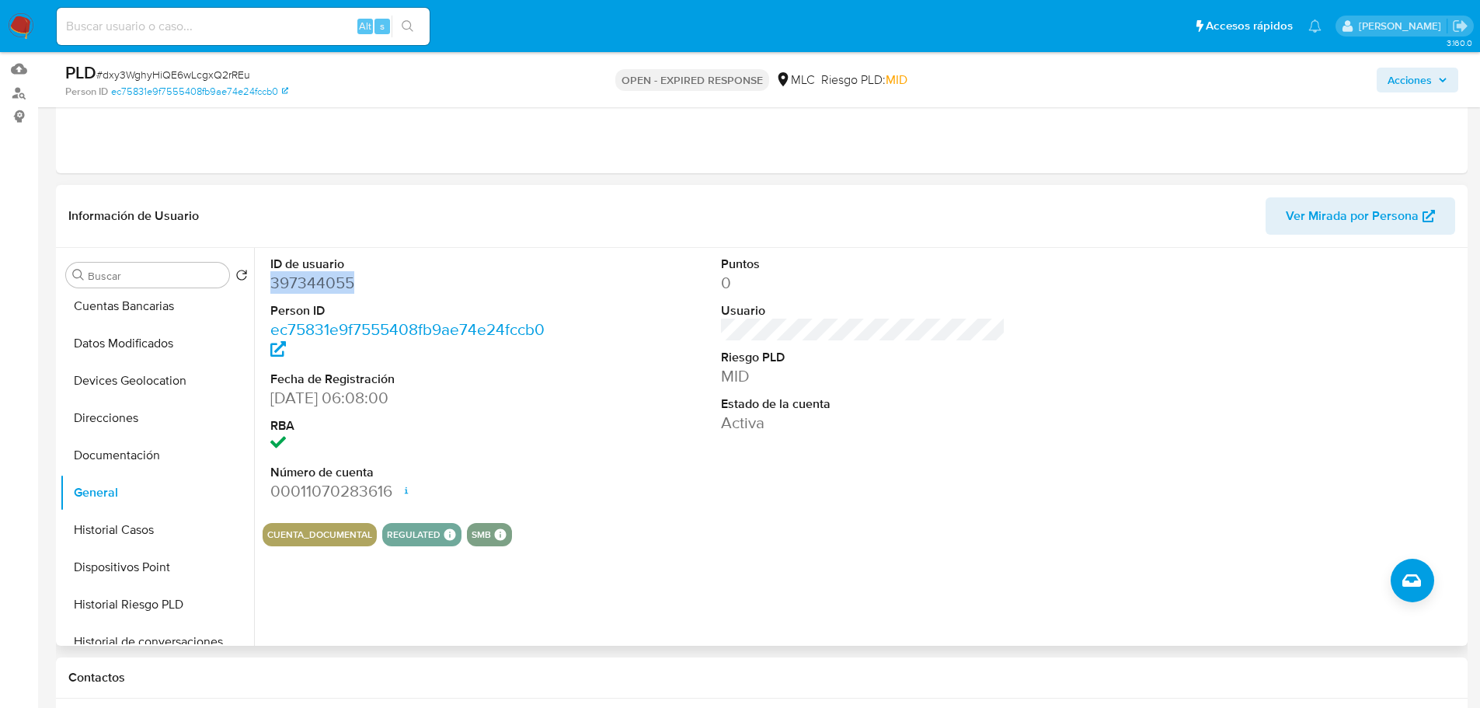
click at [315, 286] on dd "397344055" at bounding box center [412, 283] width 285 height 22
click at [180, 75] on span "# dxy3WghyHiQE6wLcgxQ2rREu" at bounding box center [173, 75] width 154 height 16
copy span "dxy3WghyHiQE6wLcgxQ2rREu"
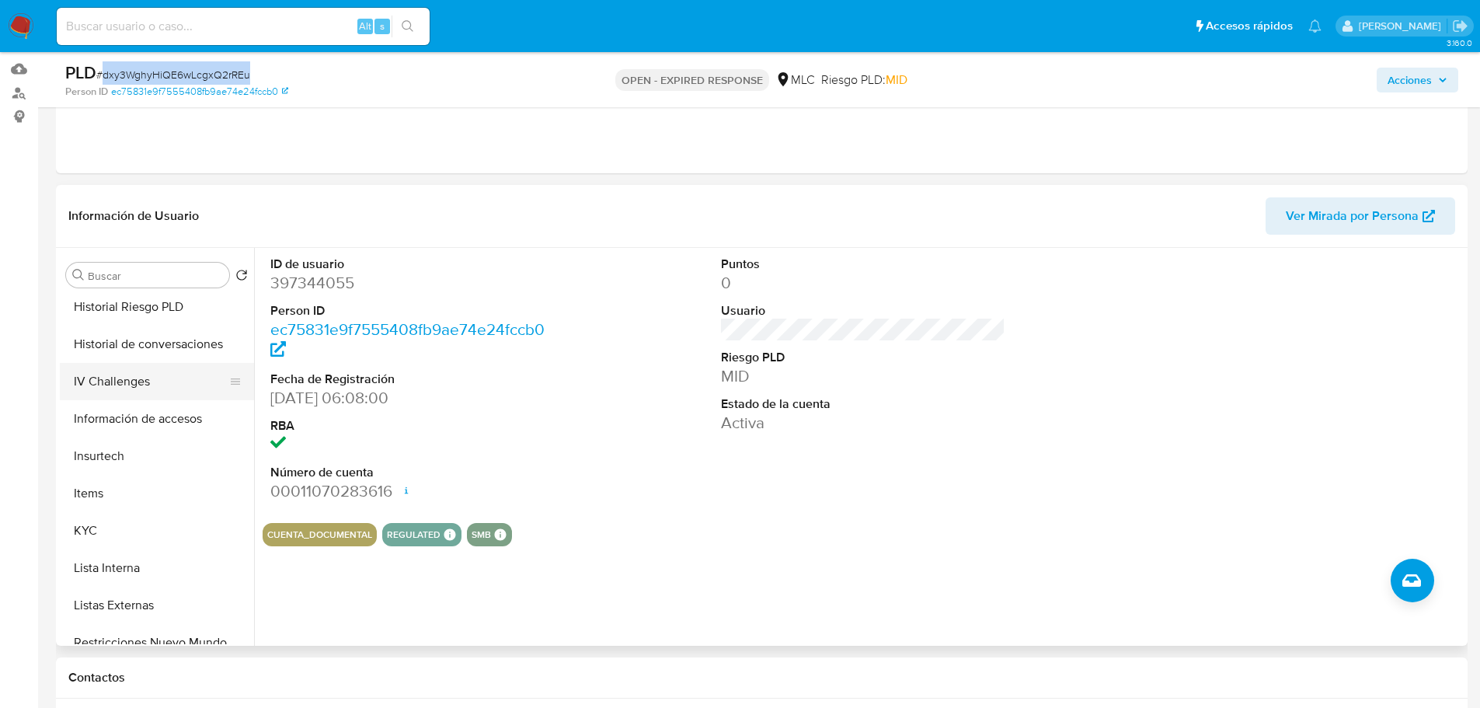
scroll to position [466, 0]
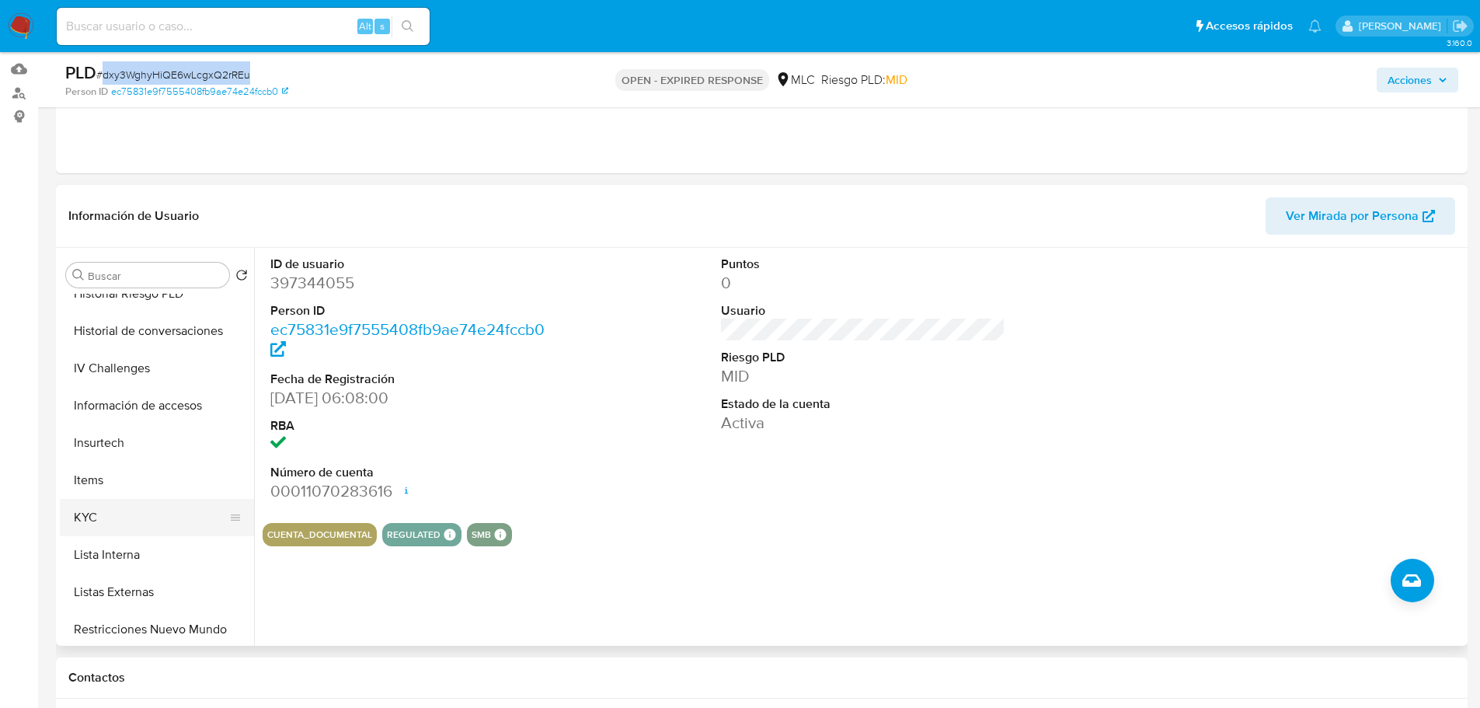
click at [92, 511] on button "KYC" at bounding box center [151, 517] width 182 height 37
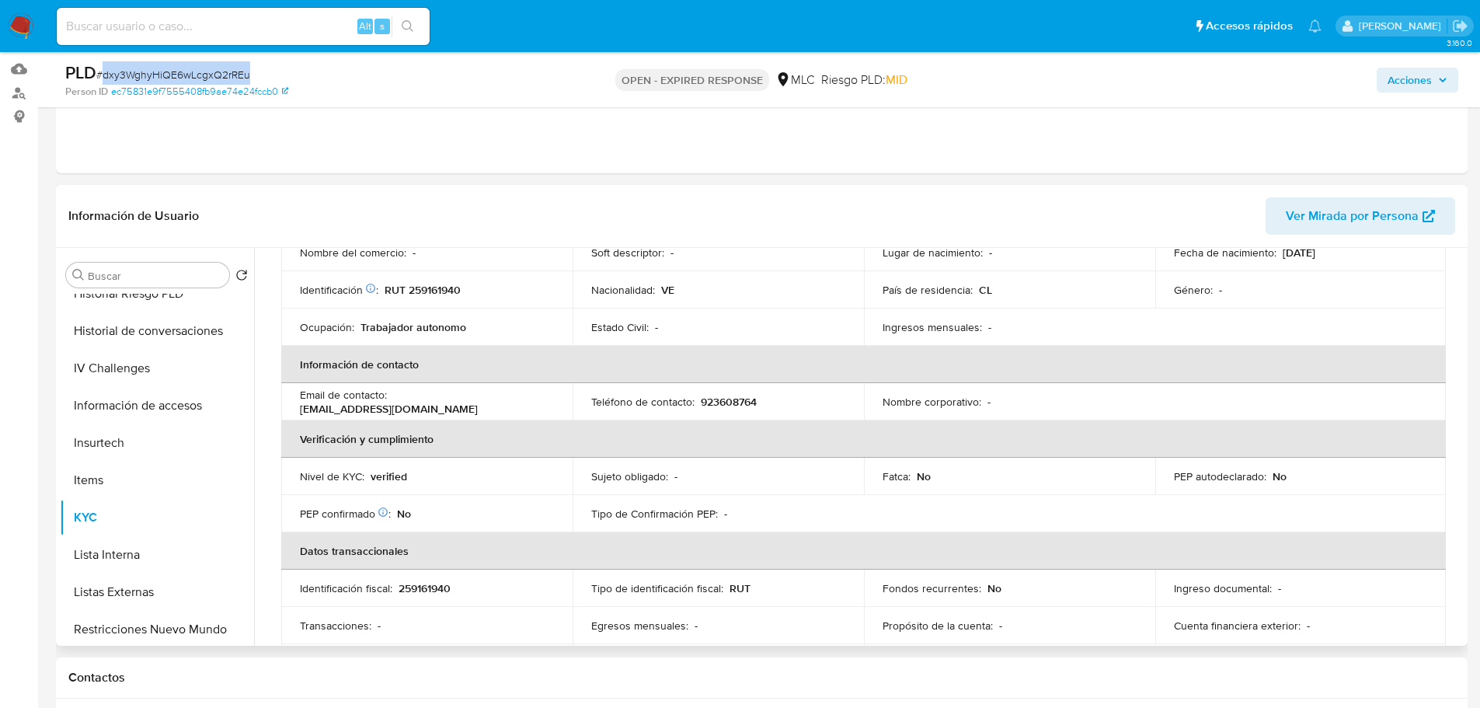
scroll to position [0, 0]
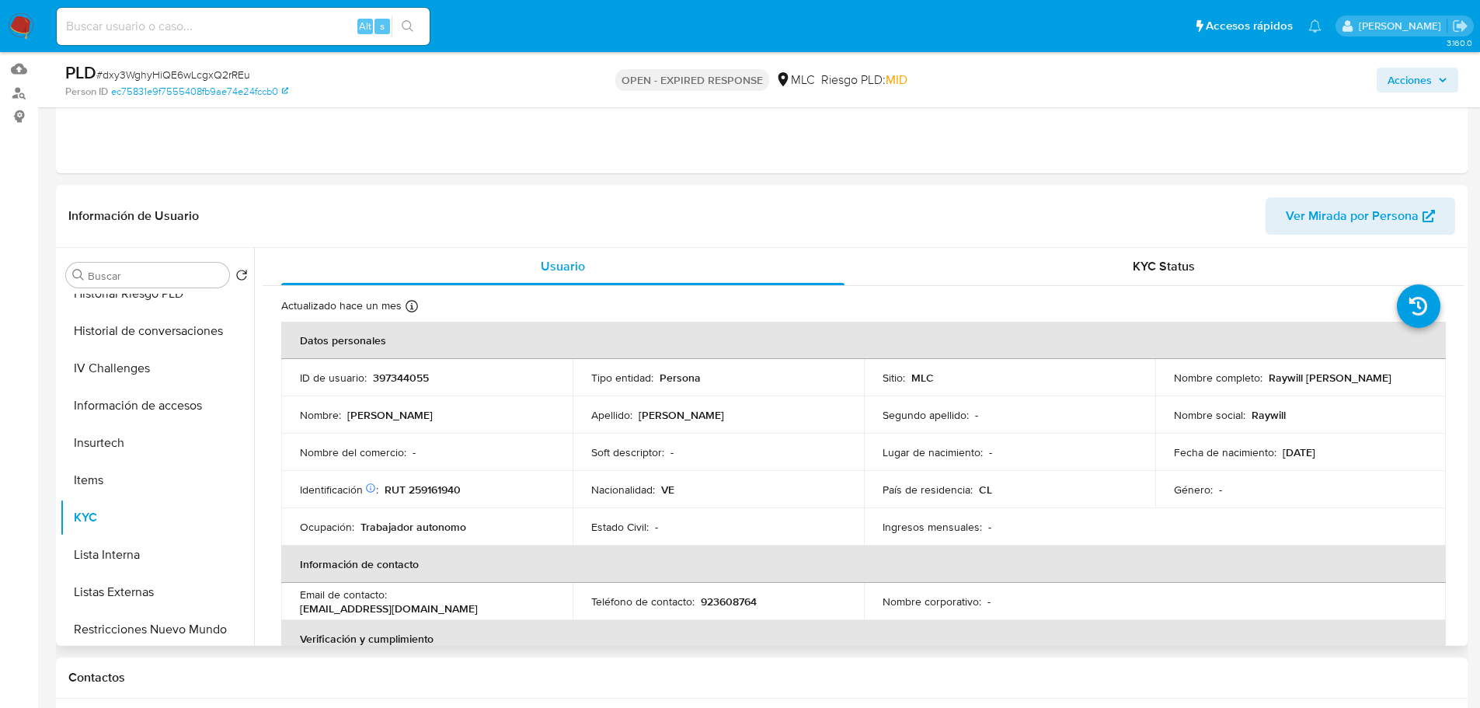
click at [426, 493] on p "RUT 259161940" at bounding box center [423, 489] width 76 height 14
copy p "259161940"
click at [454, 499] on td "Identificación Nº de serie: 602419831 : RUT 259161940" at bounding box center [426, 489] width 291 height 37
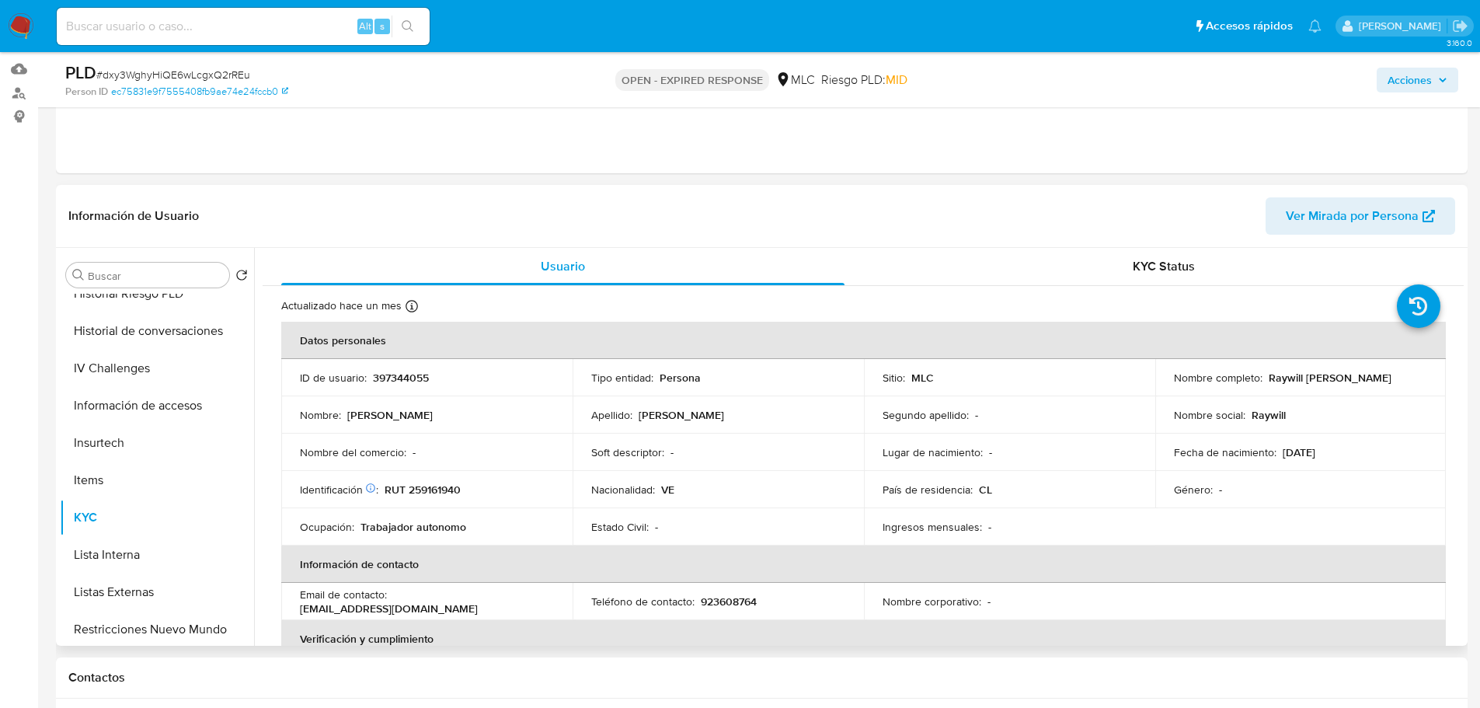
click at [451, 493] on p "RUT 259161940" at bounding box center [423, 489] width 76 height 14
copy p "259161940"
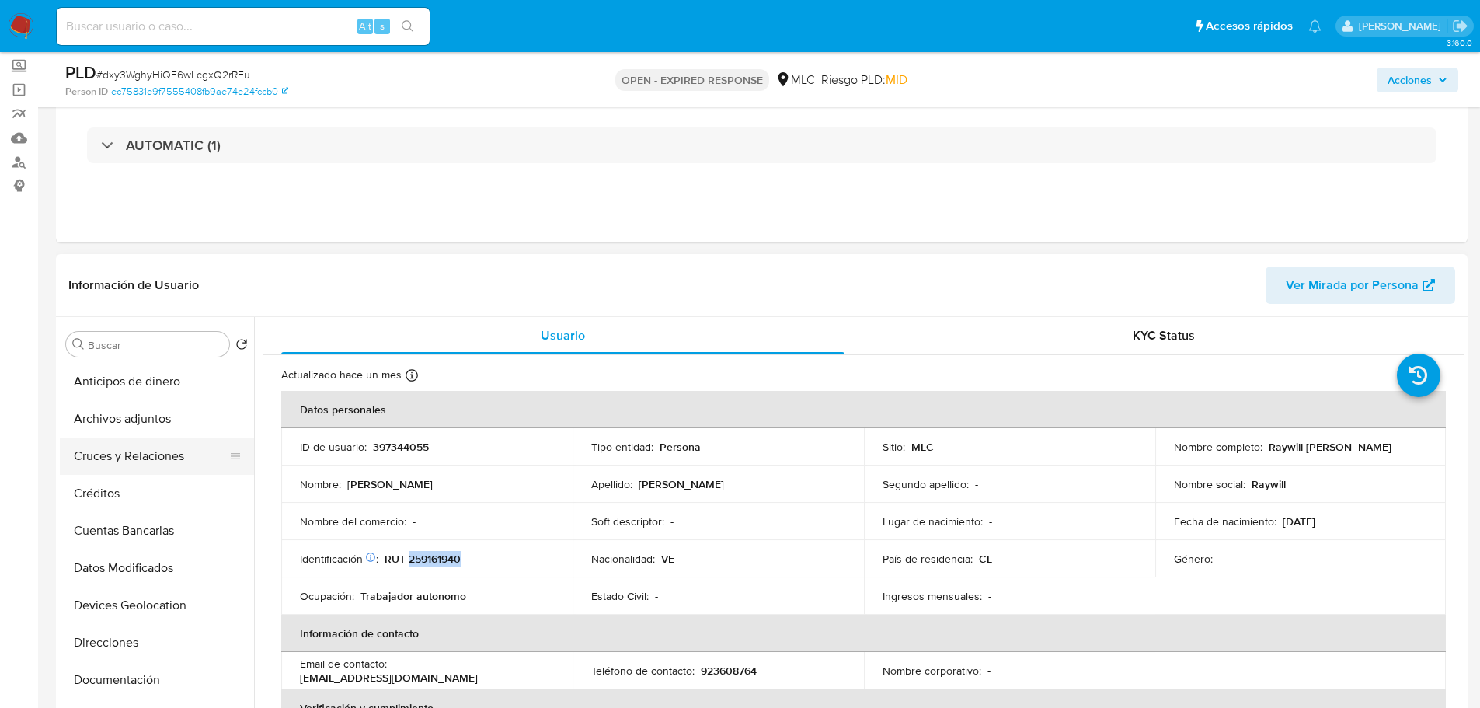
scroll to position [155, 0]
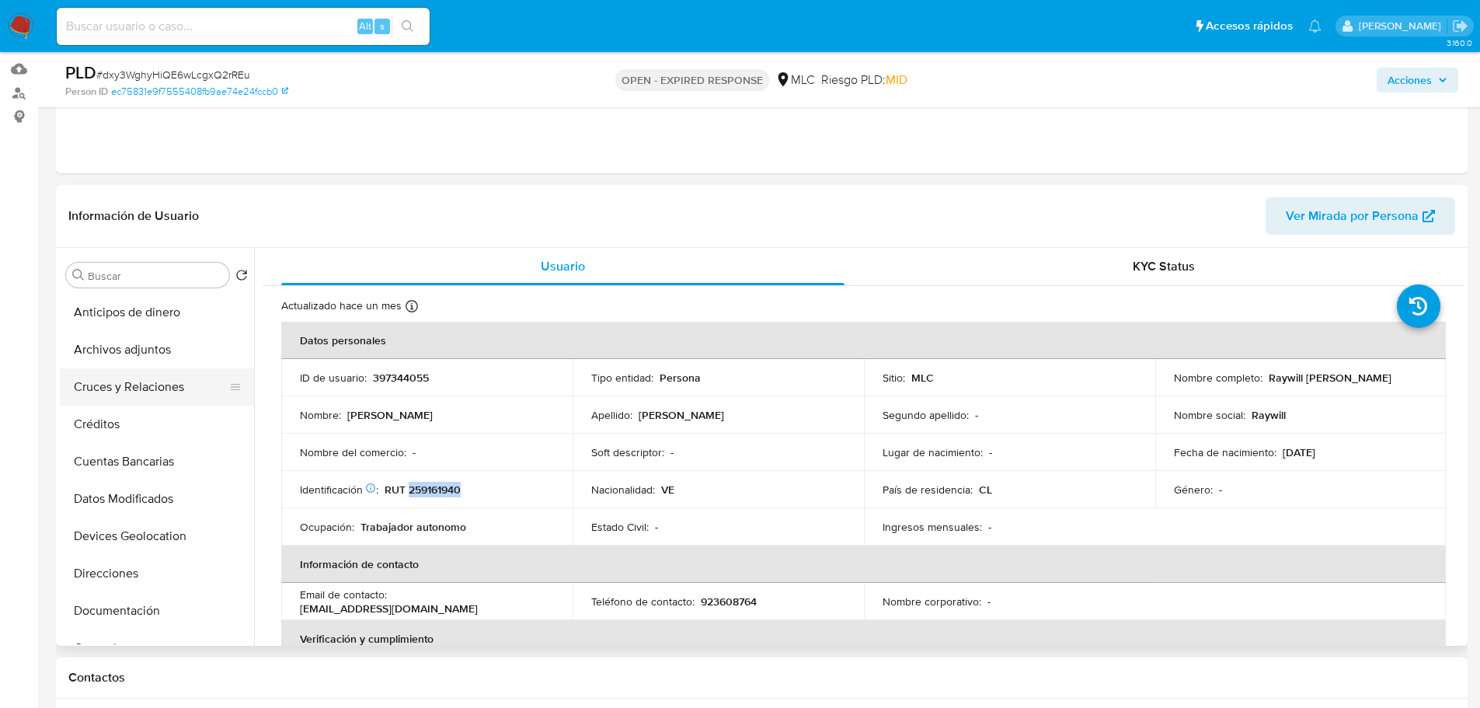
click at [127, 390] on button "Cruces y Relaciones" at bounding box center [151, 386] width 182 height 37
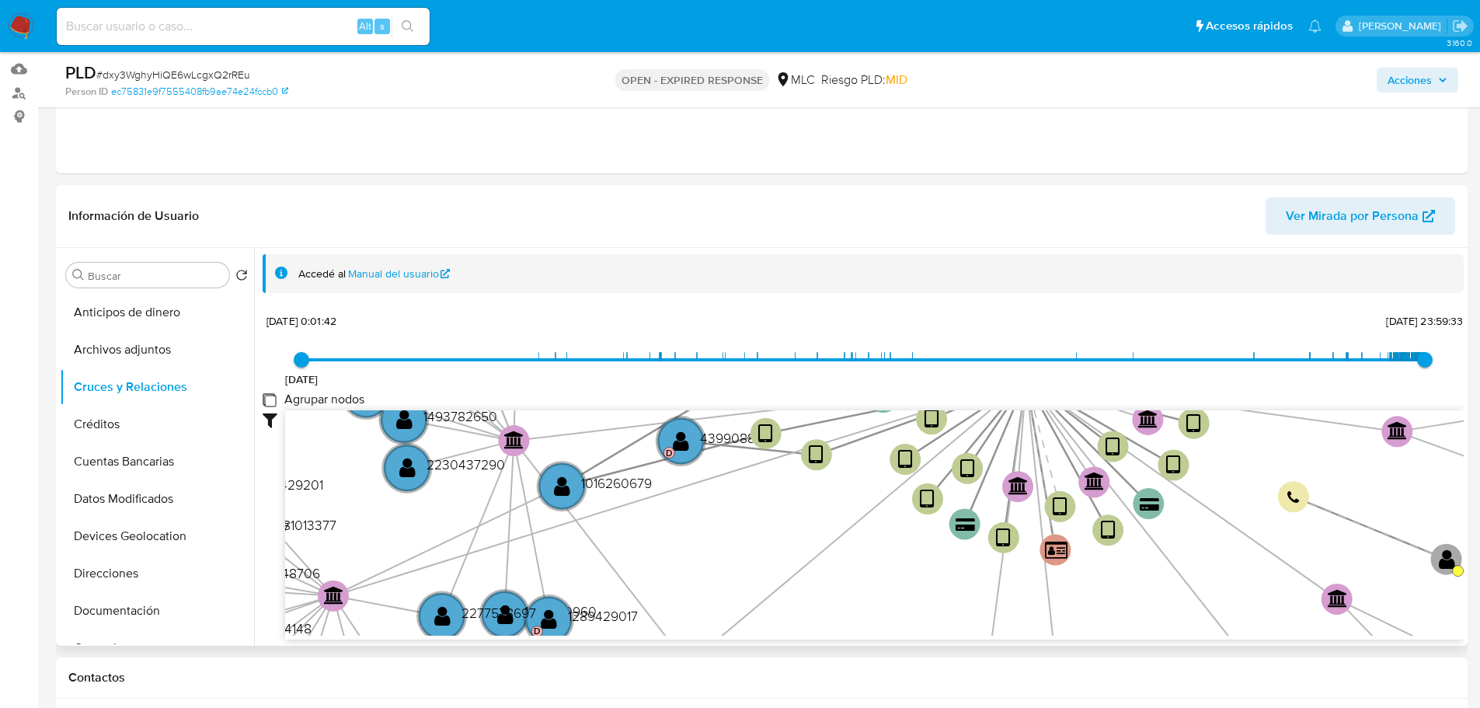
click at [267, 397] on group_nodes "Agrupar nodos" at bounding box center [269, 399] width 12 height 12
checkbox group_nodes "true"
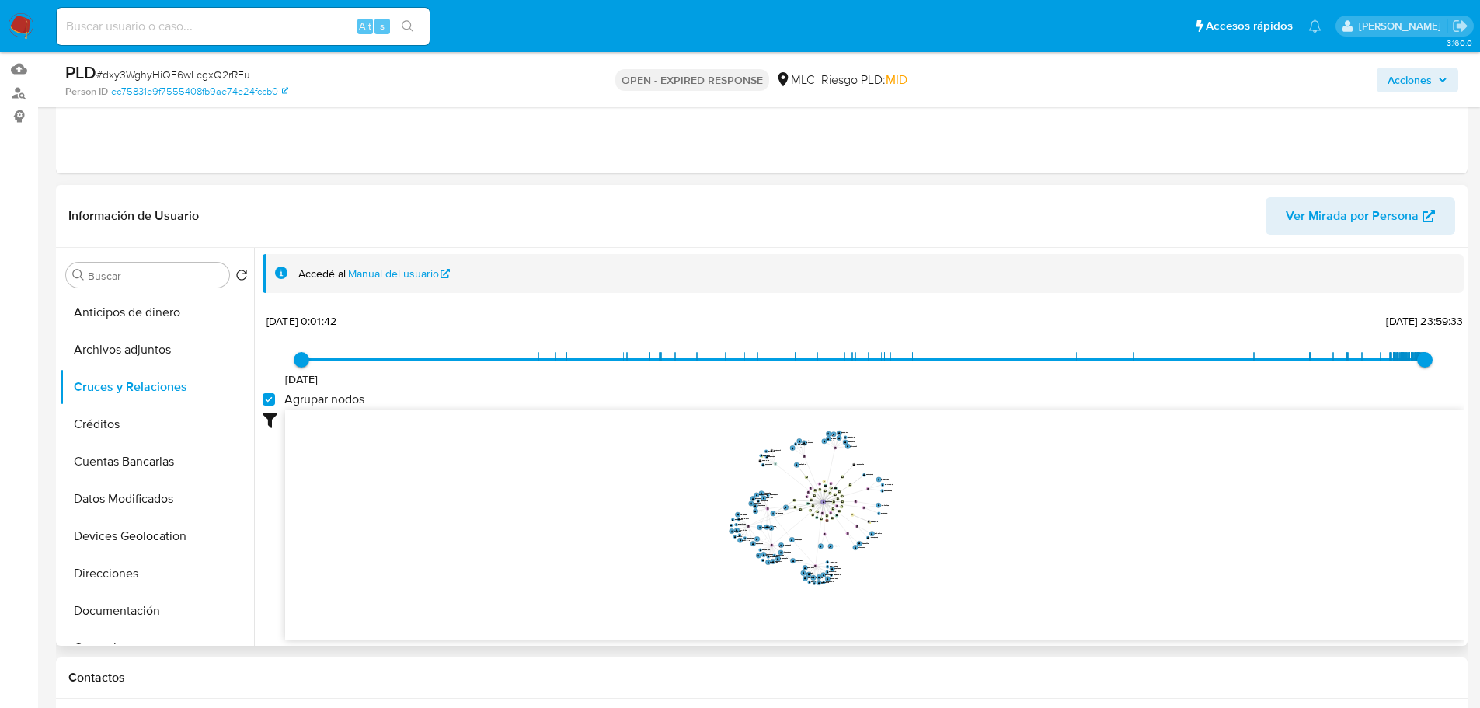
drag, startPoint x: 974, startPoint y: 489, endPoint x: 968, endPoint y: 497, distance: 10.6
click at [968, 498] on icon "device-6891222ee41983f87f41ef38  user-397344055  397344055 device-64459bbe088…" at bounding box center [874, 522] width 1179 height 225
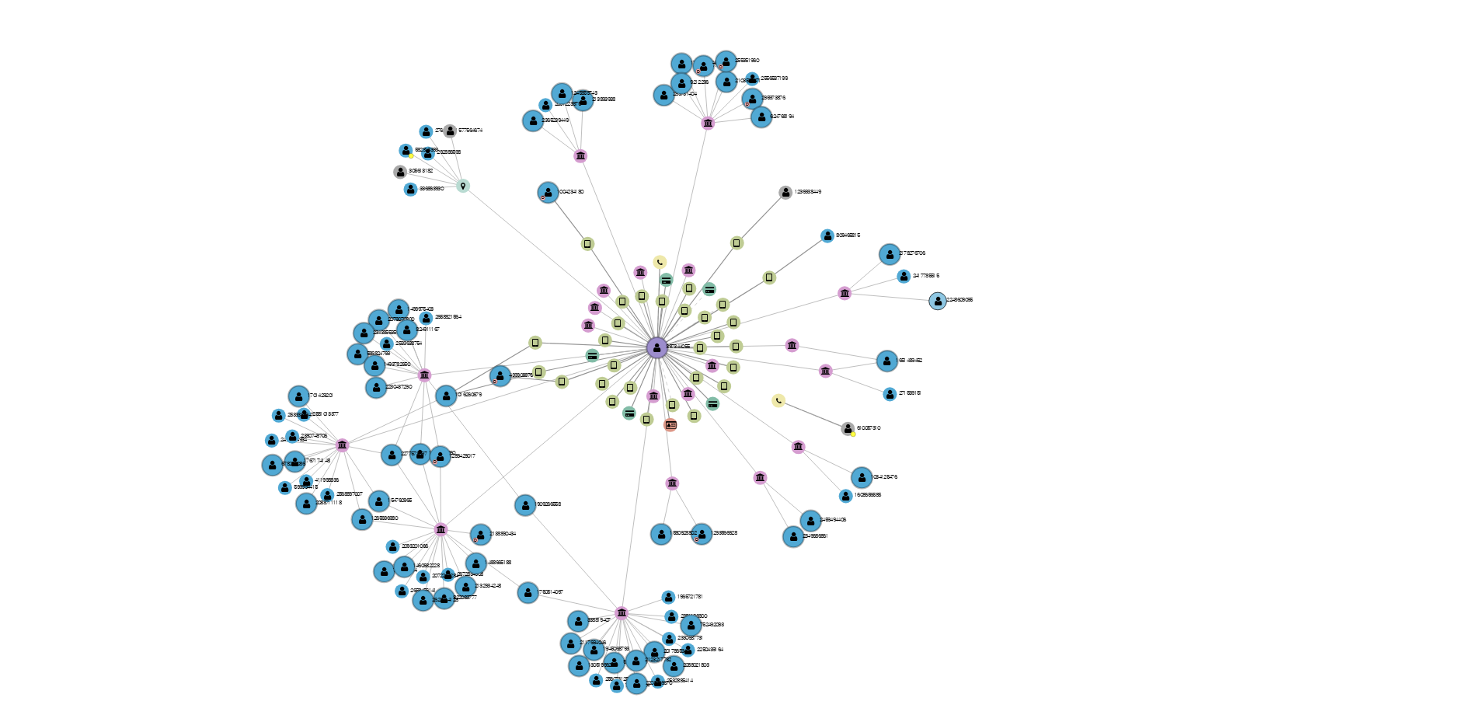
drag, startPoint x: 884, startPoint y: 498, endPoint x: 898, endPoint y: 498, distance: 14.0
click at [896, 498] on text "2248609095" at bounding box center [891, 499] width 9 height 3
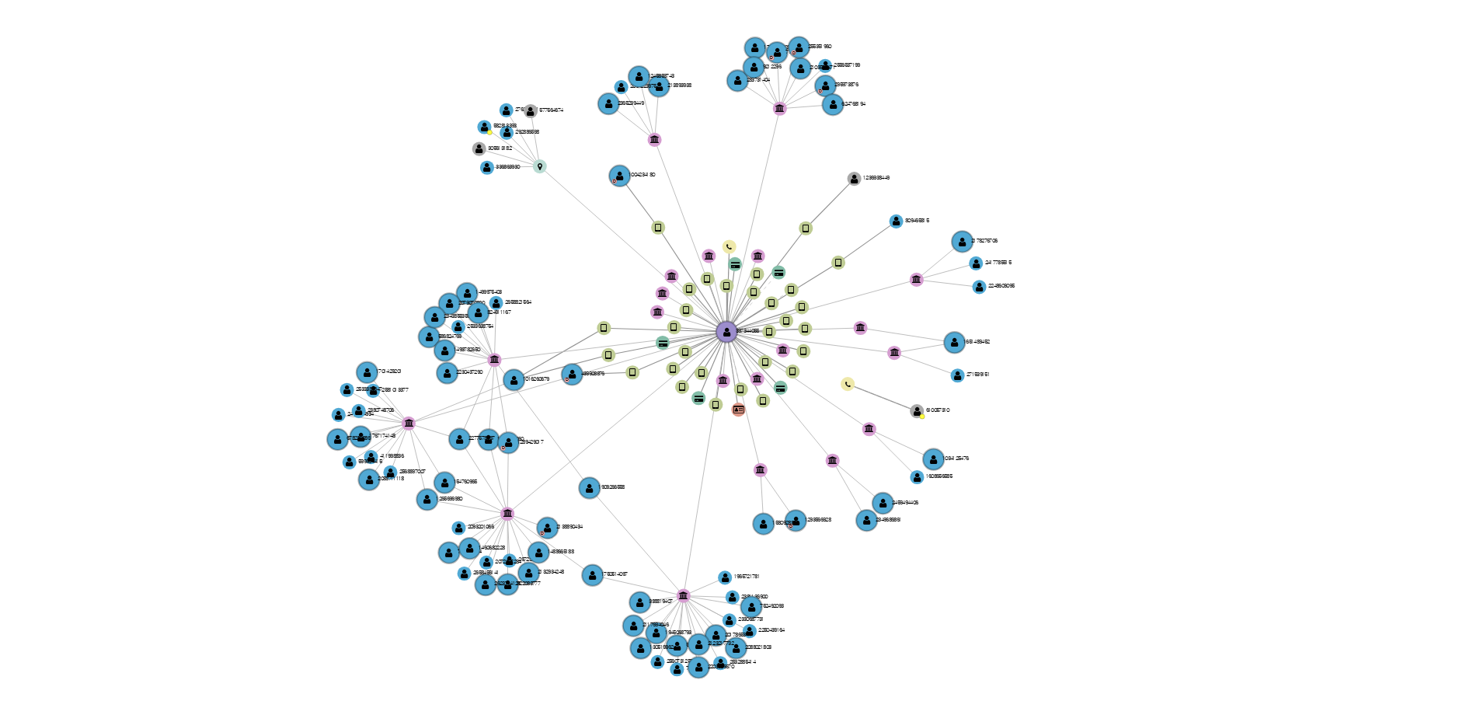
drag, startPoint x: 925, startPoint y: 500, endPoint x: 945, endPoint y: 495, distance: 20.7
click at [945, 495] on icon "device-6891222ee41983f87f41ef38  user-397344055  397344055 device-64459bbe088…" at bounding box center [874, 522] width 1179 height 225
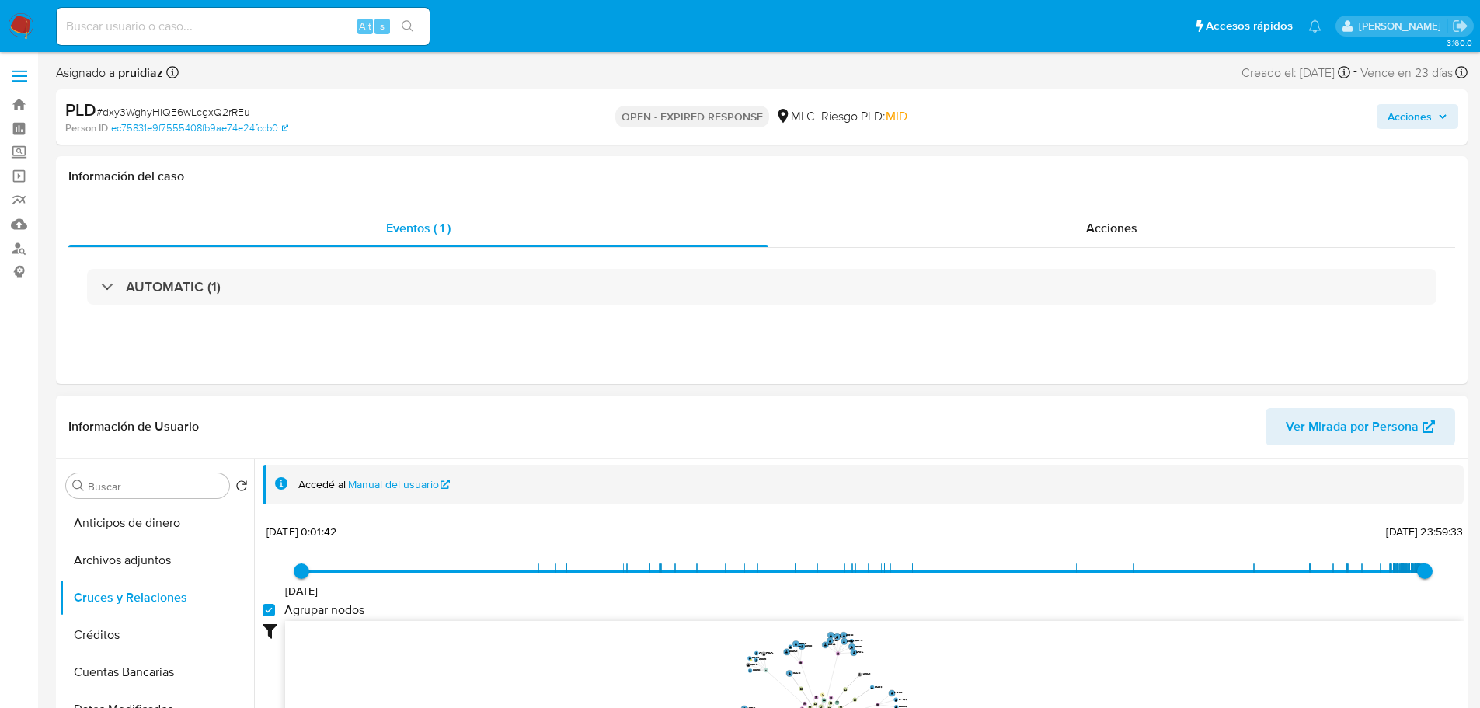
scroll to position [388, 0]
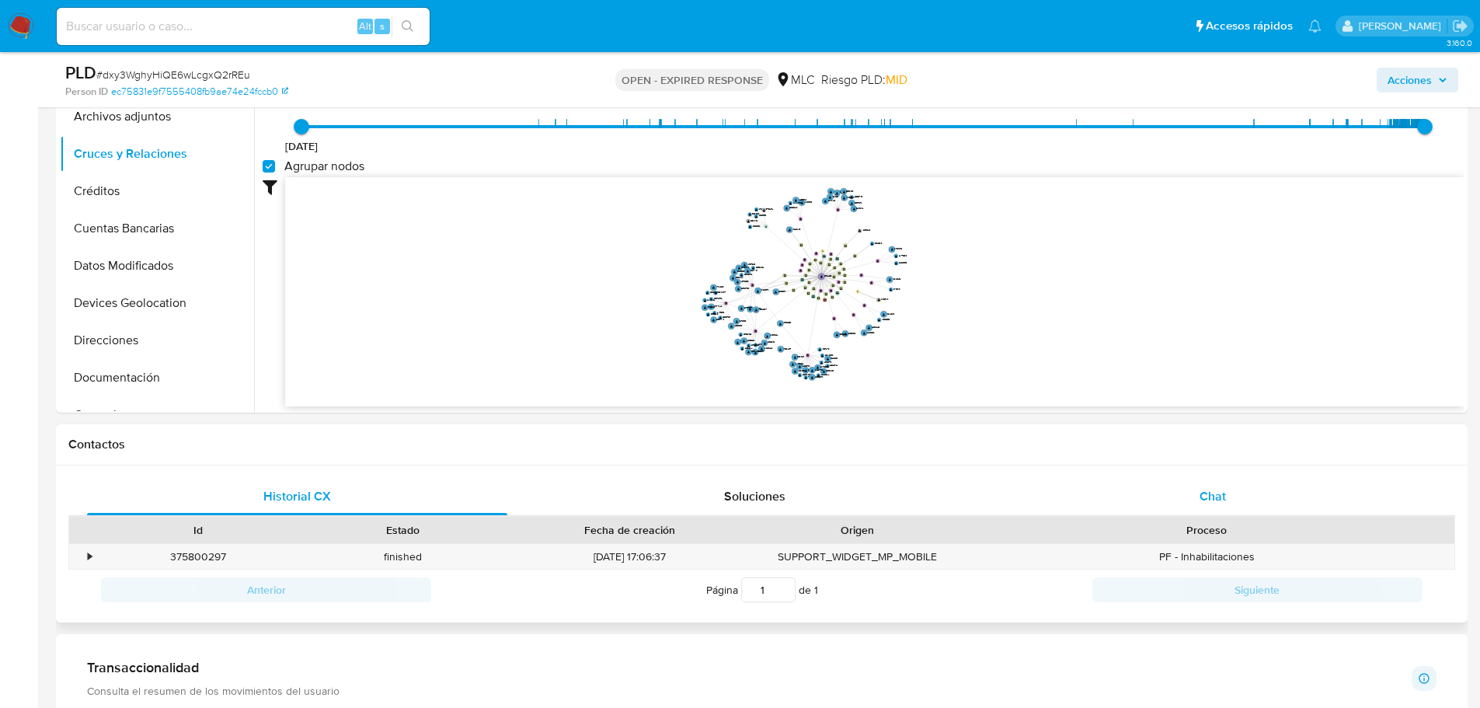
click at [1241, 499] on div "Chat" at bounding box center [1212, 496] width 420 height 37
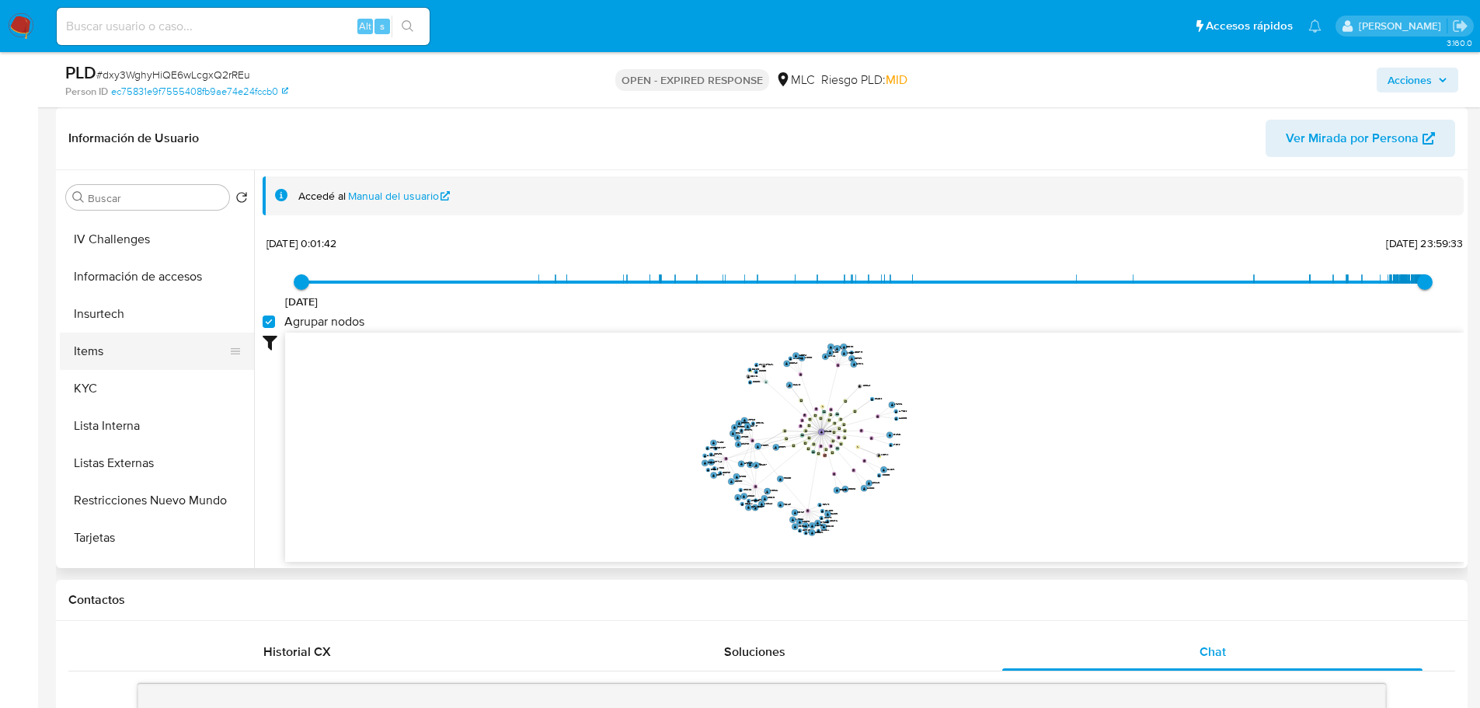
scroll to position [544, 0]
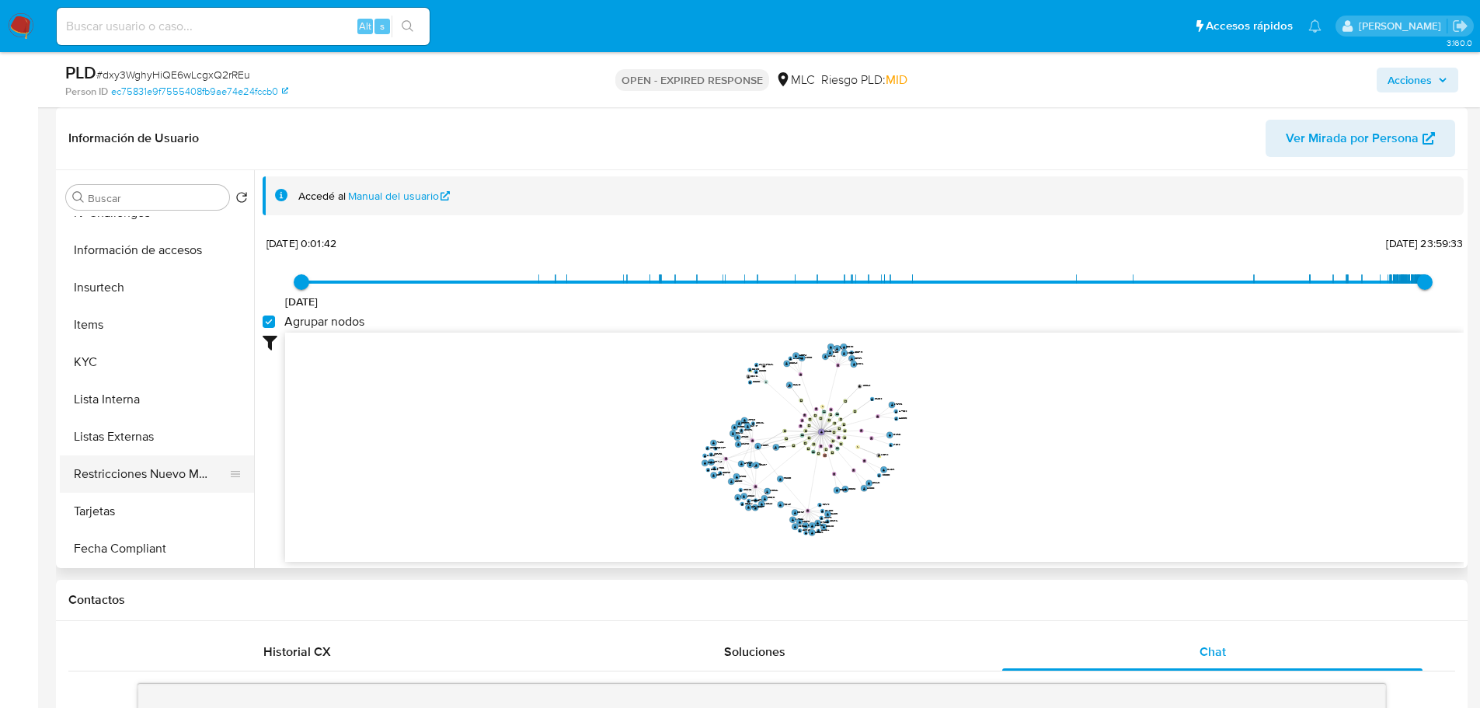
click at [145, 475] on button "Restricciones Nuevo Mundo" at bounding box center [151, 473] width 182 height 37
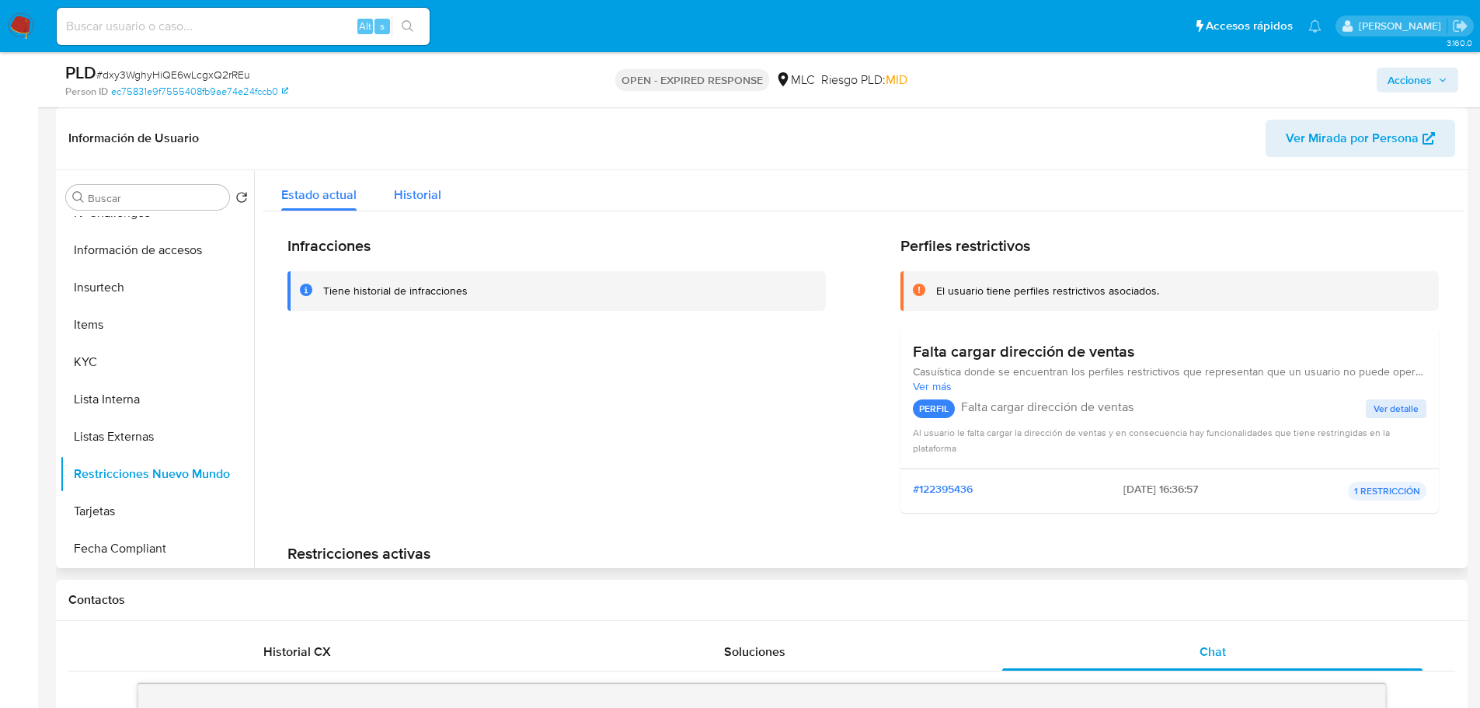
click at [409, 189] on span "Historial" at bounding box center [417, 195] width 47 height 18
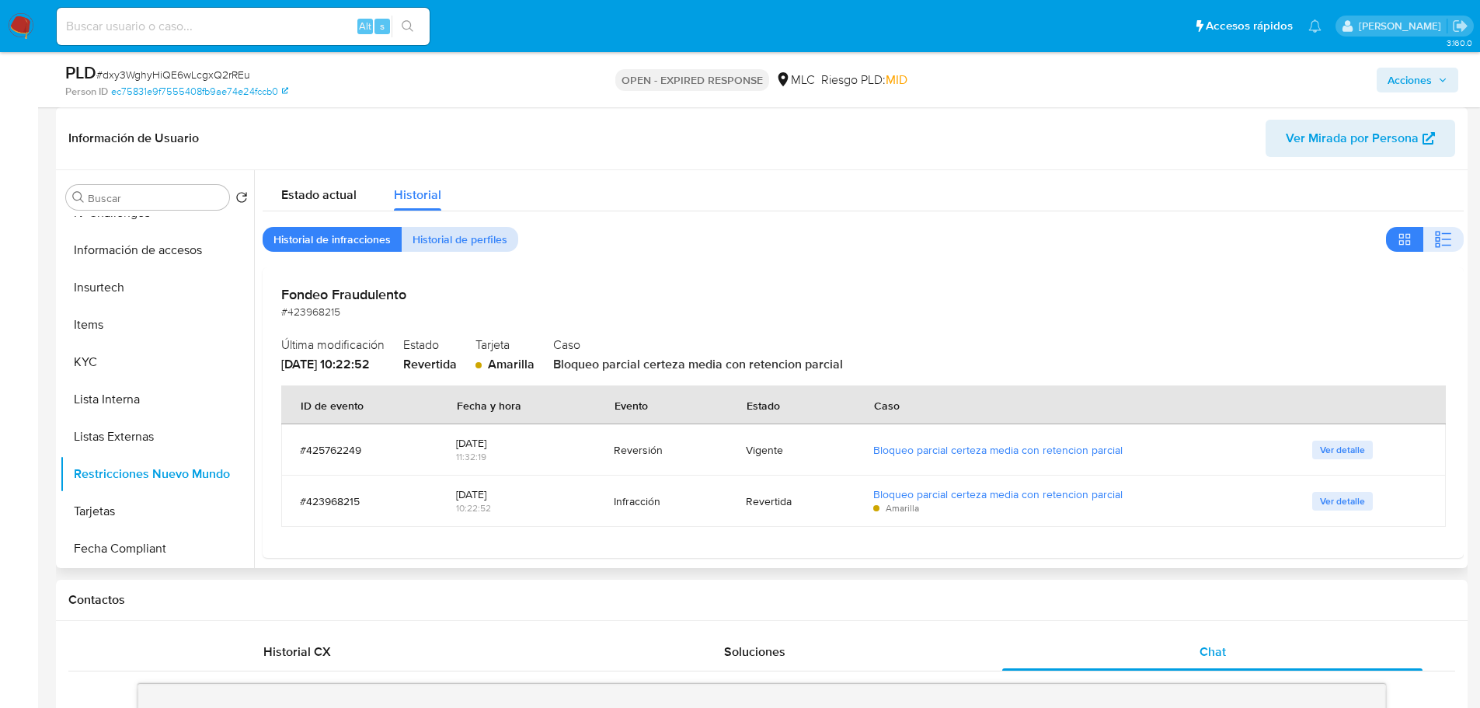
click at [465, 237] on span "Historial de perfiles" at bounding box center [460, 239] width 95 height 22
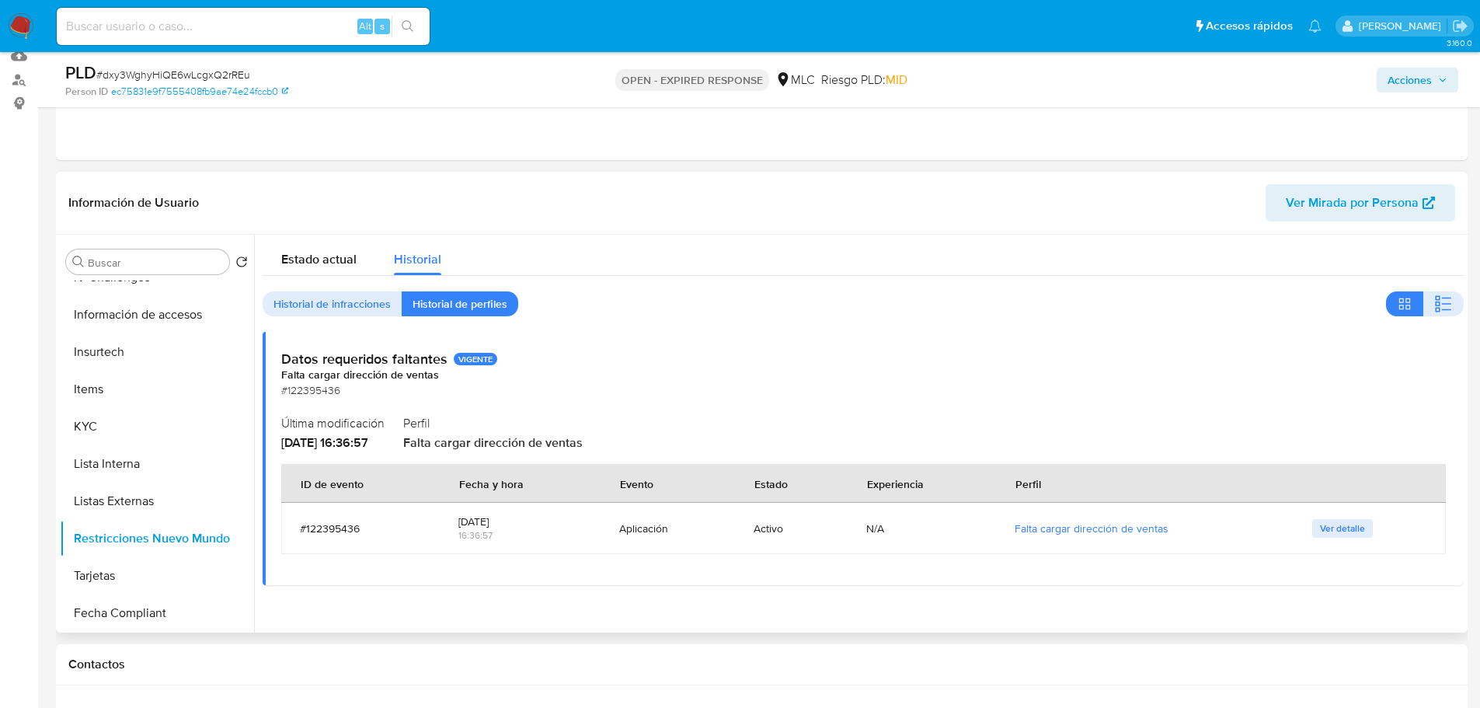
scroll to position [155, 0]
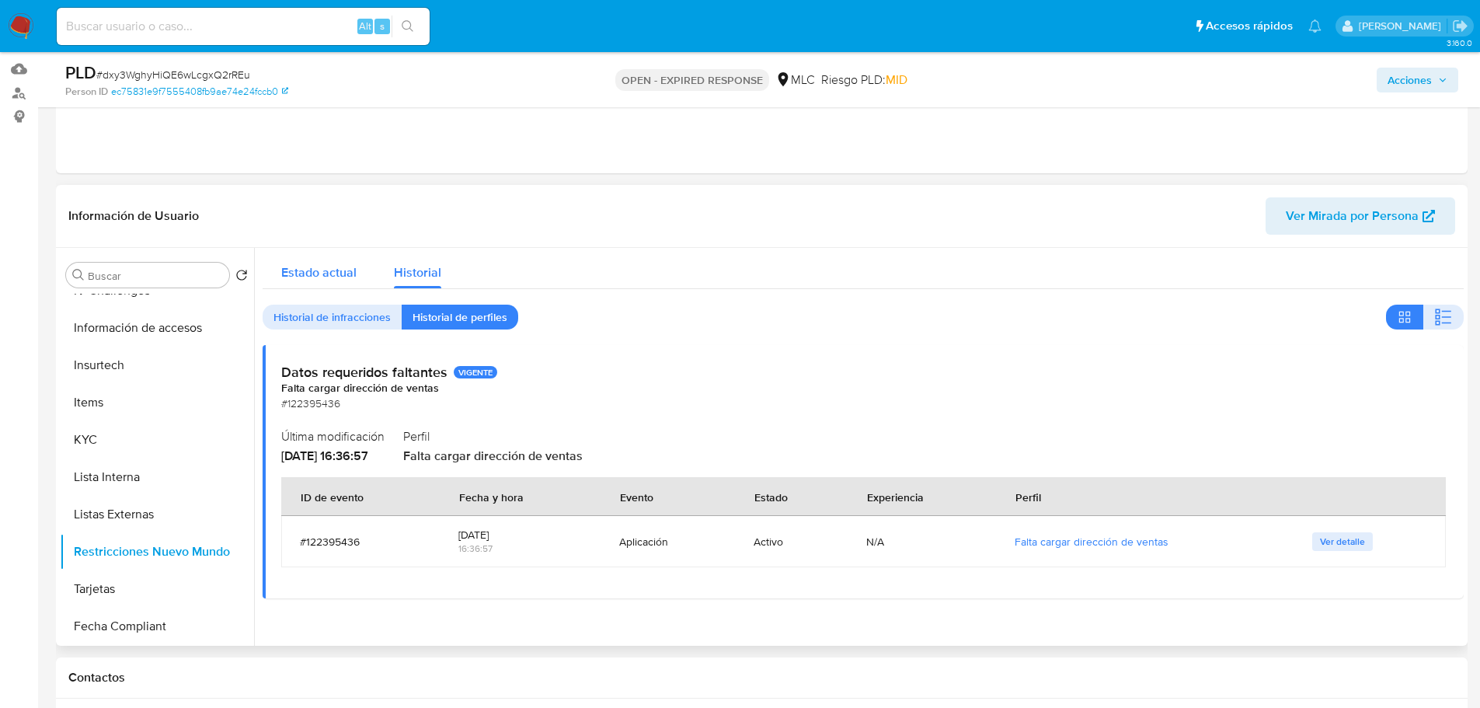
click at [336, 256] on div "Estado actual" at bounding box center [318, 268] width 75 height 41
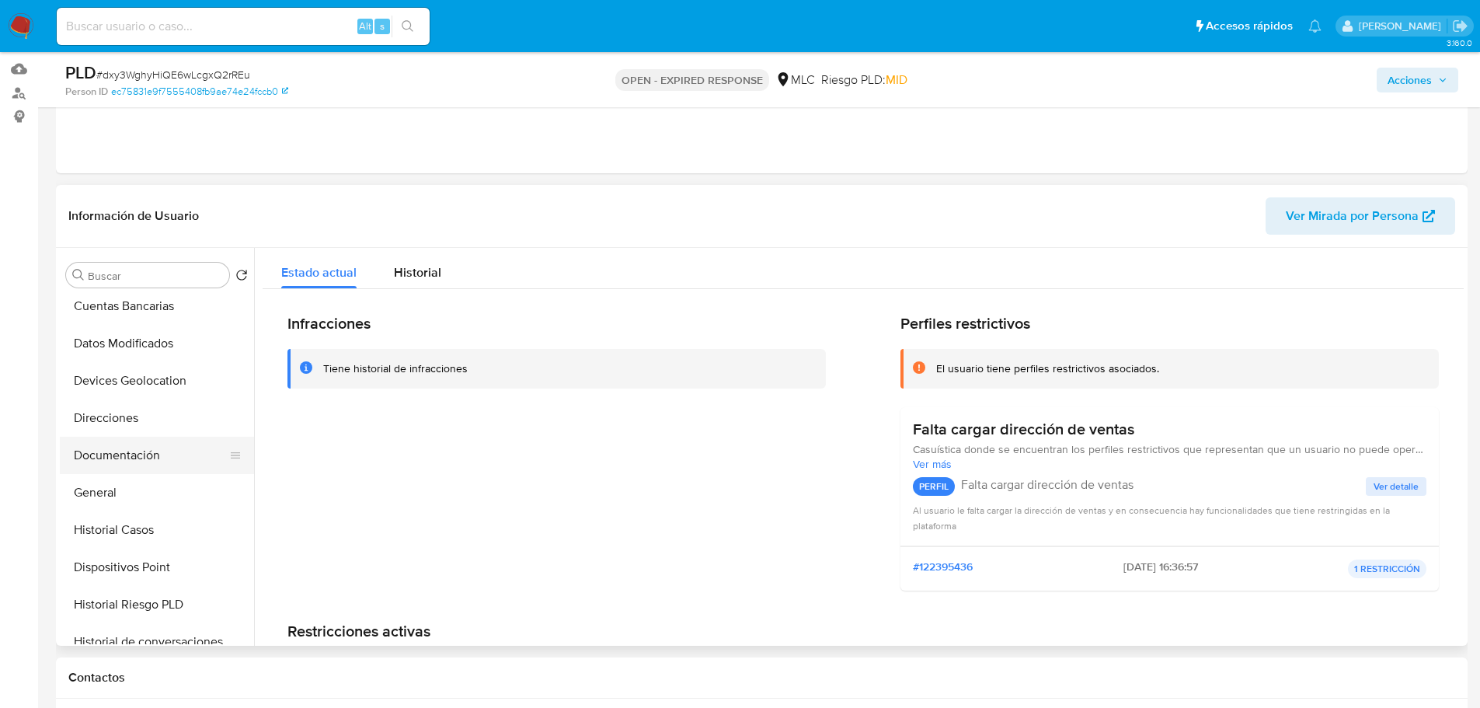
click at [124, 456] on button "Documentación" at bounding box center [151, 455] width 182 height 37
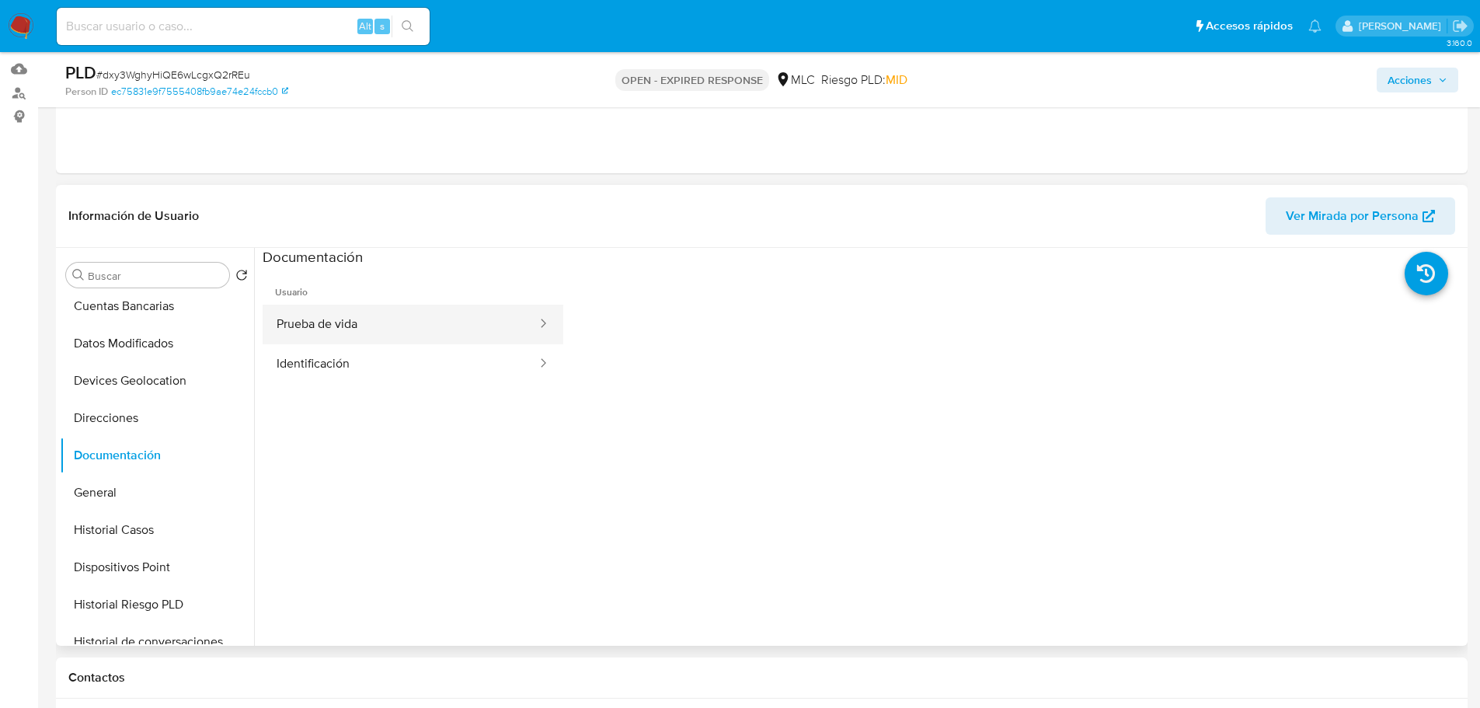
click at [345, 333] on button "Prueba de vida" at bounding box center [401, 325] width 276 height 40
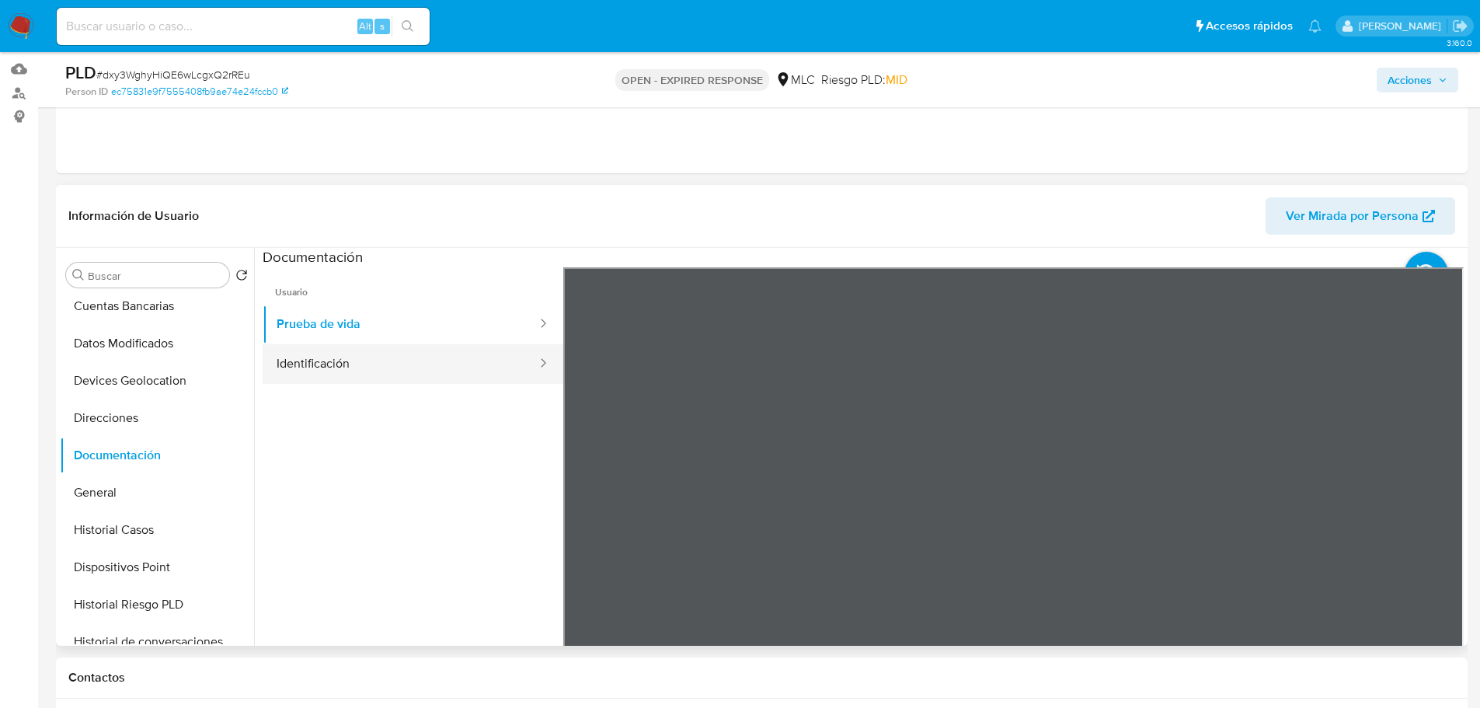
click at [359, 353] on button "Identificación" at bounding box center [401, 364] width 276 height 40
click at [1431, 508] on icon at bounding box center [1444, 519] width 31 height 31
click at [580, 514] on icon at bounding box center [582, 519] width 31 height 31
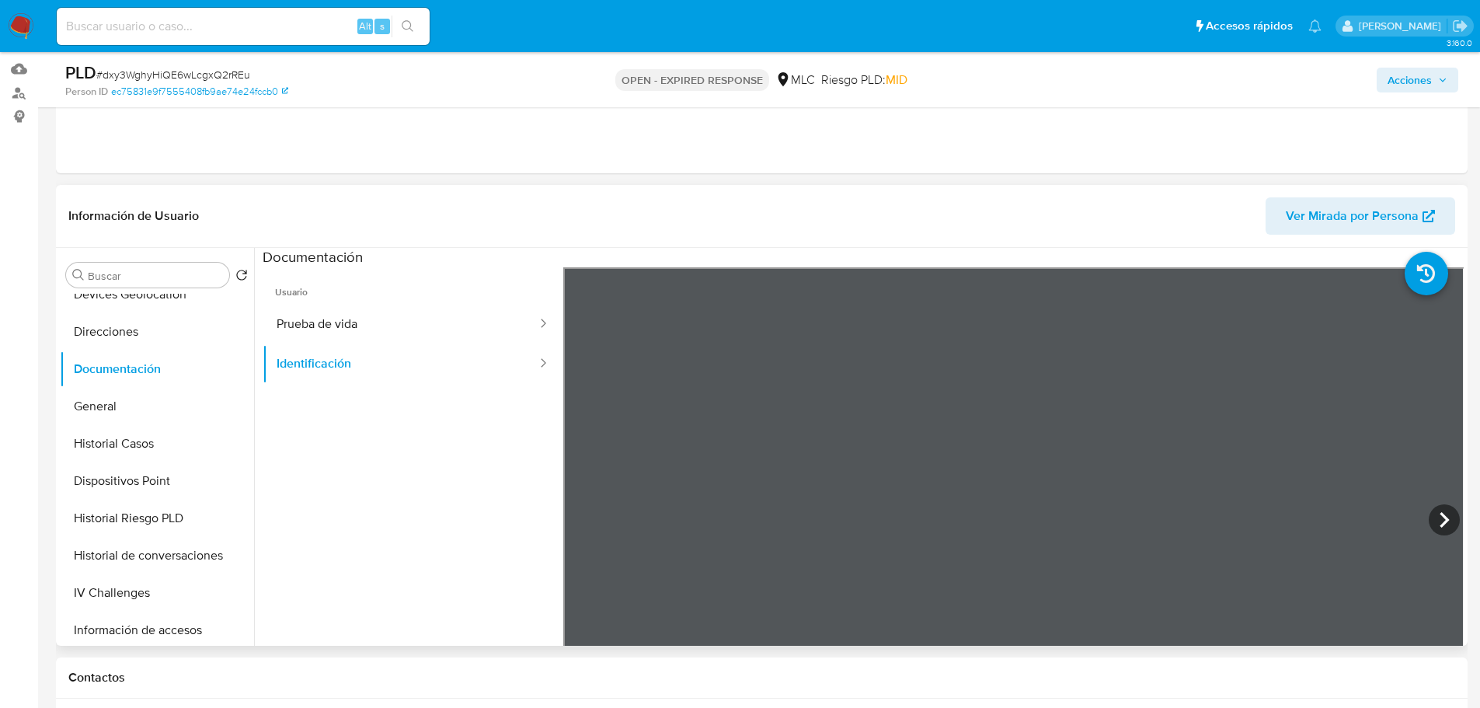
scroll to position [466, 0]
click at [96, 514] on button "KYC" at bounding box center [151, 517] width 182 height 37
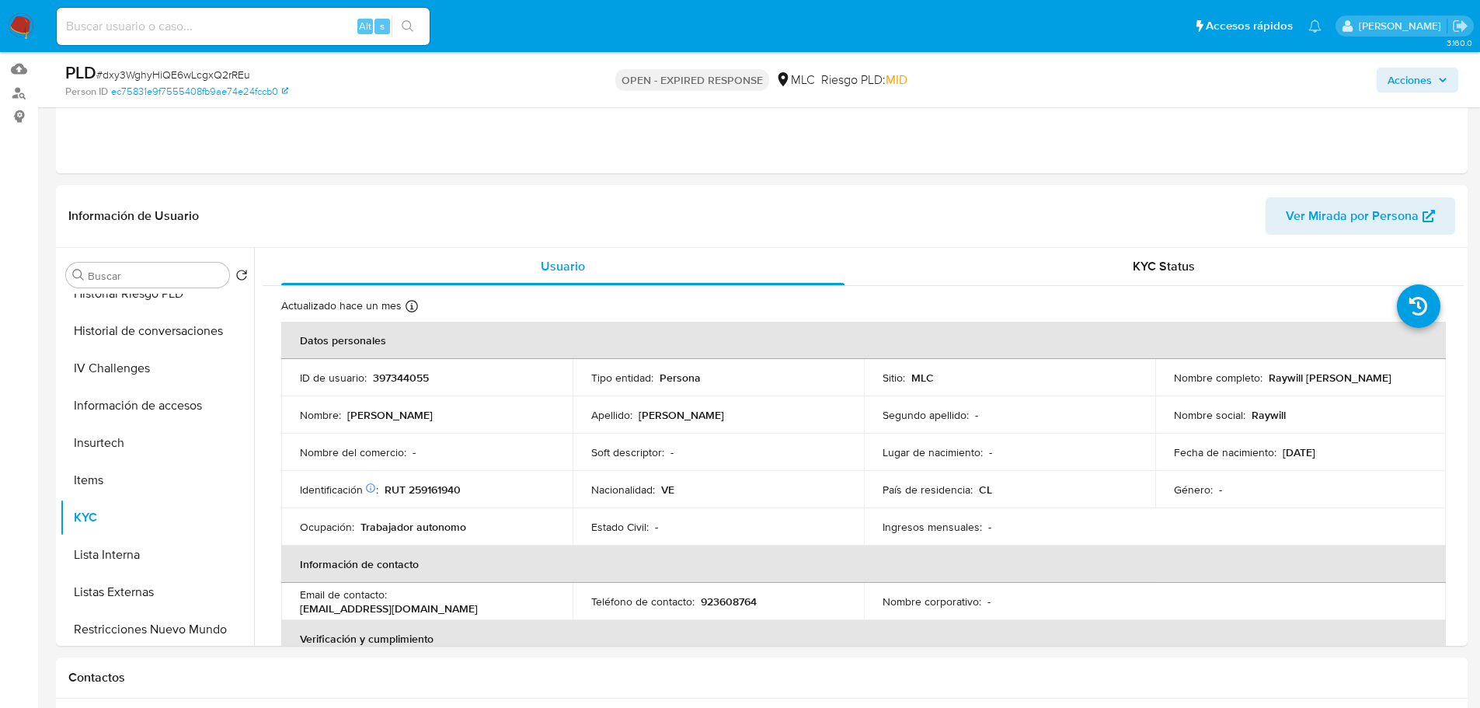
drag, startPoint x: 1426, startPoint y: 381, endPoint x: 1264, endPoint y: 376, distance: 161.7
click at [1264, 376] on td "Nombre completo : Raywill Alejandro Mendez Sosa" at bounding box center [1300, 377] width 291 height 37
copy p "Raywill [PERSON_NAME]"
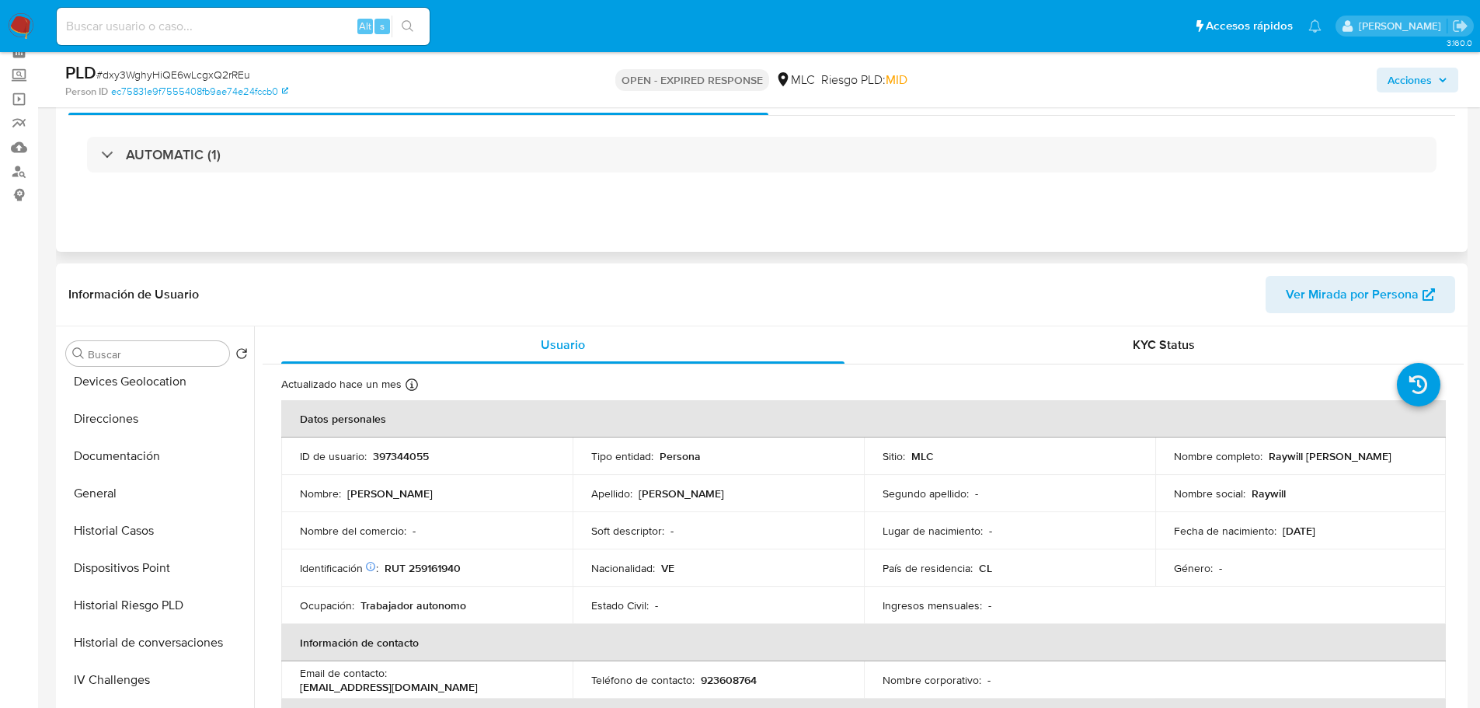
scroll to position [0, 0]
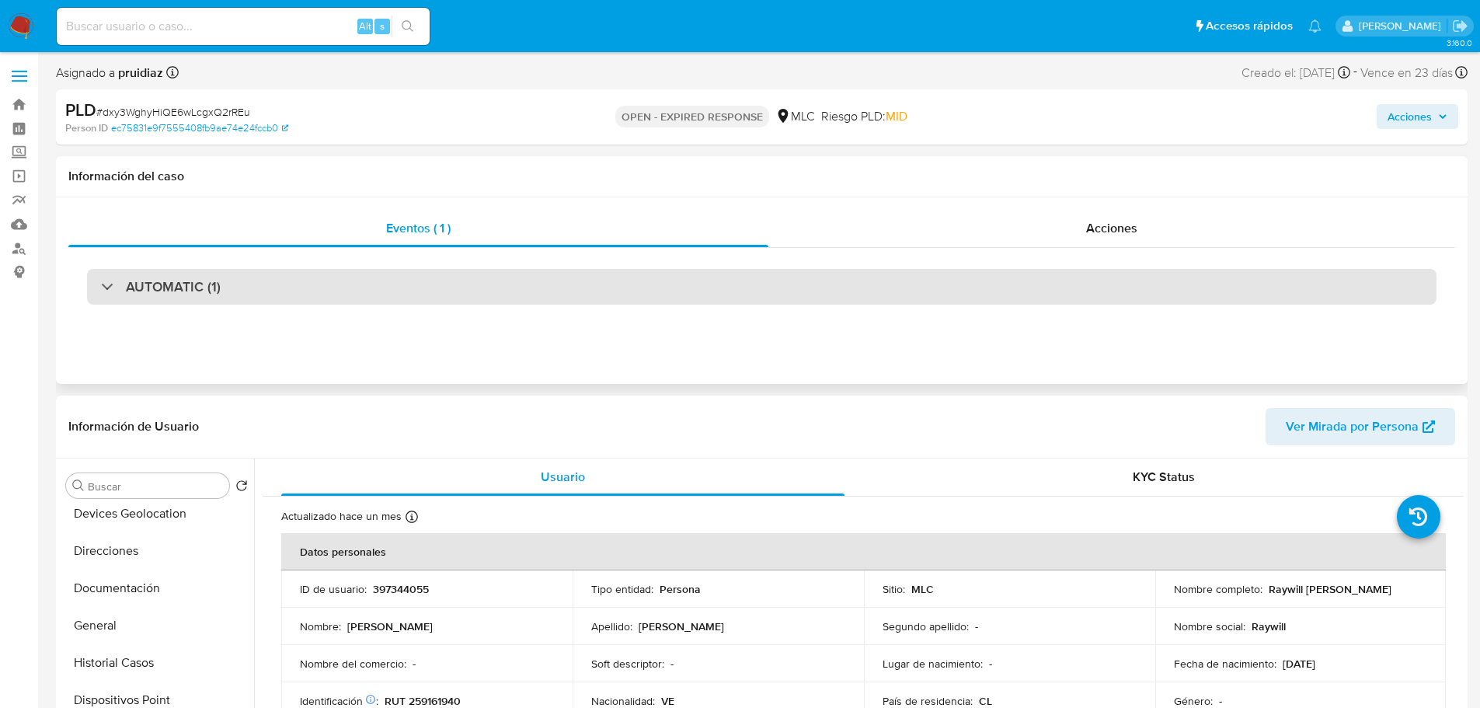
click at [264, 282] on div "AUTOMATIC (1)" at bounding box center [761, 287] width 1349 height 36
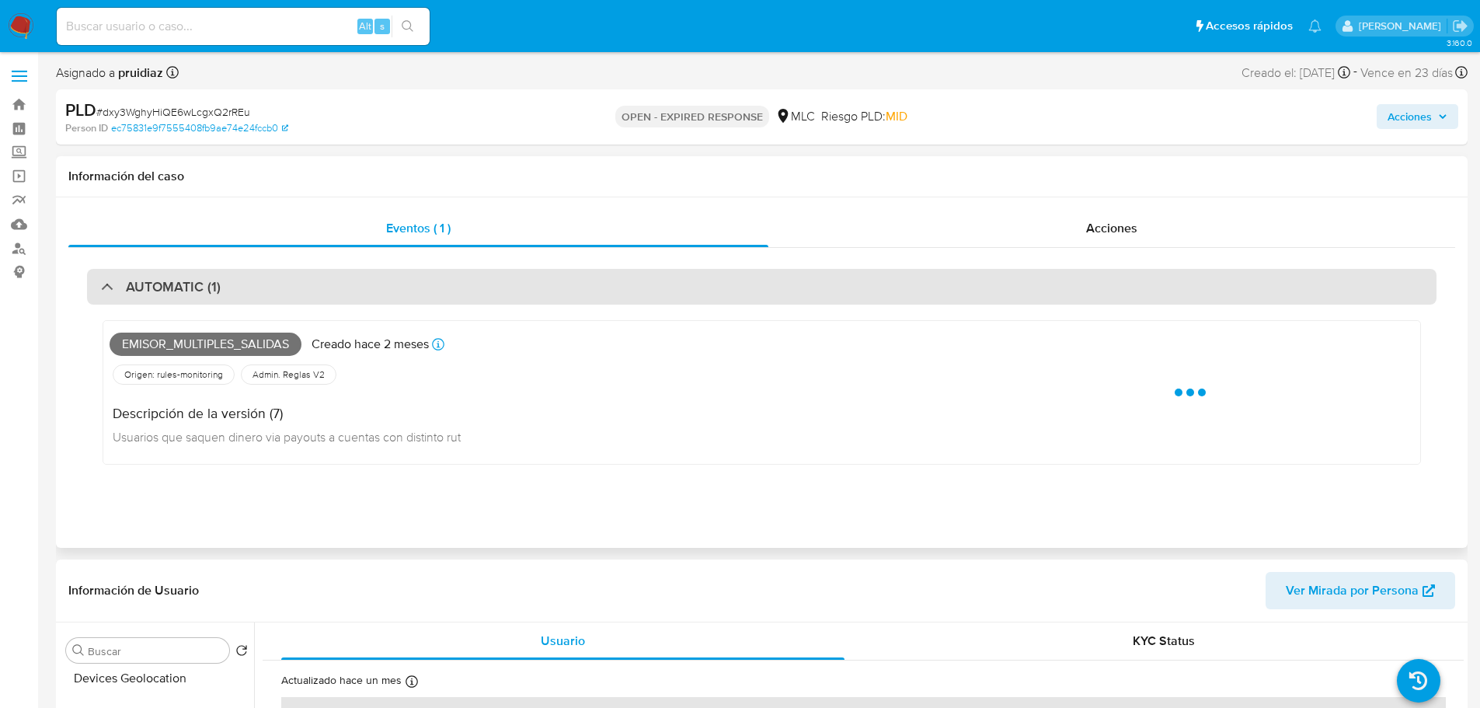
click at [264, 281] on div "AUTOMATIC (1)" at bounding box center [761, 287] width 1349 height 36
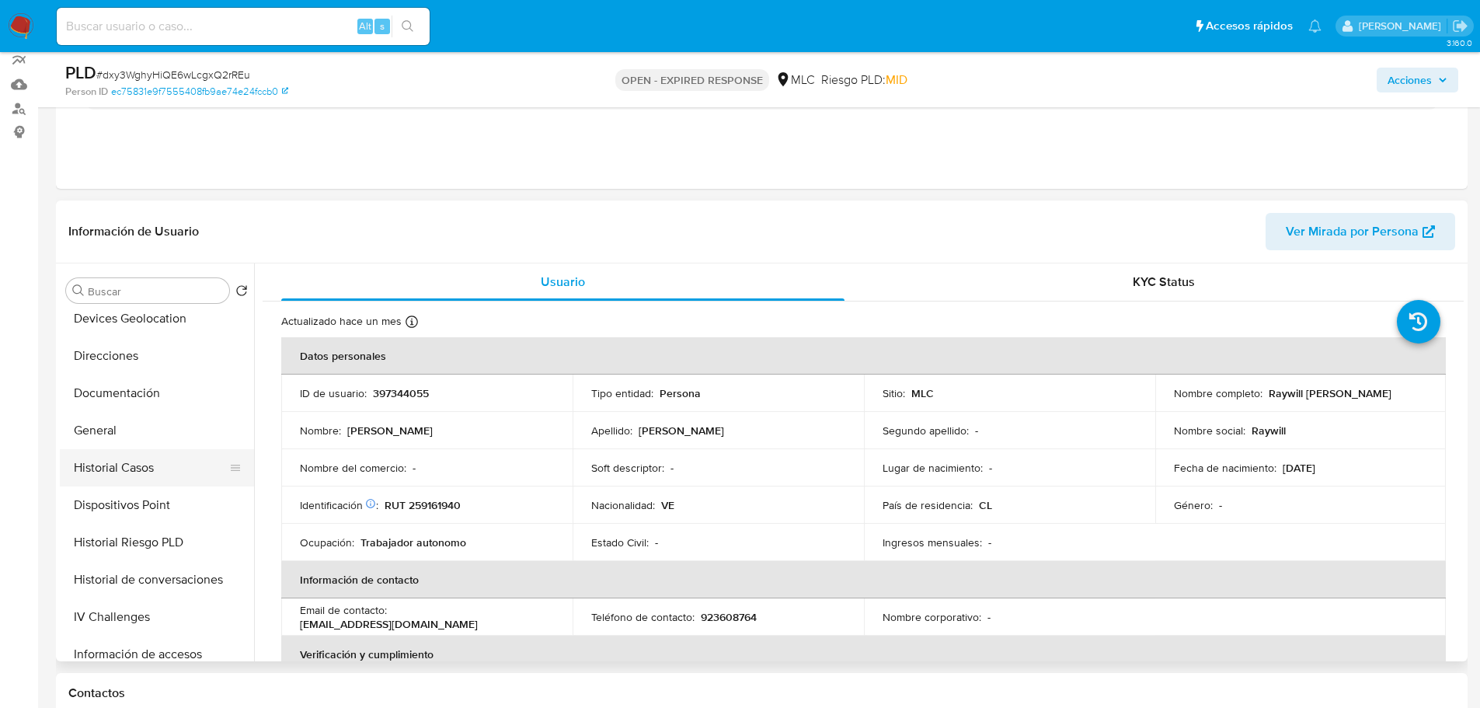
scroll to position [155, 0]
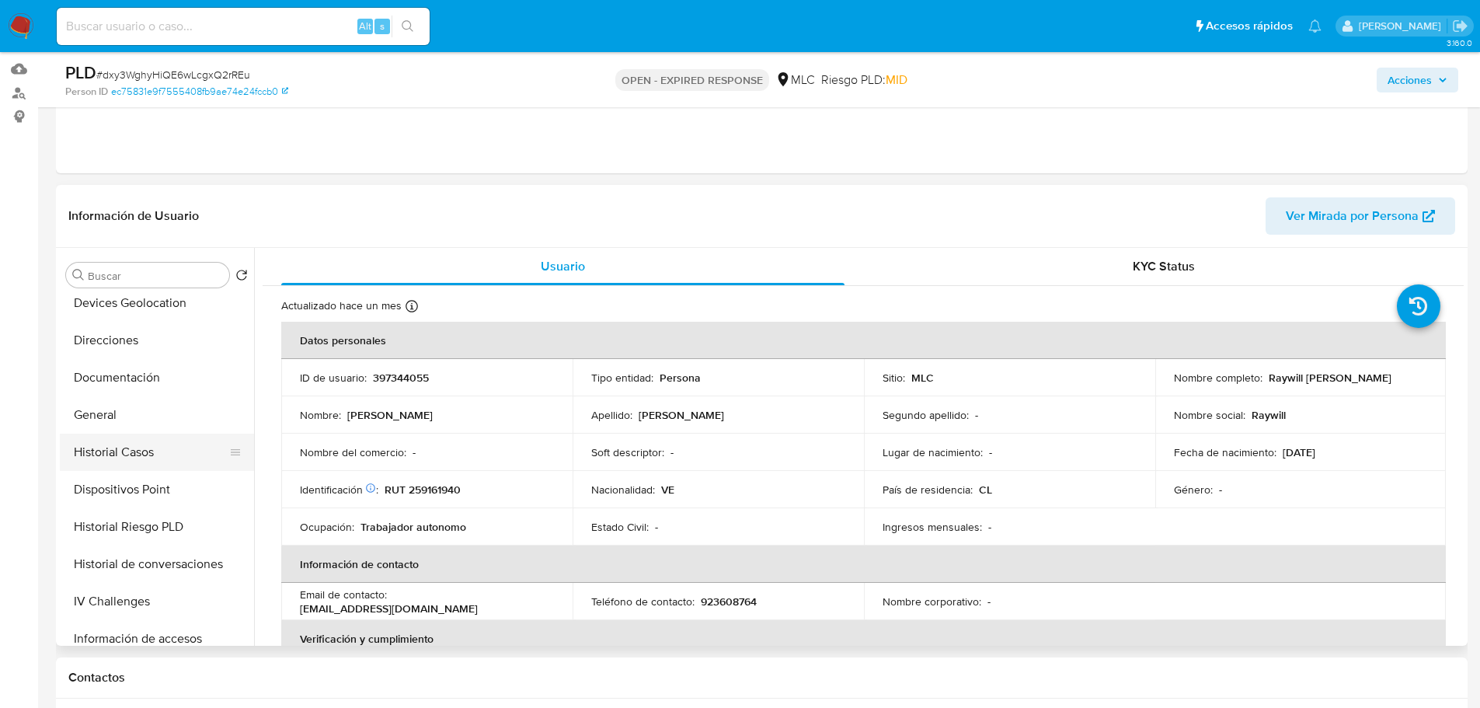
click at [138, 450] on button "Historial Casos" at bounding box center [151, 452] width 182 height 37
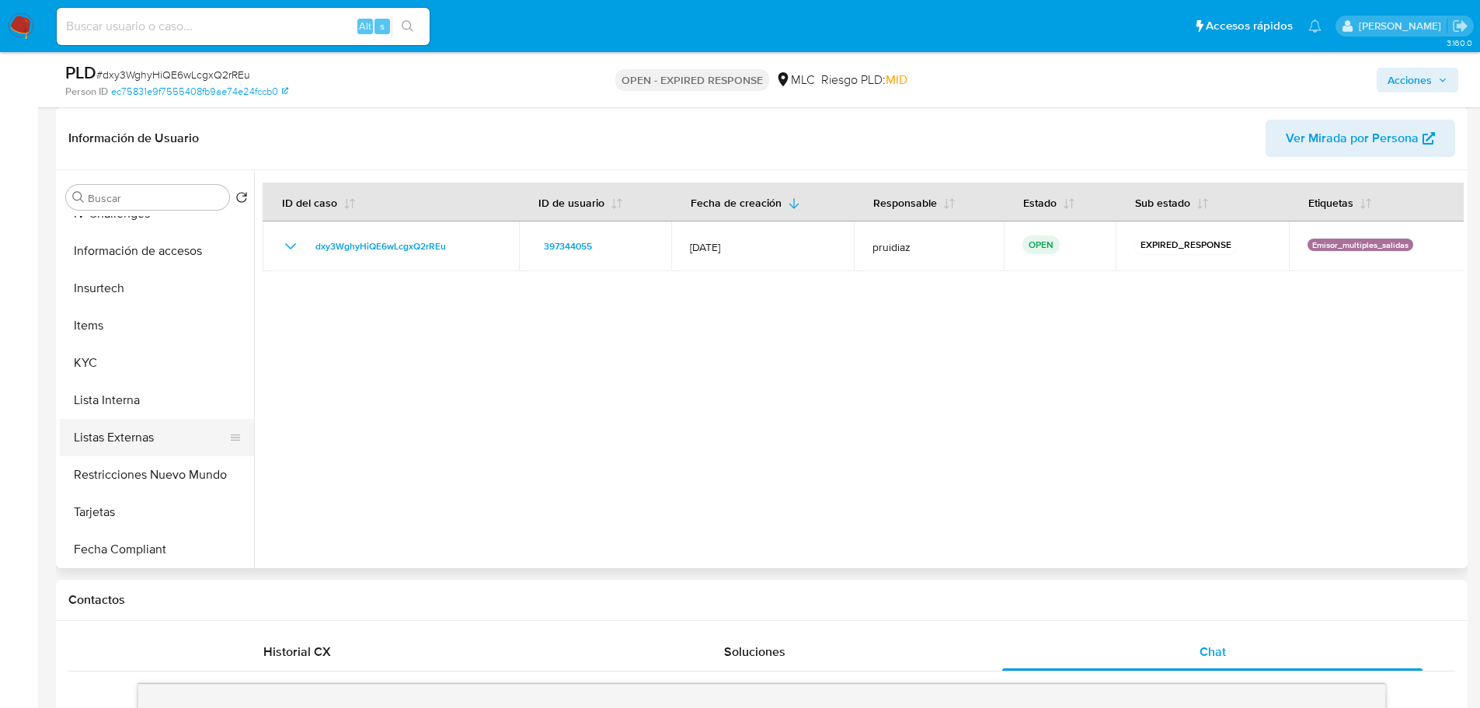
scroll to position [544, 0]
click at [85, 361] on button "KYC" at bounding box center [151, 361] width 182 height 37
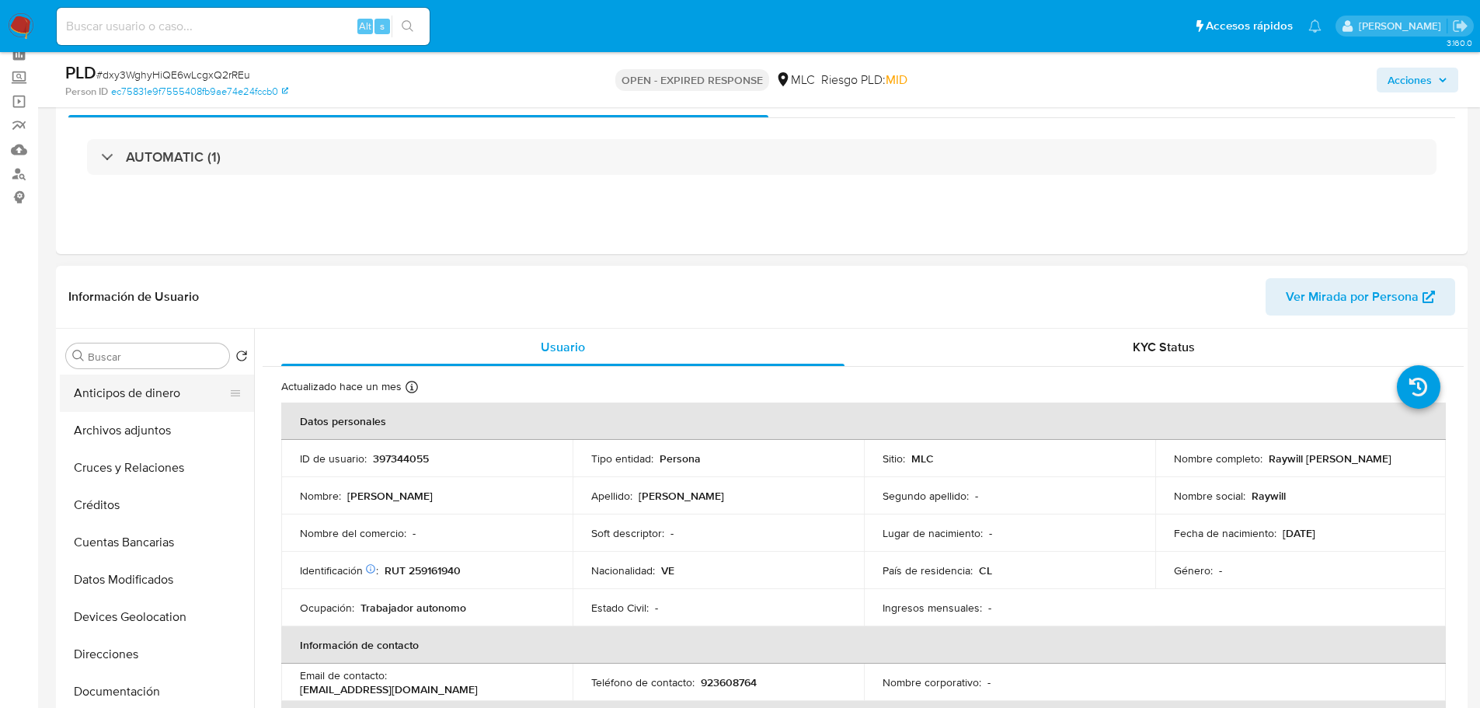
scroll to position [155, 0]
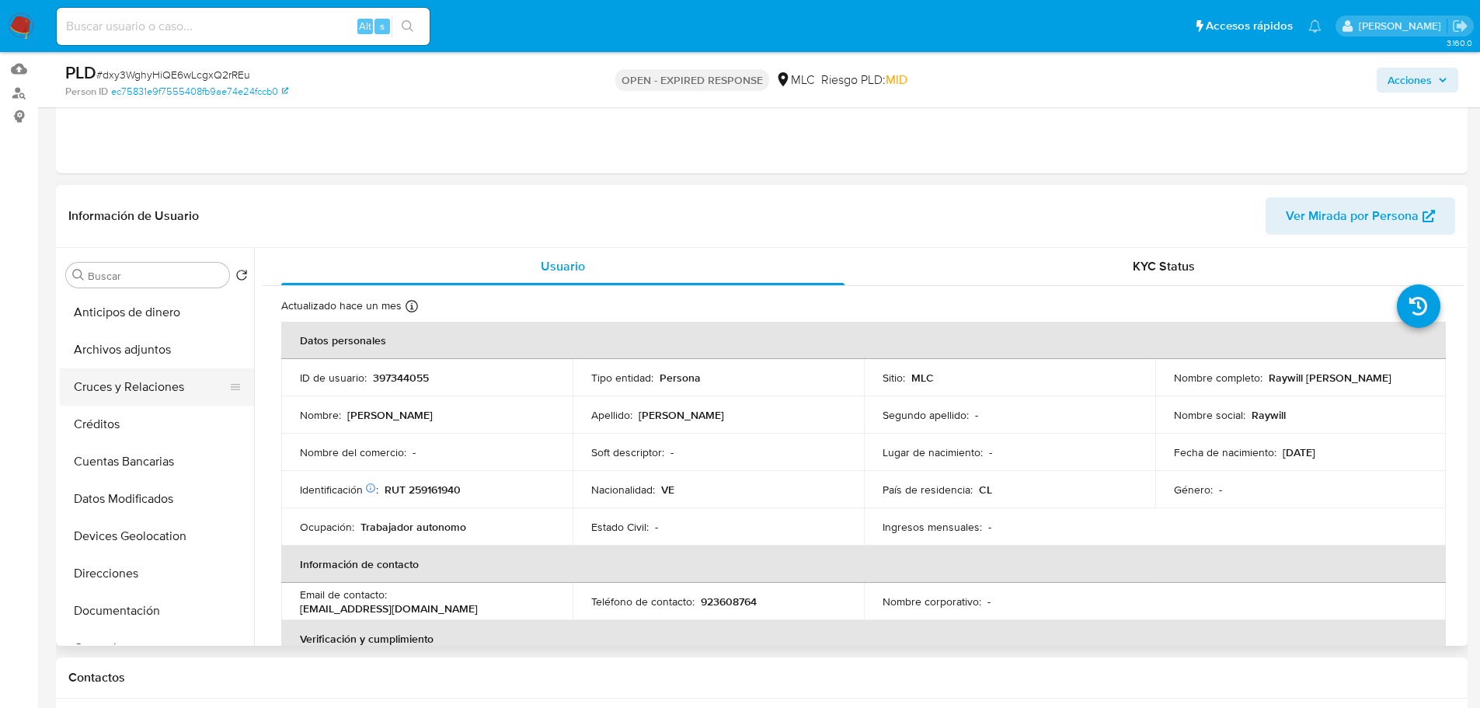
click at [153, 383] on button "Cruces y Relaciones" at bounding box center [151, 386] width 182 height 37
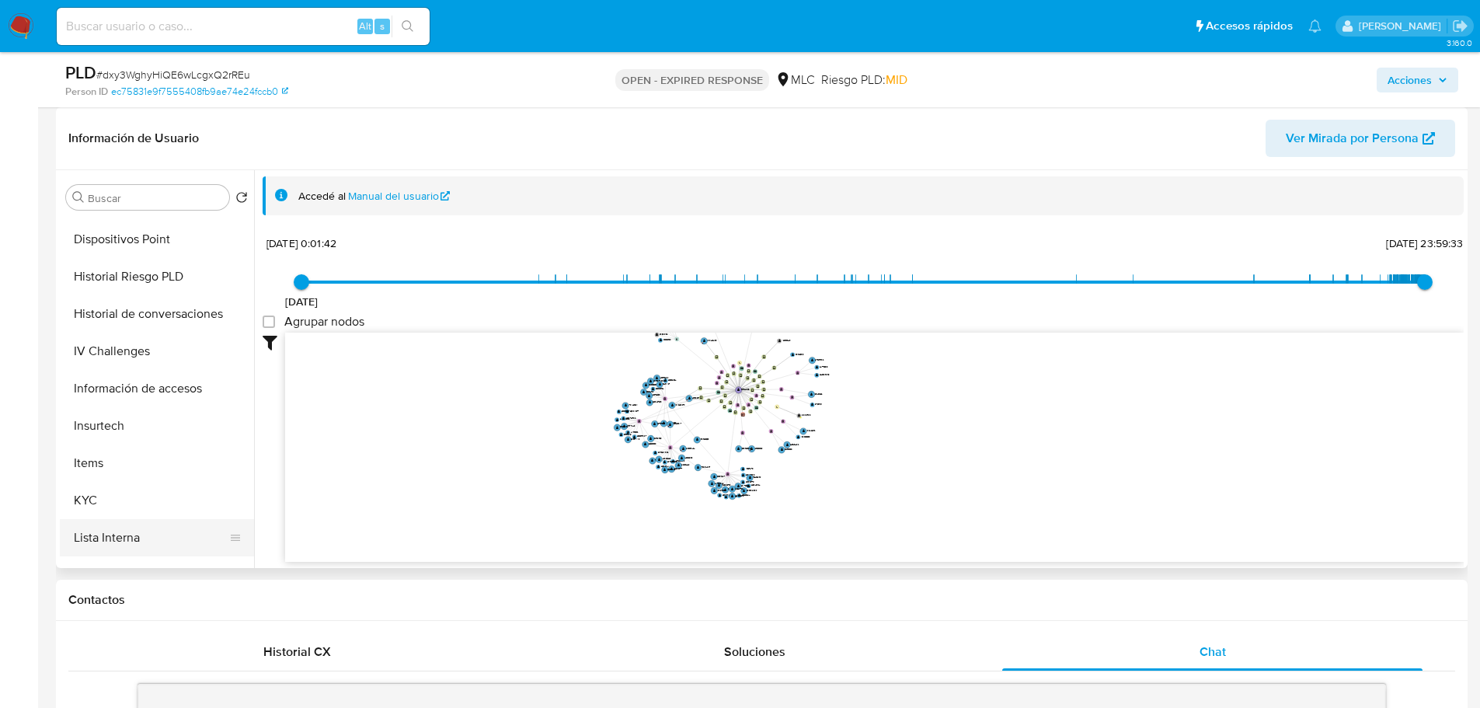
scroll to position [466, 0]
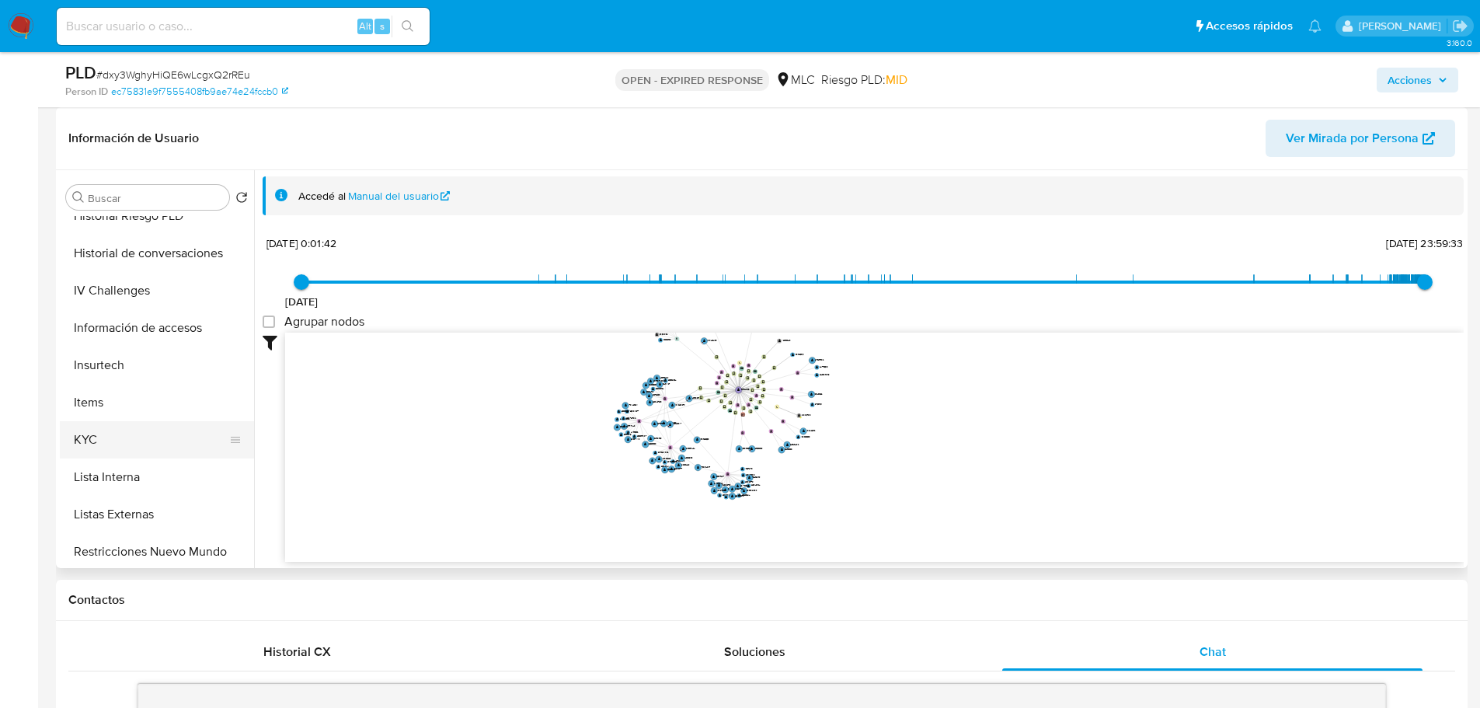
click at [114, 440] on button "KYC" at bounding box center [151, 439] width 182 height 37
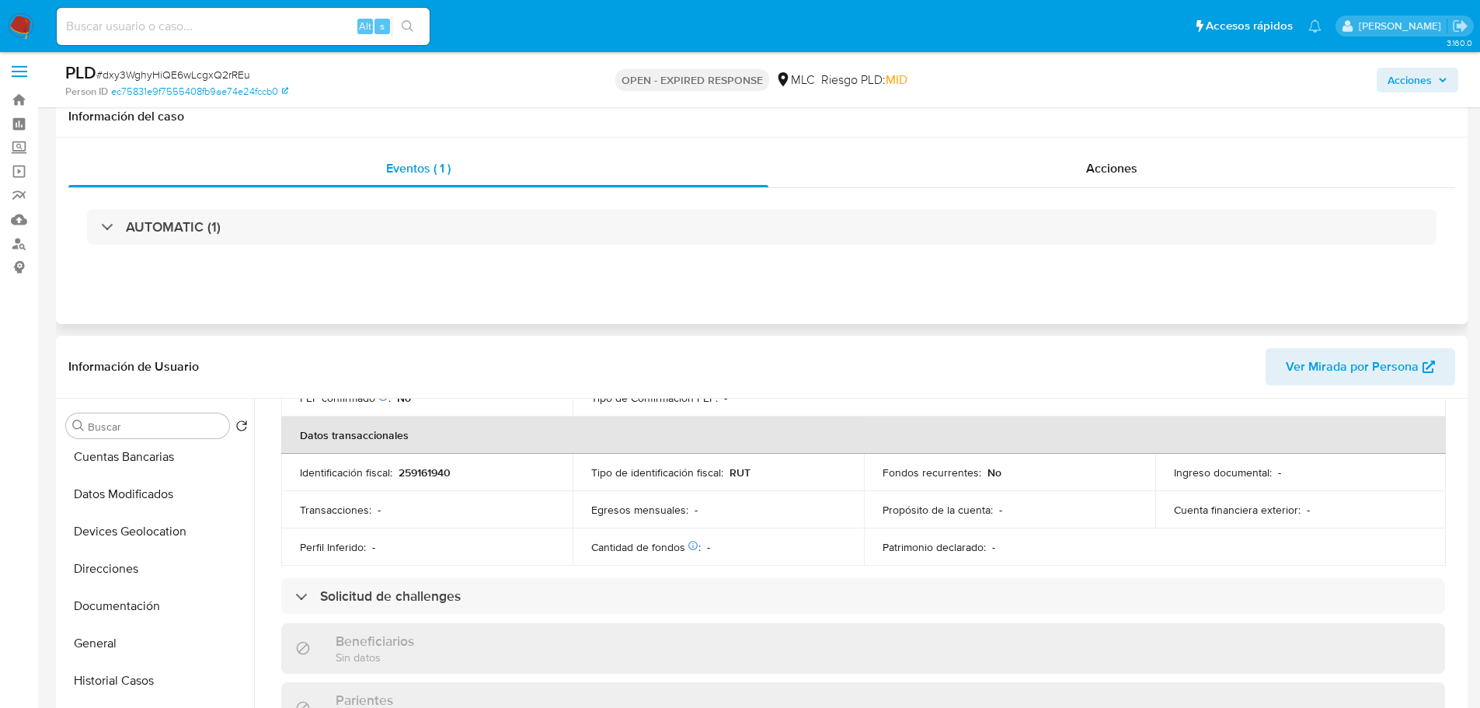
scroll to position [0, 0]
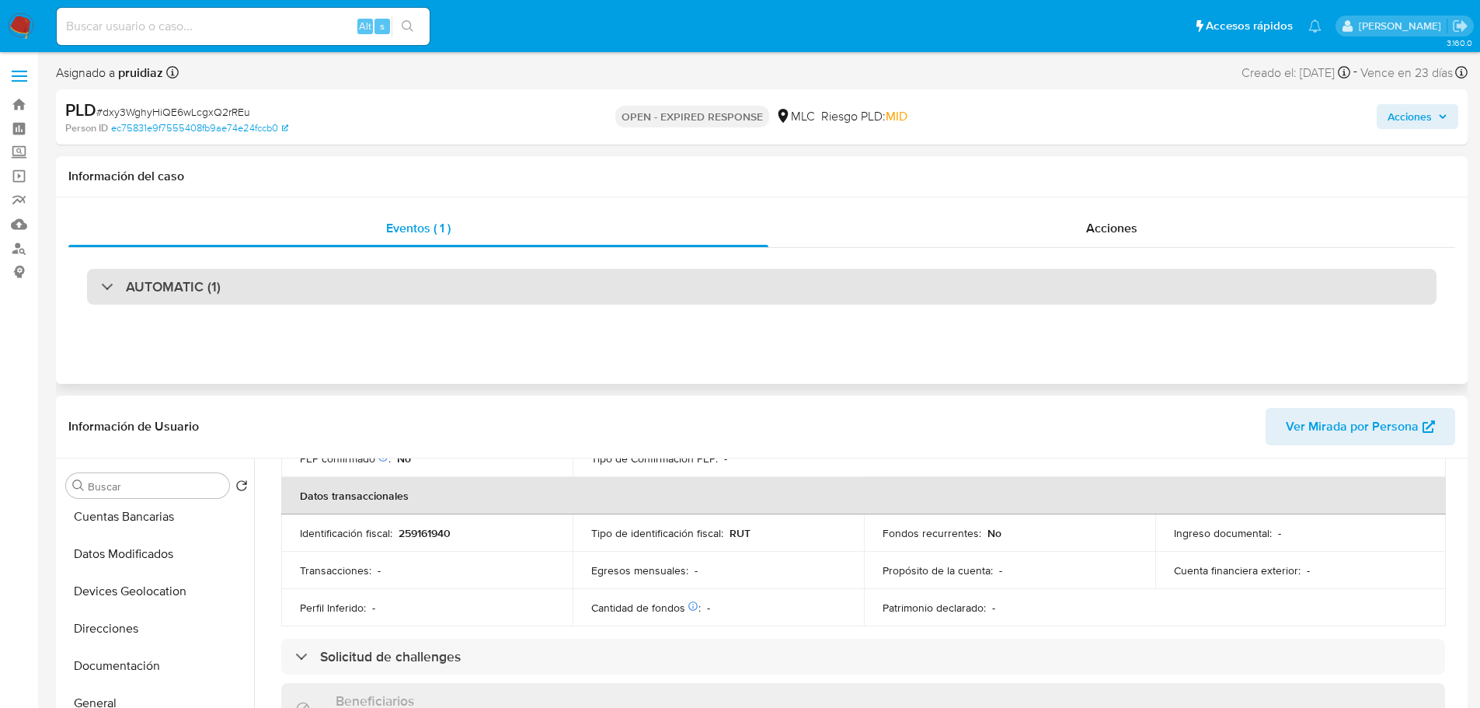
click at [228, 287] on div "AUTOMATIC (1)" at bounding box center [761, 287] width 1349 height 36
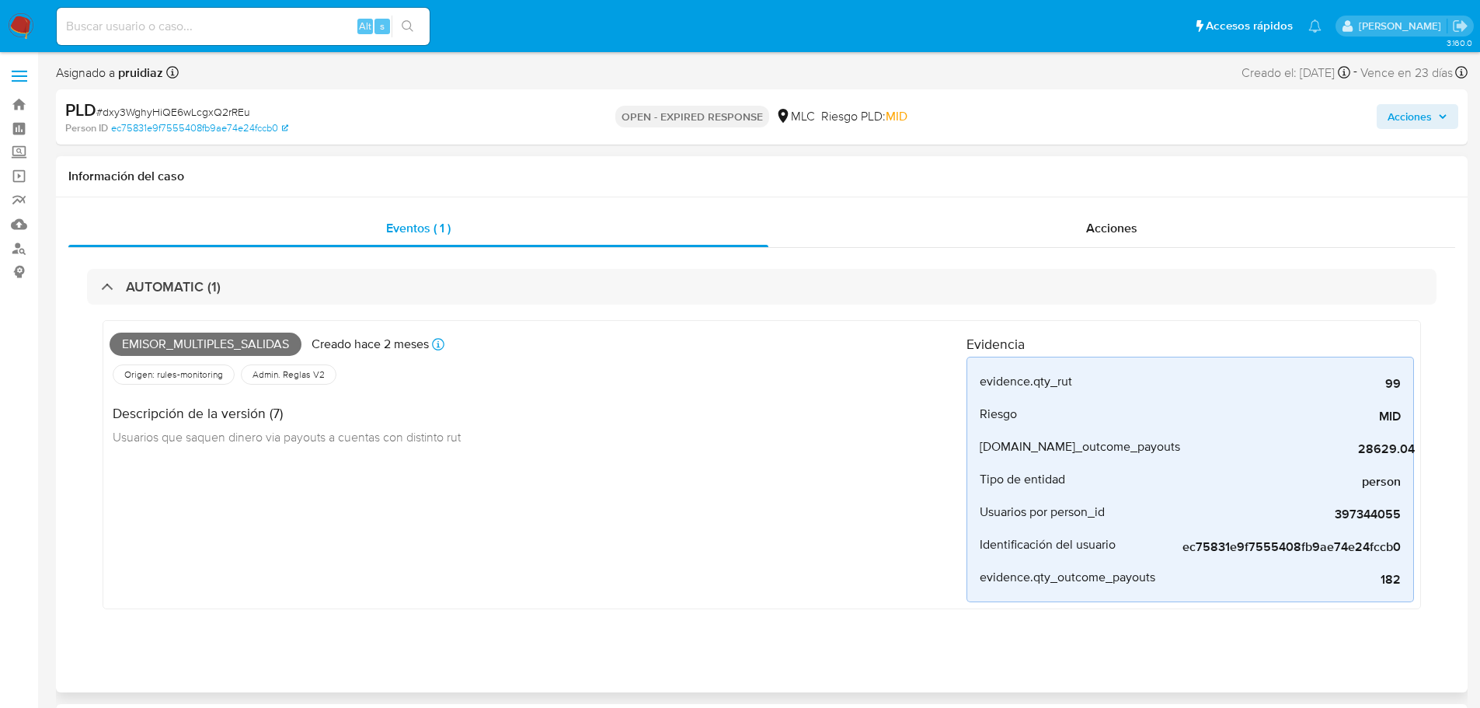
click at [237, 343] on span "Emisor_multiples_salidas" at bounding box center [206, 344] width 192 height 23
copy span "Emisor_multiples_salidas"
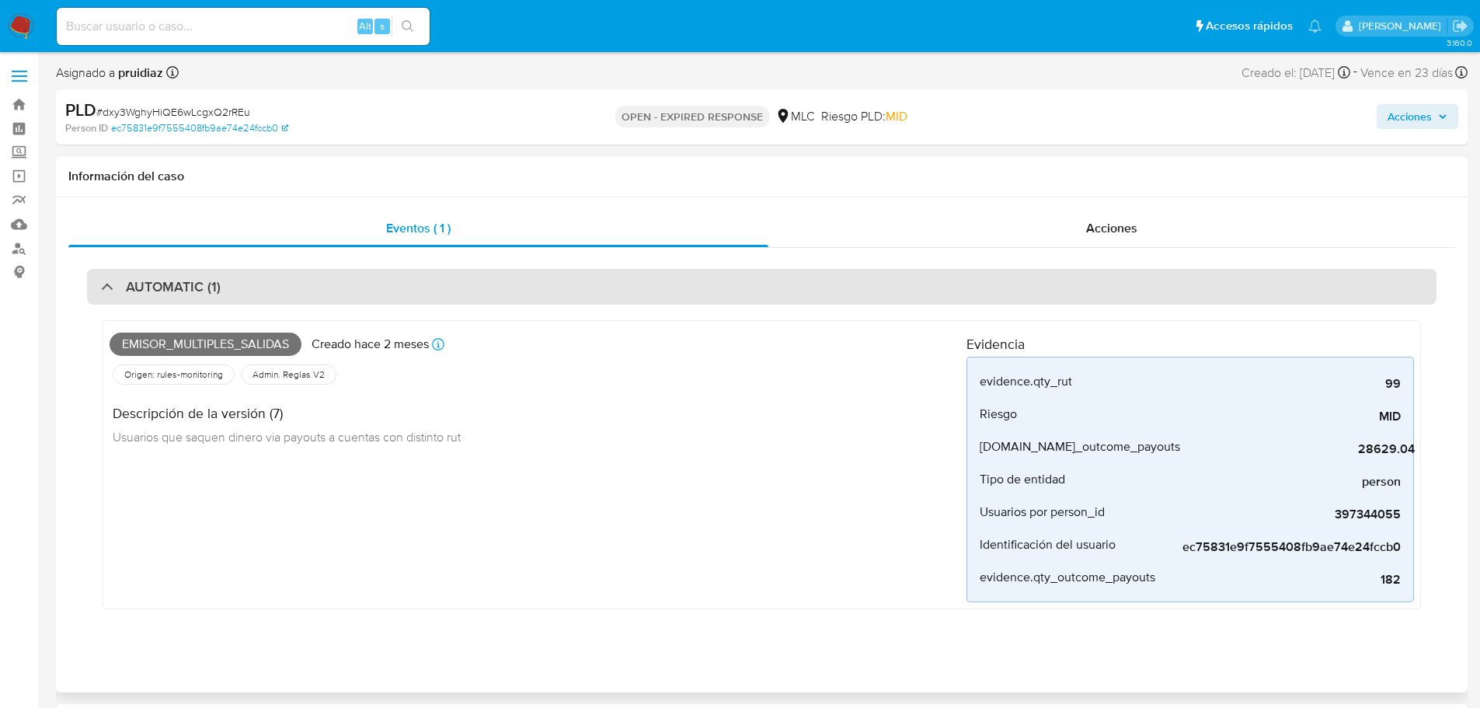
click at [323, 293] on div "AUTOMATIC (1)" at bounding box center [761, 287] width 1349 height 36
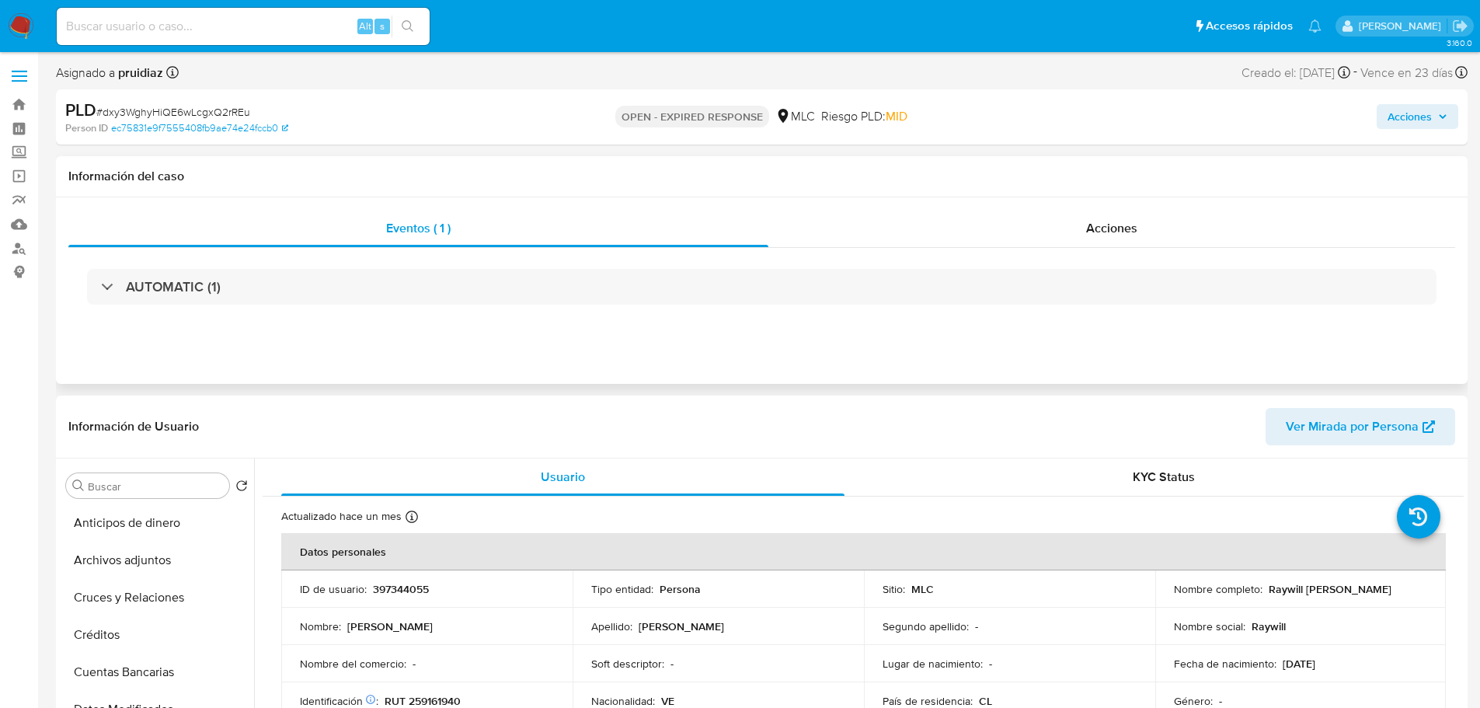
click at [186, 305] on div "AUTOMATIC (1)" at bounding box center [761, 287] width 1387 height 78
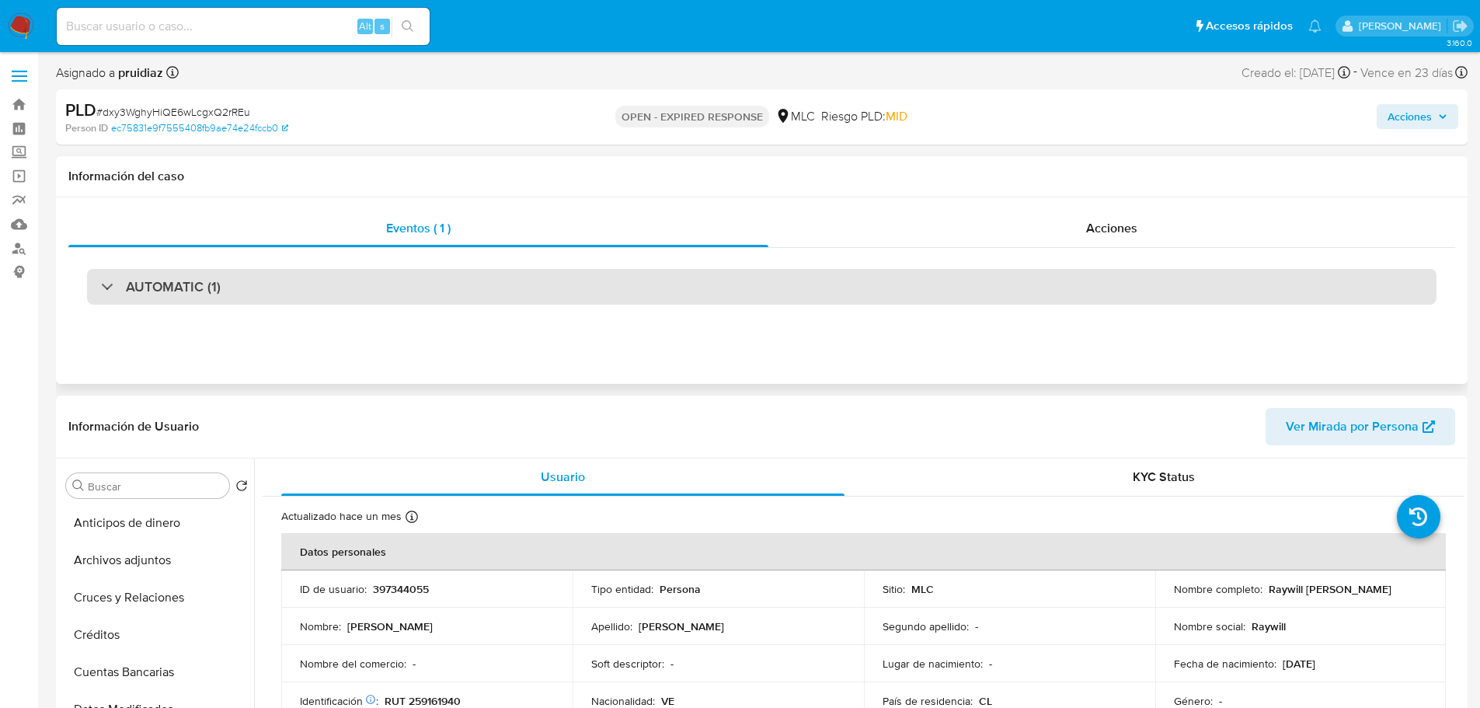
click at [194, 295] on h3 "AUTOMATIC (1)" at bounding box center [173, 286] width 95 height 17
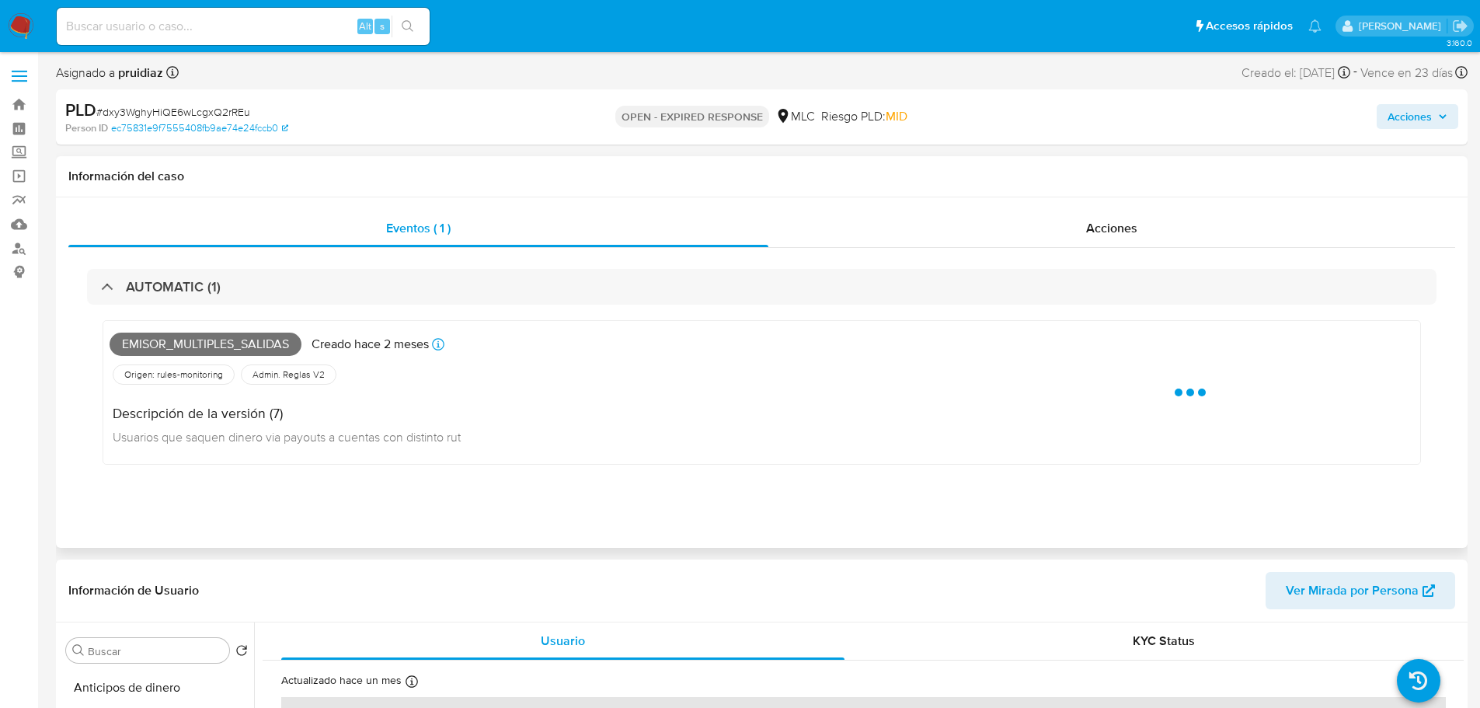
click at [150, 338] on span "Emisor_multiples_salidas" at bounding box center [206, 344] width 192 height 23
copy span "Emisor_multiples_salidas"
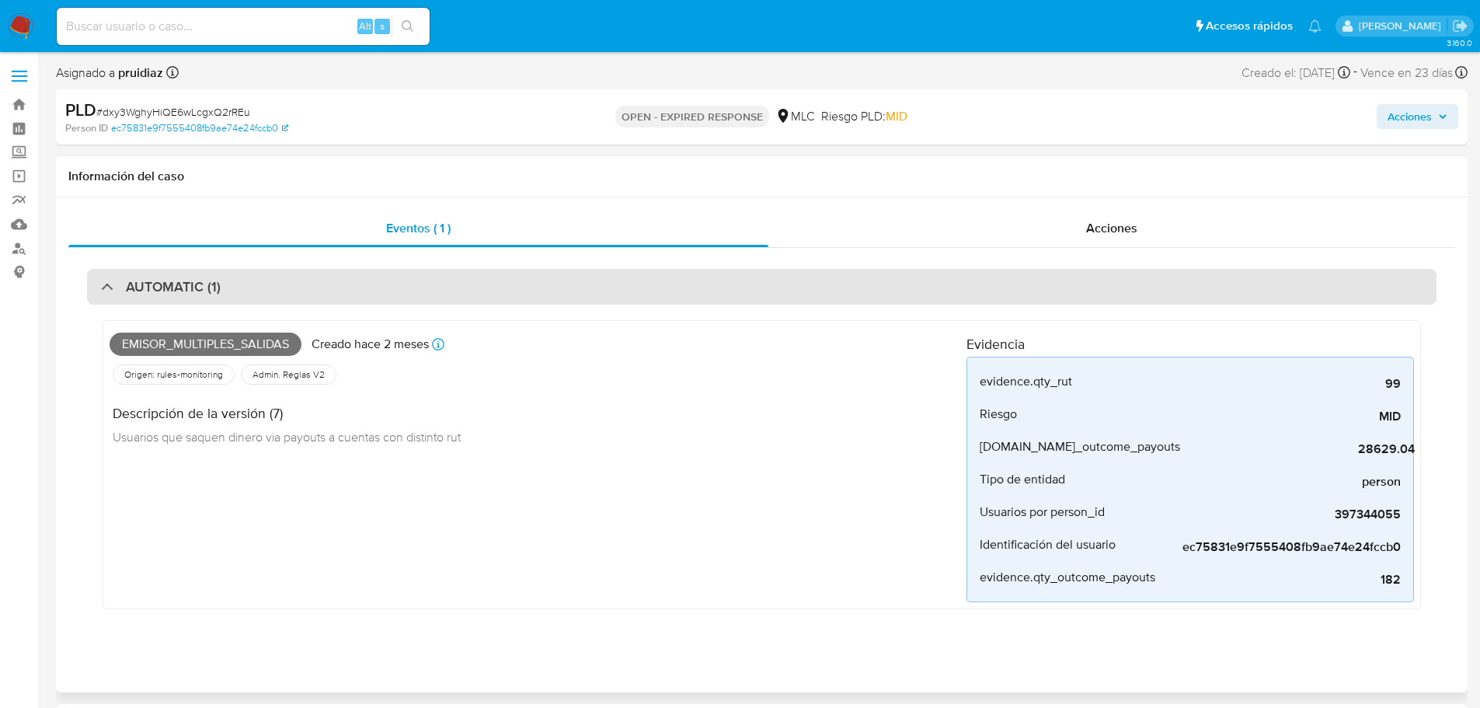
click at [162, 291] on h3 "AUTOMATIC (1)" at bounding box center [173, 286] width 95 height 17
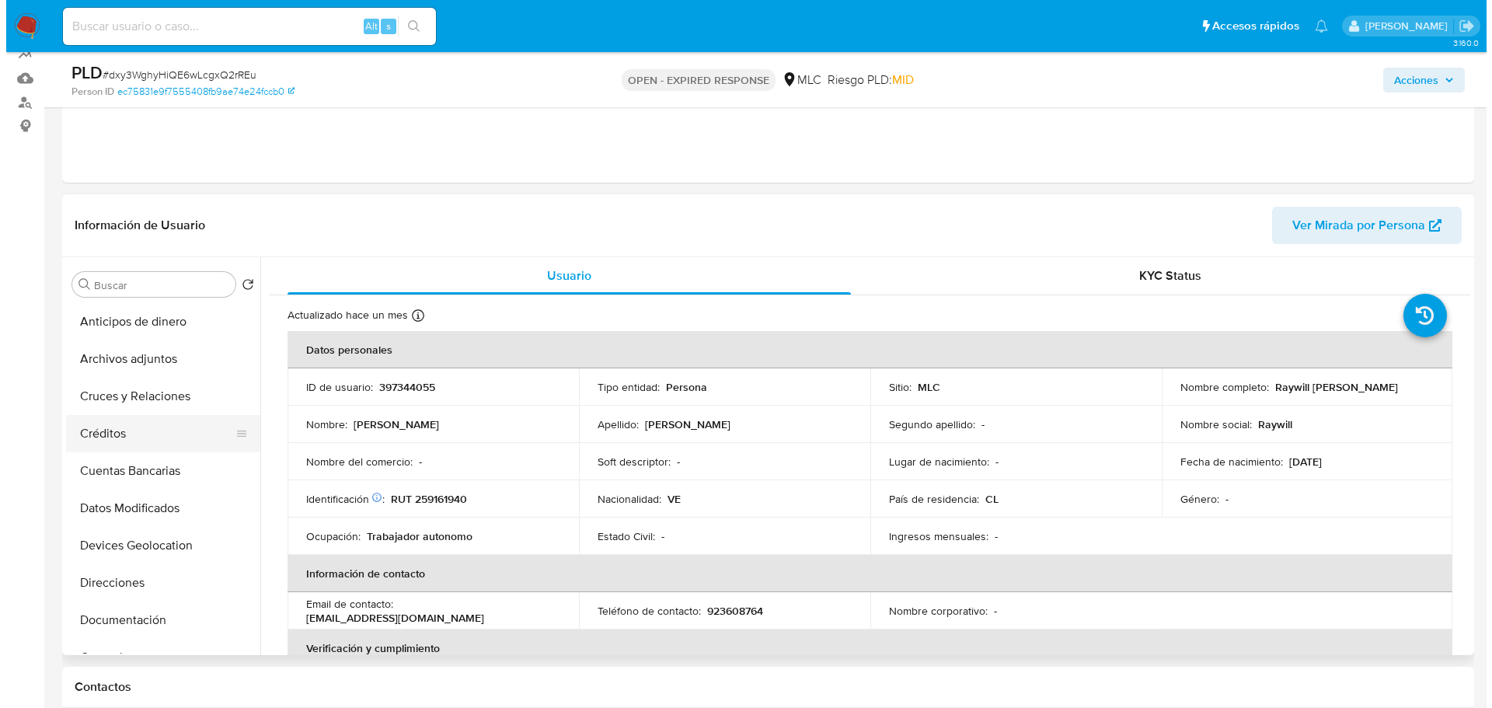
scroll to position [155, 0]
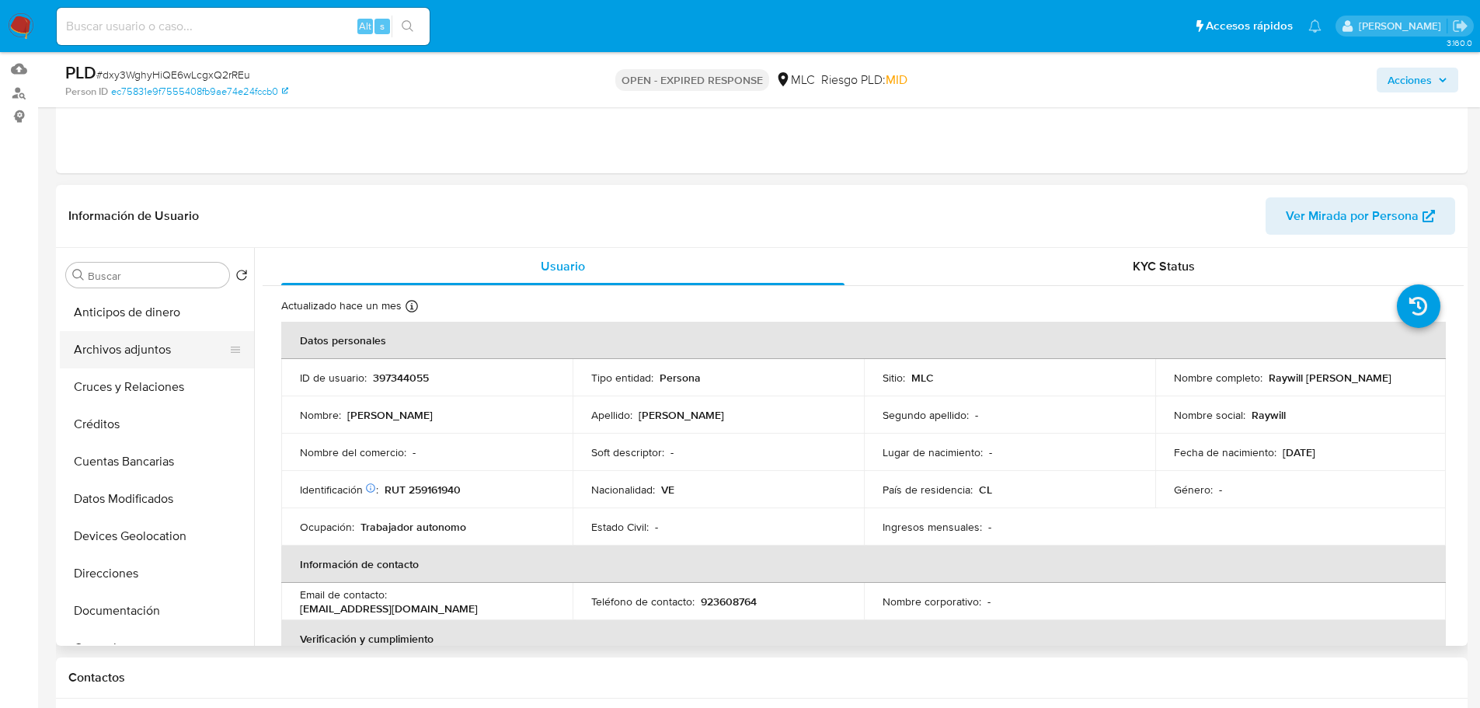
click at [141, 360] on button "Archivos adjuntos" at bounding box center [151, 349] width 182 height 37
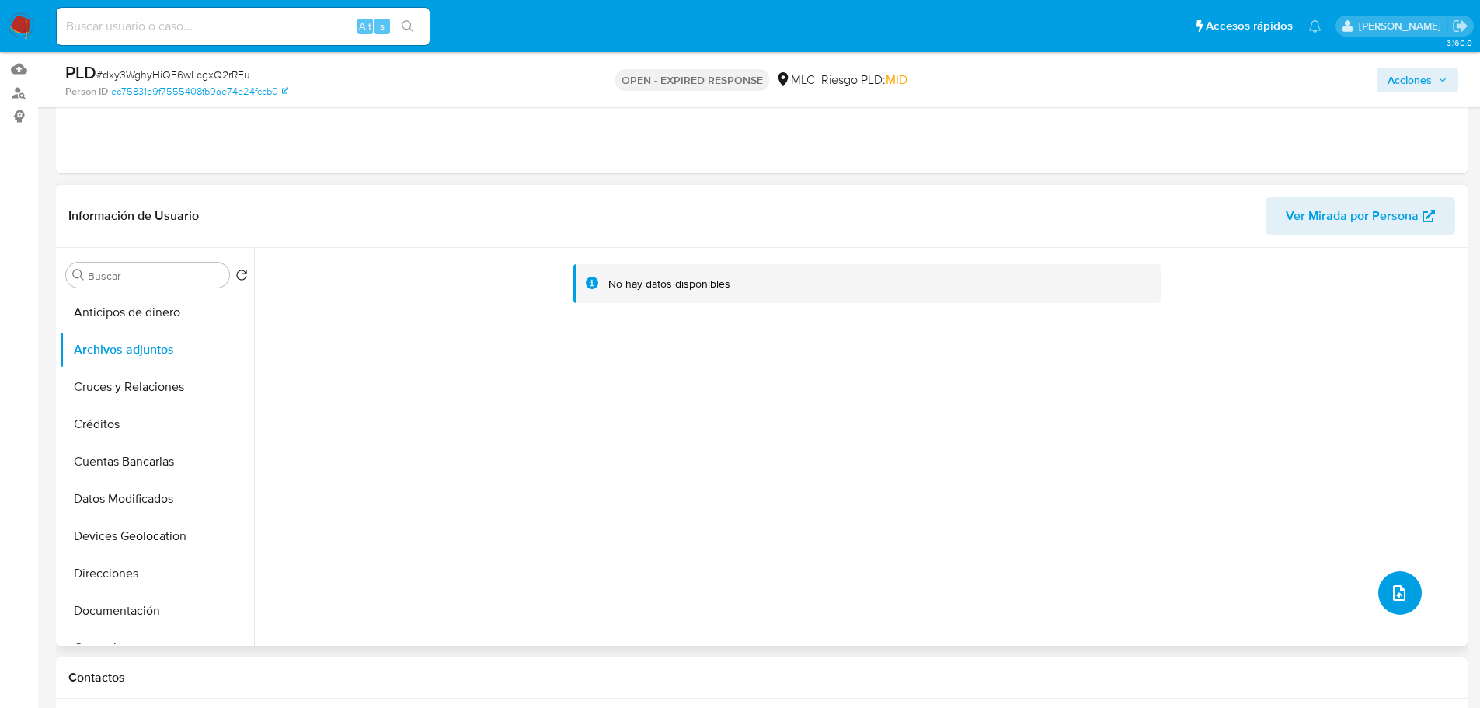
click at [1392, 596] on icon "upload-file" at bounding box center [1399, 592] width 19 height 19
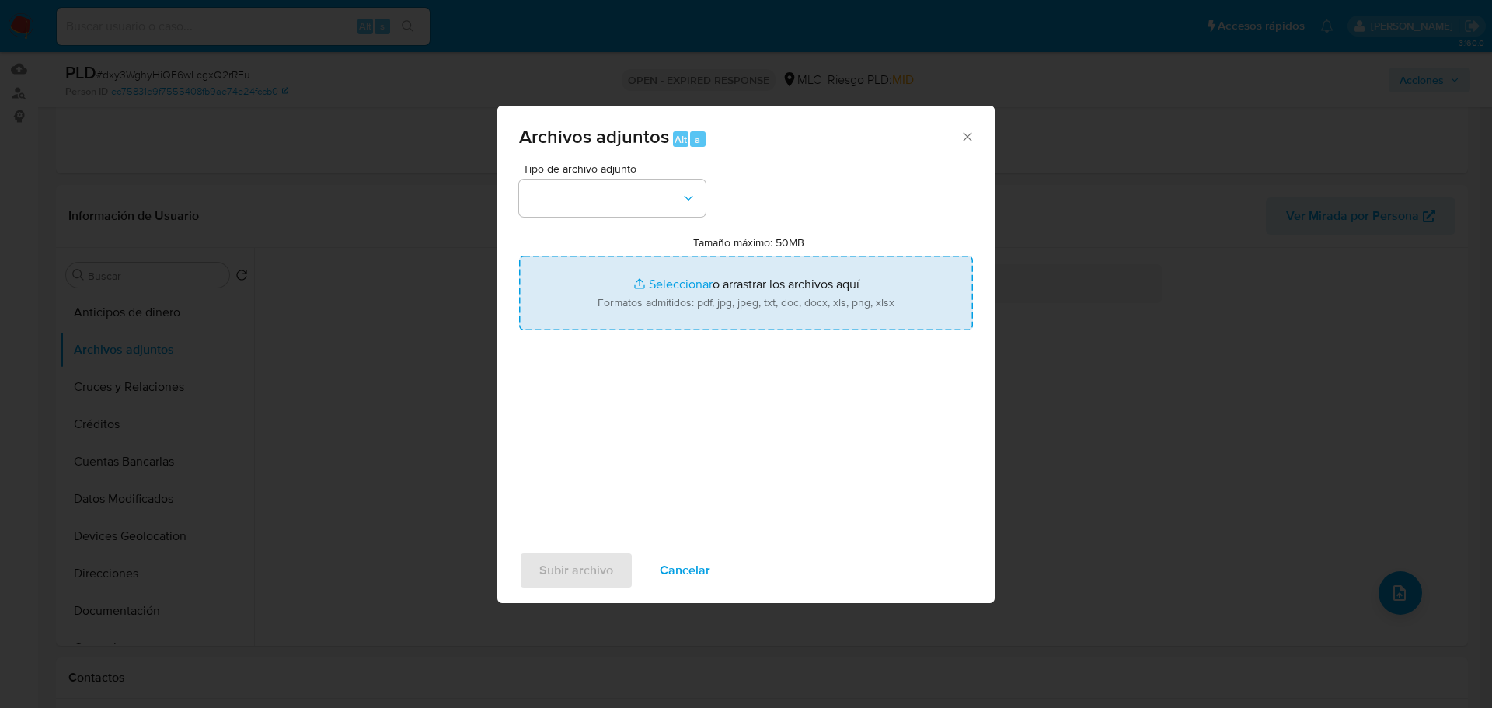
click at [681, 272] on input "Tamaño máximo: 50MB Seleccionar archivos" at bounding box center [746, 293] width 454 height 75
type input "C:\fakepath\397344055 - 17_09_2025.xlsx"
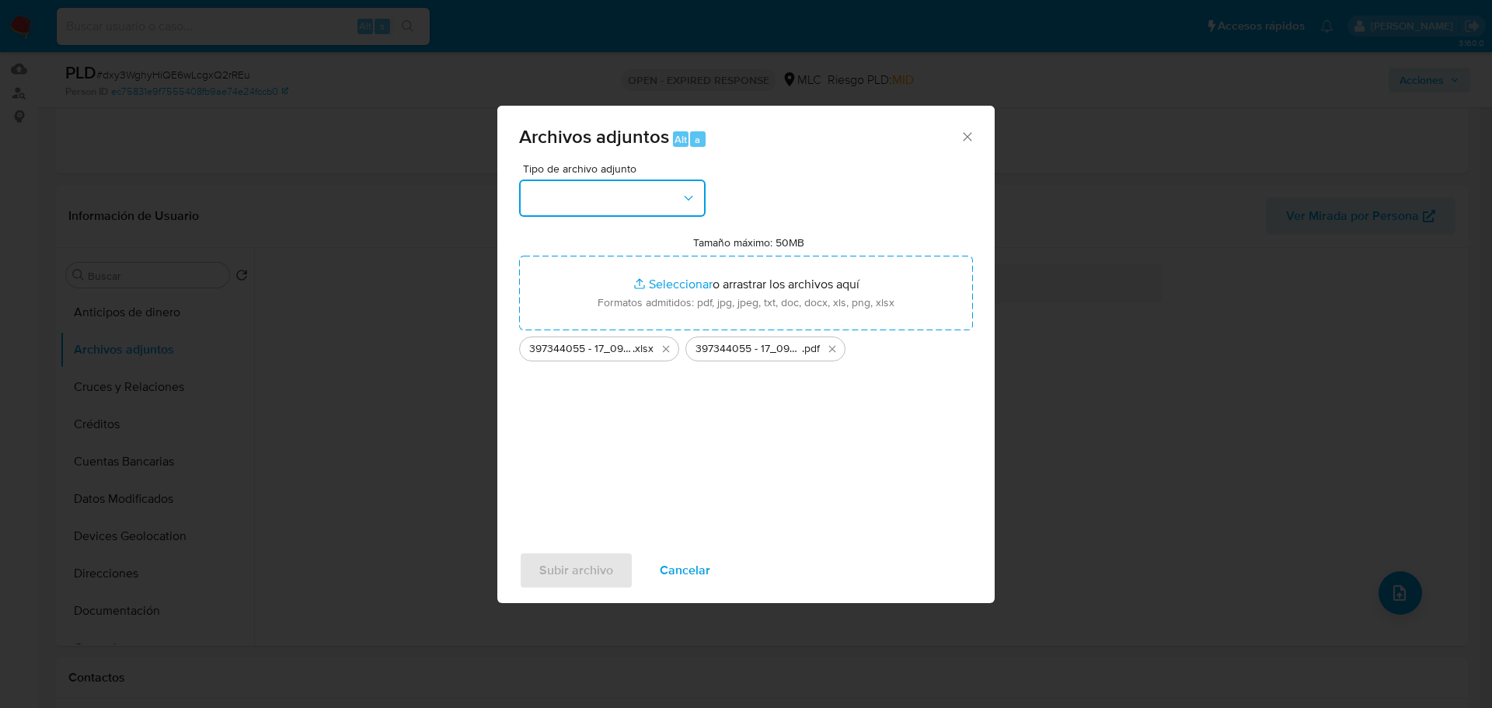
click at [609, 193] on button "button" at bounding box center [612, 197] width 186 height 37
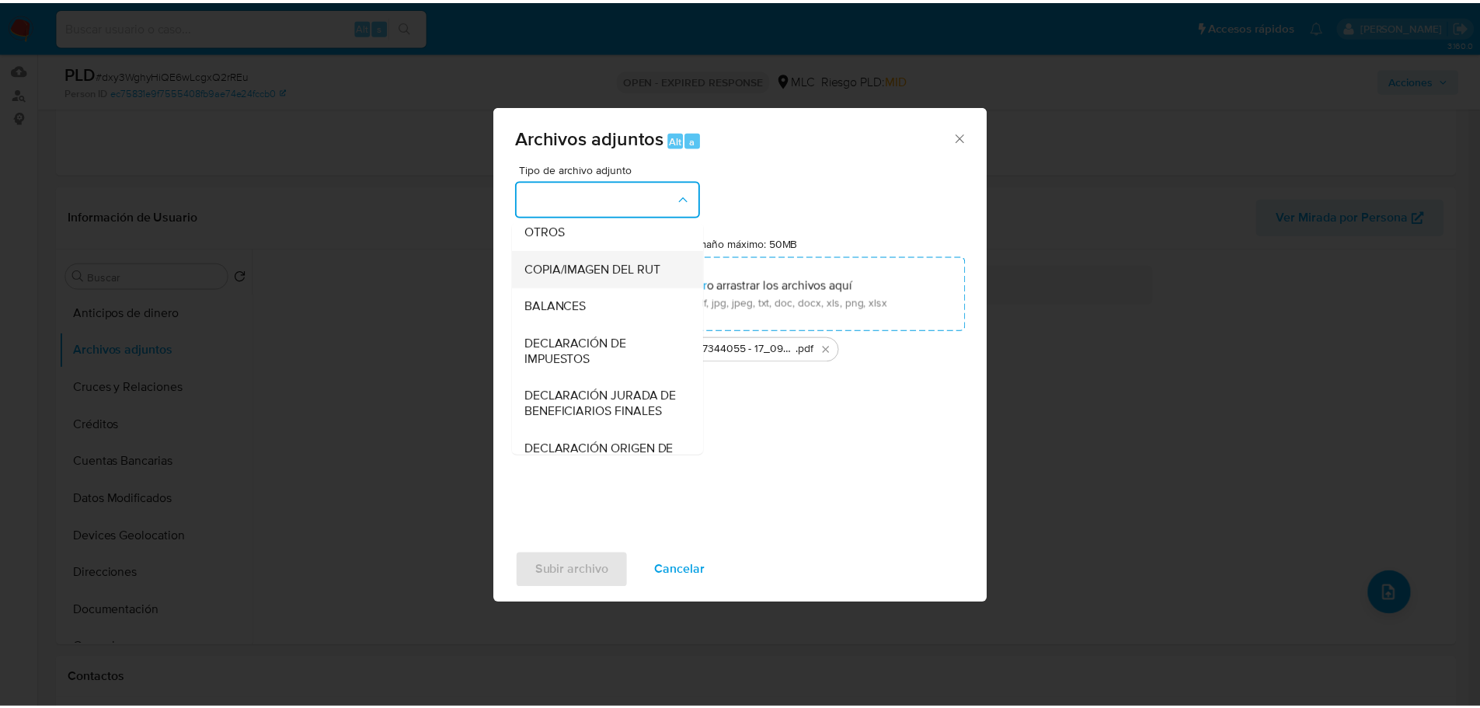
scroll to position [242, 0]
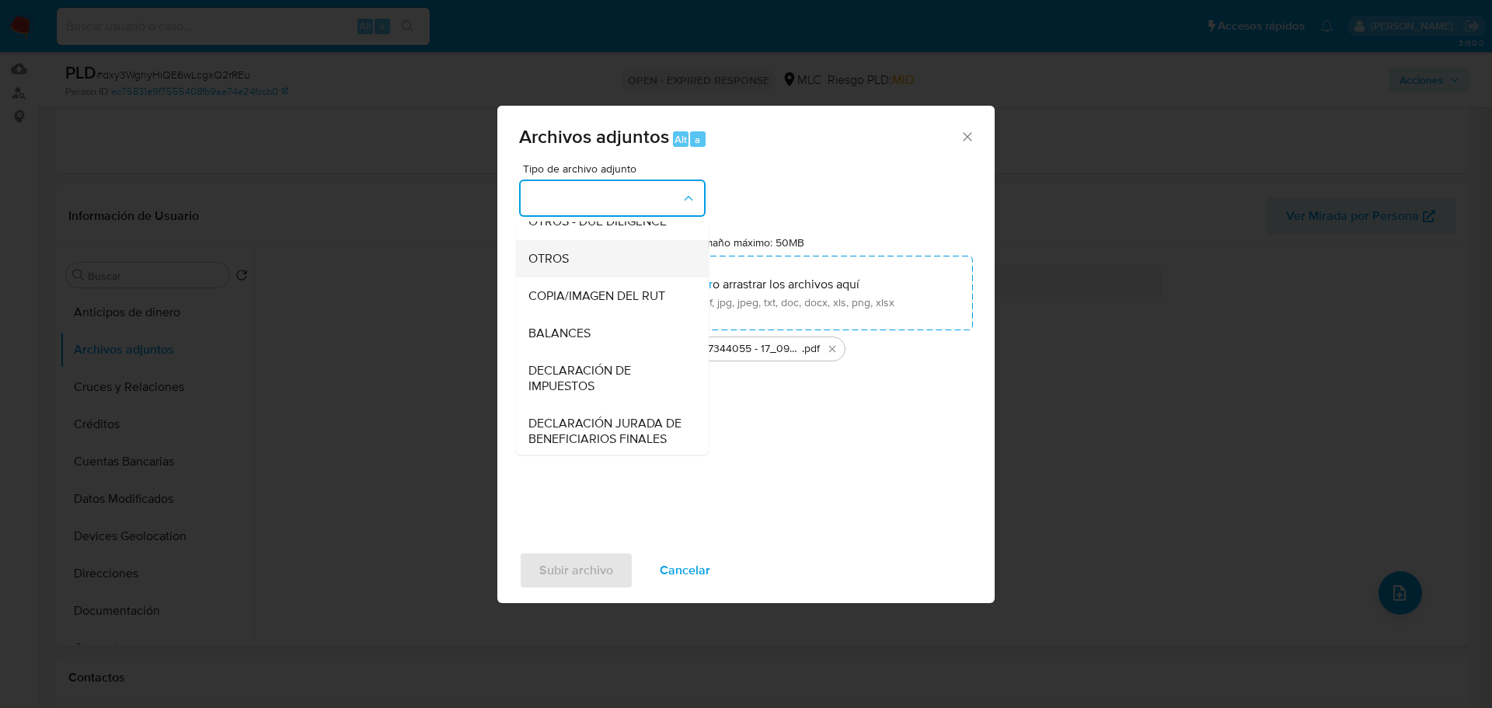
click at [570, 277] on div "OTROS" at bounding box center [607, 258] width 158 height 37
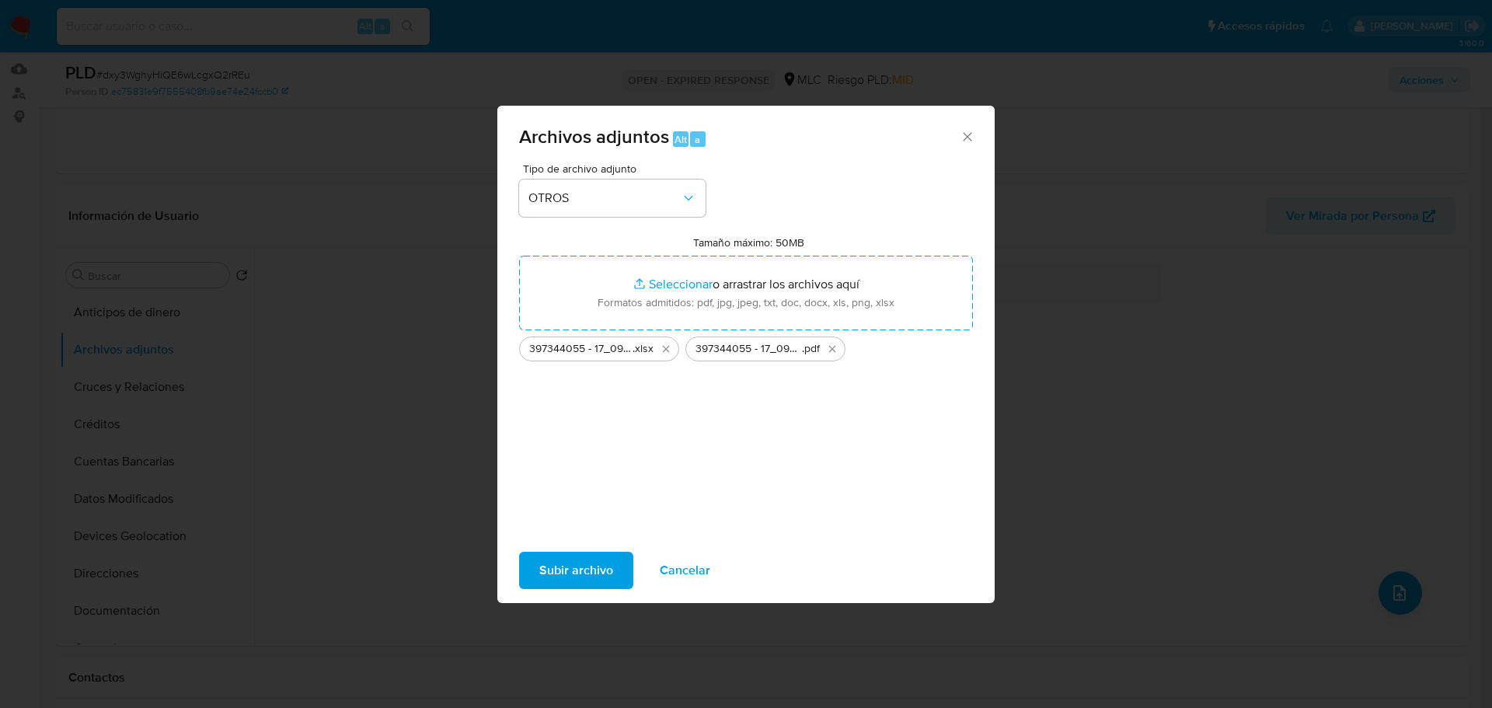
click at [590, 569] on span "Subir archivo" at bounding box center [576, 570] width 74 height 34
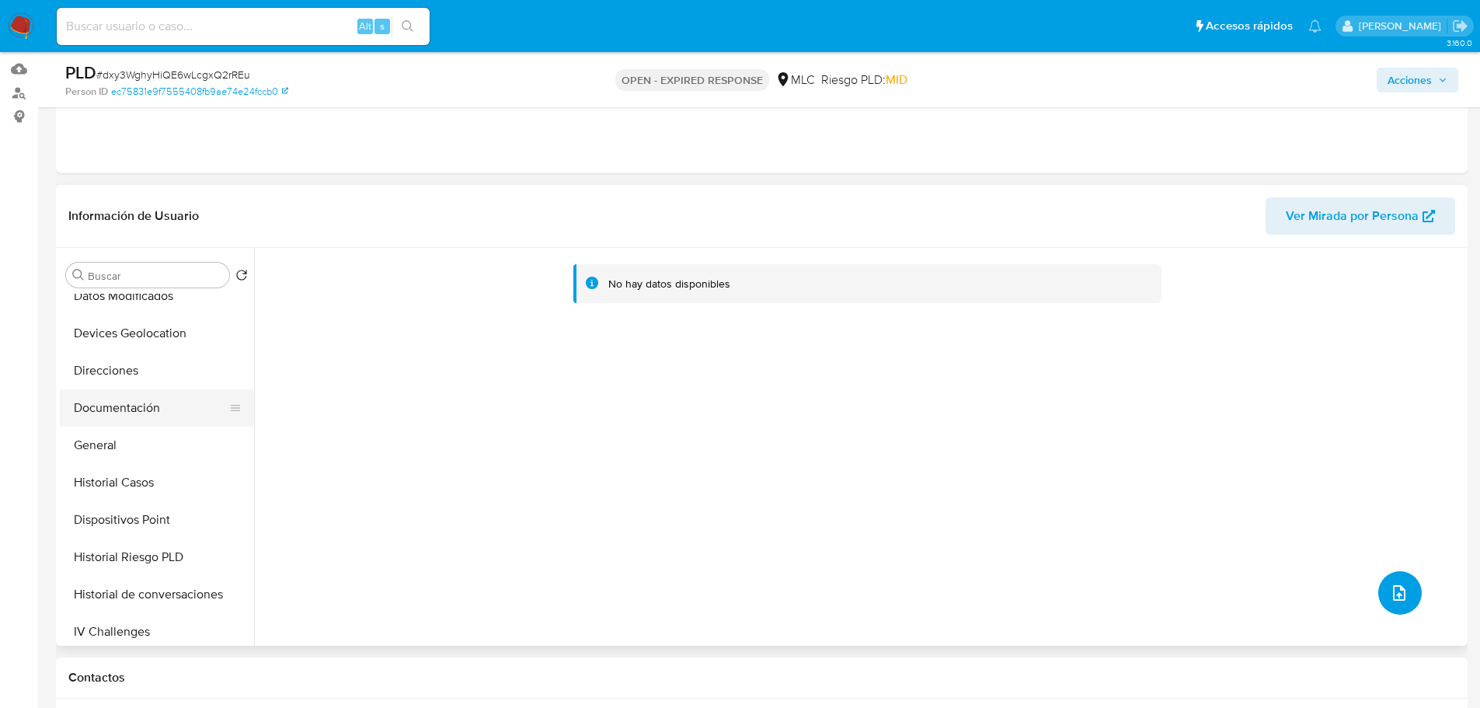
scroll to position [311, 0]
click at [103, 328] on button "General" at bounding box center [151, 337] width 182 height 37
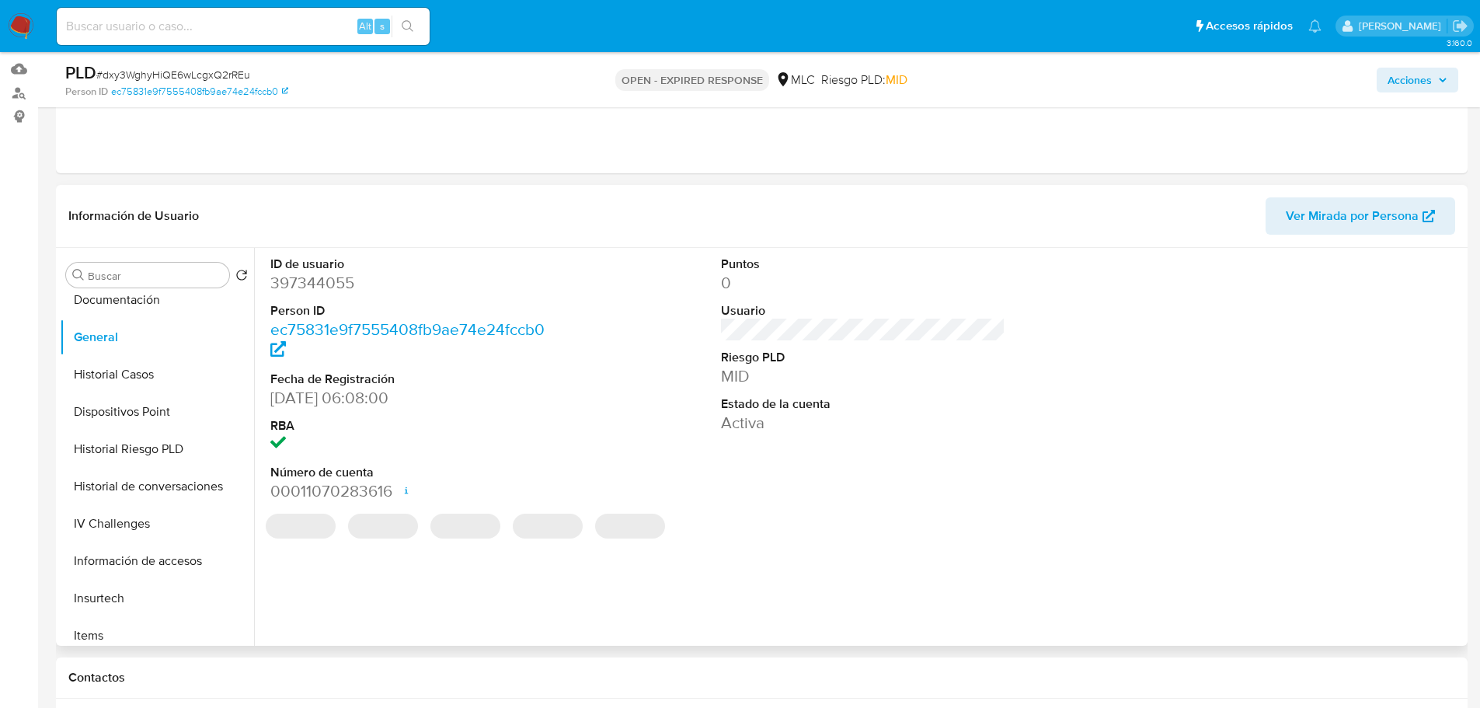
click at [336, 285] on dd "397344055" at bounding box center [412, 283] width 285 height 22
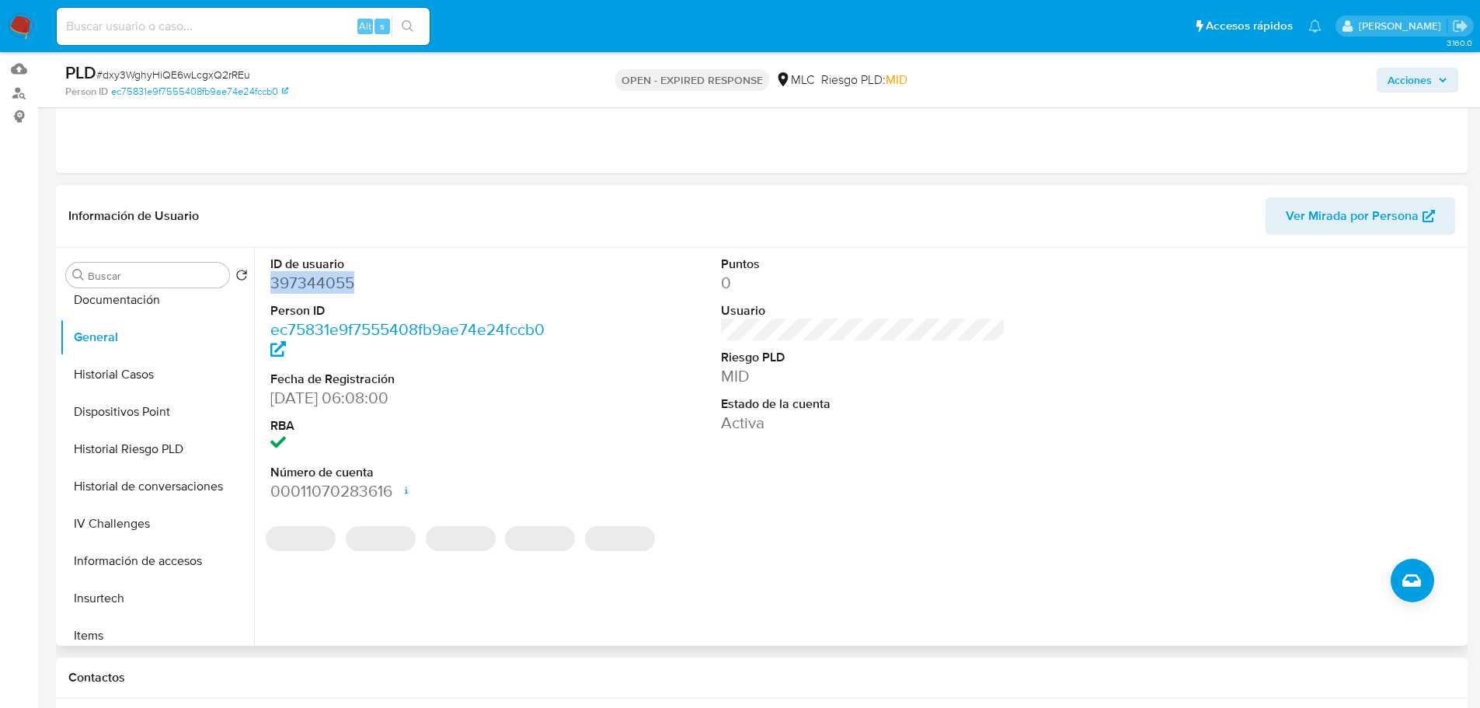
copy dd "397344055"
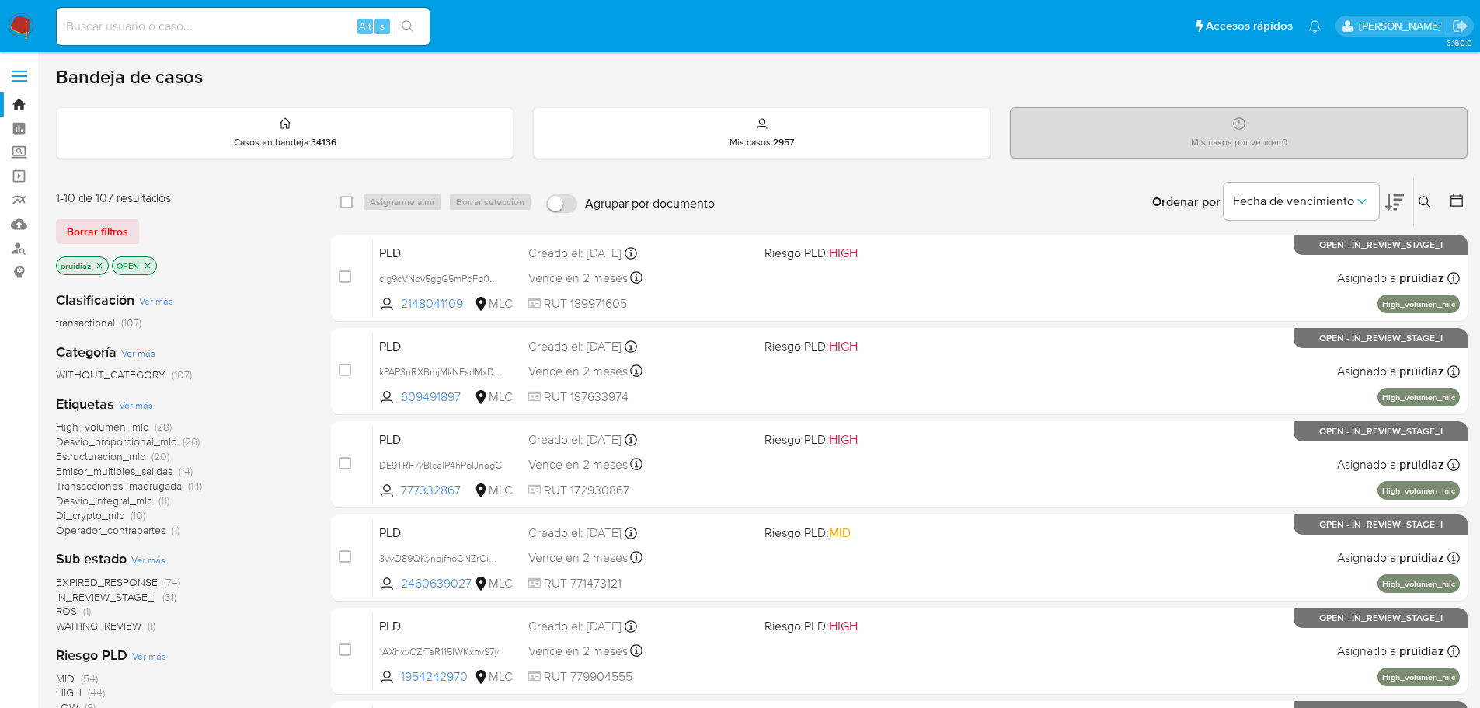
click at [1404, 202] on div "Ordenar por Fecha de vencimiento" at bounding box center [1276, 202] width 273 height 48
click at [1395, 201] on icon at bounding box center [1394, 202] width 19 height 19
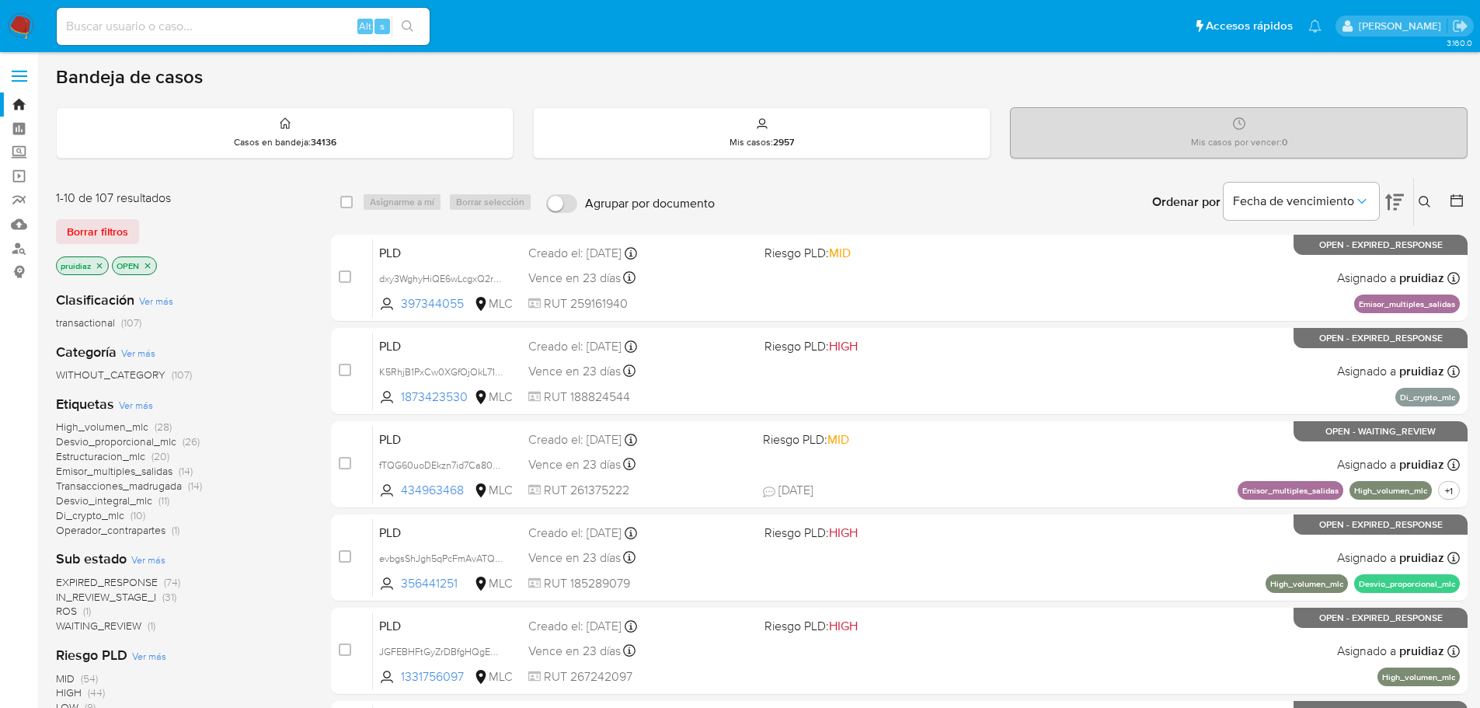
click at [30, 25] on img at bounding box center [21, 26] width 26 height 26
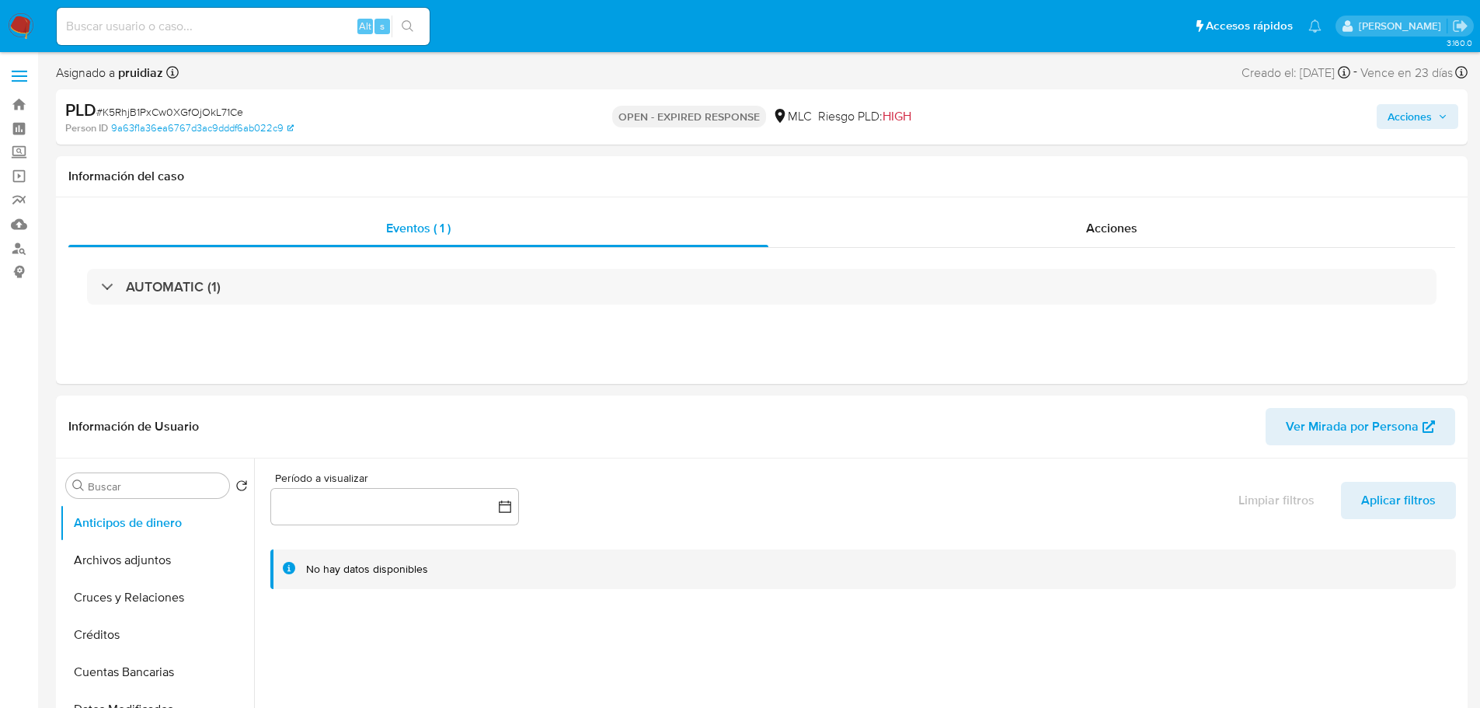
select select "10"
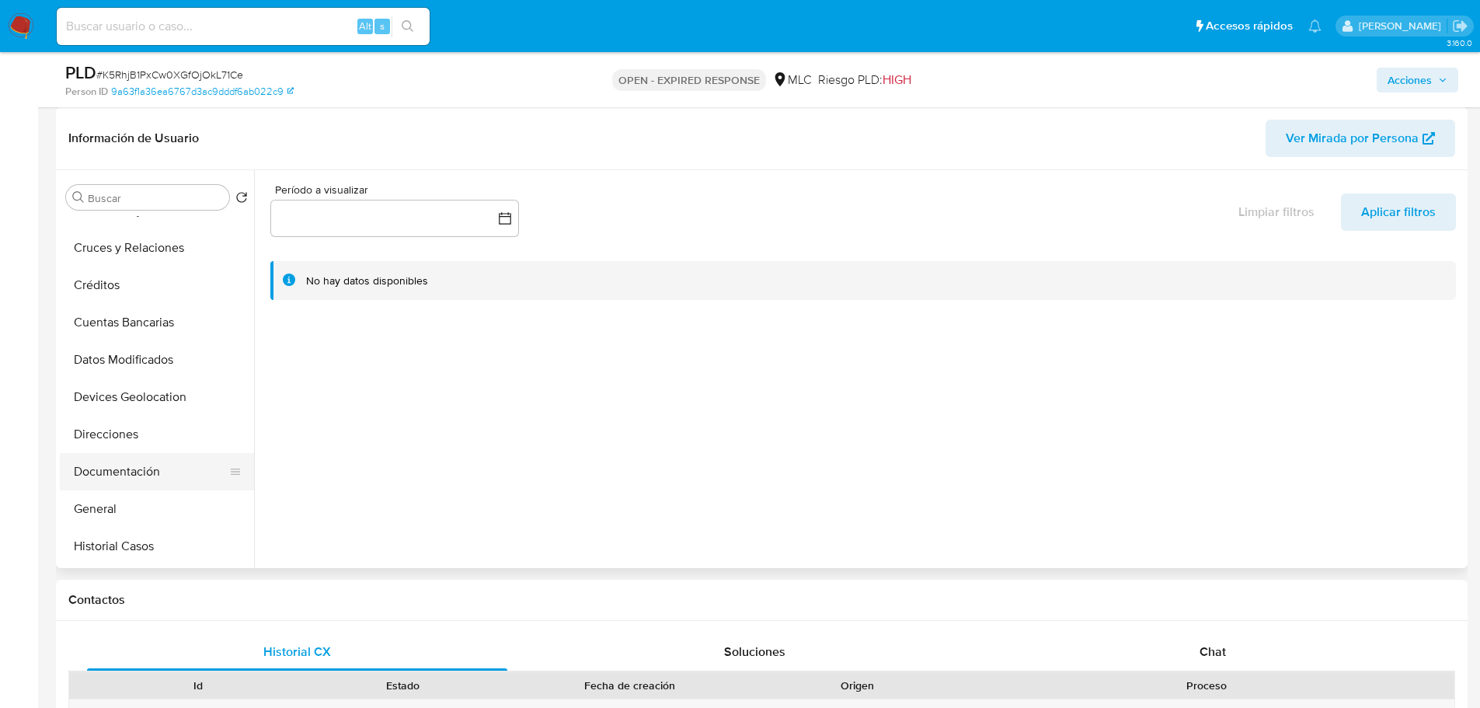
scroll to position [155, 0]
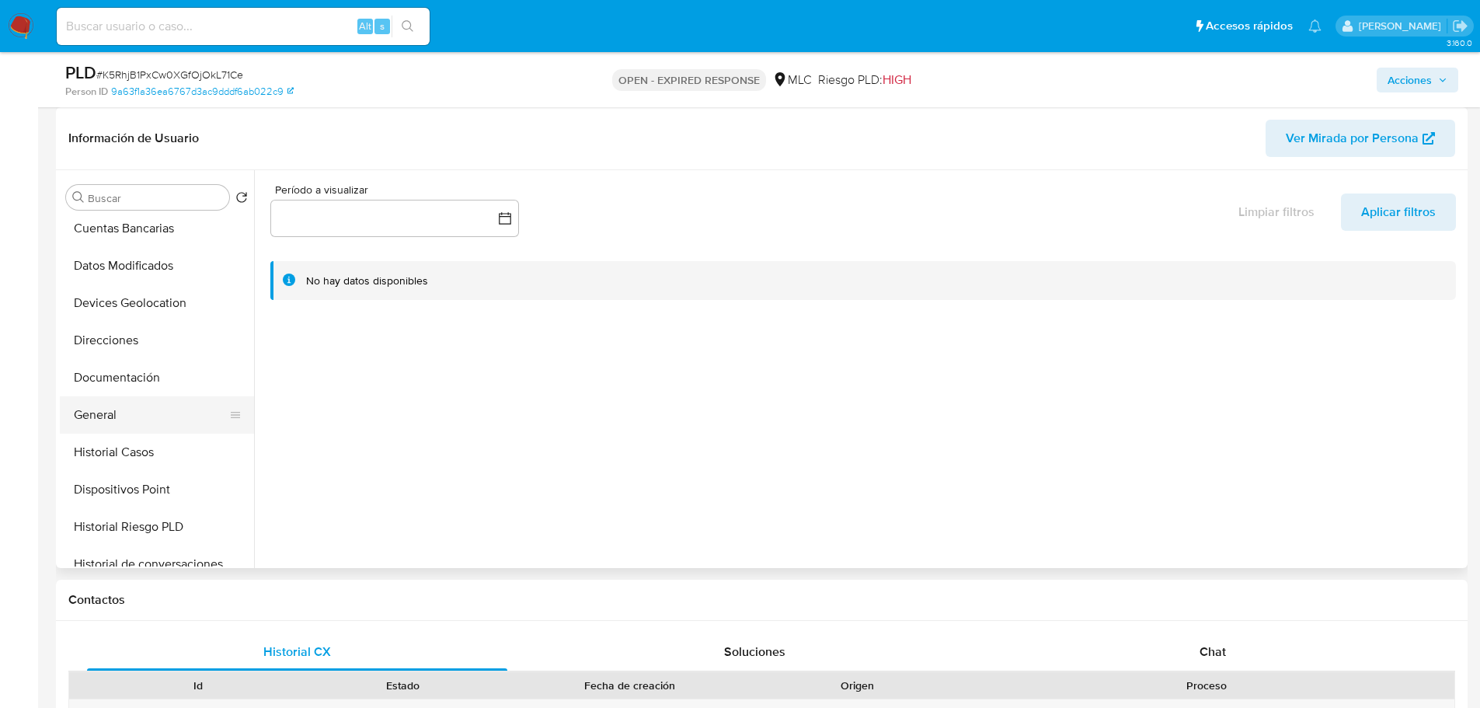
click at [115, 415] on button "General" at bounding box center [151, 414] width 182 height 37
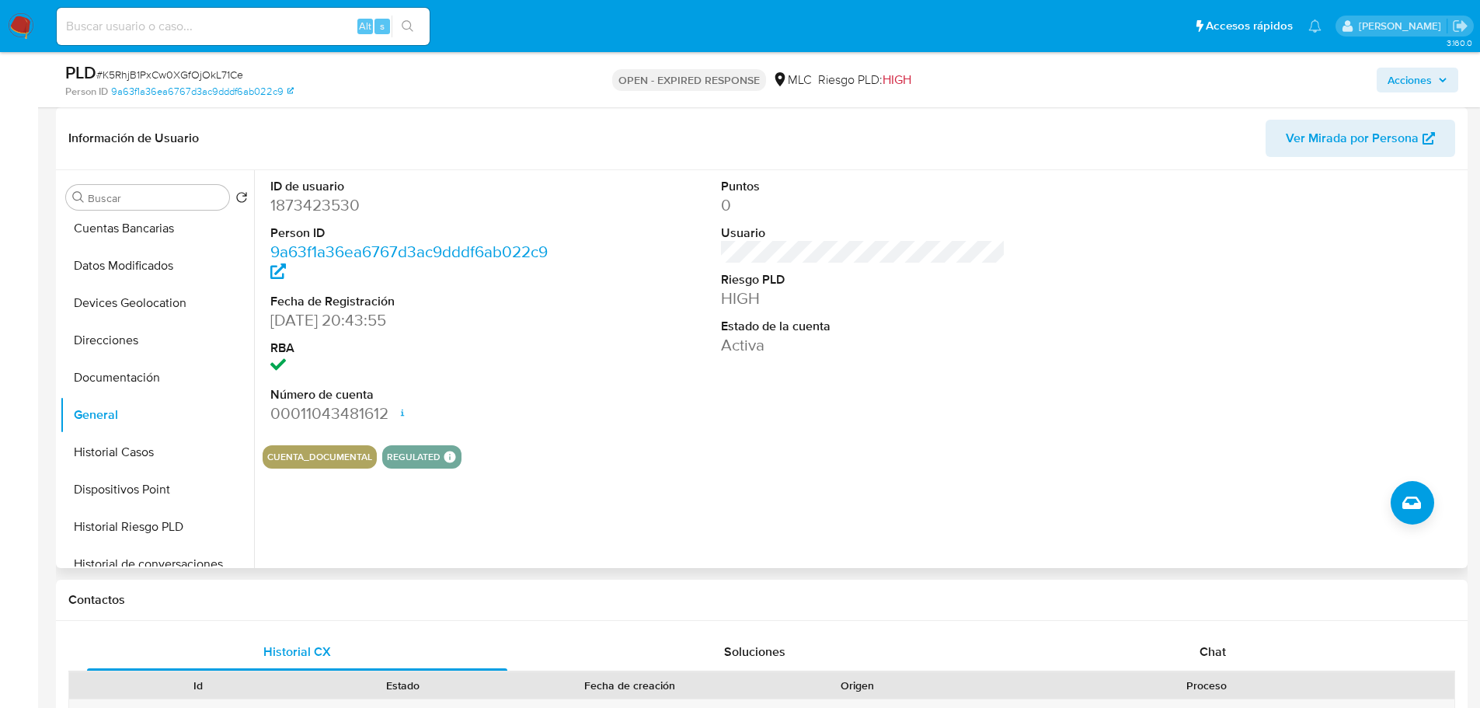
click at [338, 204] on dd "1873423530" at bounding box center [412, 205] width 285 height 22
copy dd "1873423530"
click at [310, 198] on dd "1873423530" at bounding box center [412, 205] width 285 height 22
click at [308, 209] on dd "1873423530" at bounding box center [412, 205] width 285 height 22
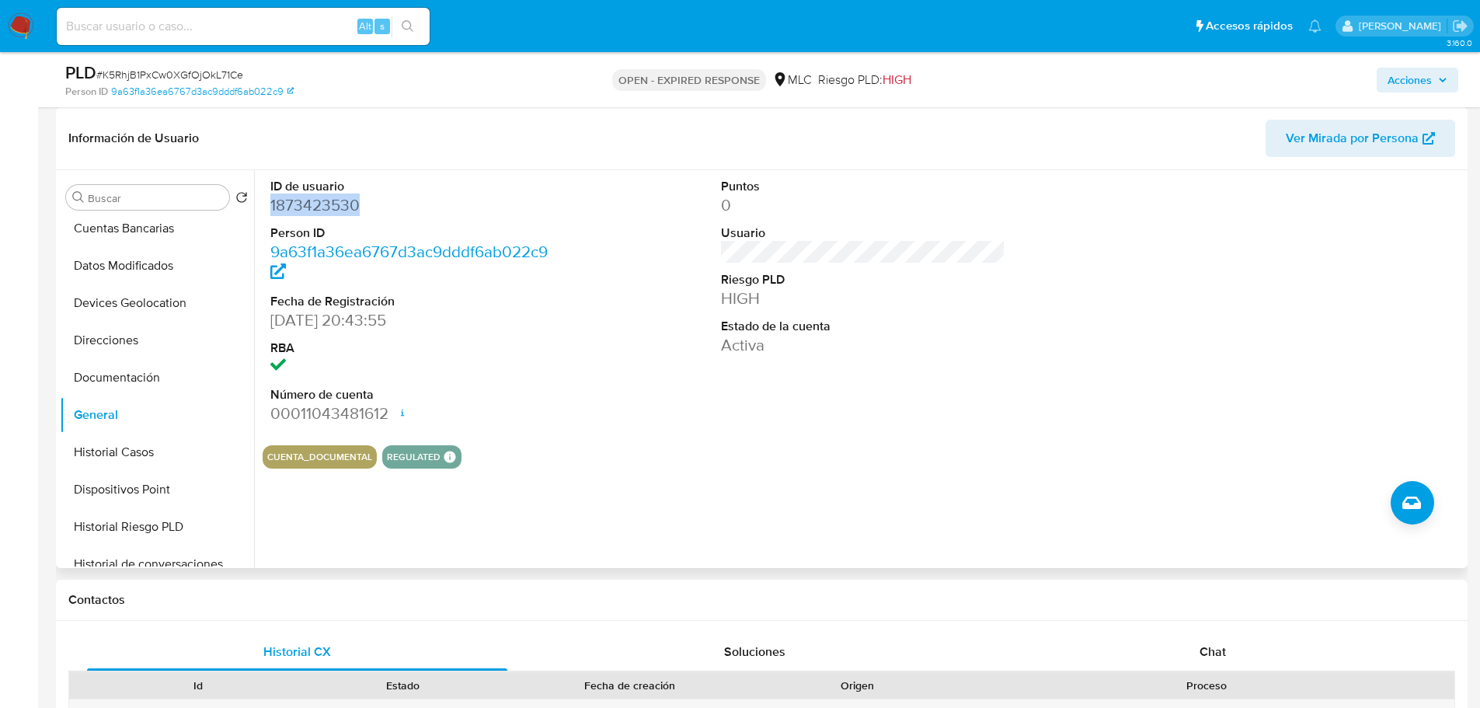
click at [308, 209] on dd "1873423530" at bounding box center [412, 205] width 285 height 22
copy dd "1873423530"
click at [307, 204] on dd "1873423530" at bounding box center [412, 205] width 285 height 22
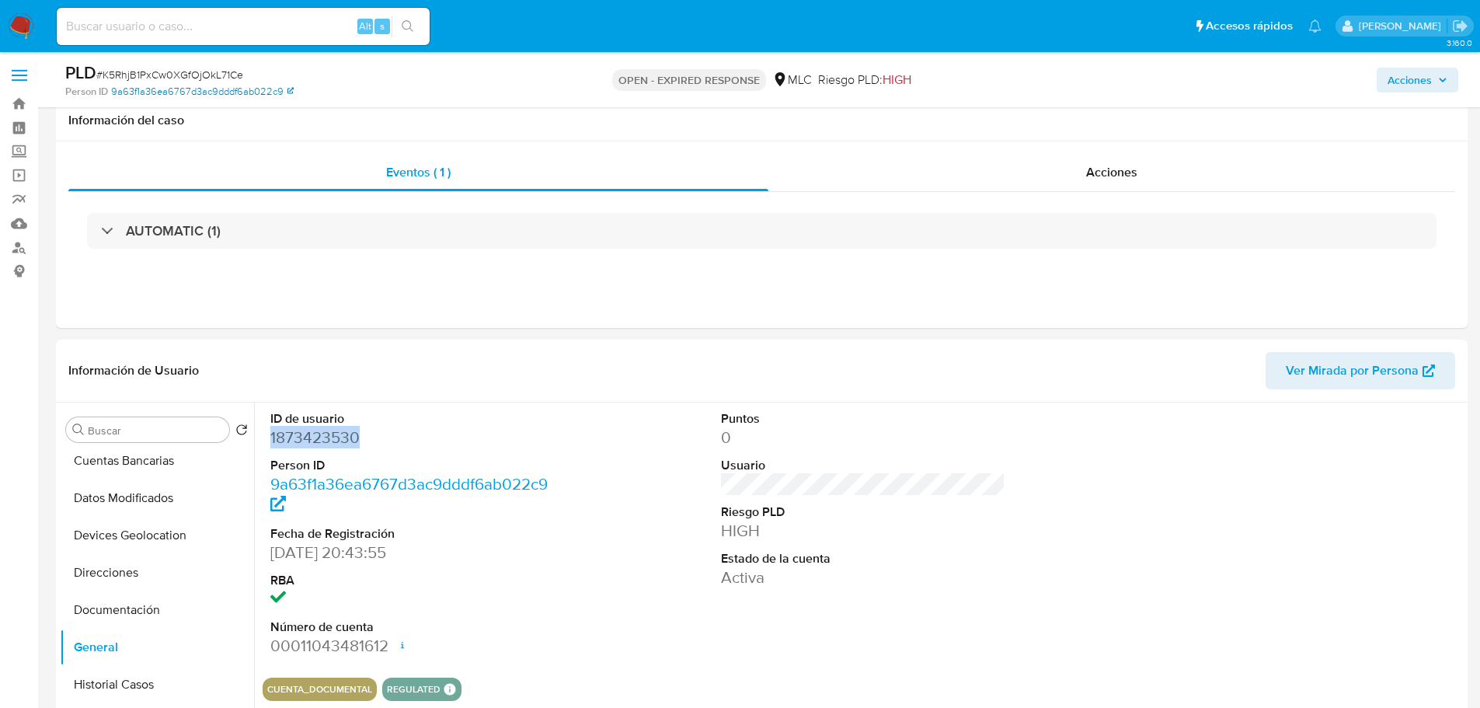
scroll to position [0, 0]
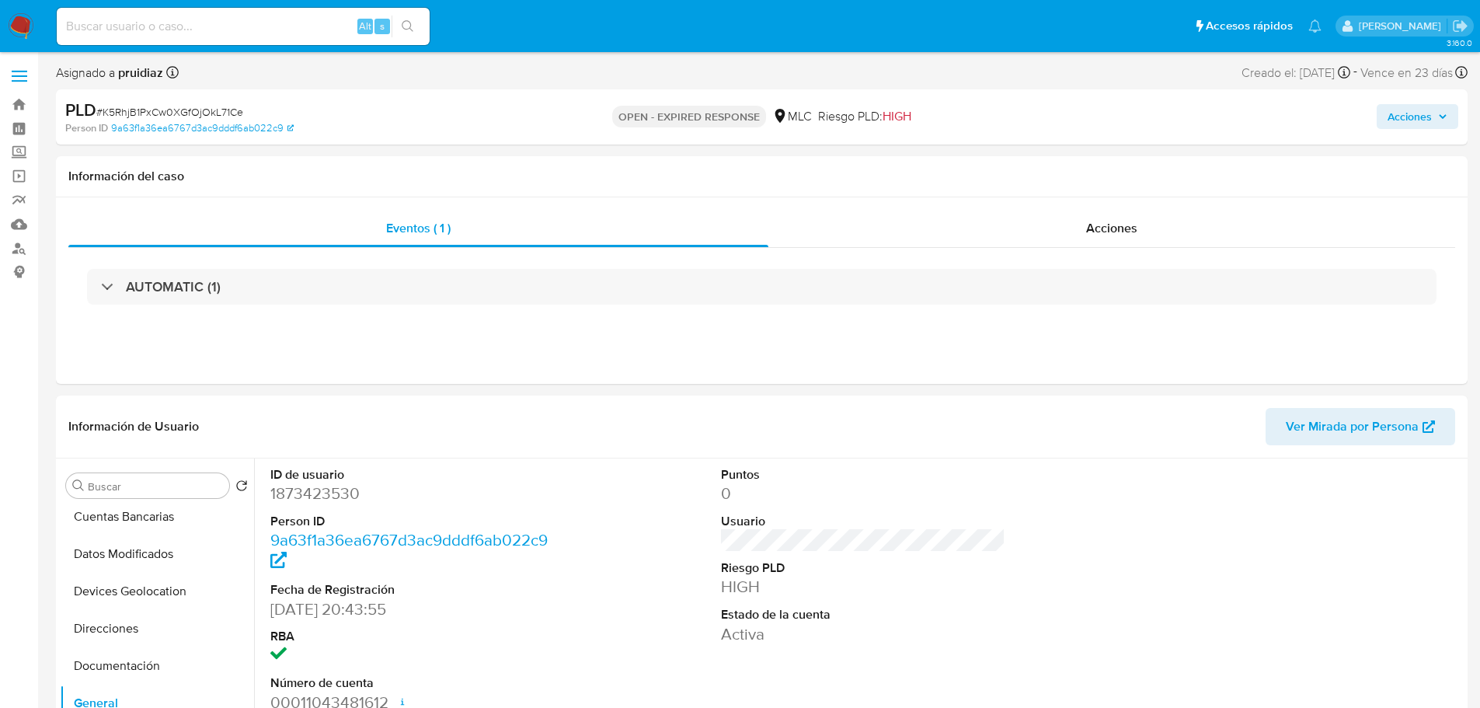
click at [190, 113] on span "# K5RhjB1PxCw0XGfOjOkL71Ce" at bounding box center [169, 112] width 147 height 16
copy span "K5RhjB1PxCw0XGfOjOkL71Ce"
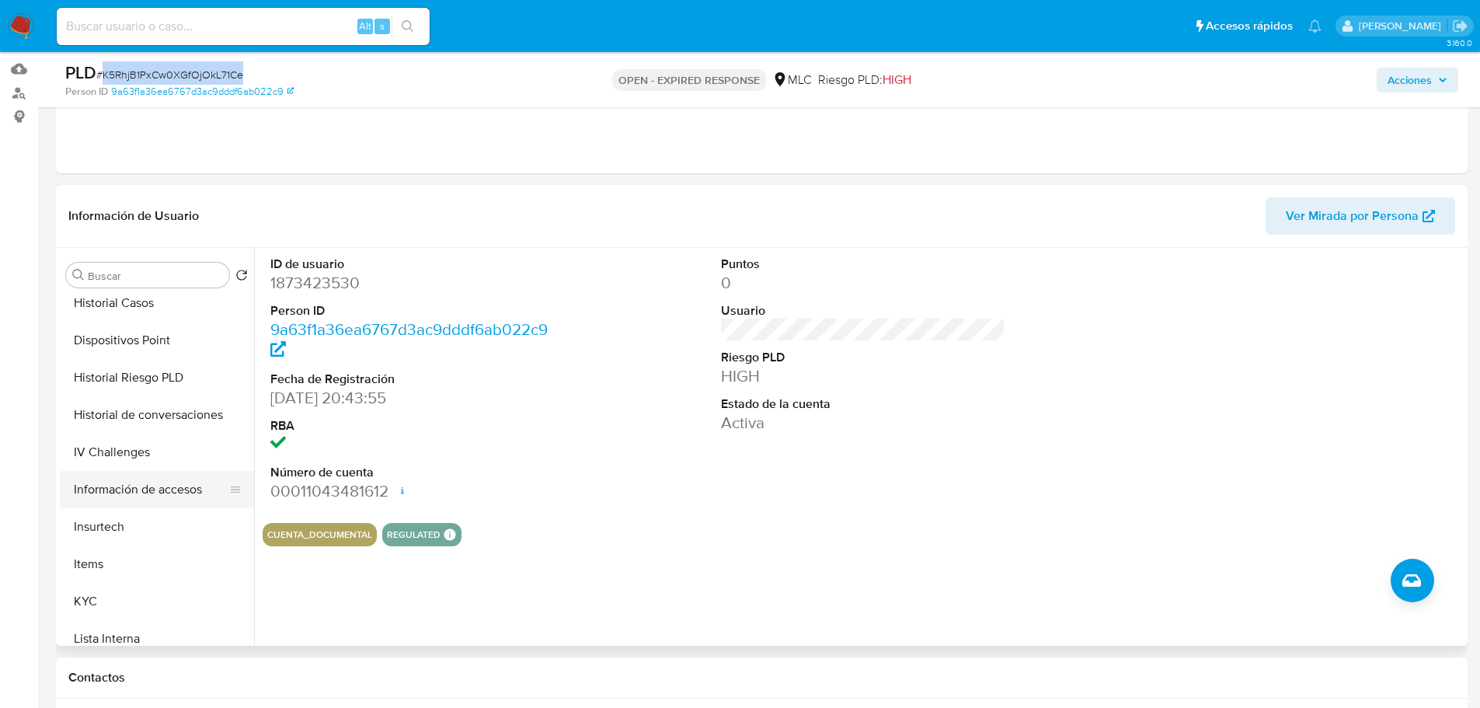
scroll to position [388, 0]
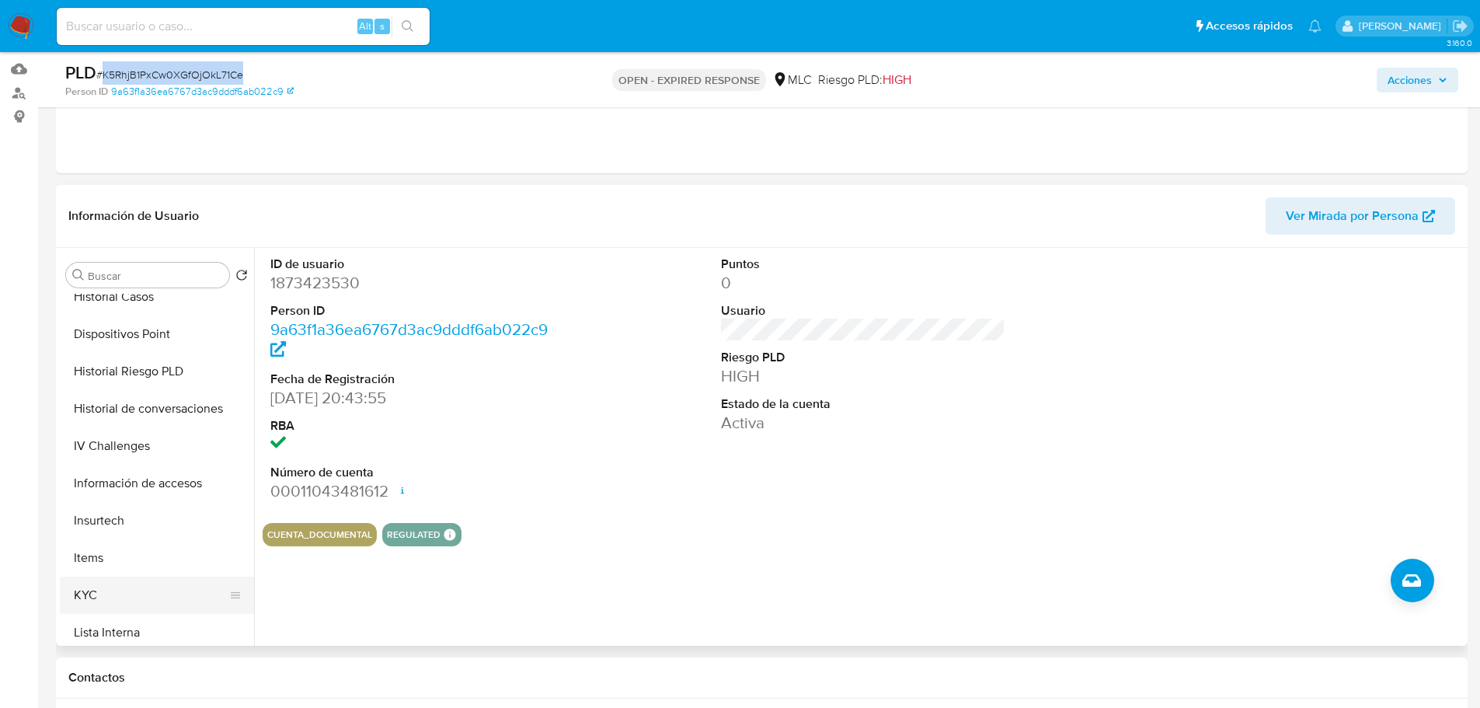
click at [103, 596] on button "KYC" at bounding box center [151, 594] width 182 height 37
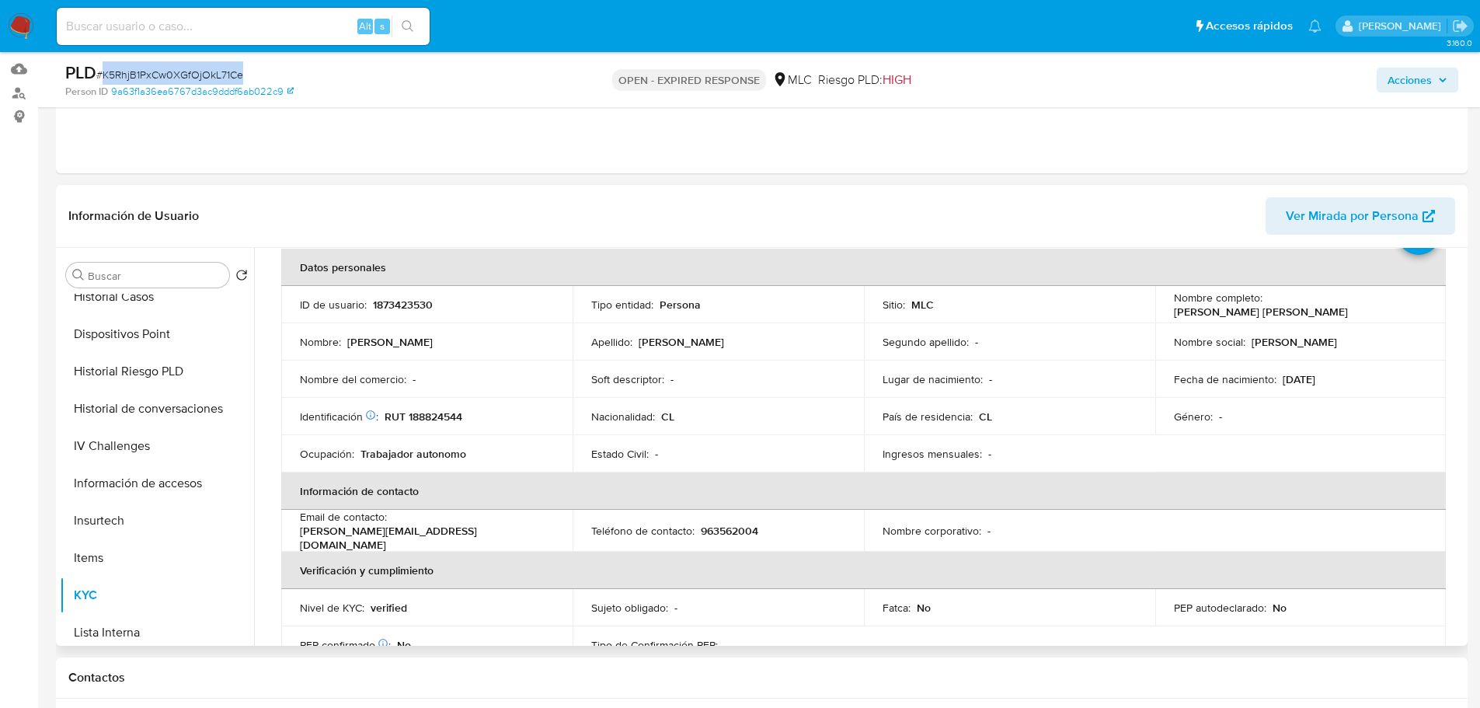
scroll to position [0, 0]
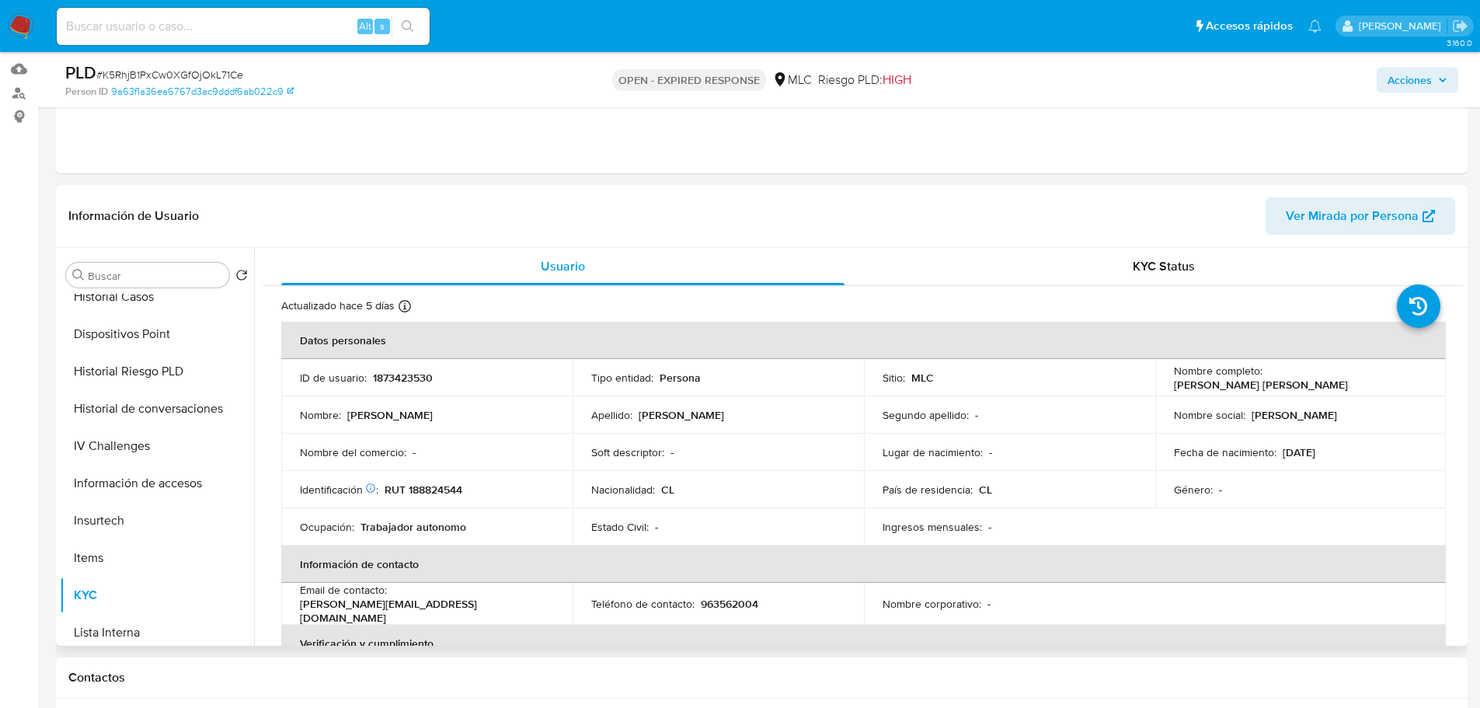
click at [434, 489] on p "RUT 188824544" at bounding box center [424, 489] width 78 height 14
copy p "188824544"
click at [447, 488] on p "RUT 188824544" at bounding box center [424, 489] width 78 height 14
click at [447, 489] on p "RUT 188824544" at bounding box center [424, 489] width 78 height 14
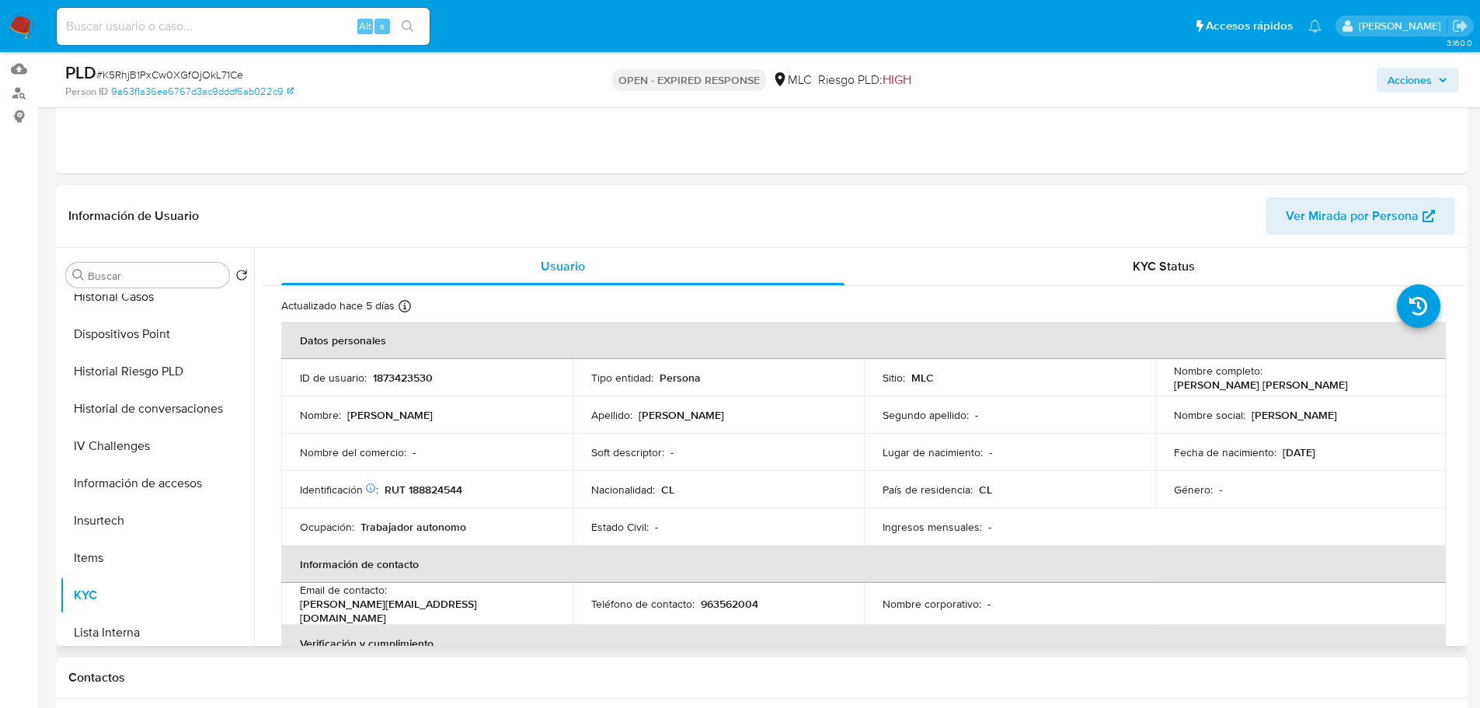
click at [444, 498] on td "Identificación Nº de serie: 536437134 : RUT 188824544" at bounding box center [426, 489] width 291 height 37
click at [446, 489] on p "RUT 188824544" at bounding box center [424, 489] width 78 height 14
copy p "188824544"
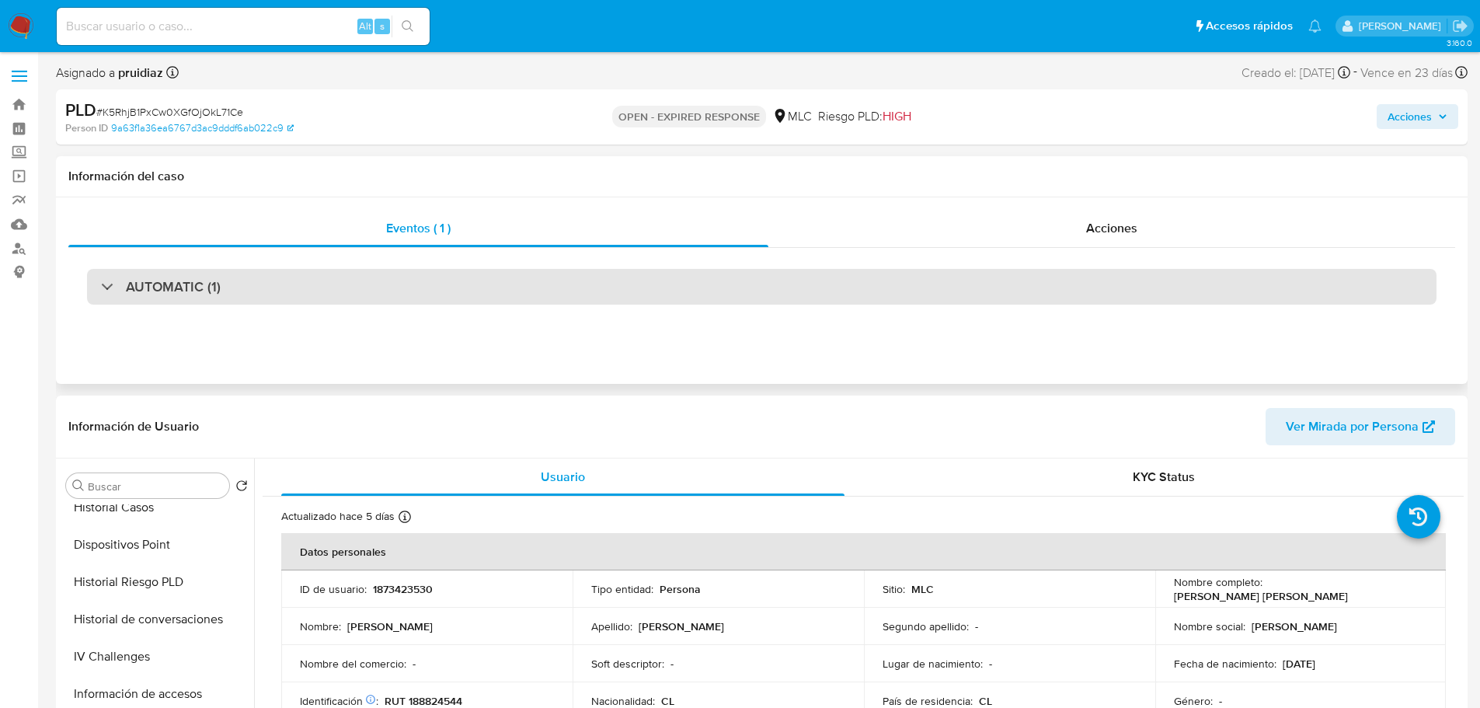
click at [183, 303] on div "AUTOMATIC (1)" at bounding box center [761, 287] width 1349 height 36
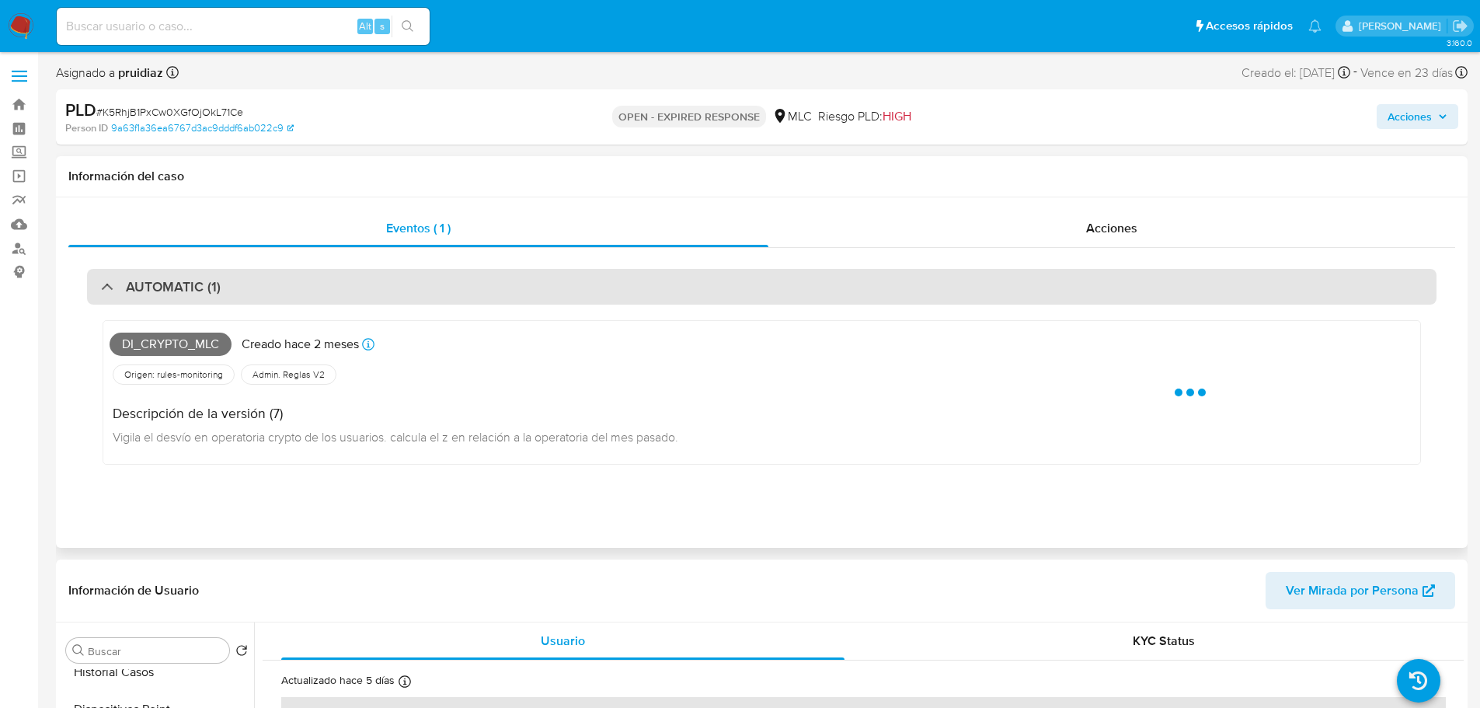
drag, startPoint x: 253, startPoint y: 298, endPoint x: 266, endPoint y: 298, distance: 12.4
click at [253, 298] on div "AUTOMATIC (1)" at bounding box center [761, 287] width 1349 height 36
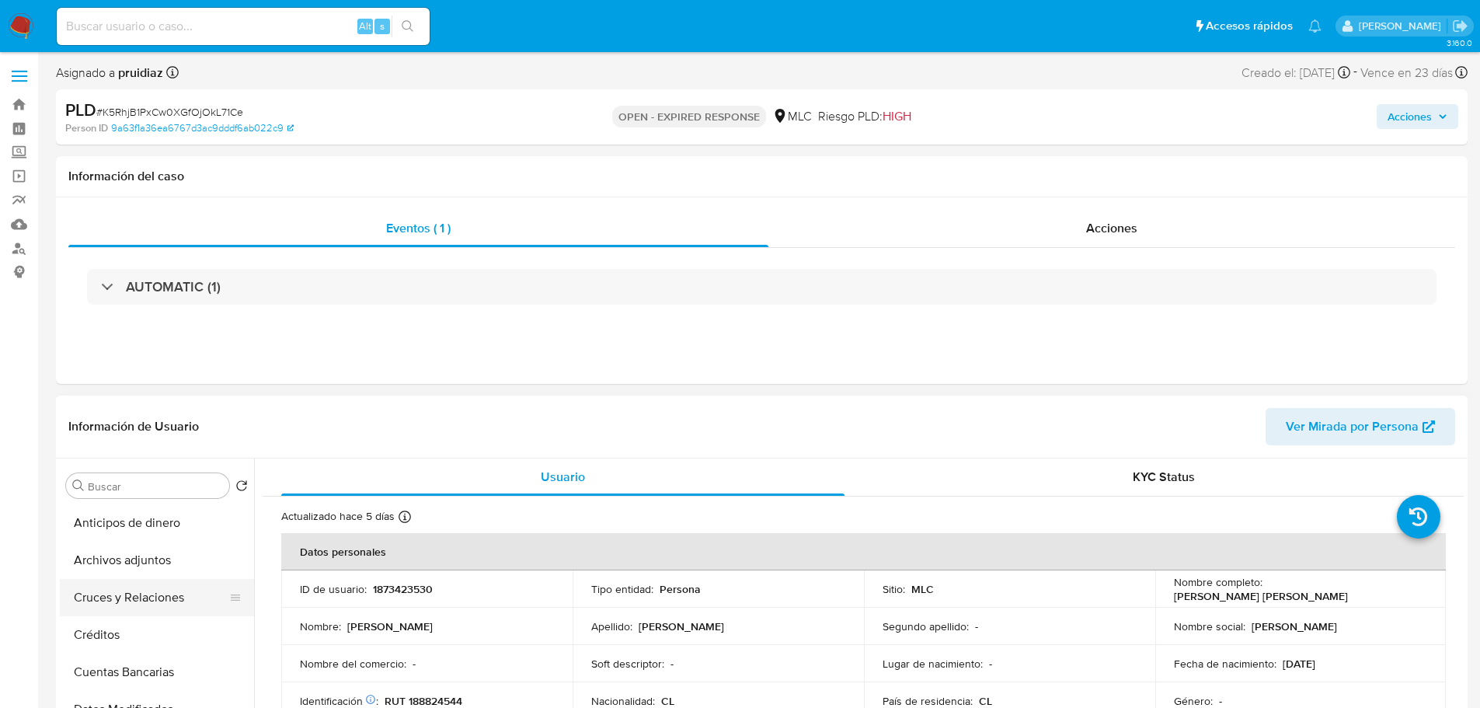
click at [112, 602] on button "Cruces y Relaciones" at bounding box center [151, 597] width 182 height 37
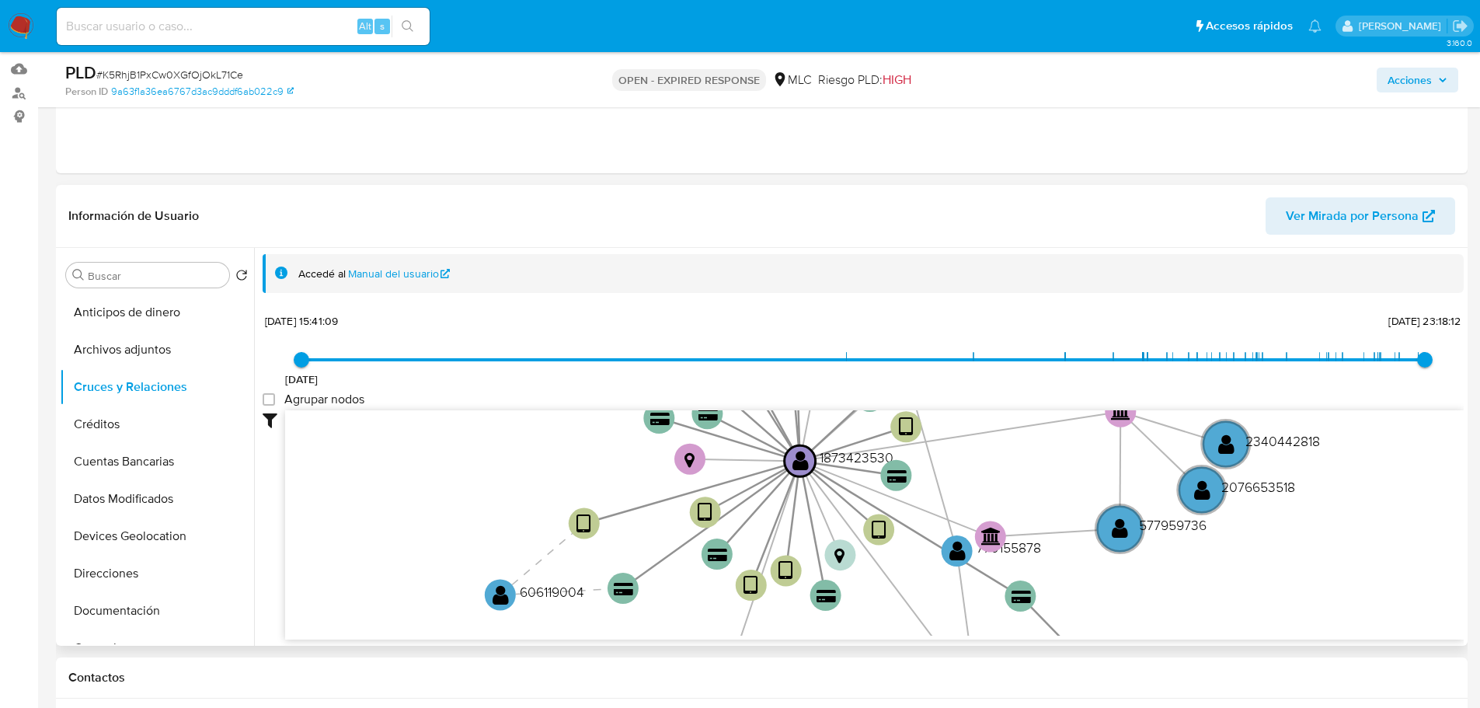
scroll to position [311, 0]
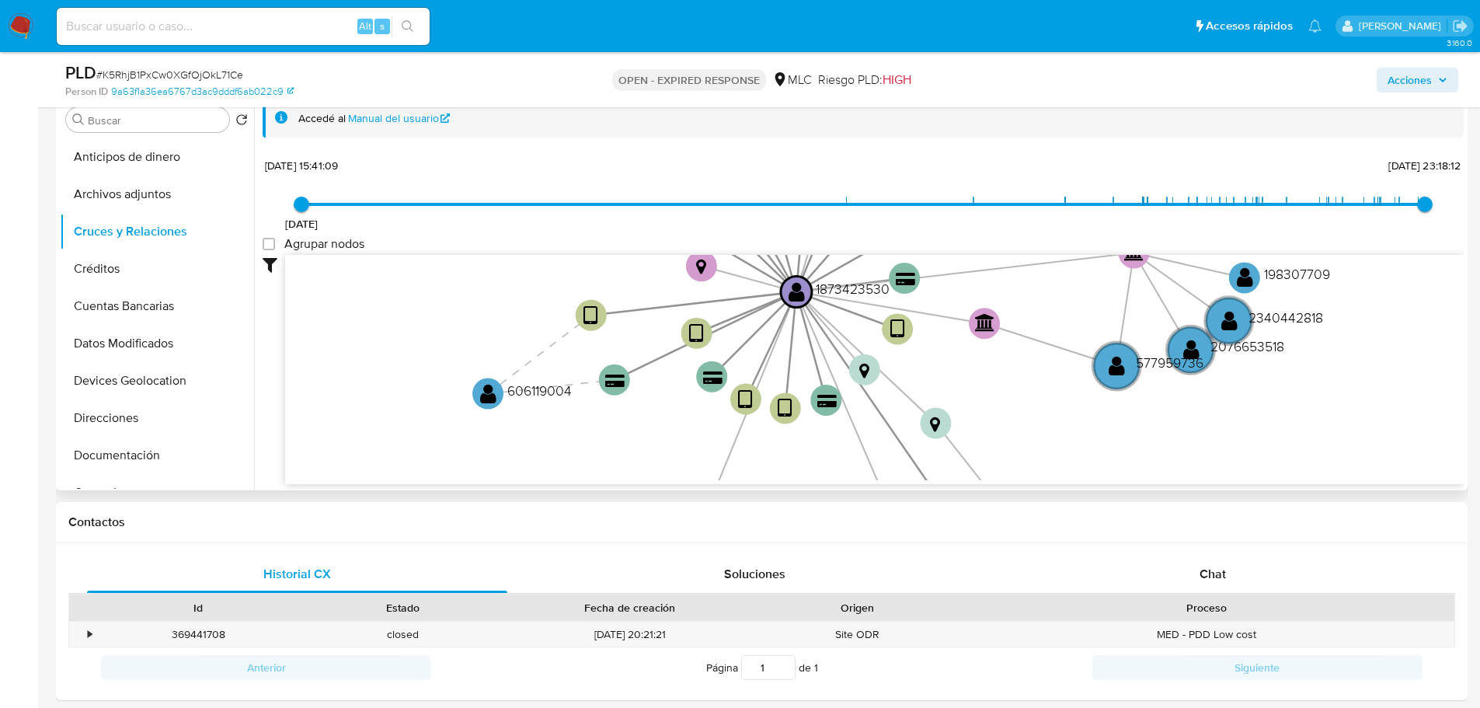
click at [267, 236] on label "Agrupar nodos" at bounding box center [314, 244] width 102 height 16
click at [267, 238] on group_nodes "Agrupar nodos" at bounding box center [269, 244] width 12 height 12
checkbox group_nodes "true"
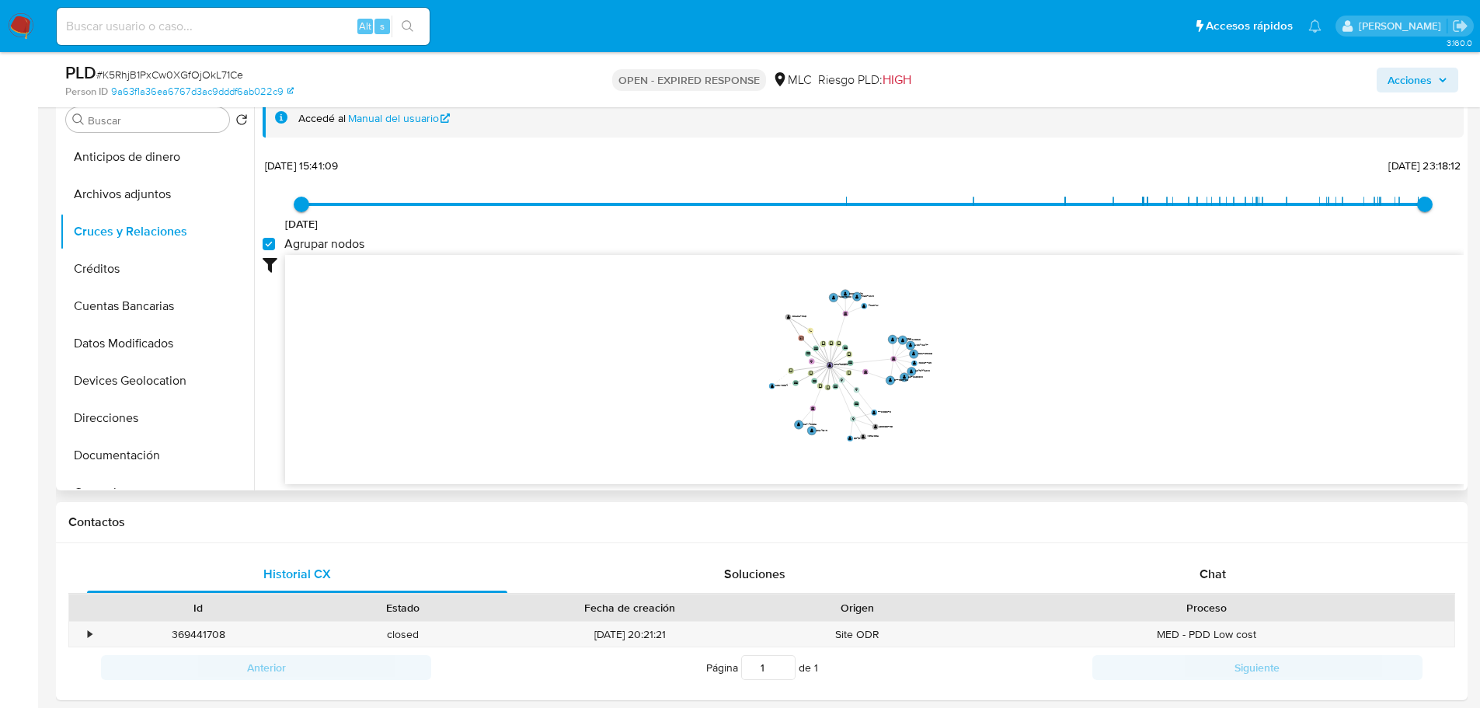
drag, startPoint x: 952, startPoint y: 334, endPoint x: 953, endPoint y: 360, distance: 25.7
click at [953, 364] on icon "device-66cd64e9ccb1552c09fb6fdf  user-1873423530  1873423530 device-68bc7c6bf…" at bounding box center [874, 367] width 1179 height 225
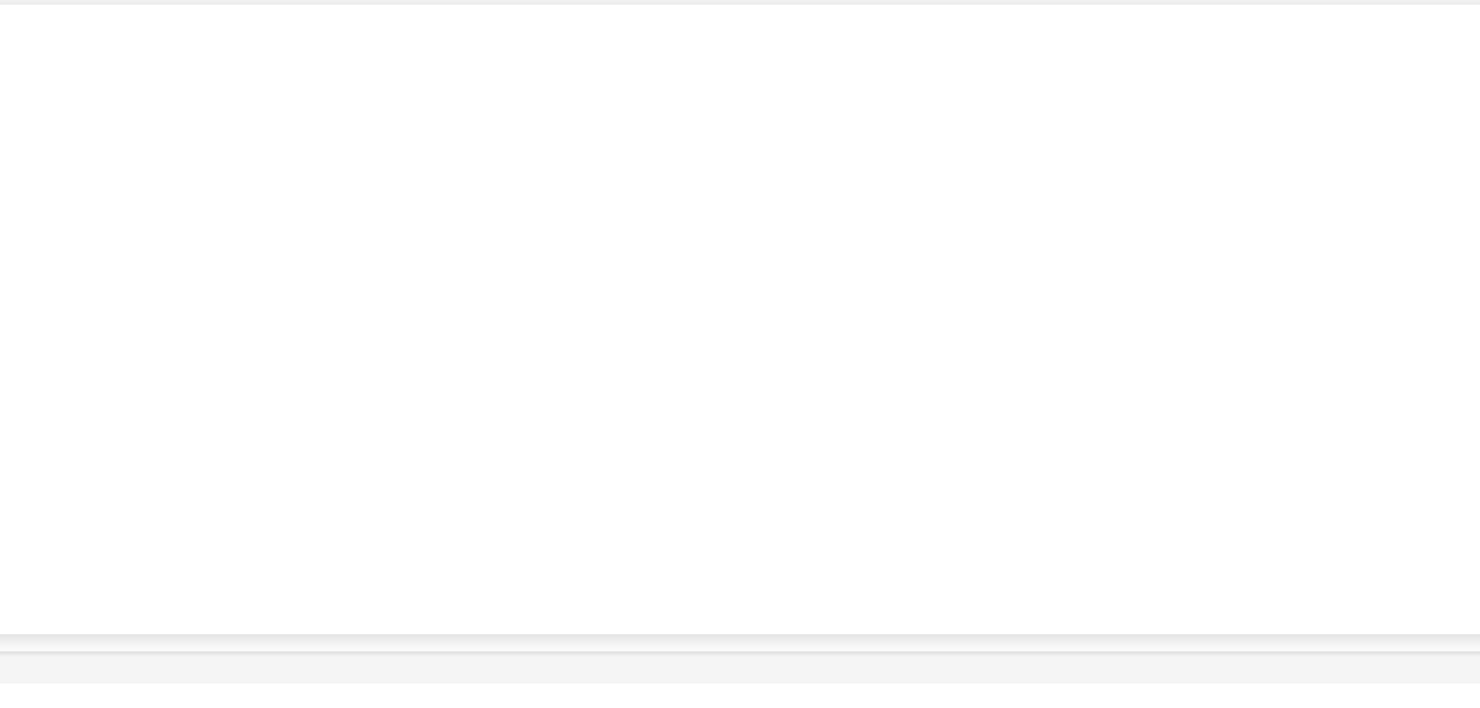
scroll to position [0, 0]
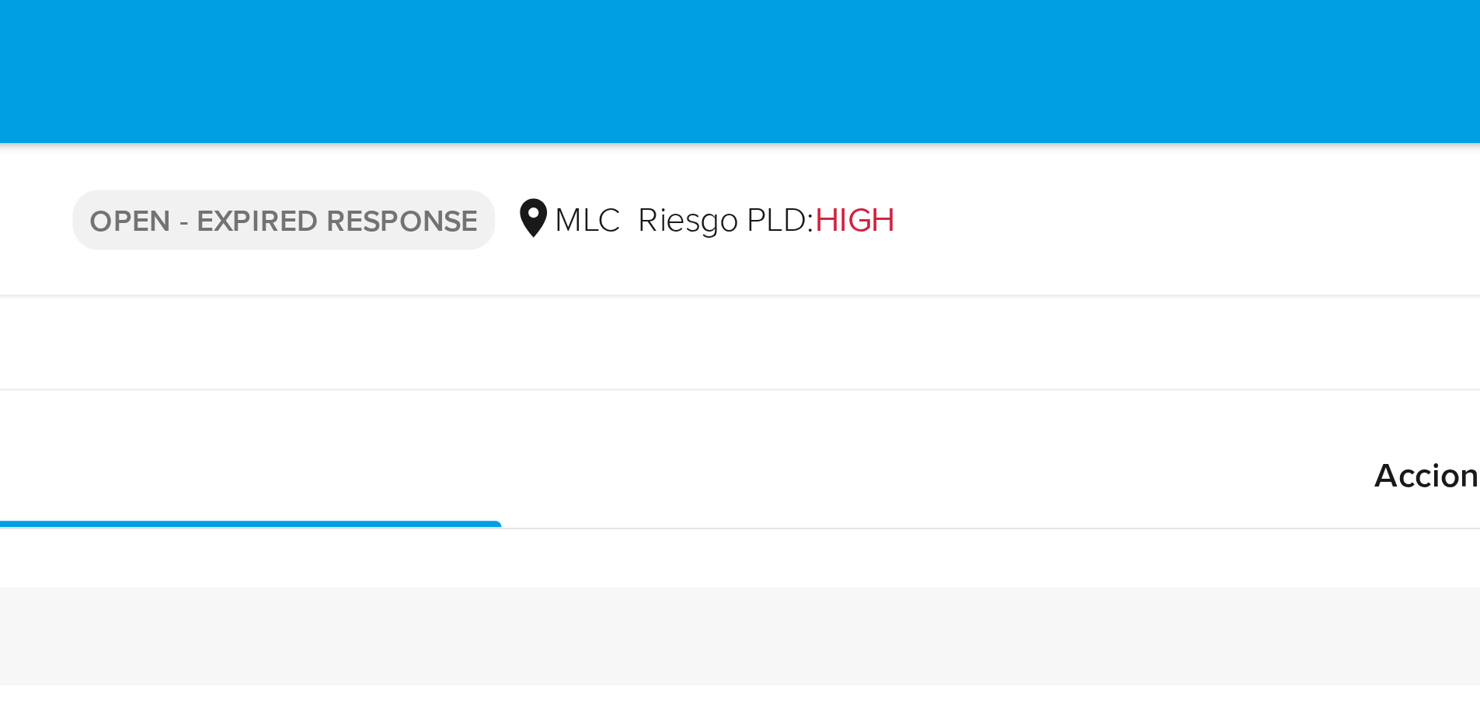
drag, startPoint x: 1128, startPoint y: 334, endPoint x: 1119, endPoint y: 20, distance: 314.0
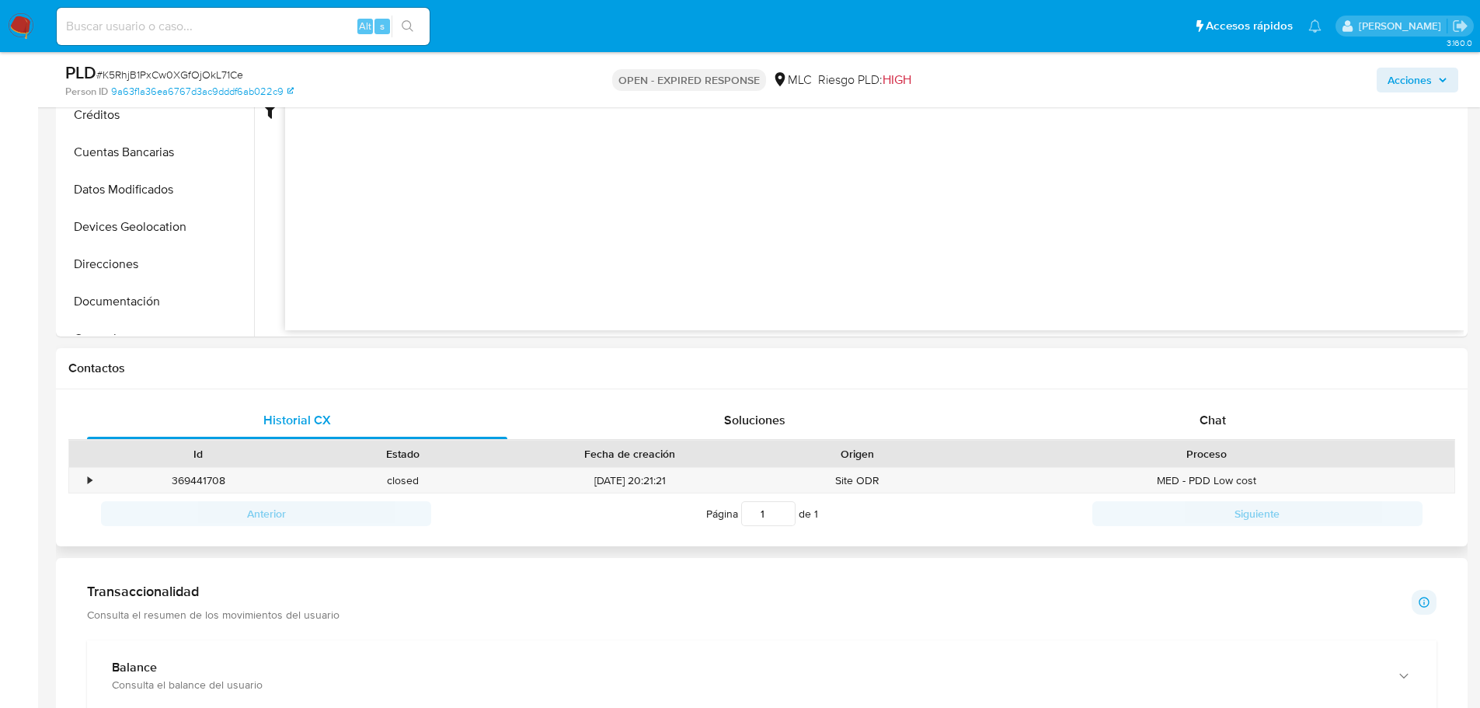
scroll to position [466, 0]
click at [1221, 420] on span "Chat" at bounding box center [1213, 418] width 26 height 18
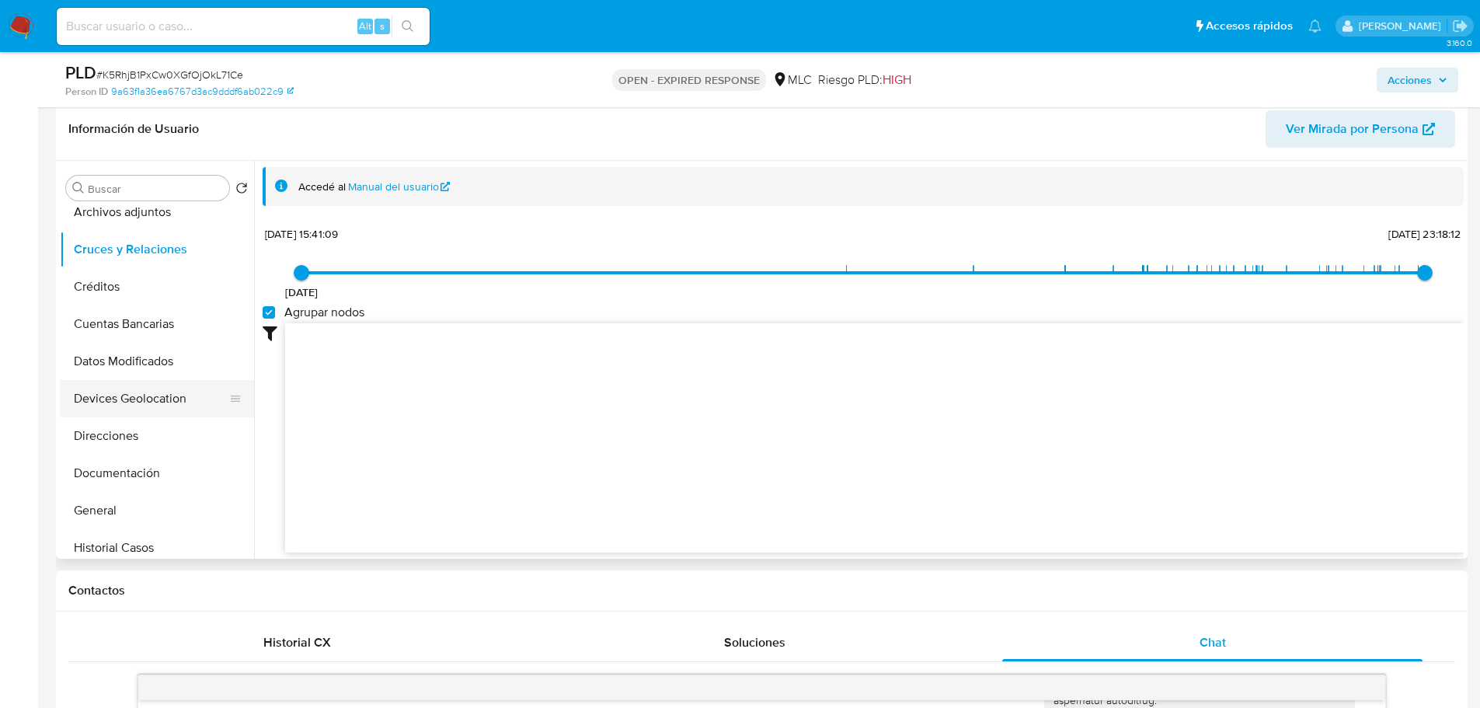
scroll to position [78, 0]
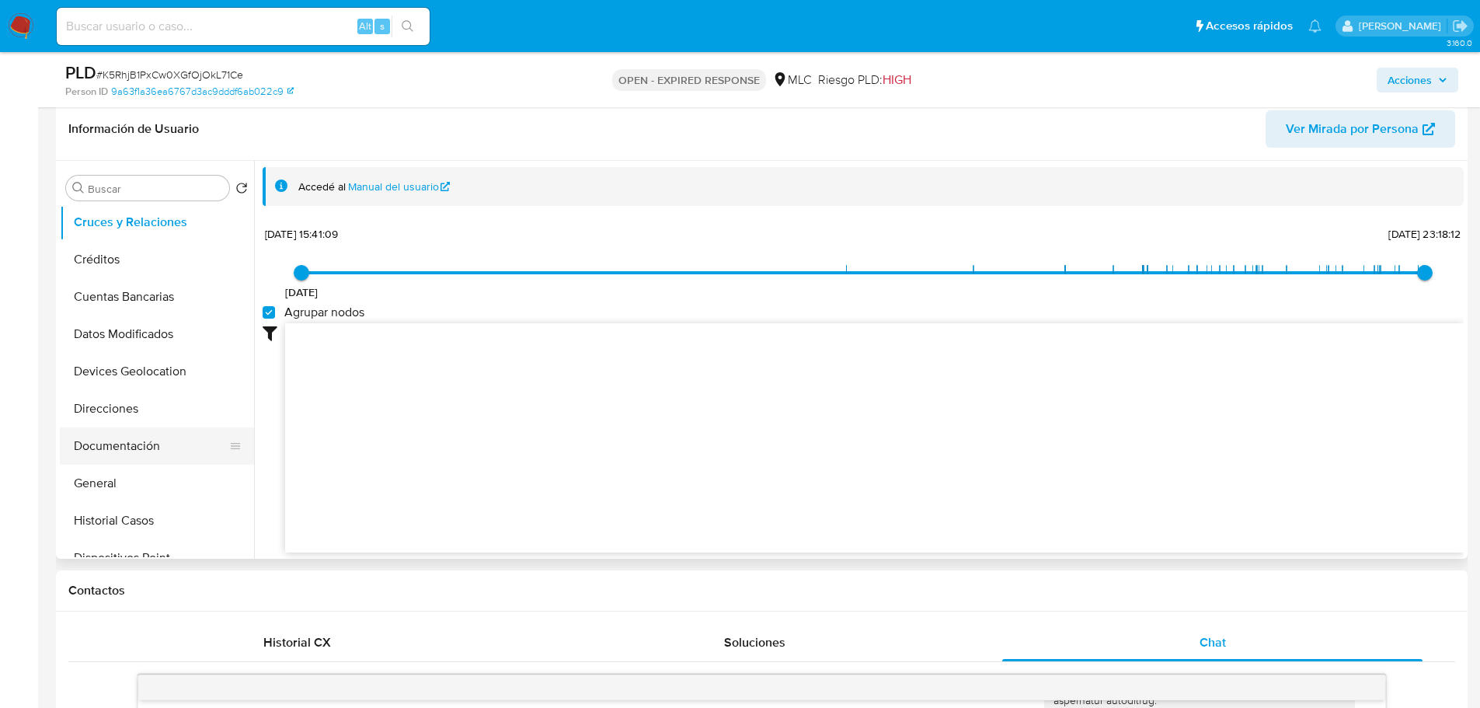
click at [106, 445] on button "Documentación" at bounding box center [151, 445] width 182 height 37
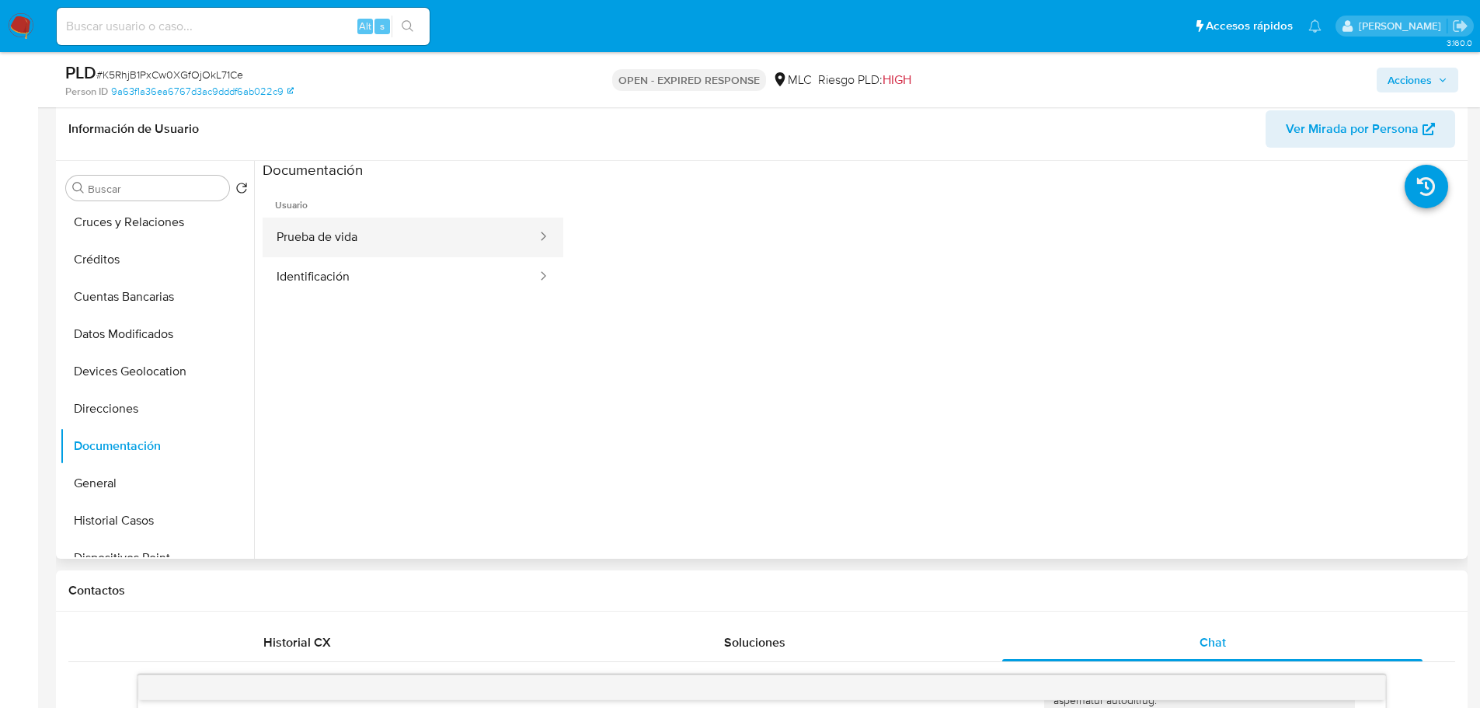
click at [333, 239] on button "Prueba de vida" at bounding box center [401, 238] width 276 height 40
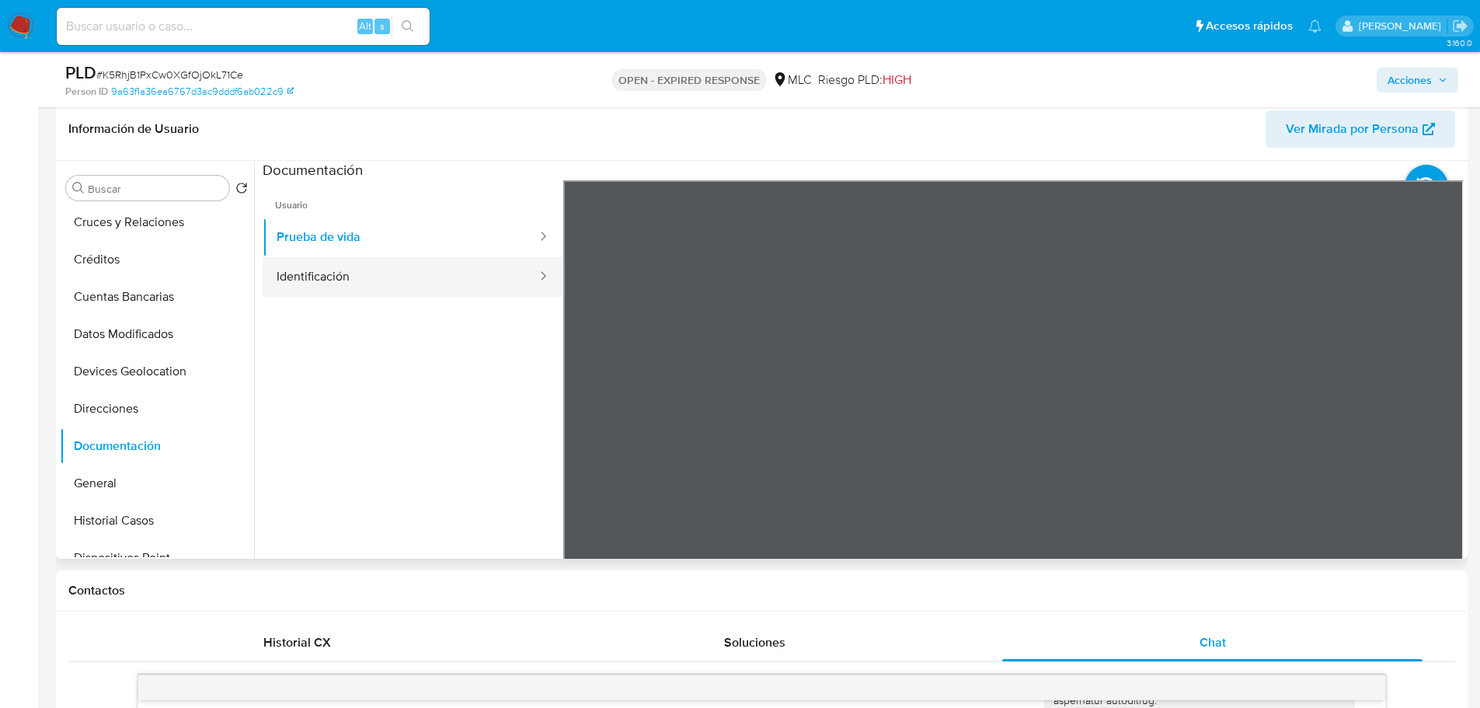
click at [405, 287] on button "Identificación" at bounding box center [401, 277] width 276 height 40
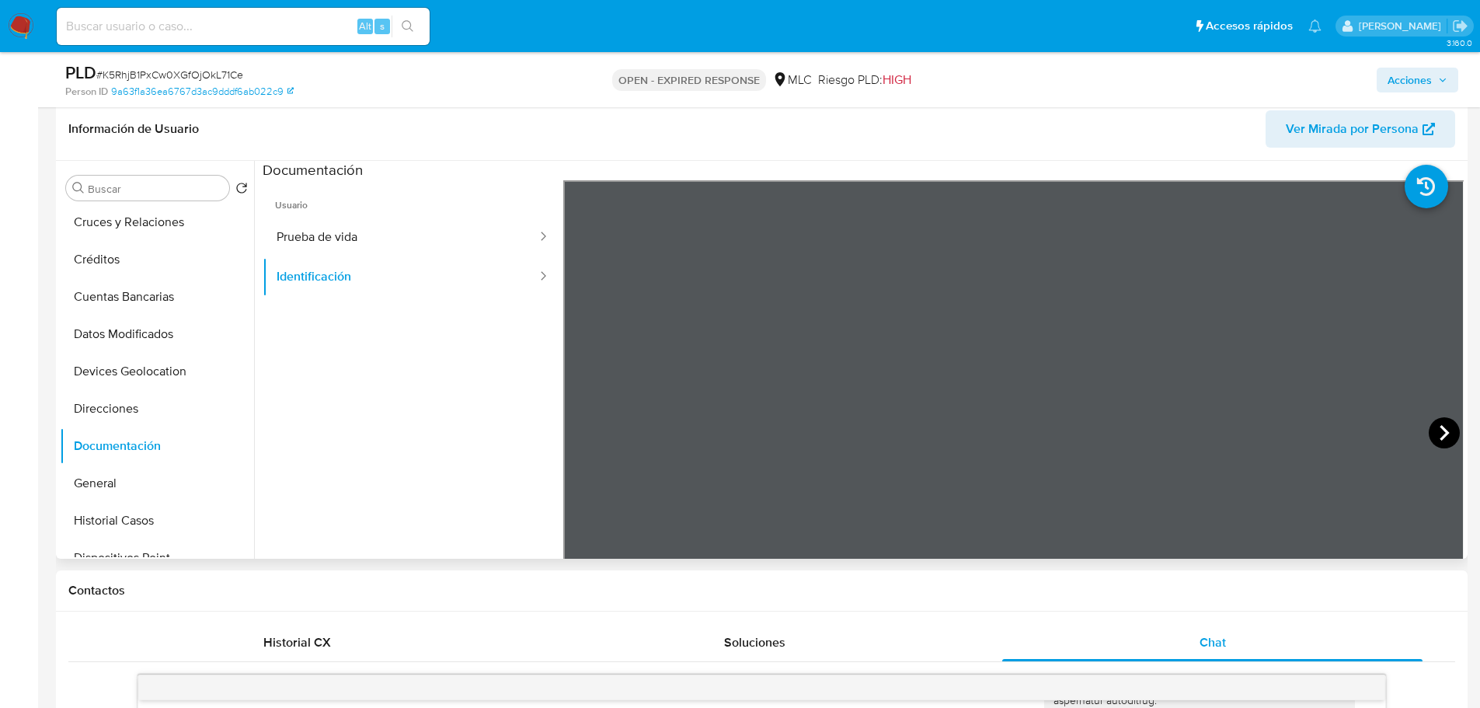
click at [1440, 427] on icon at bounding box center [1444, 432] width 31 height 31
click at [592, 435] on icon at bounding box center [582, 432] width 31 height 31
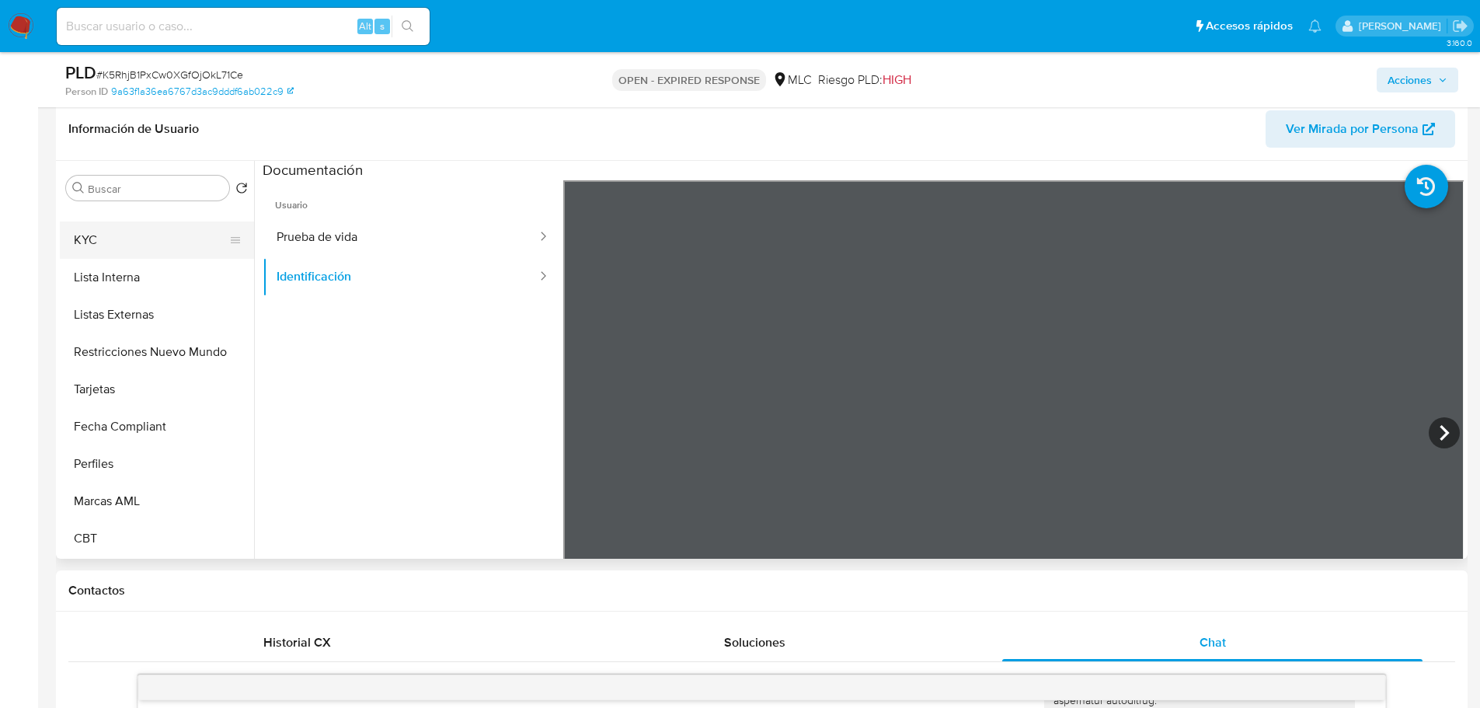
click at [120, 230] on button "KYC" at bounding box center [151, 239] width 182 height 37
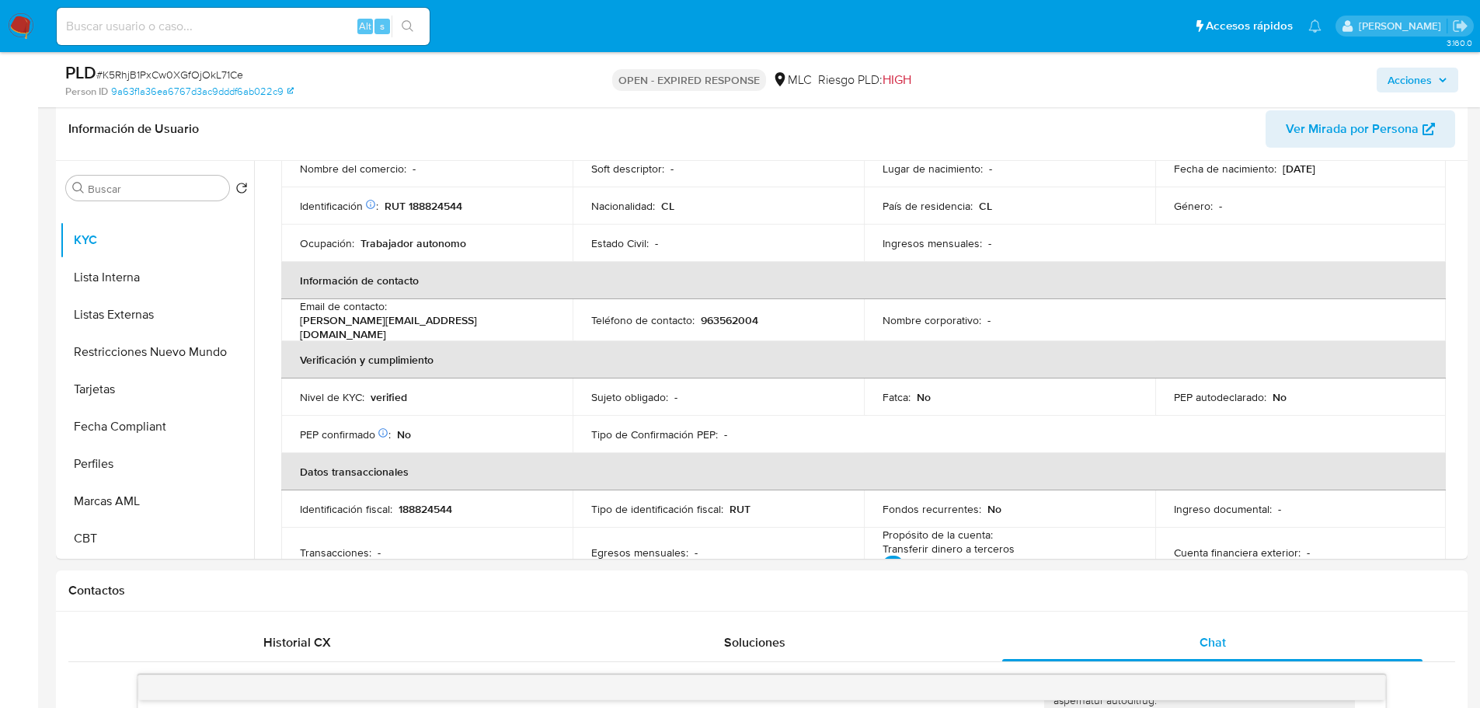
scroll to position [0, 0]
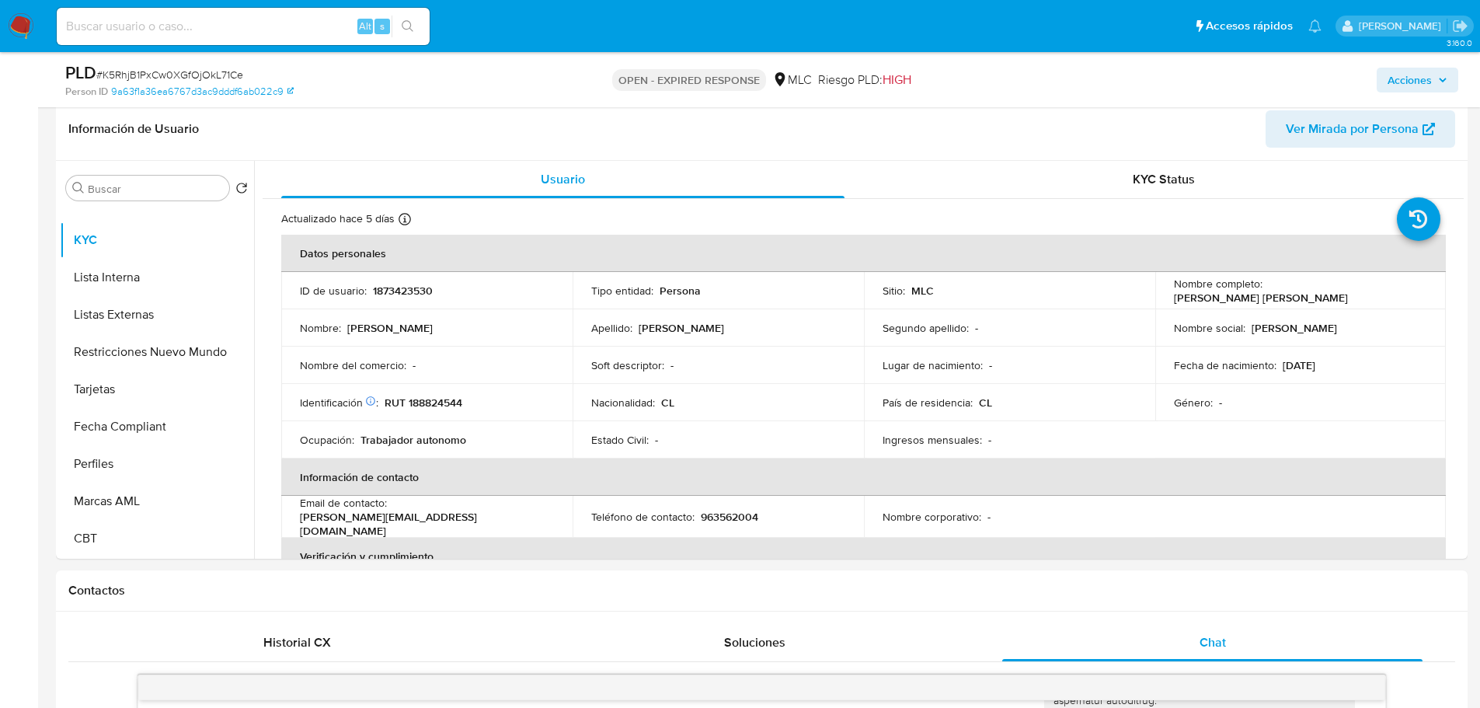
drag, startPoint x: 1346, startPoint y: 303, endPoint x: 1169, endPoint y: 297, distance: 177.2
click at [1164, 298] on td "Nombre completo : Lisette Scarlett González Coronado" at bounding box center [1300, 290] width 291 height 37
copy p "Lisette Scarlett González Coronado"
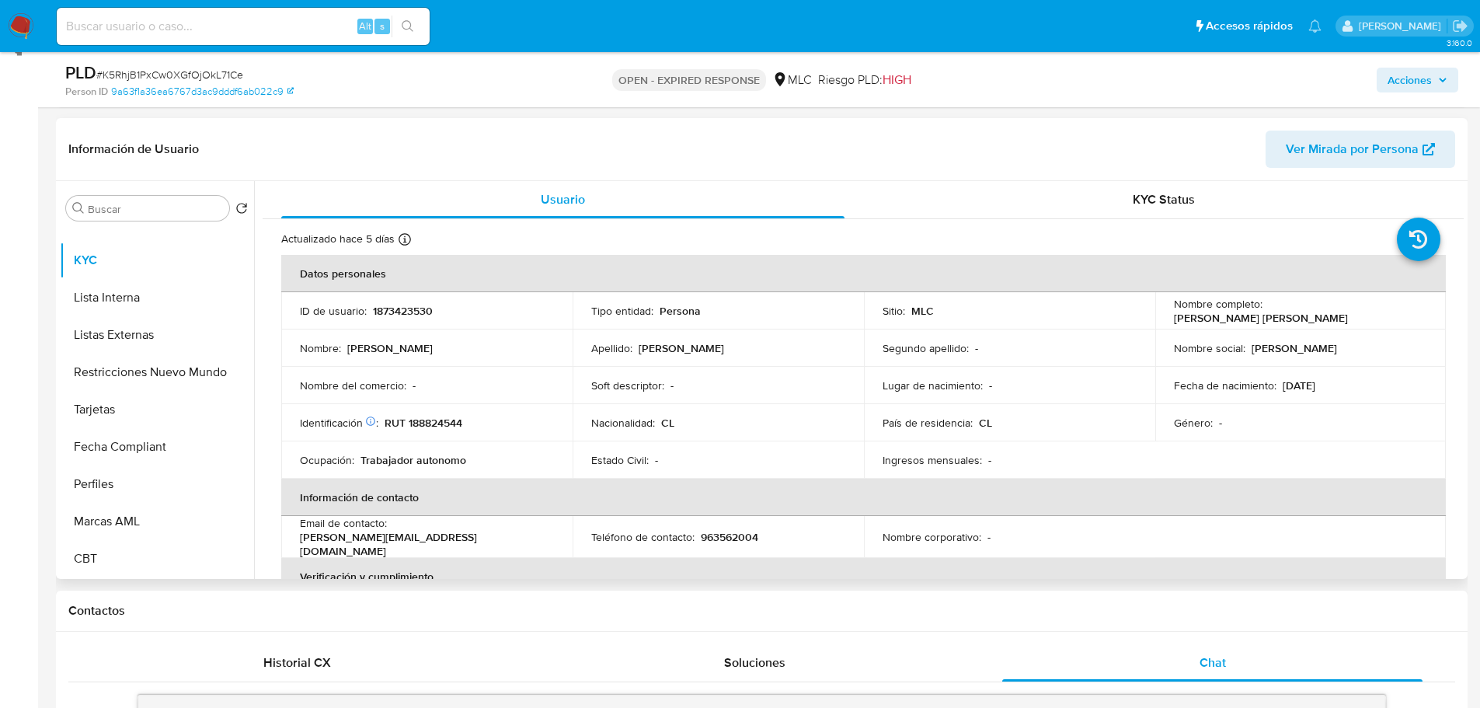
scroll to position [242, 0]
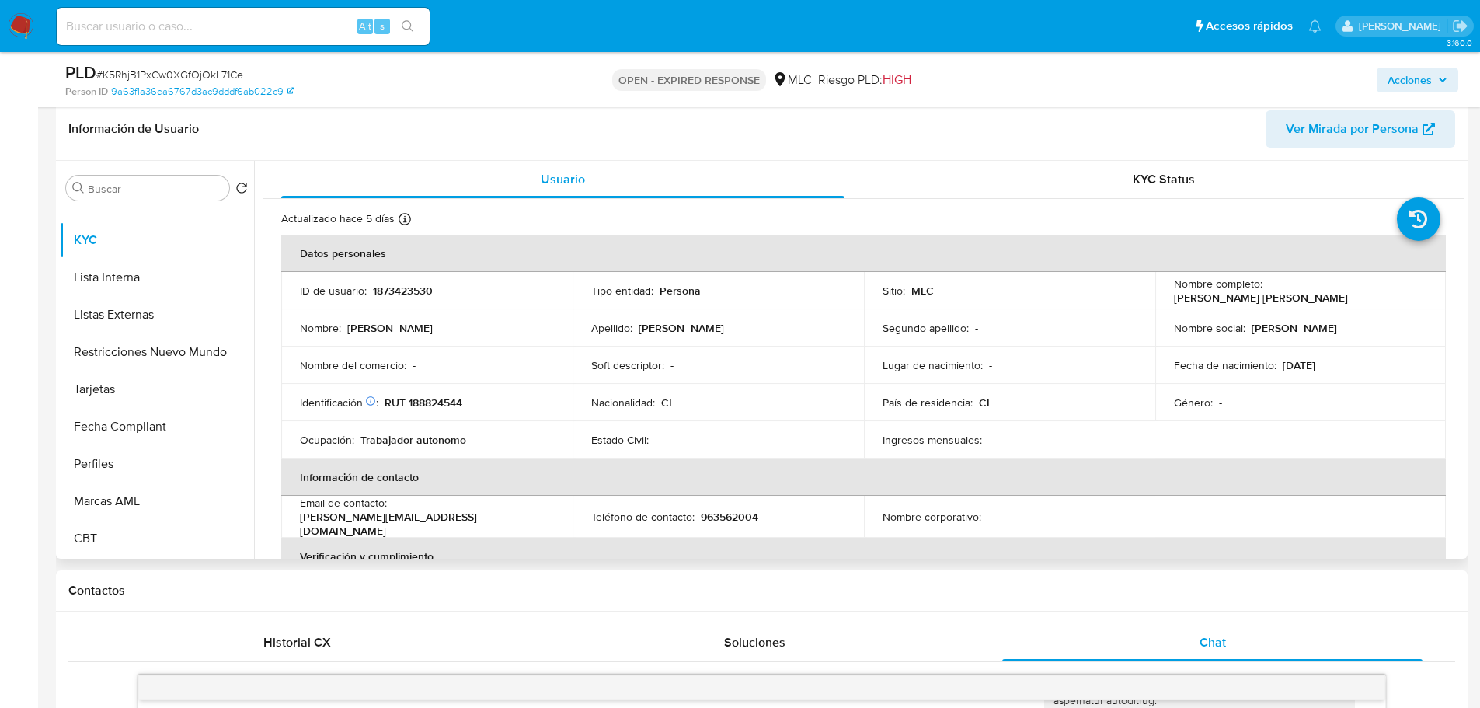
click at [384, 293] on p "1873423530" at bounding box center [403, 291] width 60 height 14
copy p "1873423530"
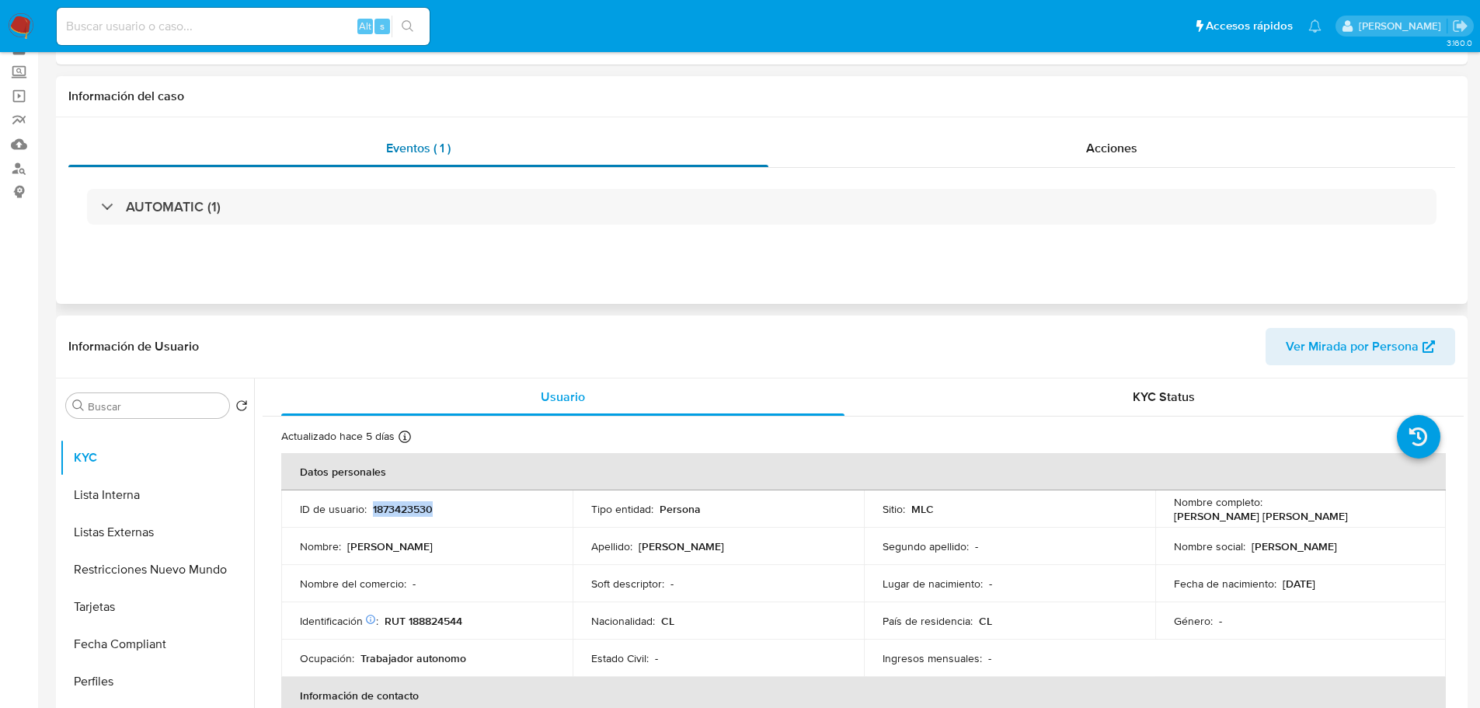
scroll to position [0, 0]
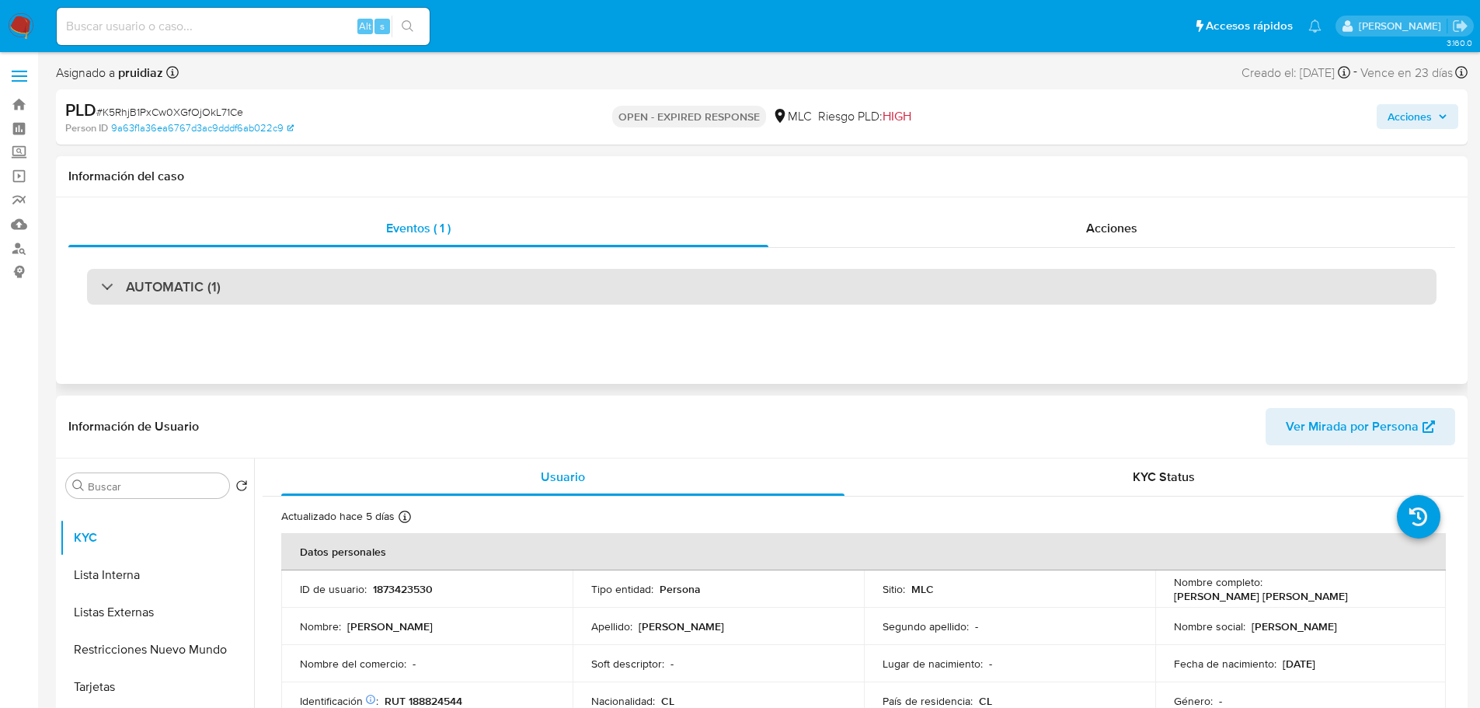
click at [185, 287] on h3 "AUTOMATIC (1)" at bounding box center [173, 286] width 95 height 17
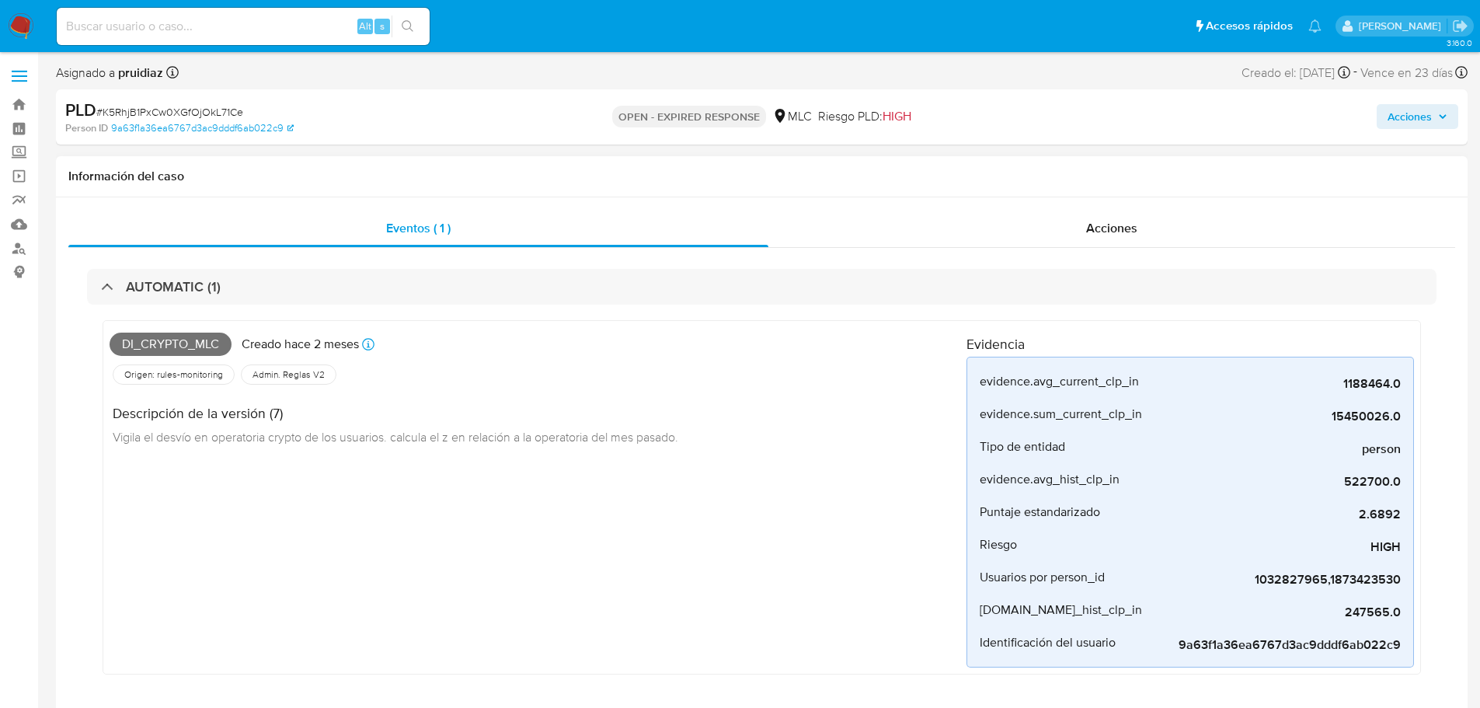
click at [156, 340] on span "Di_crypto_mlc" at bounding box center [171, 344] width 122 height 23
copy span "Di_crypto_mlc"
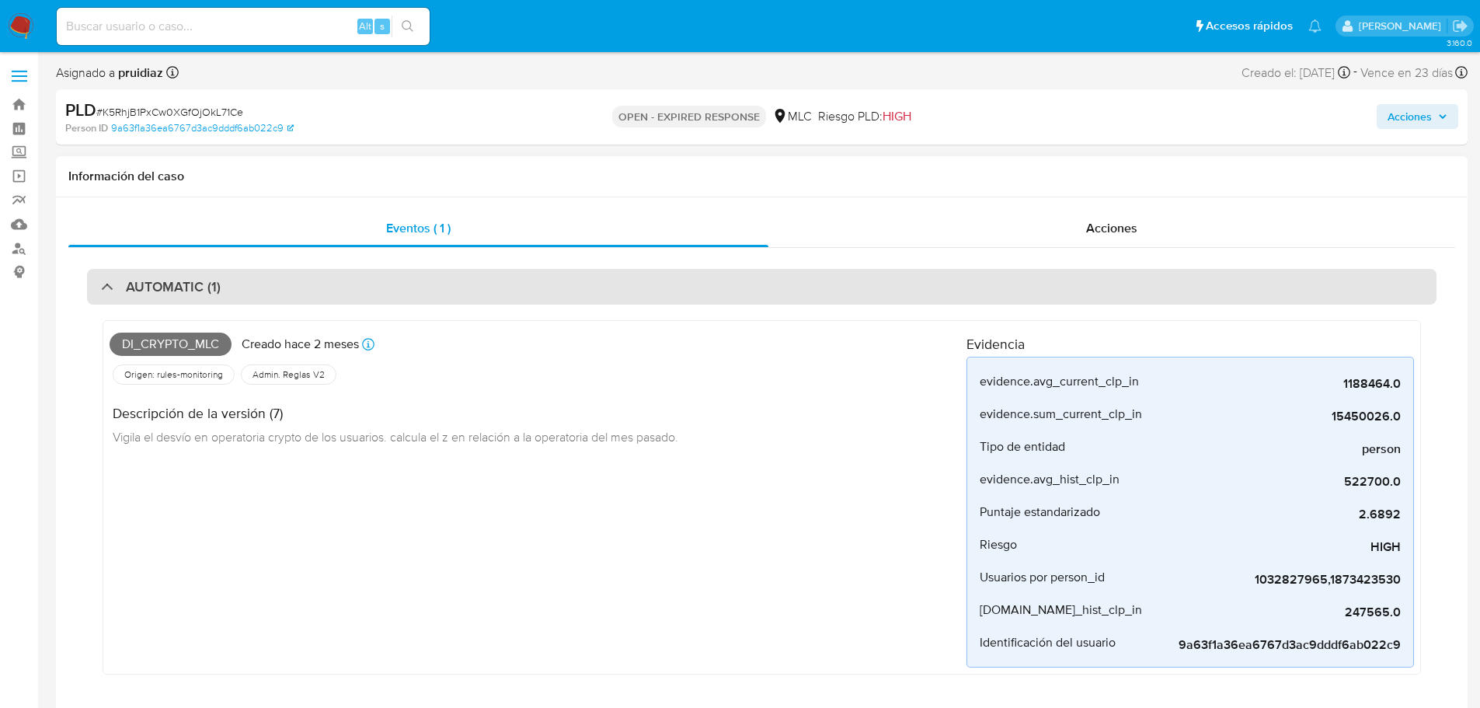
click at [305, 280] on div "AUTOMATIC (1)" at bounding box center [761, 287] width 1349 height 36
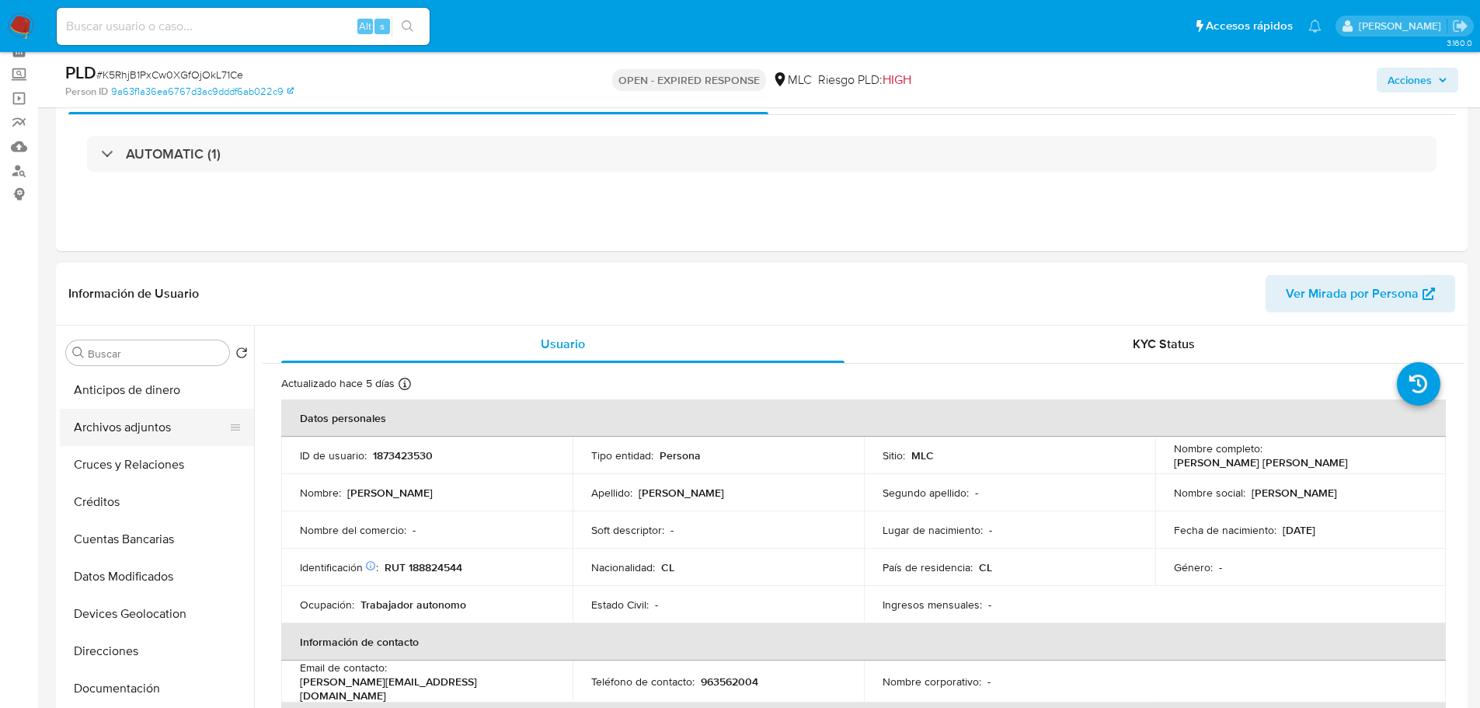
click at [145, 432] on button "Archivos adjuntos" at bounding box center [151, 427] width 182 height 37
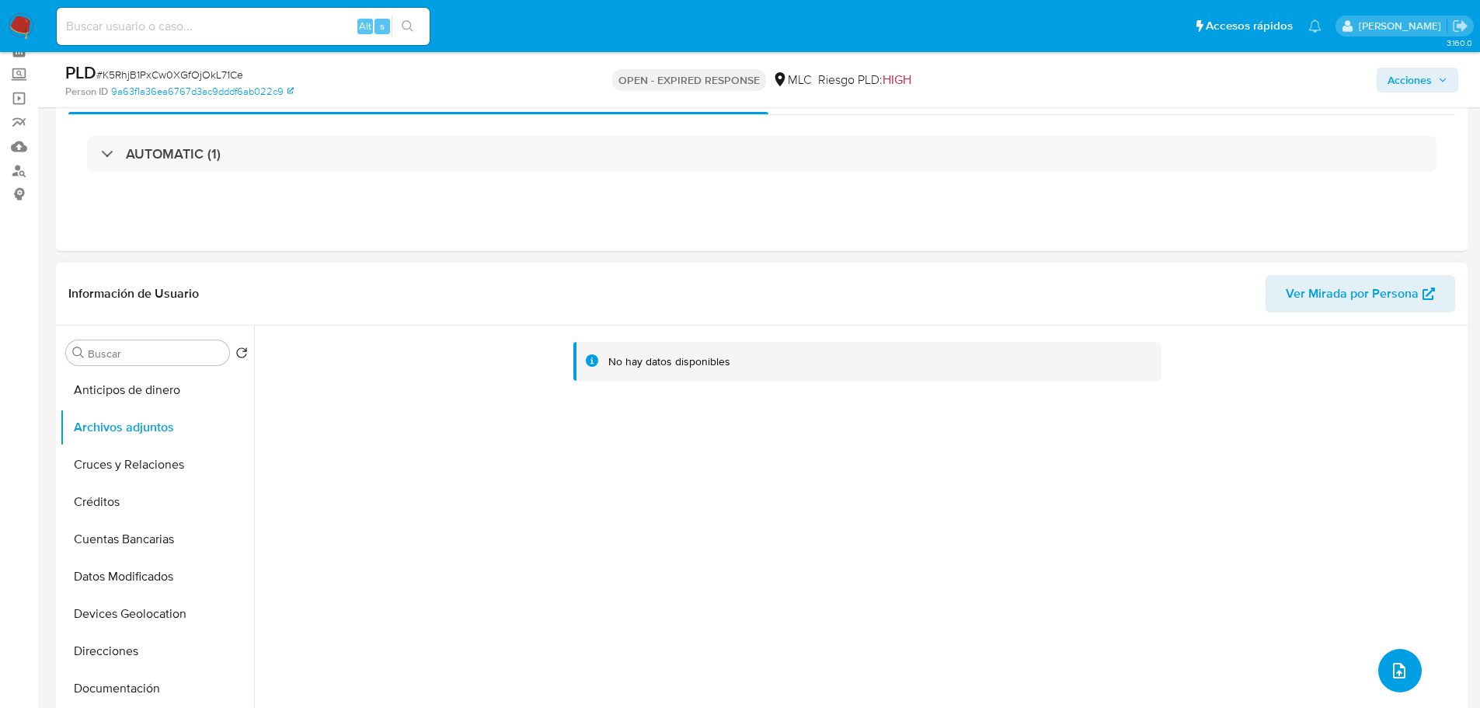
click at [1379, 664] on button "upload-file" at bounding box center [1400, 671] width 44 height 44
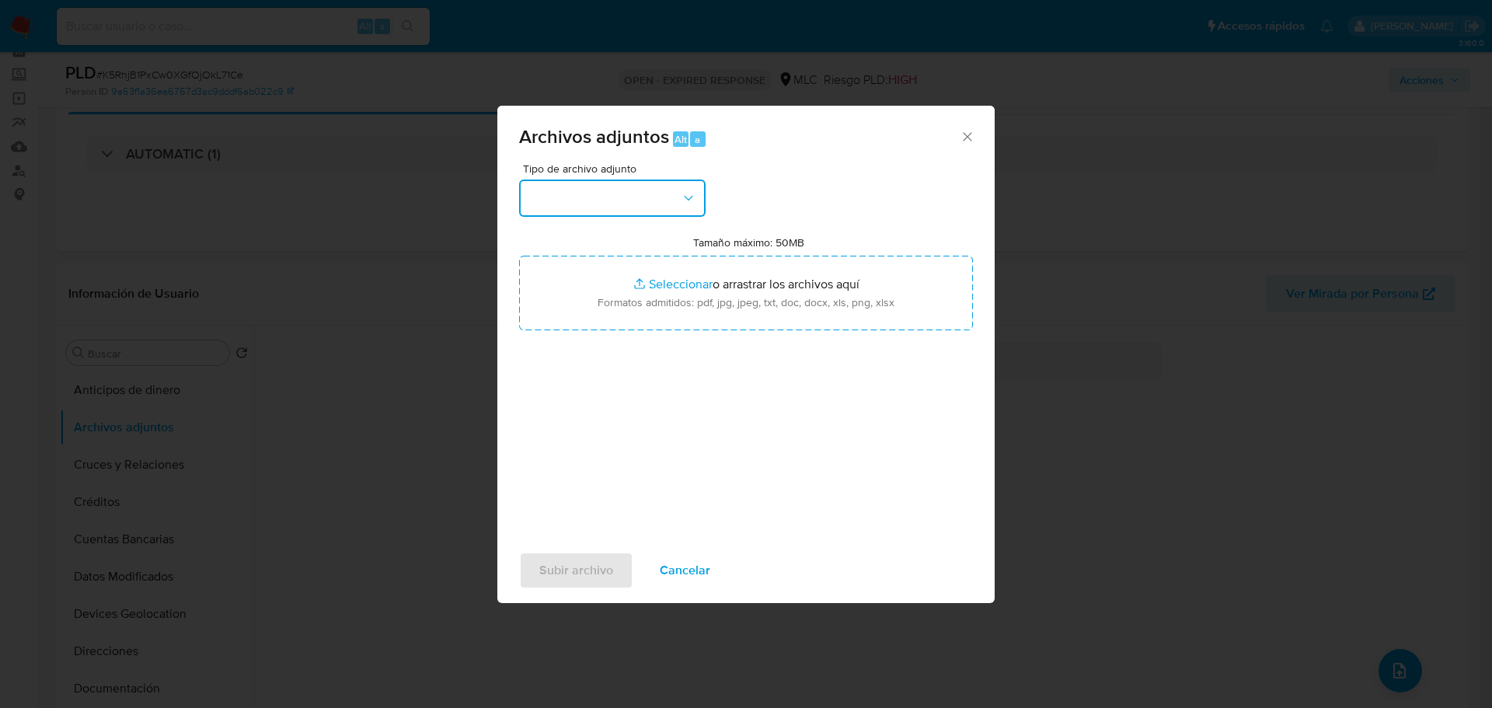
click at [625, 194] on button "button" at bounding box center [612, 197] width 186 height 37
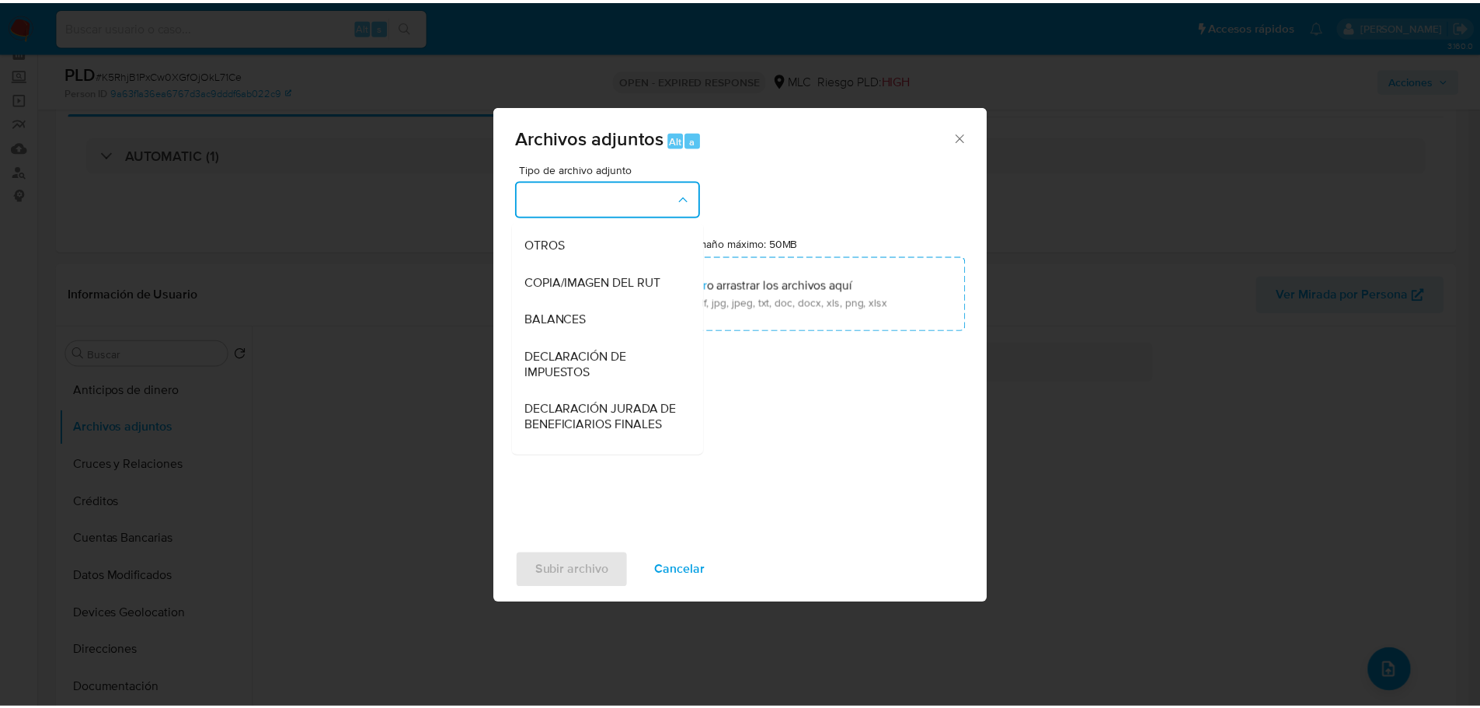
scroll to position [165, 0]
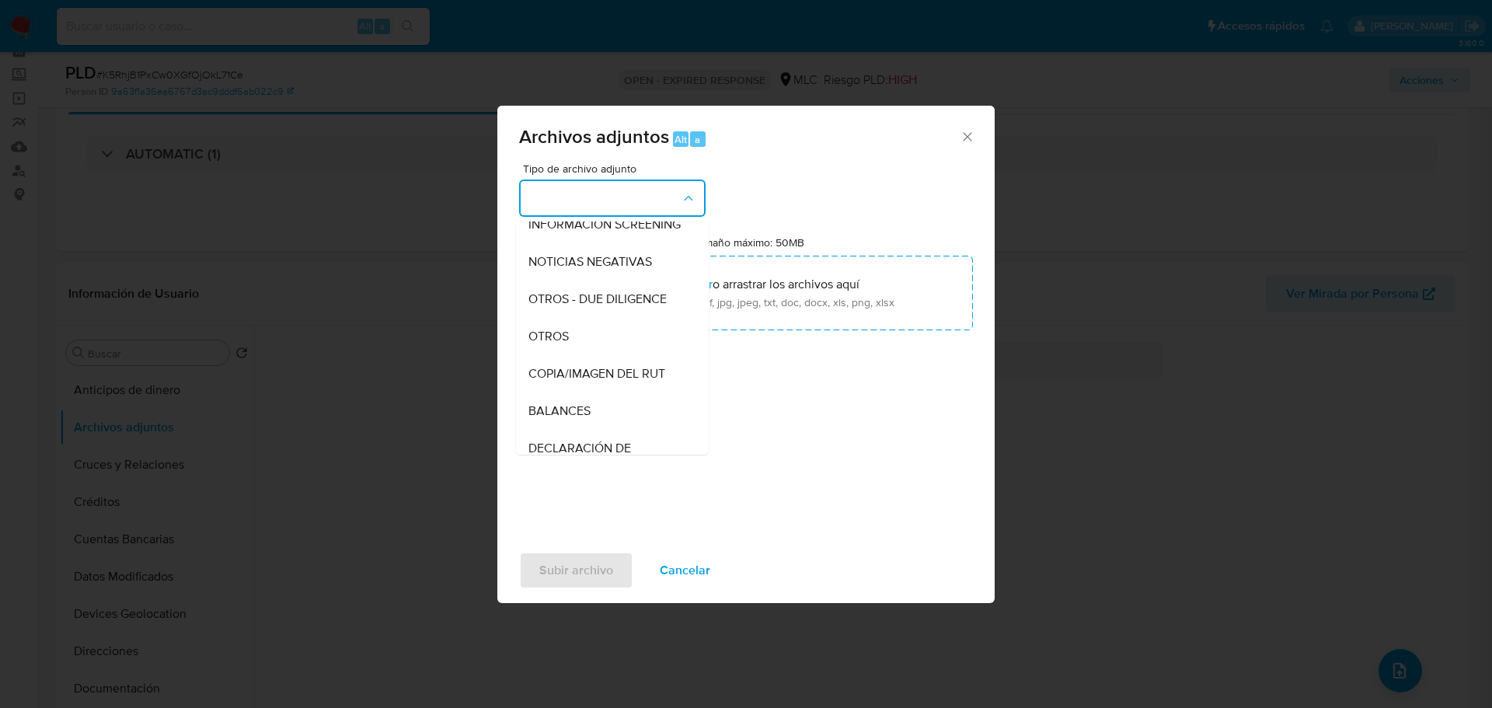
click at [559, 344] on span "OTROS" at bounding box center [548, 337] width 40 height 16
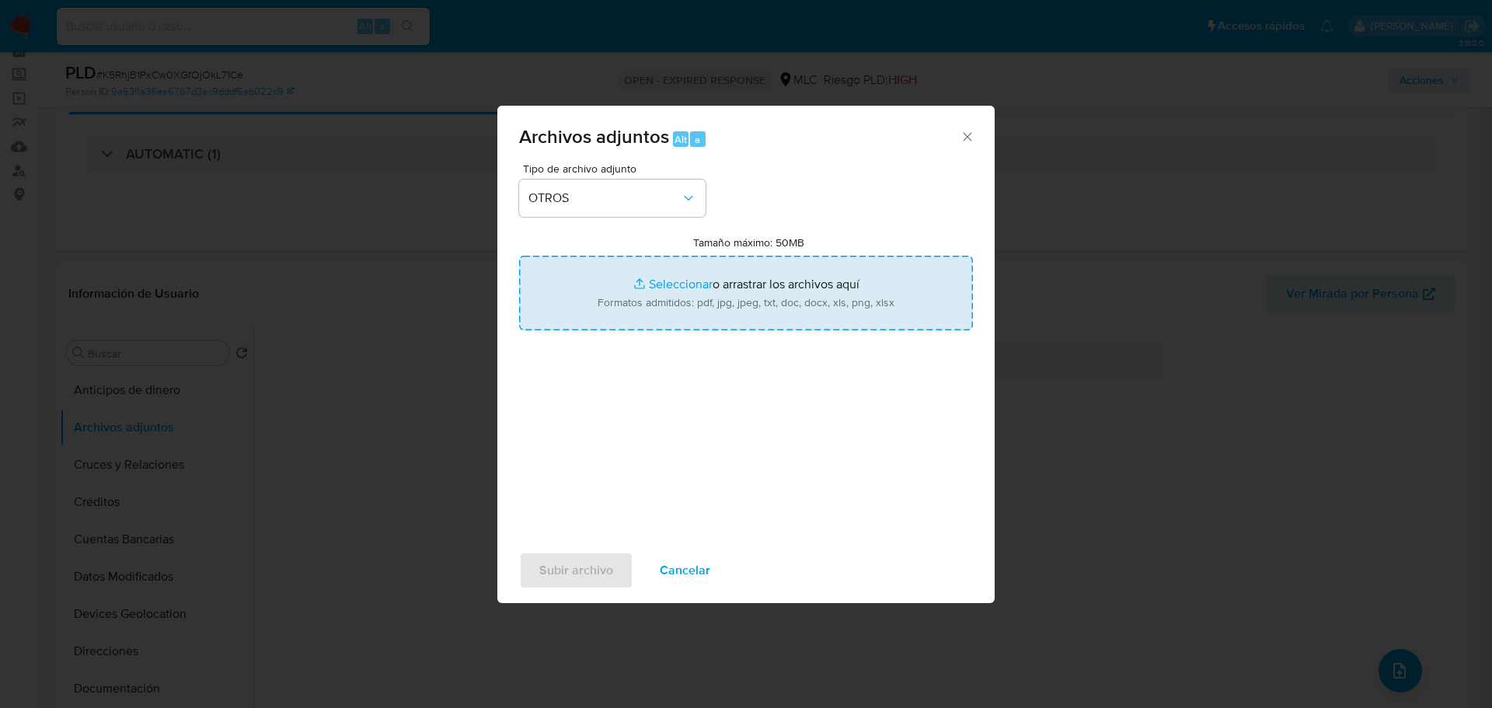
click at [713, 308] on input "Tamaño máximo: 50MB Seleccionar archivos" at bounding box center [746, 293] width 454 height 75
type input "C:\fakepath\1873423530 - 17_09_2025.xlsx"
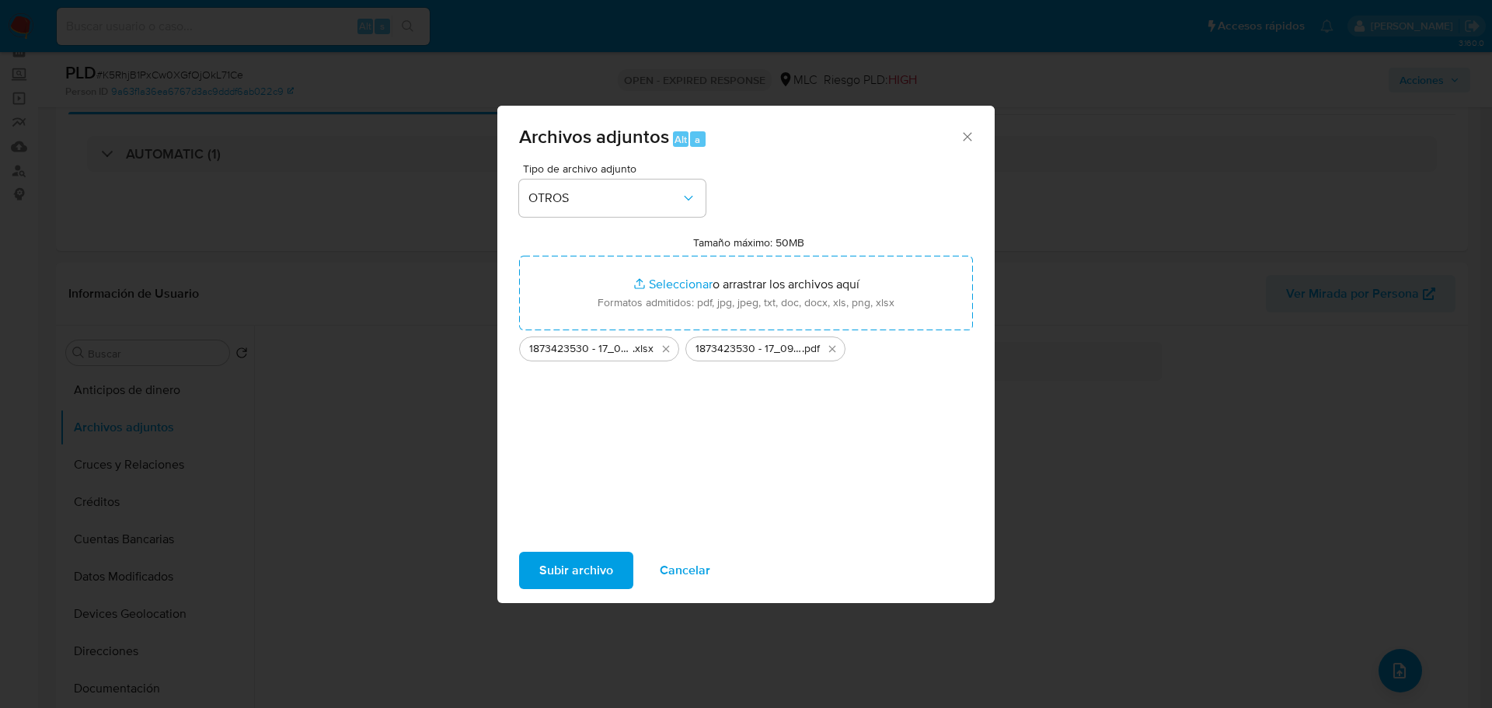
click at [566, 583] on span "Subir archivo" at bounding box center [576, 570] width 74 height 34
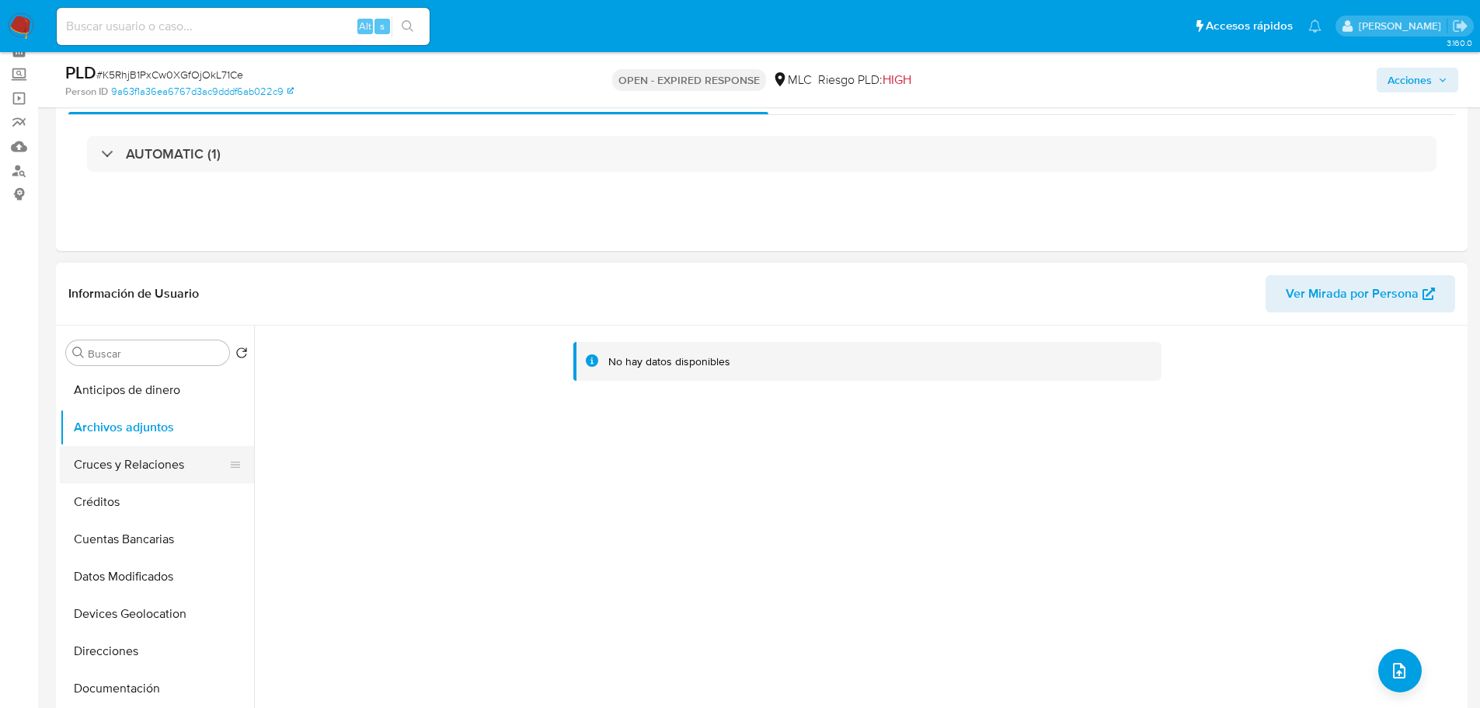
click at [130, 465] on button "Cruces y Relaciones" at bounding box center [151, 464] width 182 height 37
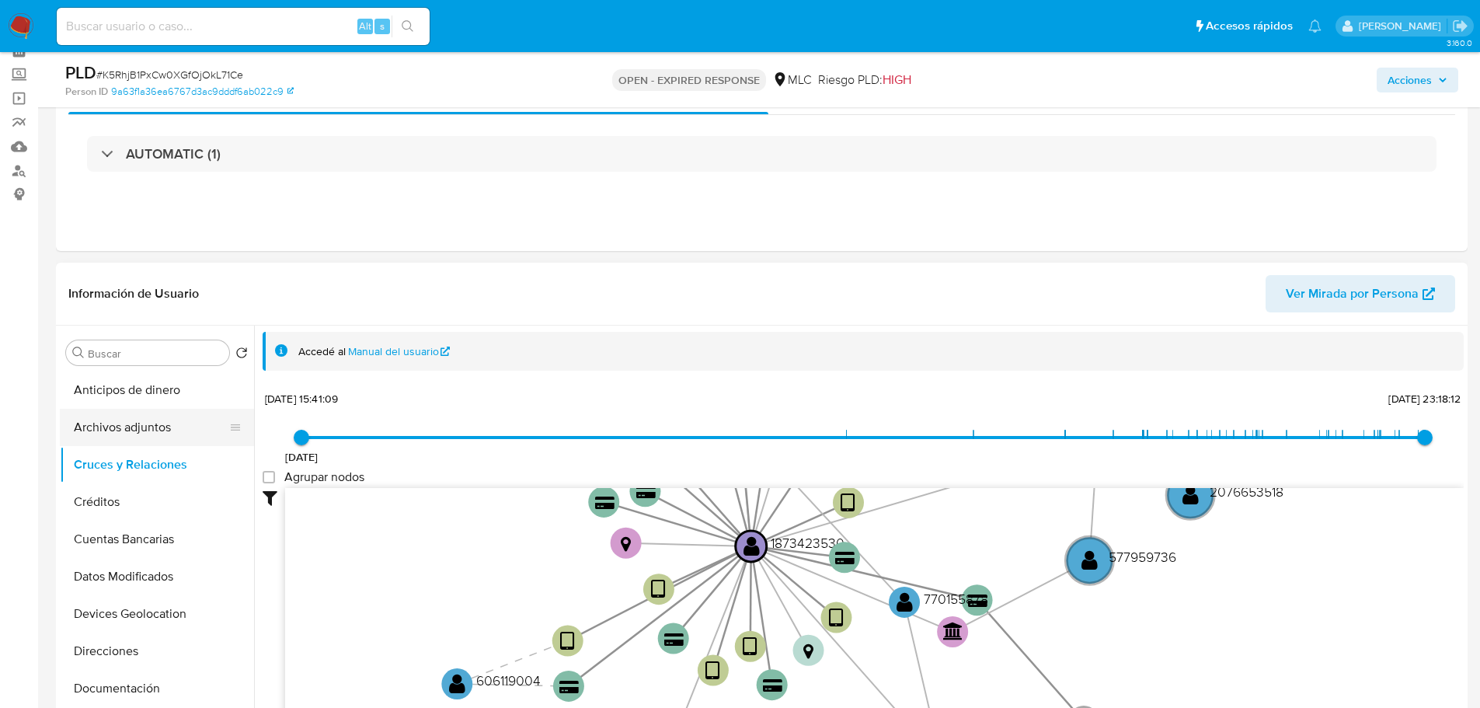
click at [127, 424] on button "Archivos adjuntos" at bounding box center [151, 427] width 182 height 37
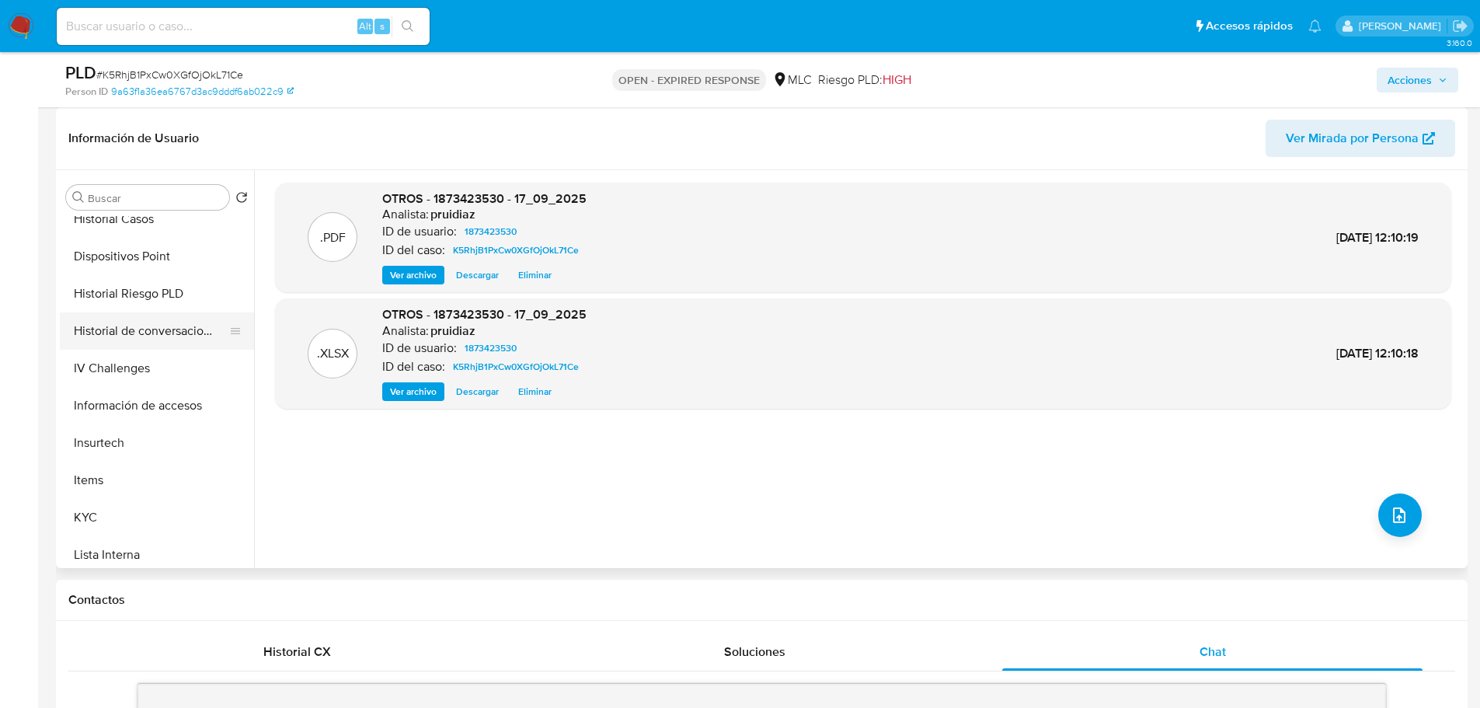
scroll to position [311, 0]
click at [100, 257] on button "General" at bounding box center [151, 259] width 182 height 37
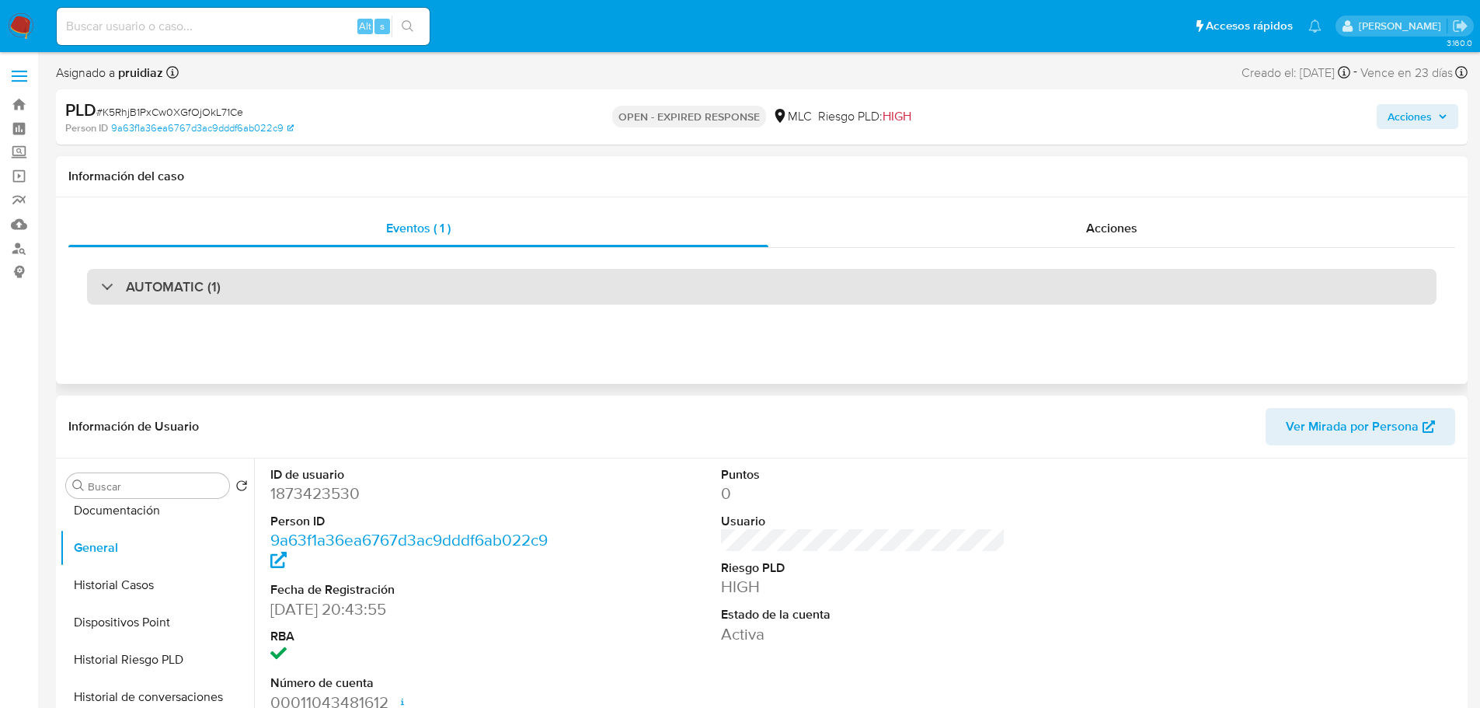
scroll to position [78, 0]
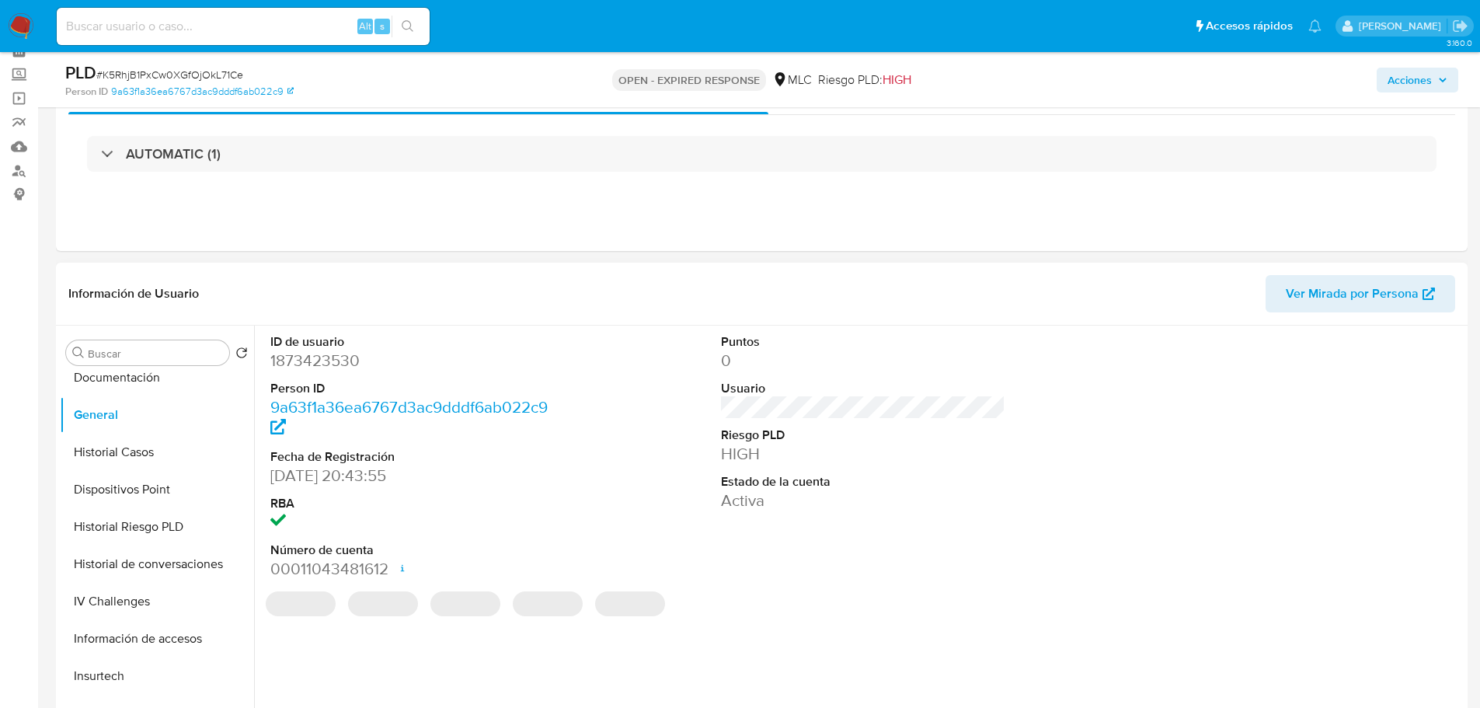
click at [315, 367] on dd "1873423530" at bounding box center [412, 361] width 285 height 22
copy dd "1873423530"
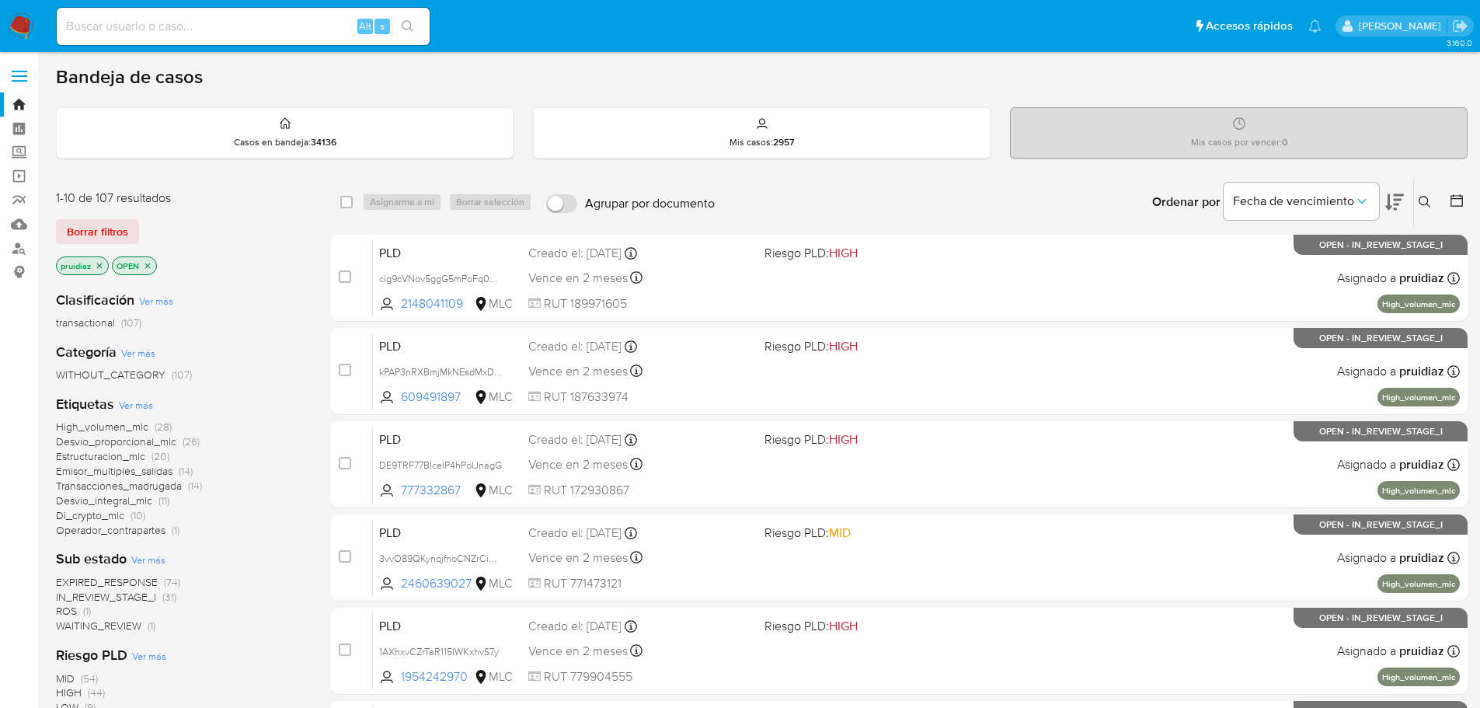
click at [1425, 204] on icon at bounding box center [1425, 202] width 12 height 12
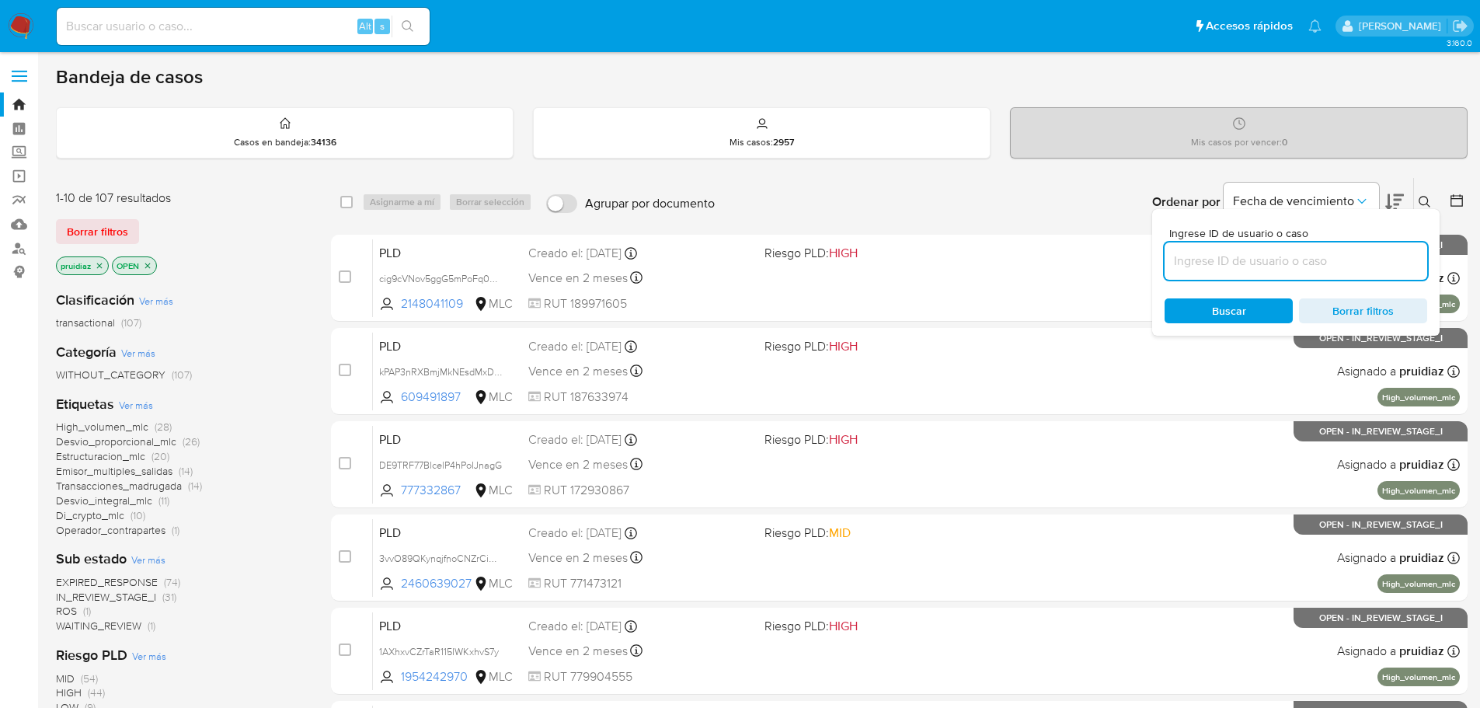
click at [1225, 261] on input at bounding box center [1296, 261] width 263 height 20
type input "397344055"
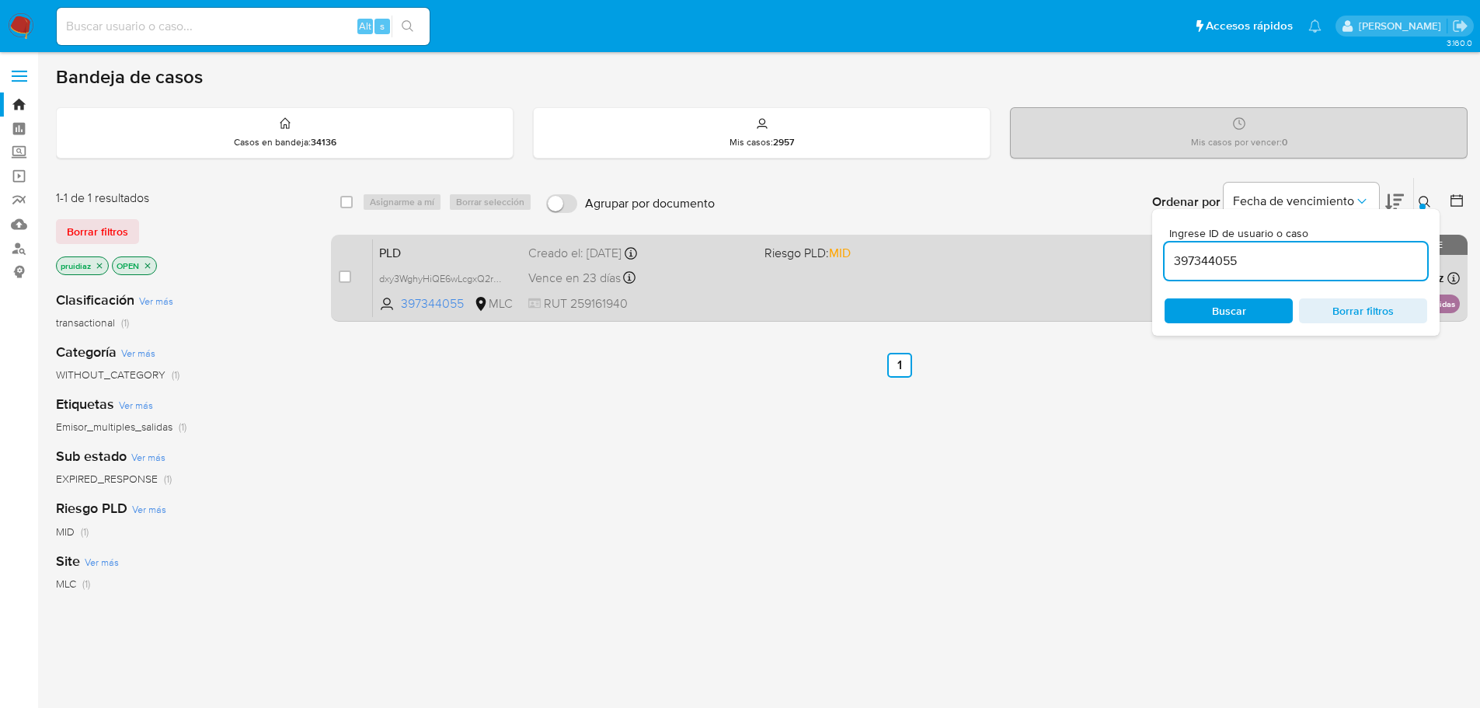
click at [338, 273] on div "case-item-checkbox No es posible asignar el caso PLD dxy3WghyHiQE6wLcgxQ2rREu 3…" at bounding box center [899, 278] width 1137 height 87
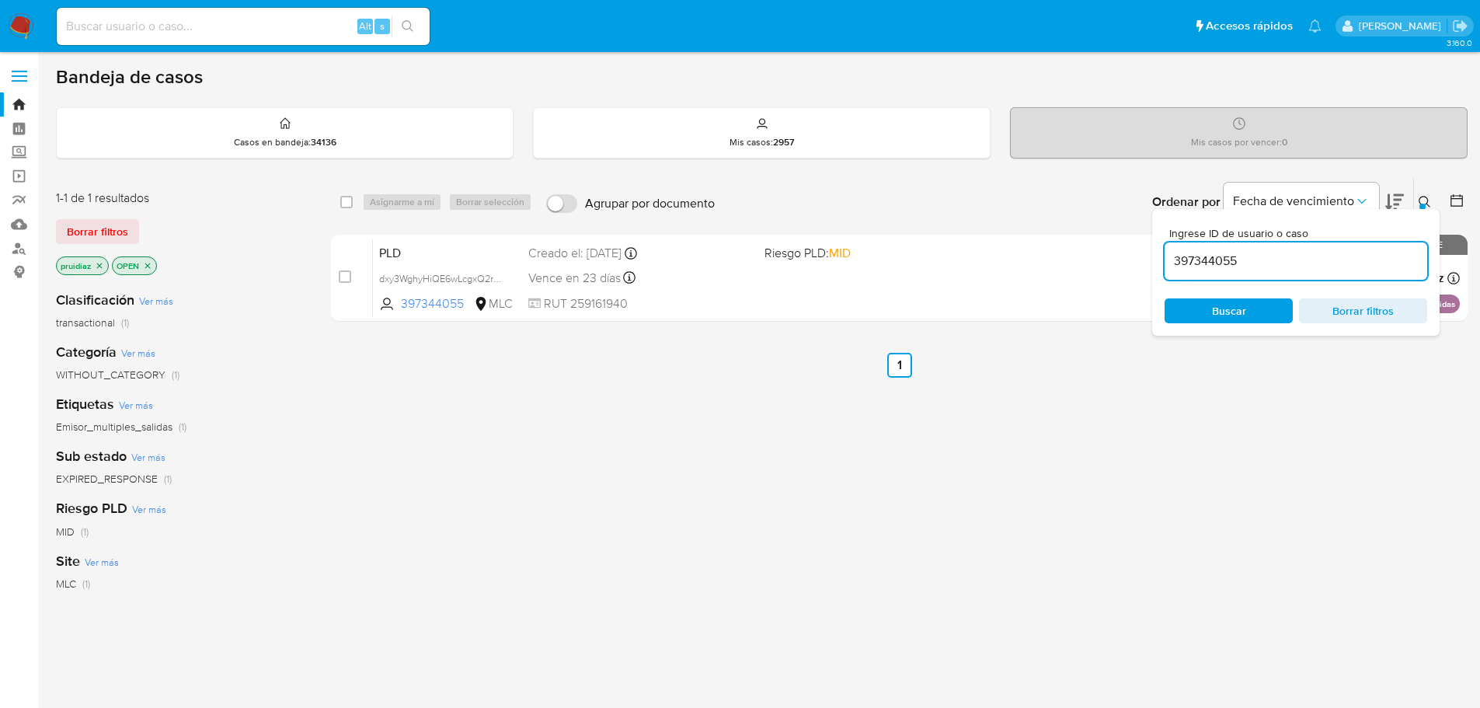
drag, startPoint x: 346, startPoint y: 282, endPoint x: 420, endPoint y: 223, distance: 94.5
click at [346, 281] on input "checkbox" at bounding box center [345, 276] width 12 height 12
checkbox input "true"
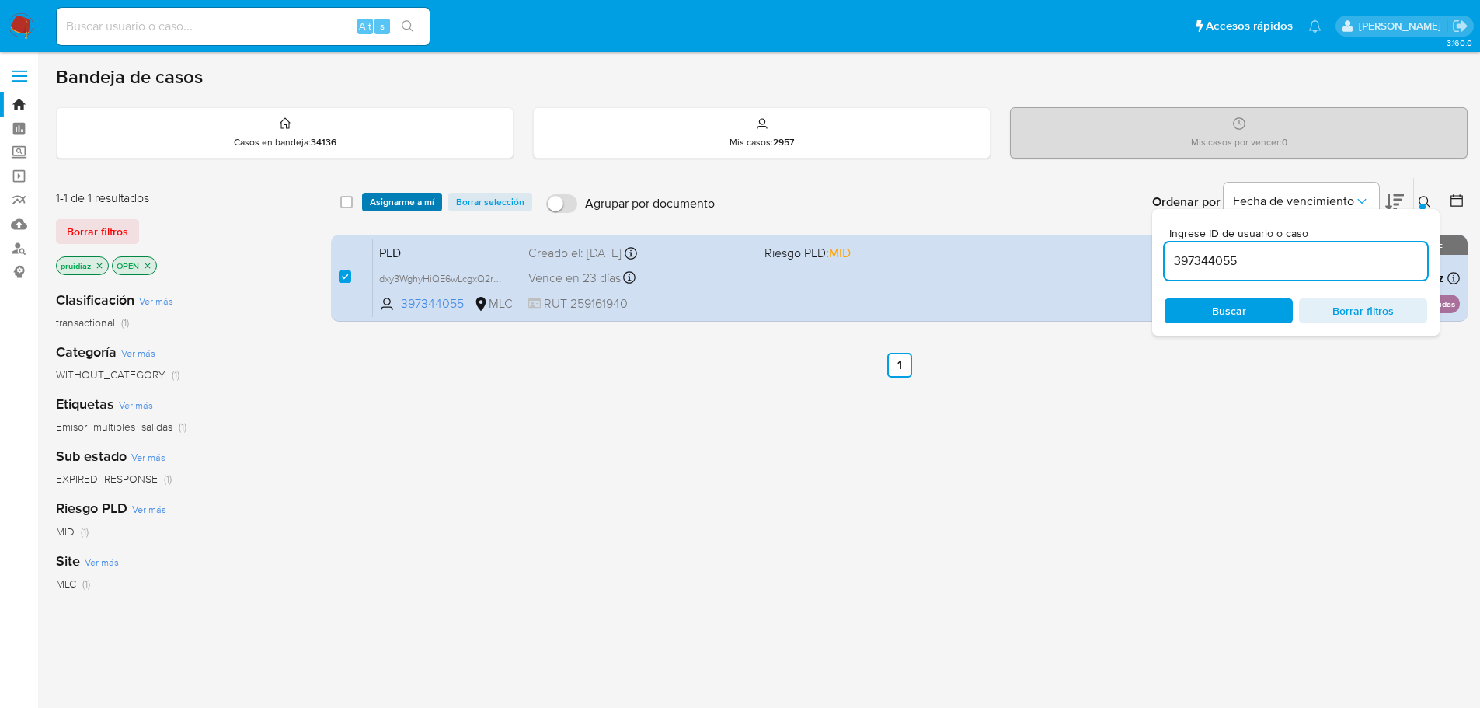
click at [417, 208] on span "Asignarme a mí" at bounding box center [402, 202] width 64 height 16
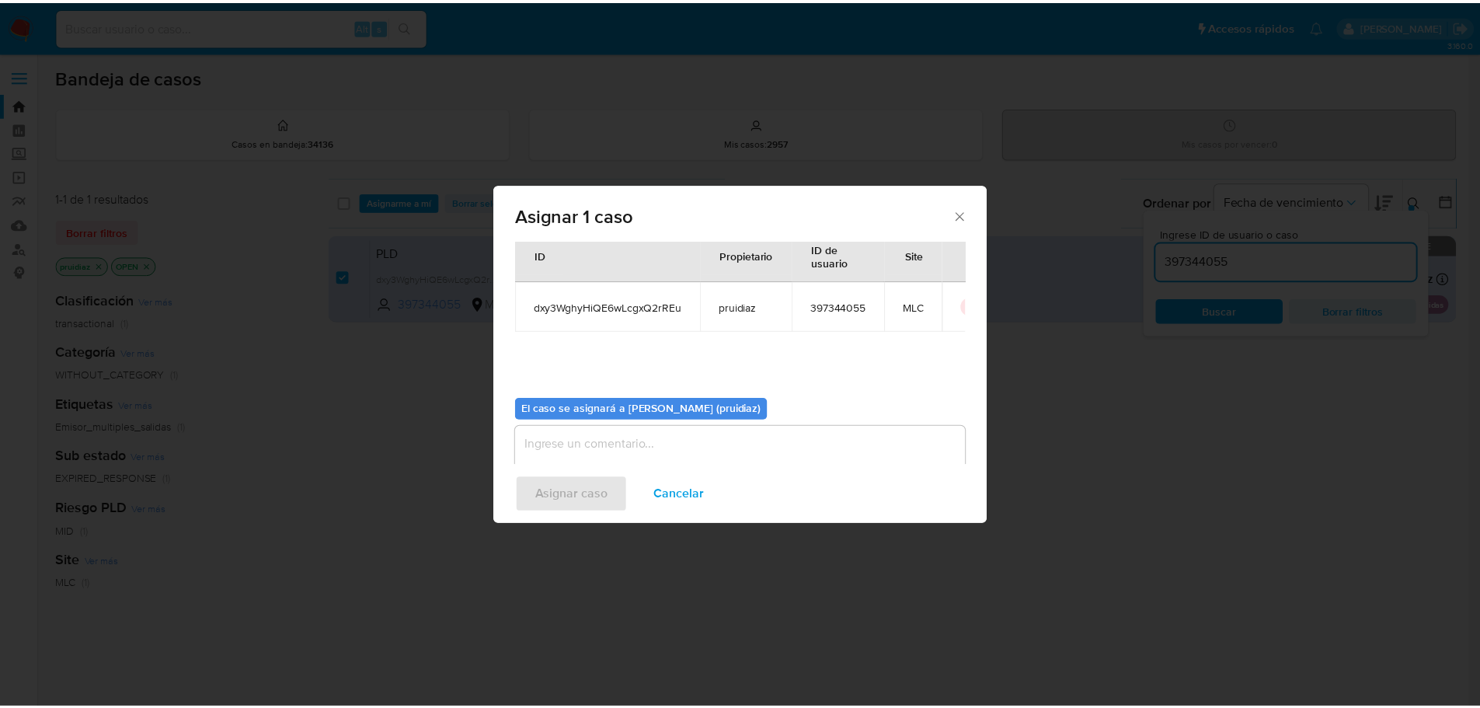
scroll to position [81, 0]
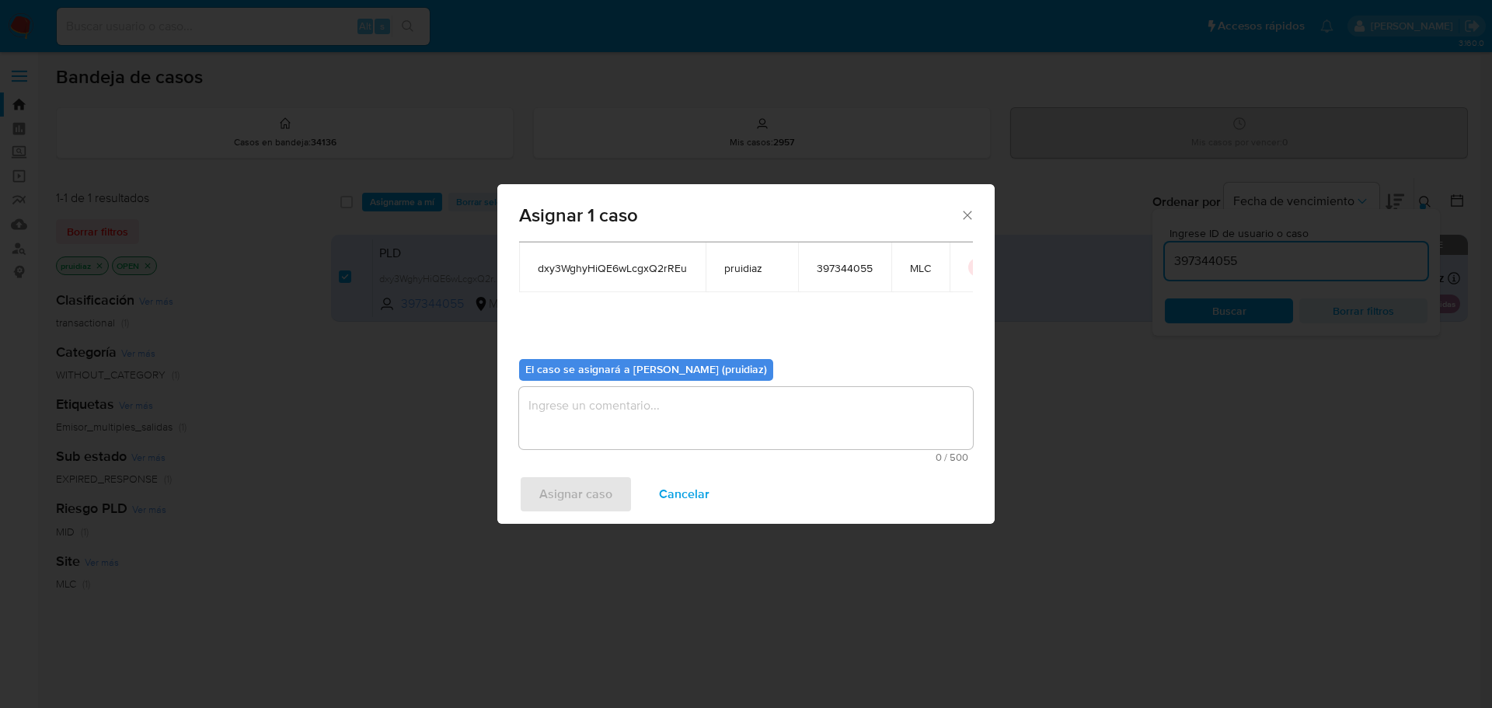
click at [707, 411] on textarea "assign-modal" at bounding box center [746, 418] width 454 height 62
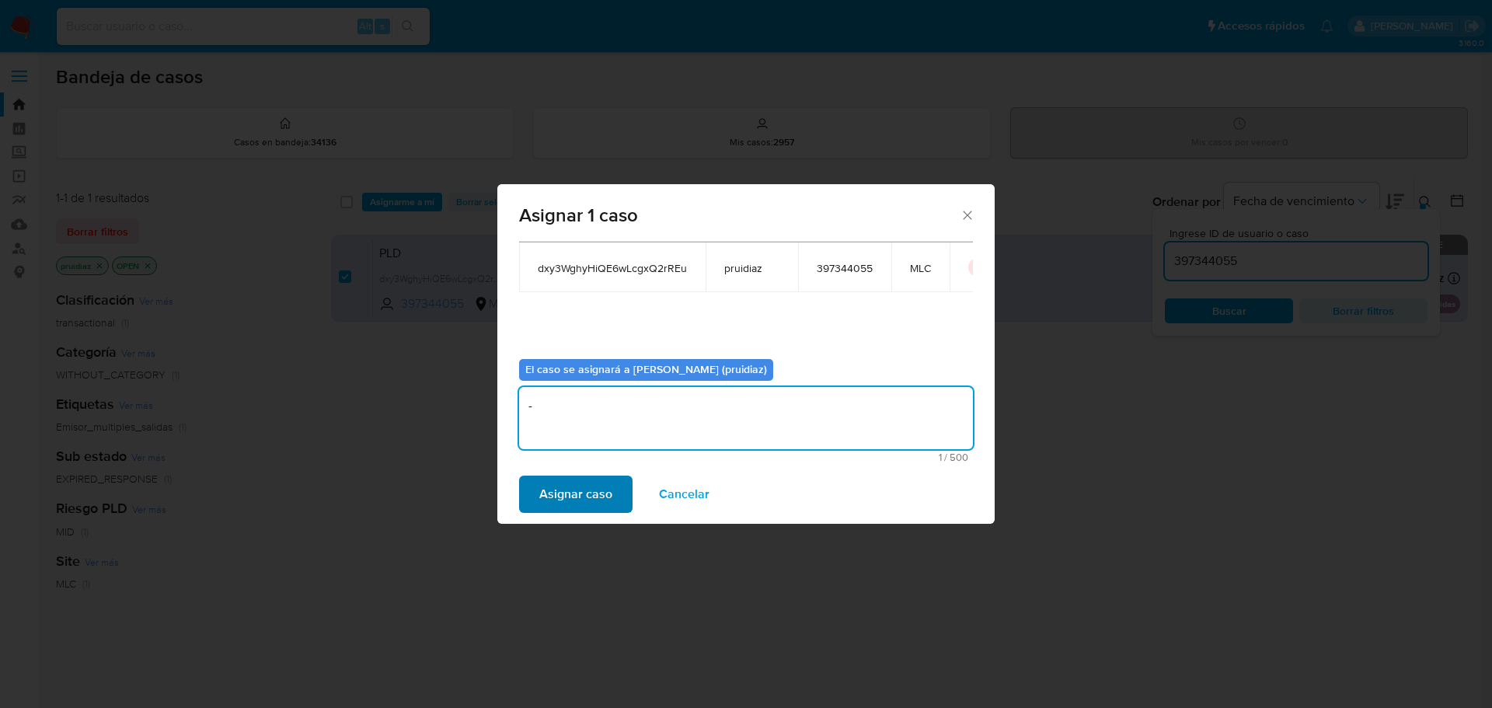
type textarea "-"
click at [594, 492] on span "Asignar caso" at bounding box center [575, 494] width 73 height 34
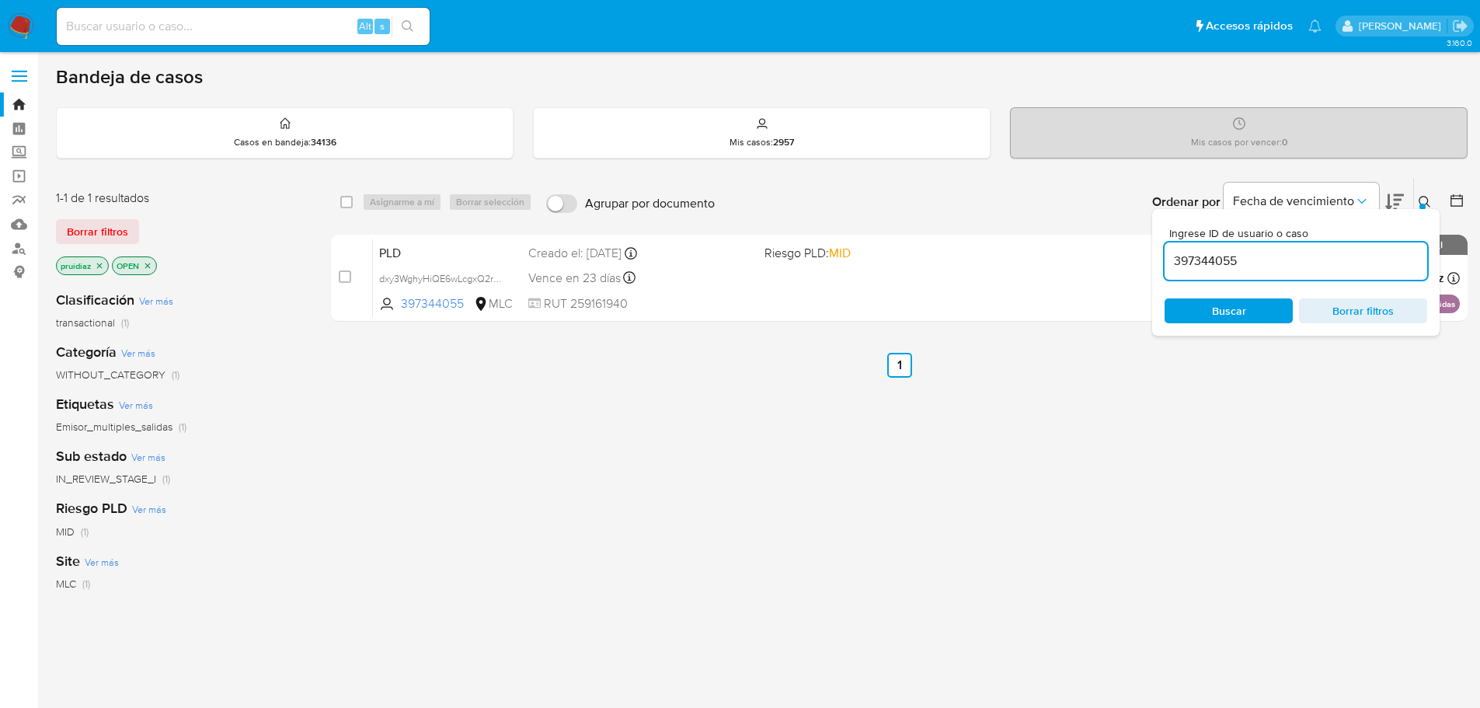
click at [16, 27] on img at bounding box center [21, 26] width 26 height 26
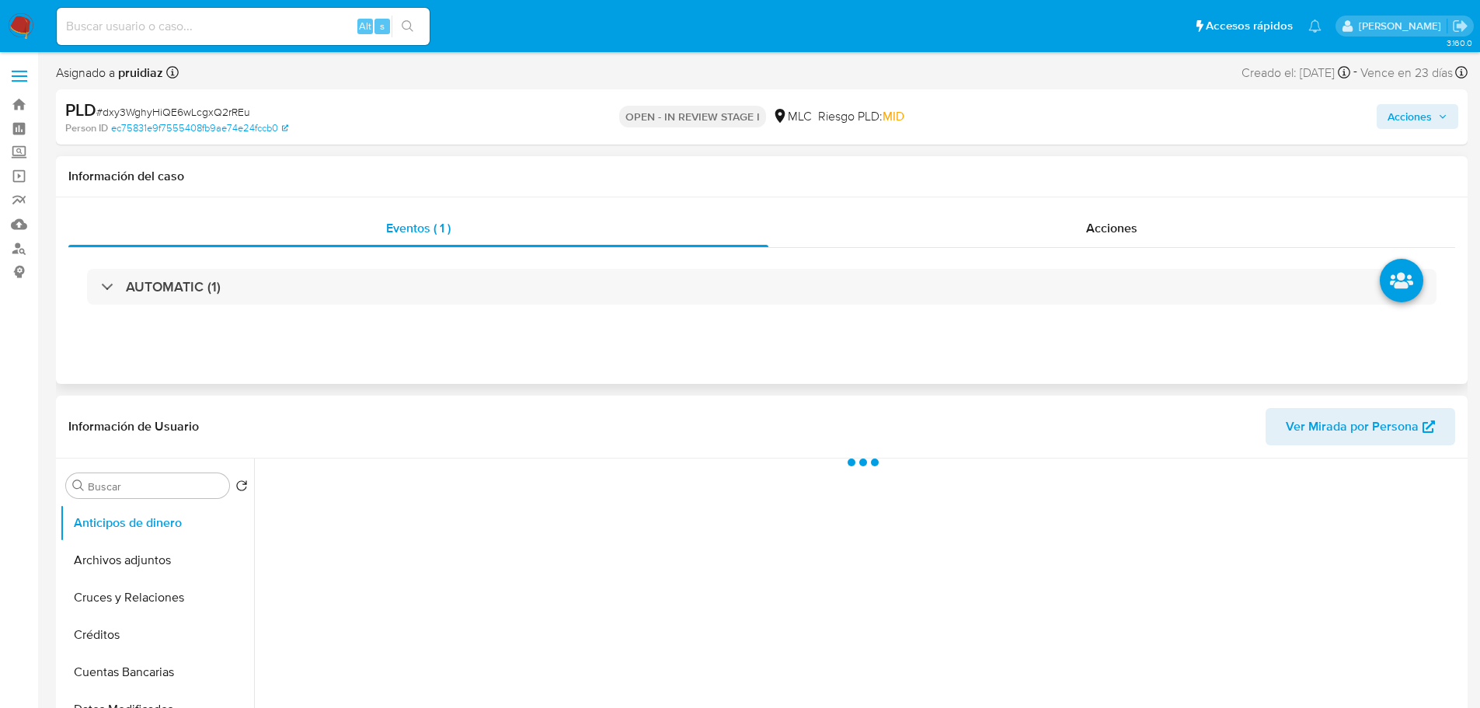
select select "10"
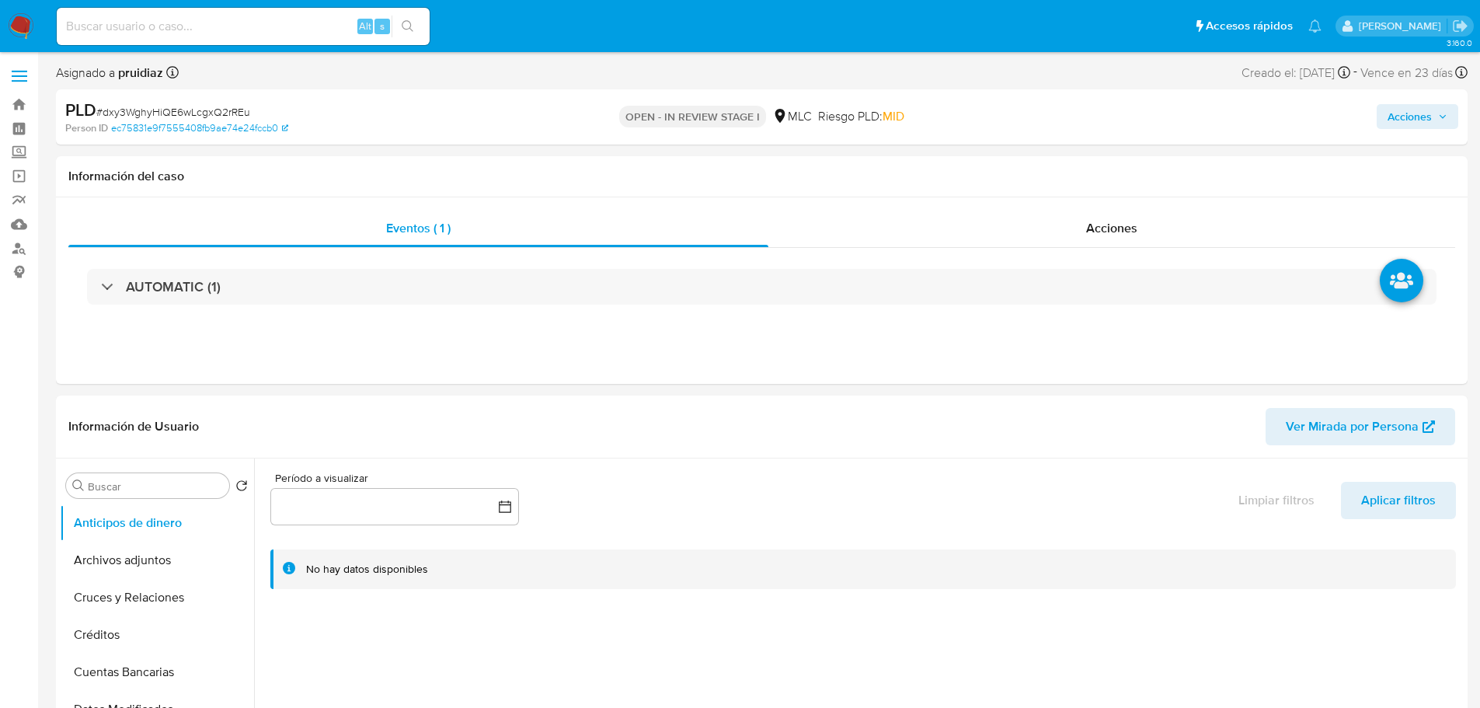
click at [1417, 123] on span "Acciones" at bounding box center [1410, 116] width 44 height 25
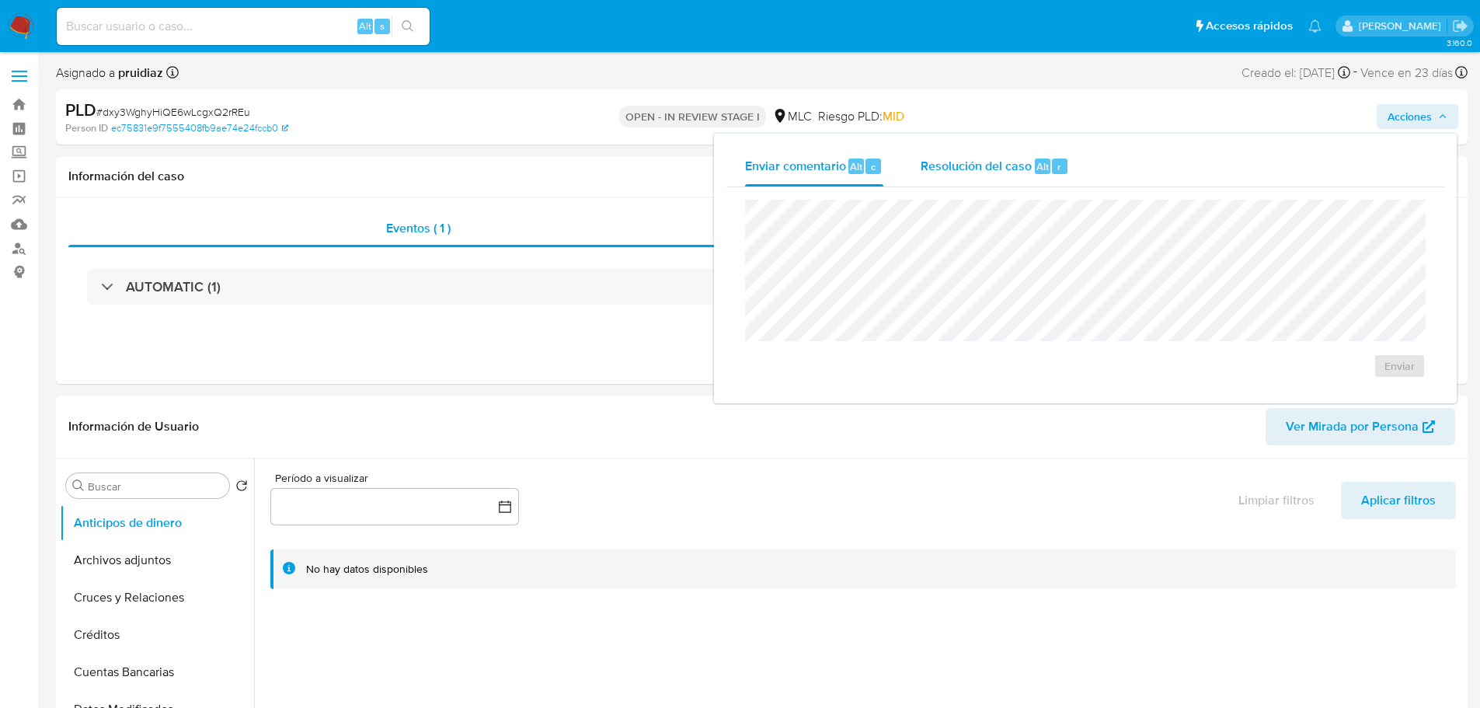
click at [1024, 168] on span "Resolución del caso" at bounding box center [976, 166] width 111 height 18
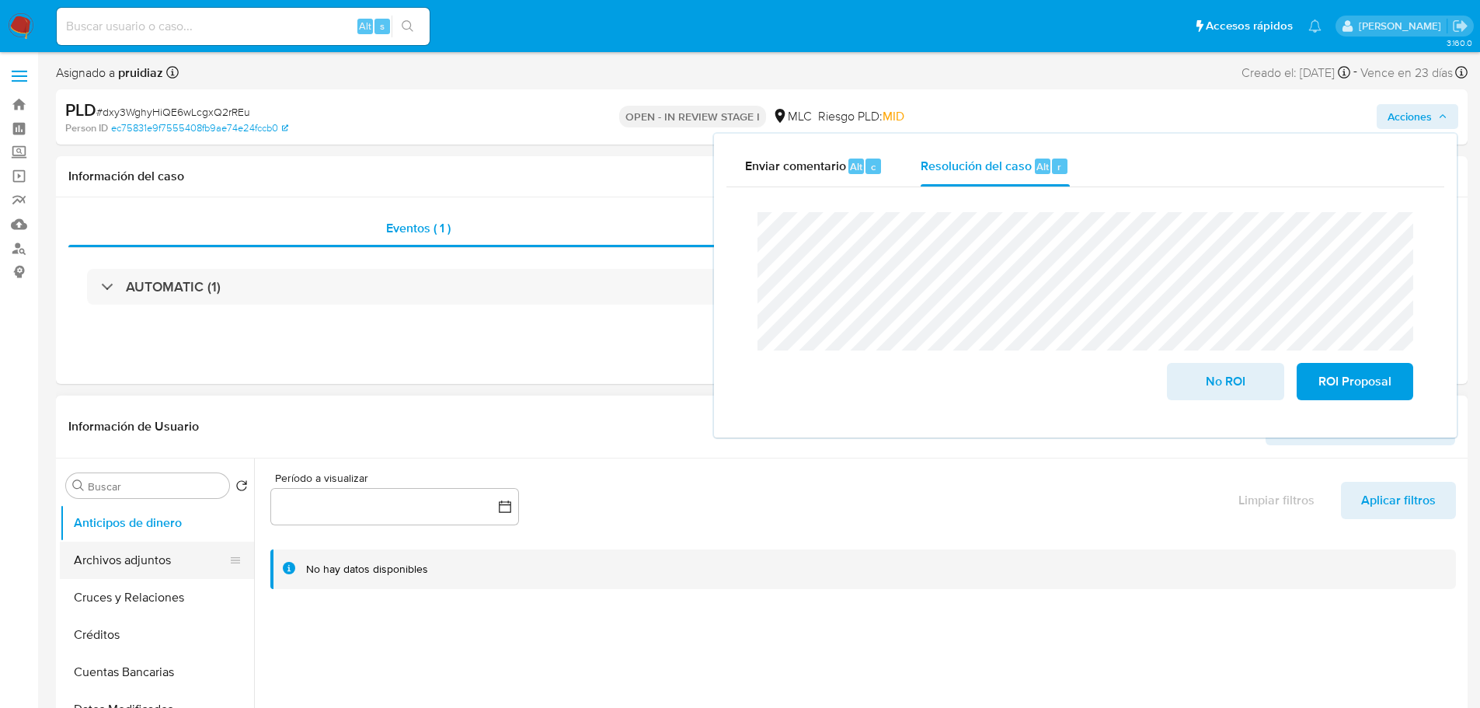
click at [159, 558] on button "Archivos adjuntos" at bounding box center [151, 560] width 182 height 37
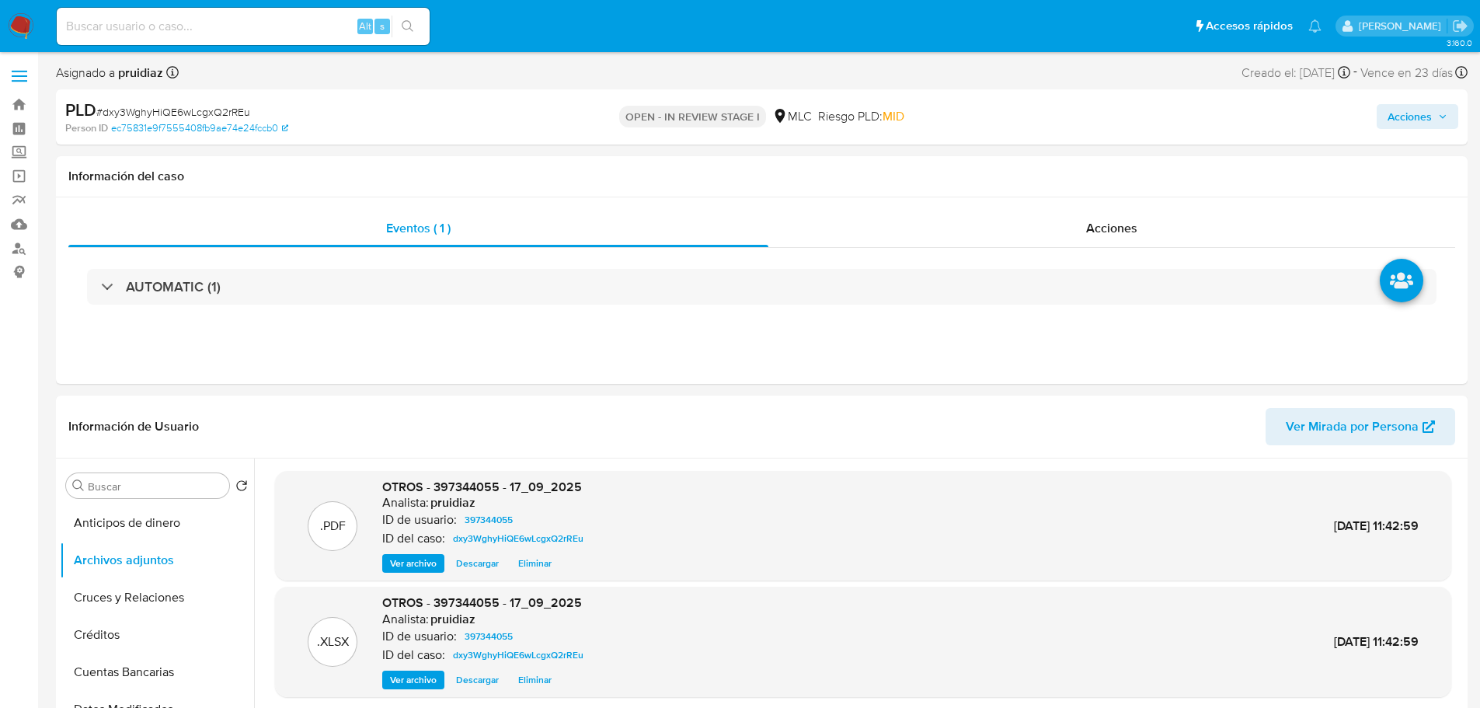
click at [1395, 109] on span "Acciones" at bounding box center [1410, 116] width 44 height 25
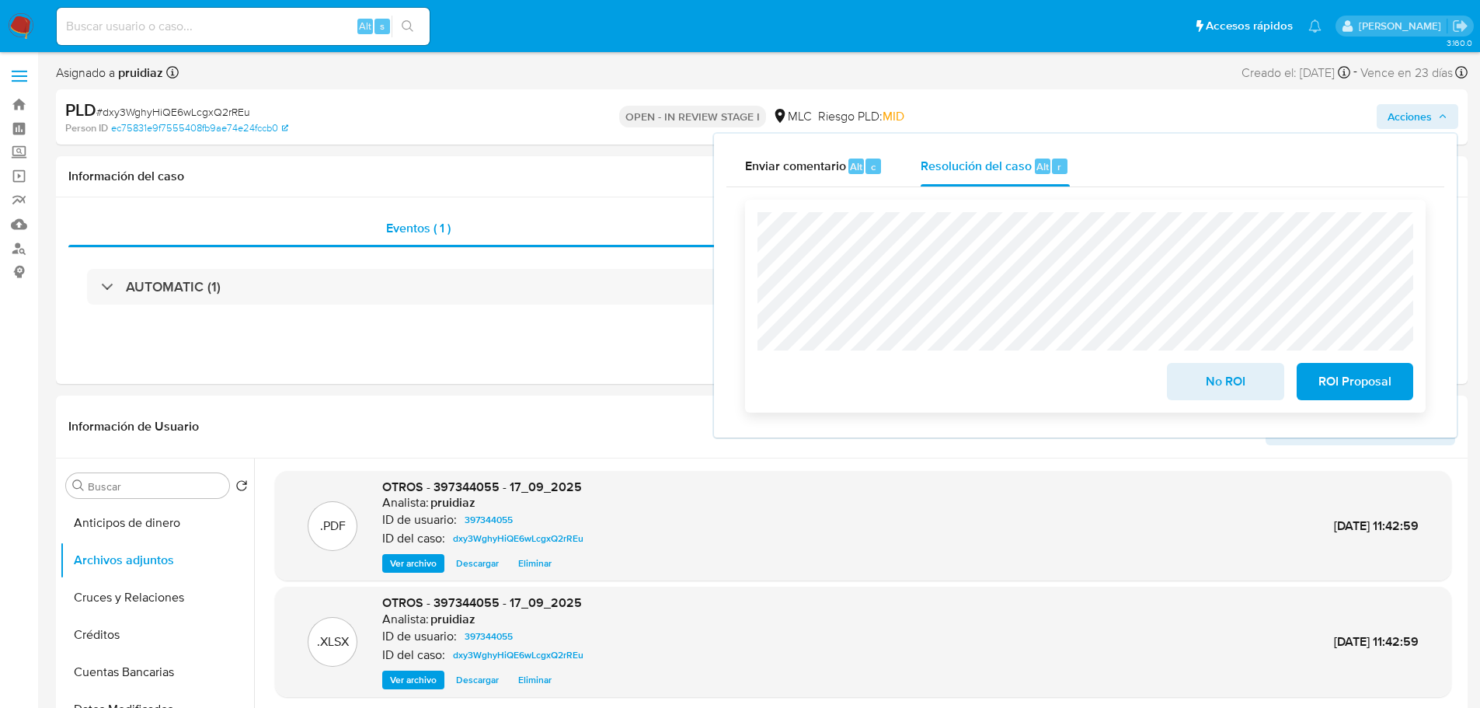
click at [1356, 383] on span "ROI Proposal" at bounding box center [1355, 381] width 76 height 34
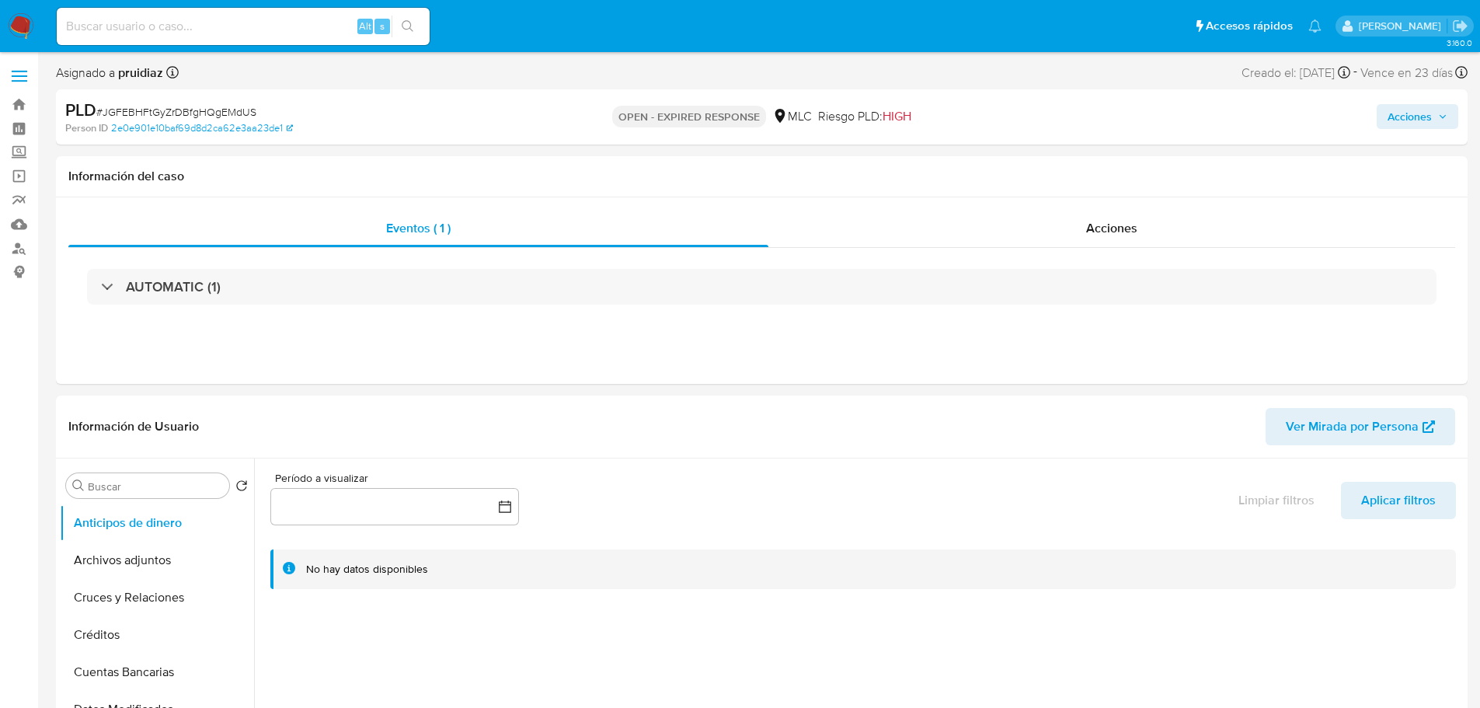
select select "10"
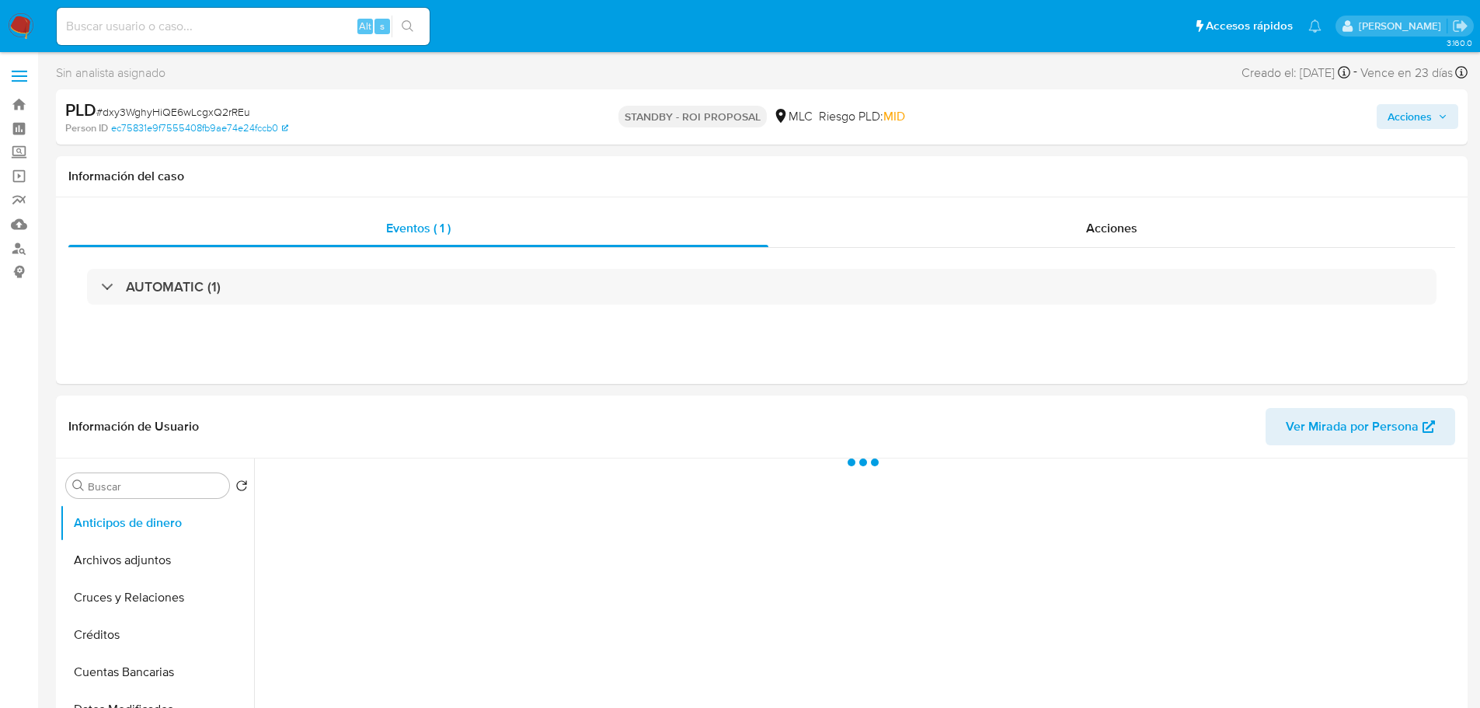
select select "10"
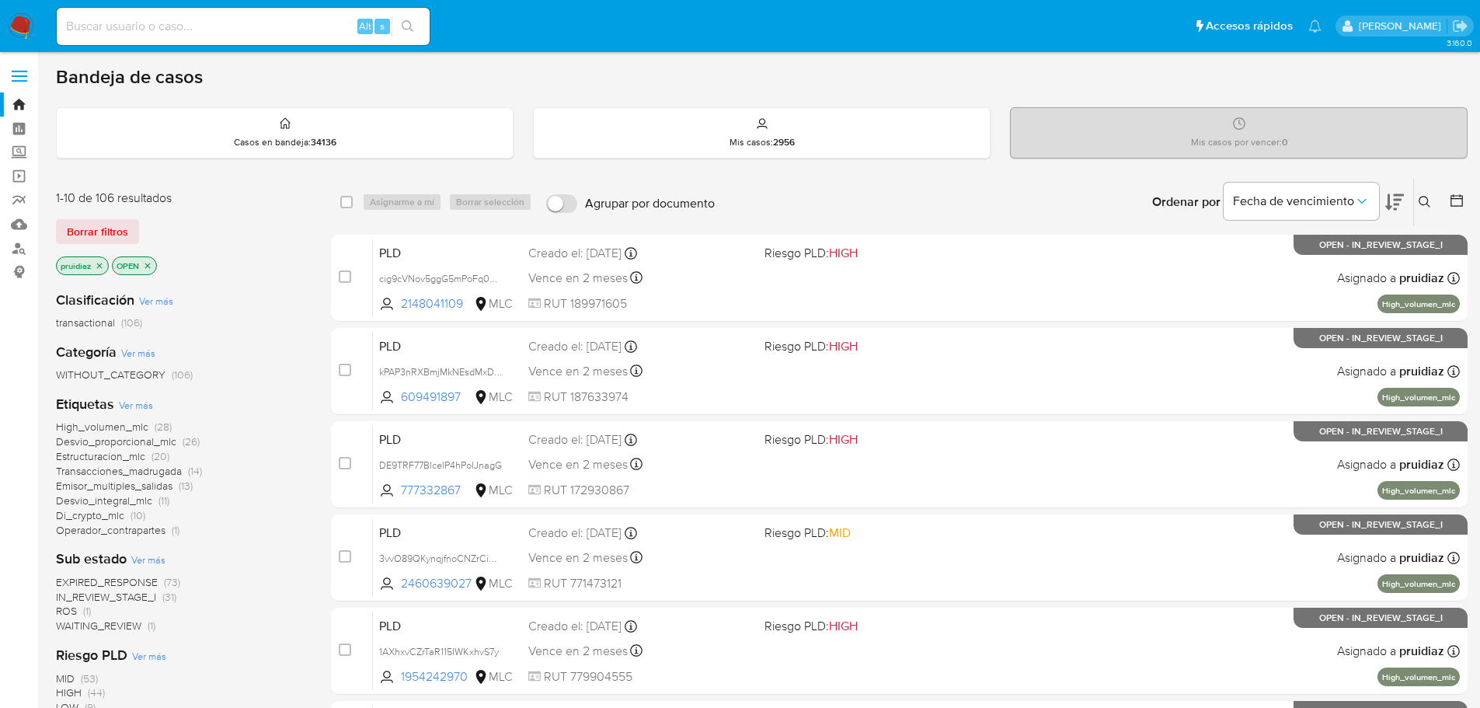
click at [1398, 206] on icon at bounding box center [1394, 202] width 19 height 19
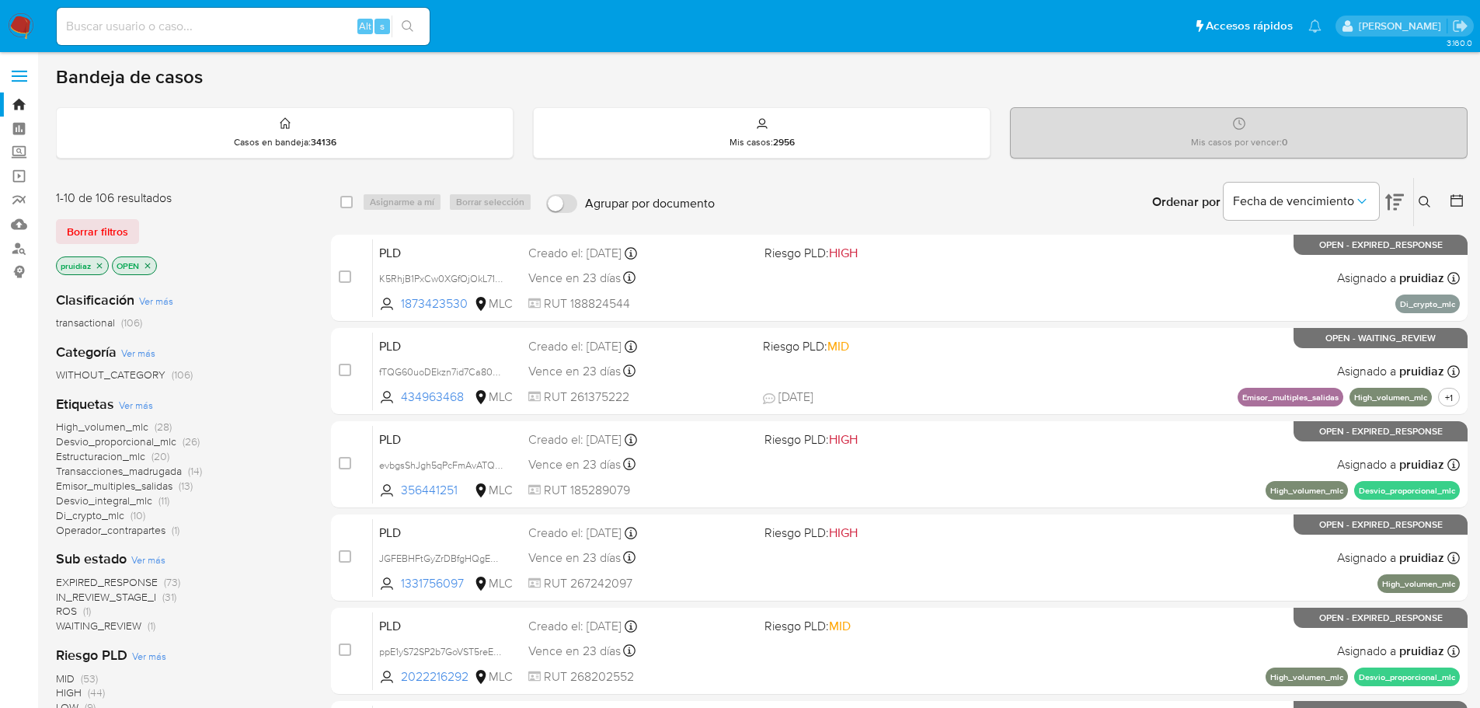
click at [1419, 202] on icon at bounding box center [1425, 202] width 12 height 12
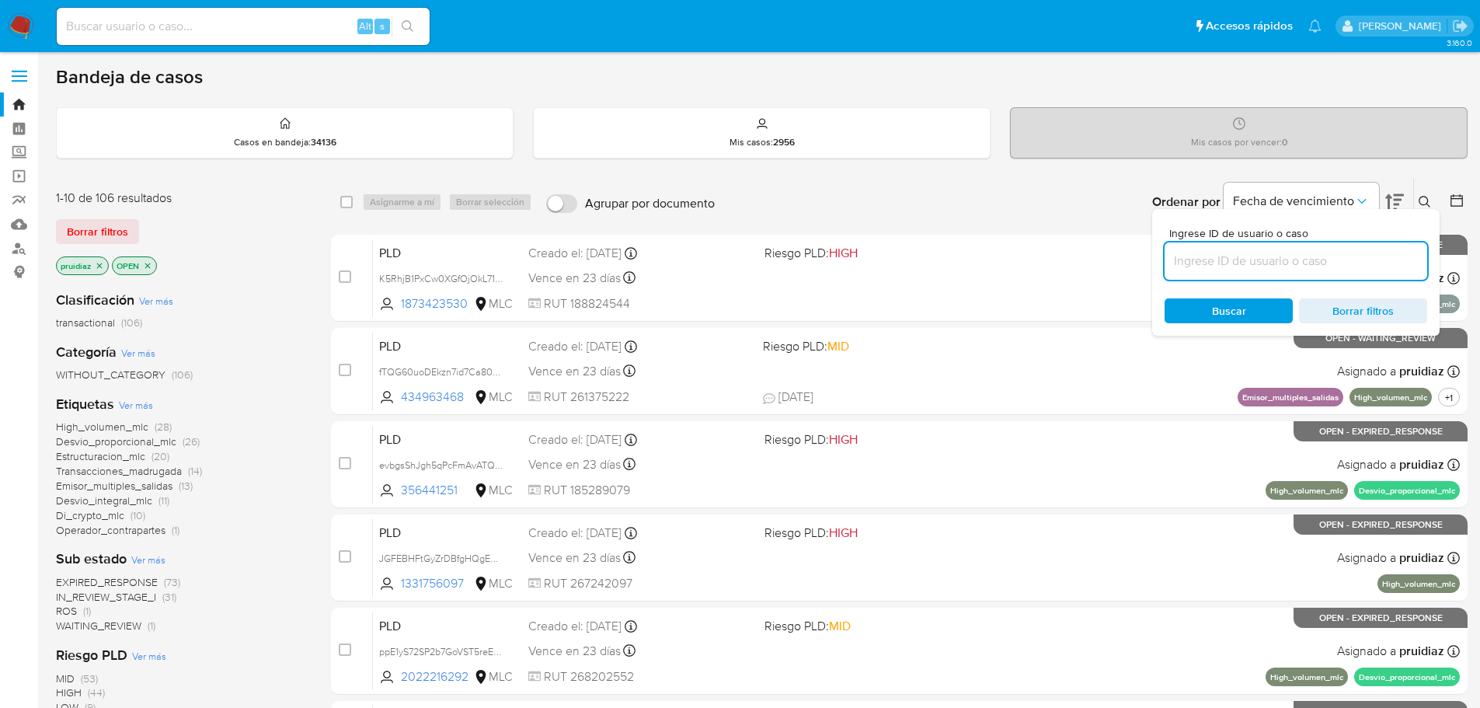
click at [1210, 259] on input at bounding box center [1296, 261] width 263 height 20
type input "1873423530"
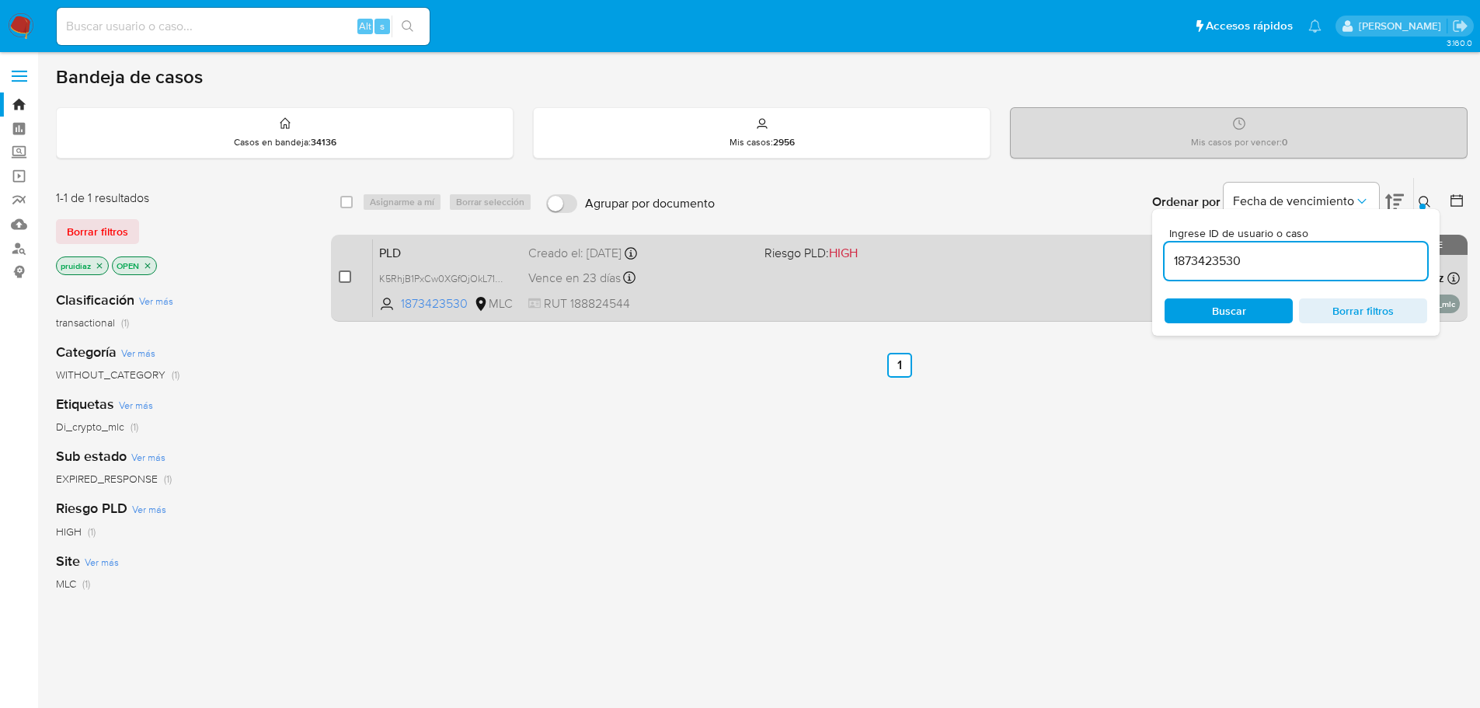
click at [343, 273] on input "checkbox" at bounding box center [345, 276] width 12 height 12
checkbox input "true"
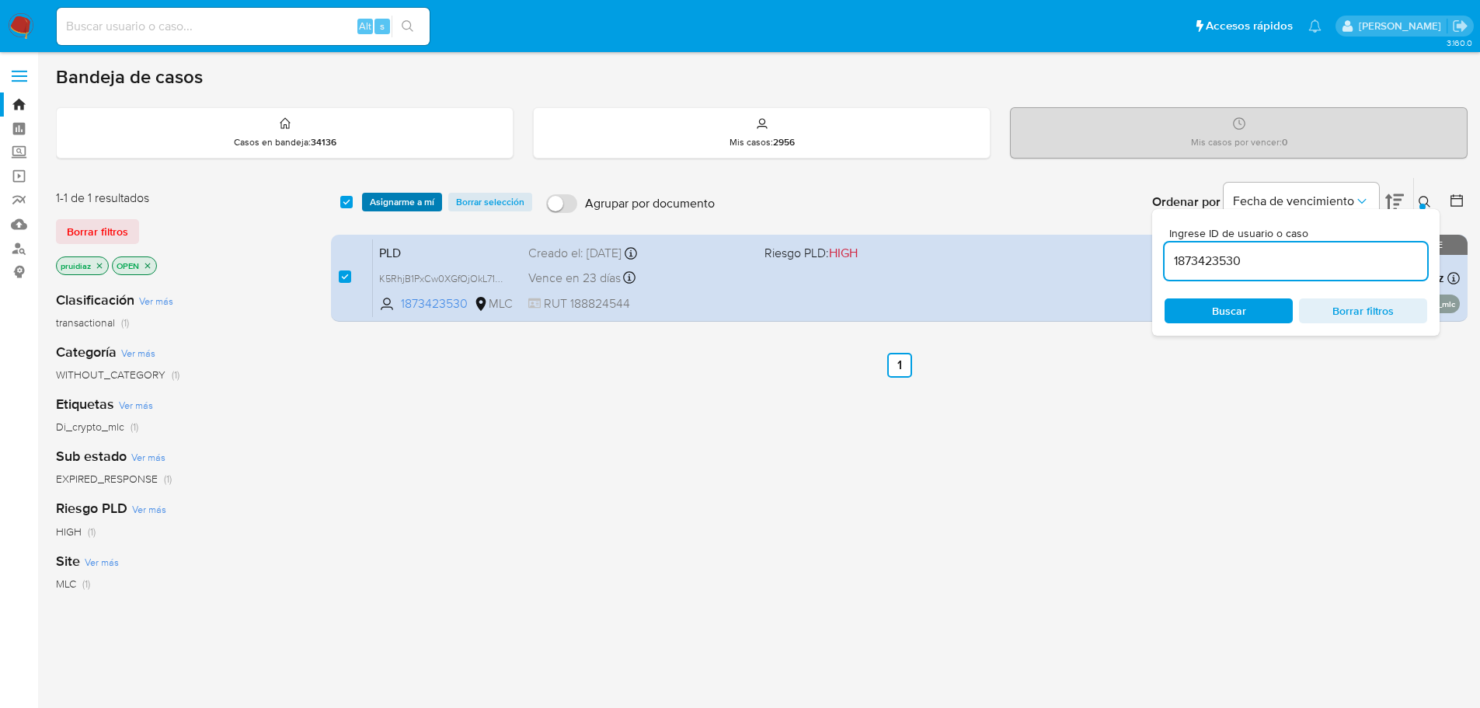
click at [396, 204] on span "Asignarme a mí" at bounding box center [402, 202] width 64 height 16
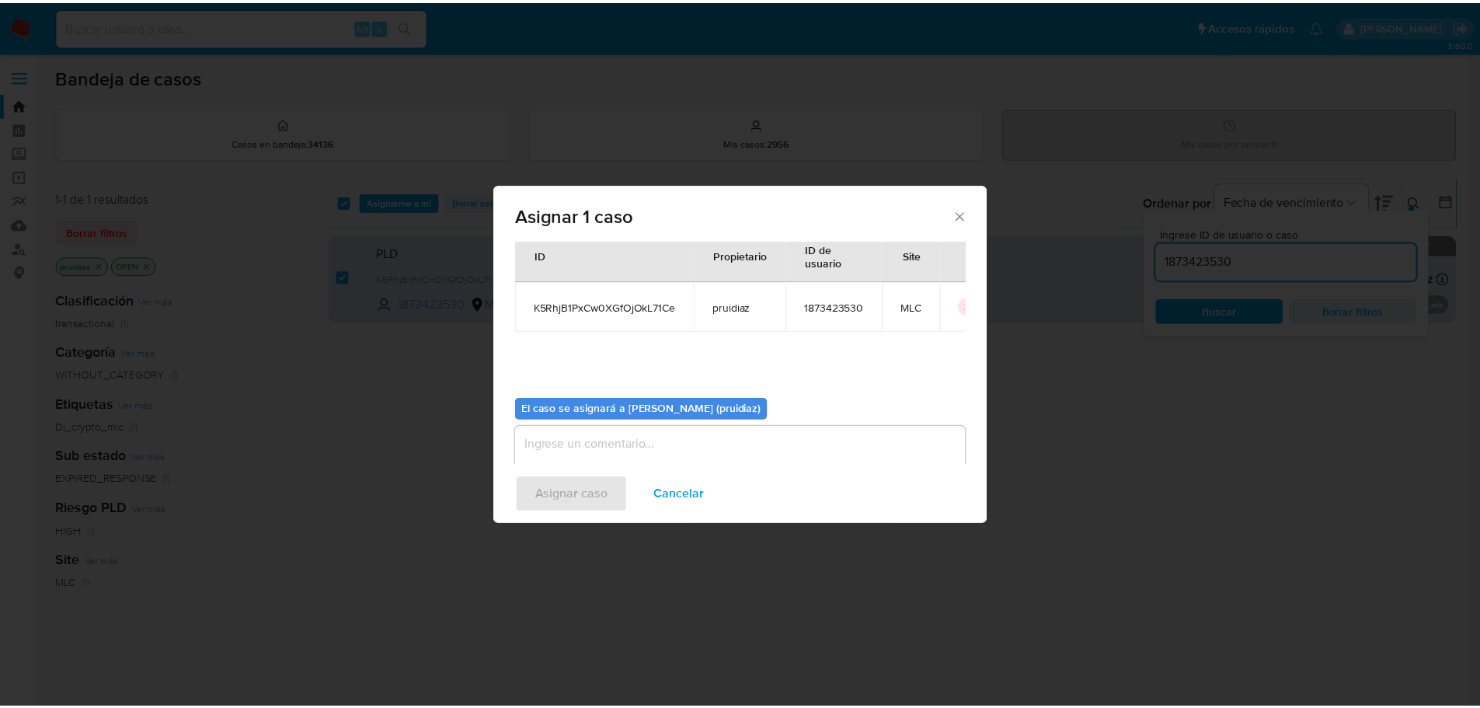
scroll to position [81, 0]
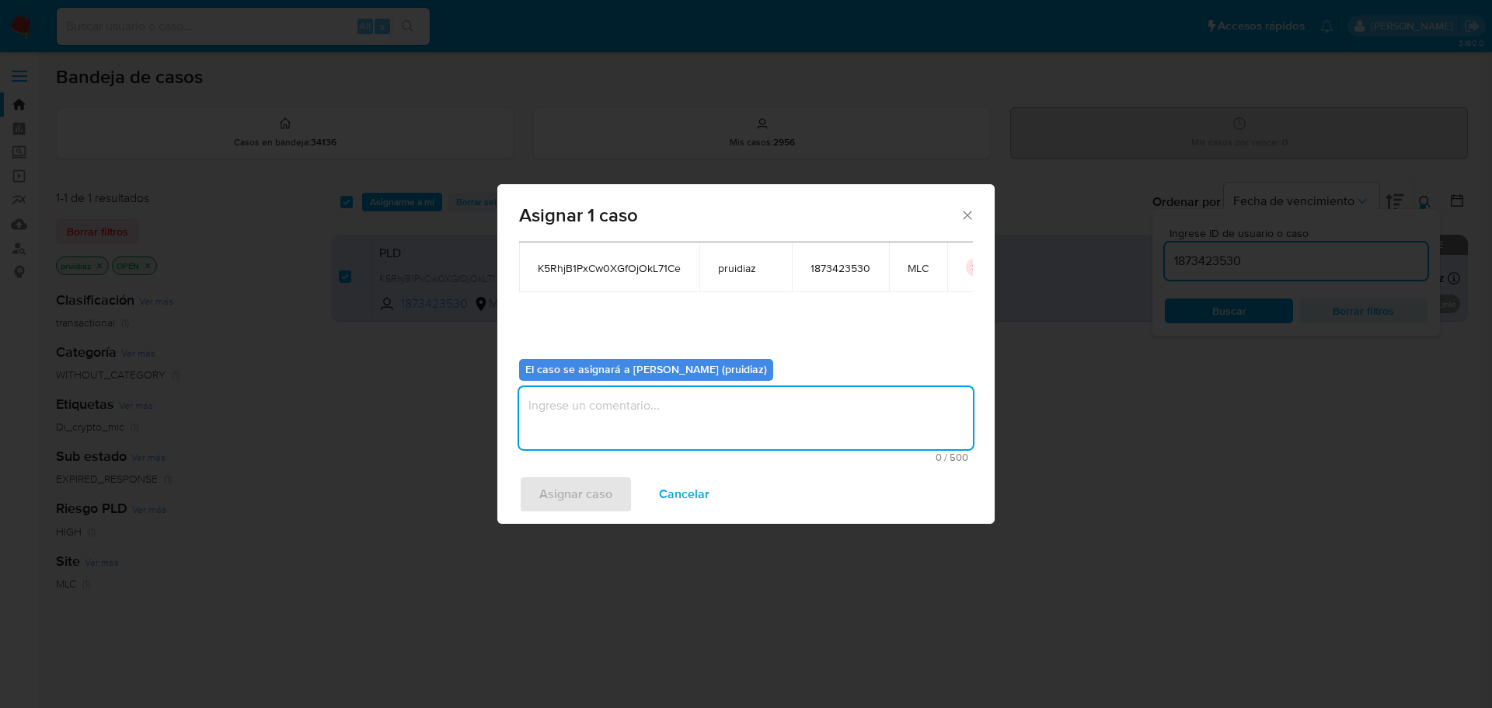
click at [690, 435] on textarea "assign-modal" at bounding box center [746, 418] width 454 height 62
type textarea "Análisis manual"
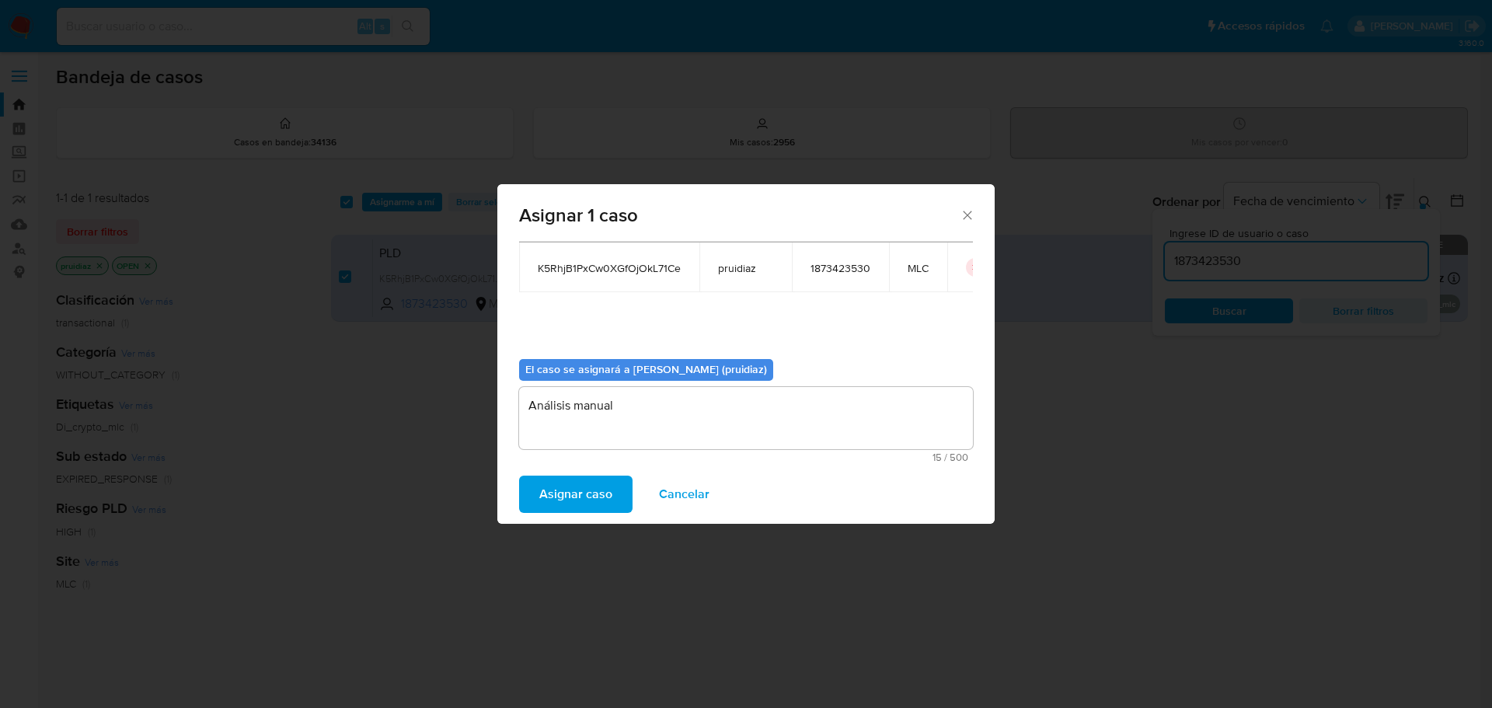
click at [545, 485] on span "Asignar caso" at bounding box center [575, 494] width 73 height 34
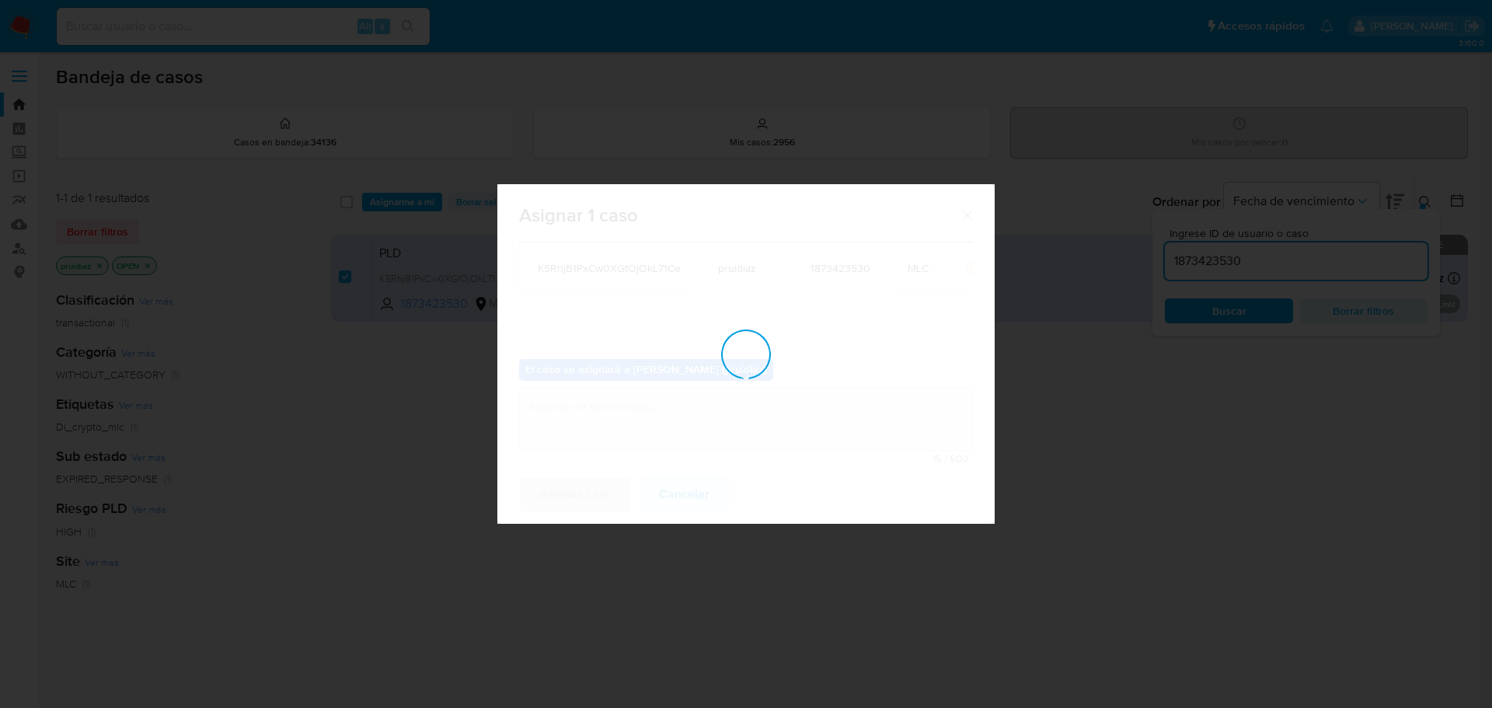
checkbox input "false"
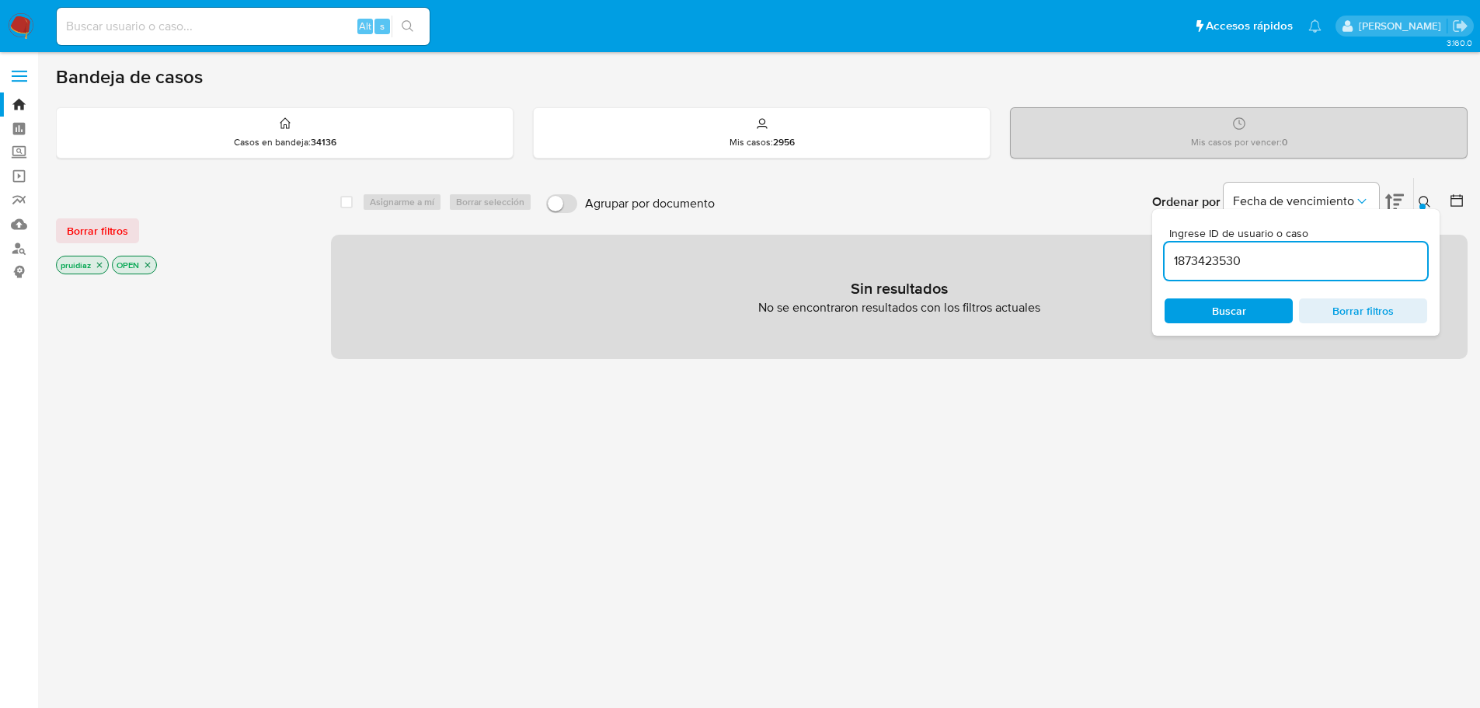
click at [24, 31] on img at bounding box center [21, 26] width 26 height 26
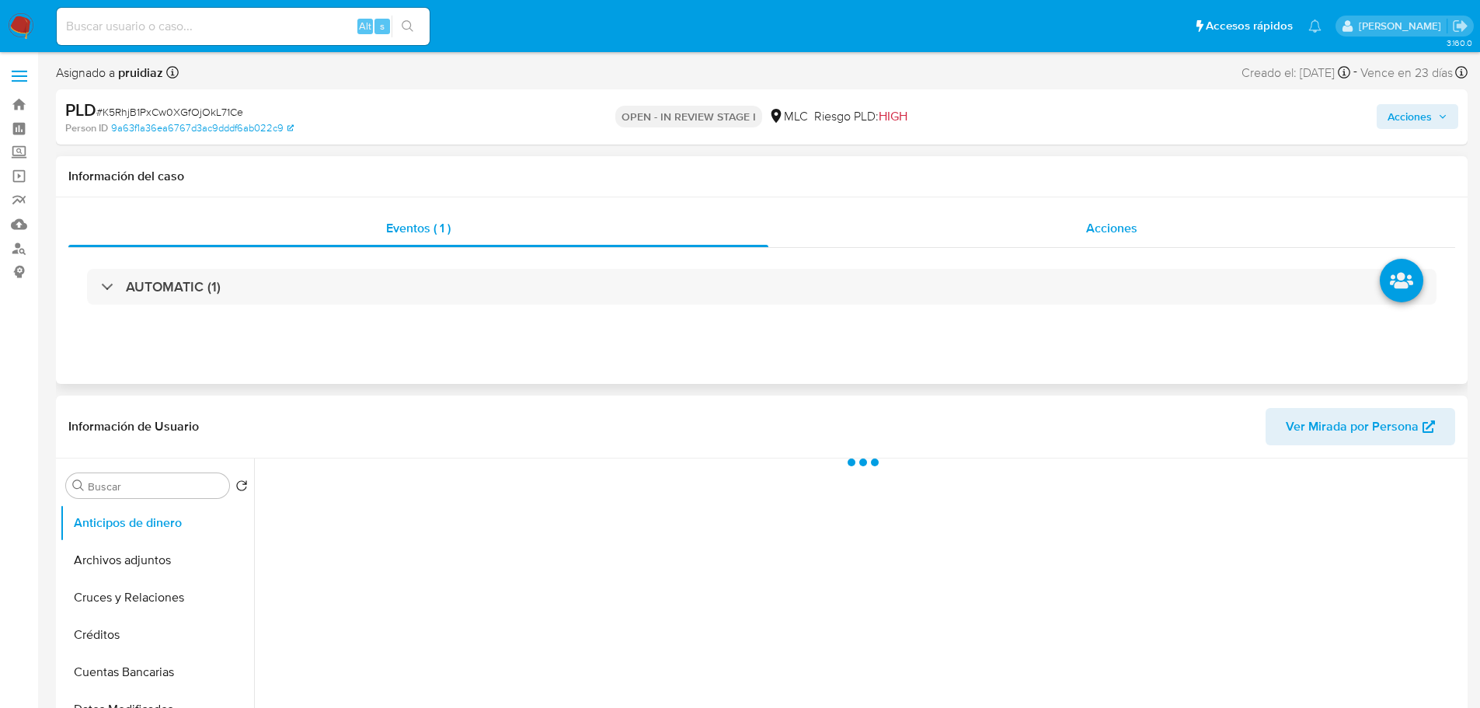
select select "10"
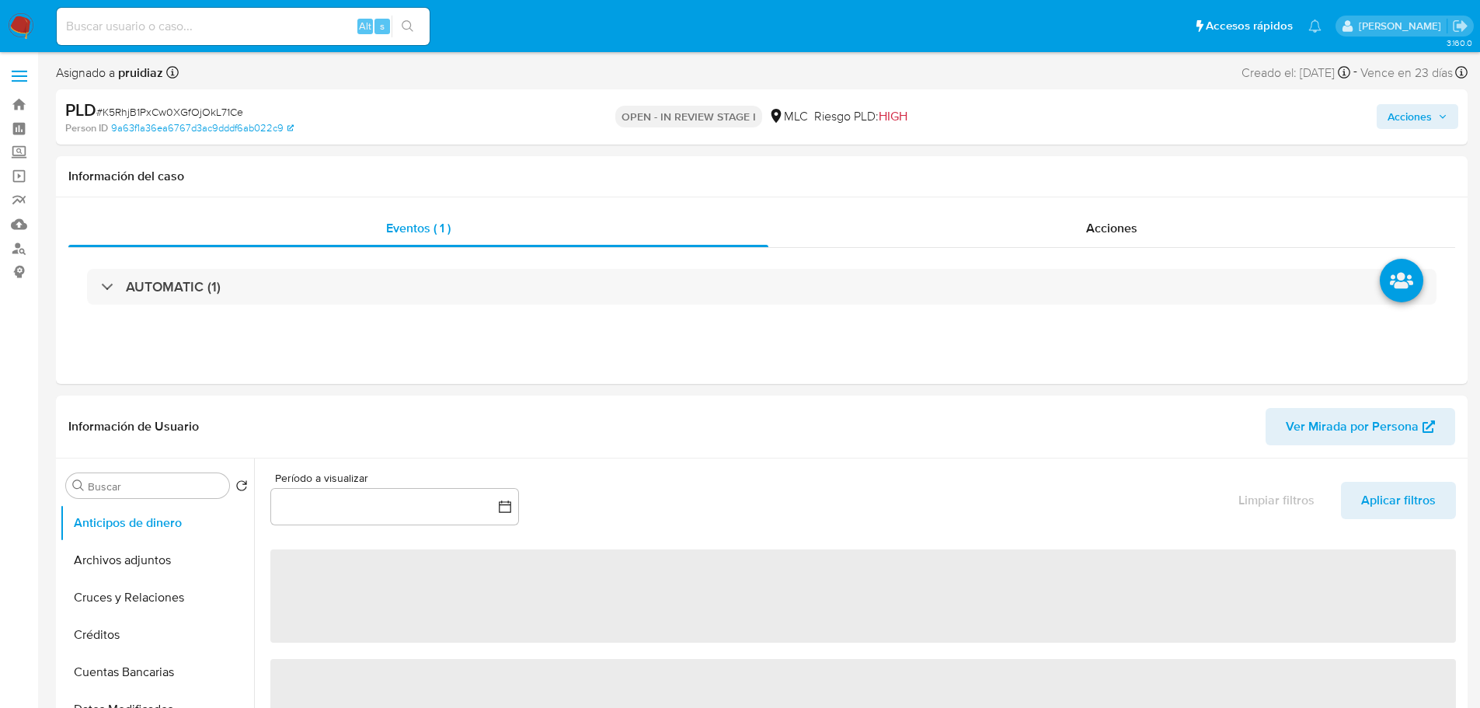
click at [1399, 109] on span "Acciones" at bounding box center [1410, 116] width 44 height 25
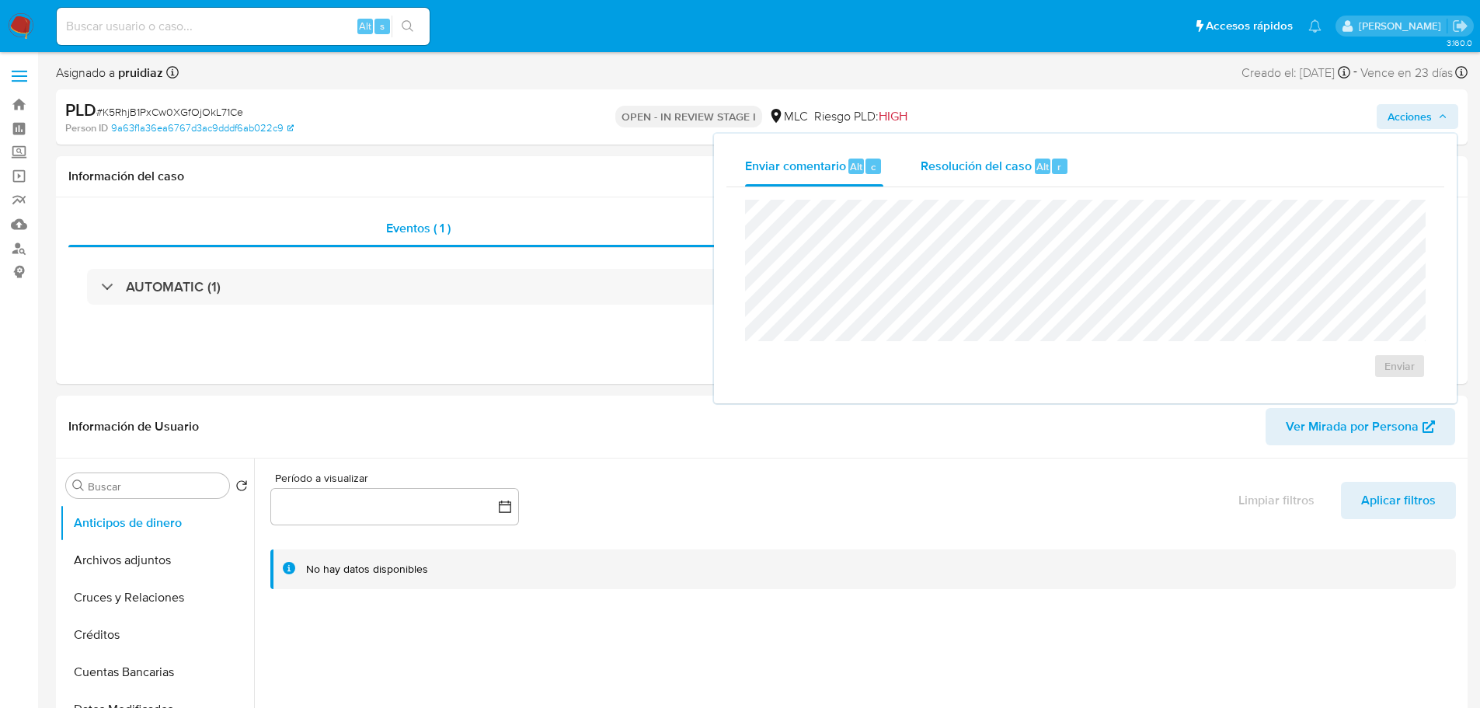
click at [1037, 157] on div "Resolución del caso Alt r" at bounding box center [995, 166] width 148 height 40
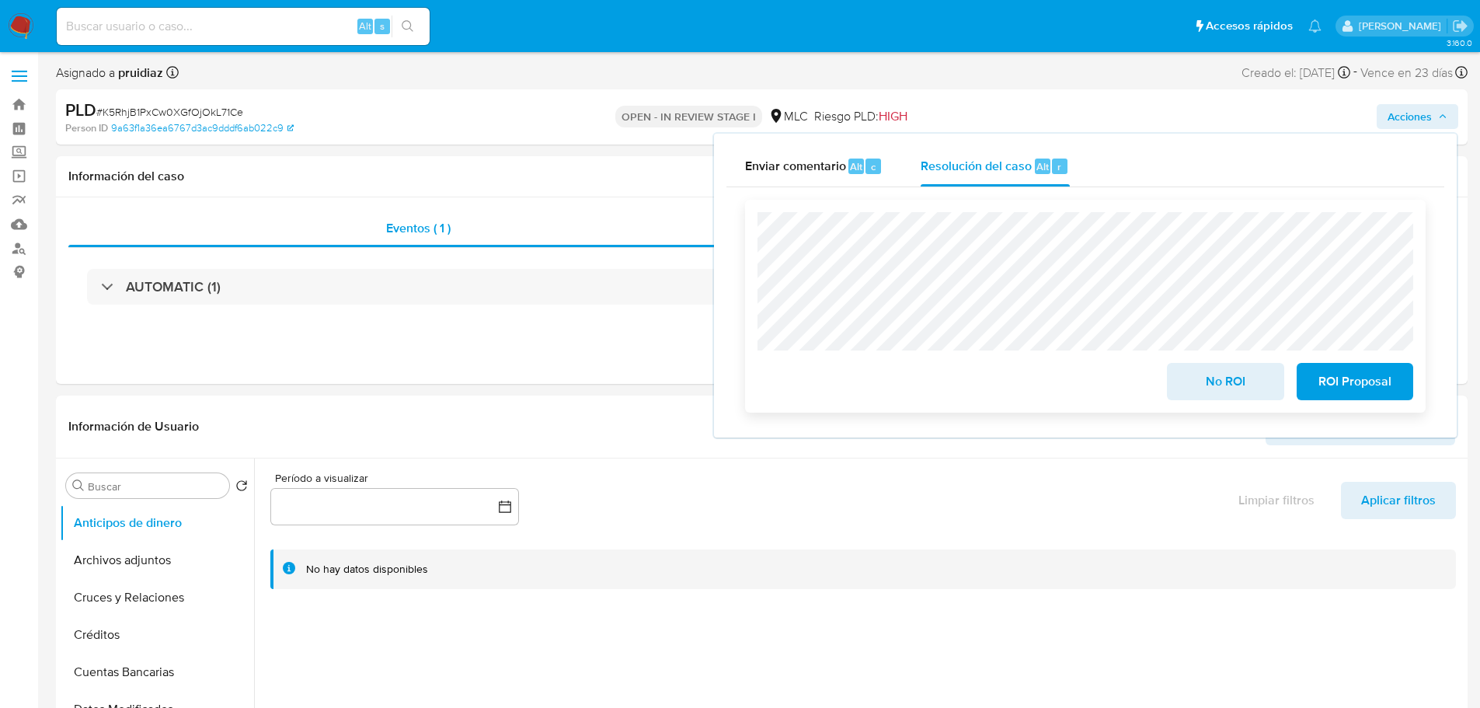
click at [1239, 391] on span "No ROI" at bounding box center [1225, 381] width 76 height 34
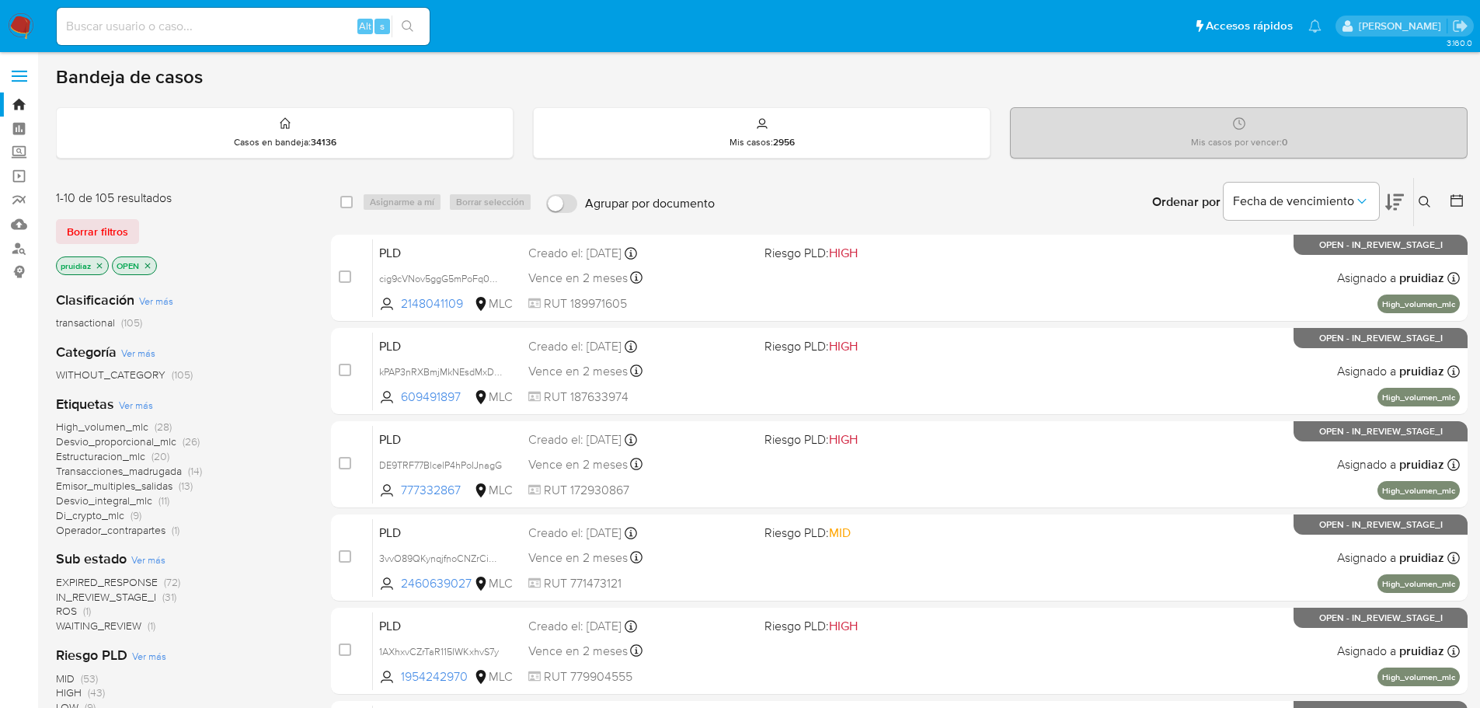
click at [16, 23] on img at bounding box center [21, 26] width 26 height 26
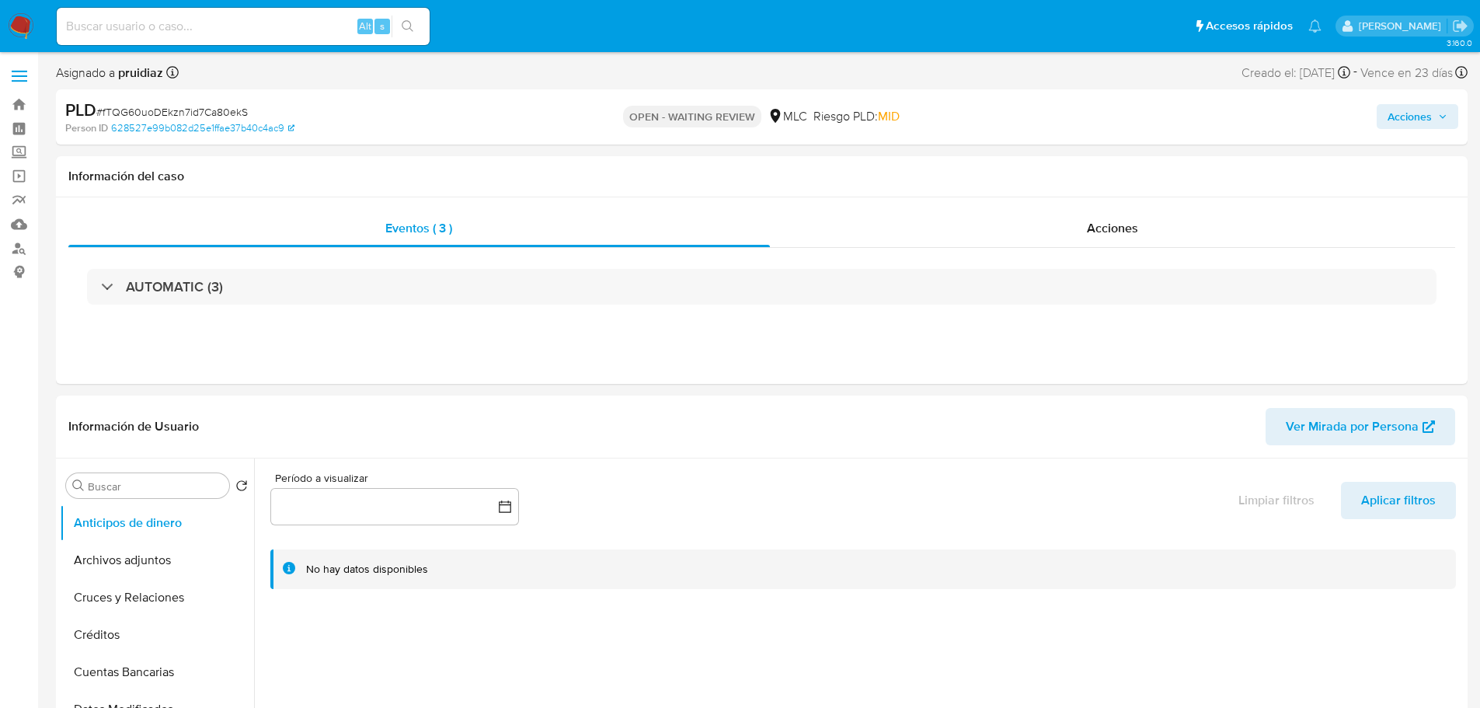
select select "10"
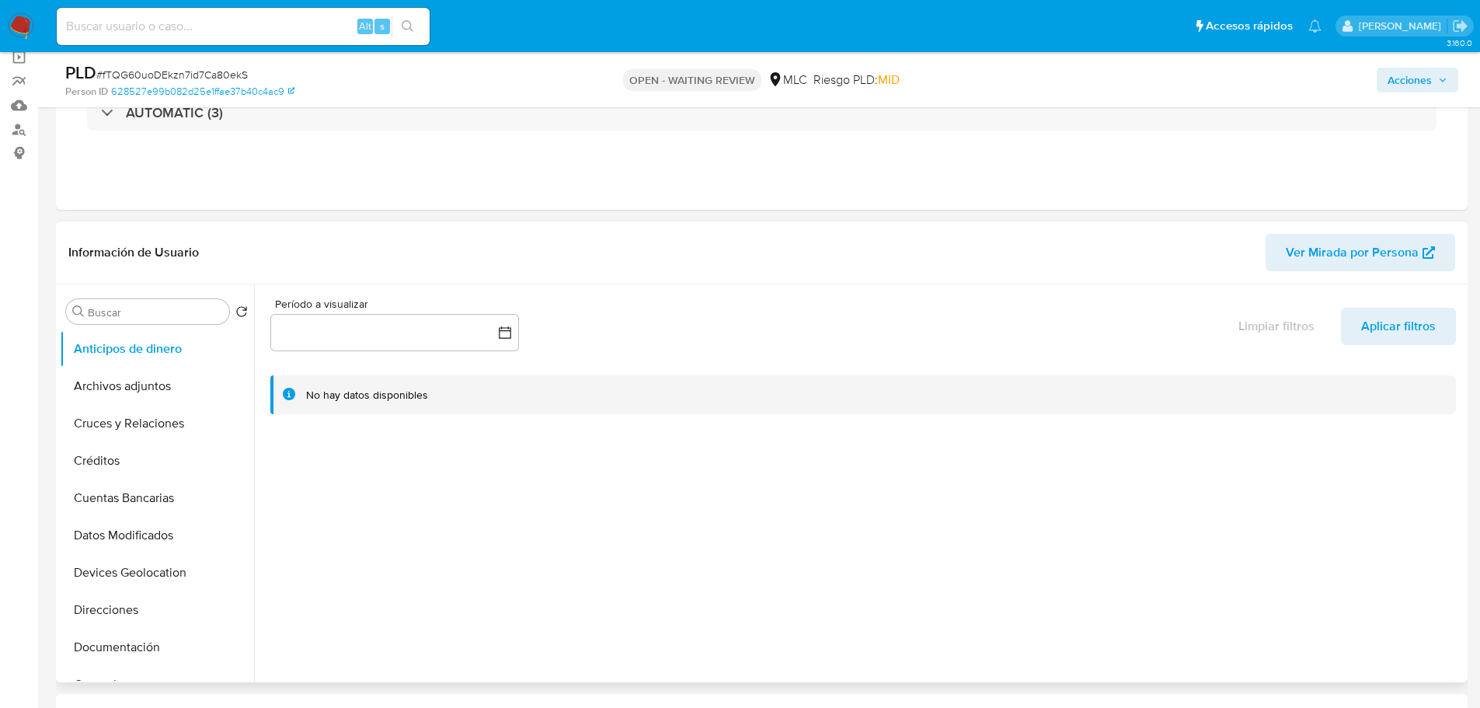
scroll to position [233, 0]
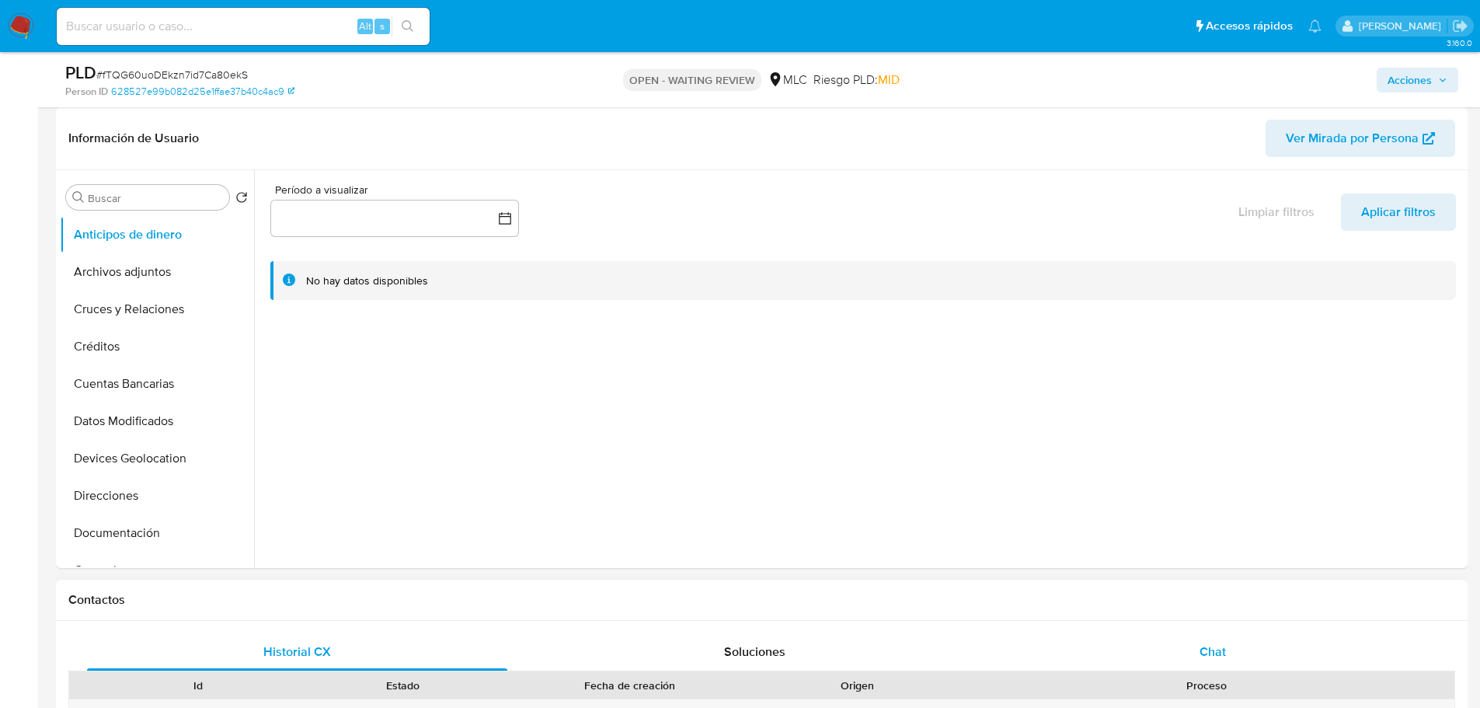
click at [1208, 636] on div "Chat" at bounding box center [1212, 651] width 420 height 37
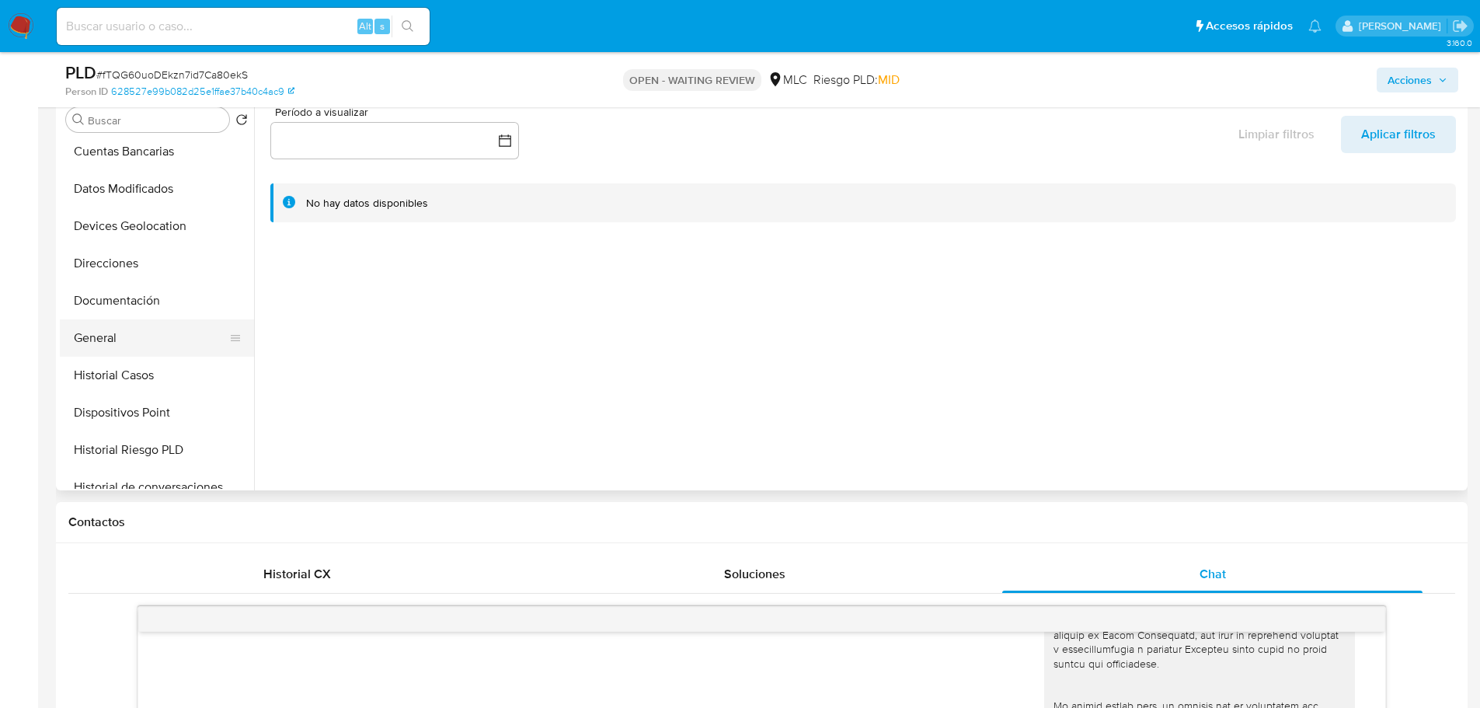
scroll to position [155, 0]
click at [124, 344] on button "General" at bounding box center [151, 337] width 182 height 37
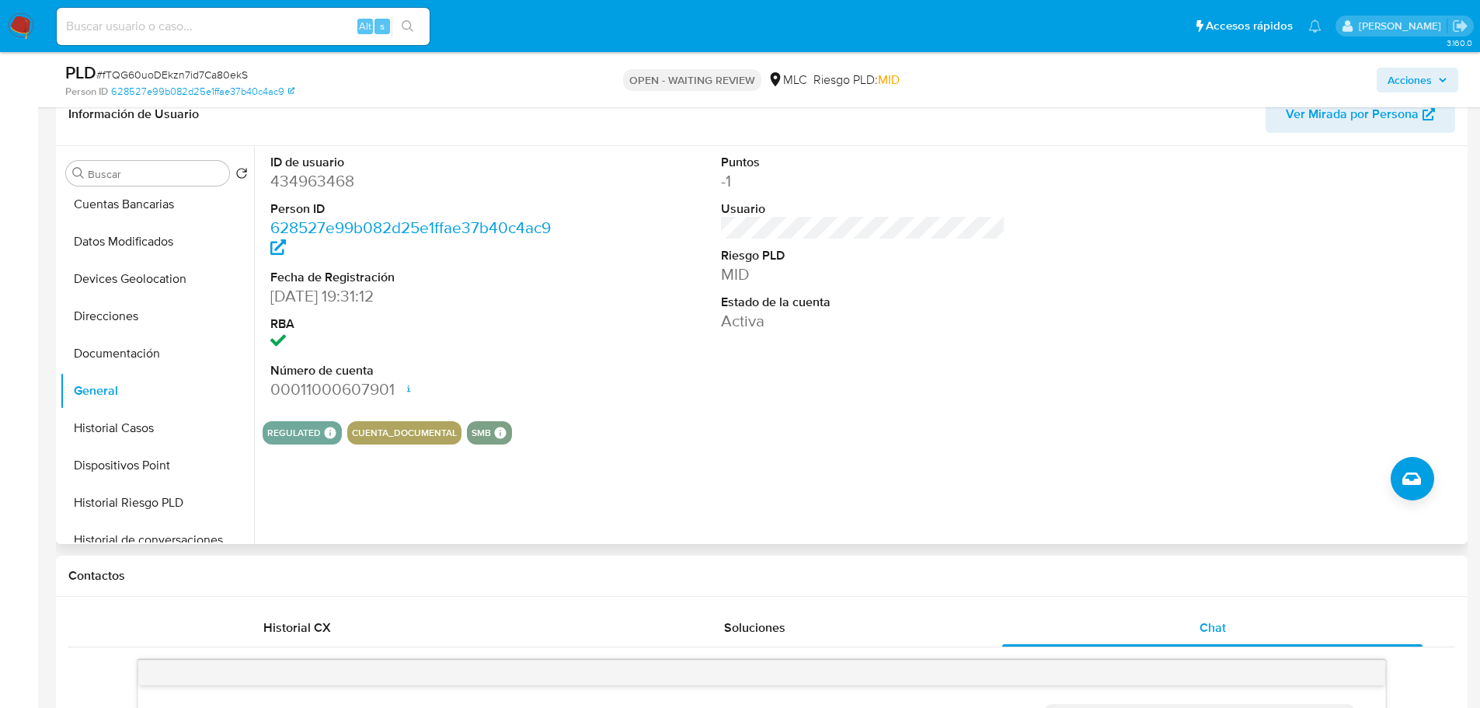
scroll to position [233, 0]
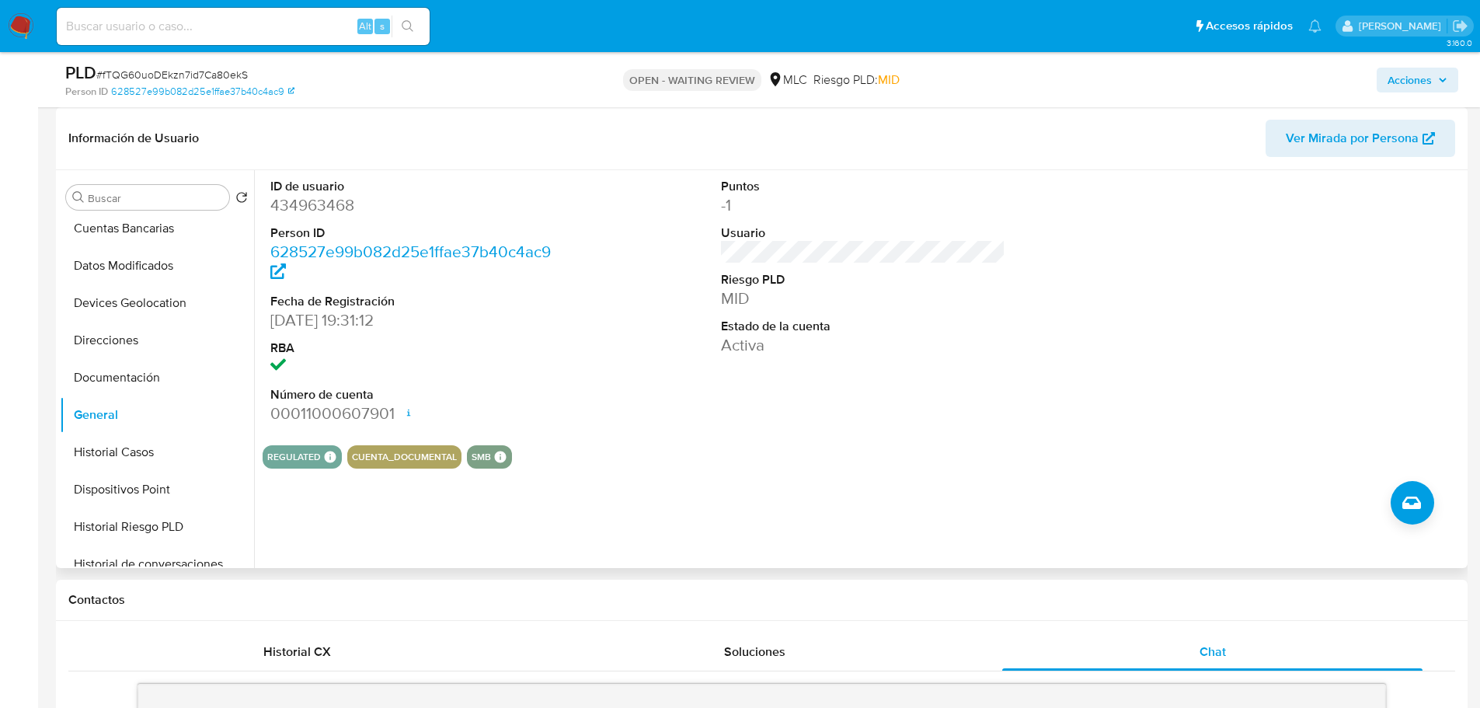
click at [326, 207] on dd "434963468" at bounding box center [412, 205] width 285 height 22
copy dd "434963468"
click at [322, 208] on dd "434963468" at bounding box center [412, 205] width 285 height 22
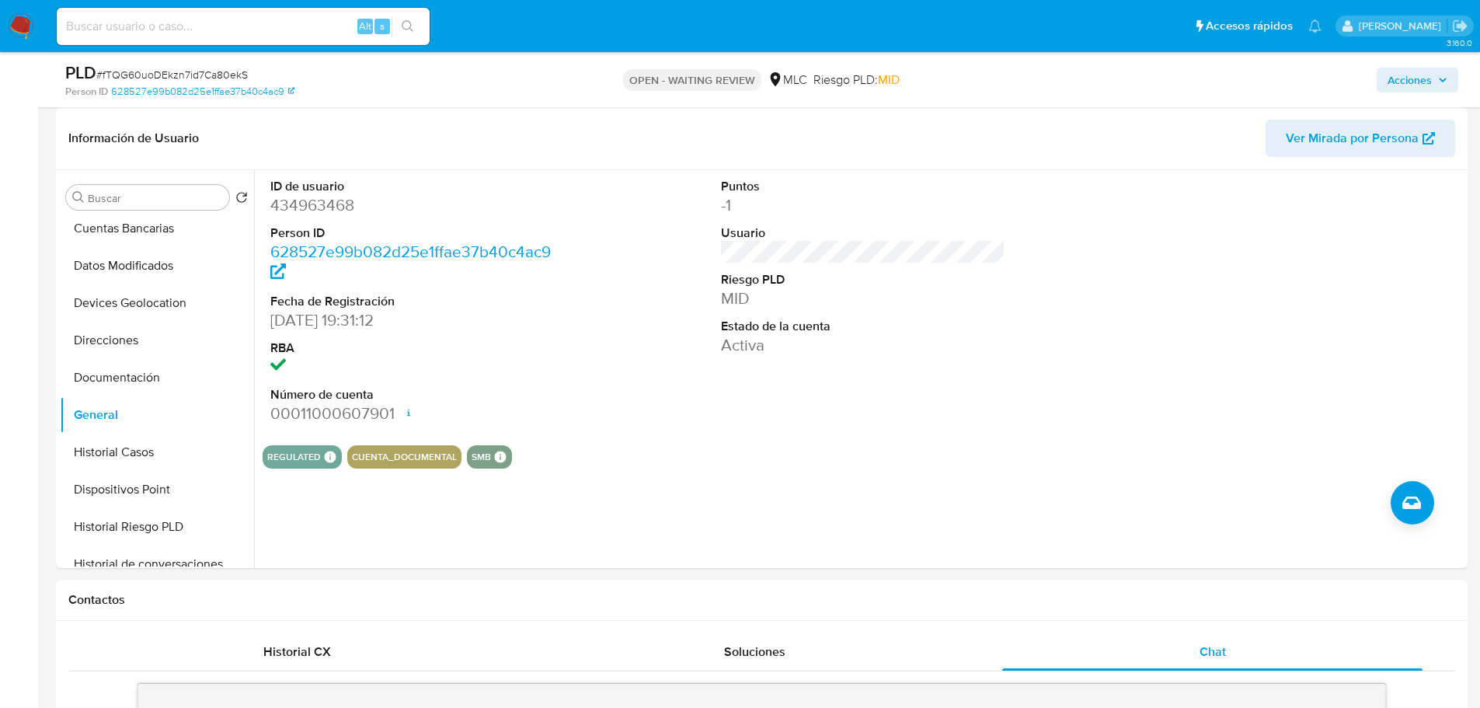
click at [207, 68] on span "# fTQG60uoDEkzn7id7Ca80ekS" at bounding box center [171, 75] width 151 height 16
copy span "fTQG60uoDEkzn7id7Ca80ekS"
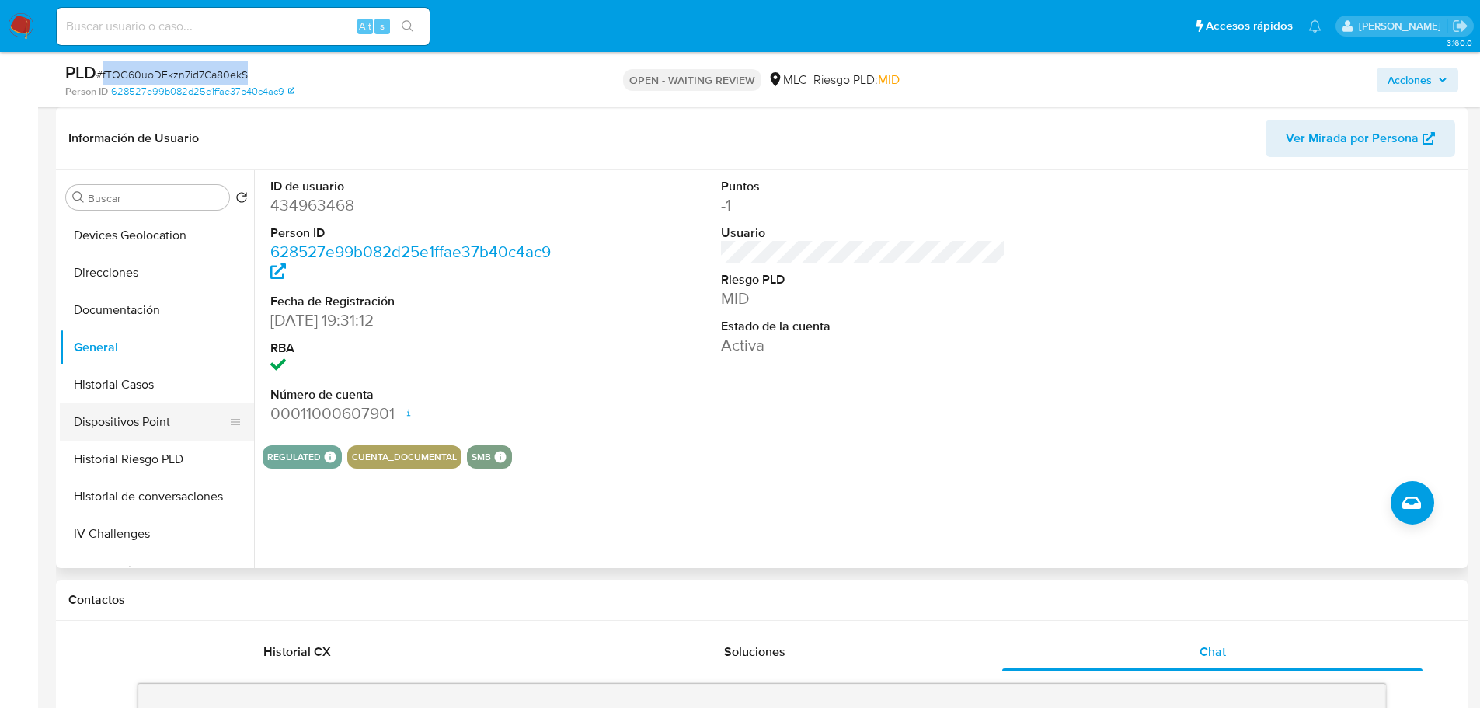
scroll to position [388, 0]
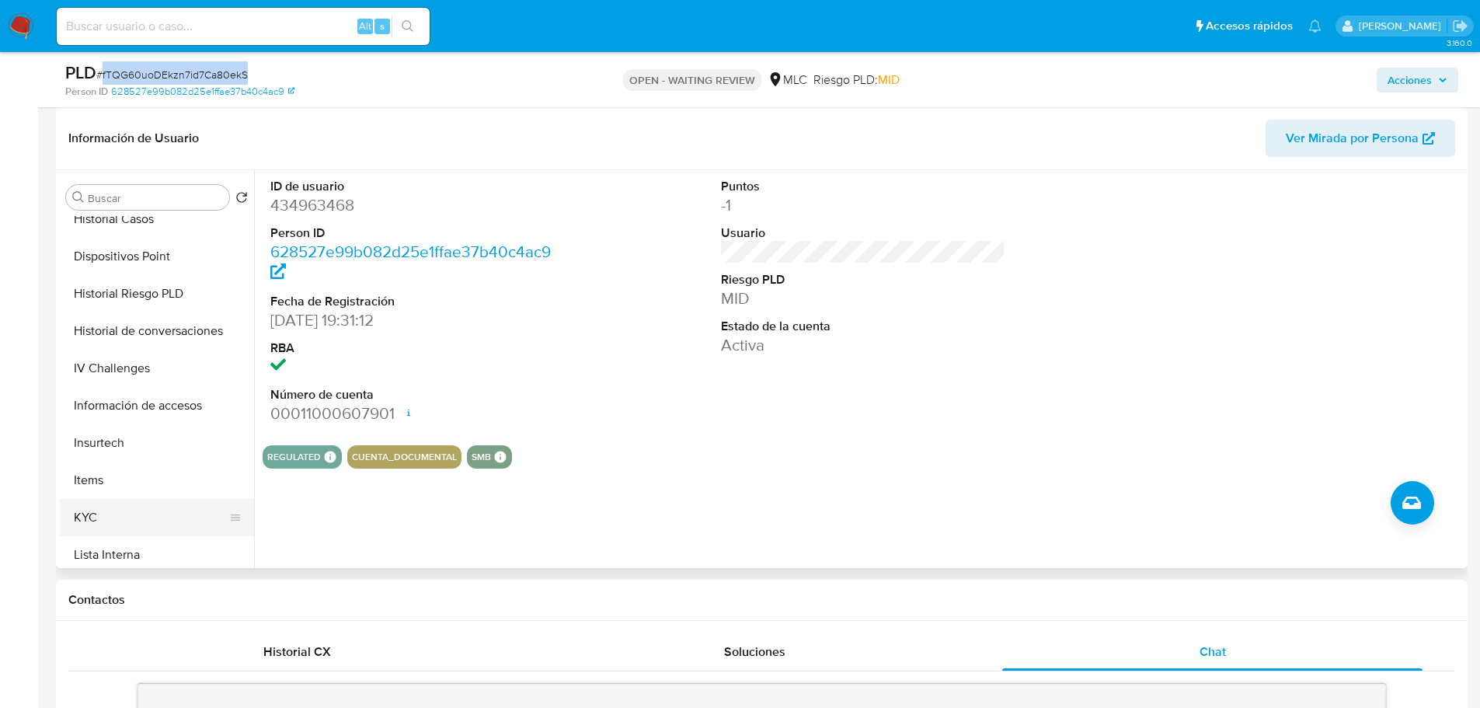
click at [94, 509] on button "KYC" at bounding box center [151, 517] width 182 height 37
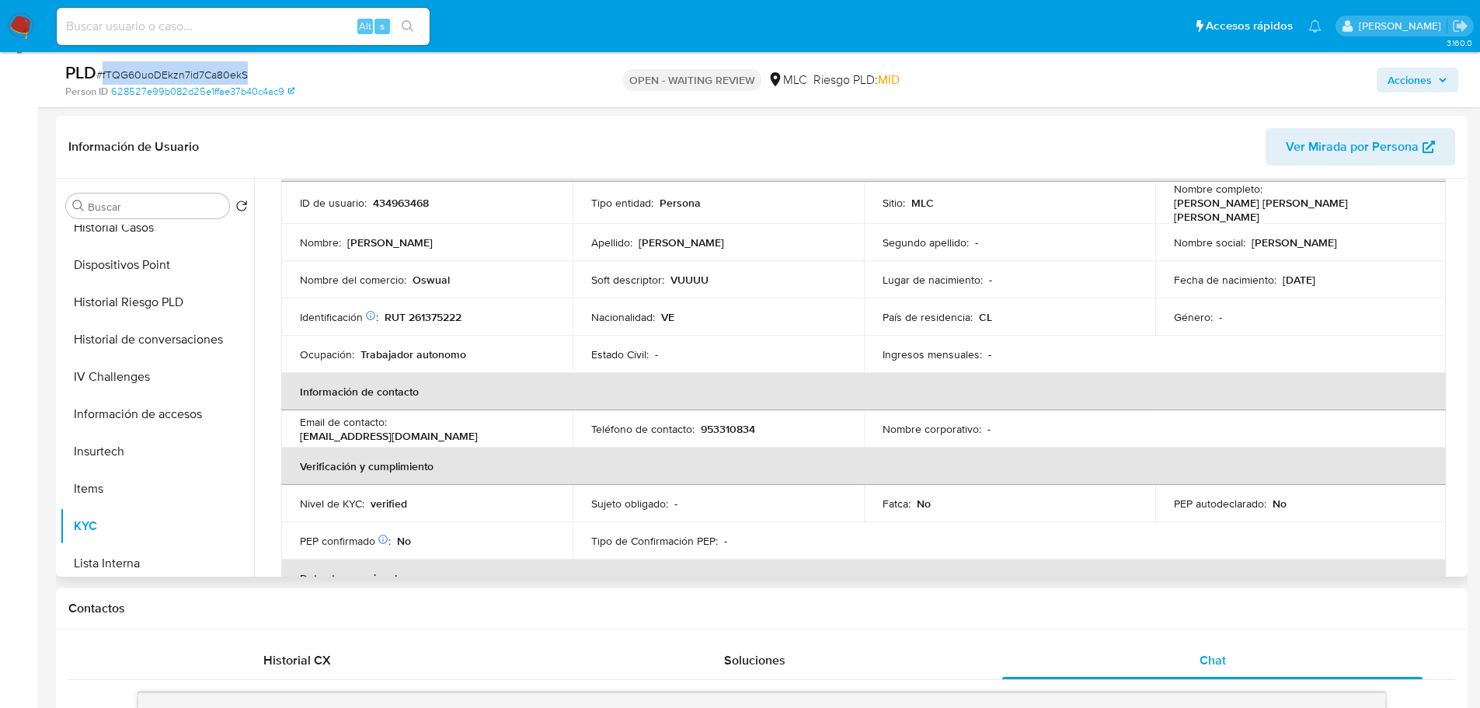
scroll to position [0, 0]
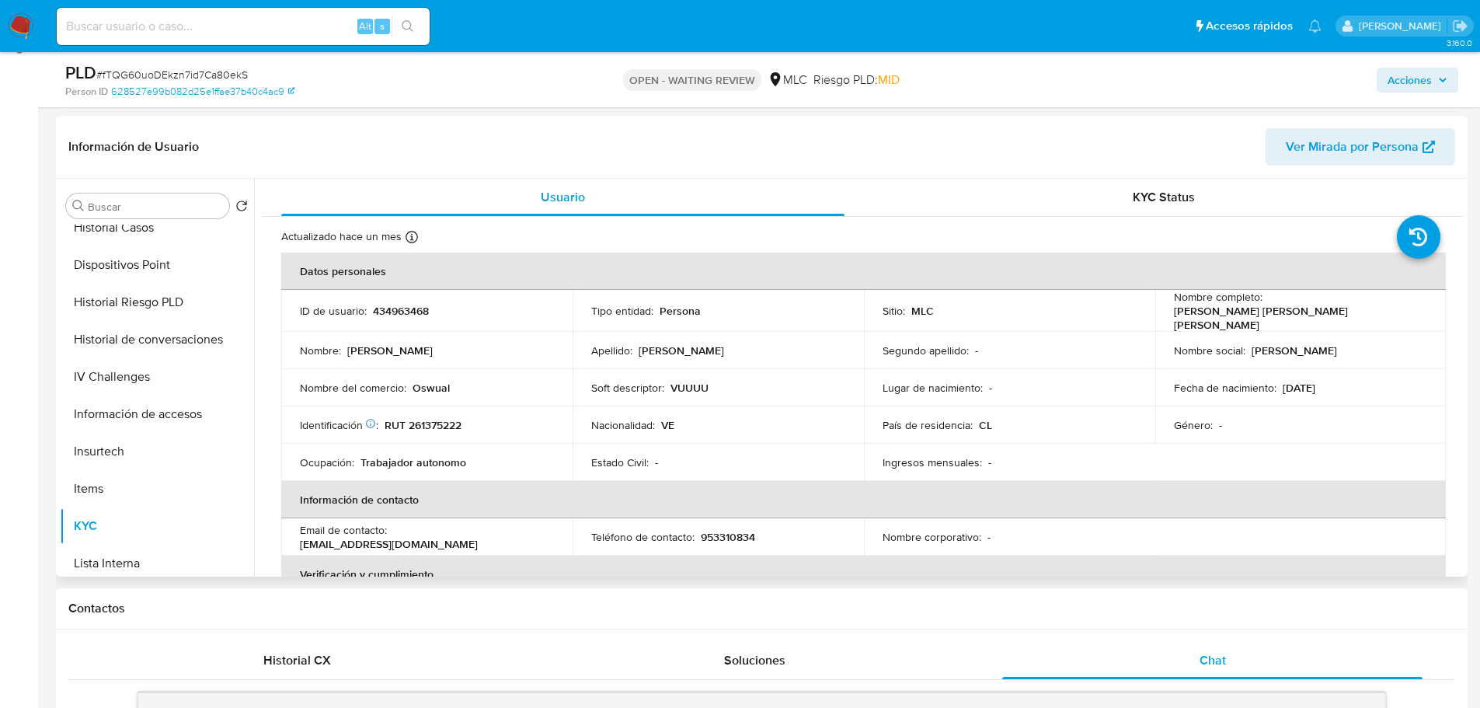
click at [448, 418] on p "RUT 261375222" at bounding box center [423, 425] width 77 height 14
copy p "261375222"
click at [436, 424] on p "RUT 261375222" at bounding box center [423, 425] width 77 height 14
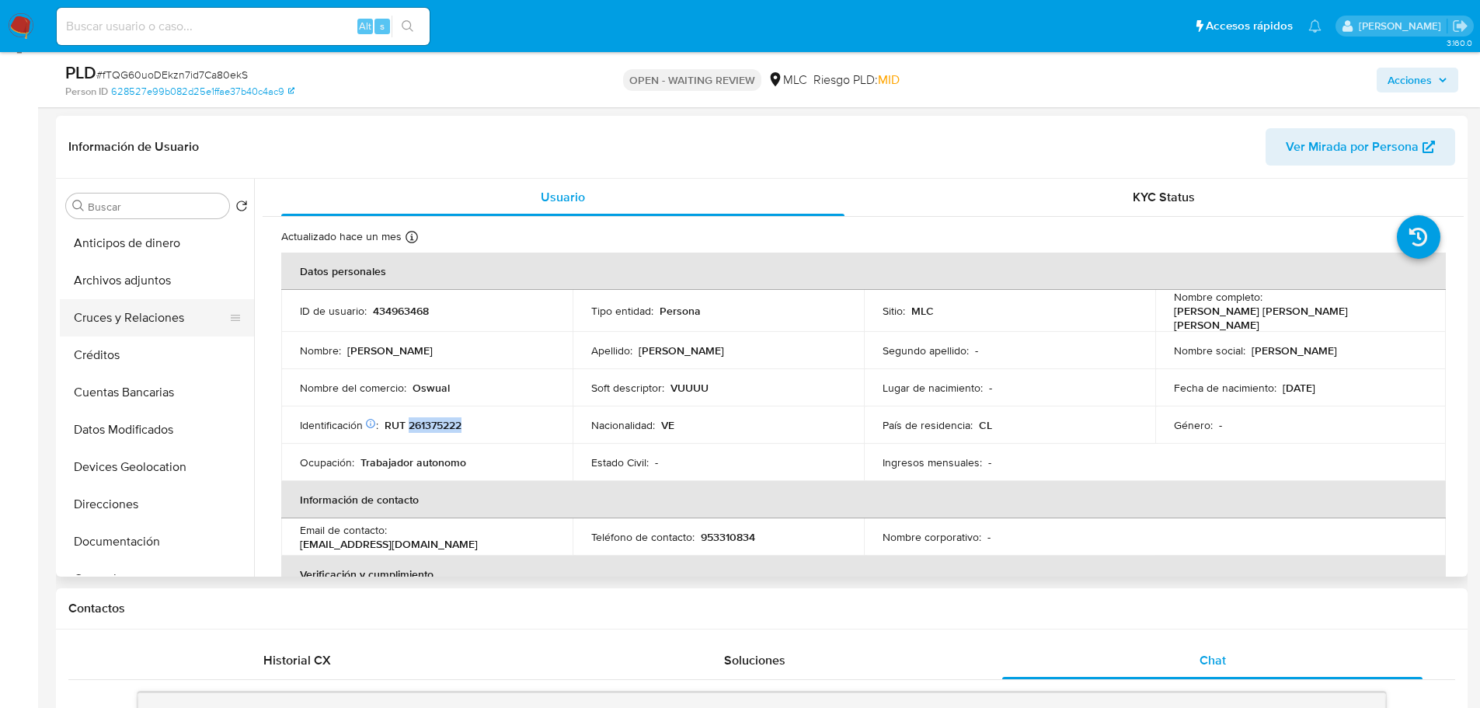
click at [135, 322] on button "Cruces y Relaciones" at bounding box center [151, 317] width 182 height 37
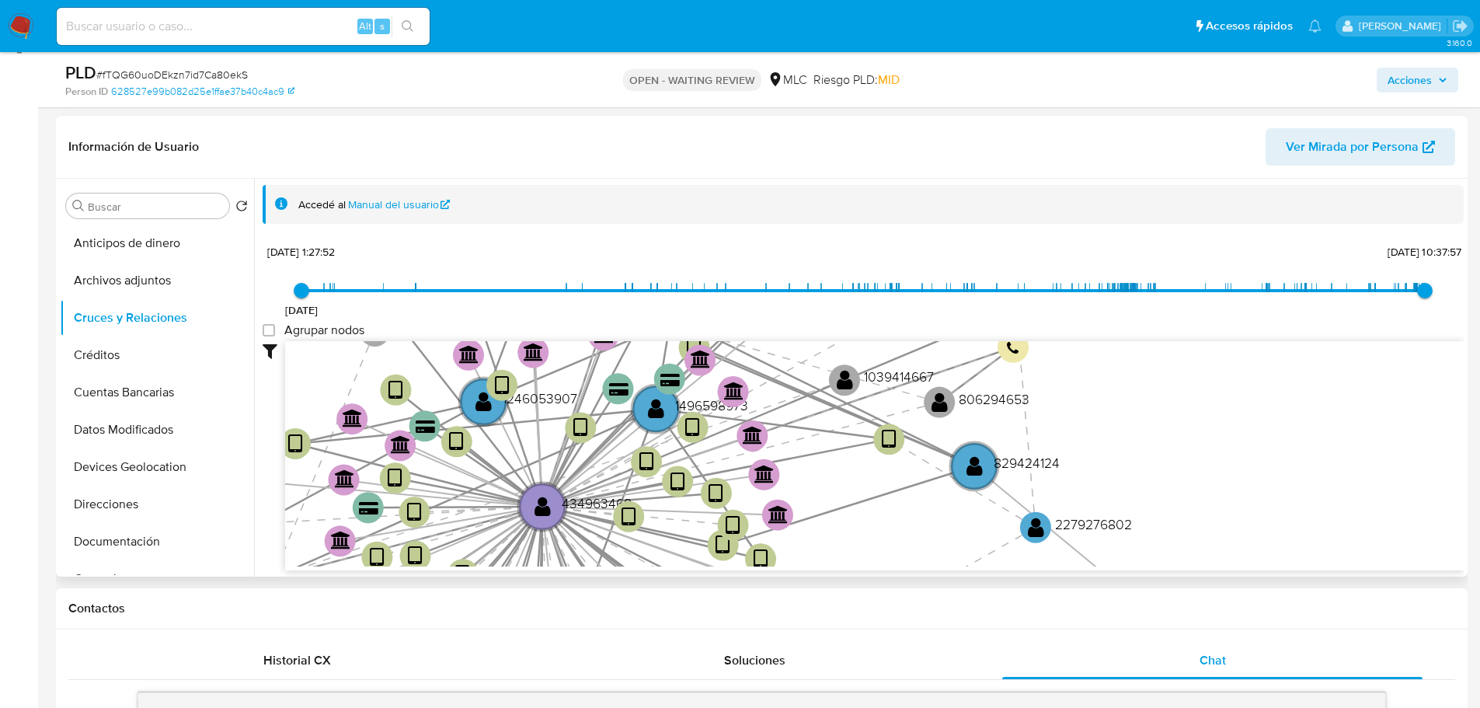
click at [270, 312] on div "12/7/2021 12/7/2021, 1:27:52 17/9/2025, 10:37:57 Agrupar nodos Filtros Confianz…" at bounding box center [863, 433] width 1201 height 386
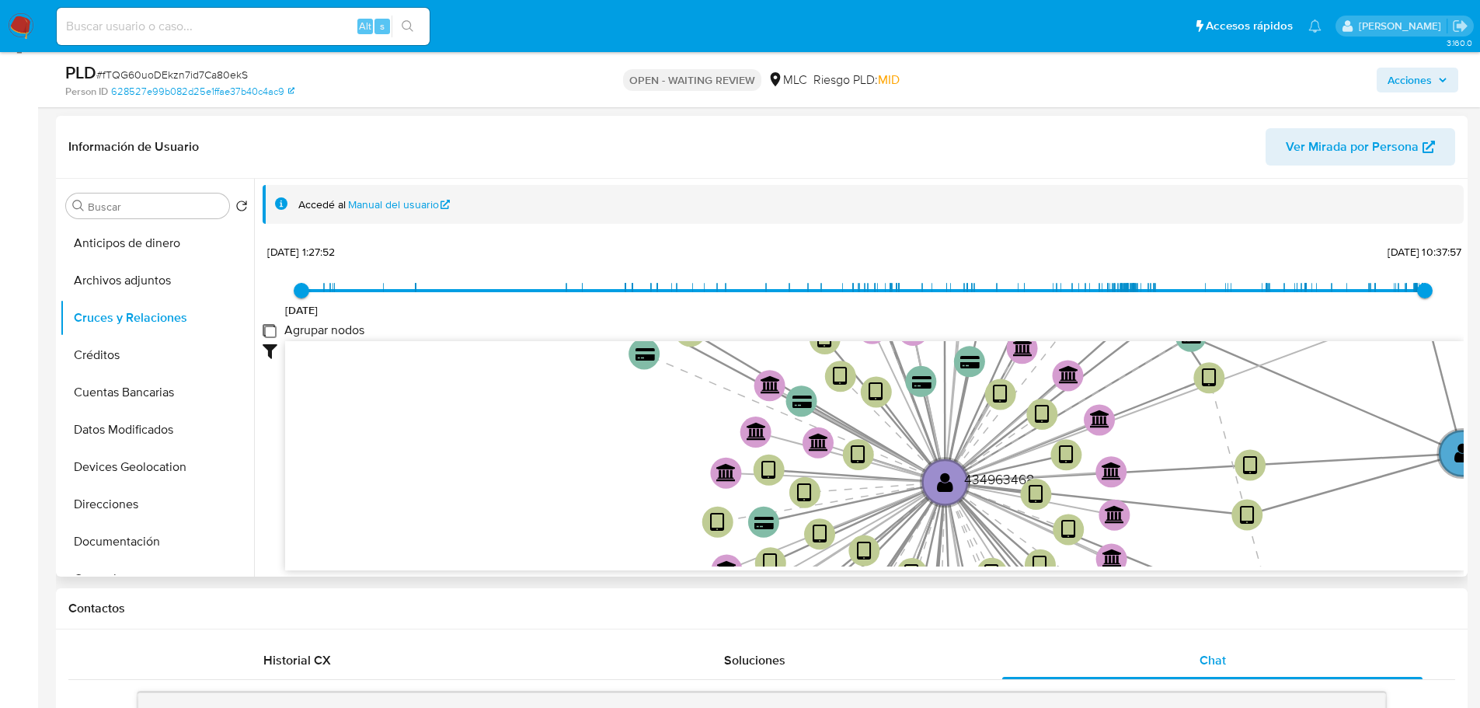
click at [268, 332] on group_nodes "Agrupar nodos" at bounding box center [269, 330] width 12 height 12
checkbox group_nodes "true"
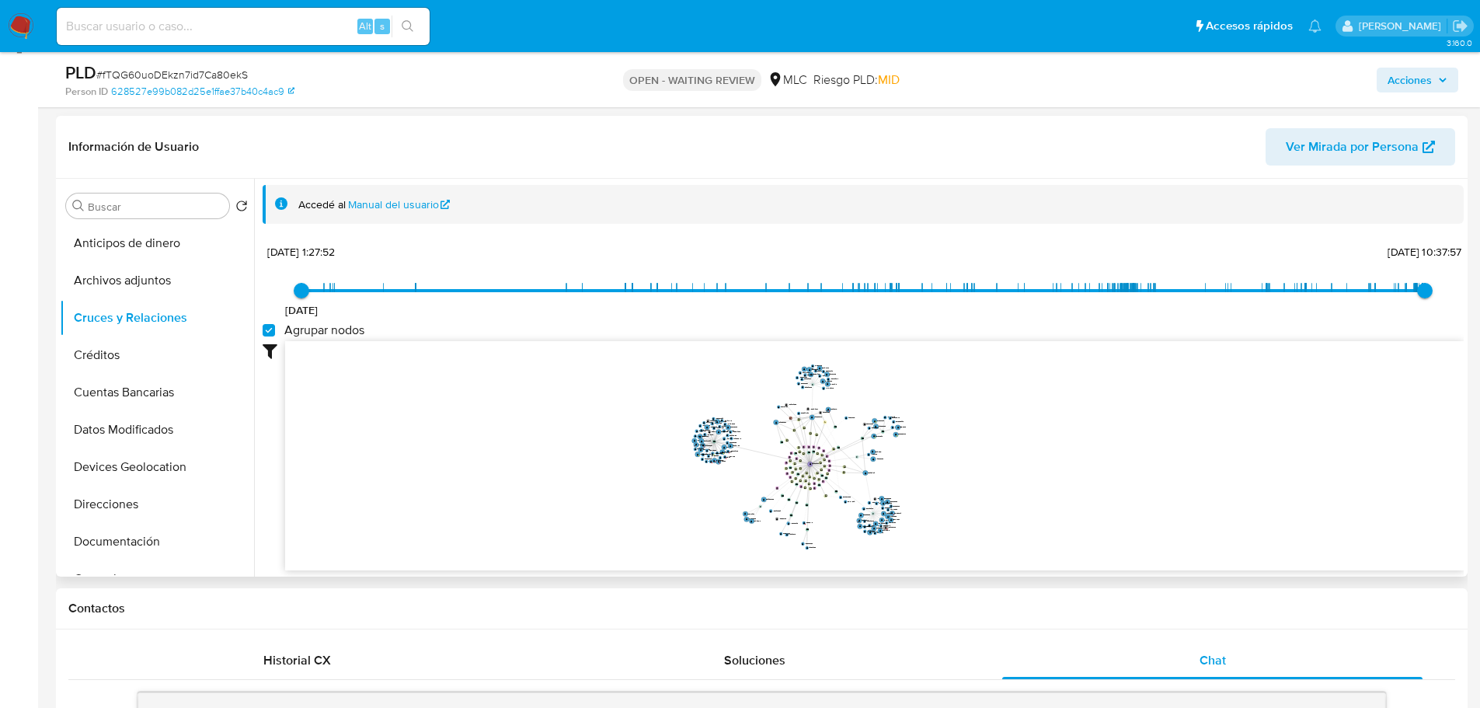
drag, startPoint x: 868, startPoint y: 465, endPoint x: 883, endPoint y: 510, distance: 47.4
click at [883, 510] on icon "device-676f20f0c96ef1c74c70c4c5  user-434963468  434963468 user-1496598973  …" at bounding box center [874, 453] width 1179 height 225
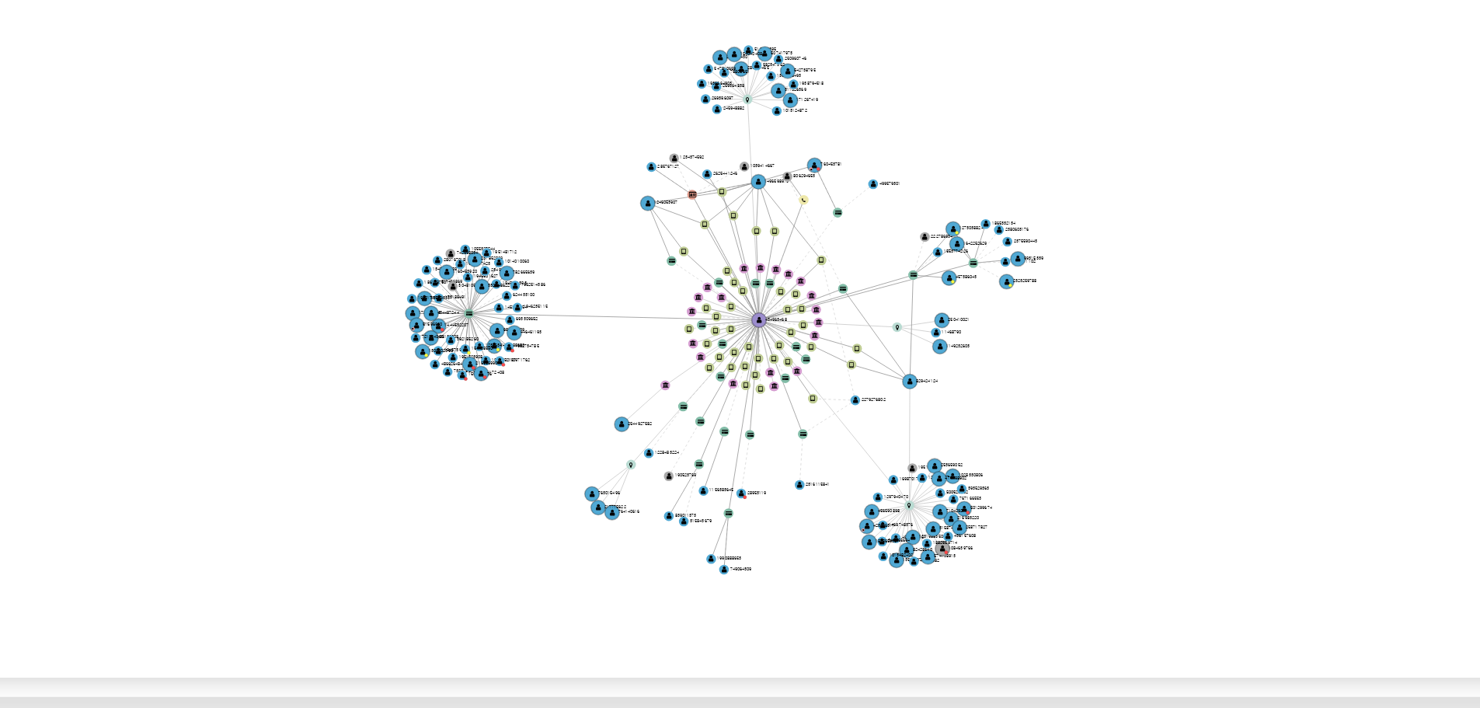
click at [915, 434] on icon "device-676f20f0c96ef1c74c70c4c5  user-434963468  434963468 user-1496598973  …" at bounding box center [874, 453] width 1179 height 225
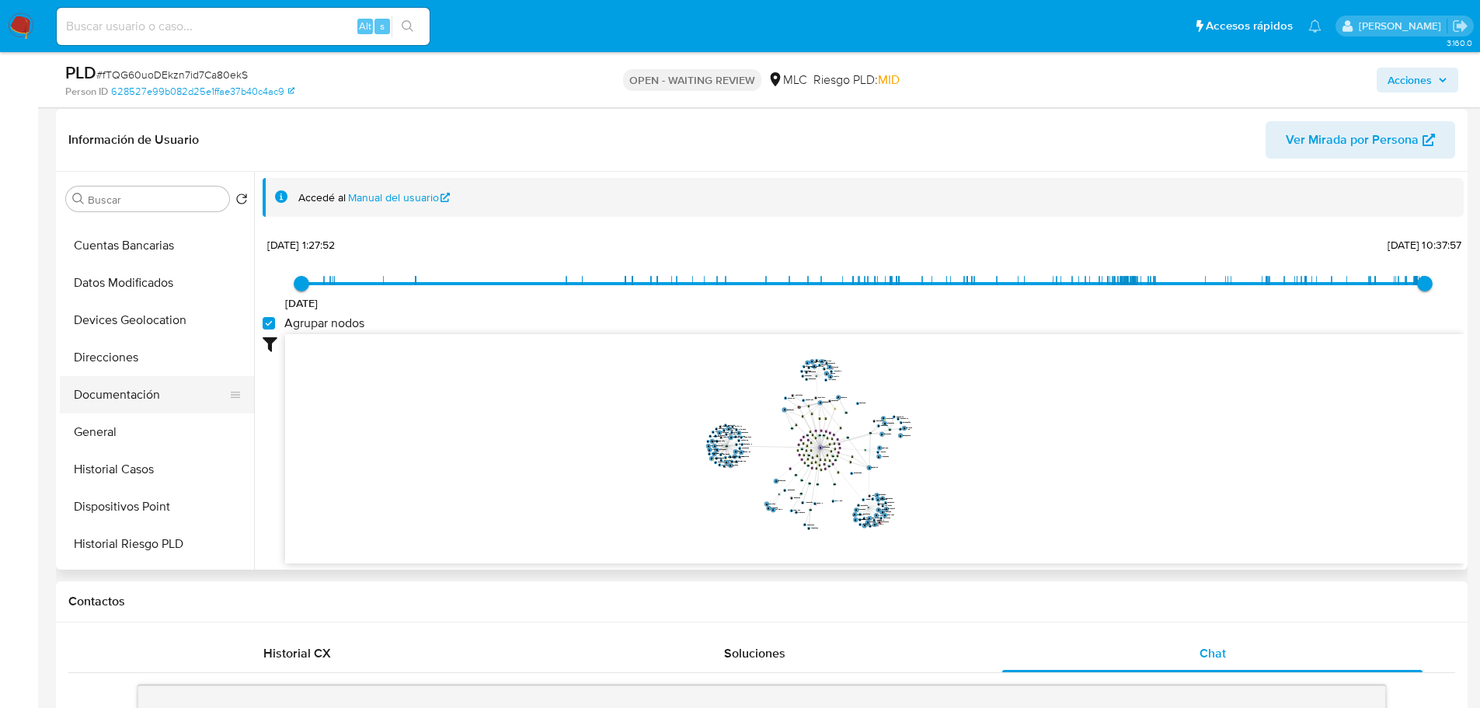
scroll to position [155, 0]
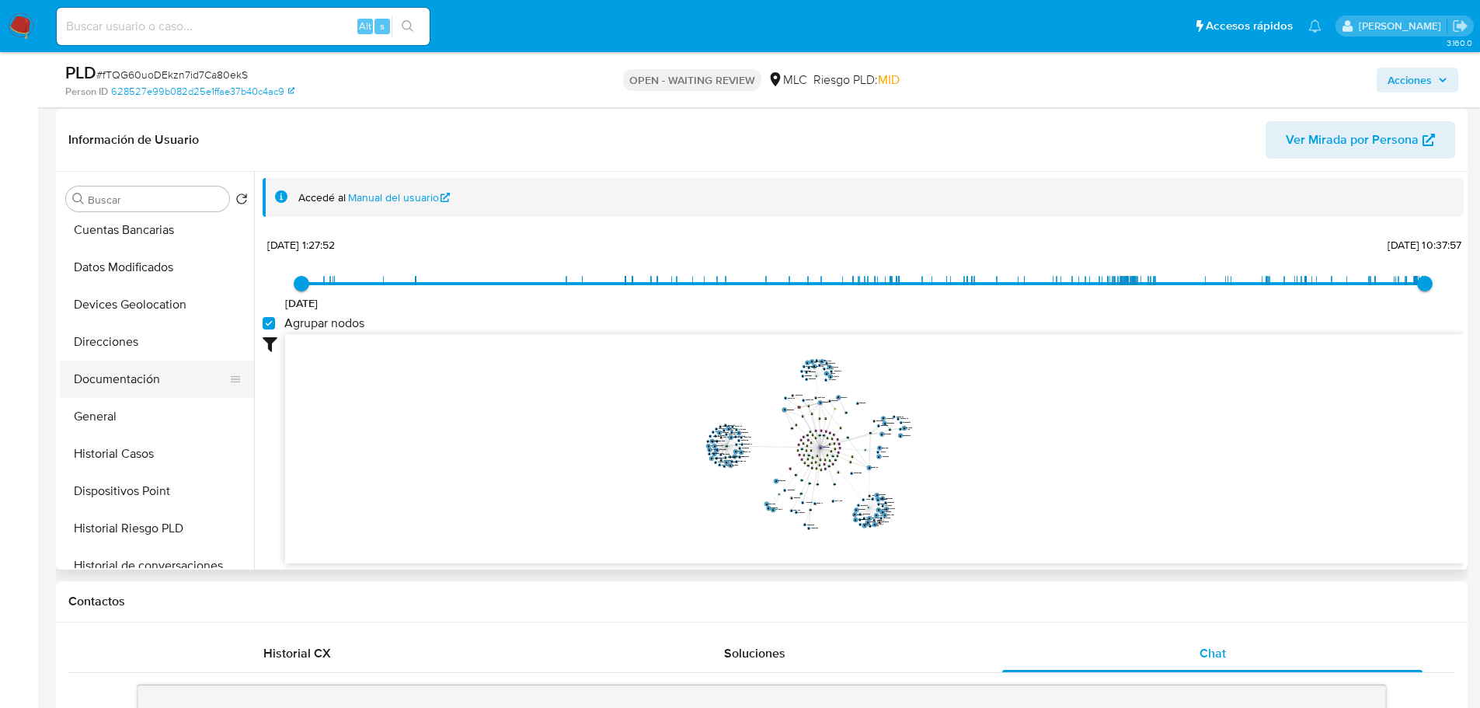
click at [130, 378] on button "Documentación" at bounding box center [151, 378] width 182 height 37
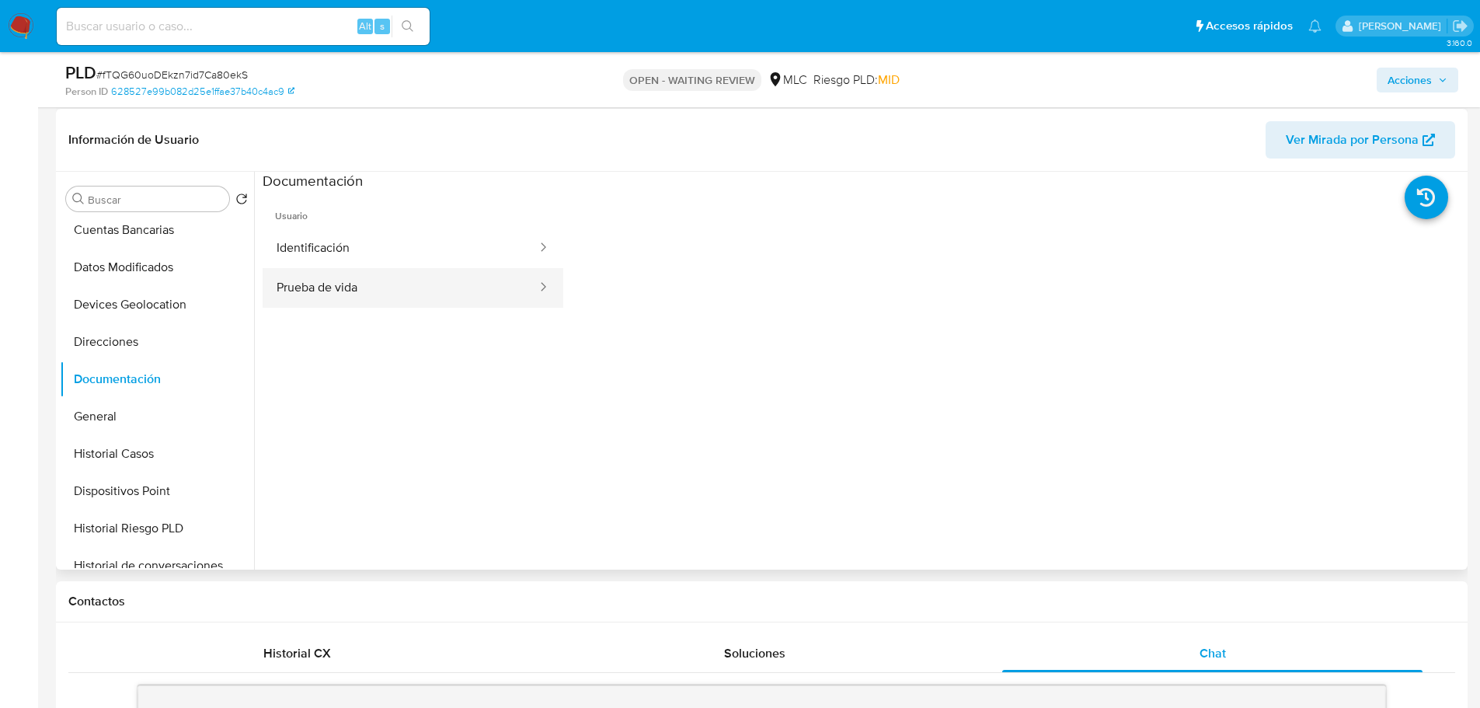
click at [406, 297] on button "Prueba de vida" at bounding box center [401, 288] width 276 height 40
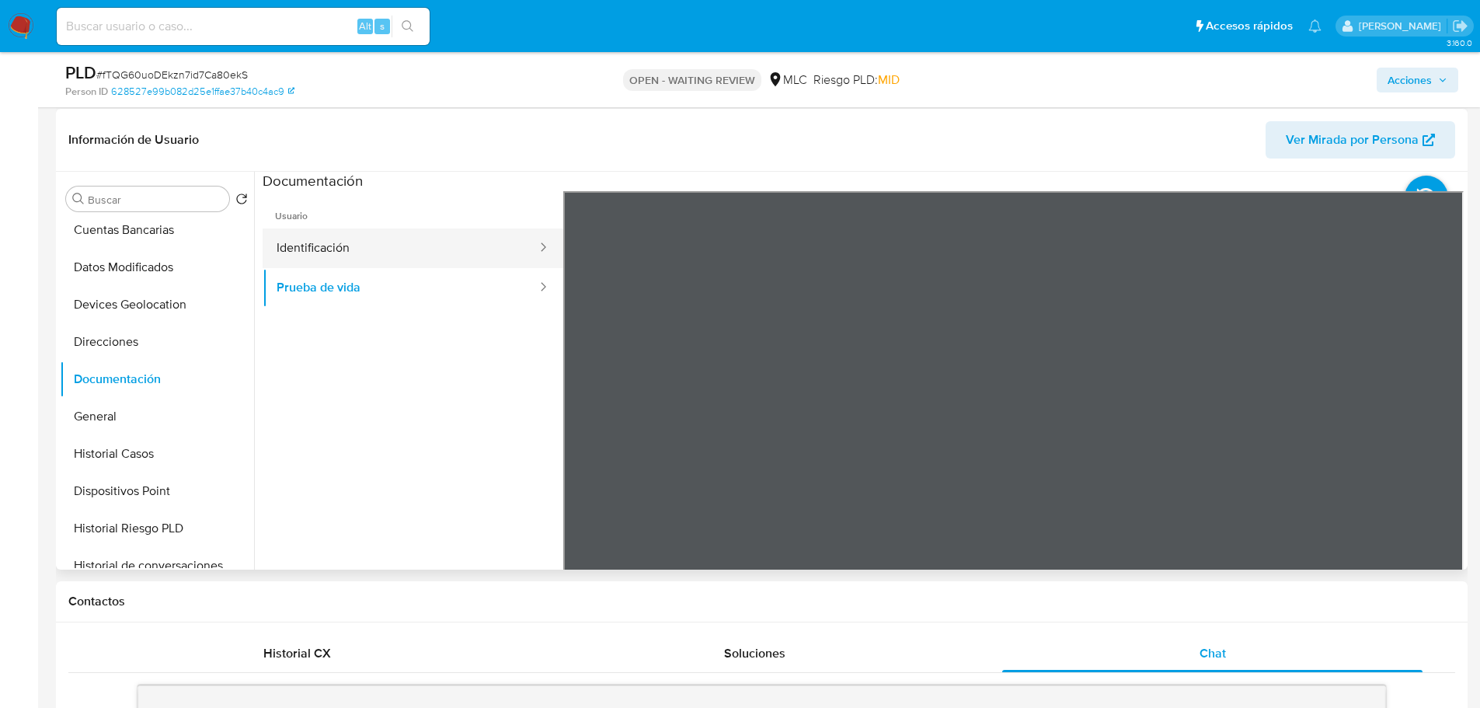
click at [362, 244] on button "Identificación" at bounding box center [401, 248] width 276 height 40
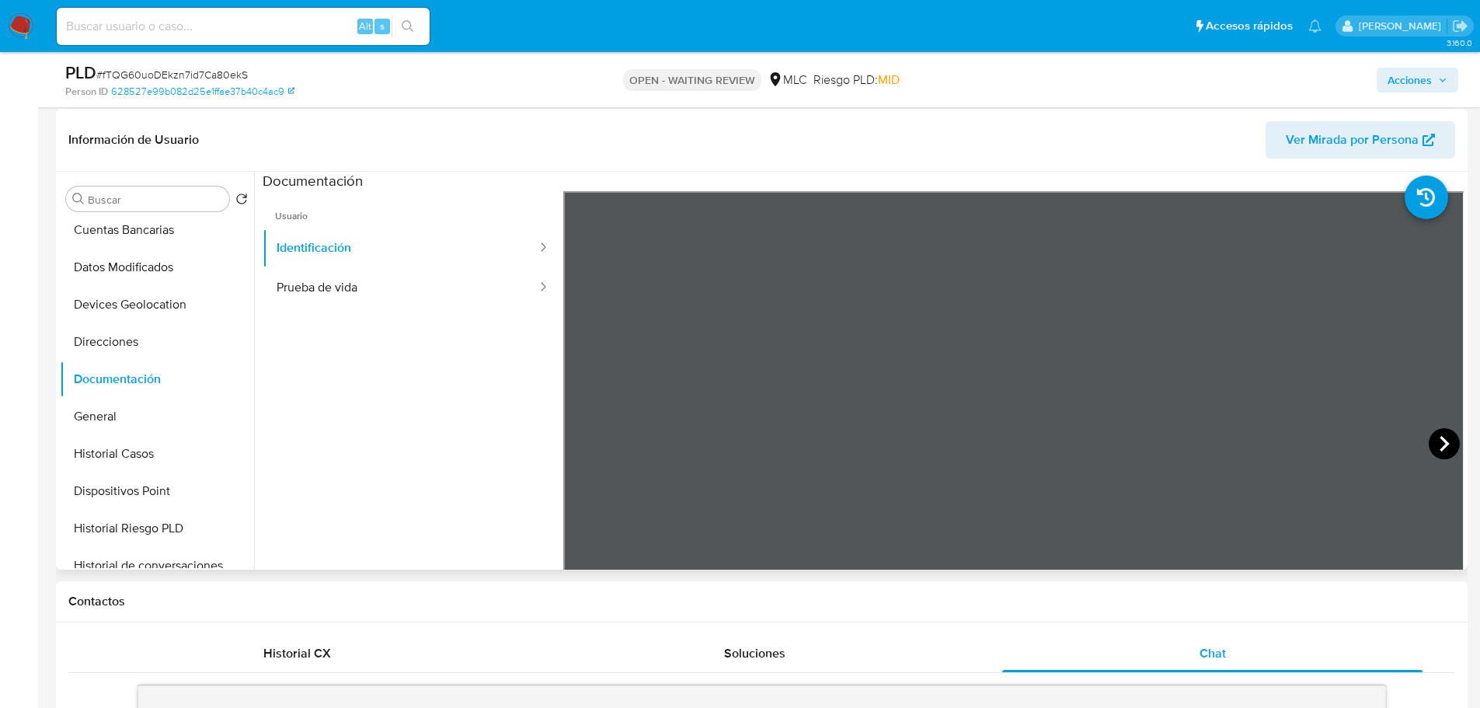
click at [1429, 447] on icon at bounding box center [1444, 443] width 31 height 31
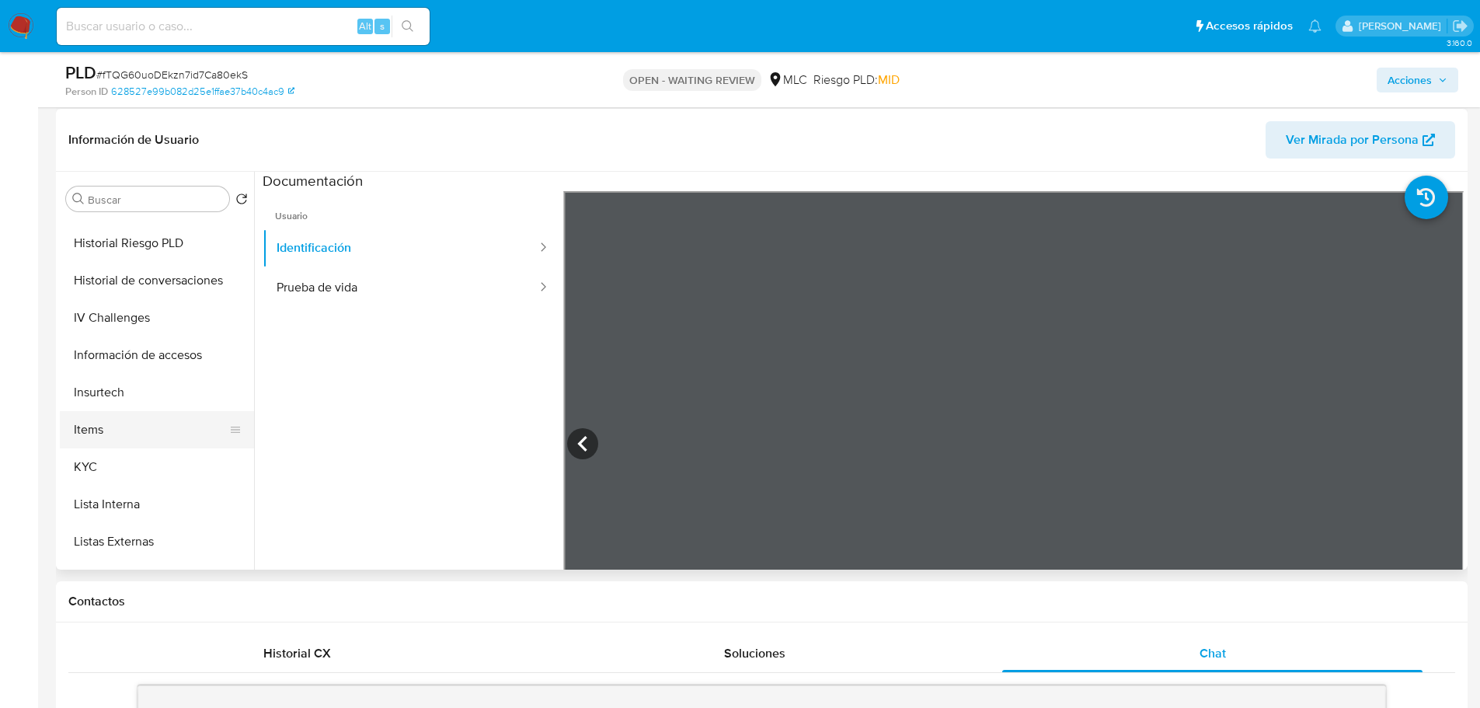
scroll to position [466, 0]
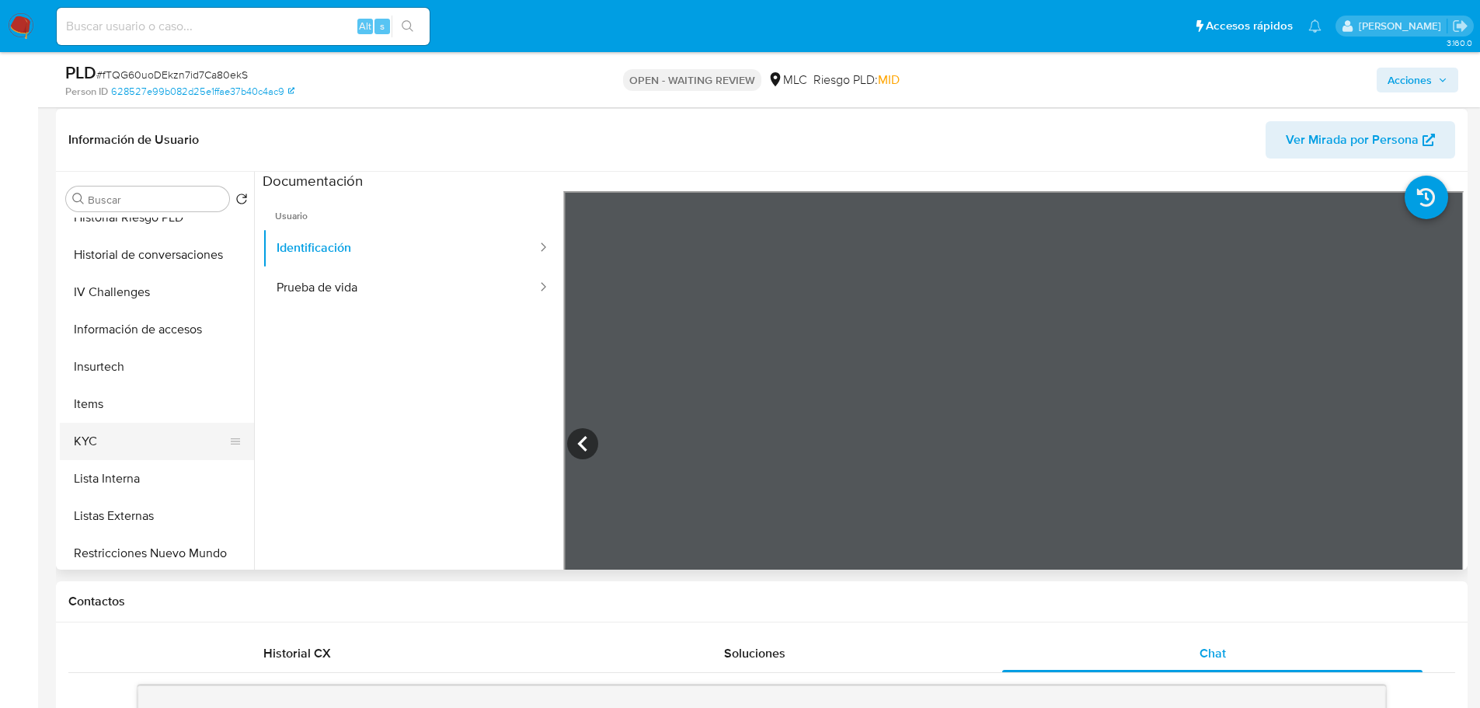
click at [100, 456] on button "KYC" at bounding box center [151, 441] width 182 height 37
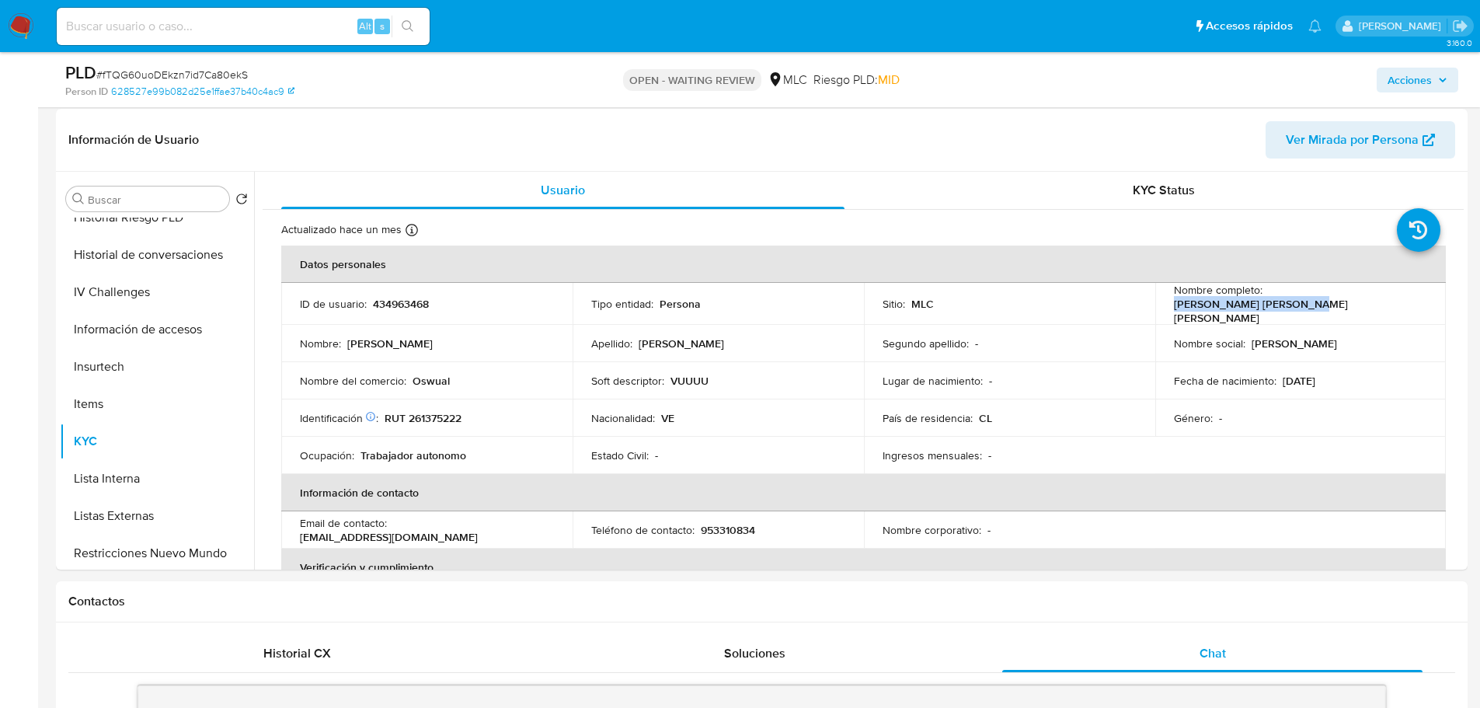
drag, startPoint x: 1388, startPoint y: 302, endPoint x: 1265, endPoint y: 299, distance: 122.8
click at [1265, 299] on div "Nombre completo : Carlos Jose Marin Juarez" at bounding box center [1301, 304] width 254 height 42
copy p "Carlos Jose Marin Juarez"
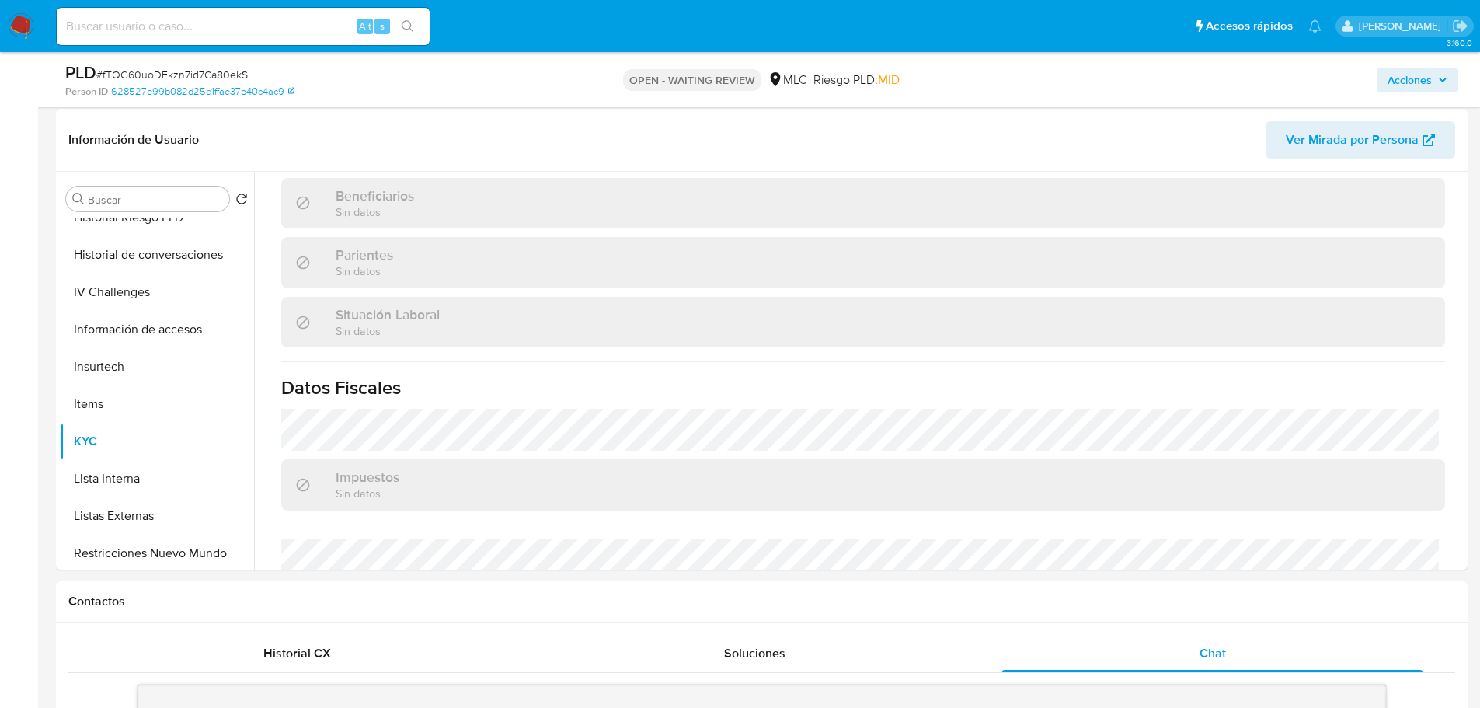
scroll to position [854, 0]
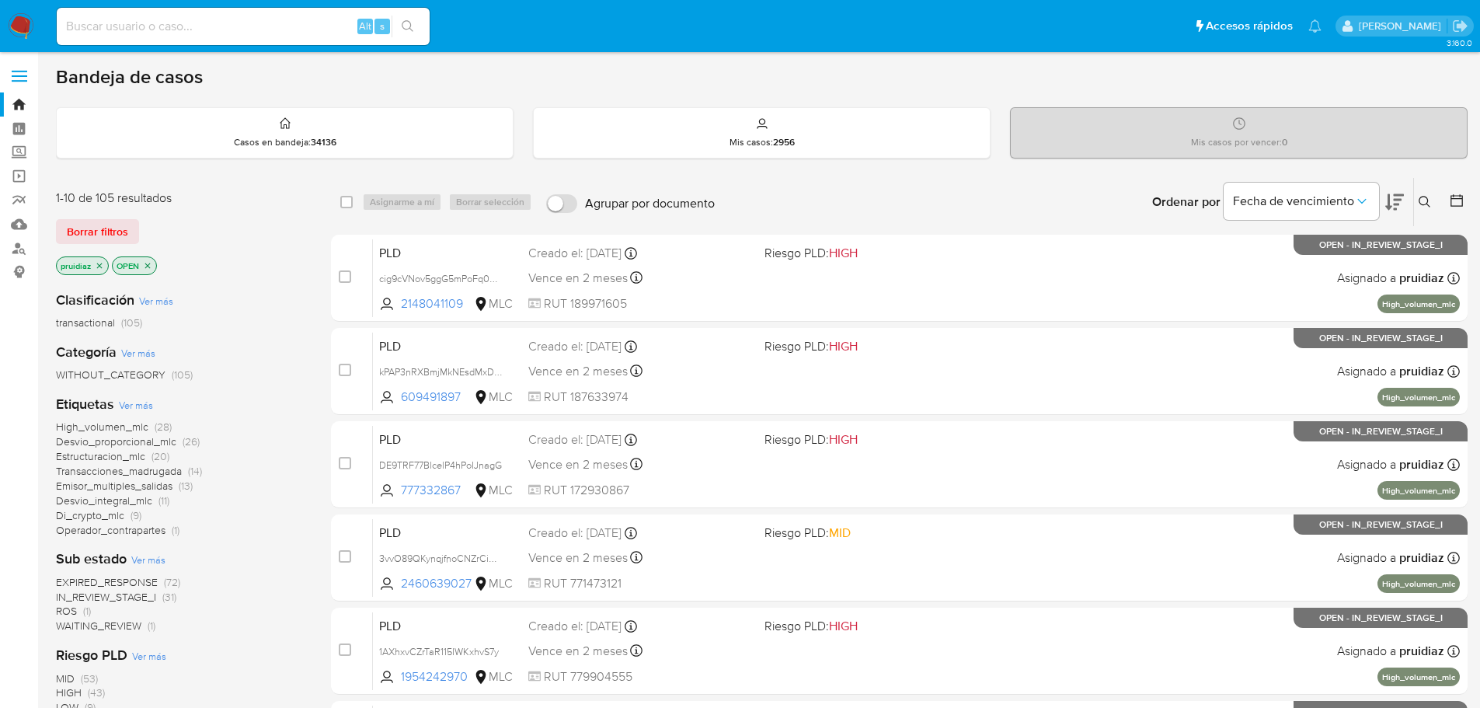
click at [1396, 210] on icon at bounding box center [1394, 202] width 19 height 16
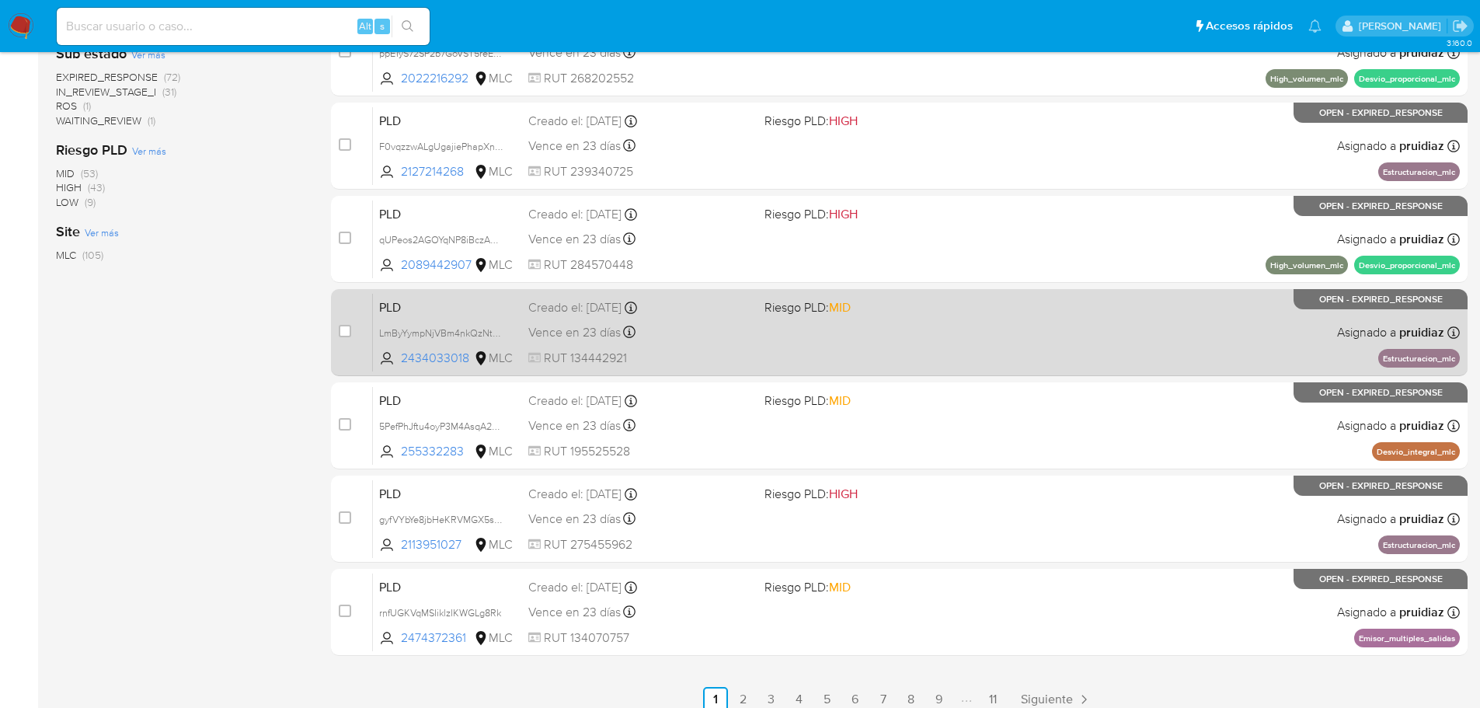
scroll to position [575, 0]
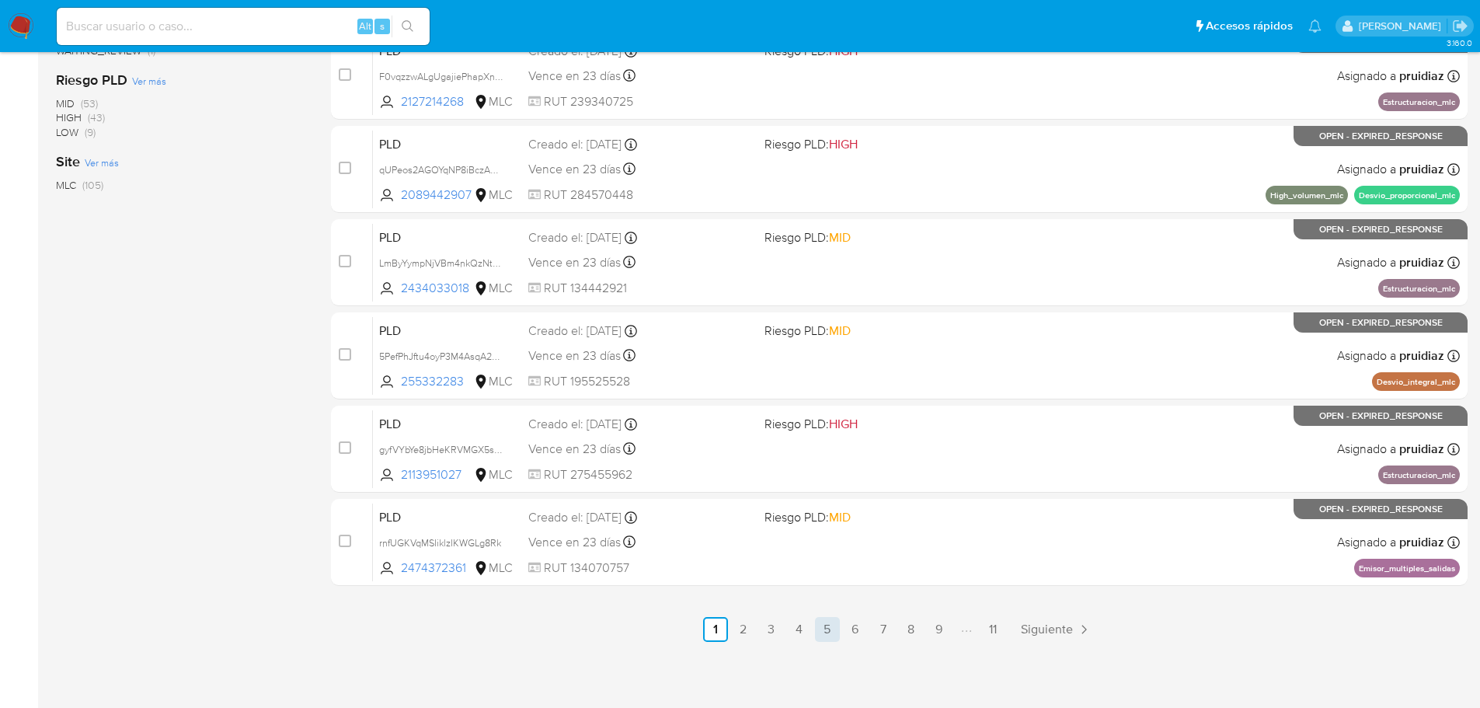
click at [827, 628] on link "5" at bounding box center [827, 629] width 25 height 25
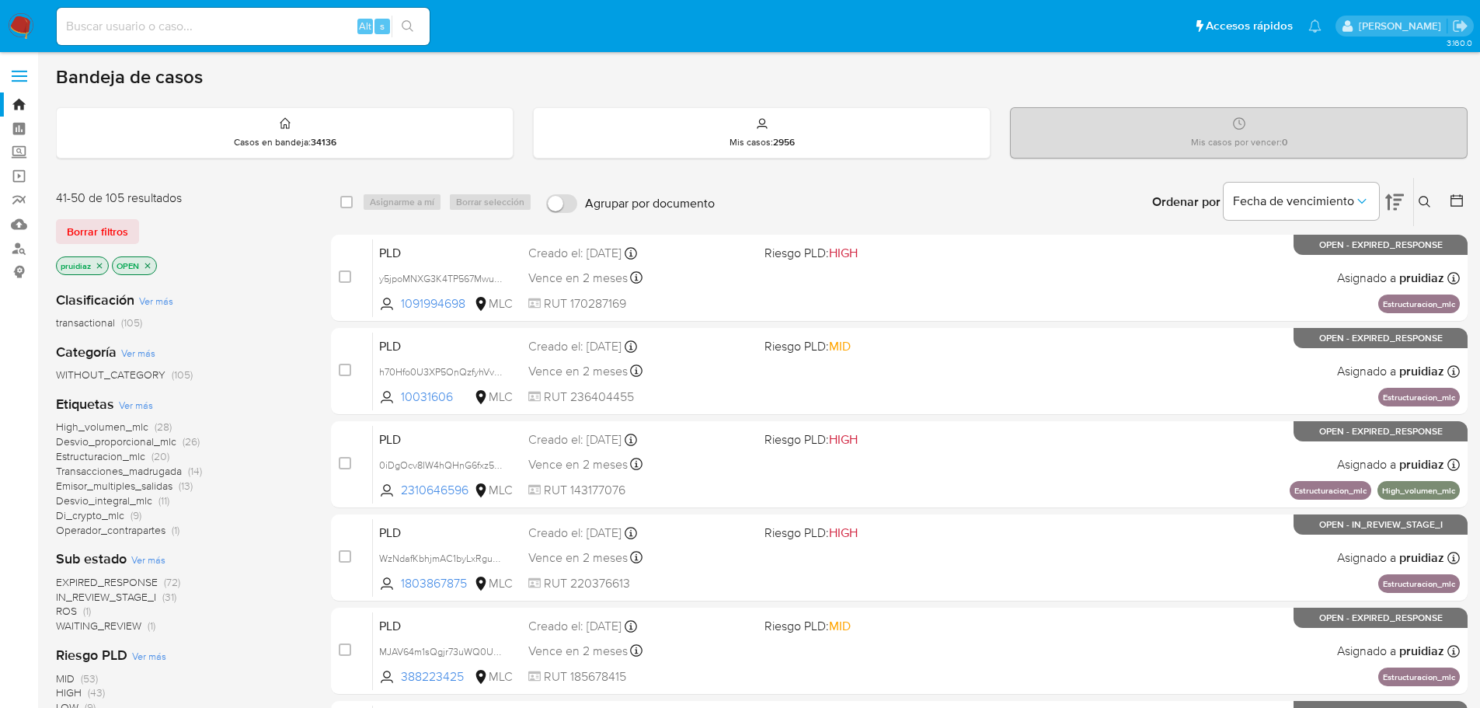
scroll to position [575, 0]
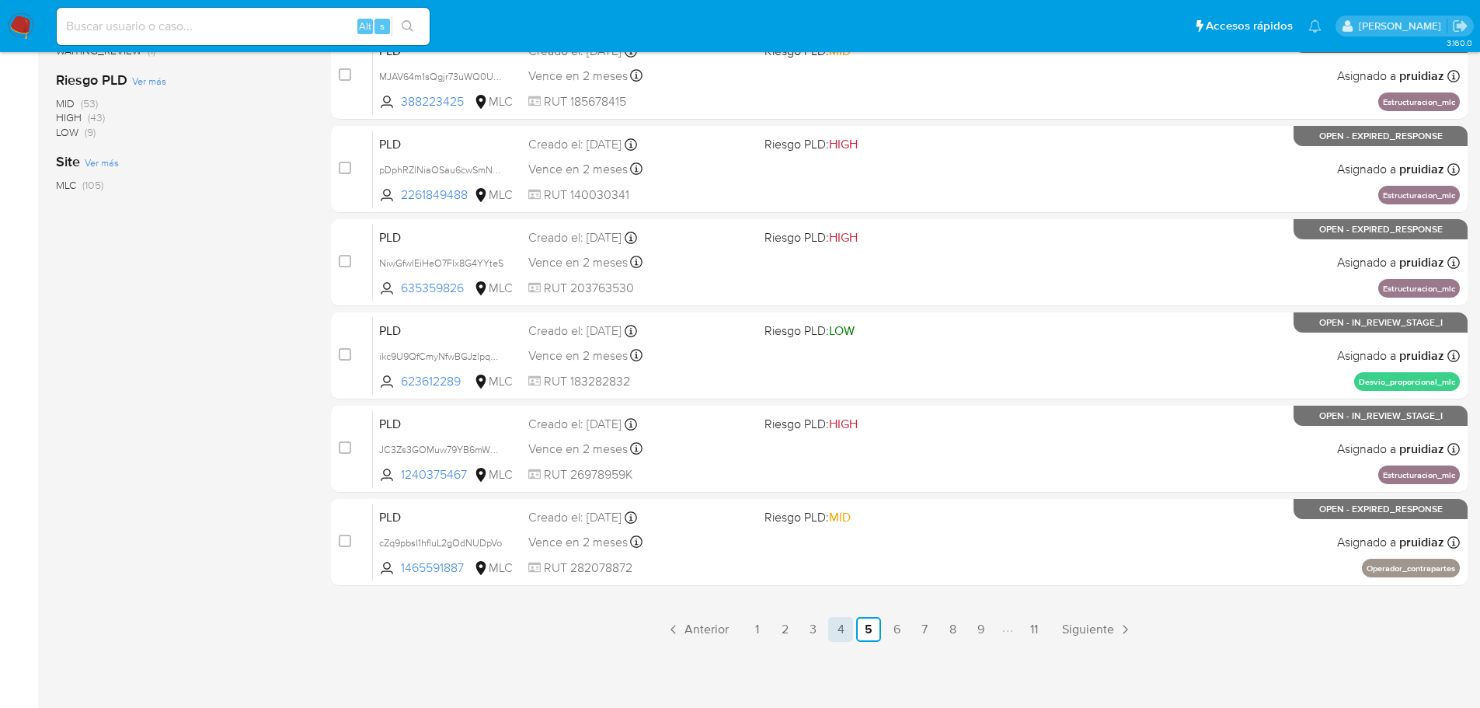
click at [831, 636] on link "4" at bounding box center [840, 629] width 25 height 25
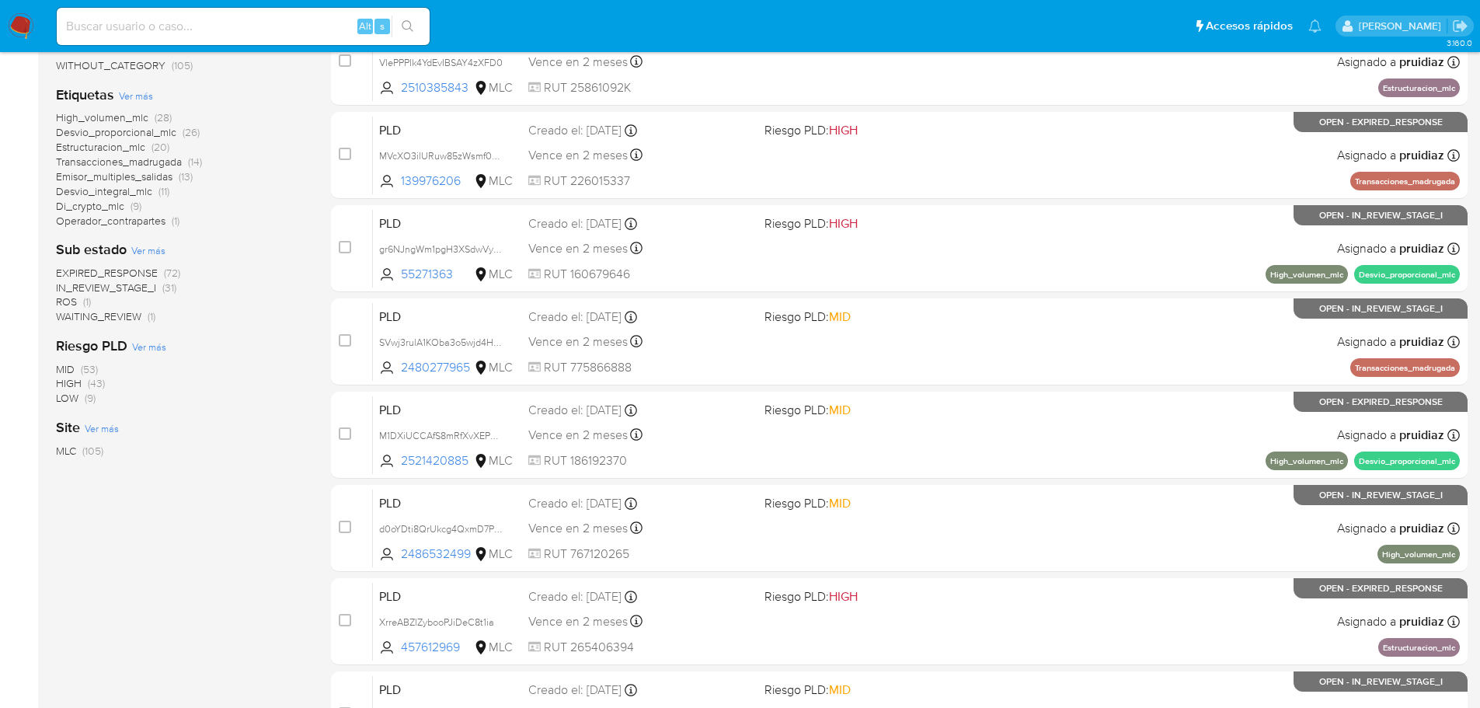
scroll to position [575, 0]
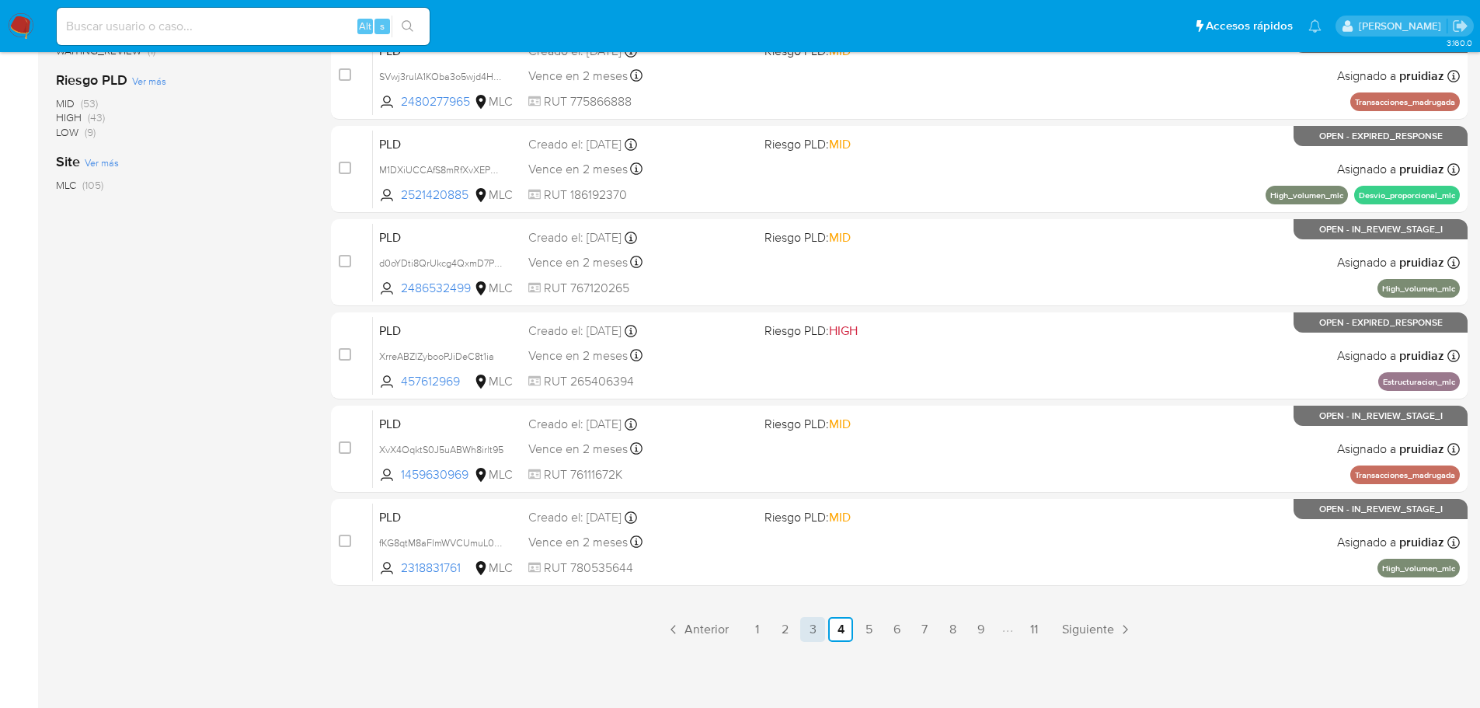
click at [813, 631] on link "3" at bounding box center [812, 629] width 25 height 25
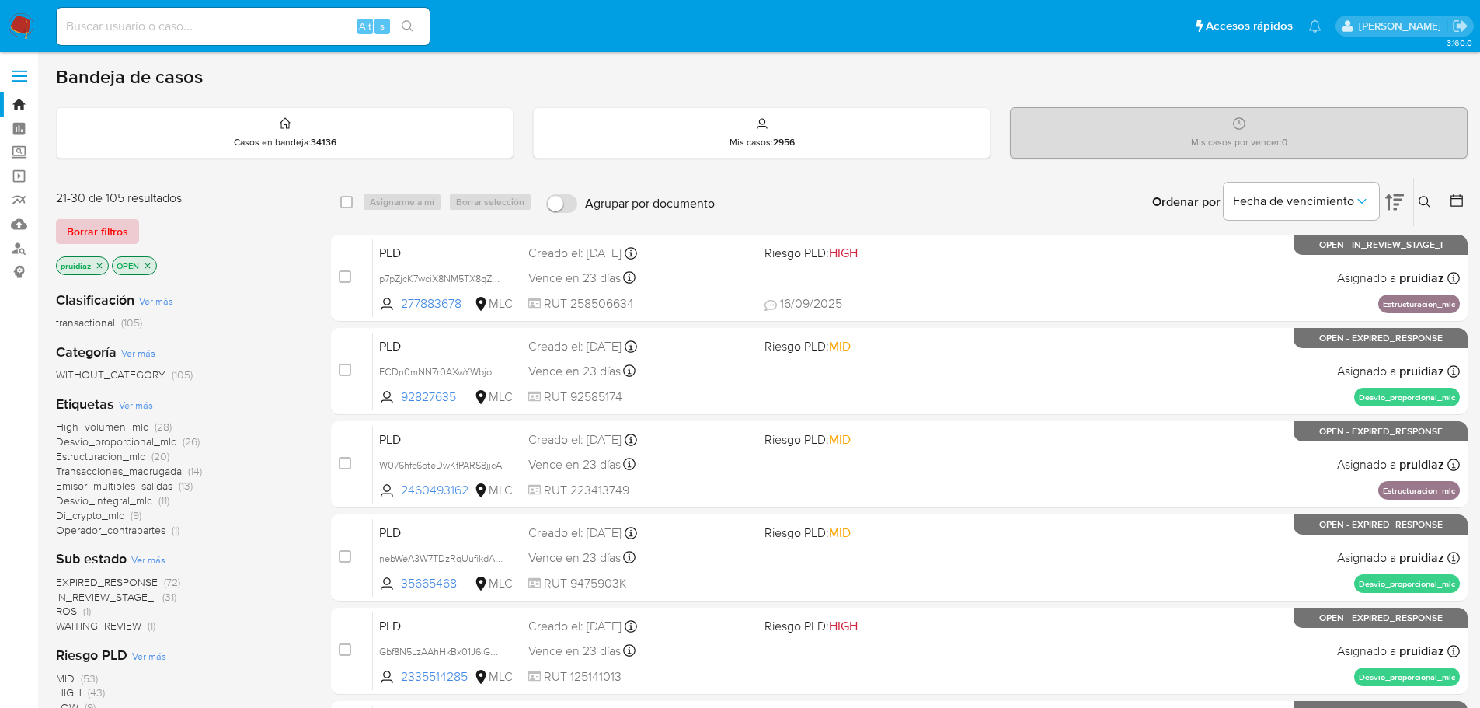
click at [85, 231] on span "Borrar filtros" at bounding box center [97, 232] width 61 height 22
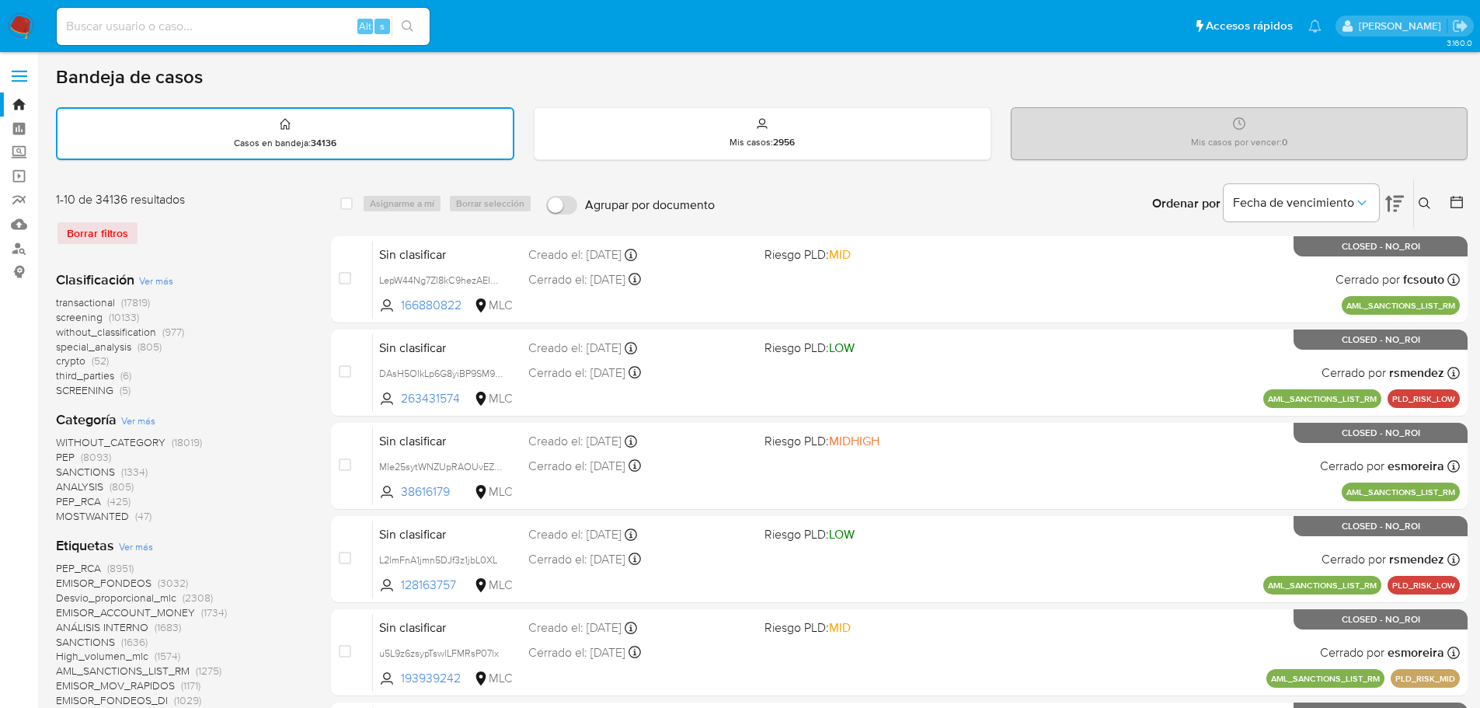
click at [1461, 201] on icon at bounding box center [1457, 202] width 16 height 16
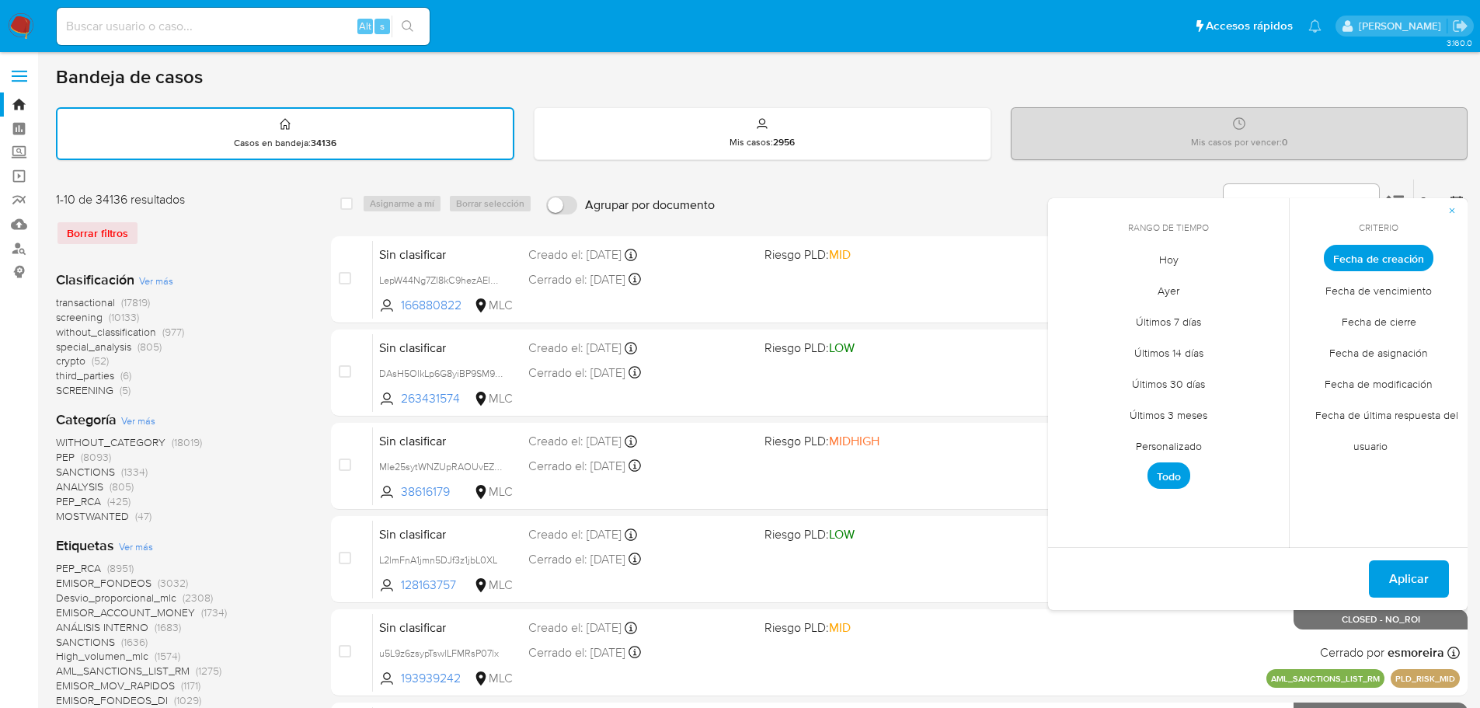
click at [1189, 444] on span "Personalizado" at bounding box center [1169, 446] width 99 height 32
click at [1079, 292] on icon "Mes anterior" at bounding box center [1072, 286] width 19 height 19
click at [1257, 284] on icon "Mes siguiente" at bounding box center [1264, 286] width 19 height 19
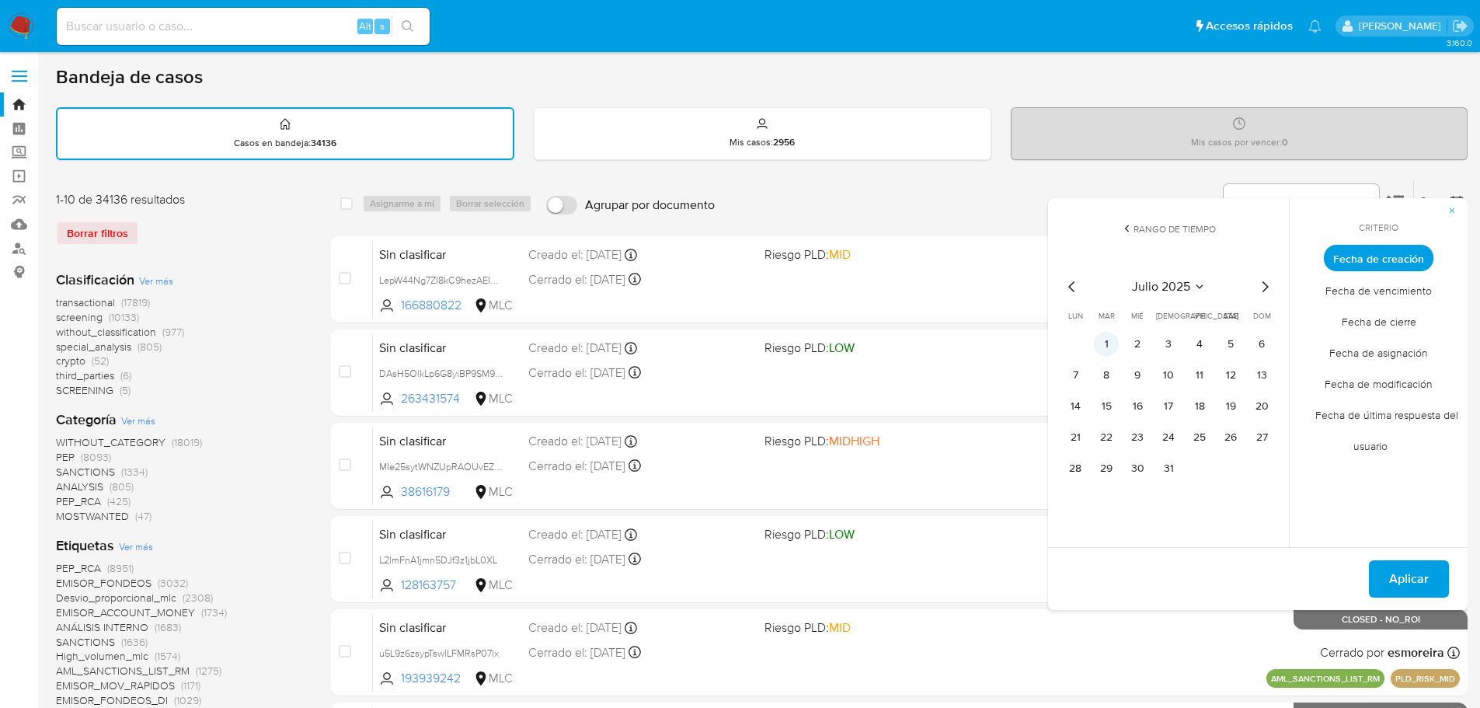
click at [1113, 338] on button "1" at bounding box center [1106, 344] width 25 height 25
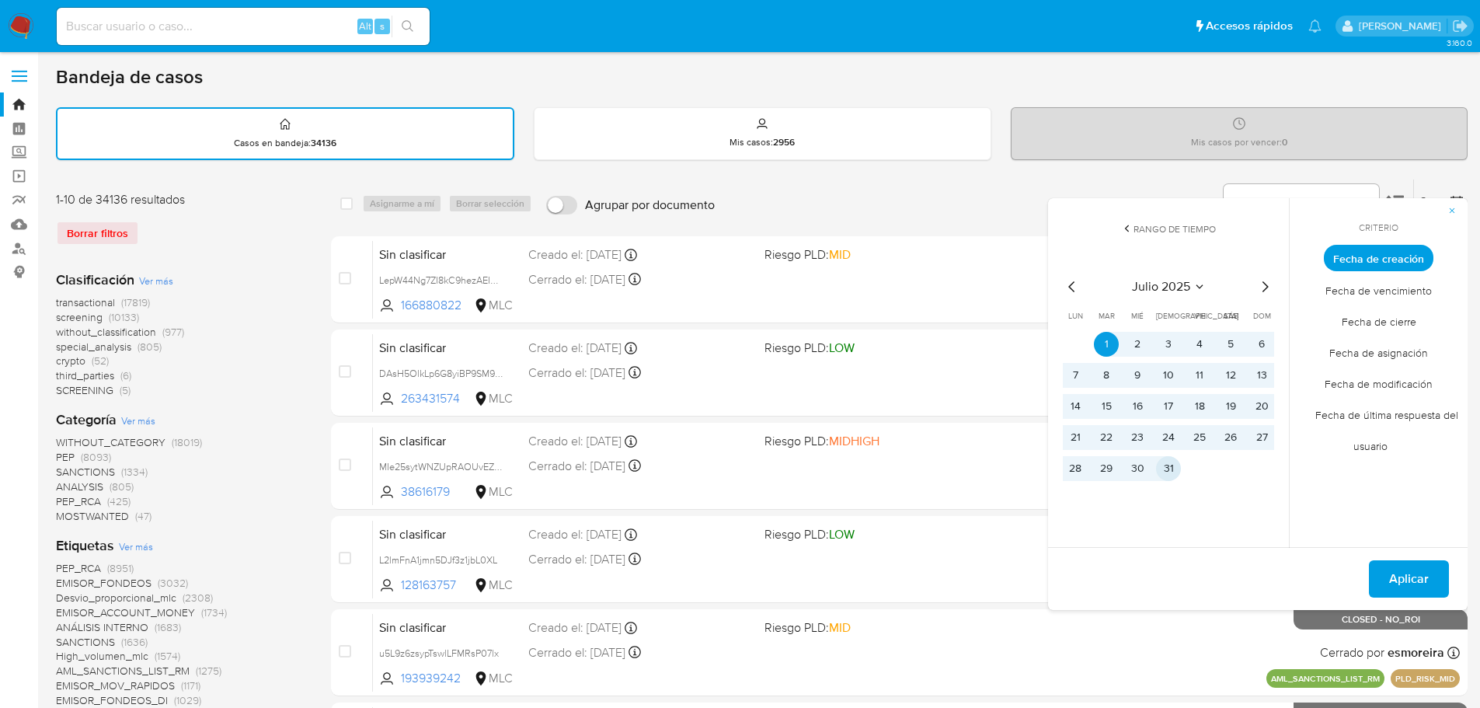
click at [1174, 468] on button "31" at bounding box center [1168, 468] width 25 height 25
click at [1437, 587] on button "Aplicar" at bounding box center [1409, 578] width 80 height 37
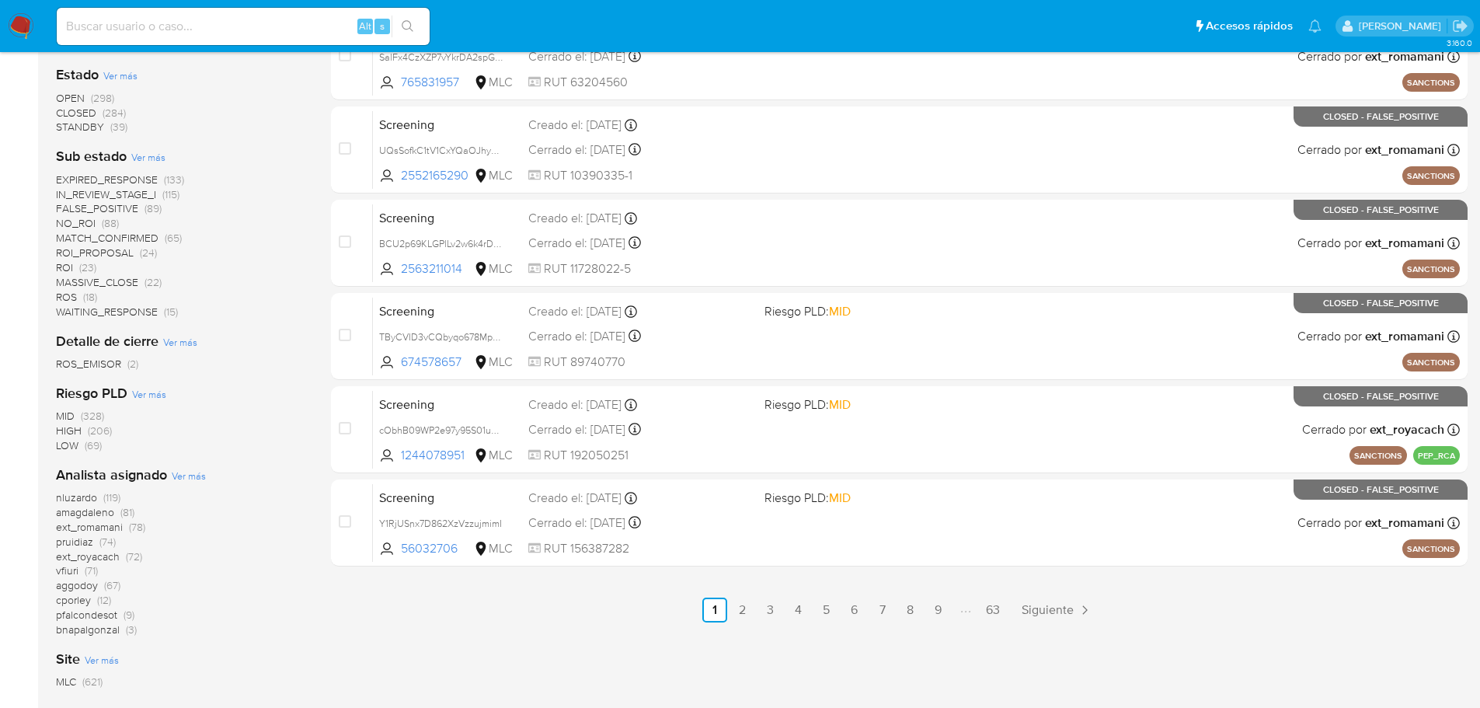
scroll to position [622, 0]
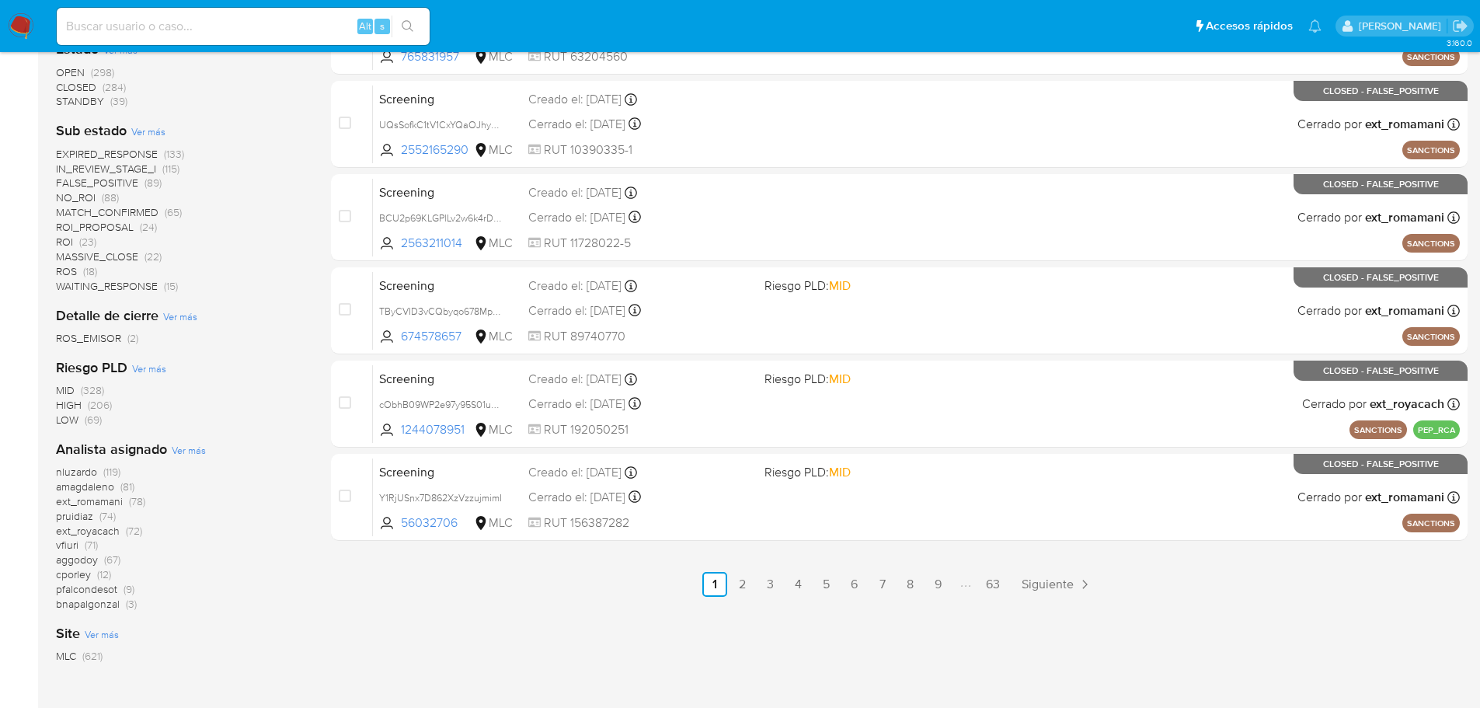
click at [79, 521] on span "pruidiaz" at bounding box center [74, 516] width 37 height 16
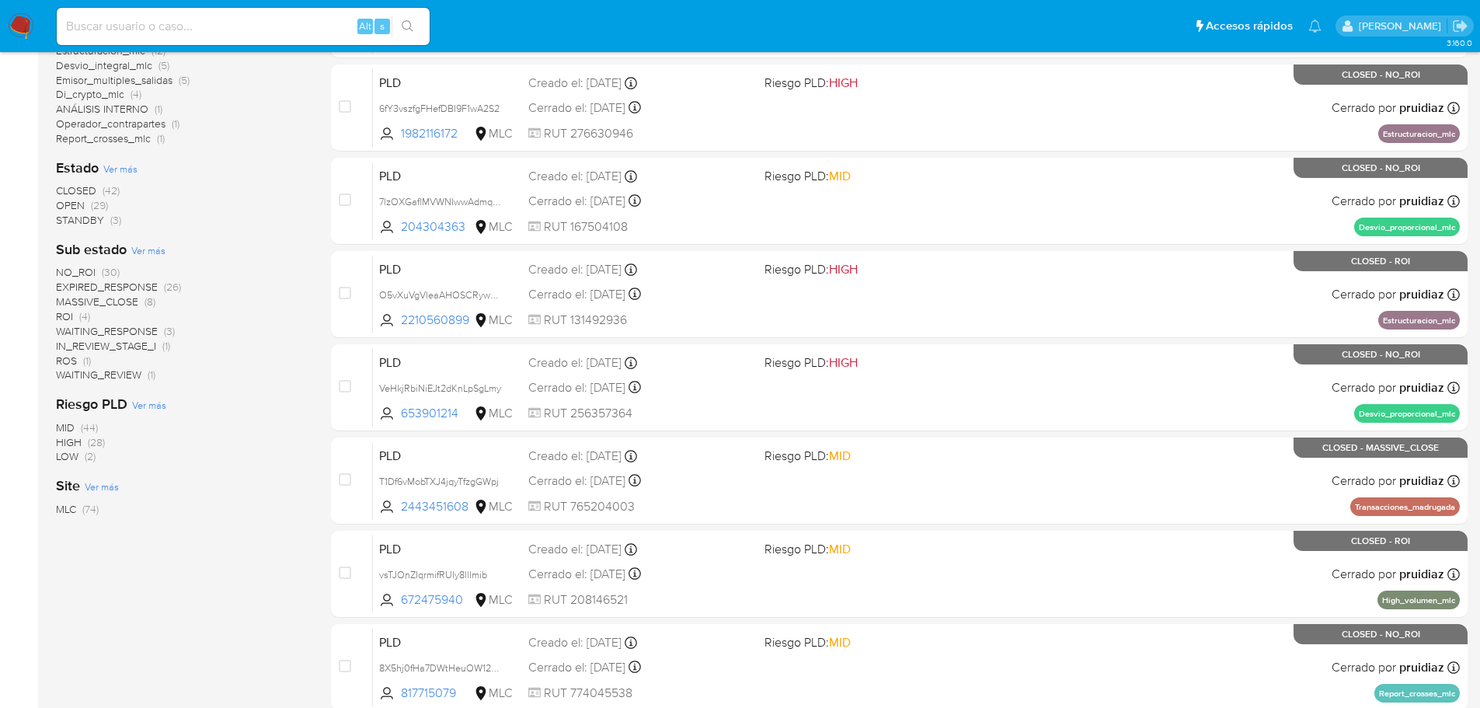
scroll to position [110, 0]
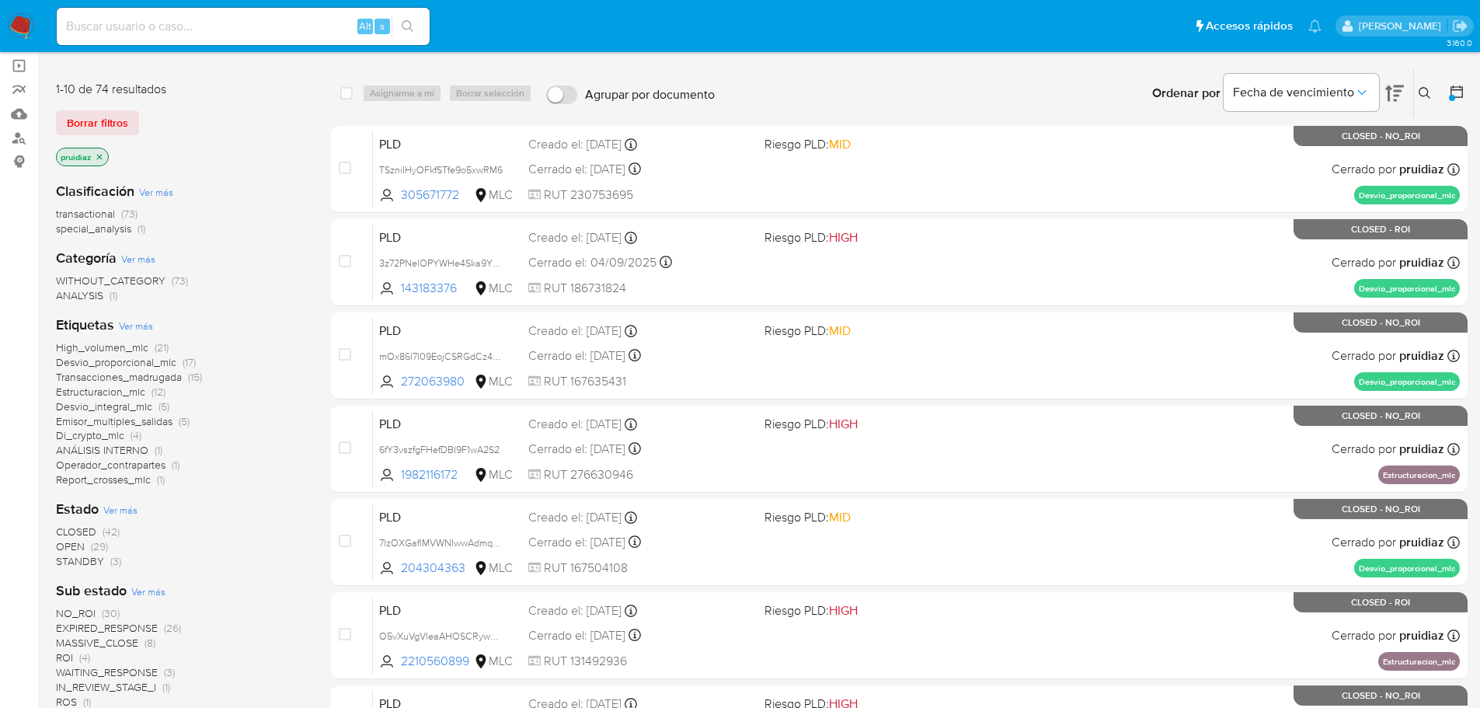
click at [101, 154] on icon "close-filter" at bounding box center [99, 156] width 9 height 9
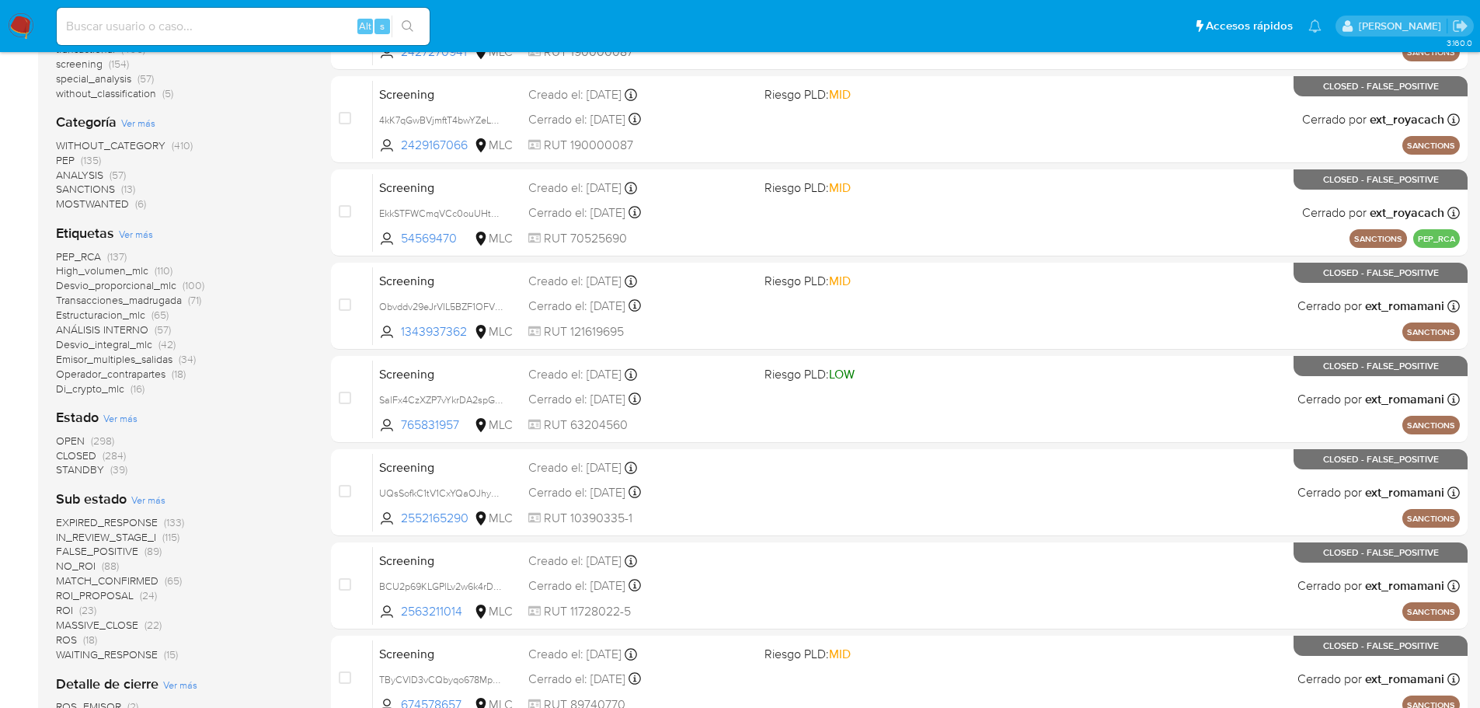
scroll to position [266, 0]
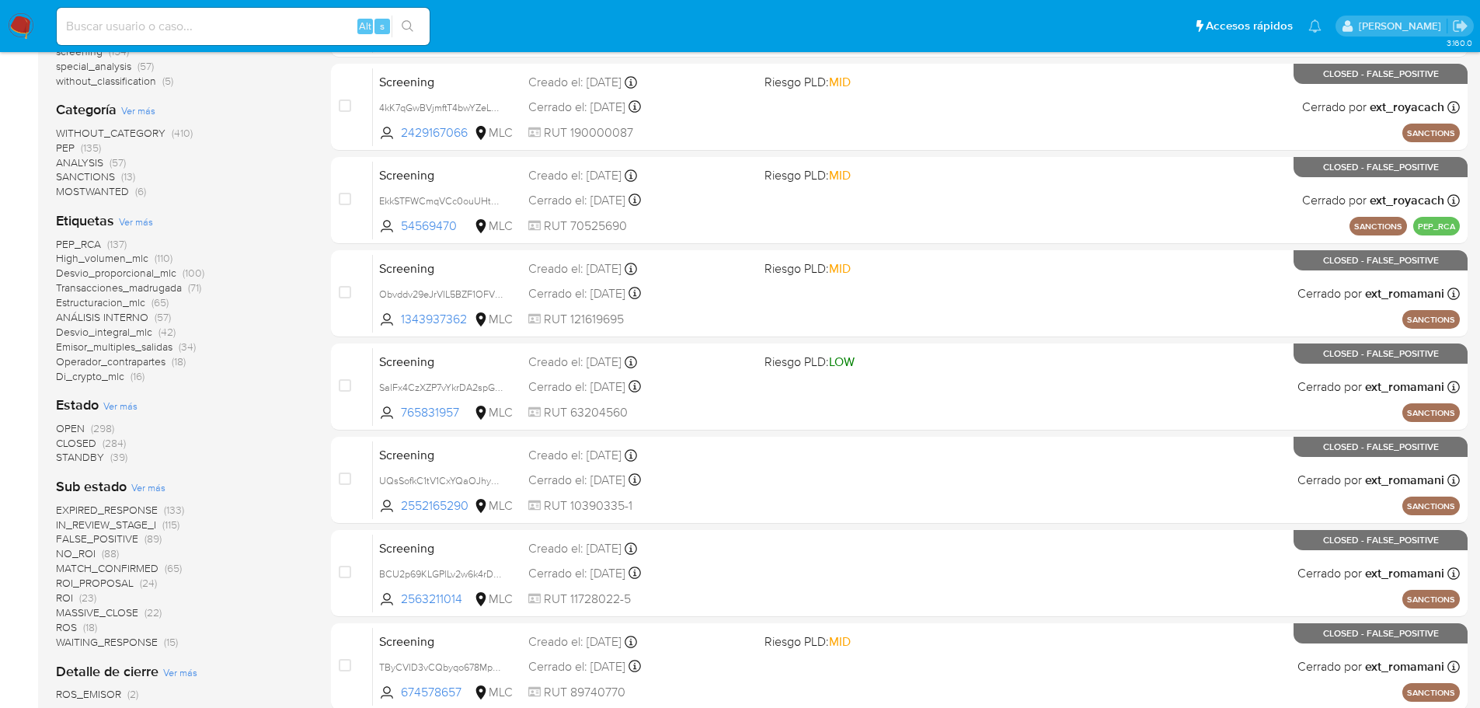
click at [78, 427] on span "OPEN" at bounding box center [70, 428] width 29 height 16
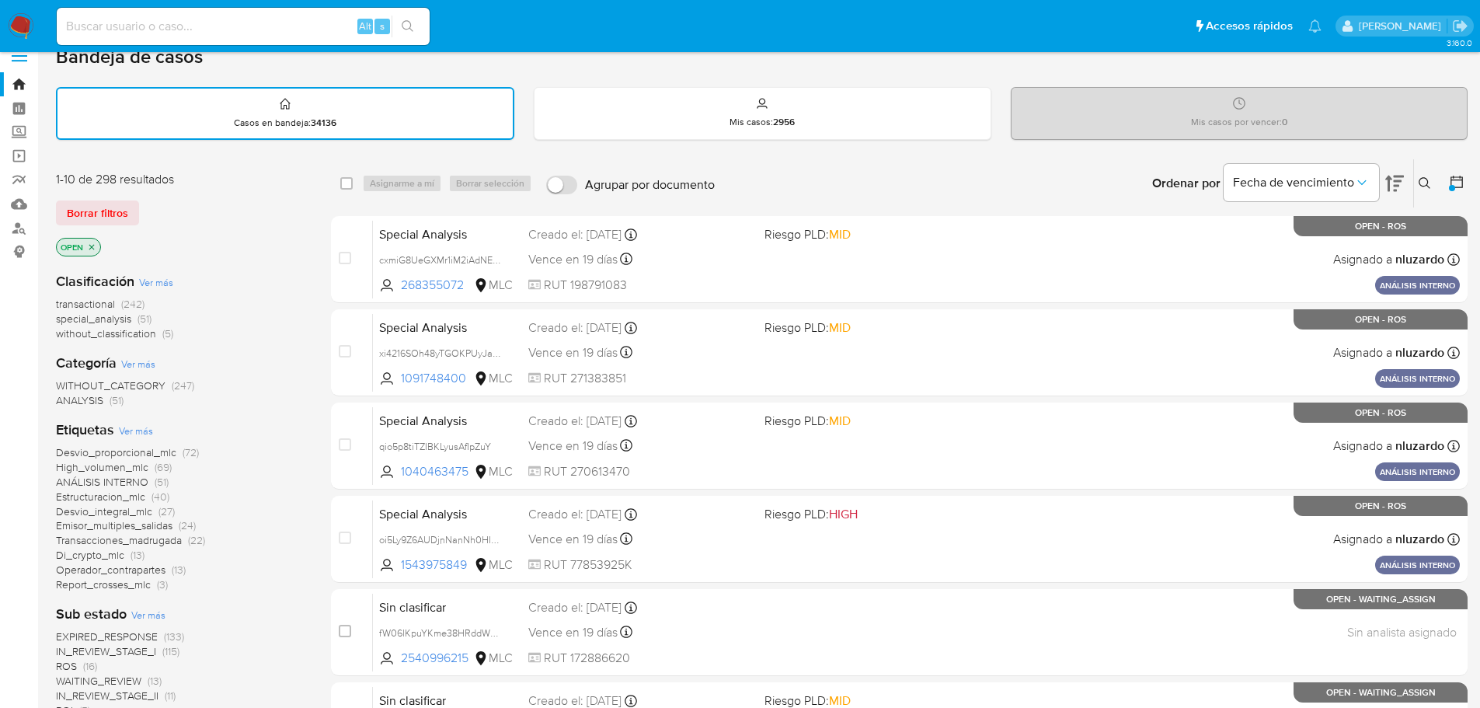
scroll to position [78, 0]
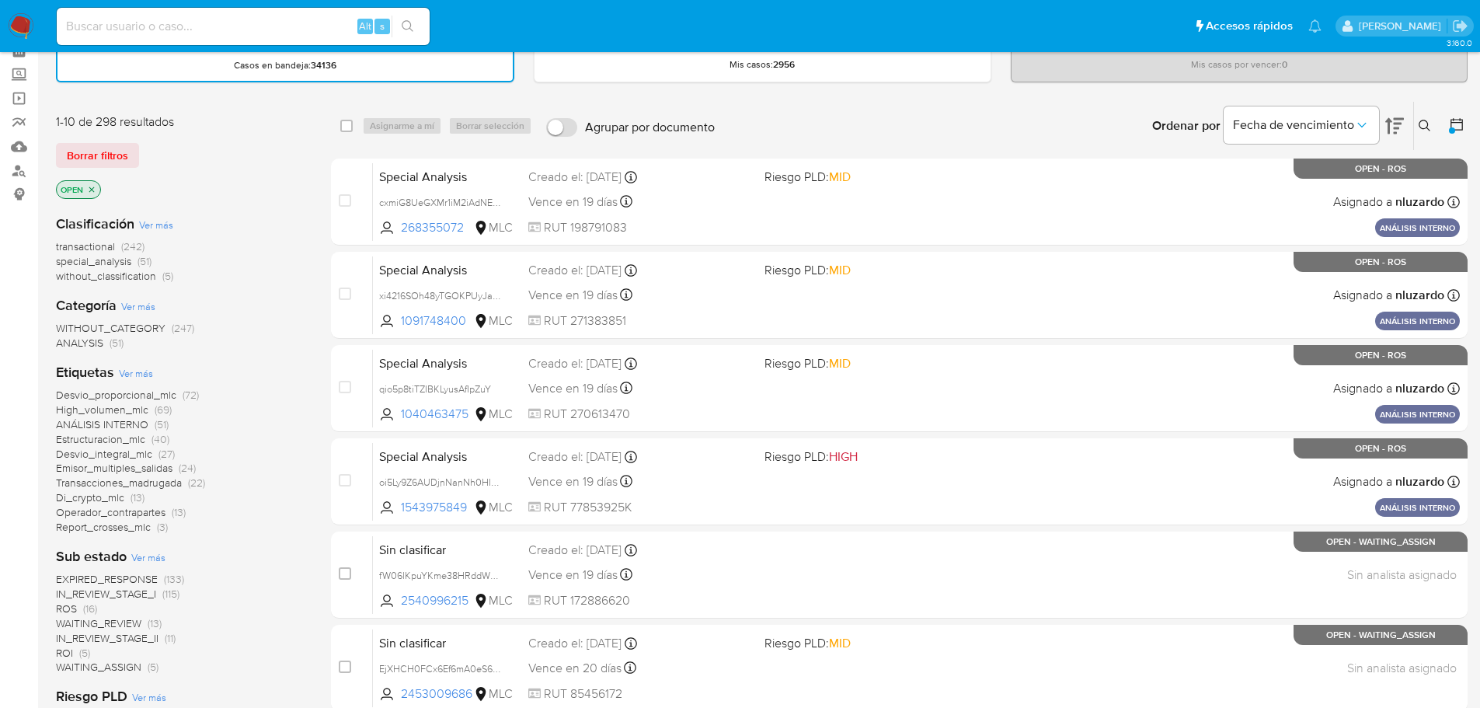
click at [94, 190] on icon "close-filter" at bounding box center [91, 189] width 9 height 9
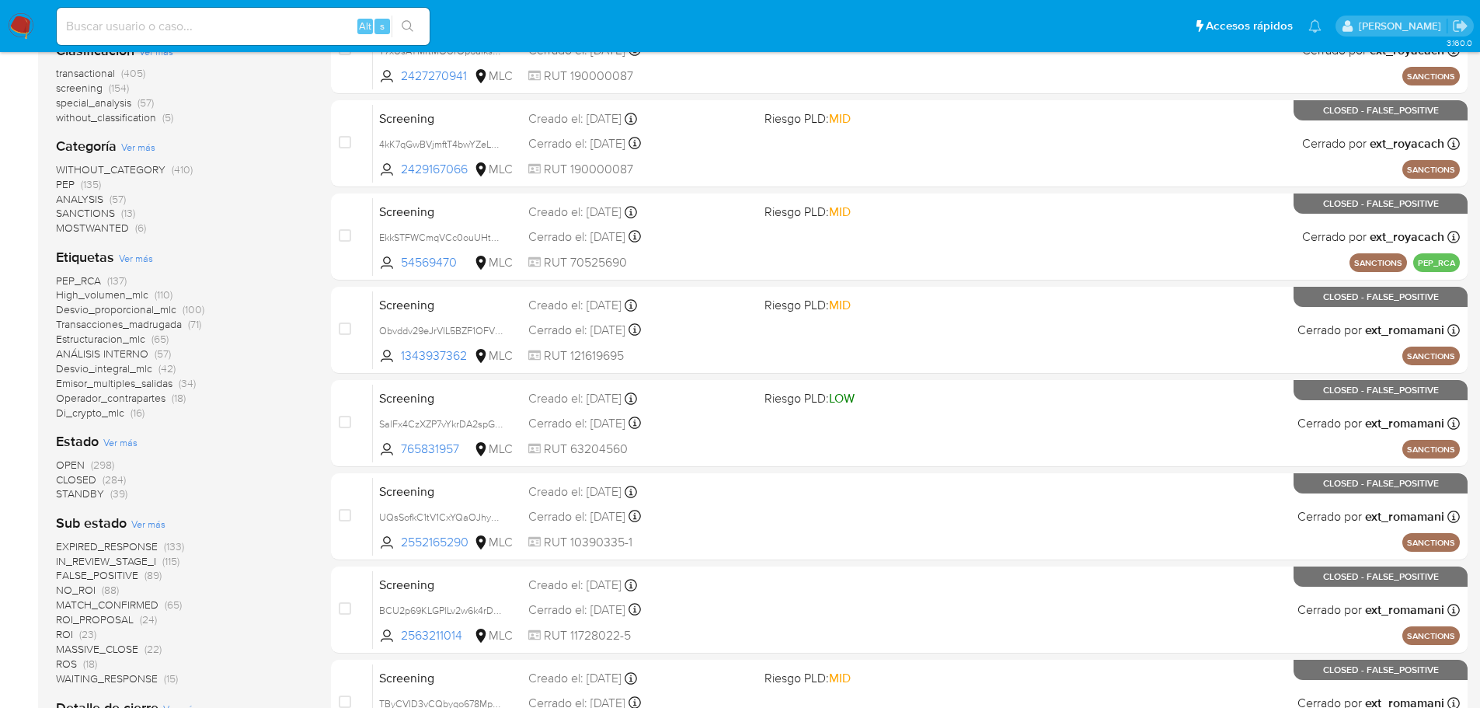
scroll to position [233, 0]
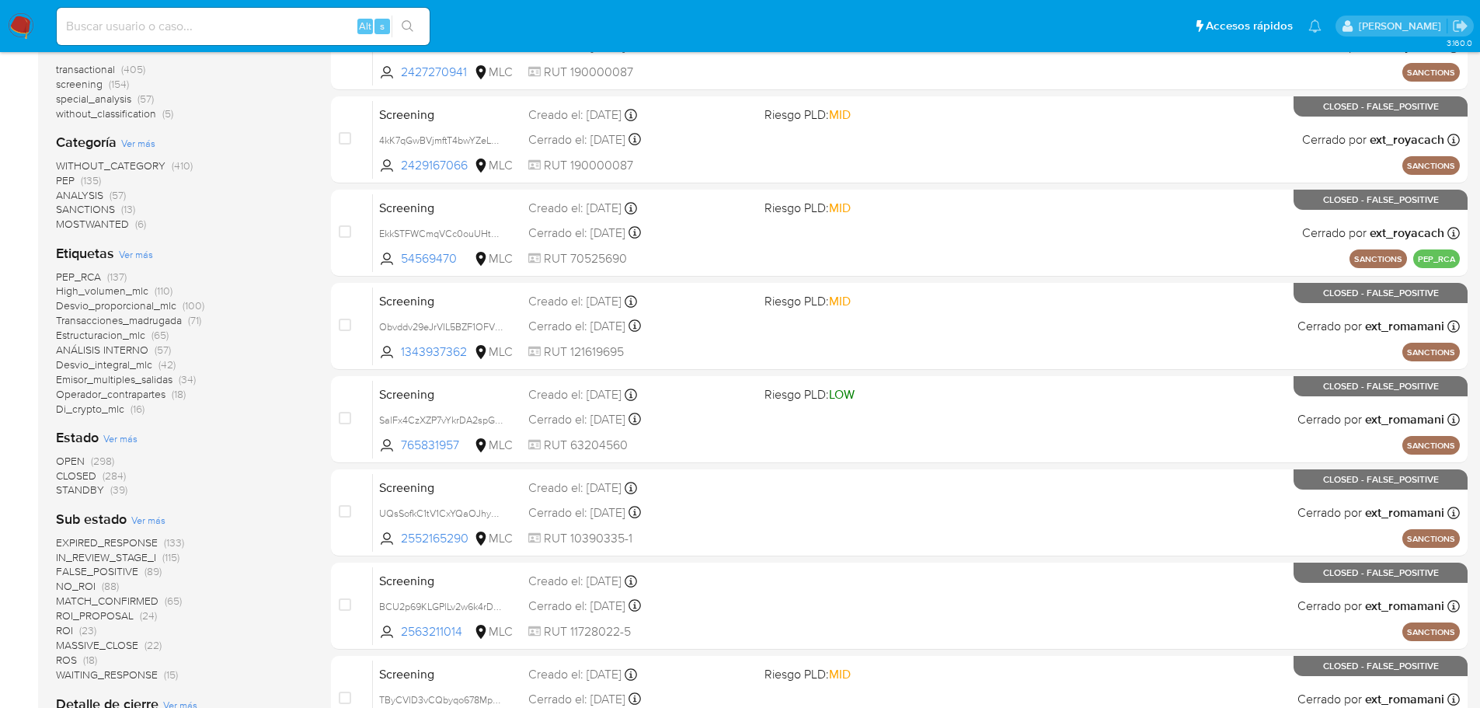
click at [77, 475] on span "CLOSED" at bounding box center [76, 476] width 40 height 16
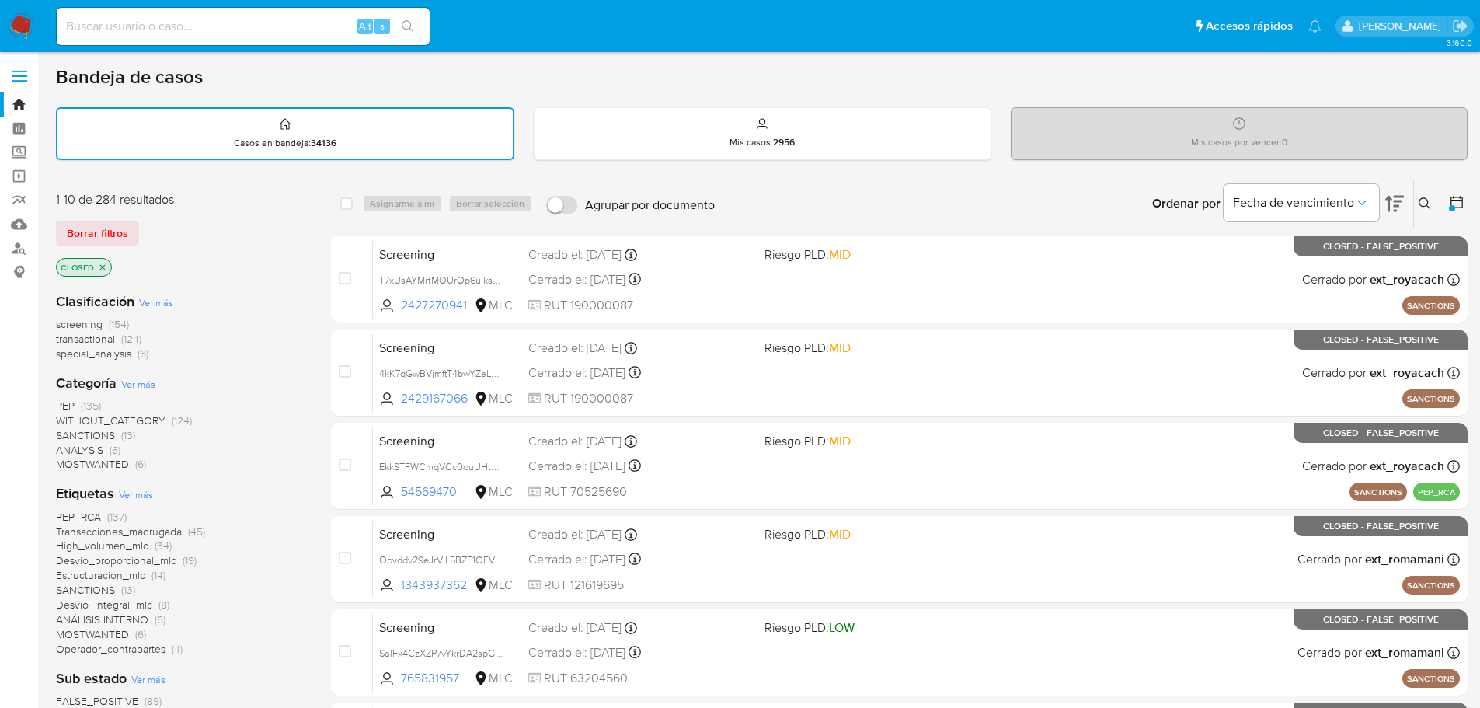
click at [19, 26] on img at bounding box center [21, 26] width 26 height 26
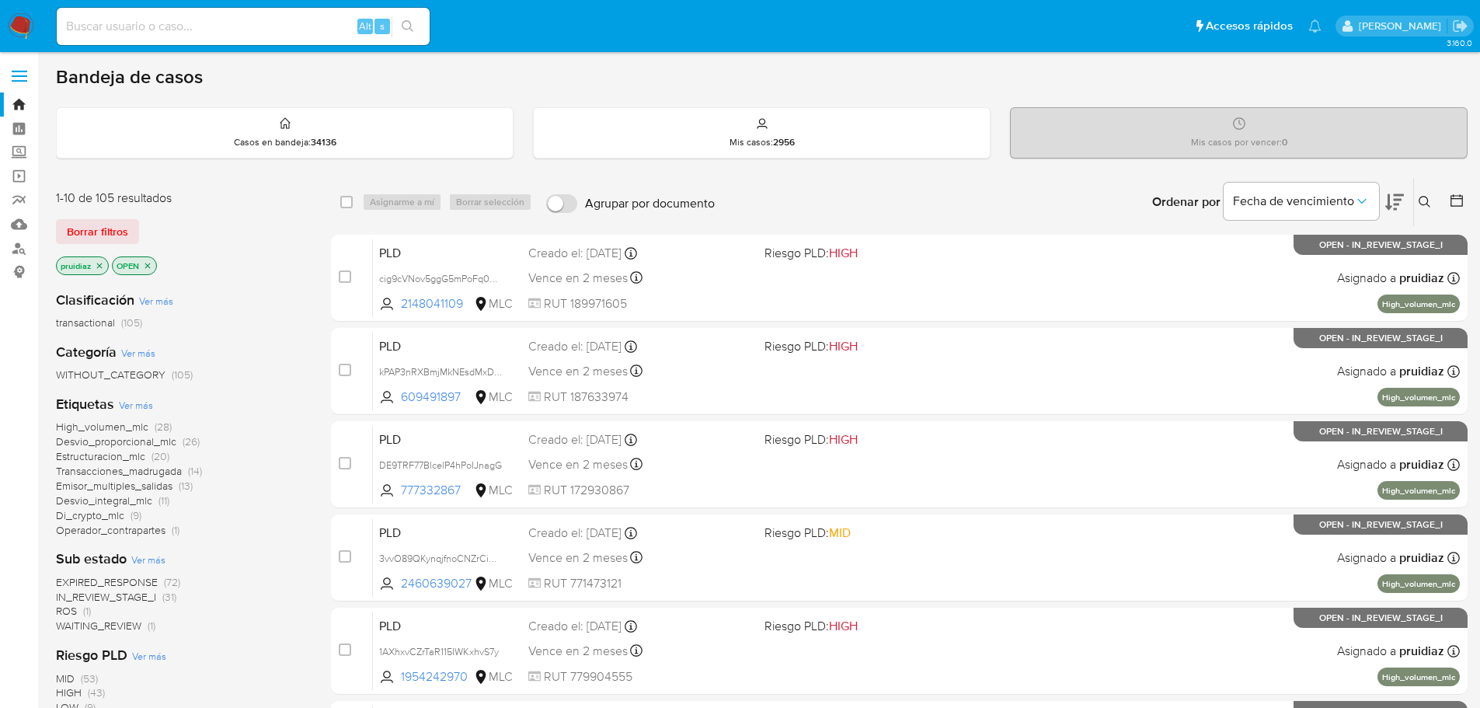
click at [1398, 214] on button at bounding box center [1394, 202] width 19 height 48
